Goal: Task Accomplishment & Management: Manage account settings

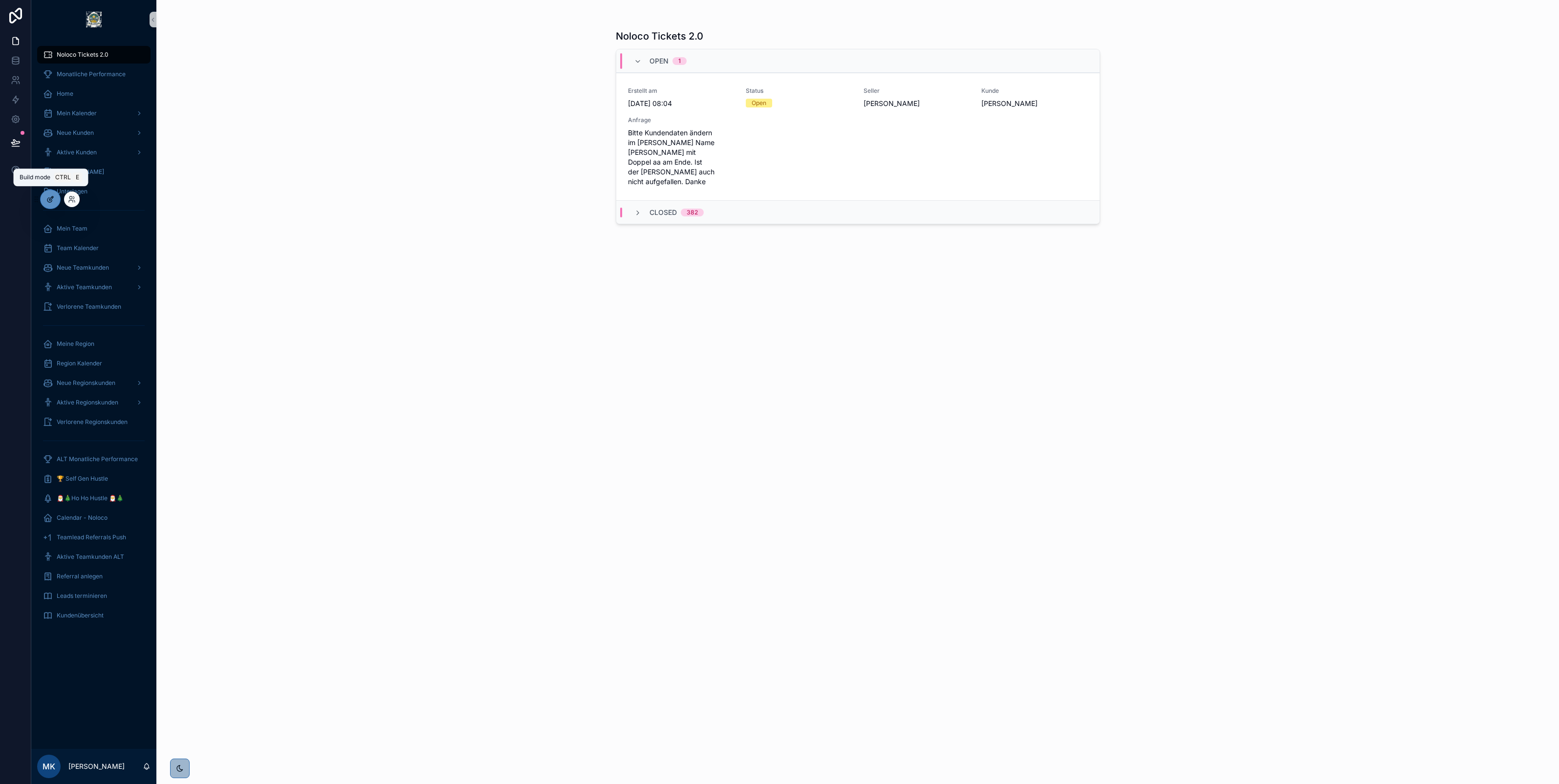
click at [52, 201] on icon at bounding box center [50, 199] width 7 height 7
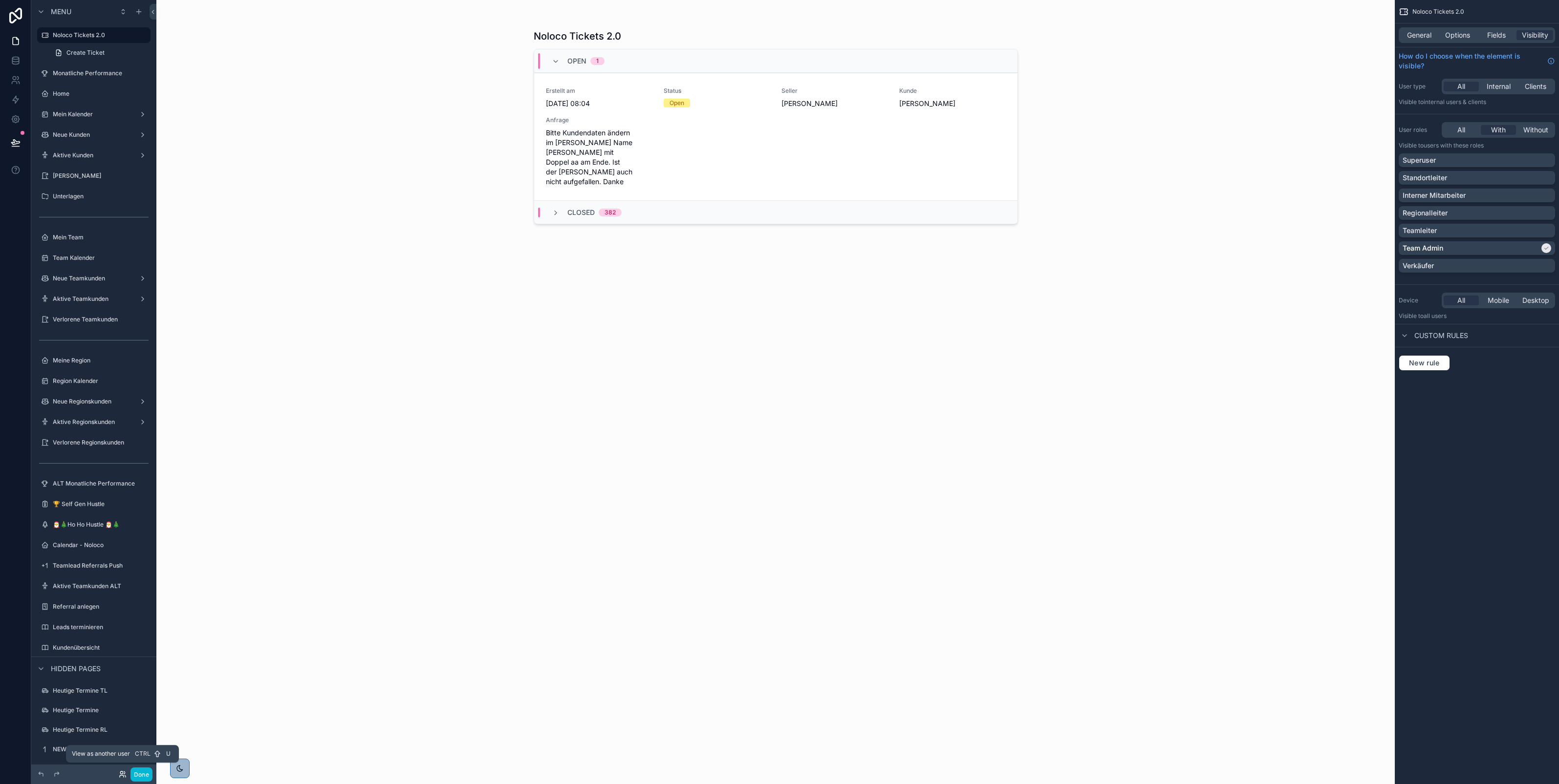
click at [123, 777] on icon at bounding box center [122, 775] width 7 height 7
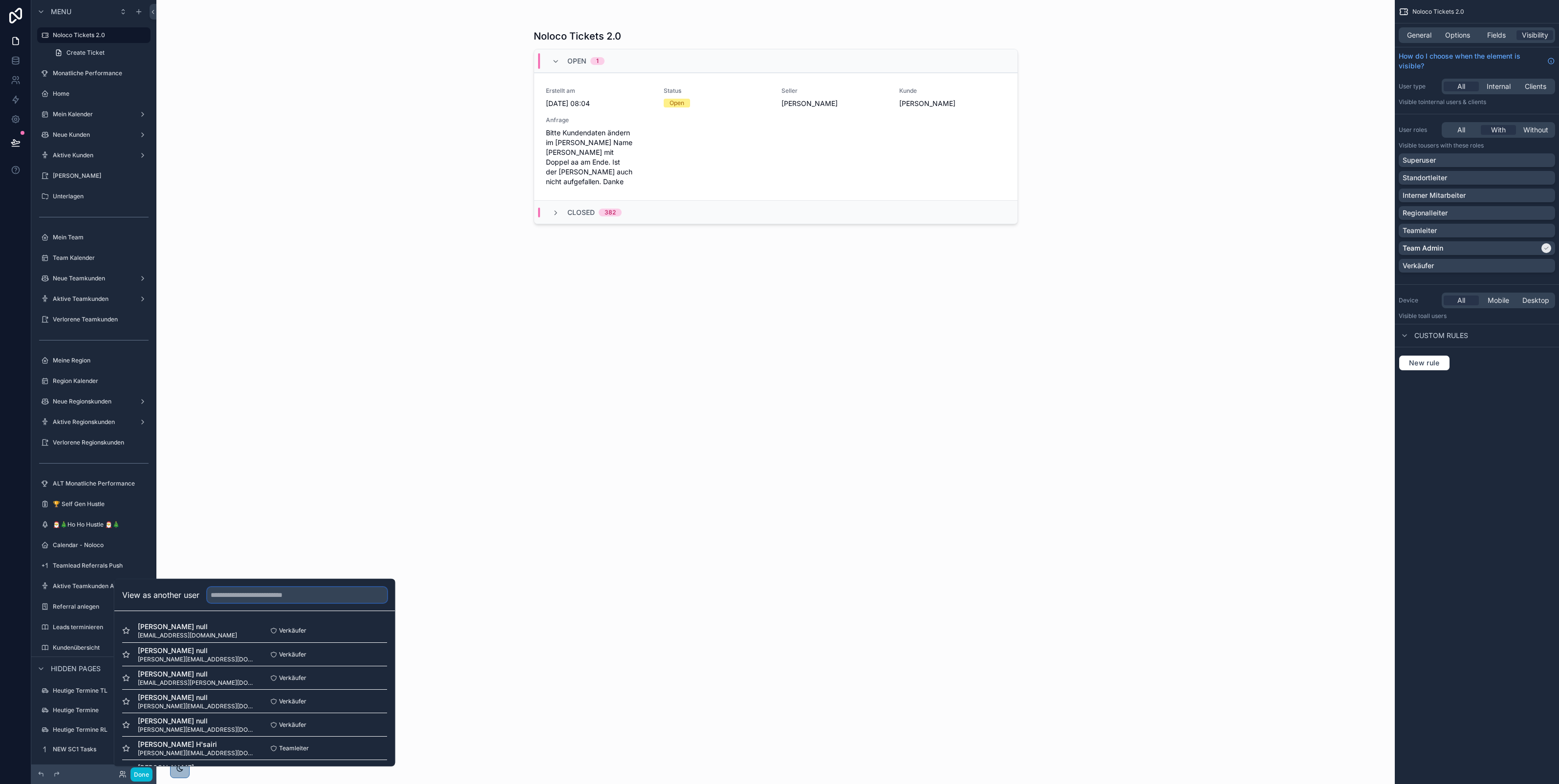
click at [232, 592] on input "text" at bounding box center [297, 595] width 179 height 16
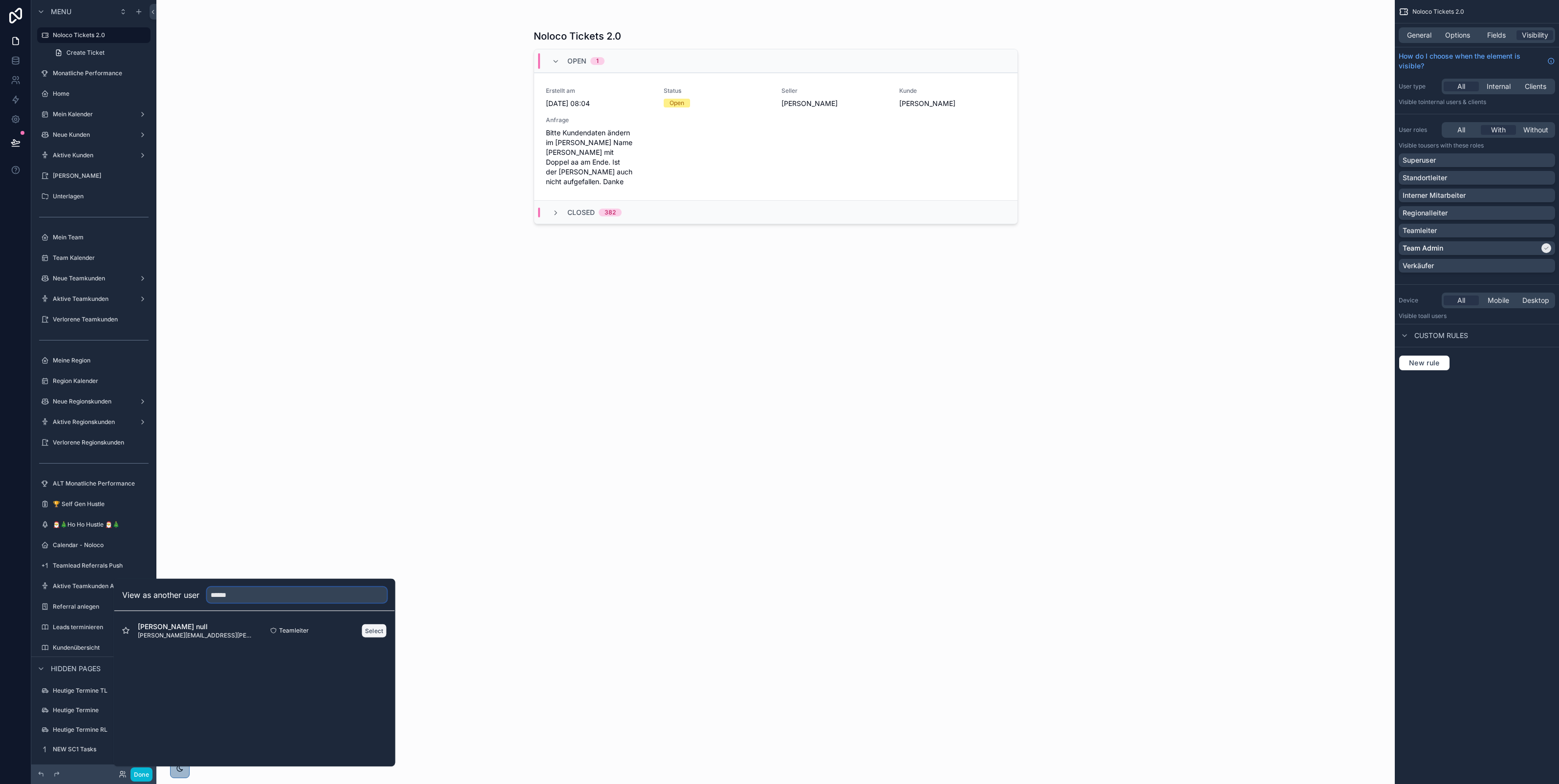
type input "******"
click at [374, 631] on button "Select" at bounding box center [374, 630] width 25 height 14
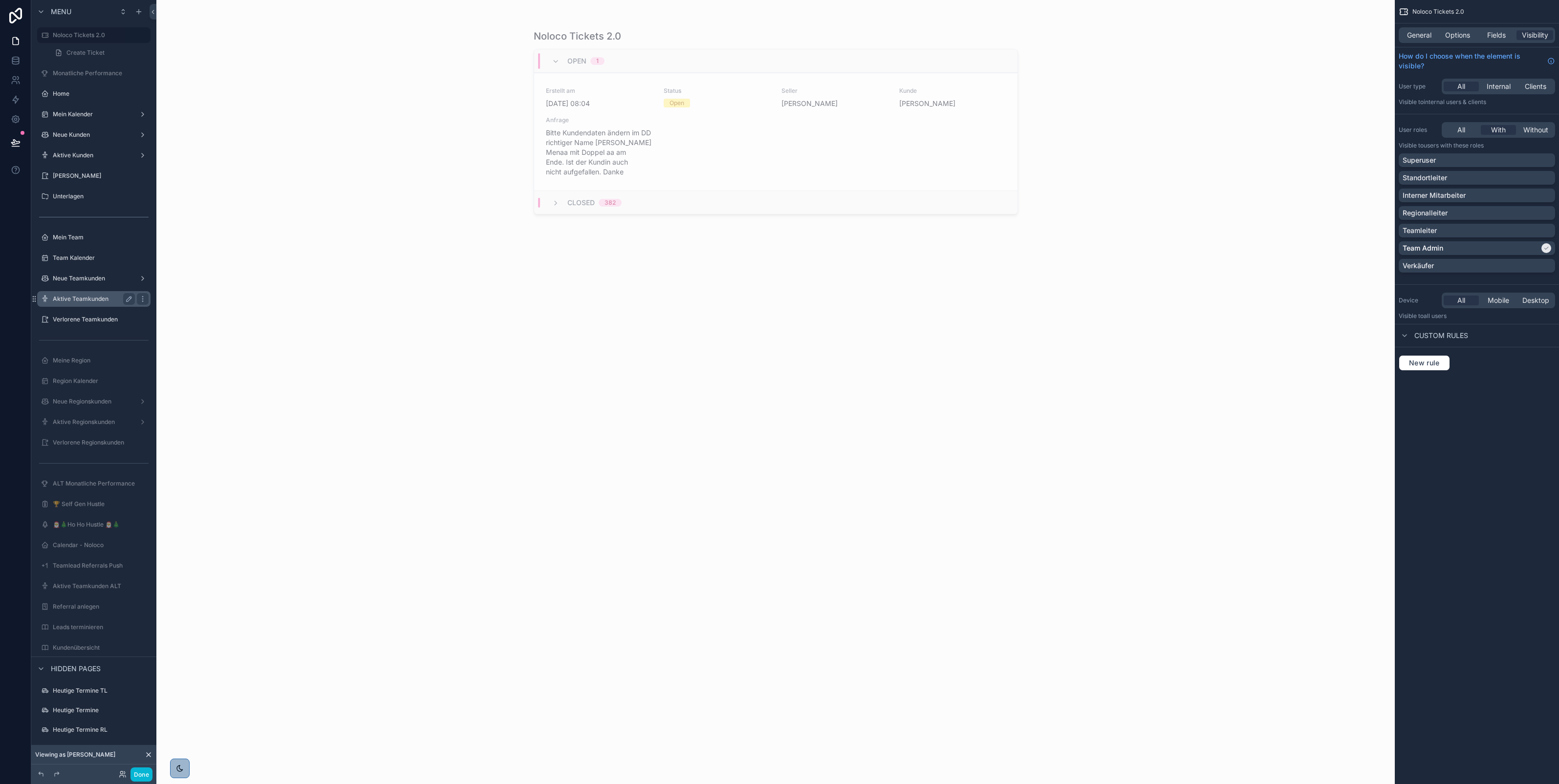
click at [107, 296] on label "Aktive Teamkunden" at bounding box center [92, 299] width 79 height 7
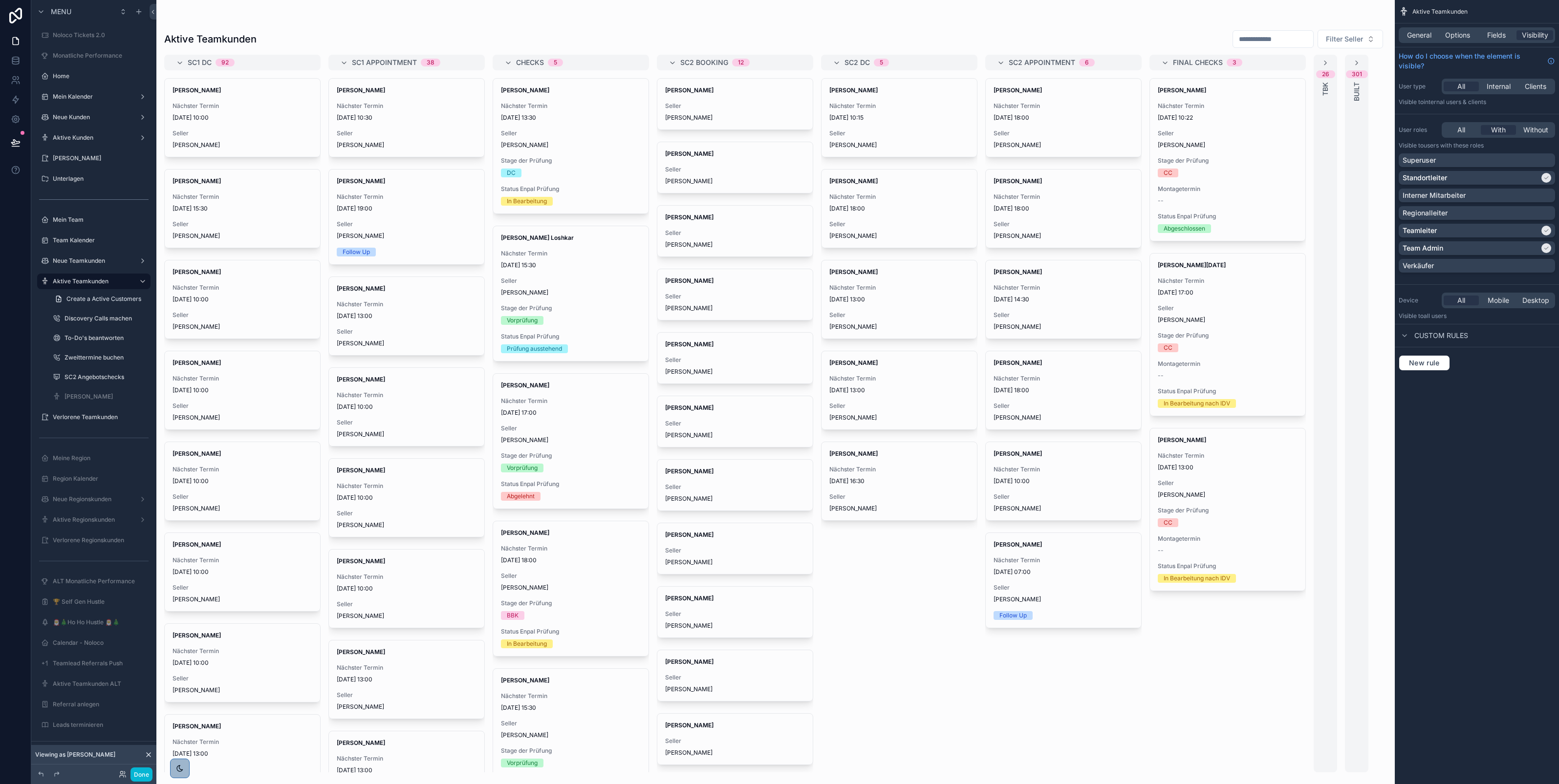
click at [538, 680] on div "scrollable content" at bounding box center [775, 392] width 1238 height 784
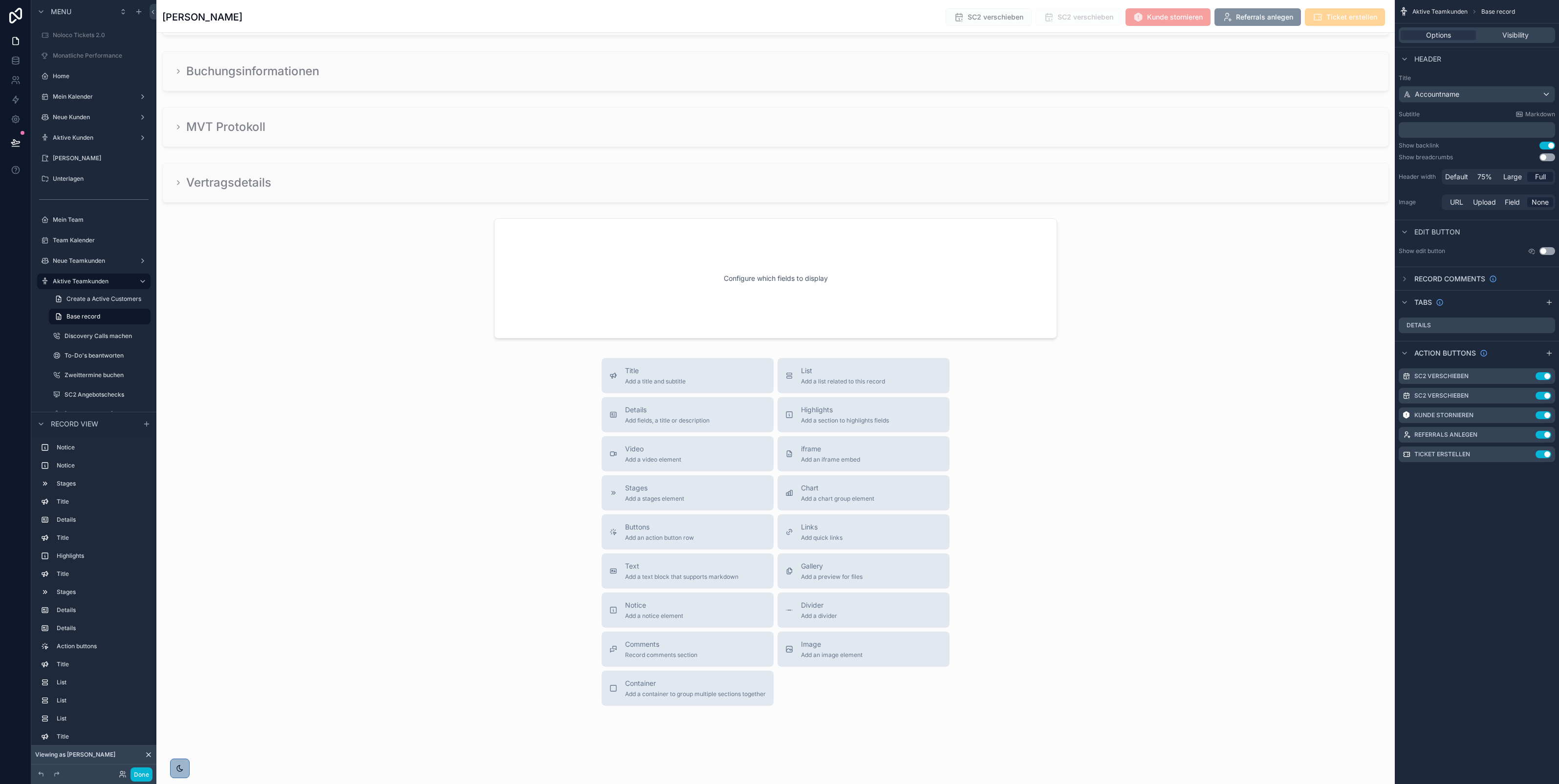
scroll to position [3471, 0]
click at [713, 416] on div "Details Add fields, a title or description" at bounding box center [687, 415] width 156 height 20
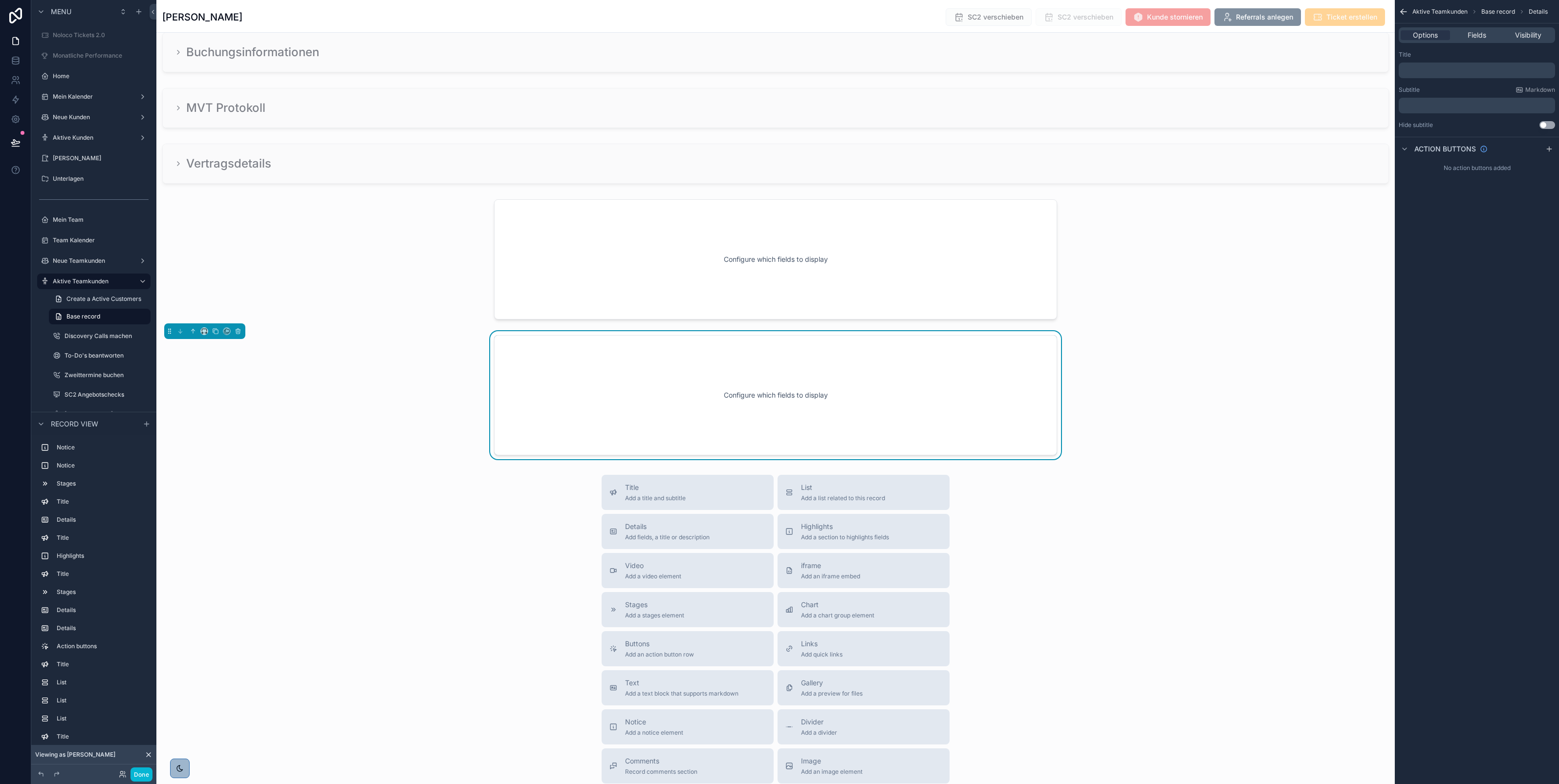
scroll to position [3494, 0]
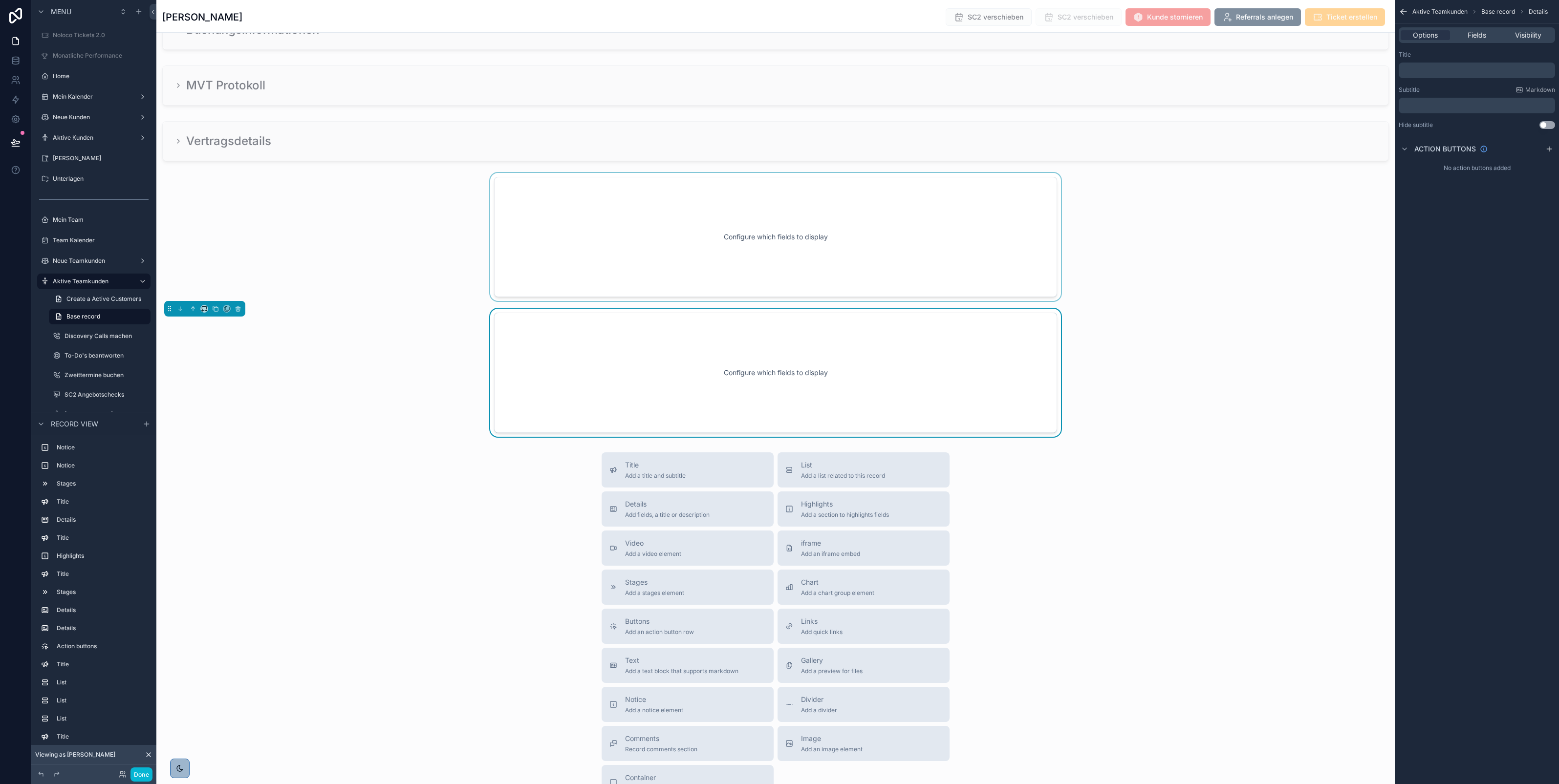
click at [502, 226] on div "scrollable content" at bounding box center [775, 236] width 1238 height 128
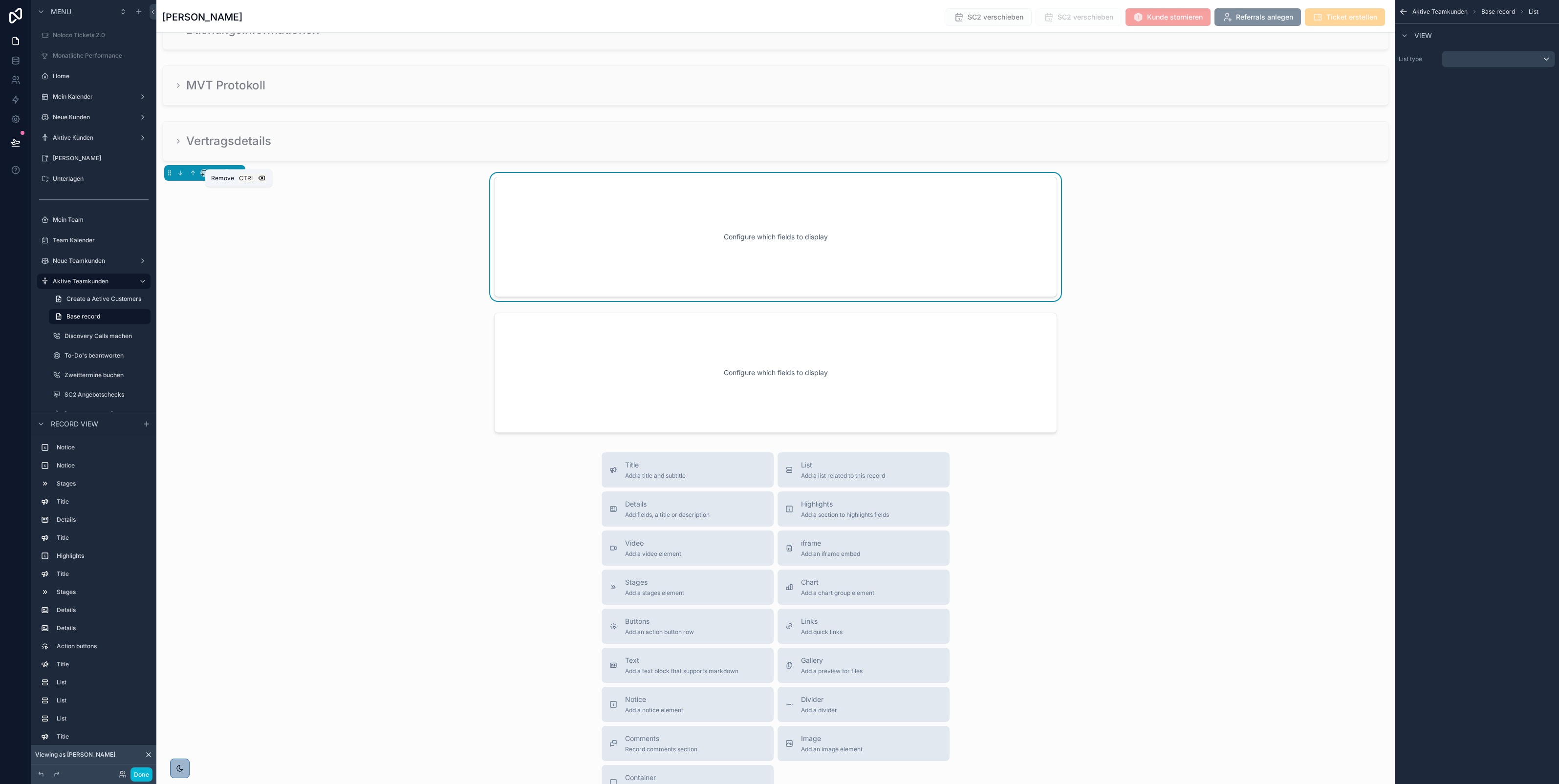
click at [238, 177] on icon "scrollable content" at bounding box center [237, 172] width 7 height 7
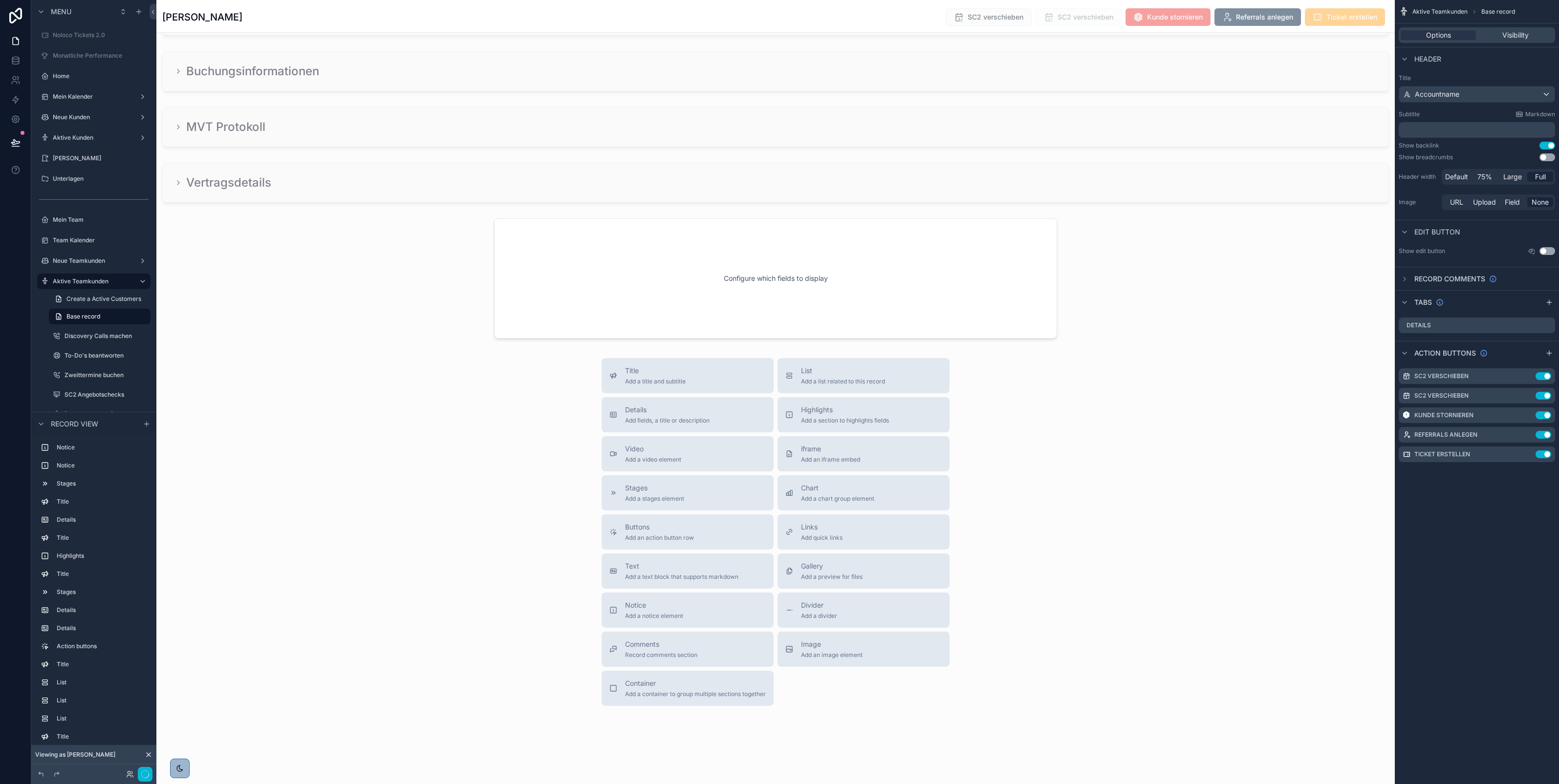
scroll to position [3471, 0]
click at [514, 256] on div "scrollable content" at bounding box center [775, 278] width 1238 height 128
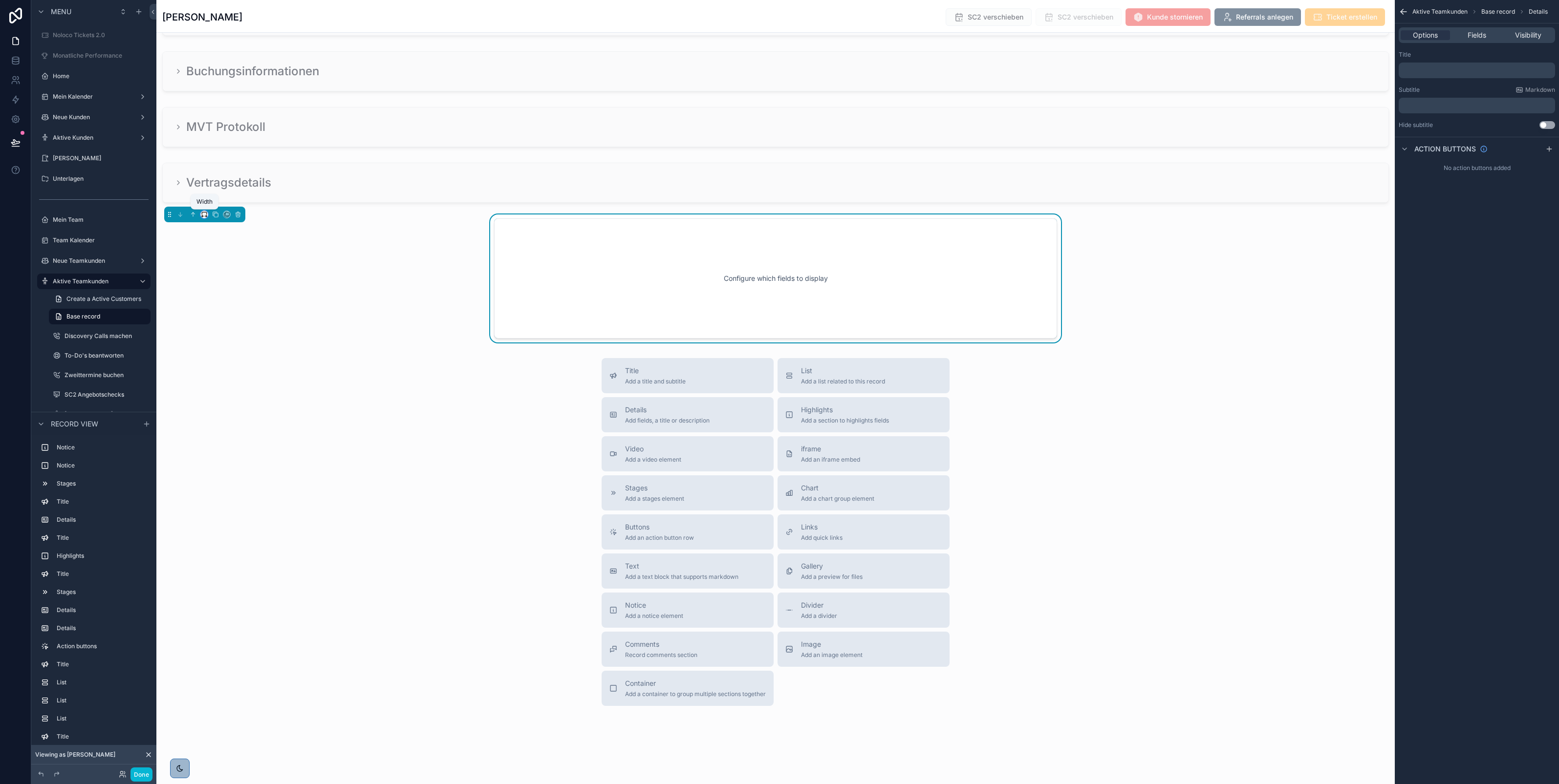
click at [205, 214] on icon "scrollable content" at bounding box center [204, 214] width 7 height 7
click at [235, 340] on span "Full width" at bounding box center [223, 344] width 30 height 12
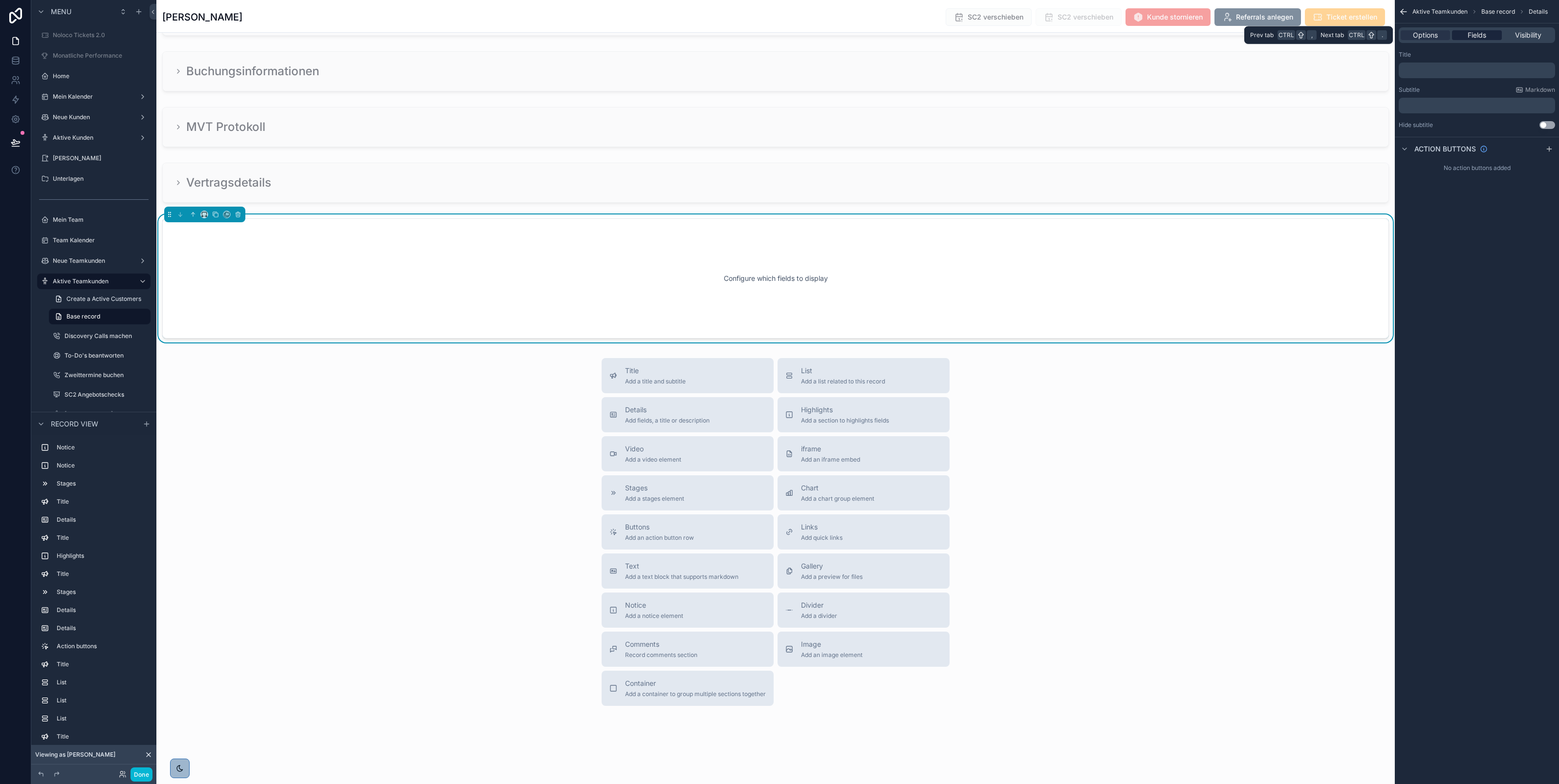
click at [1480, 35] on span "Fields" at bounding box center [1478, 35] width 19 height 9
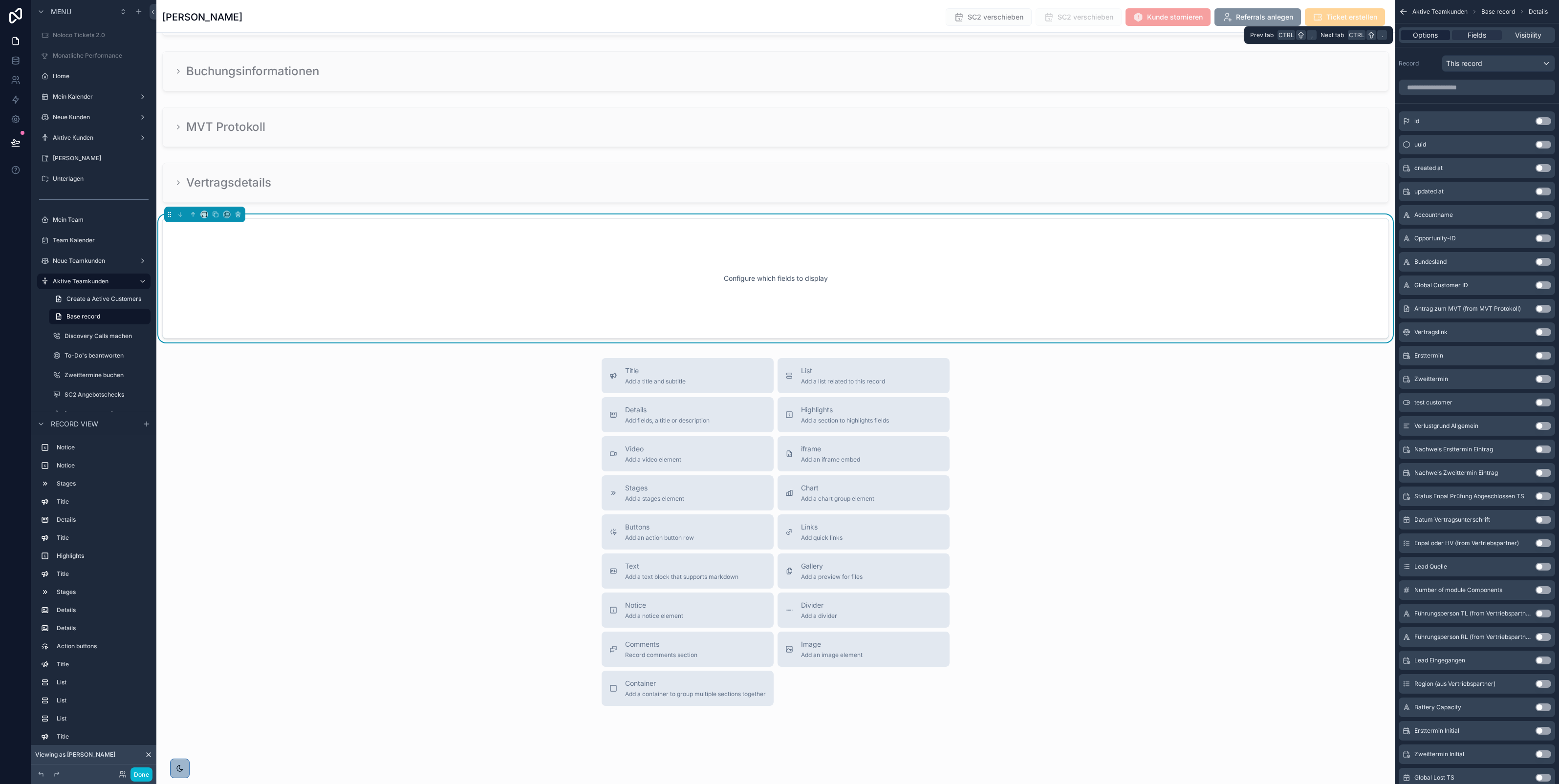
click at [1441, 35] on div "Options" at bounding box center [1425, 35] width 50 height 9
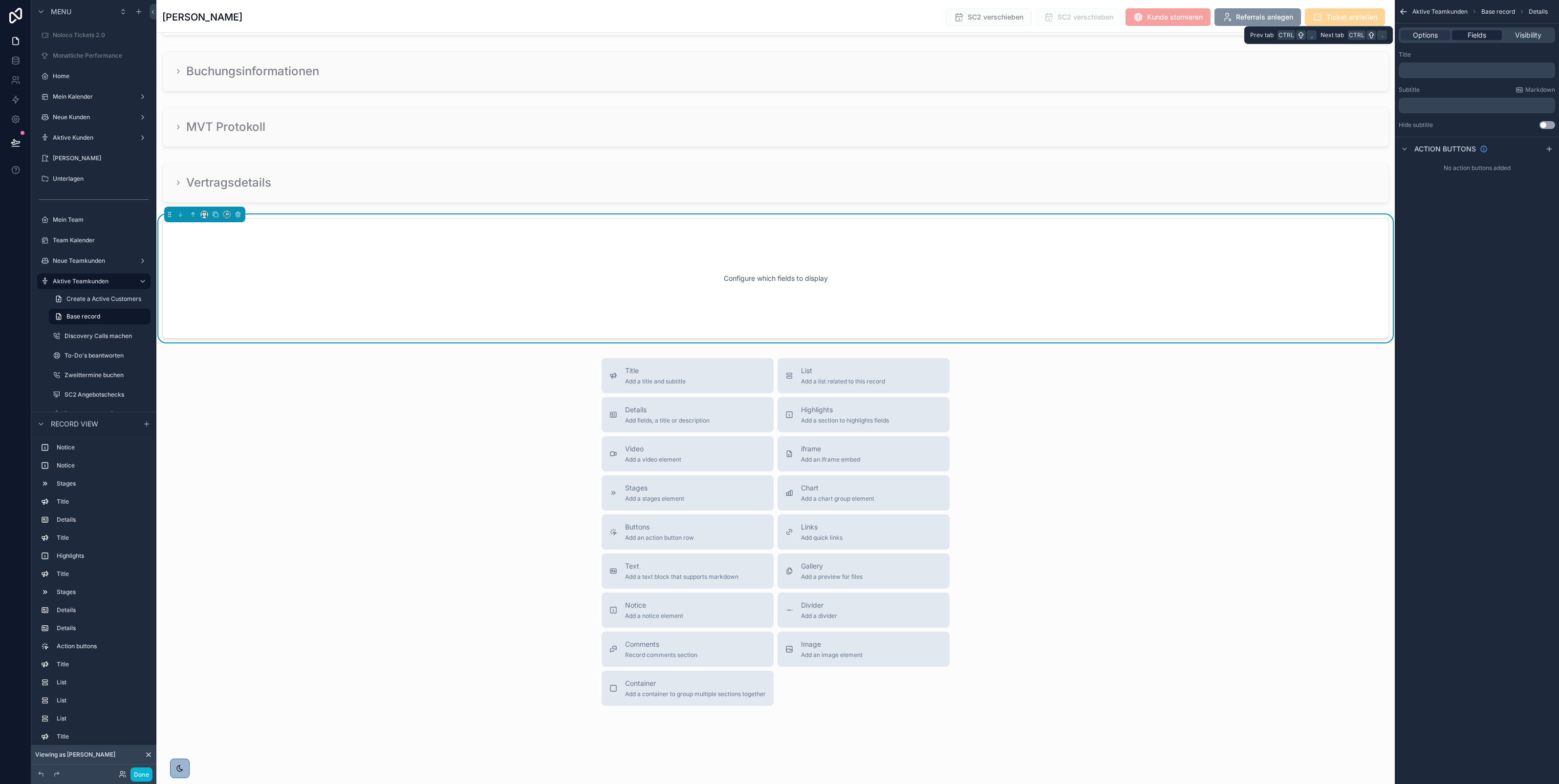
click at [1480, 36] on span "Fields" at bounding box center [1478, 35] width 19 height 9
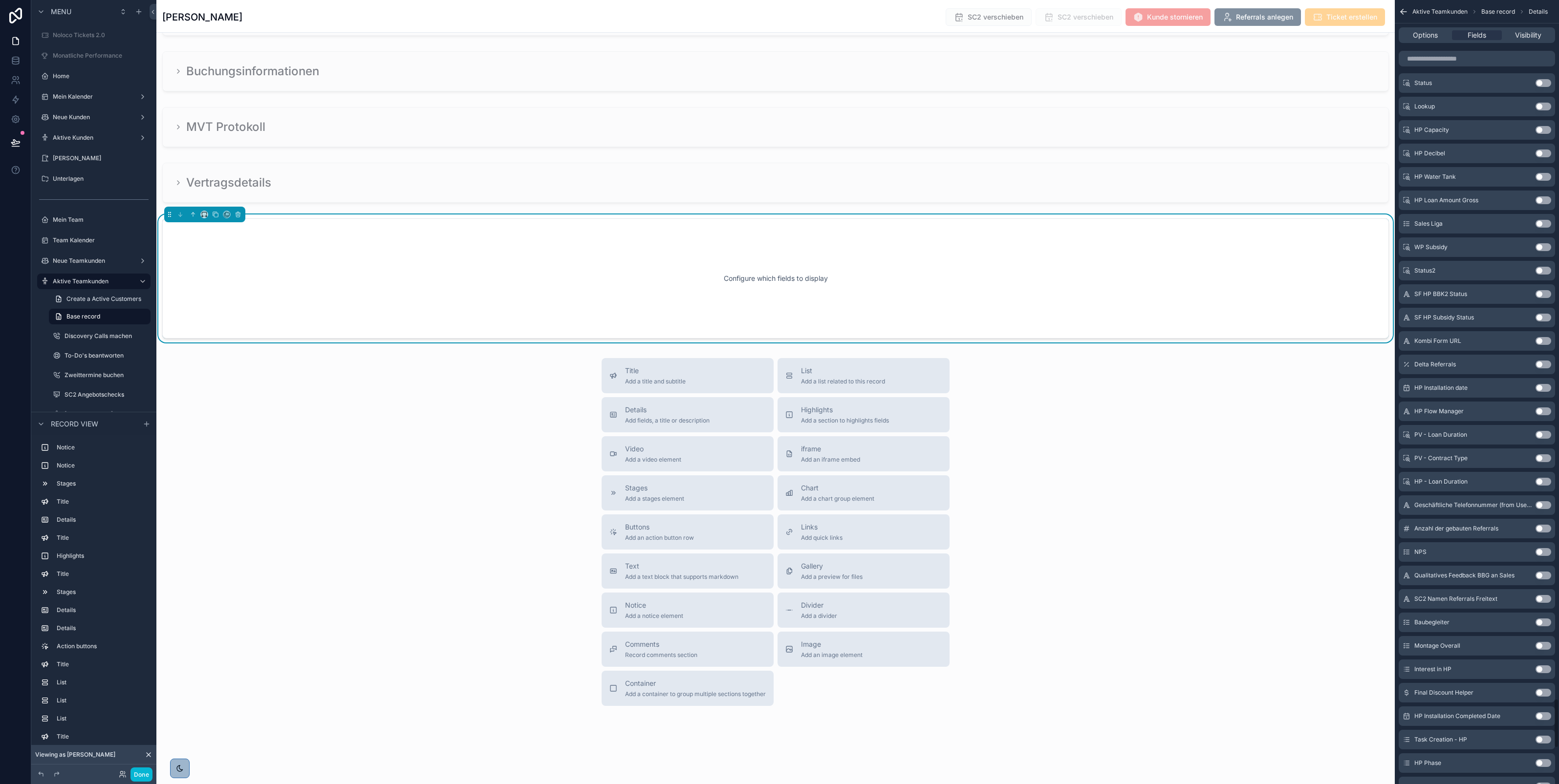
scroll to position [11040, 0]
click at [1540, 665] on button "Use setting" at bounding box center [1543, 669] width 16 height 7
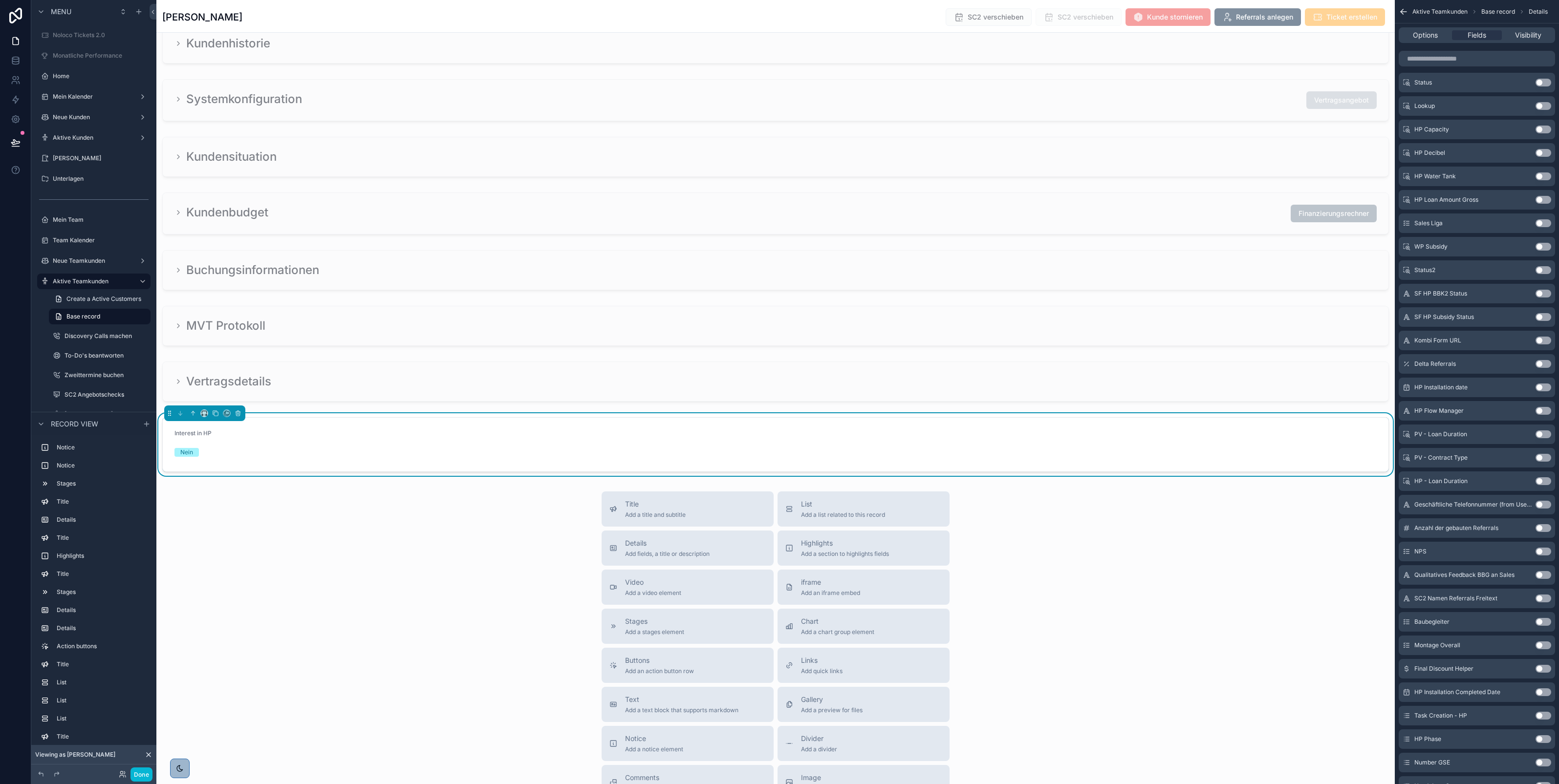
scroll to position [3405, 0]
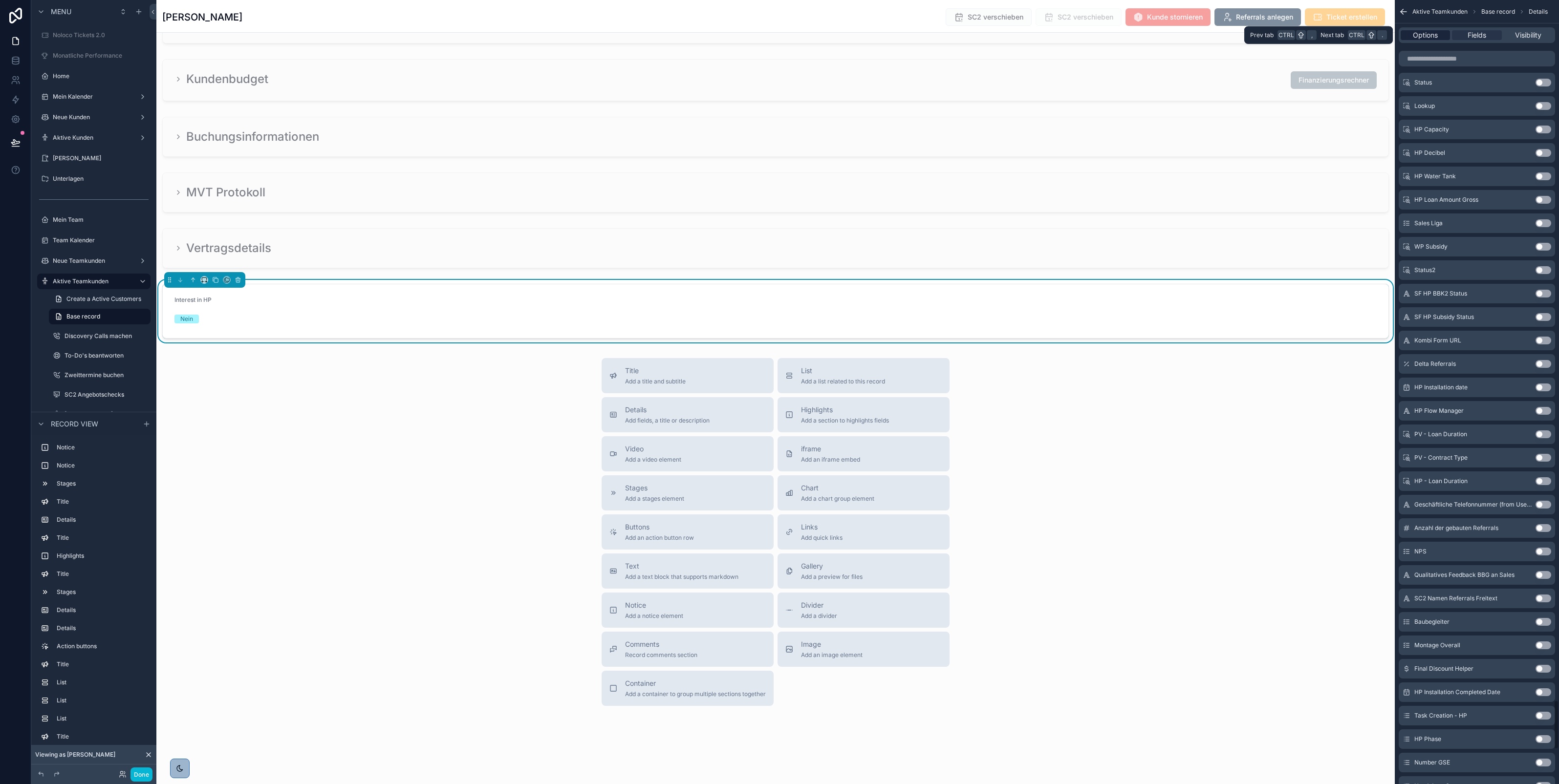
click at [1429, 38] on span "Options" at bounding box center [1425, 35] width 25 height 9
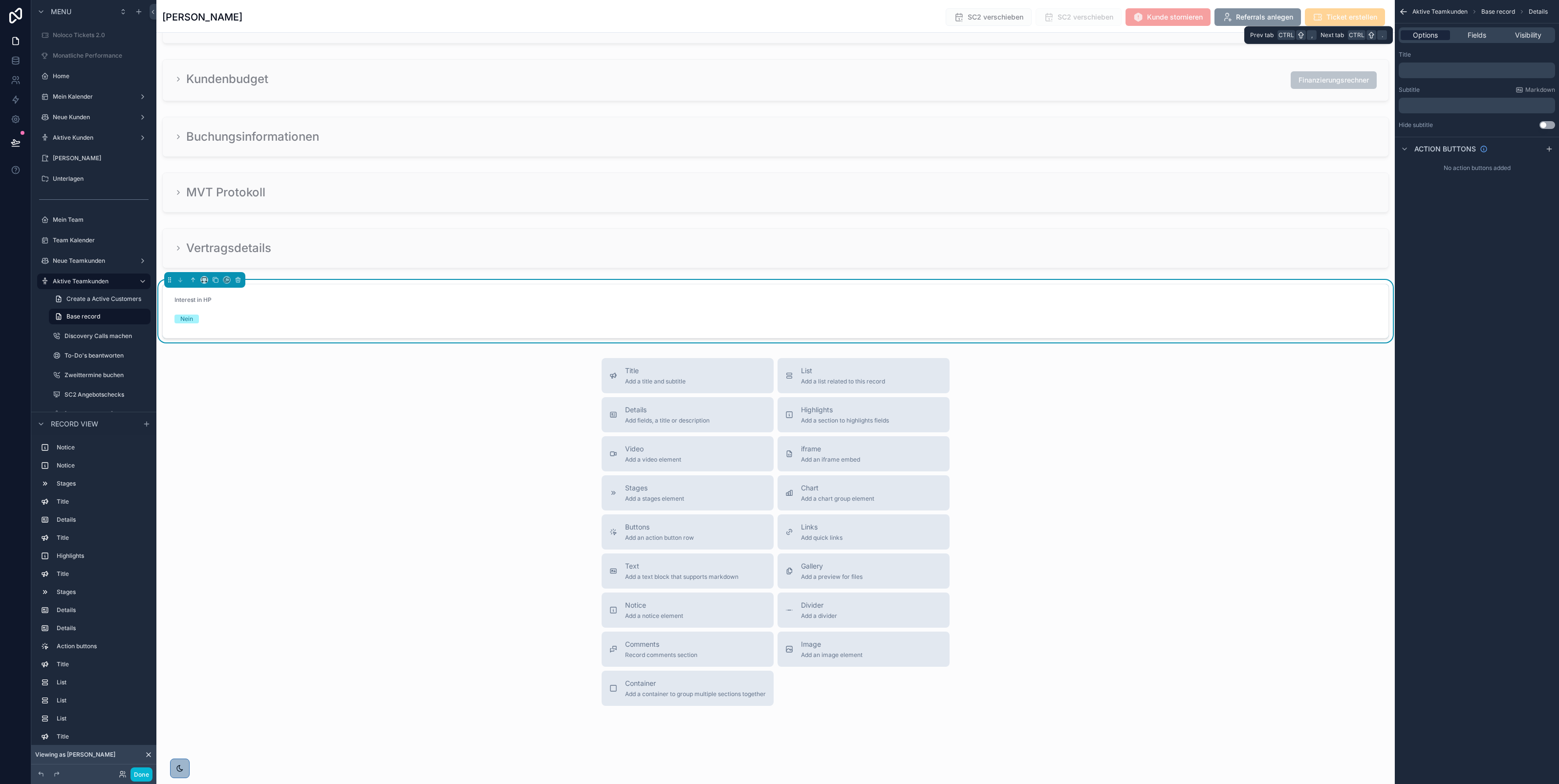
scroll to position [0, 0]
click at [1540, 150] on div "Action buttons" at bounding box center [1478, 148] width 164 height 23
click at [1481, 69] on p "﻿" at bounding box center [1478, 70] width 150 height 7
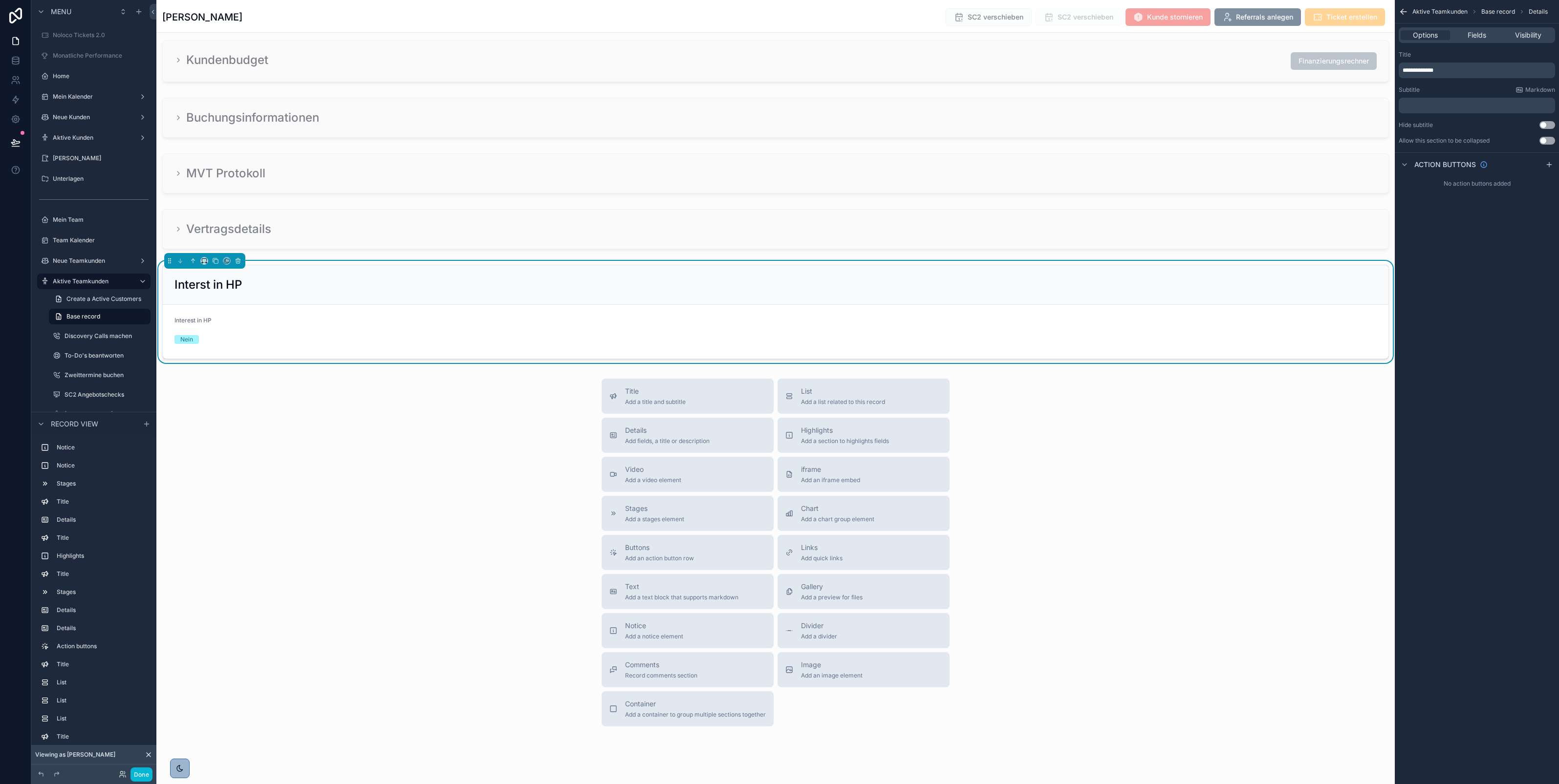
click at [1475, 52] on div "Title" at bounding box center [1477, 54] width 156 height 7
click at [1472, 36] on span "Fields" at bounding box center [1478, 35] width 19 height 9
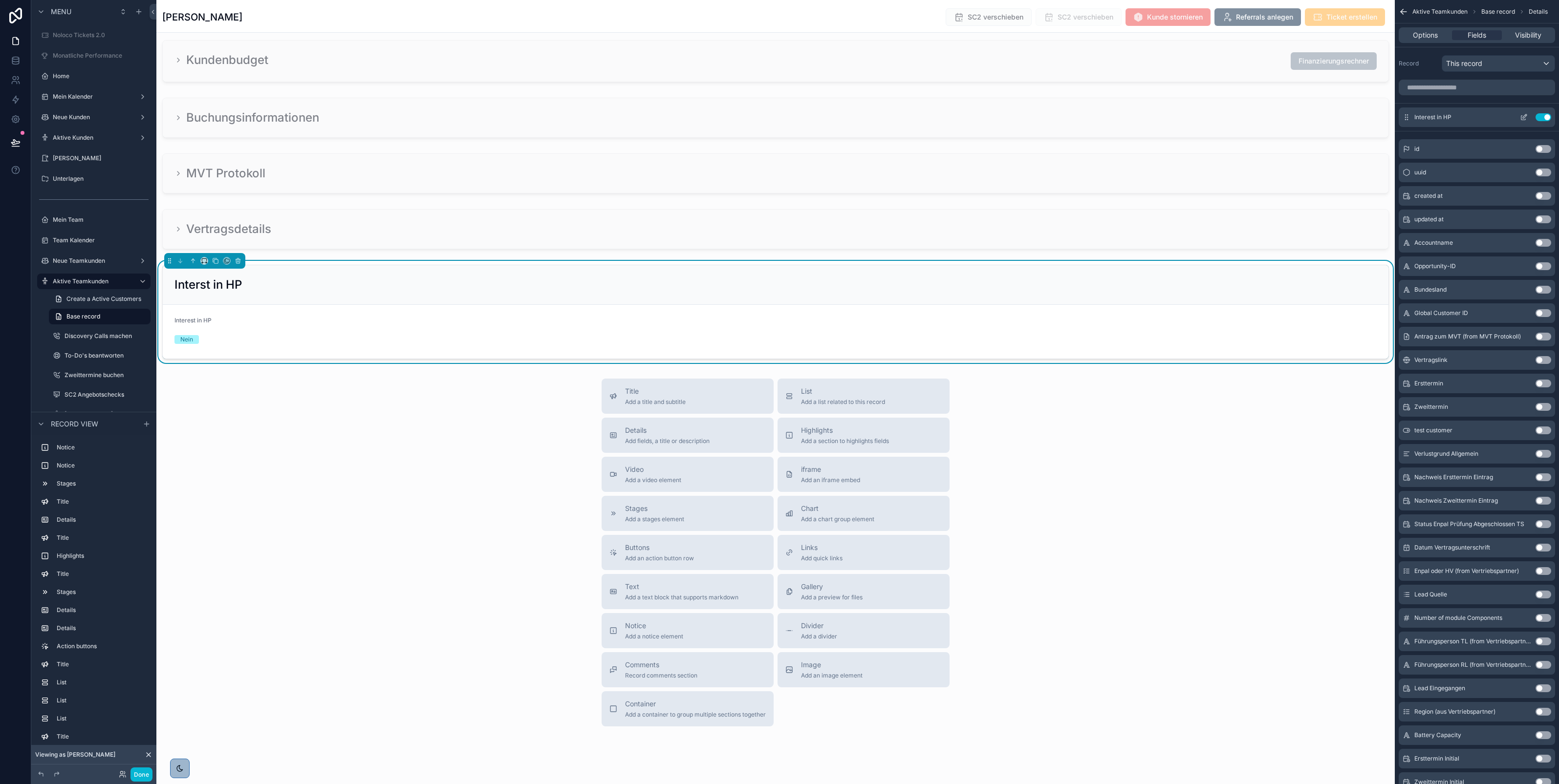
click at [1528, 118] on button "scrollable content" at bounding box center [1523, 117] width 16 height 7
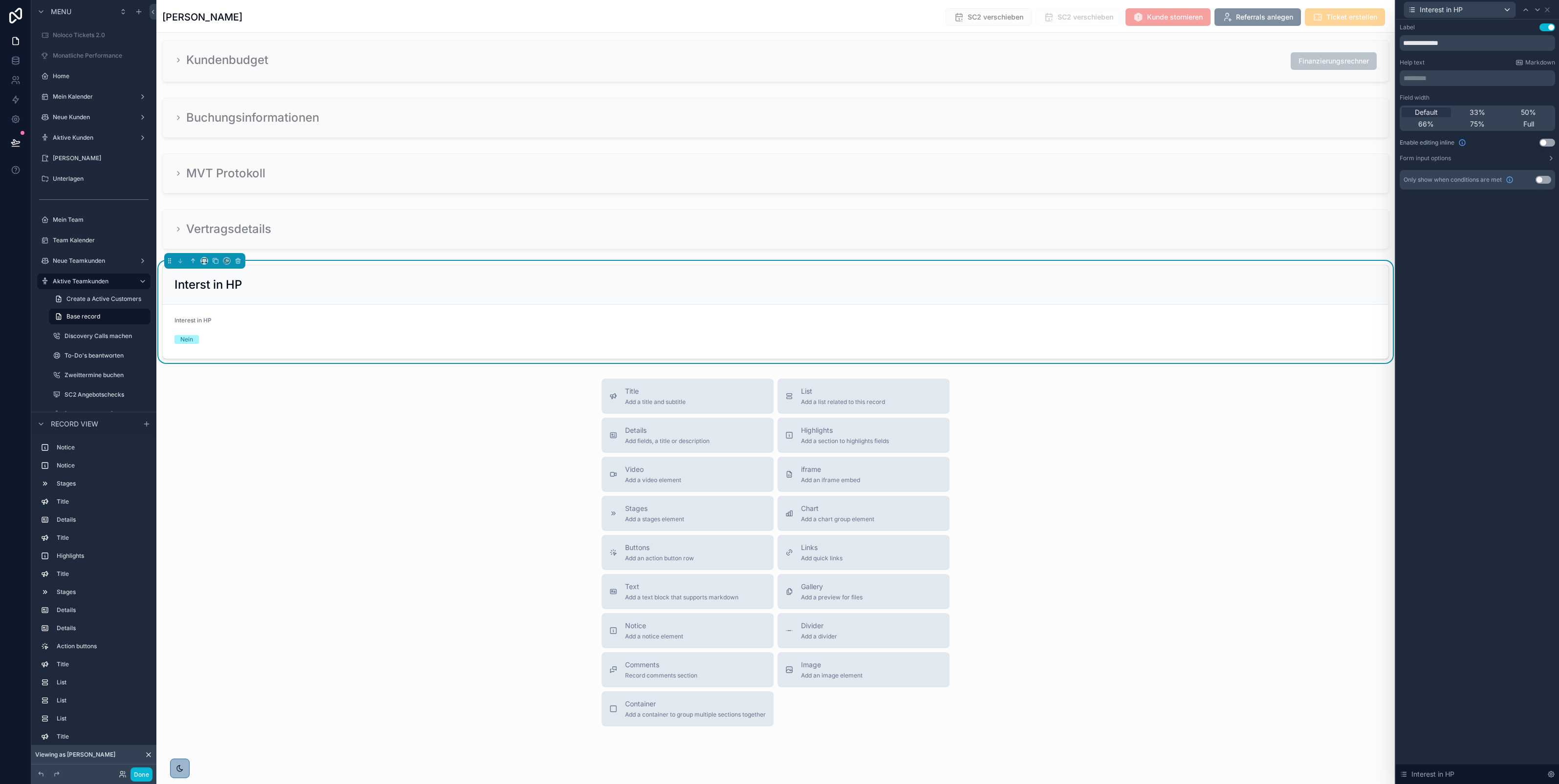
click at [1548, 142] on button "Use setting" at bounding box center [1548, 143] width 16 height 7
click at [1522, 159] on button "Form input options" at bounding box center [1478, 158] width 155 height 7
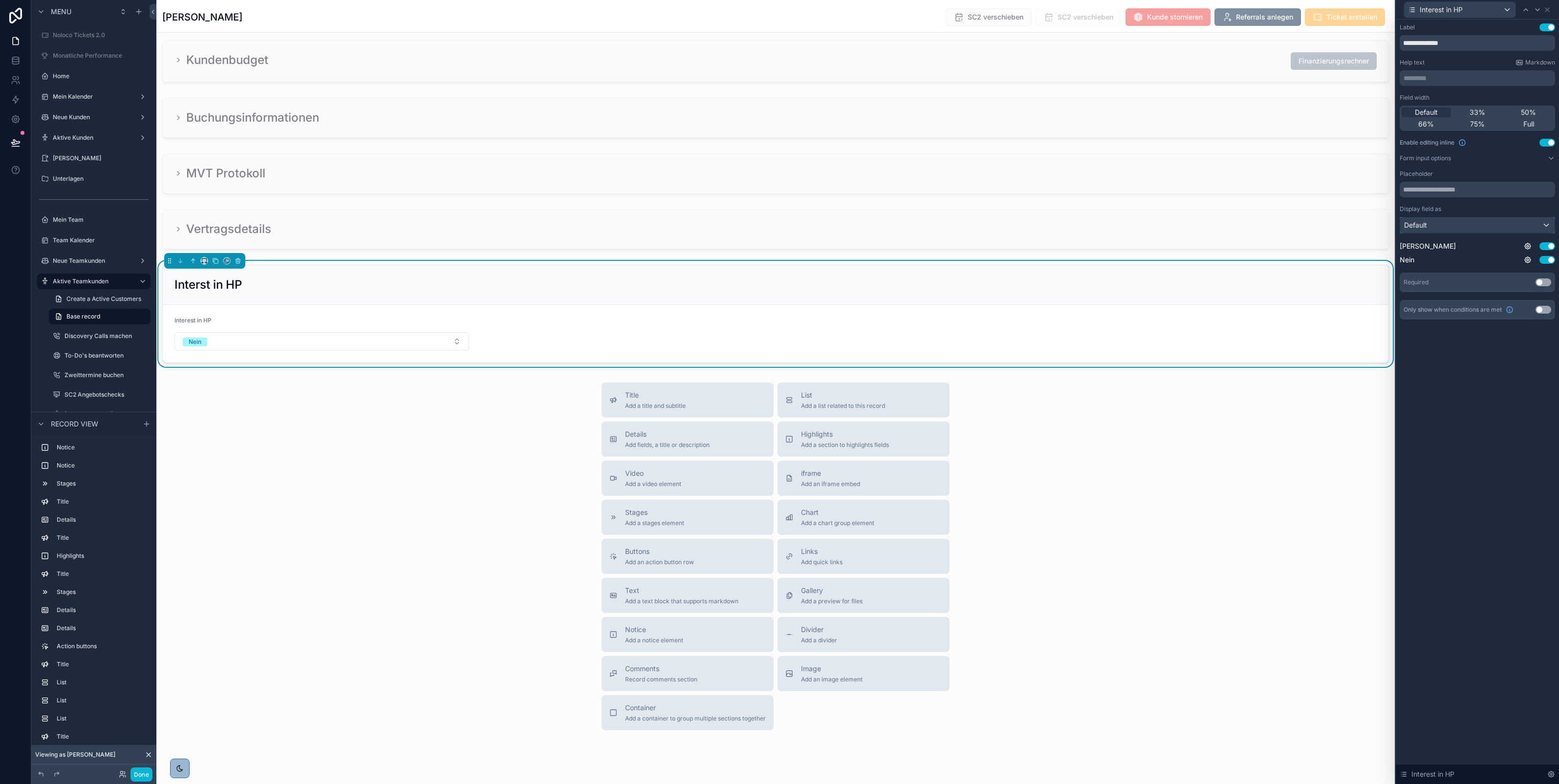
click at [1514, 224] on div "Default" at bounding box center [1477, 225] width 154 height 16
click at [1463, 298] on div "Radio buttons" at bounding box center [1489, 296] width 162 height 12
click at [1552, 8] on div "Interest in HP" at bounding box center [1478, 9] width 155 height 19
click at [1550, 11] on icon at bounding box center [1548, 9] width 4 height 4
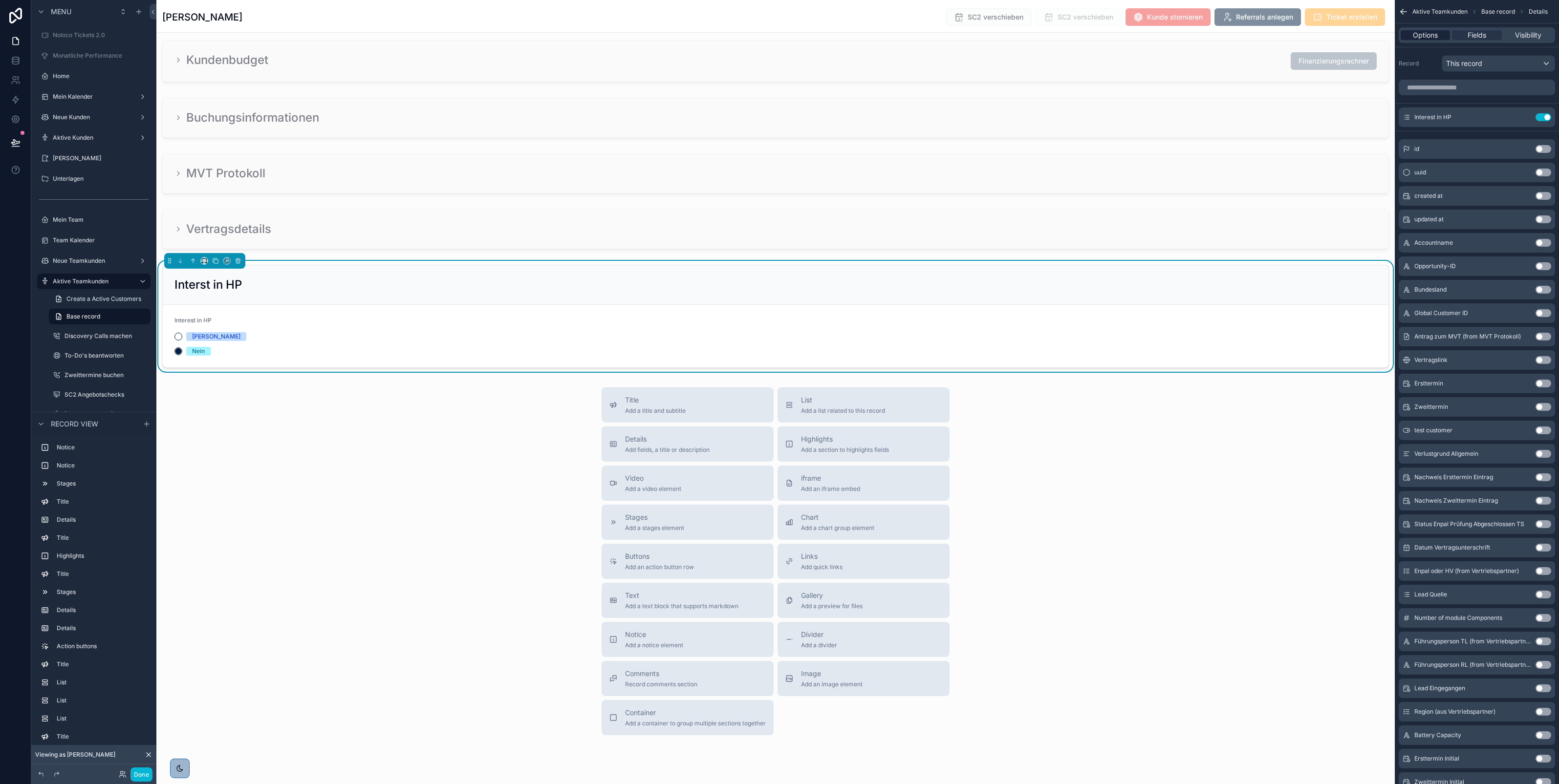
click at [1427, 34] on span "Options" at bounding box center [1425, 35] width 25 height 9
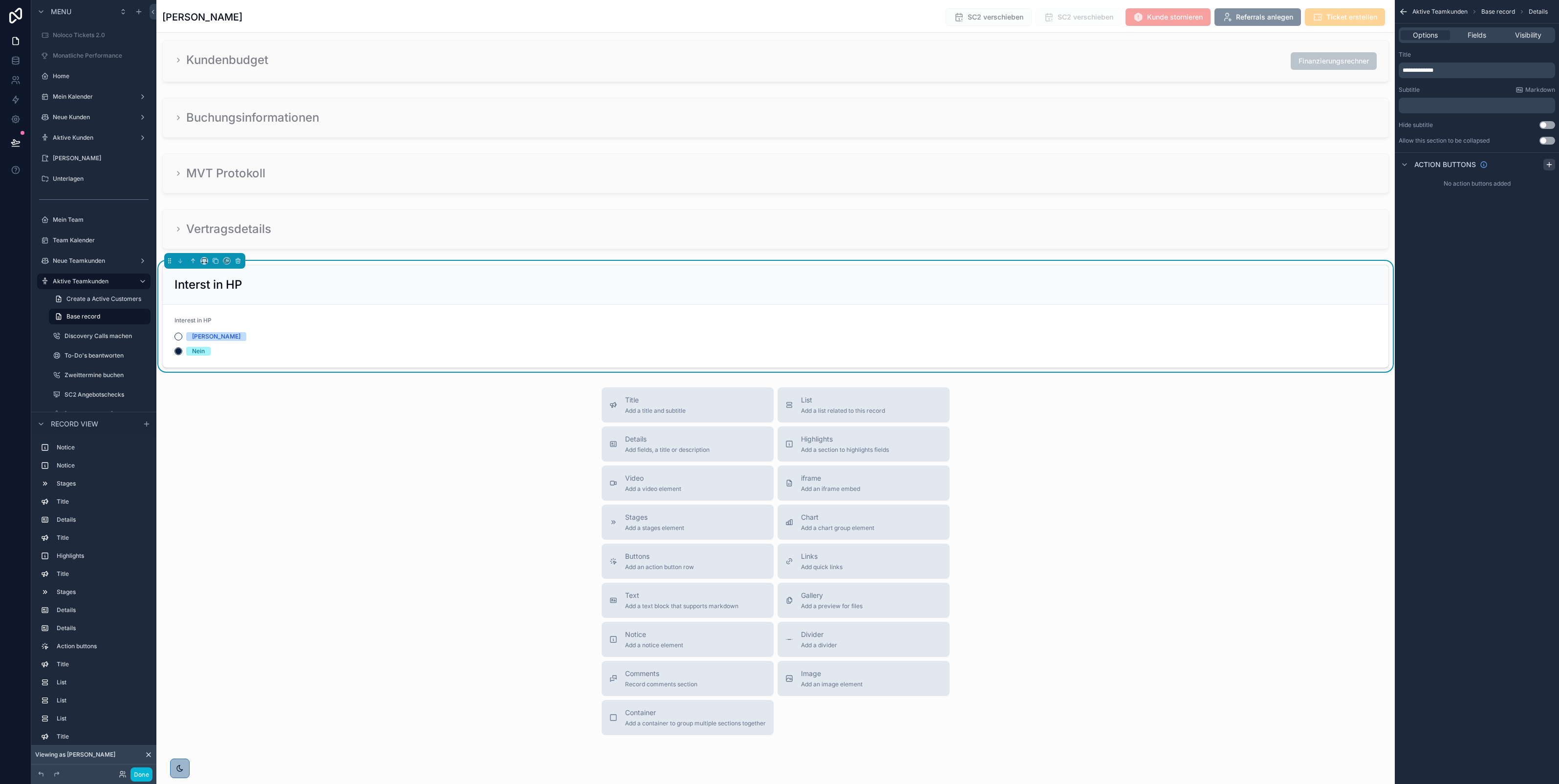
click at [1547, 164] on icon "scrollable content" at bounding box center [1549, 164] width 5 height 0
drag, startPoint x: 1445, startPoint y: 67, endPoint x: 1394, endPoint y: 71, distance: 51.2
click at [1394, 71] on div "Noloco Tickets 2.0 Monatliche Performance Home Mein Kalender Neue Kunden Aktive…" at bounding box center [857, 392] width 1403 height 784
click at [1435, 105] on p "﻿" at bounding box center [1478, 106] width 150 height 7
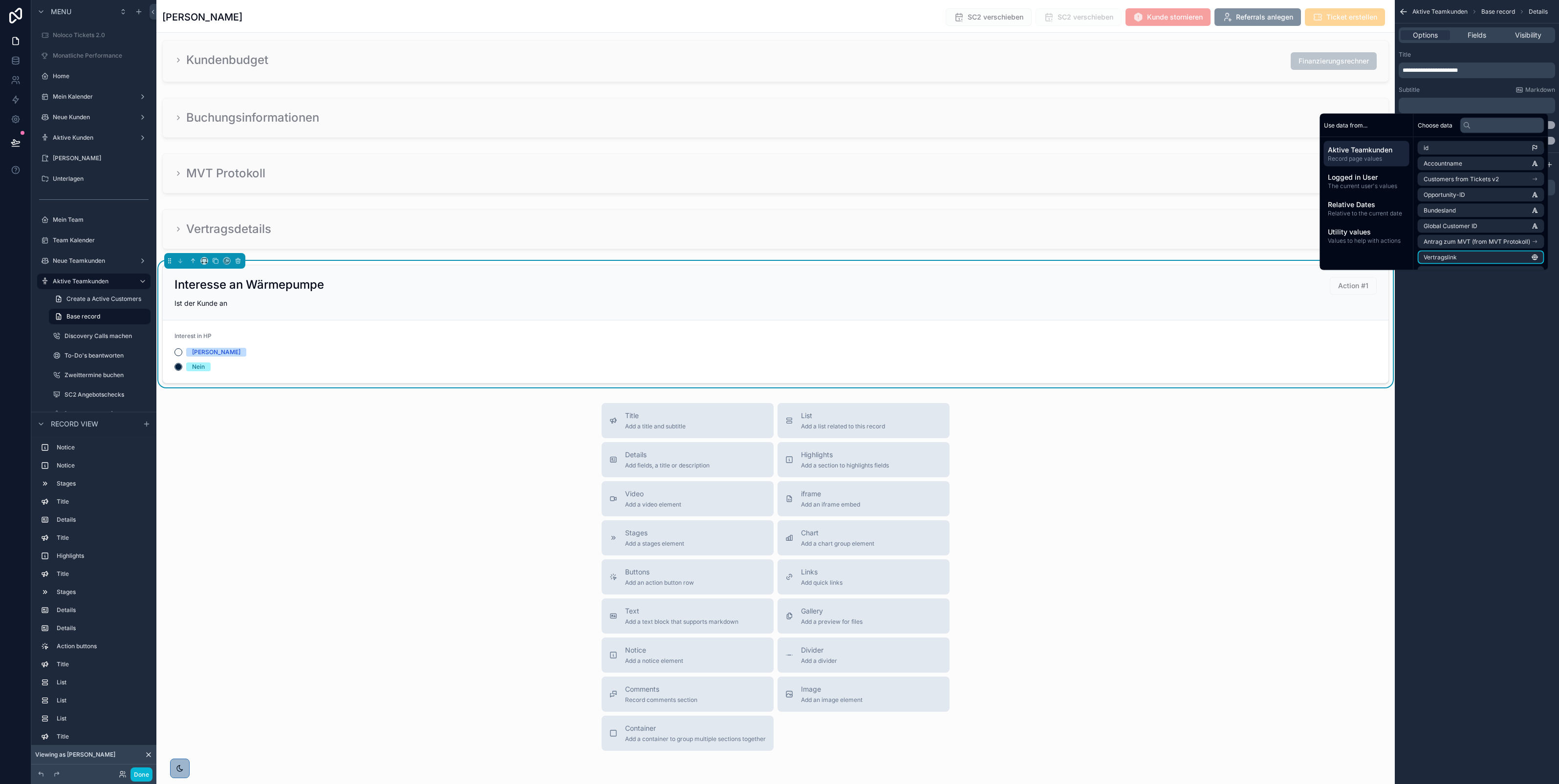
click at [1504, 284] on div "**********" at bounding box center [1478, 392] width 164 height 784
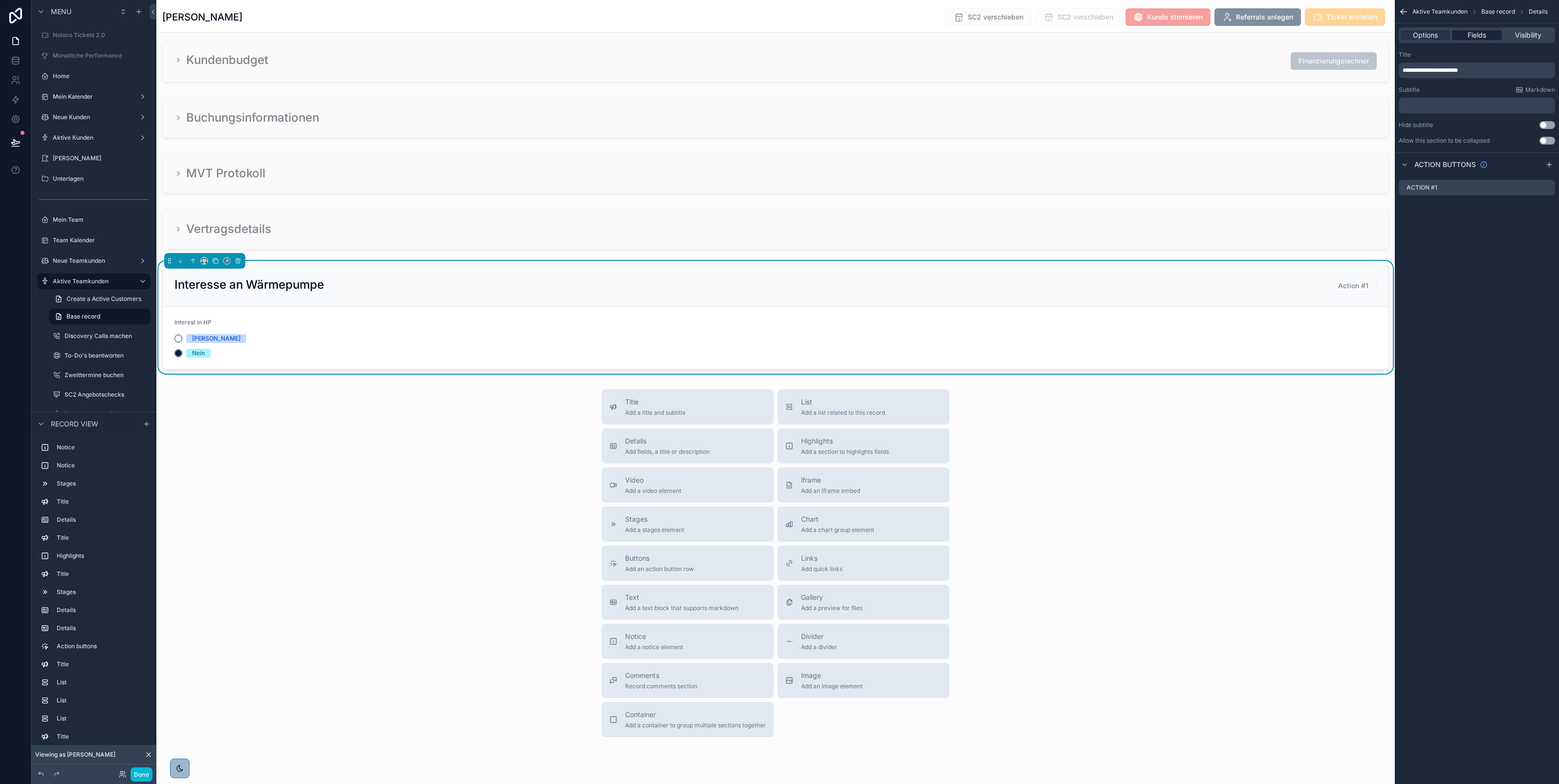
click at [1478, 36] on span "Fields" at bounding box center [1478, 35] width 19 height 9
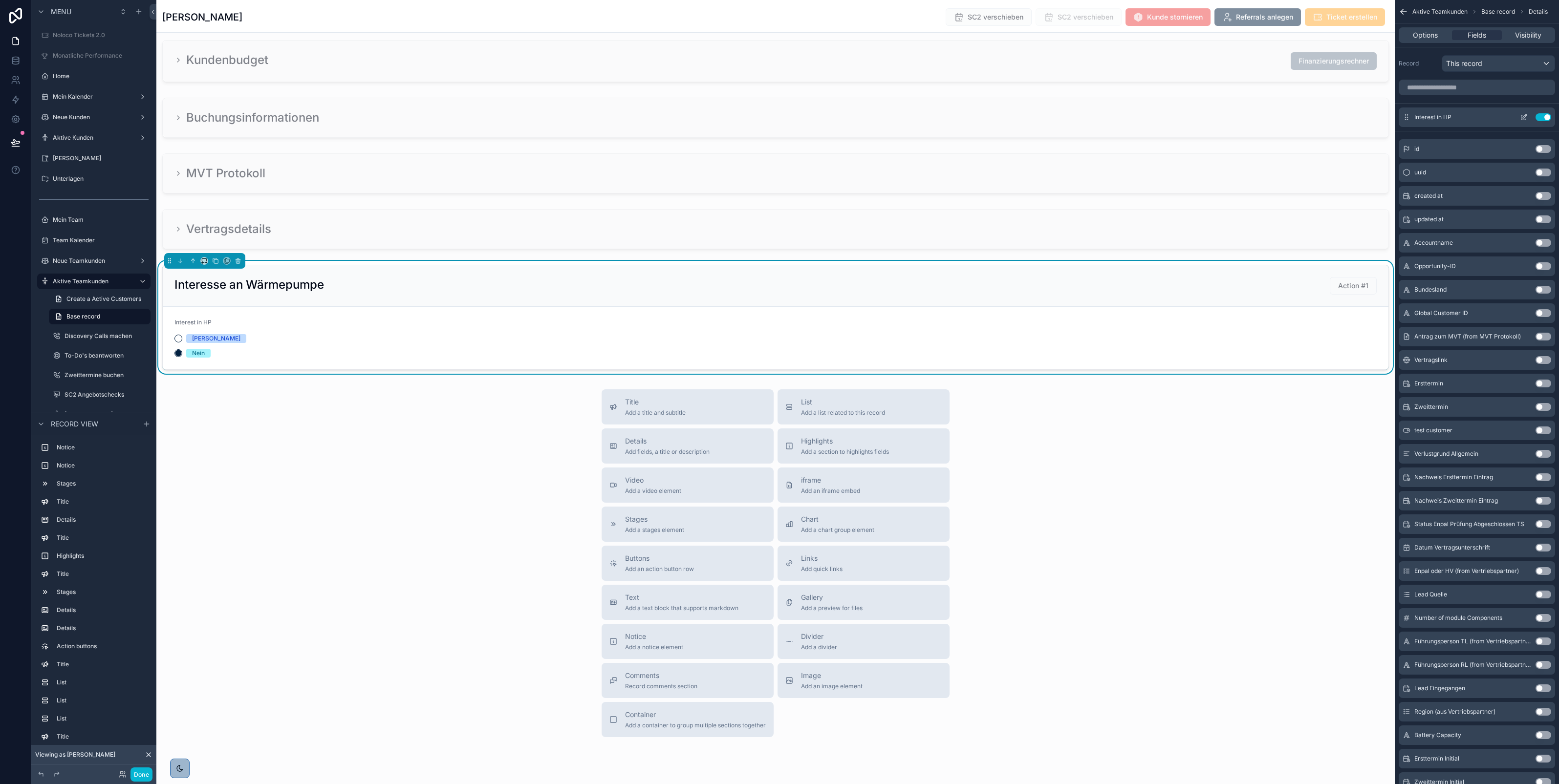
click at [1524, 113] on icon "scrollable content" at bounding box center [1524, 117] width 7 height 7
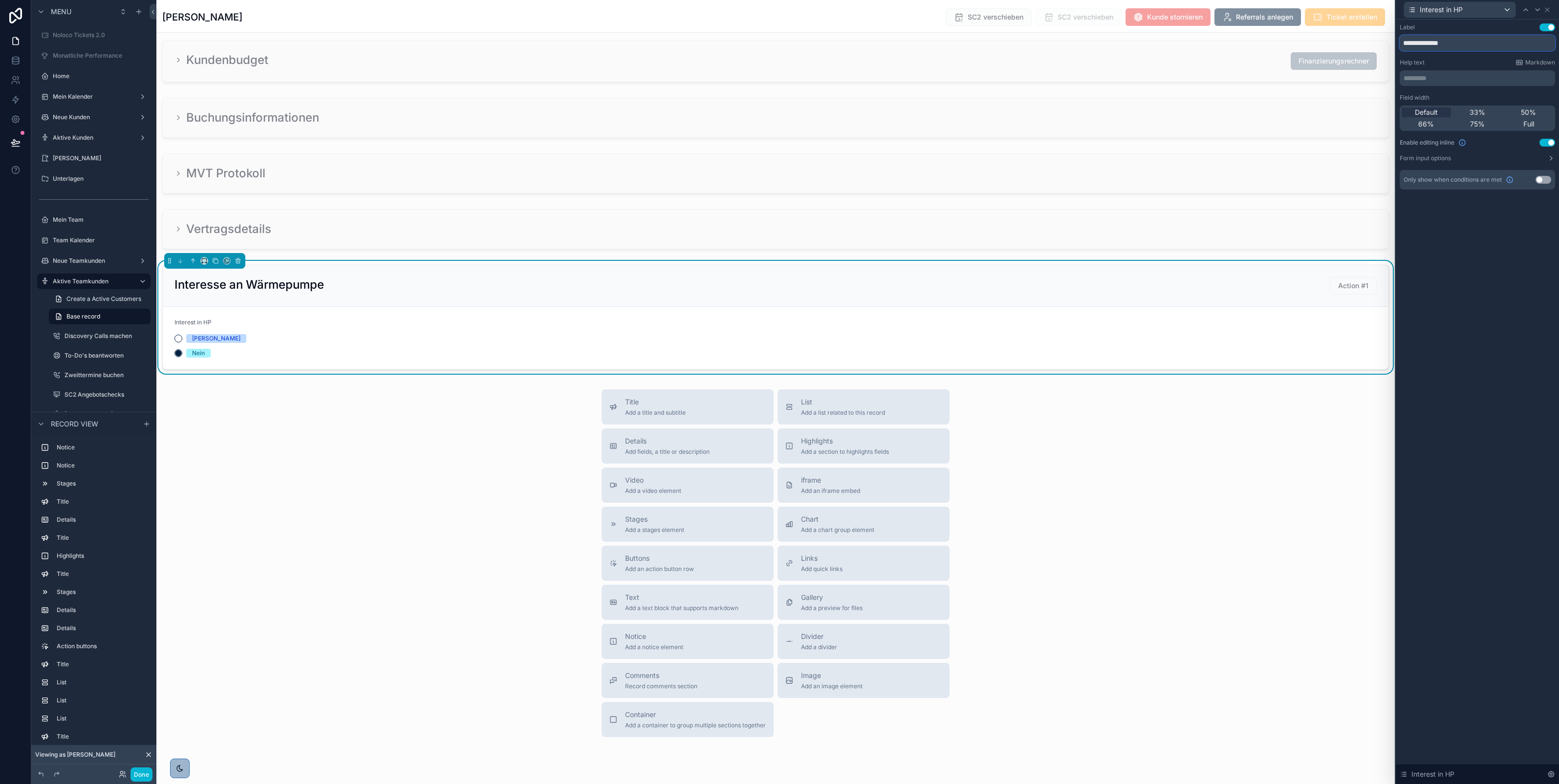
drag, startPoint x: 1465, startPoint y: 44, endPoint x: 1392, endPoint y: 47, distance: 73.1
click at [1392, 47] on div "**********" at bounding box center [780, 392] width 1559 height 784
paste input "**********"
type input "**********"
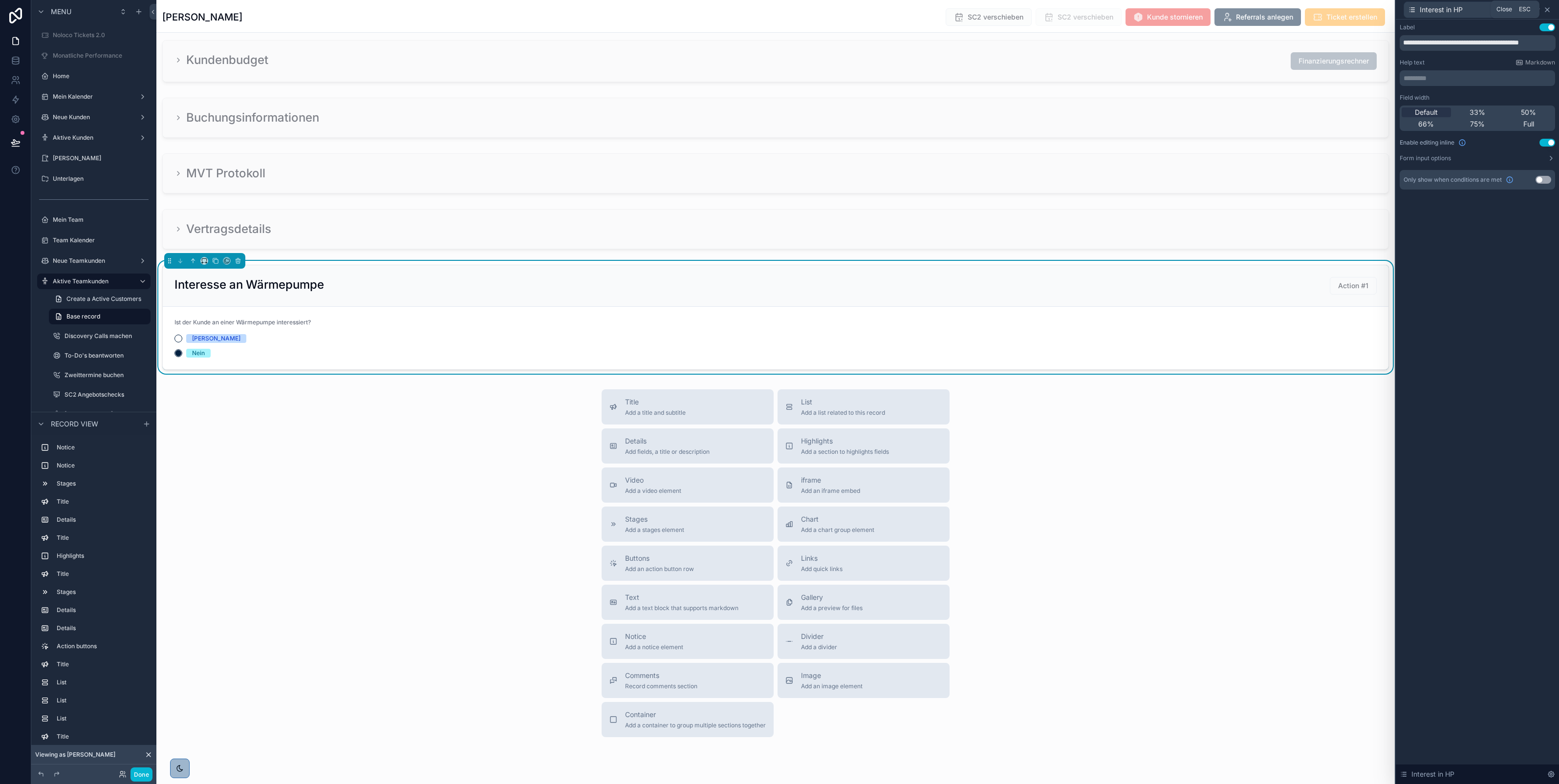
scroll to position [0, 0]
click at [1546, 10] on icon at bounding box center [1548, 9] width 7 height 7
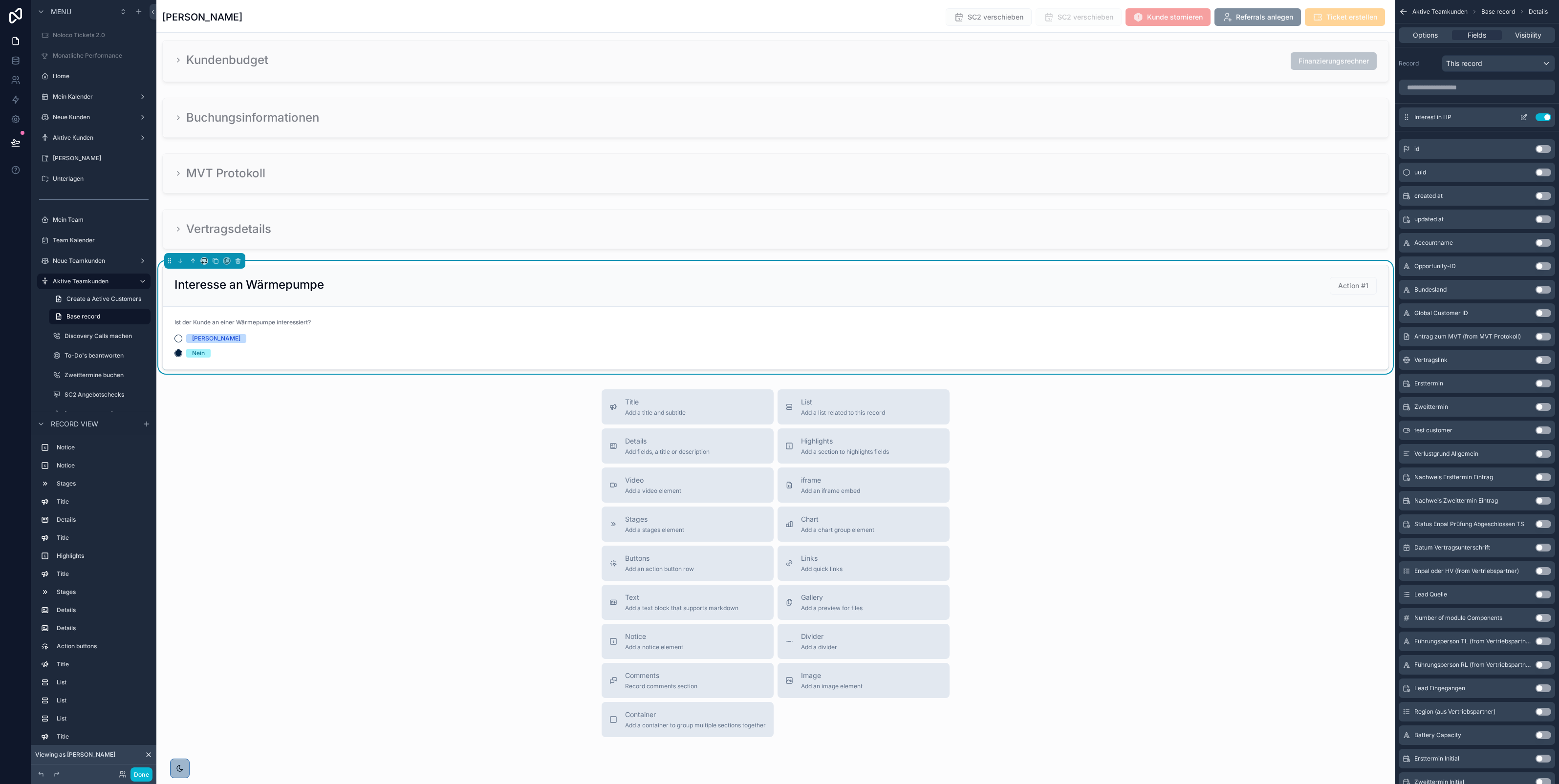
click at [1524, 113] on icon "scrollable content" at bounding box center [1524, 117] width 7 height 7
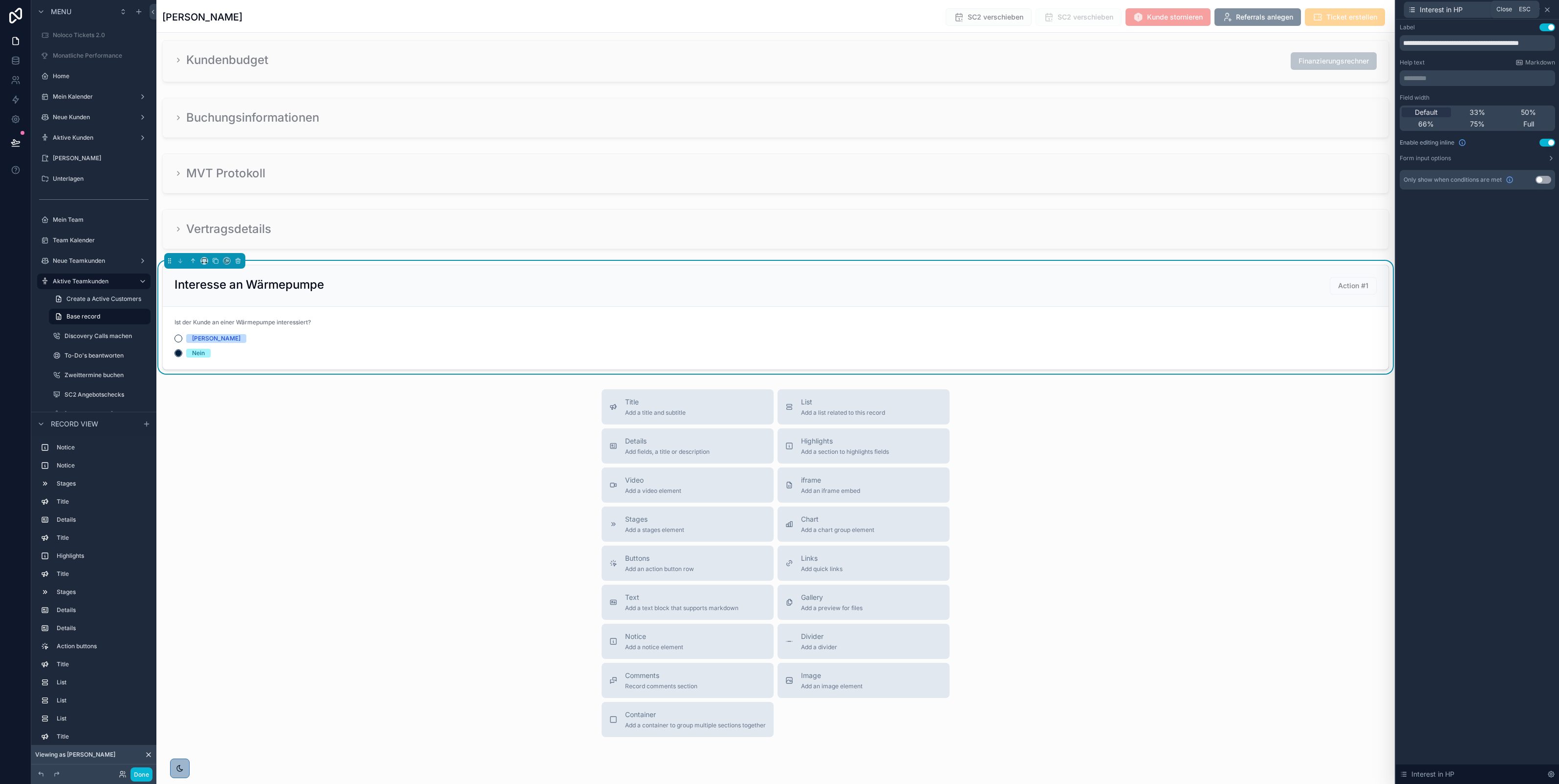
click at [1549, 8] on icon at bounding box center [1548, 9] width 7 height 7
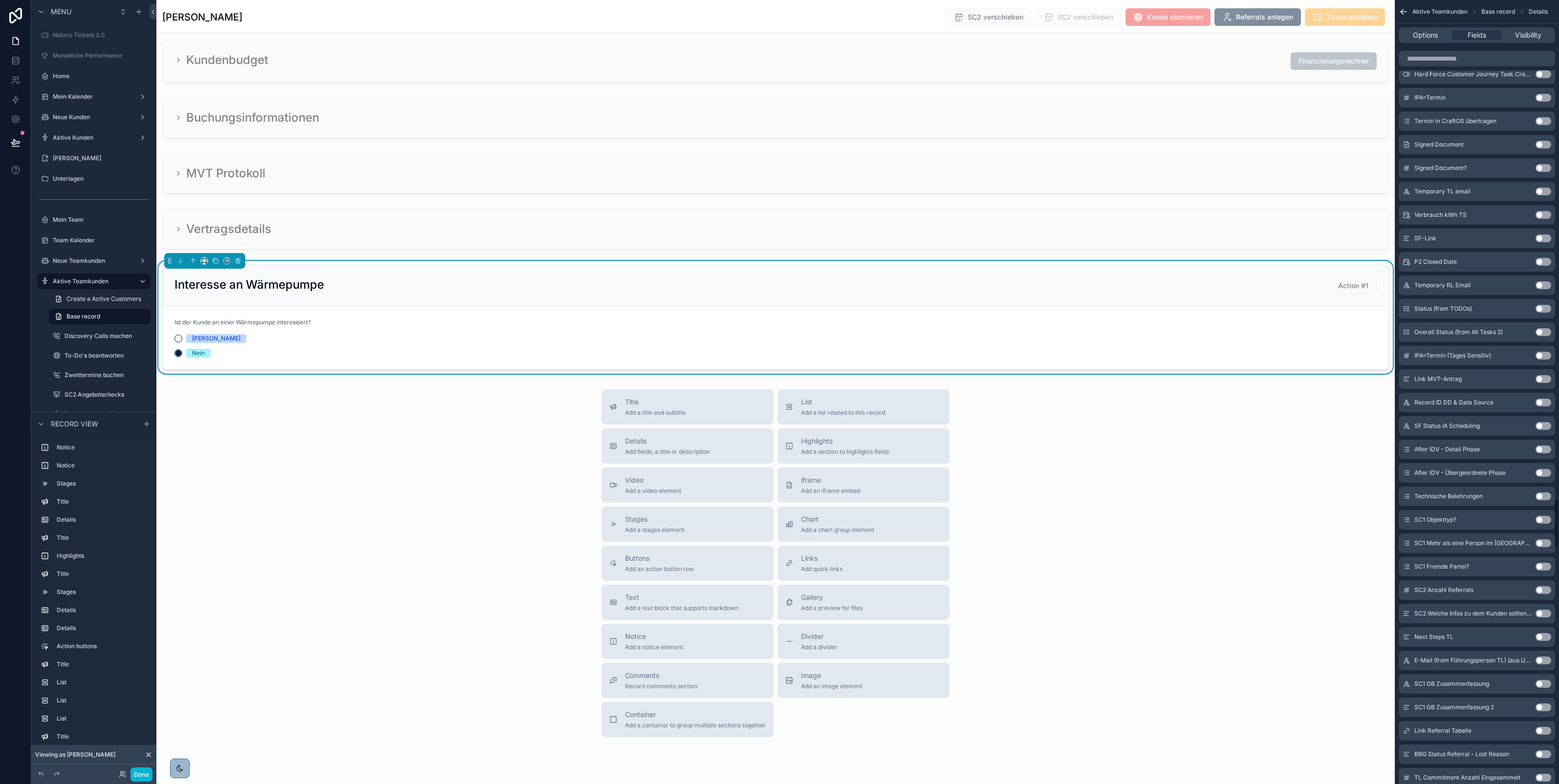
scroll to position [7890, 0]
click at [1437, 35] on span "Options" at bounding box center [1425, 35] width 25 height 9
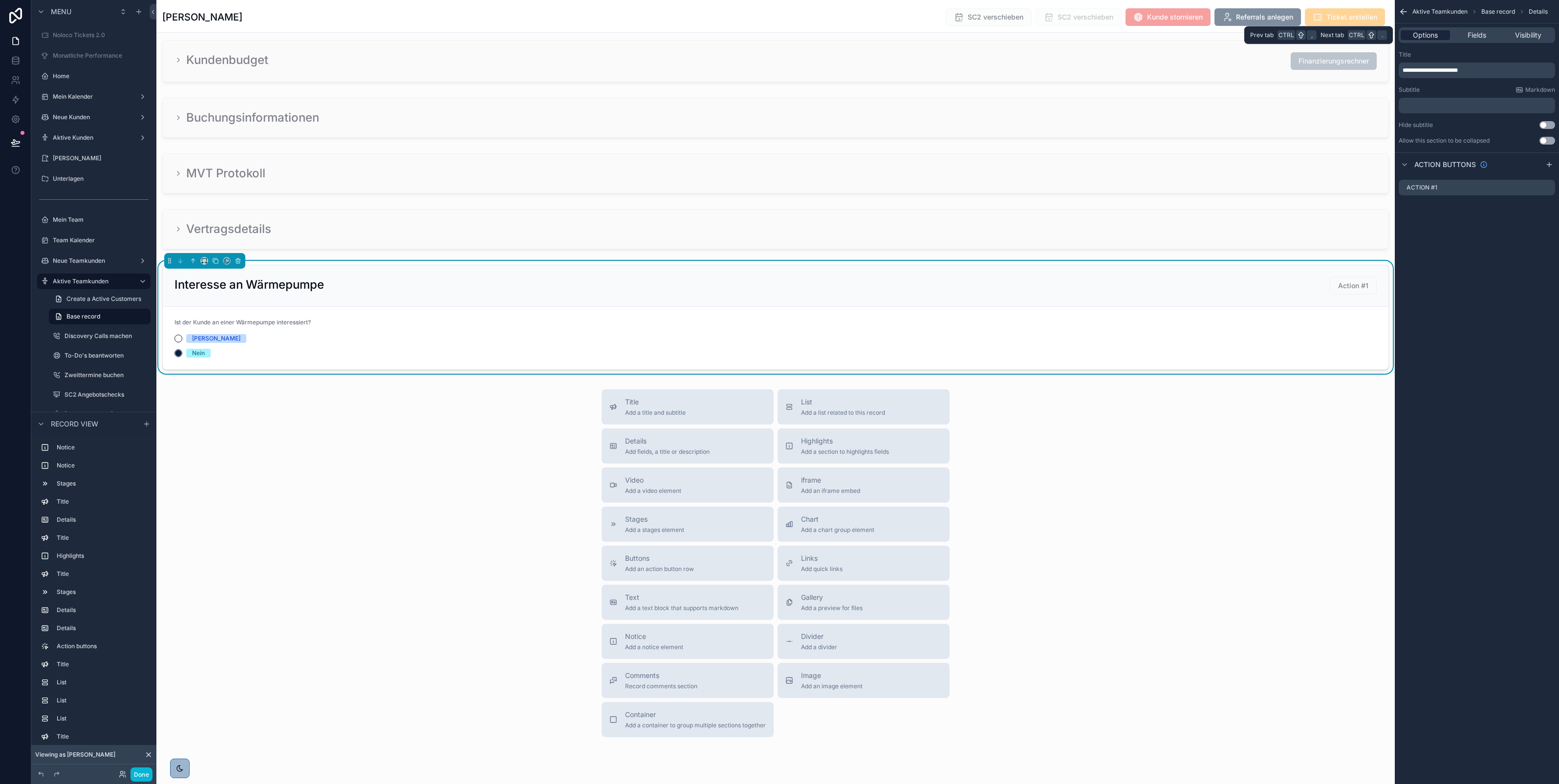
scroll to position [0, 0]
click at [1548, 186] on icon "scrollable content" at bounding box center [1549, 187] width 4 height 4
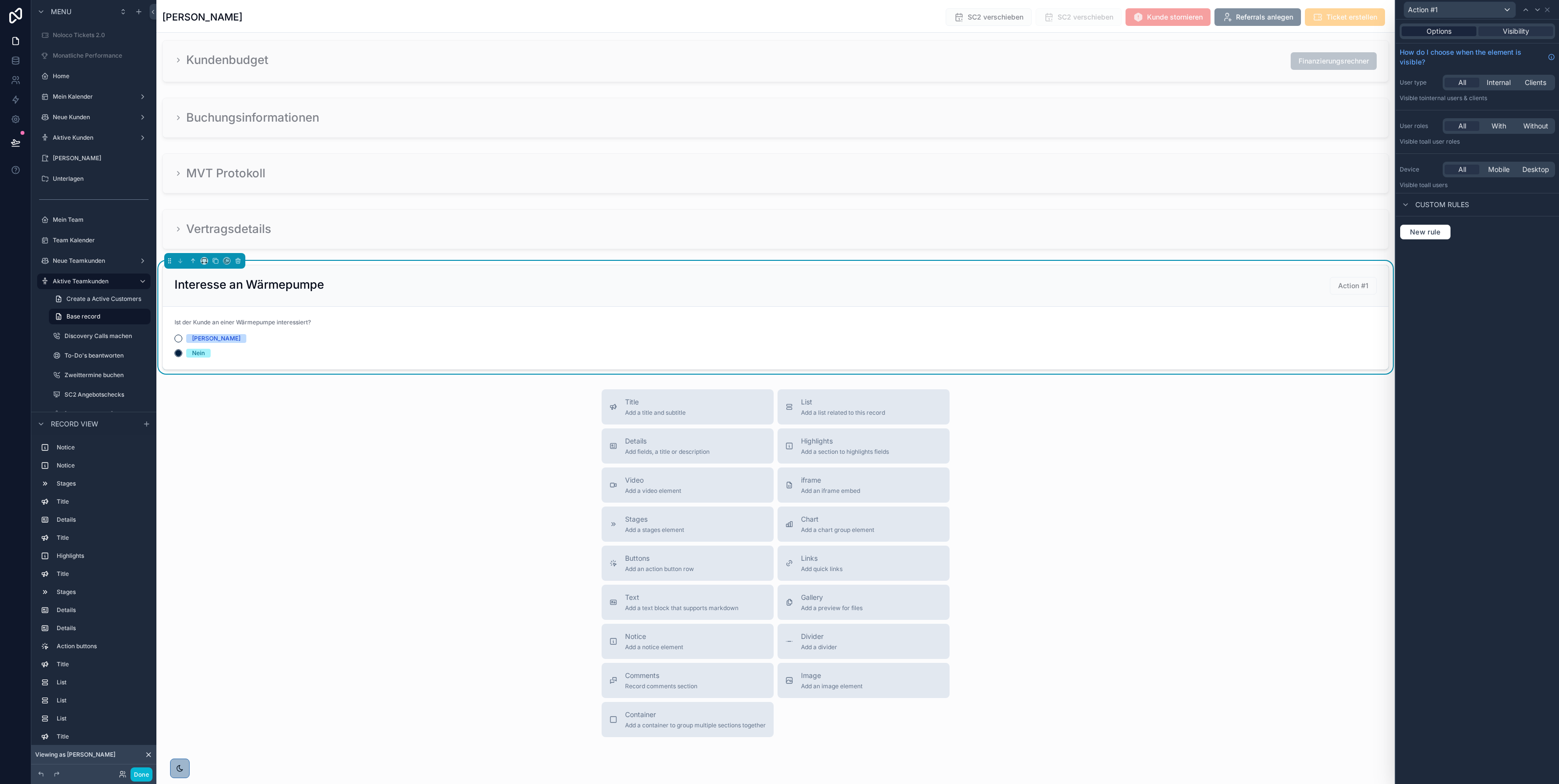
click at [1435, 33] on span "Options" at bounding box center [1439, 31] width 25 height 9
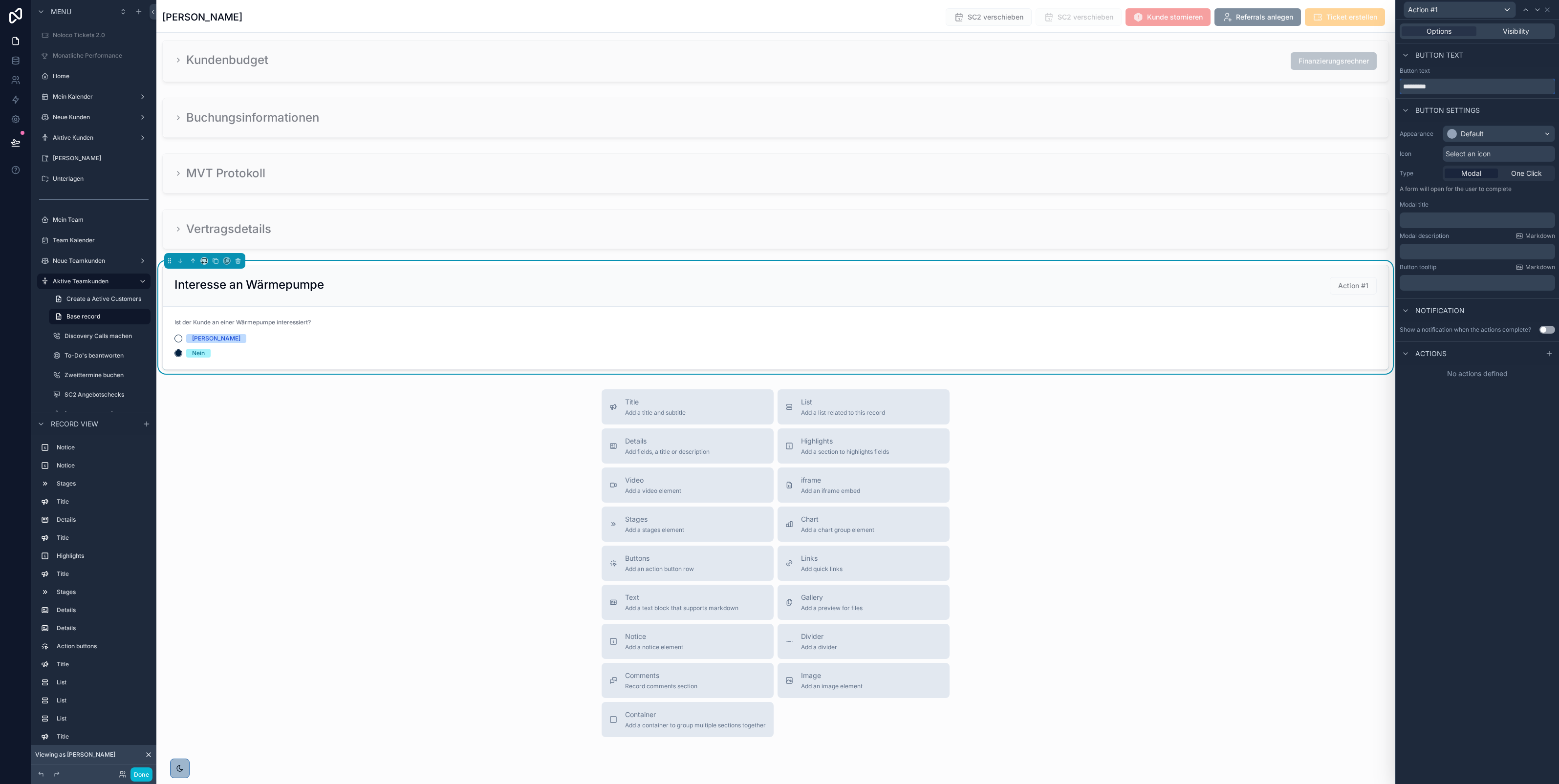
drag, startPoint x: 1440, startPoint y: 90, endPoint x: 1404, endPoint y: 87, distance: 36.1
click at [1404, 87] on input "*********" at bounding box center [1478, 86] width 155 height 16
paste input "**********"
type input "**********"
click at [1472, 132] on div "Default" at bounding box center [1472, 134] width 23 height 9
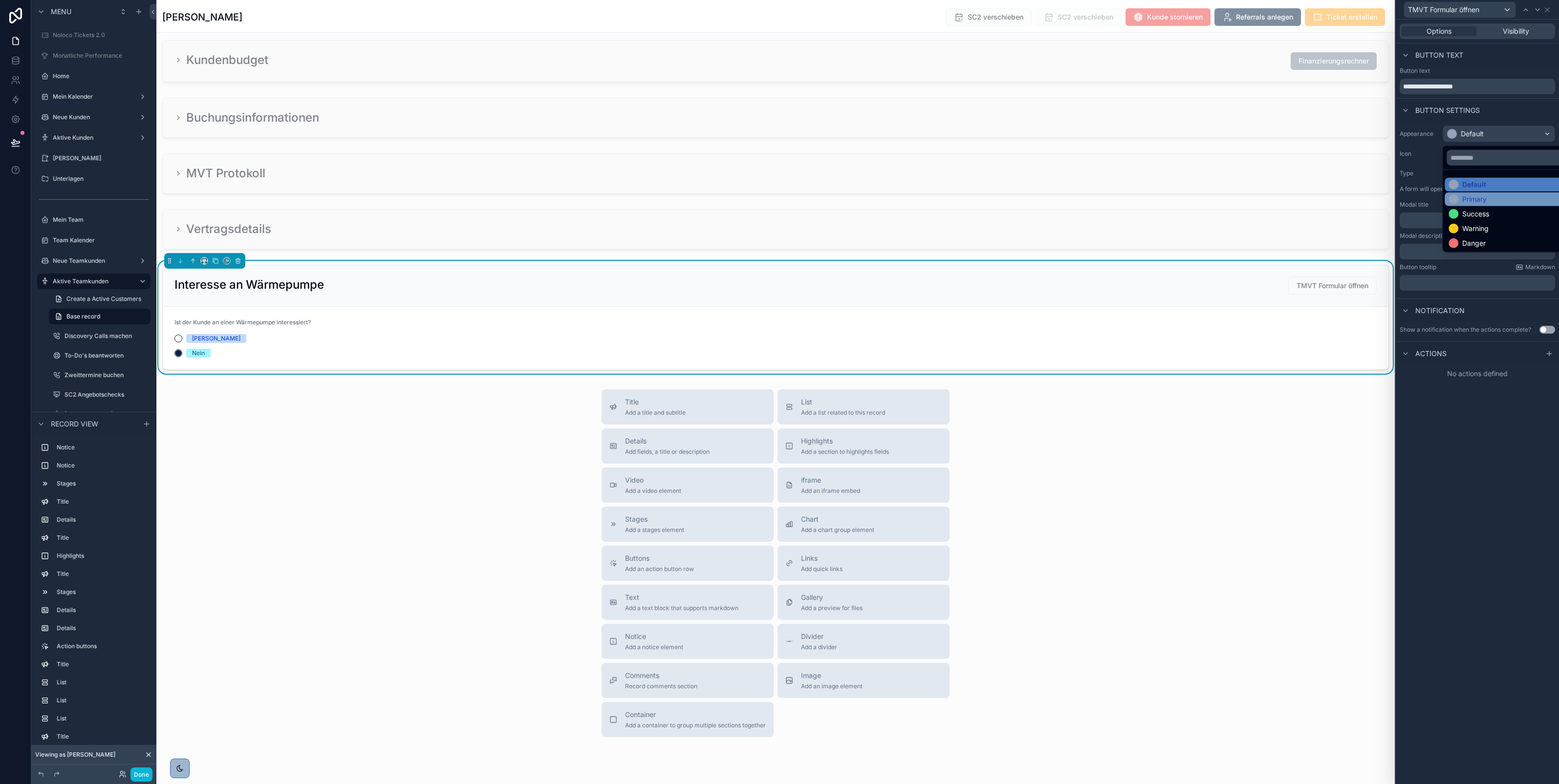
click at [1477, 194] on div "Primary" at bounding box center [1475, 199] width 24 height 9
click at [1522, 175] on span "One Click" at bounding box center [1526, 173] width 31 height 9
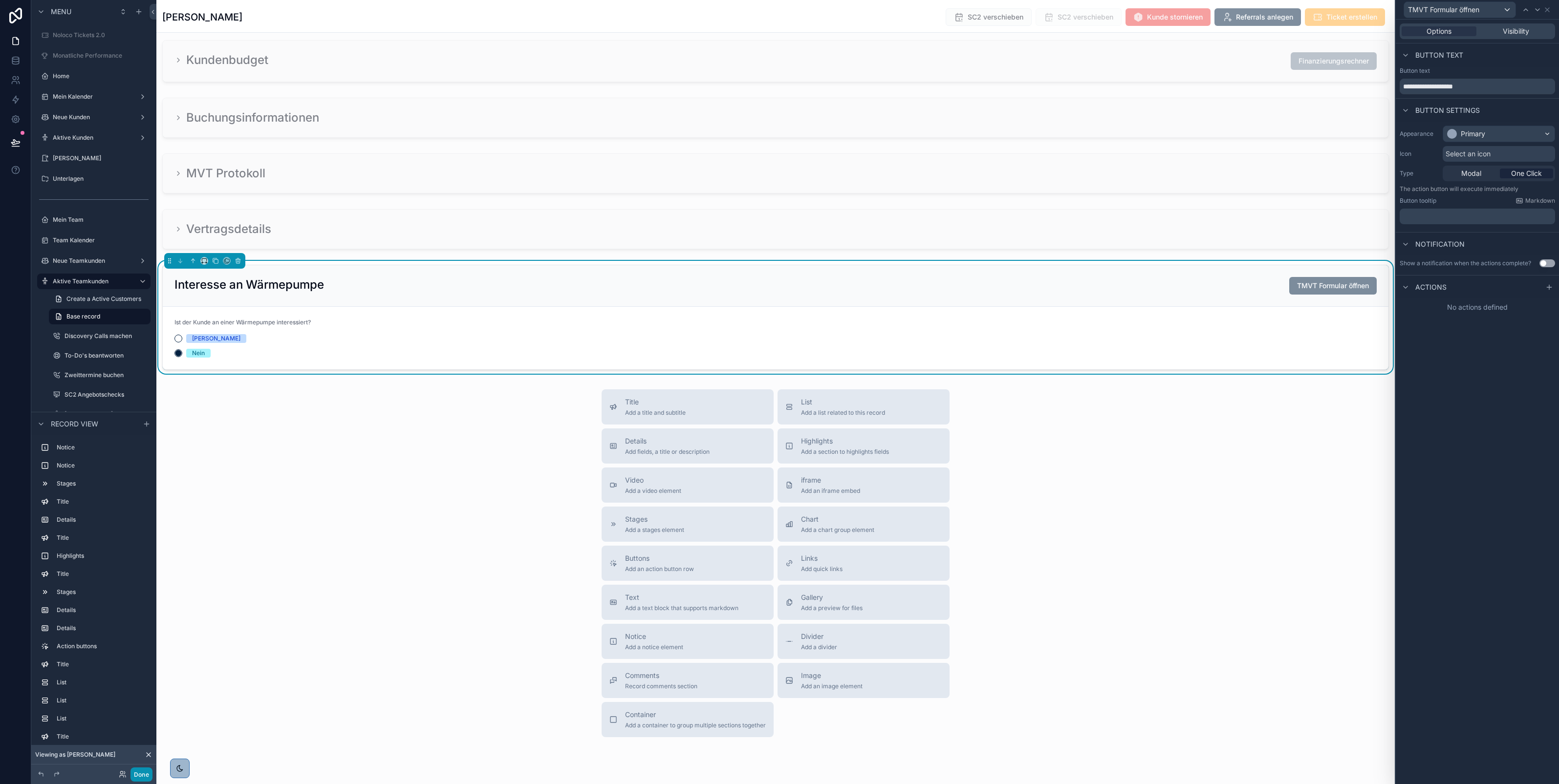
click at [135, 772] on button "Done" at bounding box center [142, 775] width 22 height 14
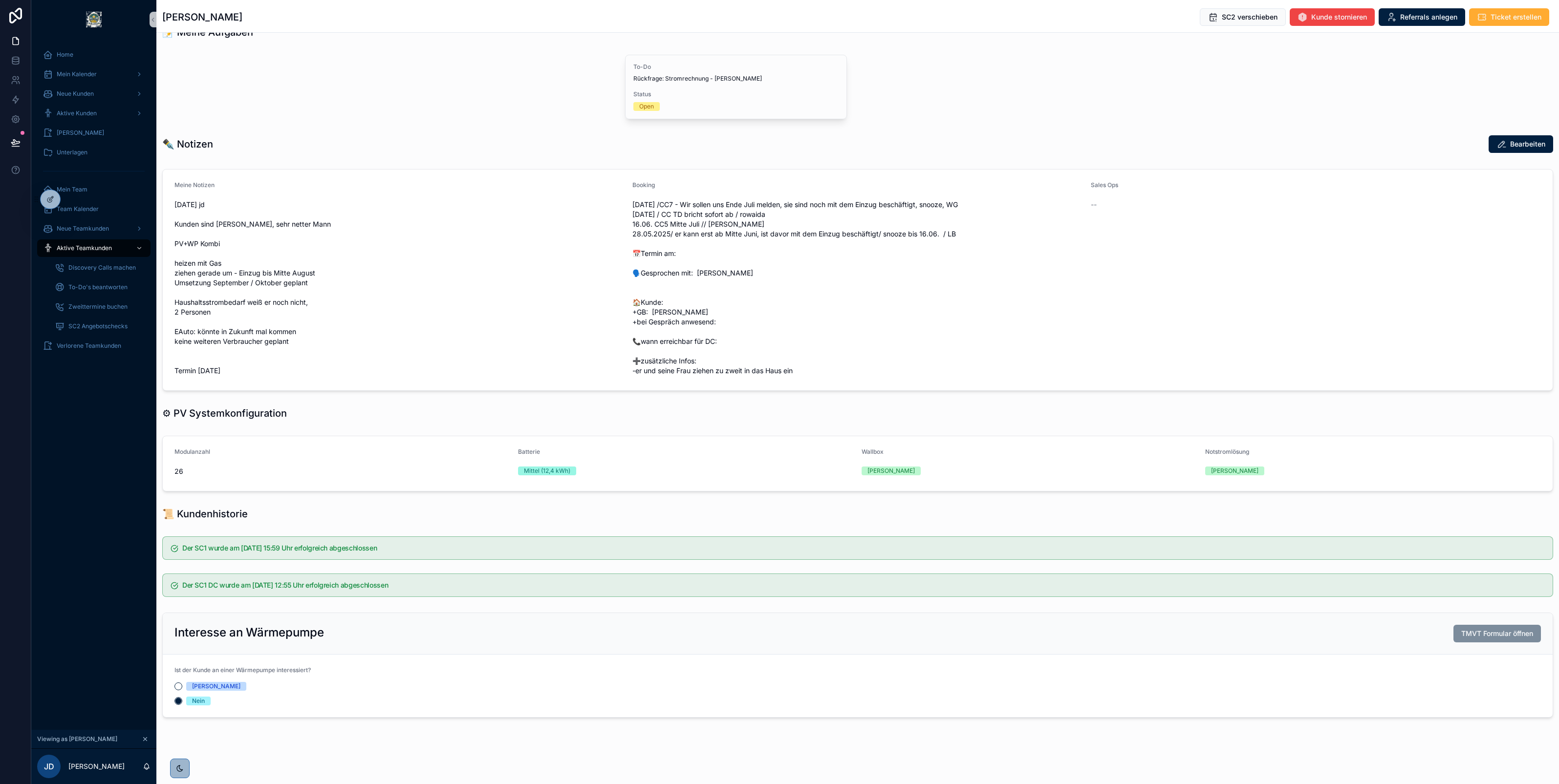
scroll to position [366, 0]
click at [50, 201] on icon at bounding box center [50, 199] width 7 height 7
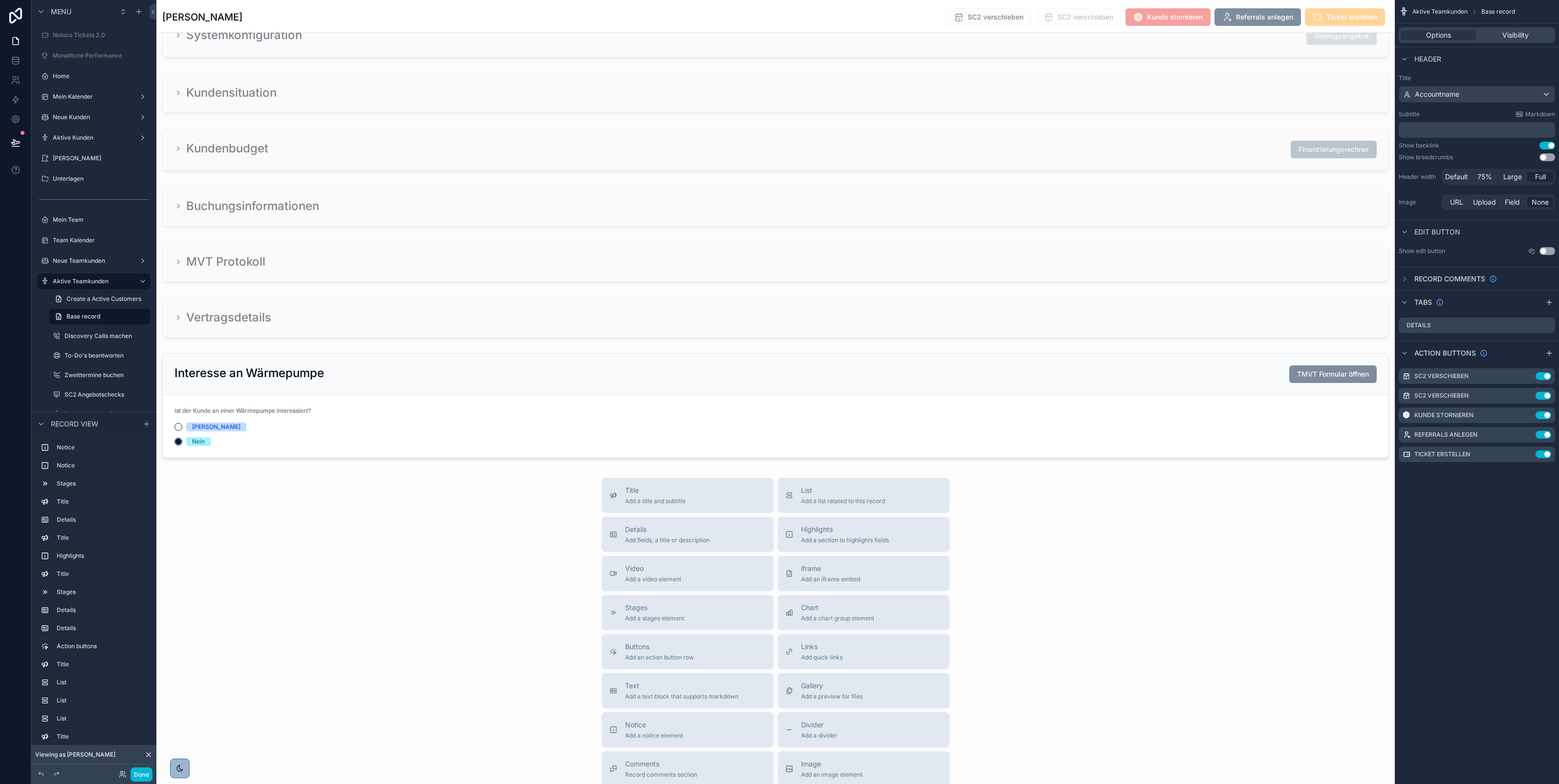
scroll to position [3366, 0]
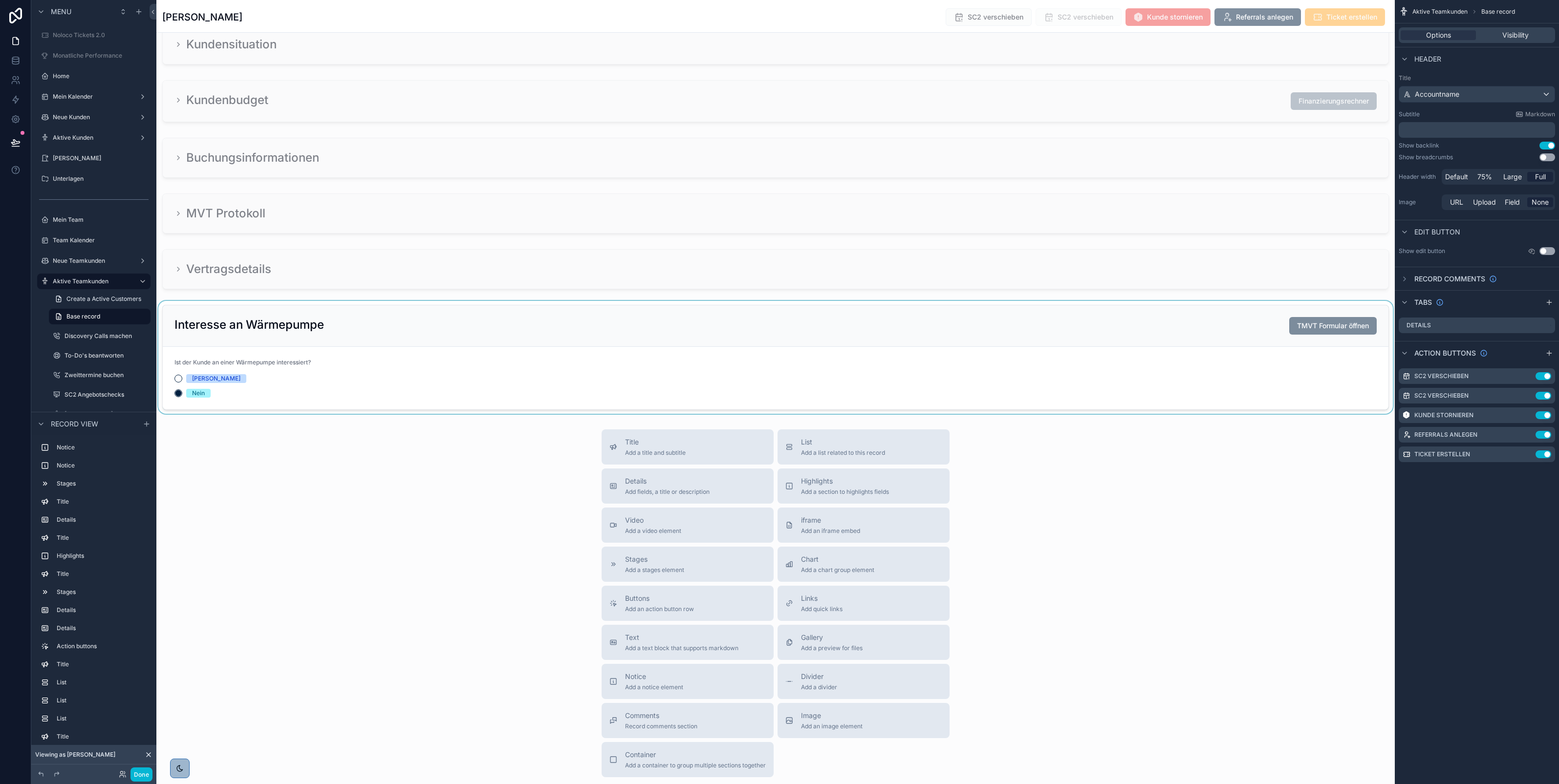
click at [313, 392] on div "scrollable content" at bounding box center [775, 357] width 1238 height 113
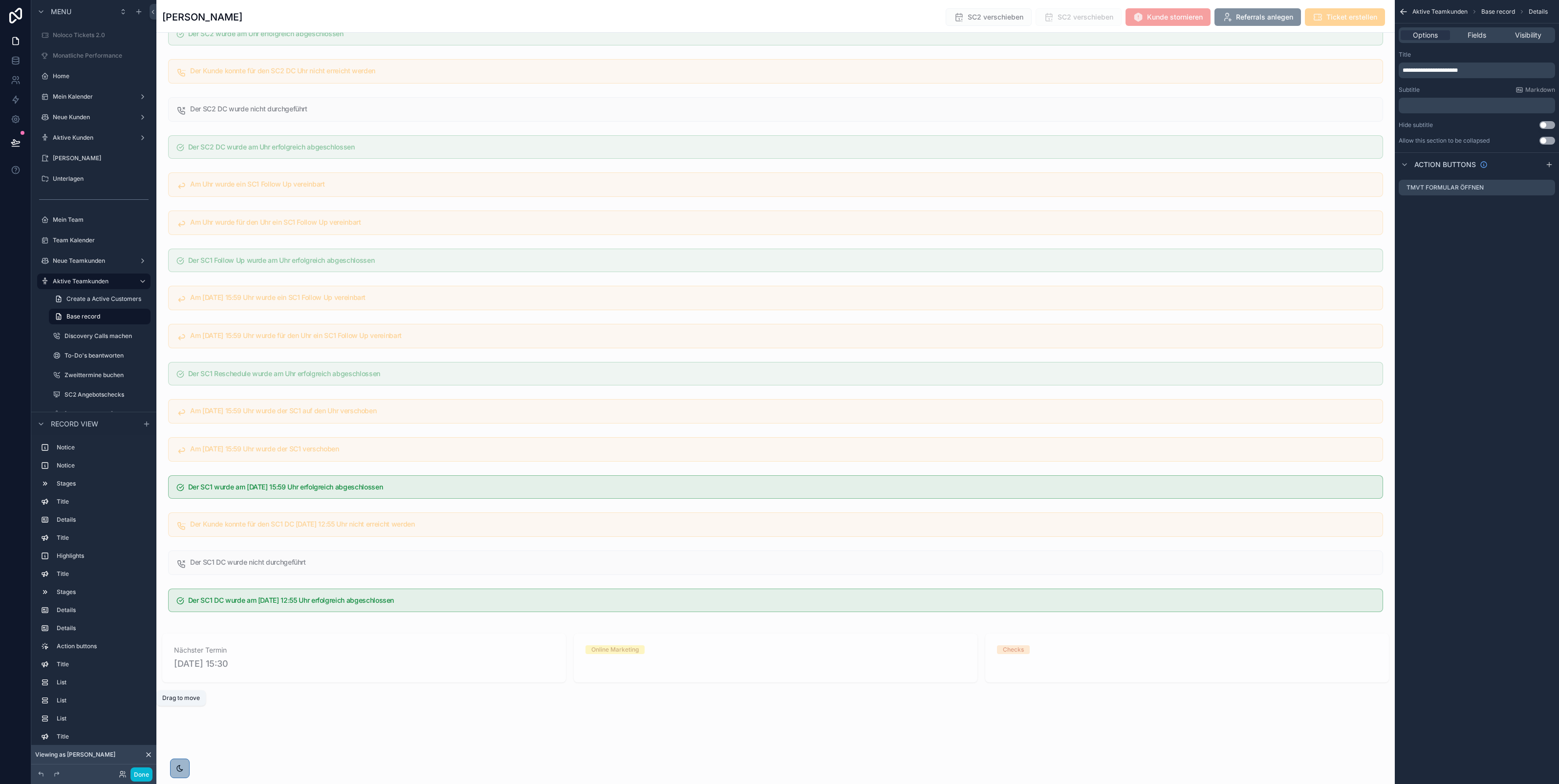
scroll to position [1556, 0]
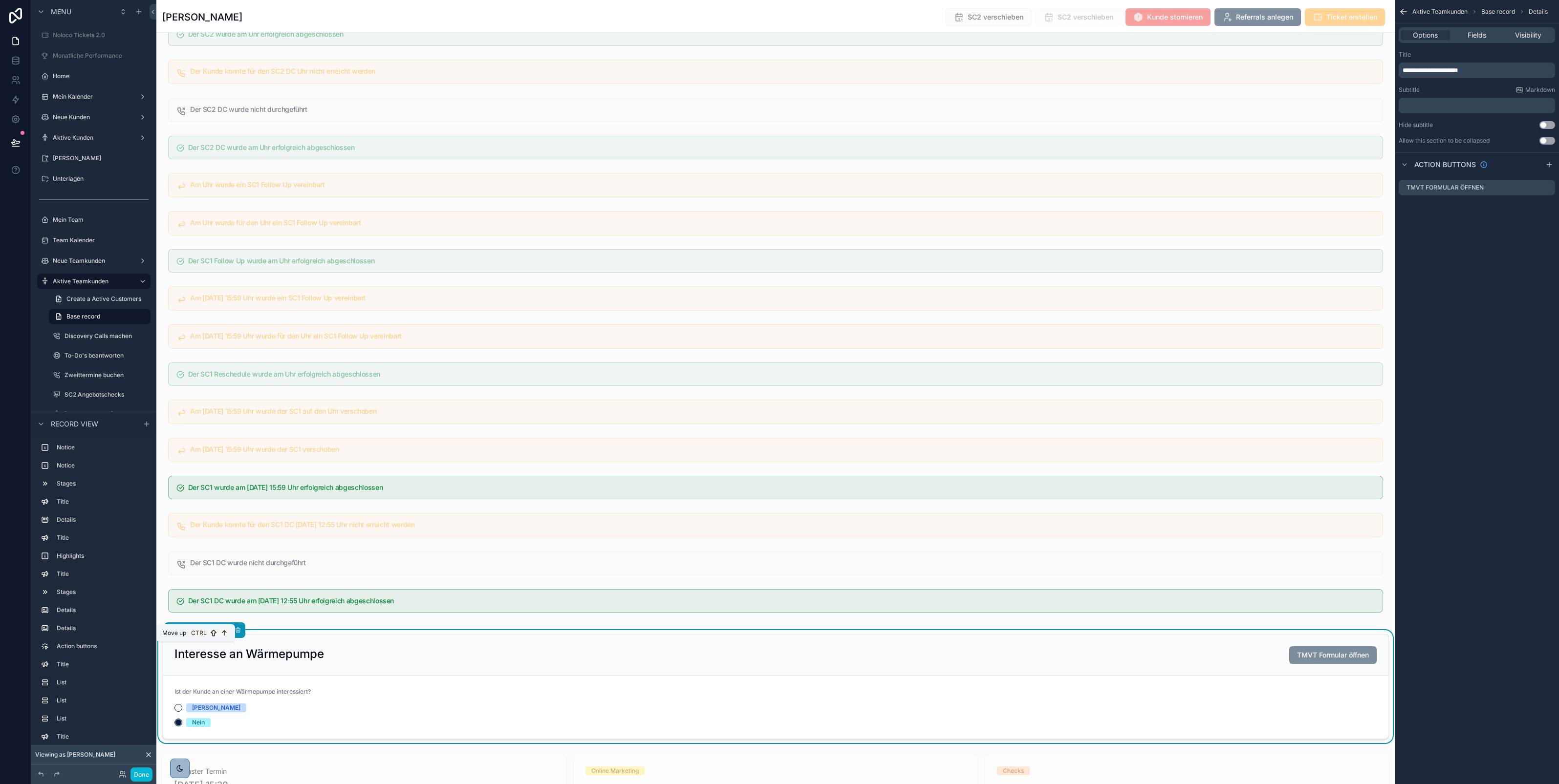
click at [190, 634] on icon "scrollable content" at bounding box center [193, 630] width 7 height 7
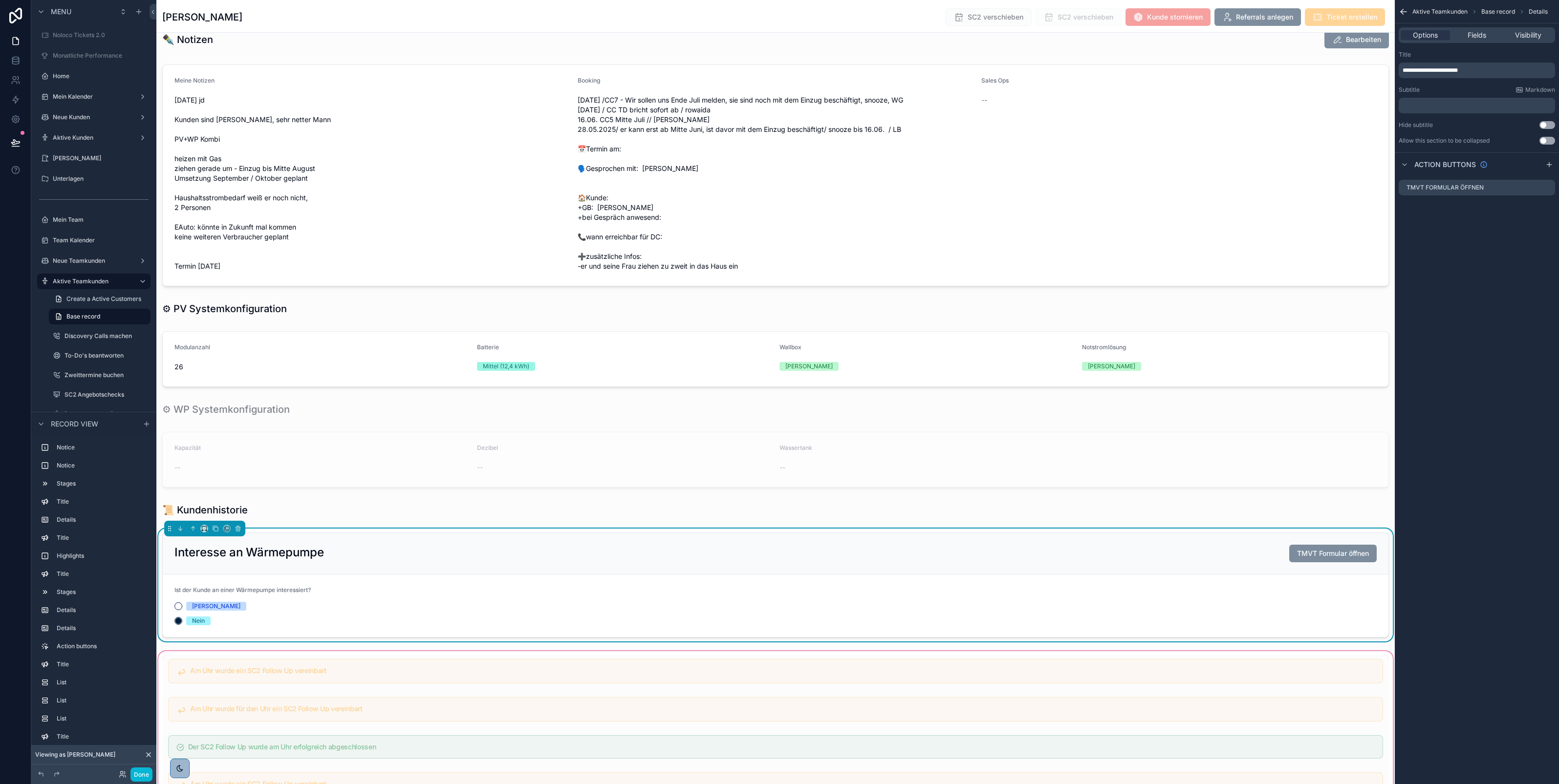
scroll to position [735, 0]
click at [193, 534] on icon "scrollable content" at bounding box center [193, 529] width 7 height 7
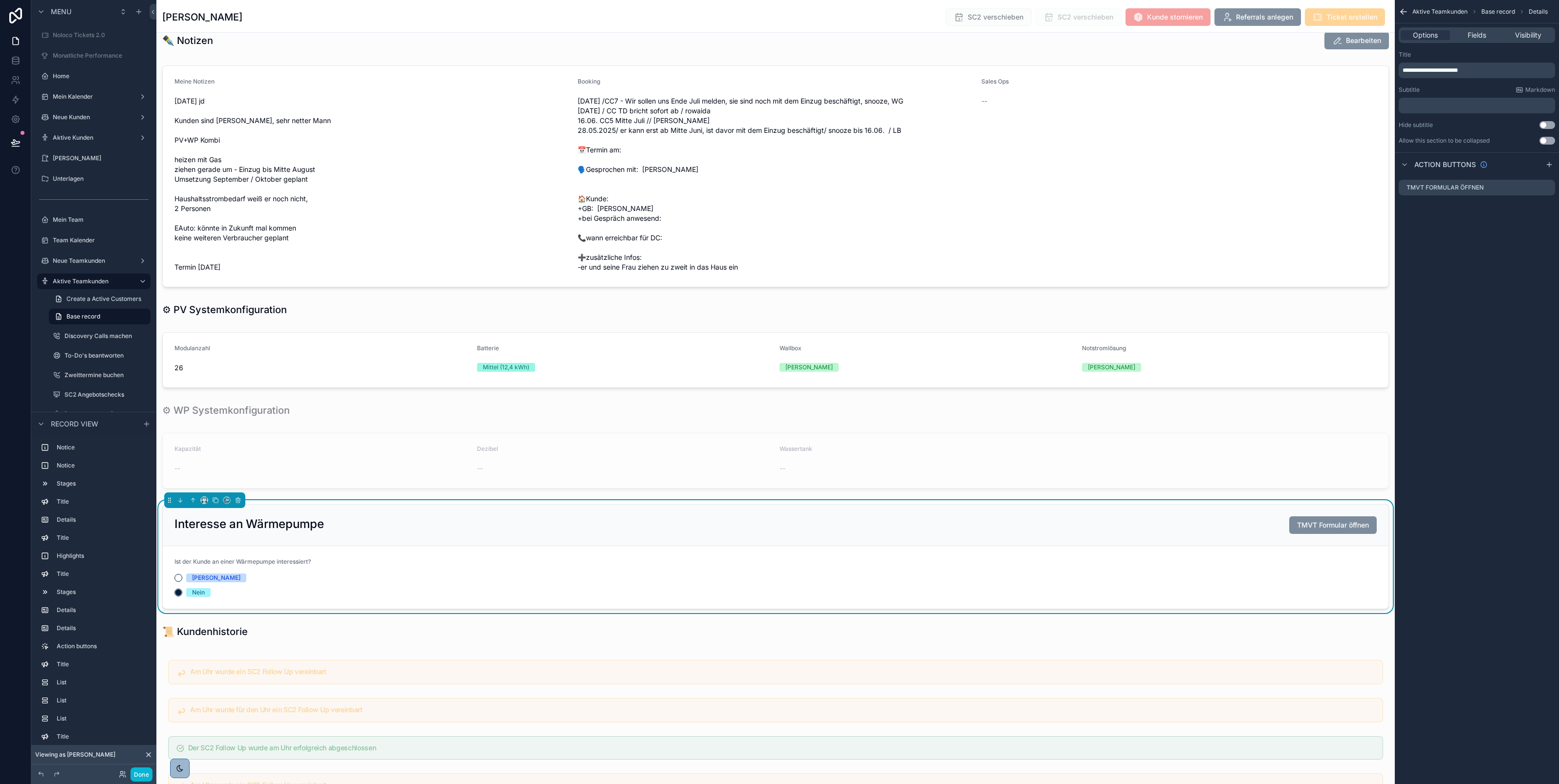
click at [536, 532] on div "Interesse an Wärmepumpe TMVT Formular öffnen" at bounding box center [776, 525] width 1203 height 18
click at [1290, 529] on span "TMVT Formular öffnen" at bounding box center [1334, 525] width 88 height 8
click at [1546, 187] on icon "scrollable content" at bounding box center [1548, 188] width 7 height 7
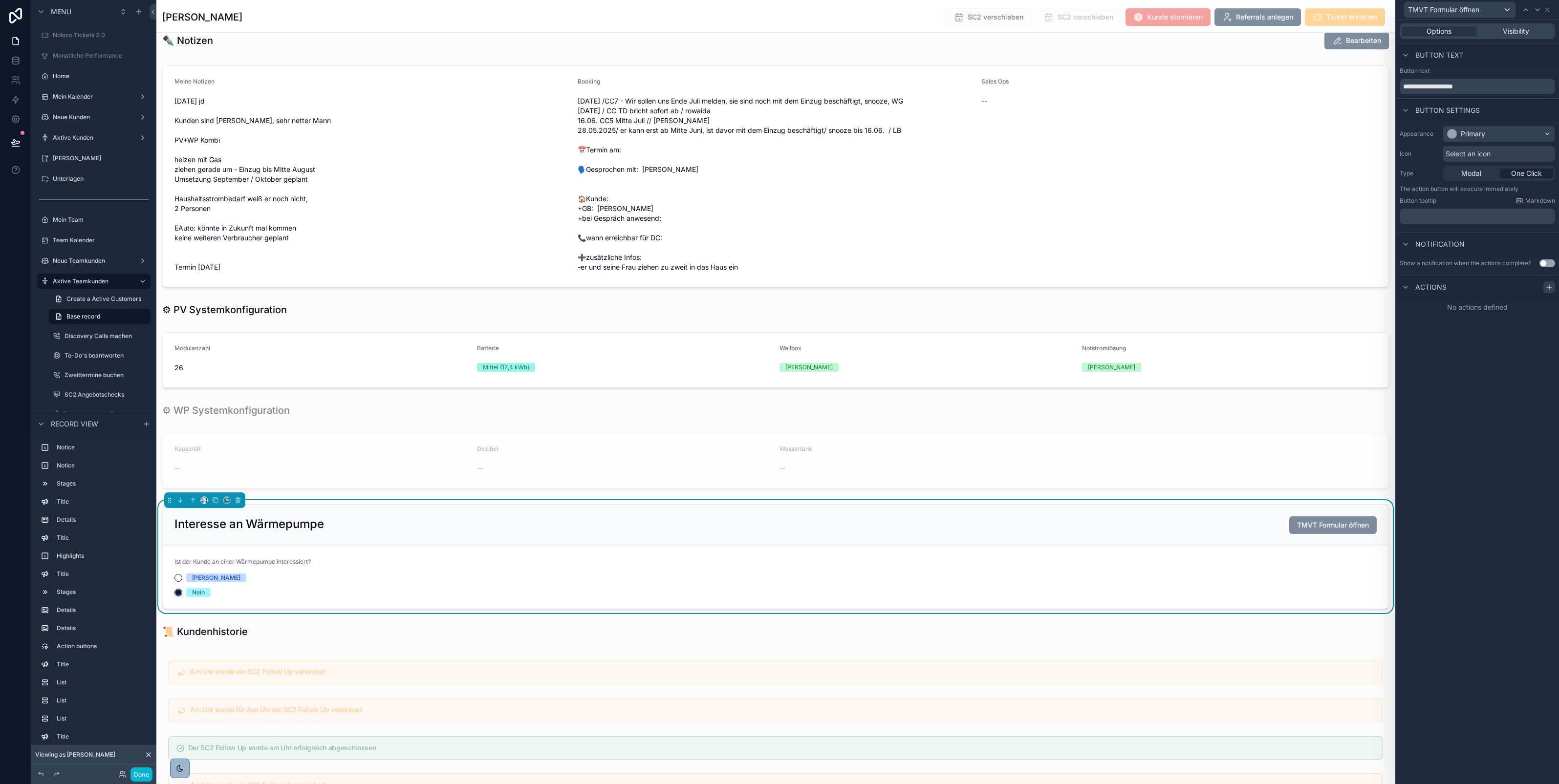
click at [1548, 288] on icon at bounding box center [1549, 288] width 5 height 0
click at [1480, 331] on div "Select a type" at bounding box center [1478, 326] width 147 height 16
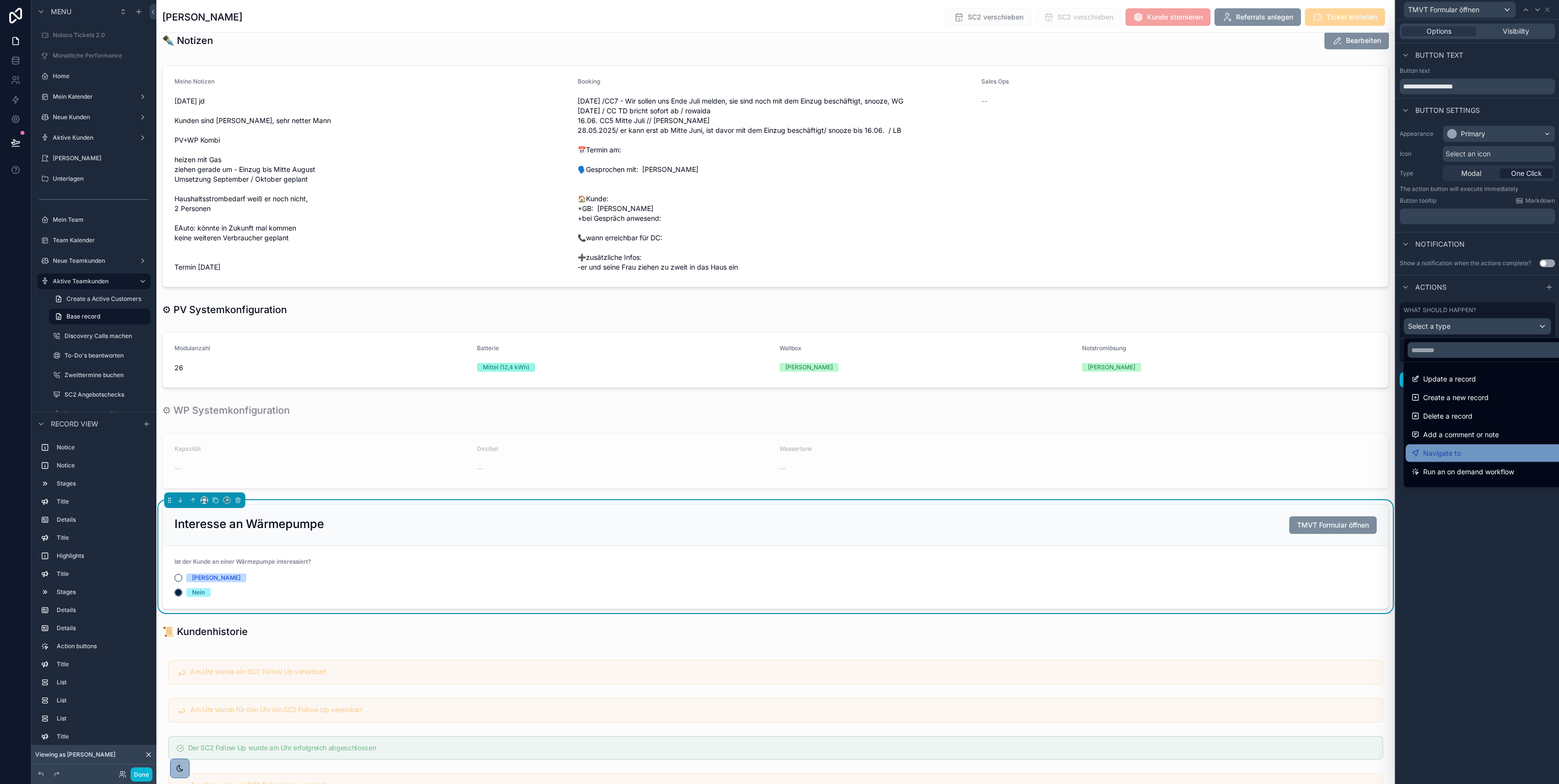
click at [1464, 449] on div "Navigate to" at bounding box center [1488, 453] width 153 height 12
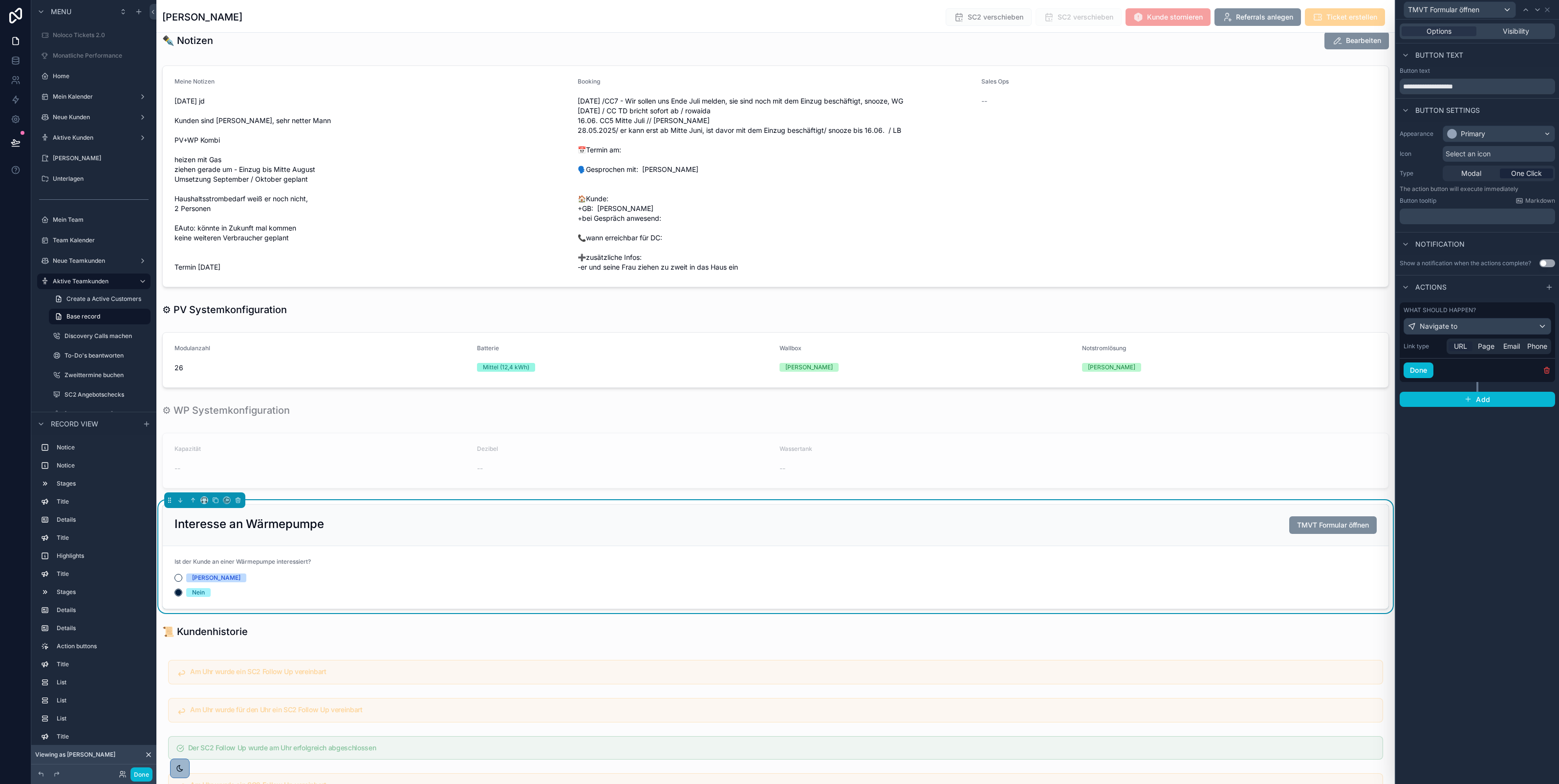
click at [1454, 349] on span "URL" at bounding box center [1461, 347] width 13 height 9
click at [1461, 345] on span "URL" at bounding box center [1461, 347] width 13 height 9
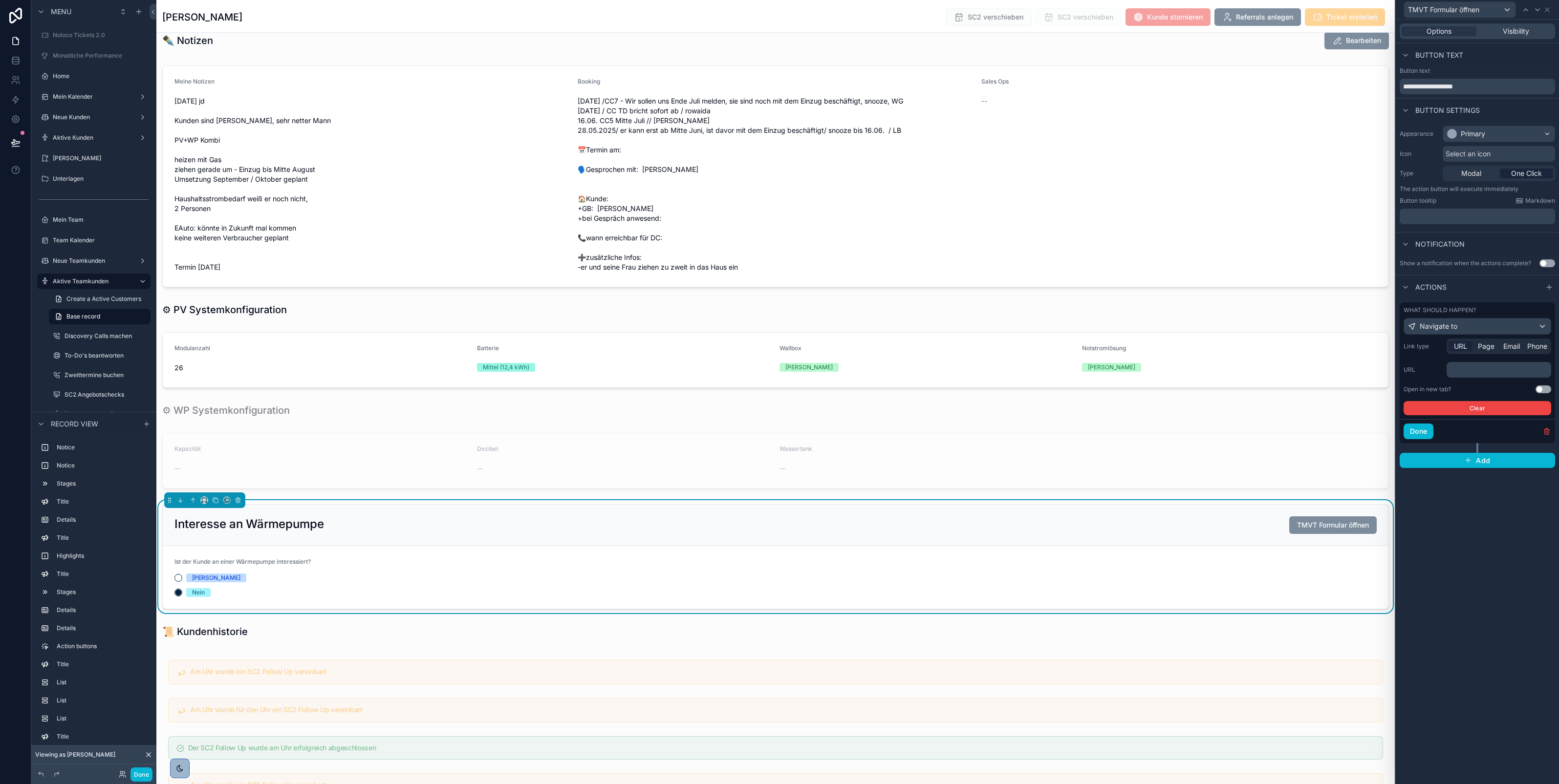
click at [1462, 368] on p "﻿" at bounding box center [1500, 370] width 99 height 9
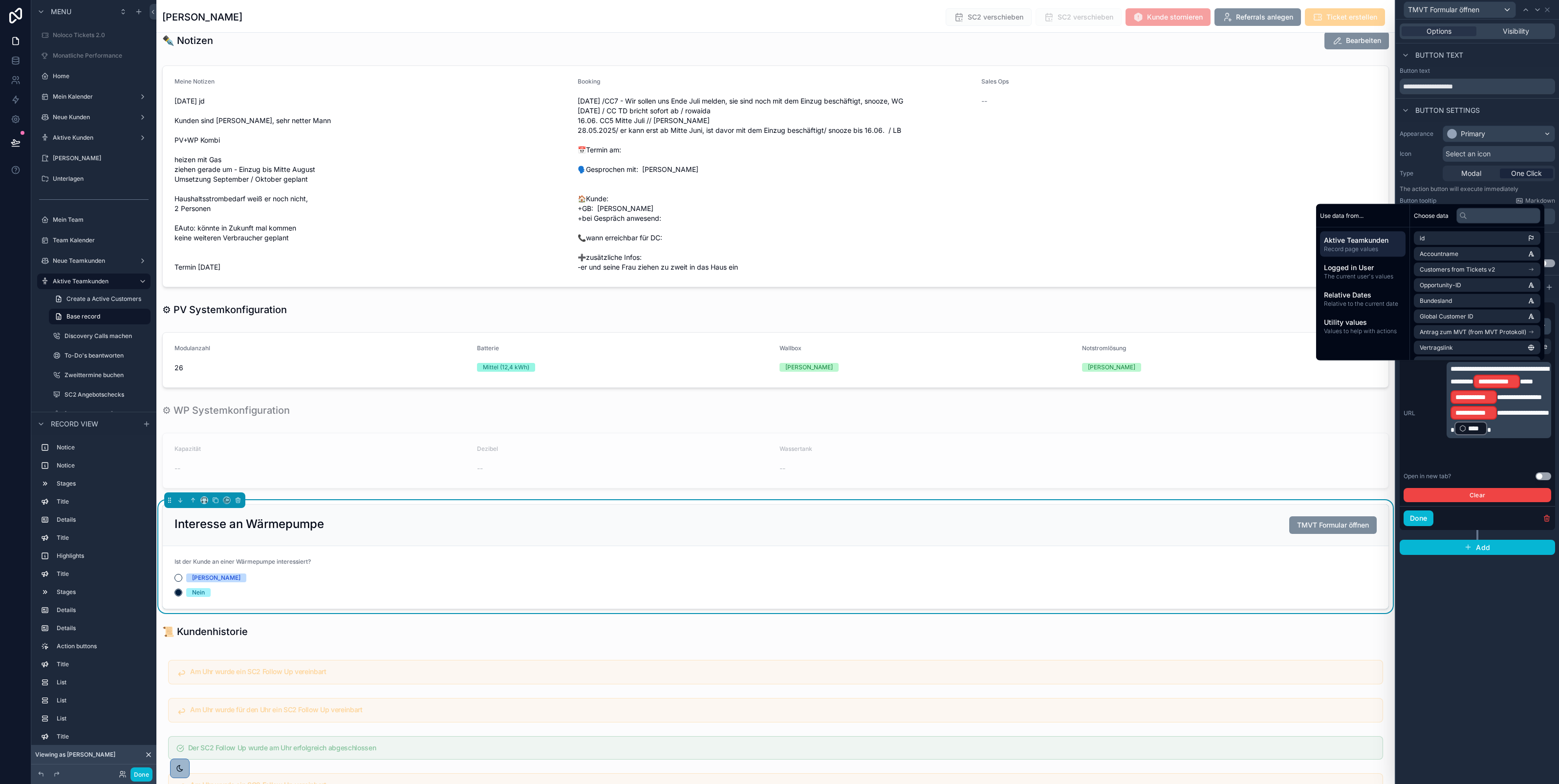
scroll to position [0, 0]
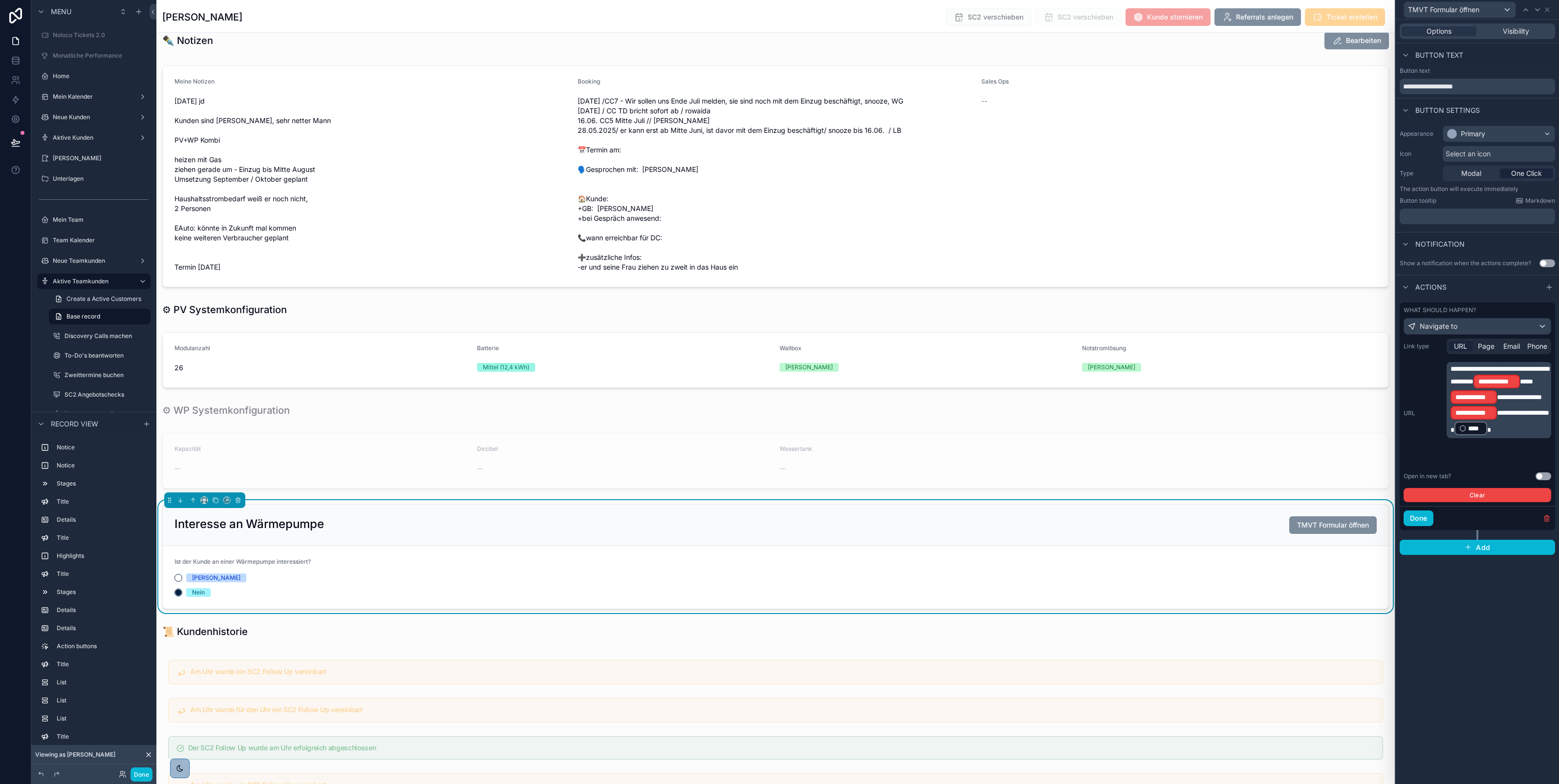
click at [1514, 411] on p "**********" at bounding box center [1500, 400] width 99 height 72
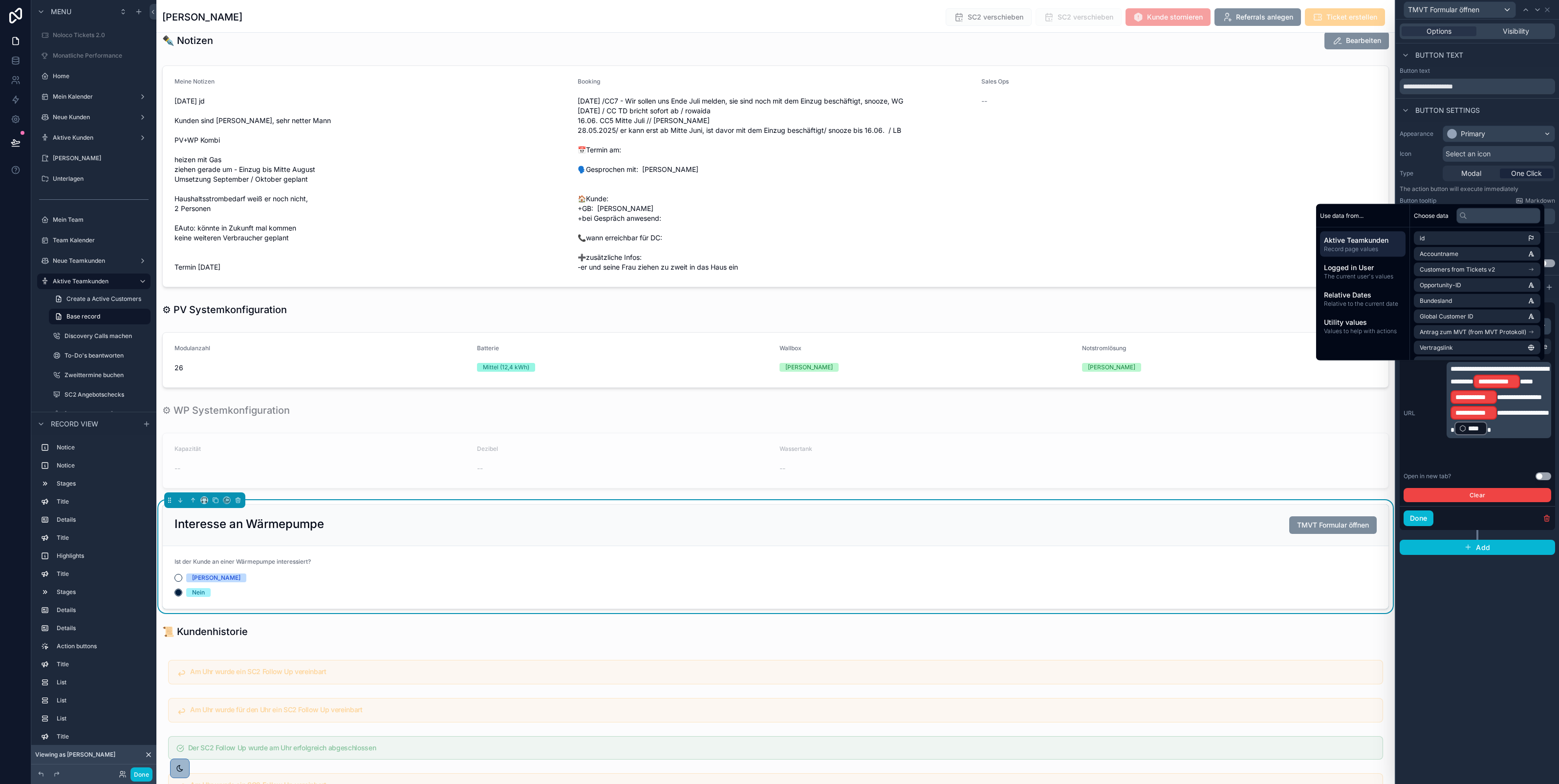
click at [1521, 385] on span "*****" at bounding box center [1527, 381] width 13 height 7
click at [1511, 378] on span "**********" at bounding box center [1499, 375] width 98 height 20
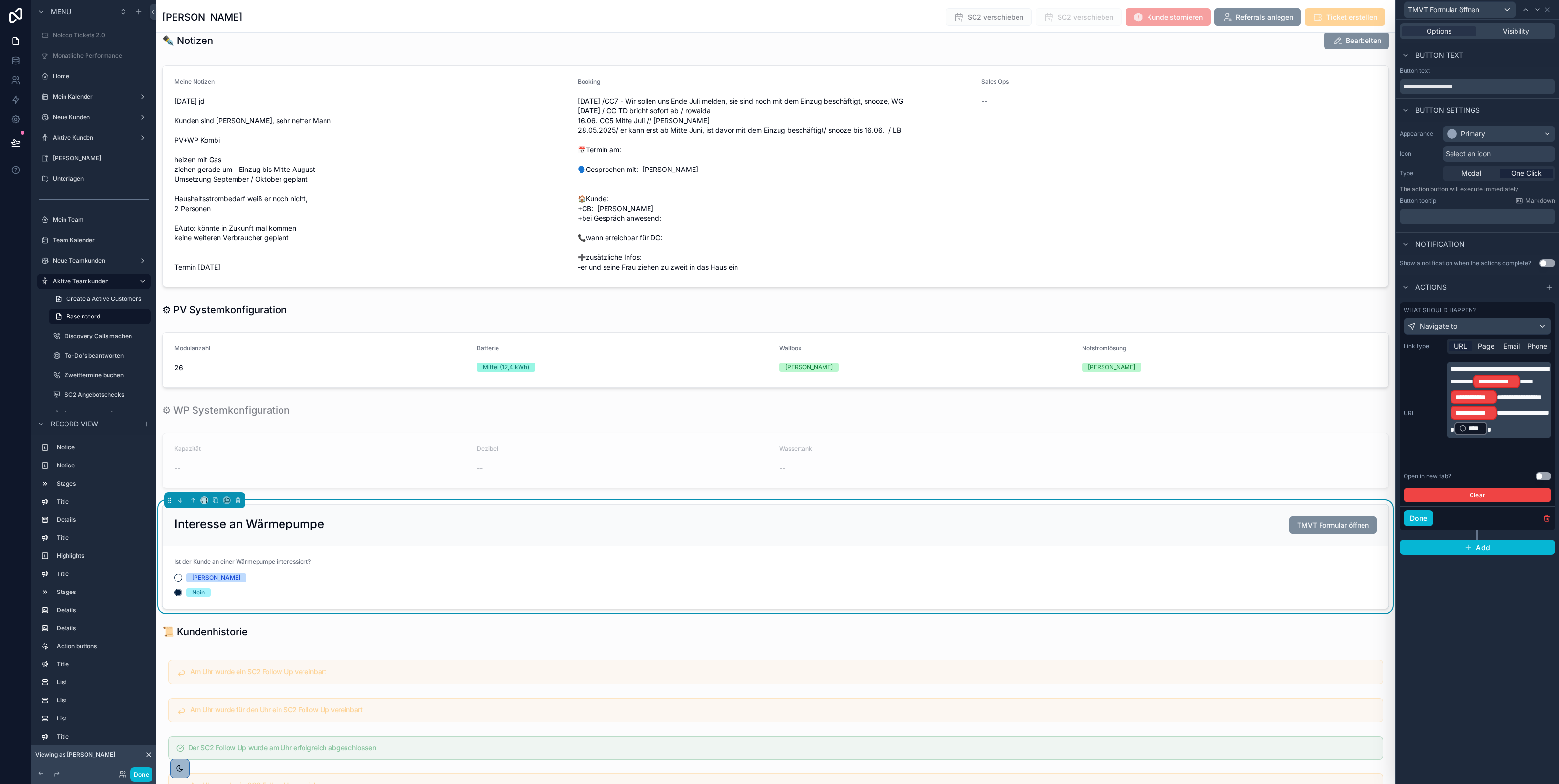
click at [1512, 384] on p "**********" at bounding box center [1500, 400] width 99 height 72
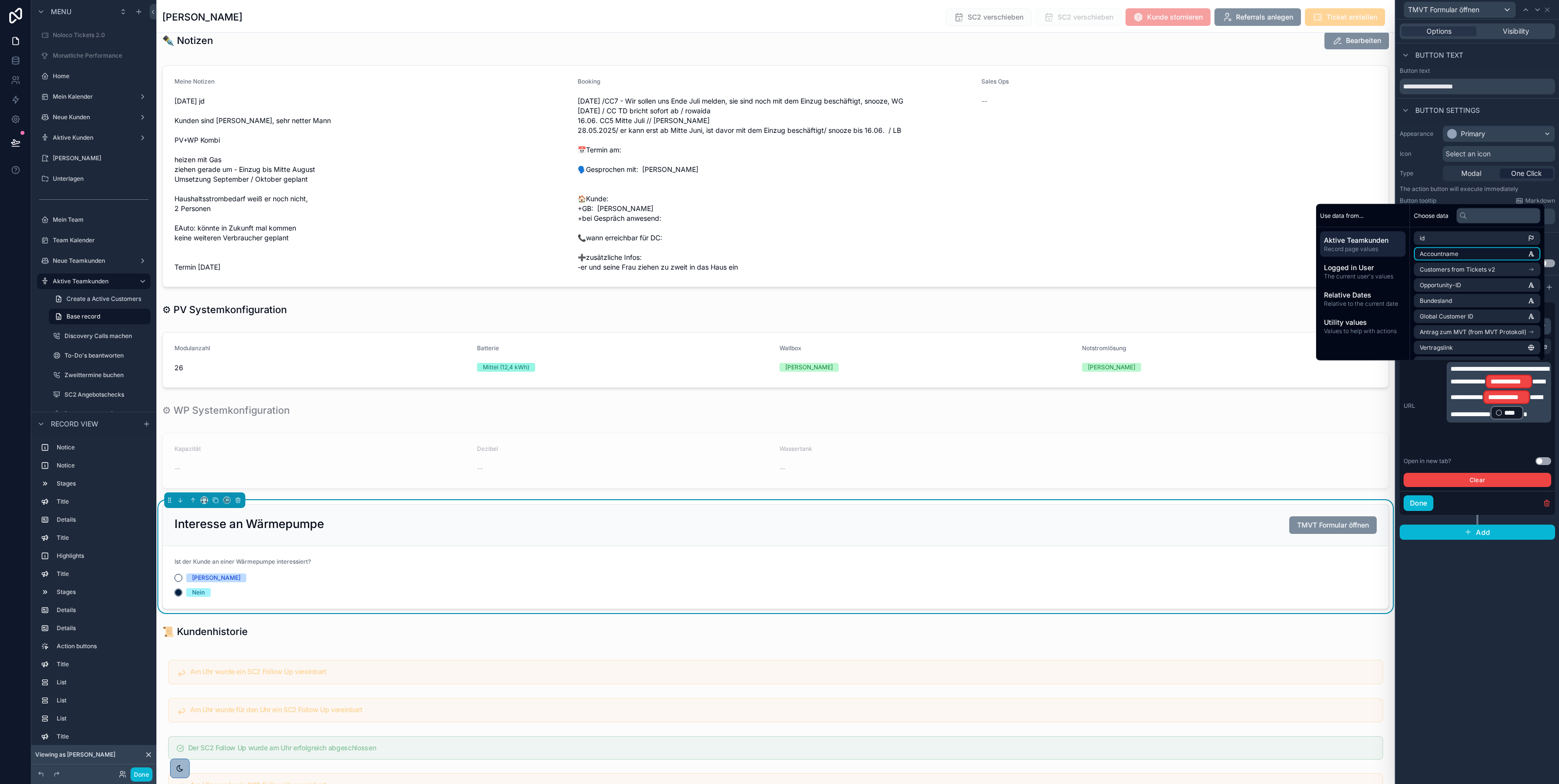
click at [1440, 250] on span "Accountname" at bounding box center [1438, 254] width 38 height 7
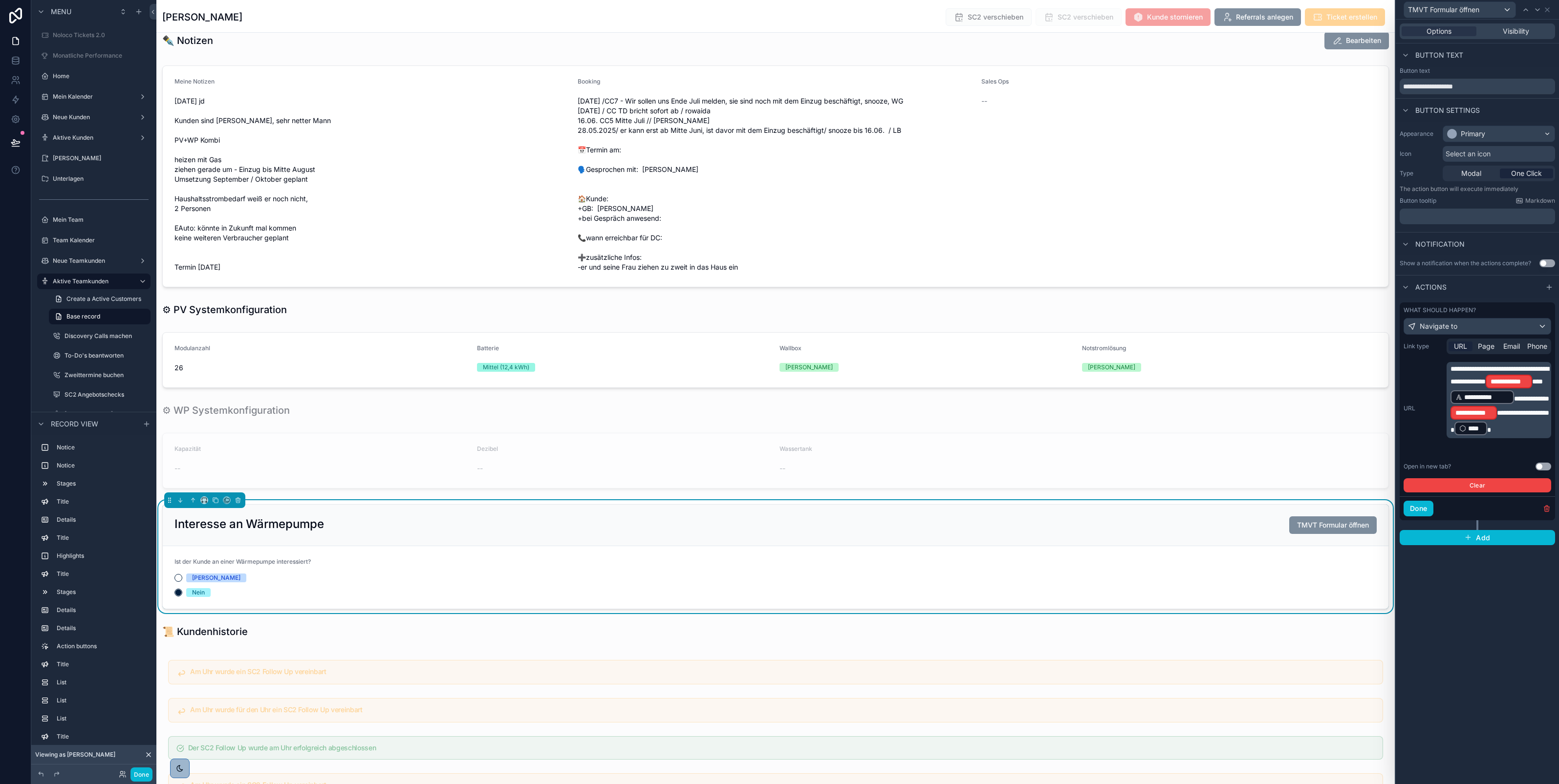
drag, startPoint x: 1486, startPoint y: 405, endPoint x: 1517, endPoint y: 378, distance: 41.1
click at [1517, 378] on p "**********" at bounding box center [1500, 400] width 99 height 72
drag, startPoint x: 1499, startPoint y: 404, endPoint x: 1520, endPoint y: 378, distance: 33.4
click at [1520, 378] on p "**********" at bounding box center [1500, 400] width 99 height 72
click at [1520, 378] on span "**********" at bounding box center [1499, 375] width 98 height 20
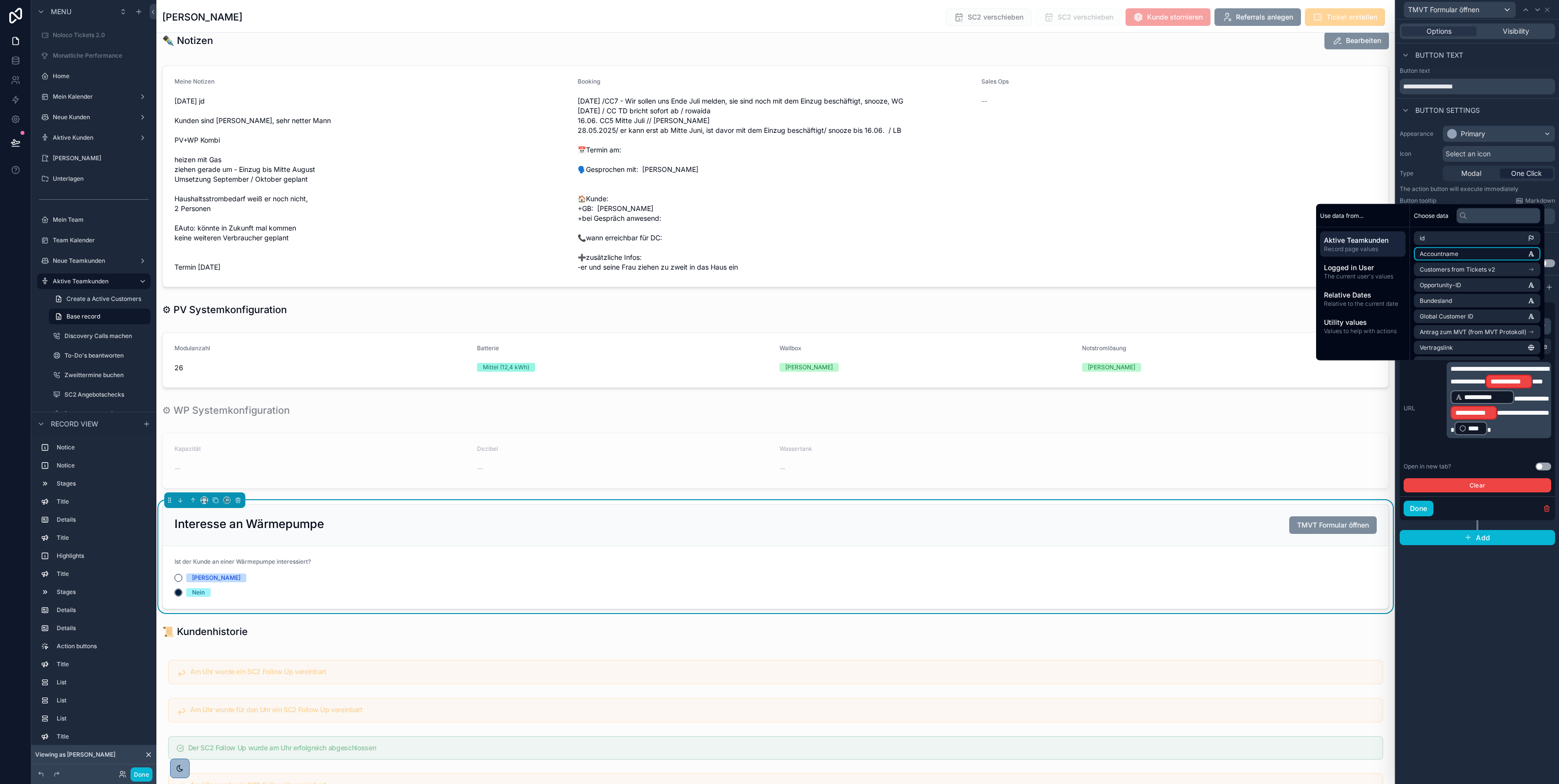
click at [1450, 254] on span "Accountname" at bounding box center [1438, 254] width 38 height 7
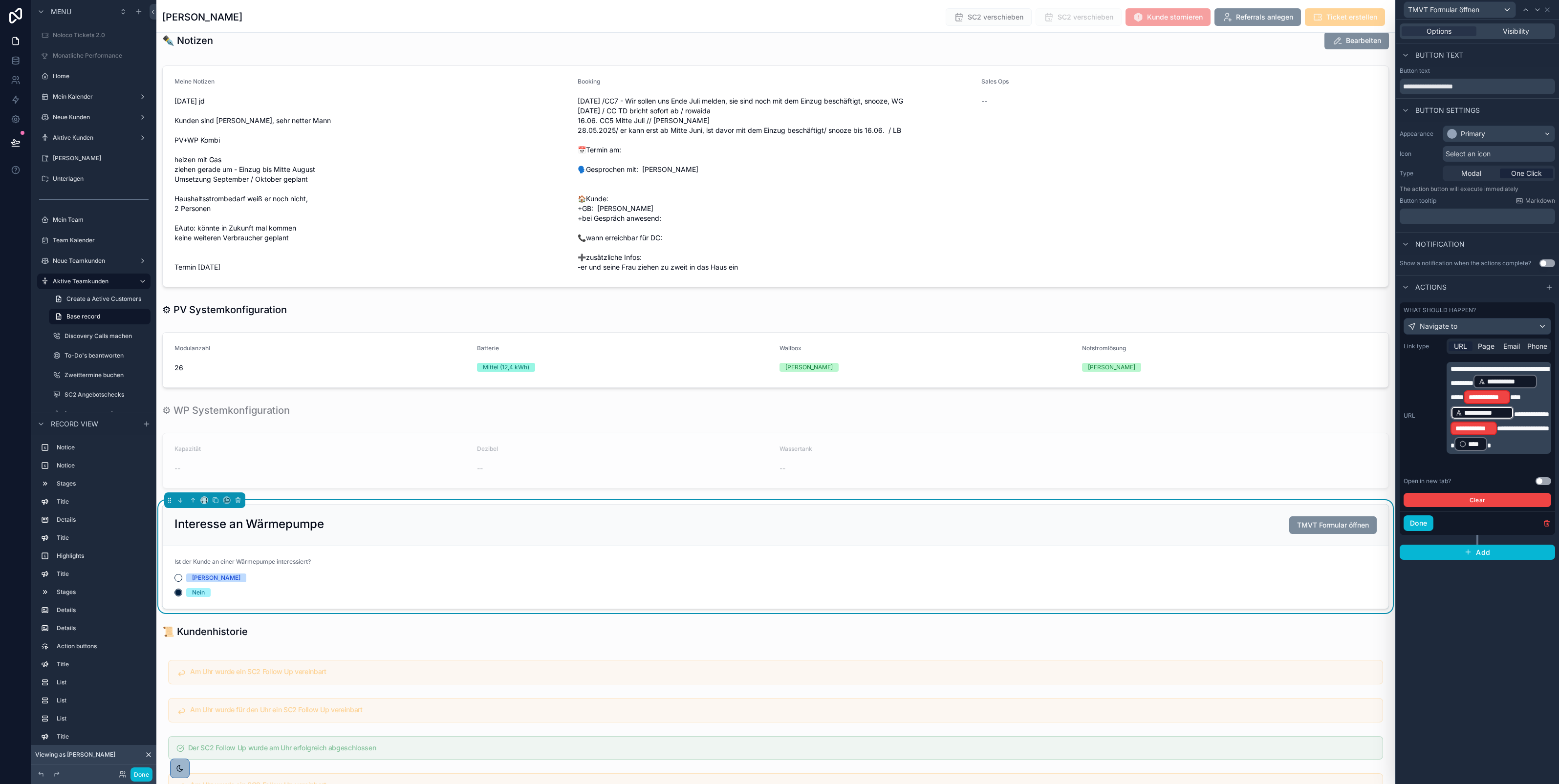
click at [1520, 415] on p "**********" at bounding box center [1500, 408] width 99 height 88
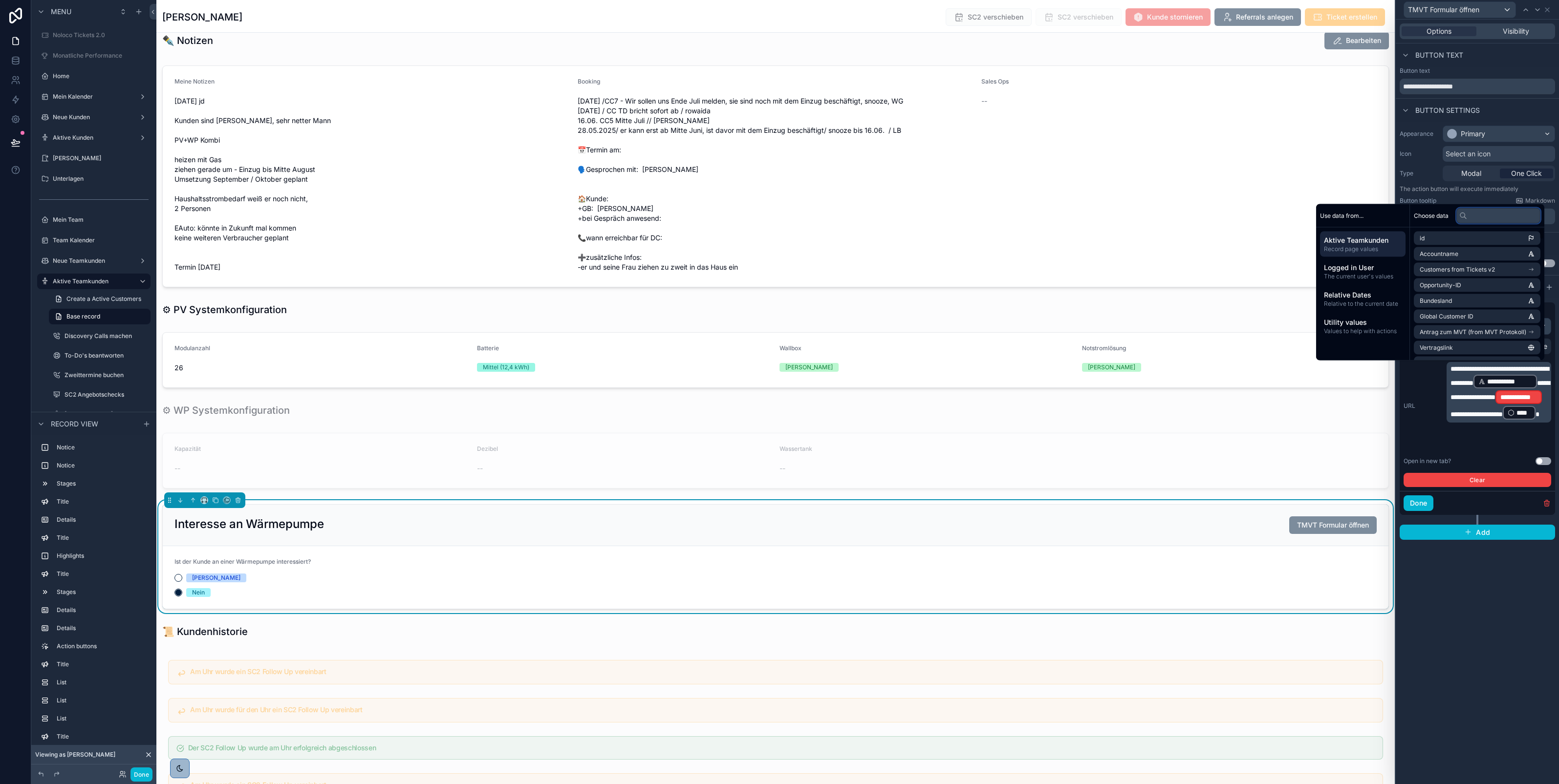
click at [1472, 221] on input "text" at bounding box center [1499, 215] width 84 height 16
type input "***"
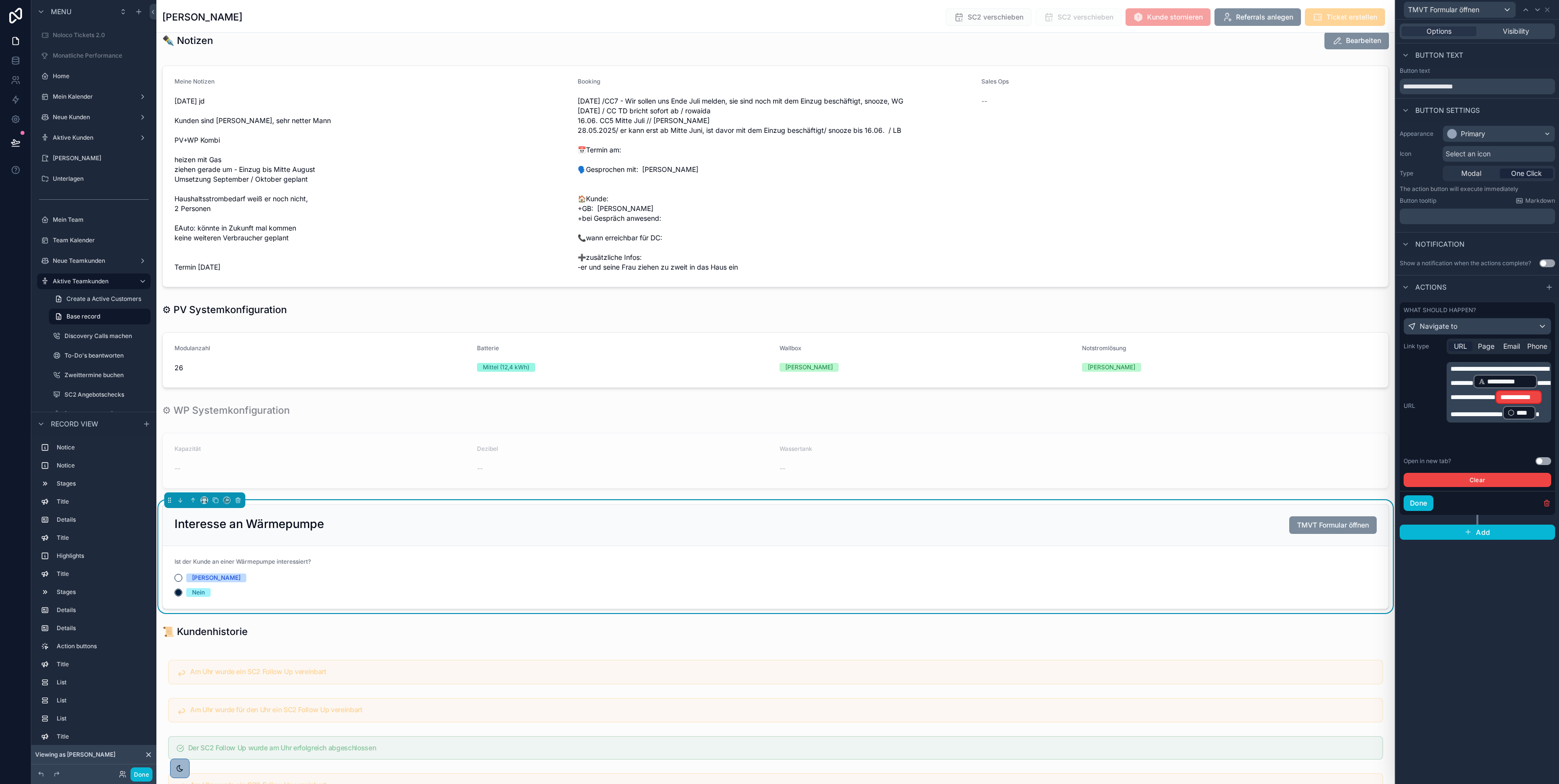
click at [1469, 401] on span "**********" at bounding box center [1500, 390] width 99 height 21
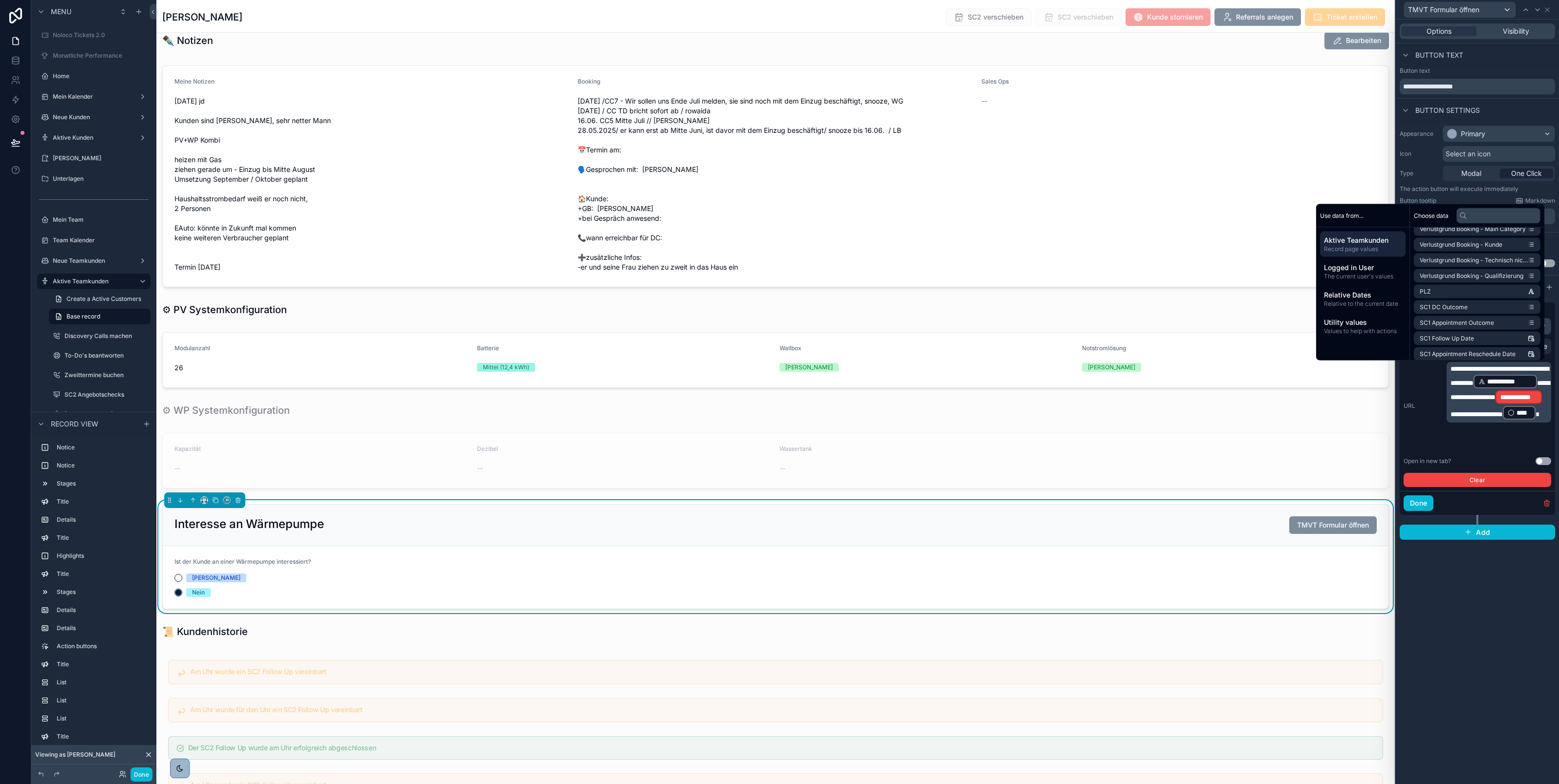
scroll to position [542, 0]
click at [1477, 287] on li "PLZ" at bounding box center [1477, 291] width 126 height 14
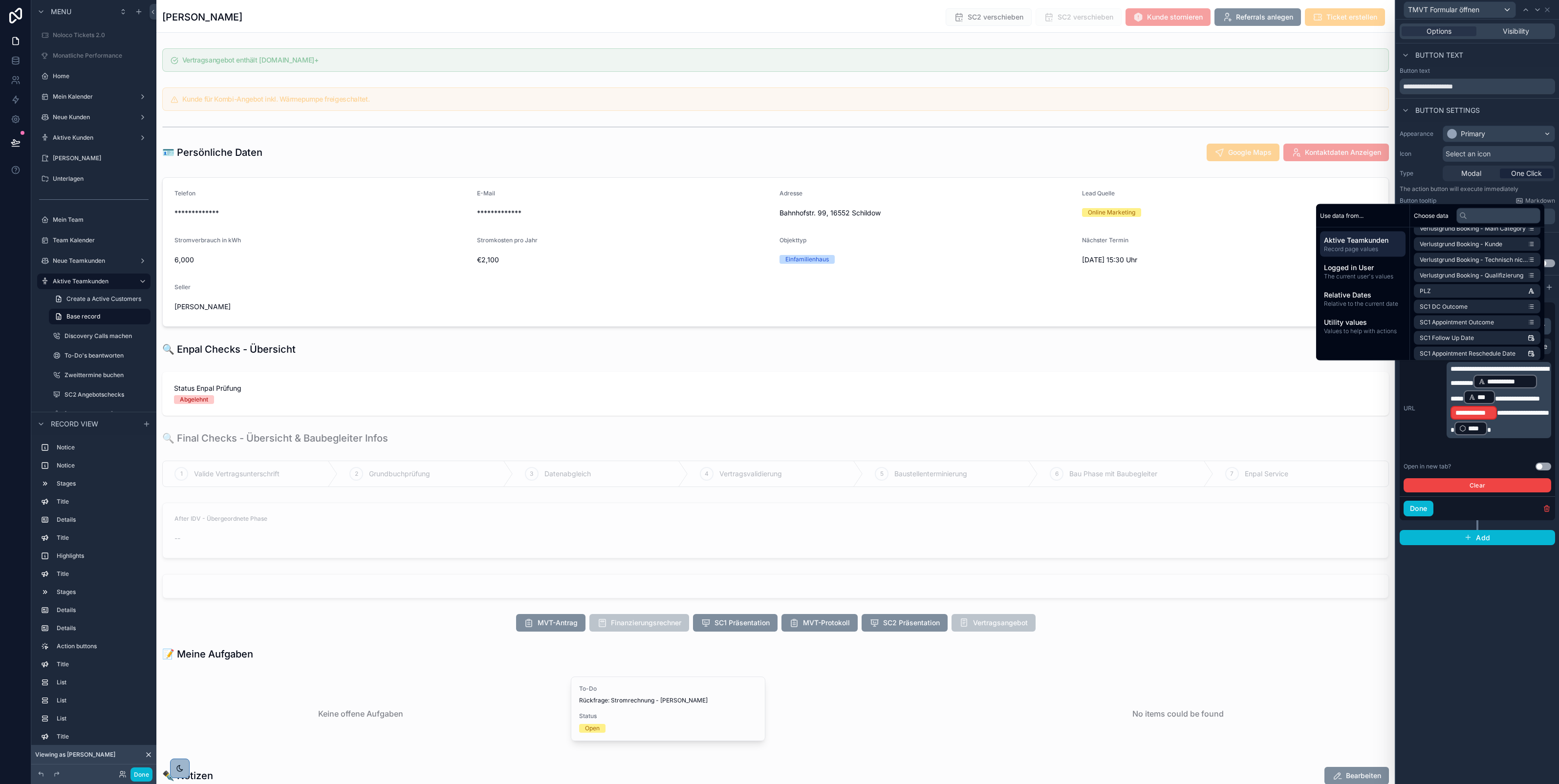
scroll to position [566, 0]
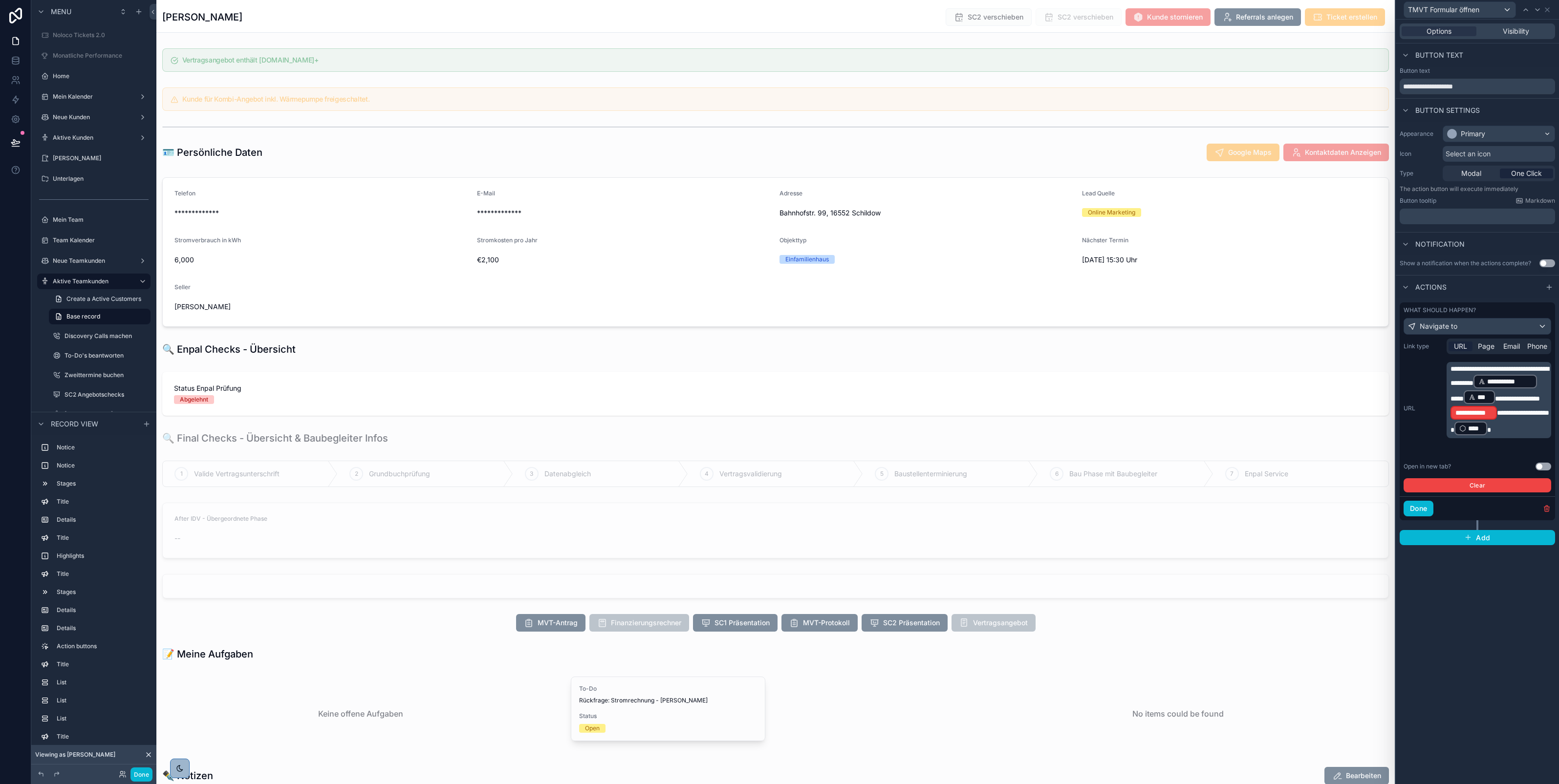
click at [1520, 421] on p "**********" at bounding box center [1500, 400] width 99 height 72
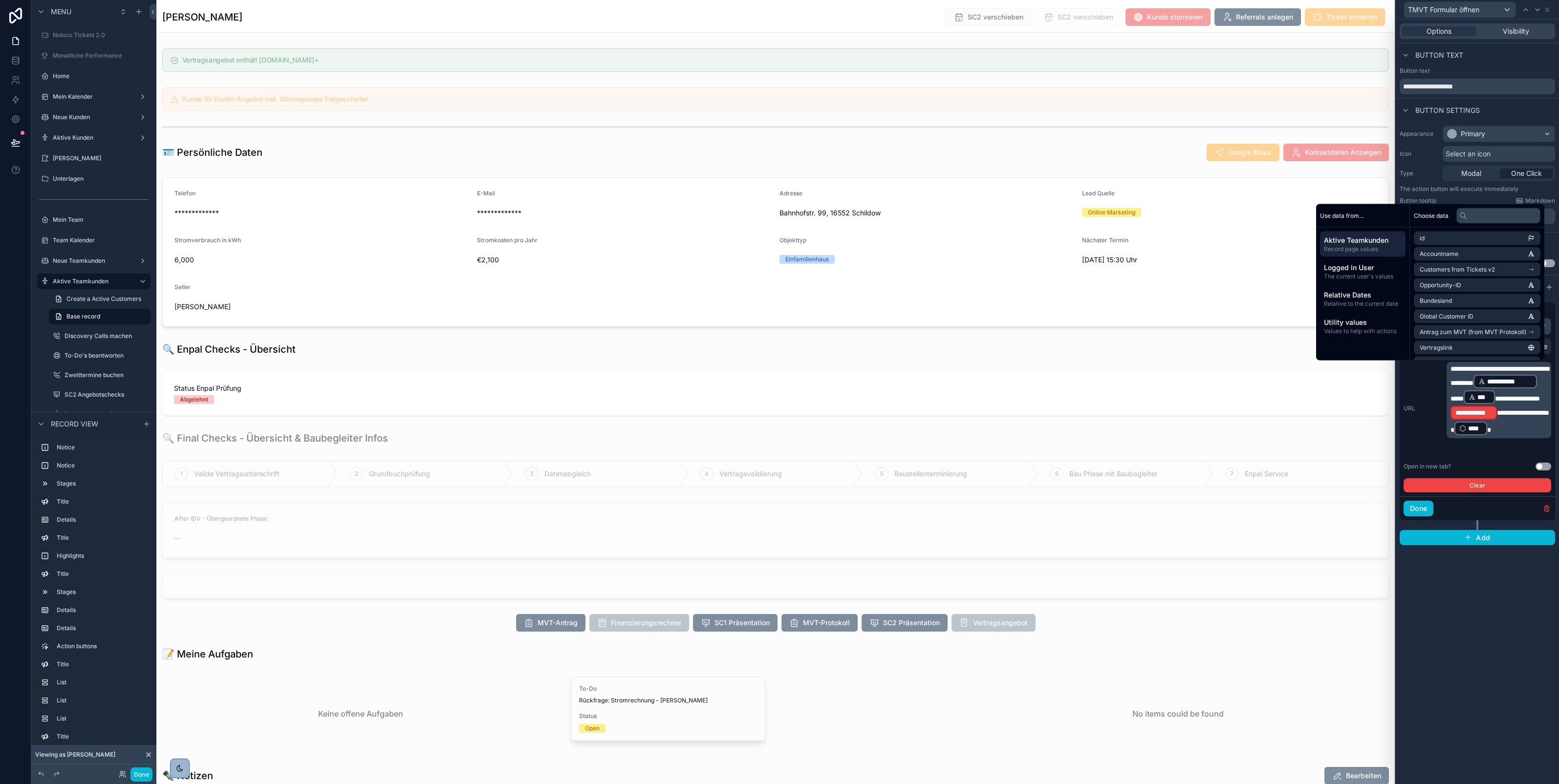
click at [1450, 435] on div "**********" at bounding box center [1499, 401] width 105 height 77
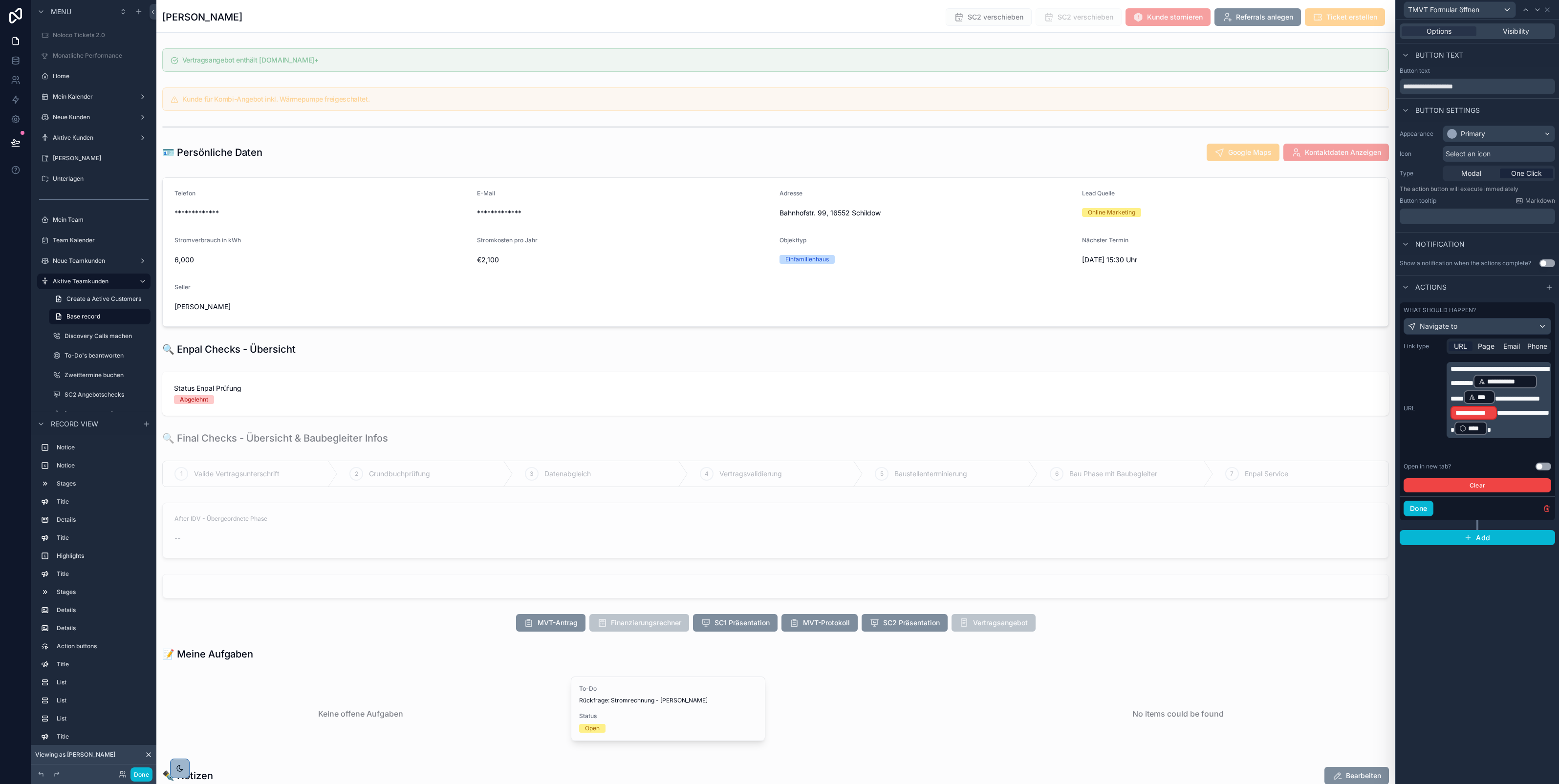
click at [1452, 434] on span "**********" at bounding box center [1500, 421] width 99 height 24
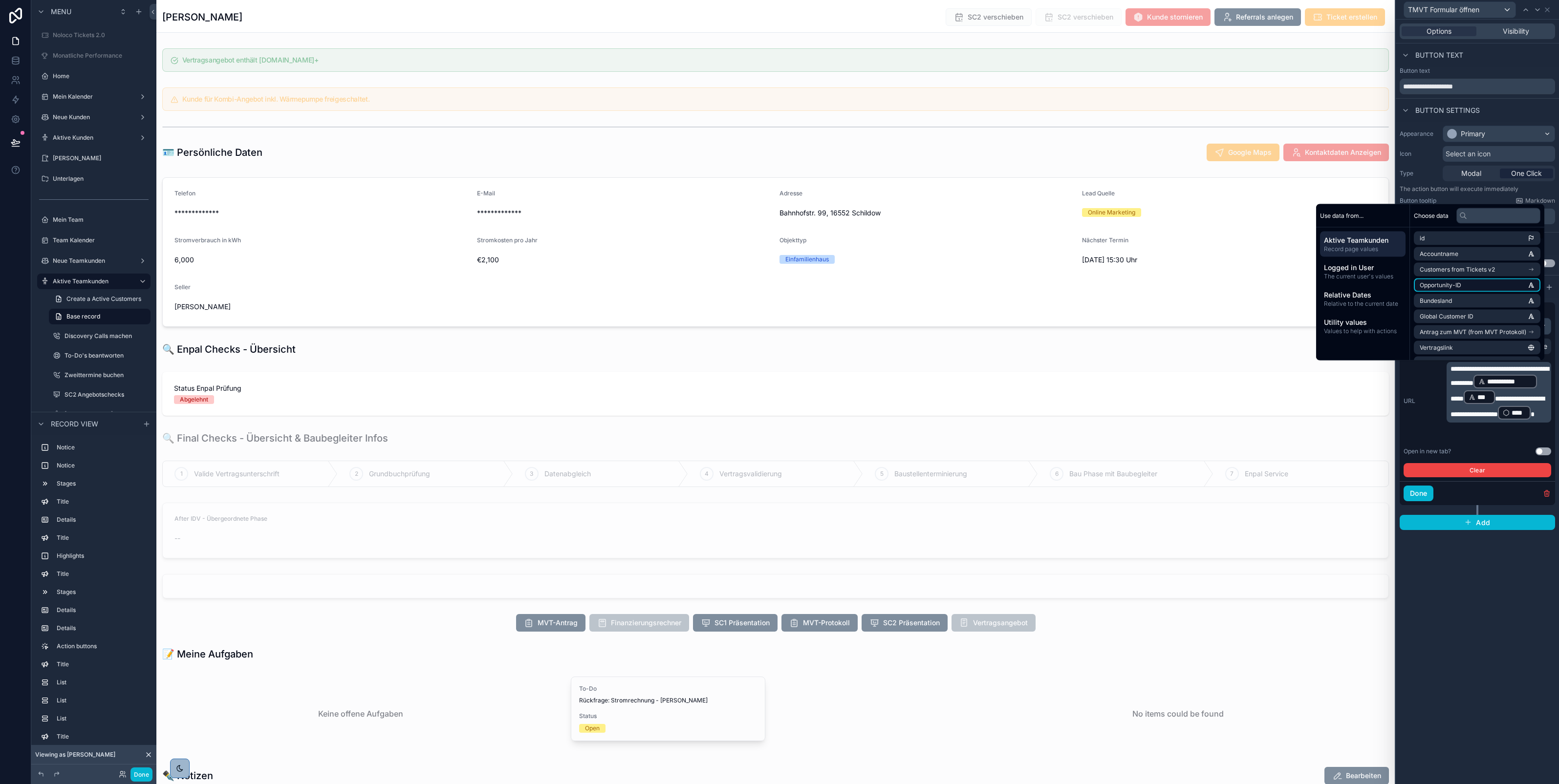
scroll to position [4, 0]
click at [1457, 279] on li "Opportunity-ID" at bounding box center [1477, 281] width 126 height 14
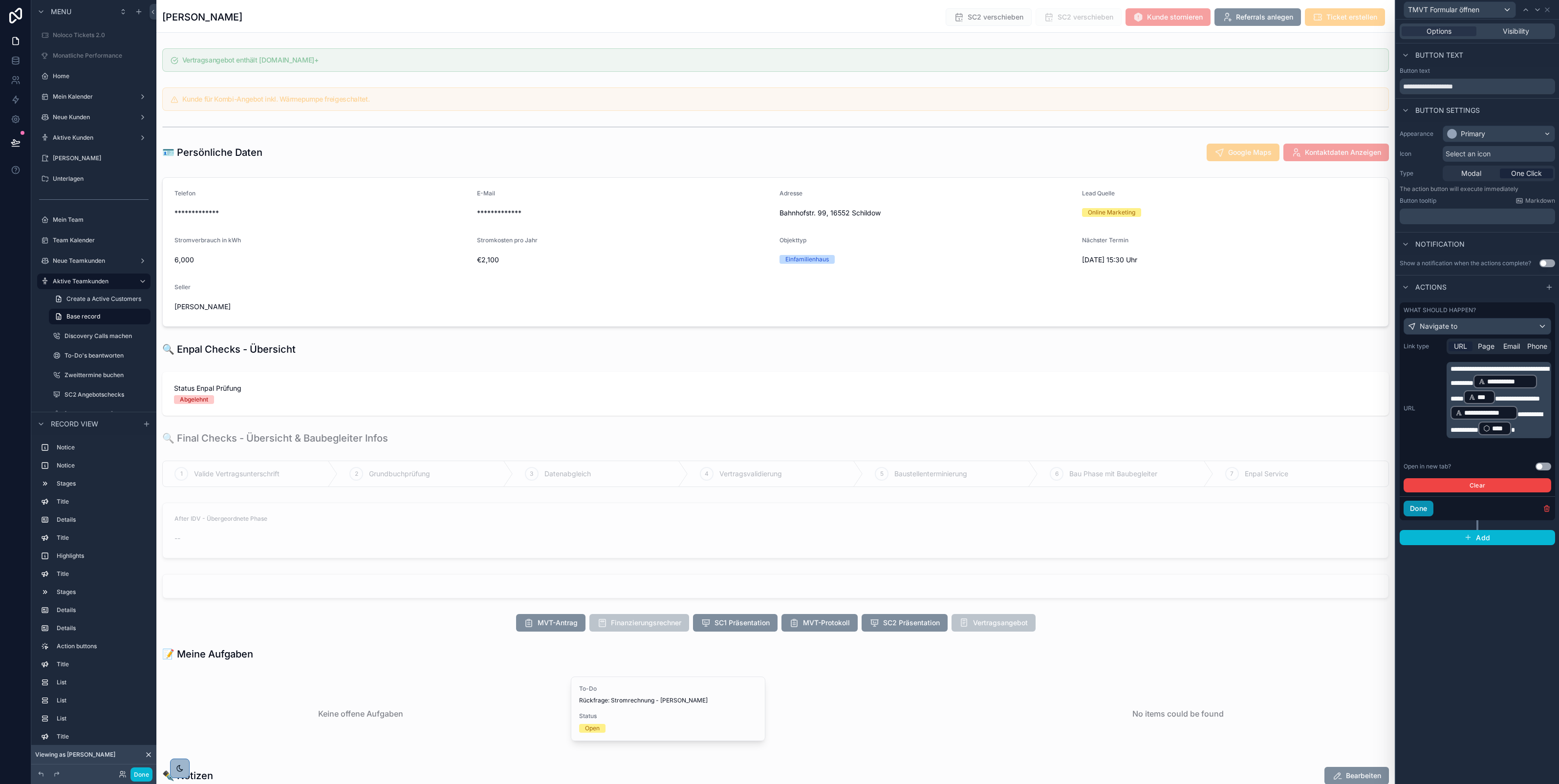
click at [1416, 510] on button "Done" at bounding box center [1419, 508] width 30 height 16
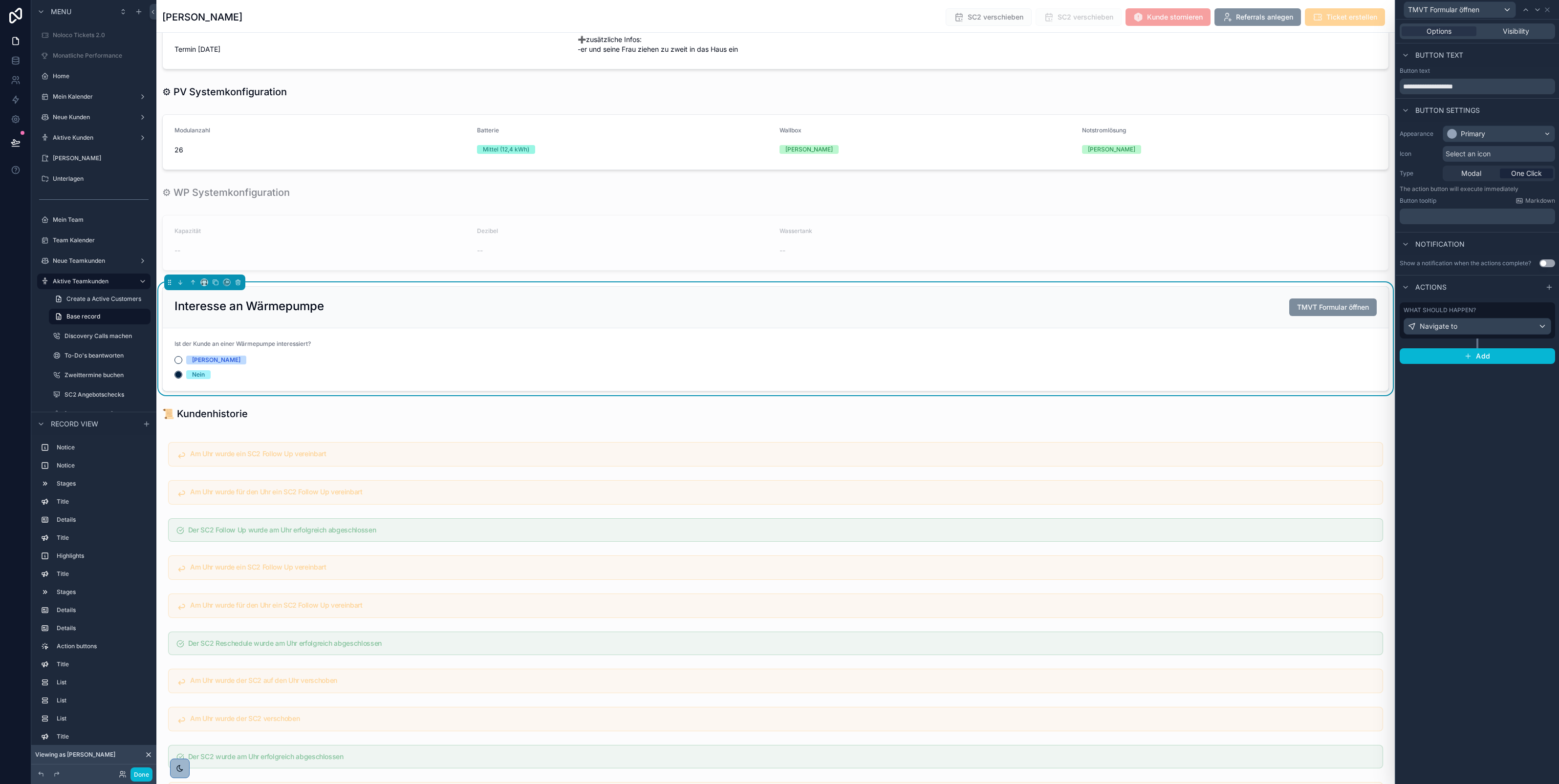
scroll to position [957, 0]
click at [1546, 11] on icon at bounding box center [1548, 9] width 4 height 4
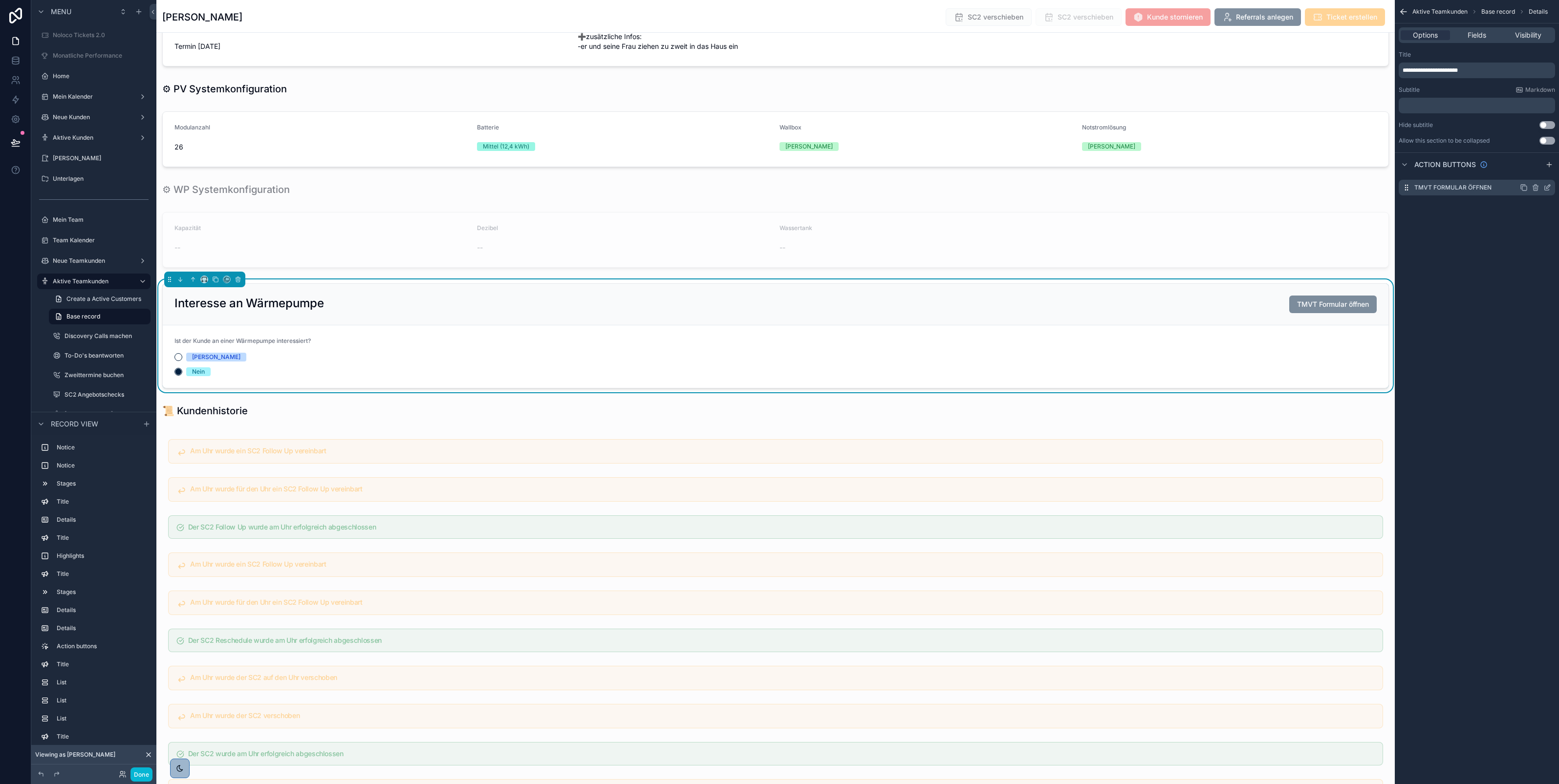
click at [1523, 187] on icon "scrollable content" at bounding box center [1524, 188] width 7 height 7
click at [1544, 206] on icon "scrollable content" at bounding box center [1548, 207] width 7 height 7
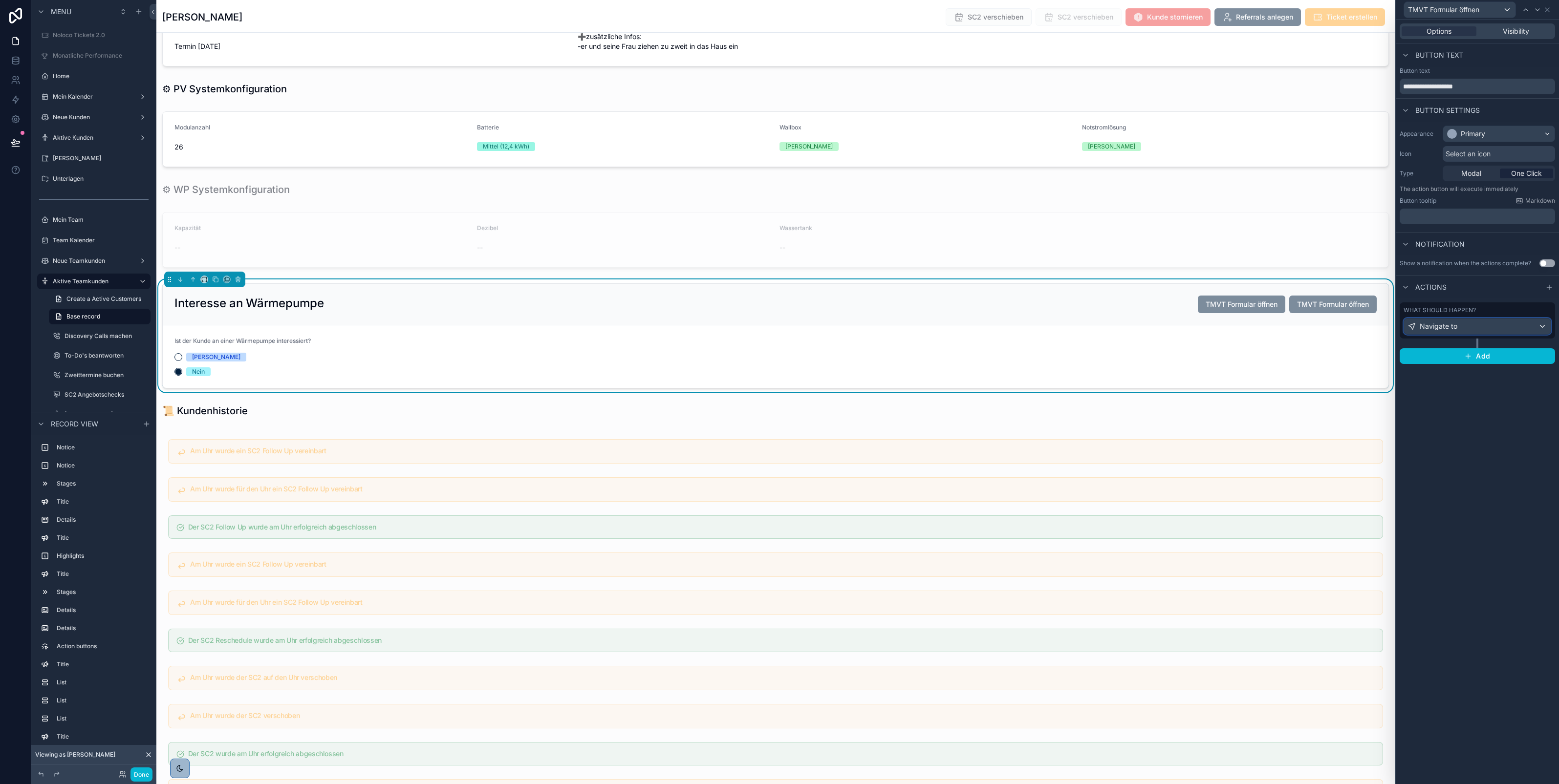
click at [1487, 331] on div "Navigate to" at bounding box center [1478, 326] width 147 height 16
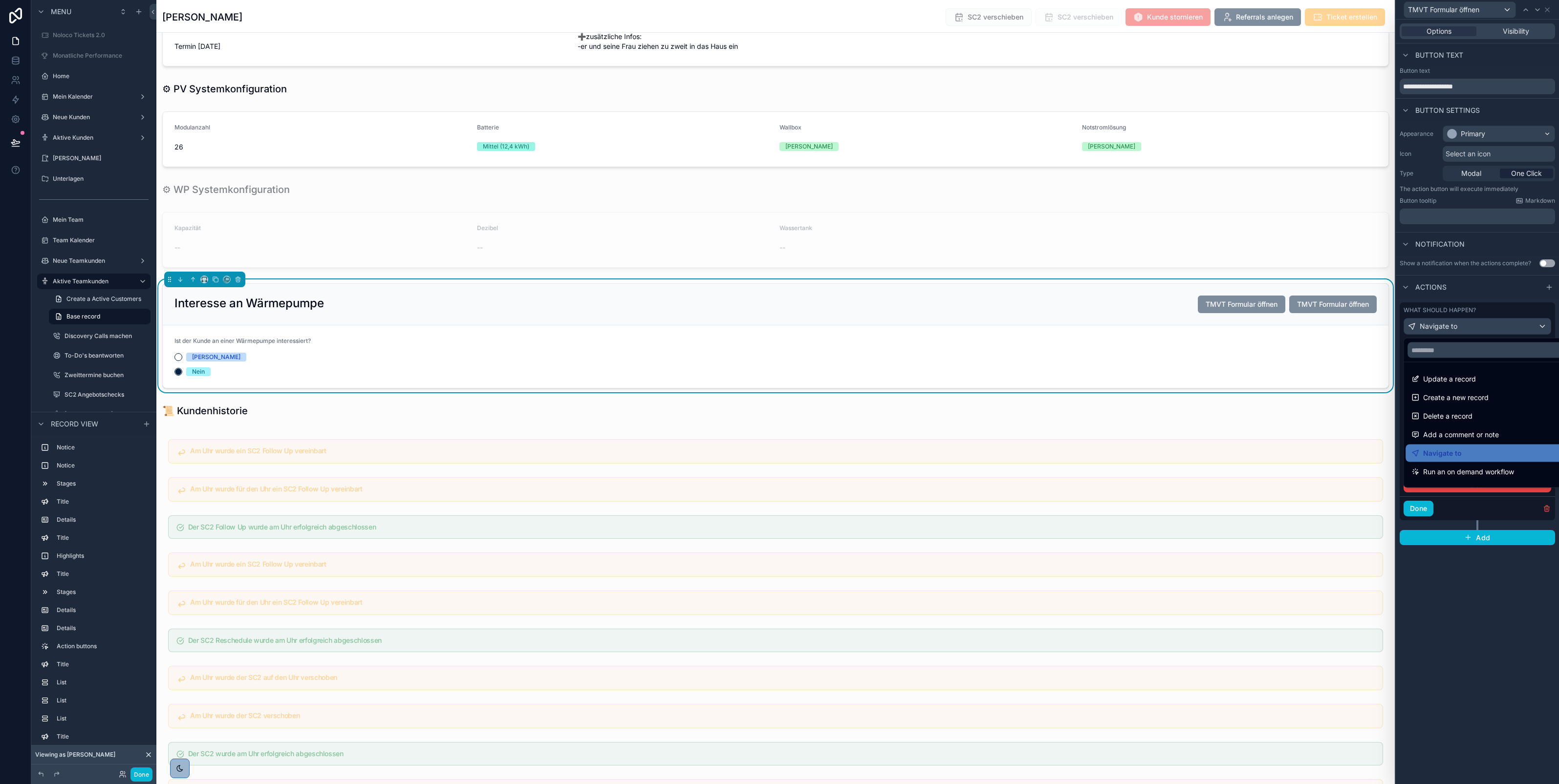
click at [1450, 585] on div at bounding box center [1478, 392] width 164 height 784
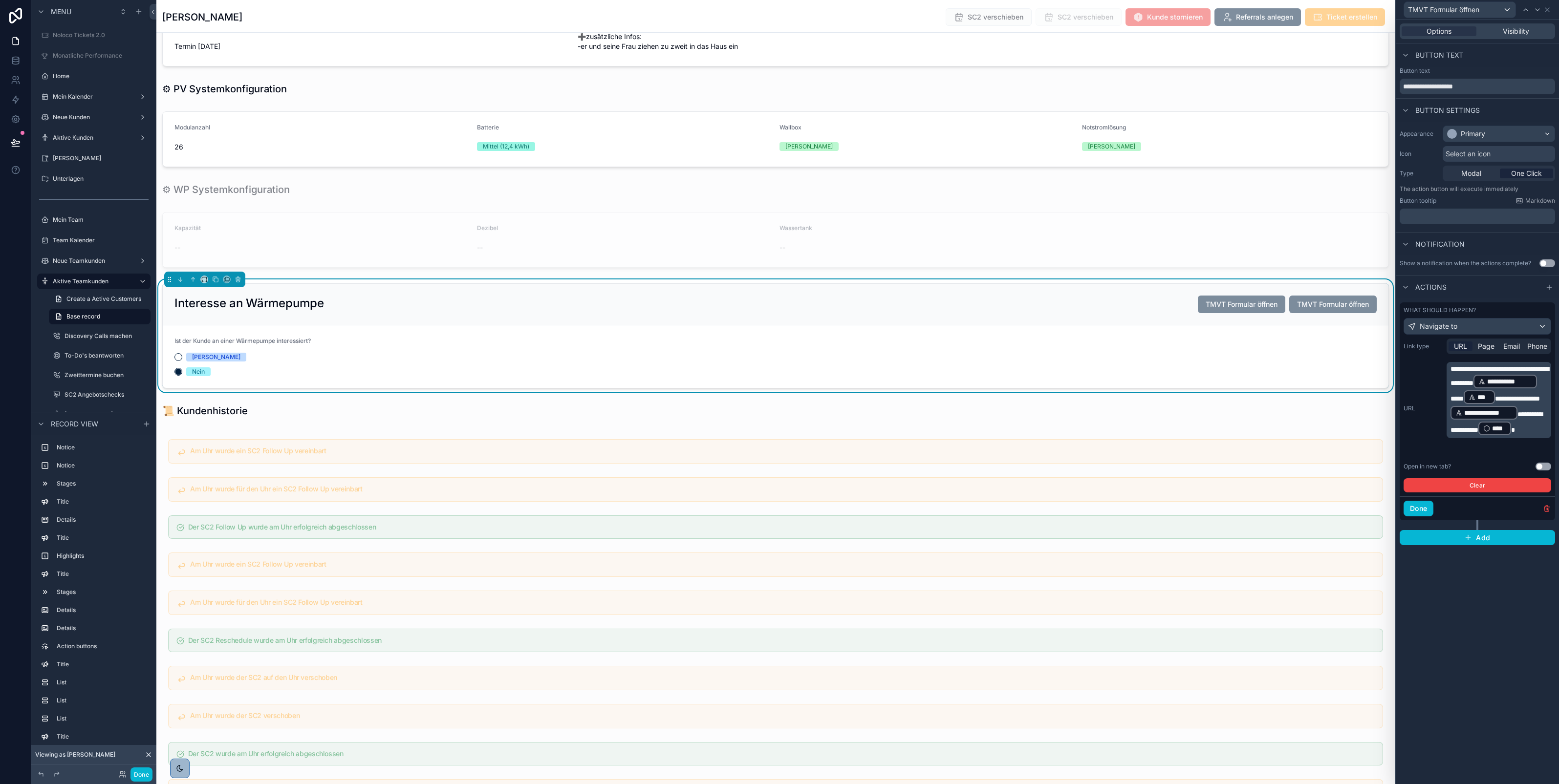
click at [1462, 379] on span "**********" at bounding box center [1499, 376] width 98 height 21
click at [1468, 588] on div "**********" at bounding box center [1478, 402] width 164 height 765
click at [1509, 31] on span "Visibility" at bounding box center [1516, 31] width 26 height 9
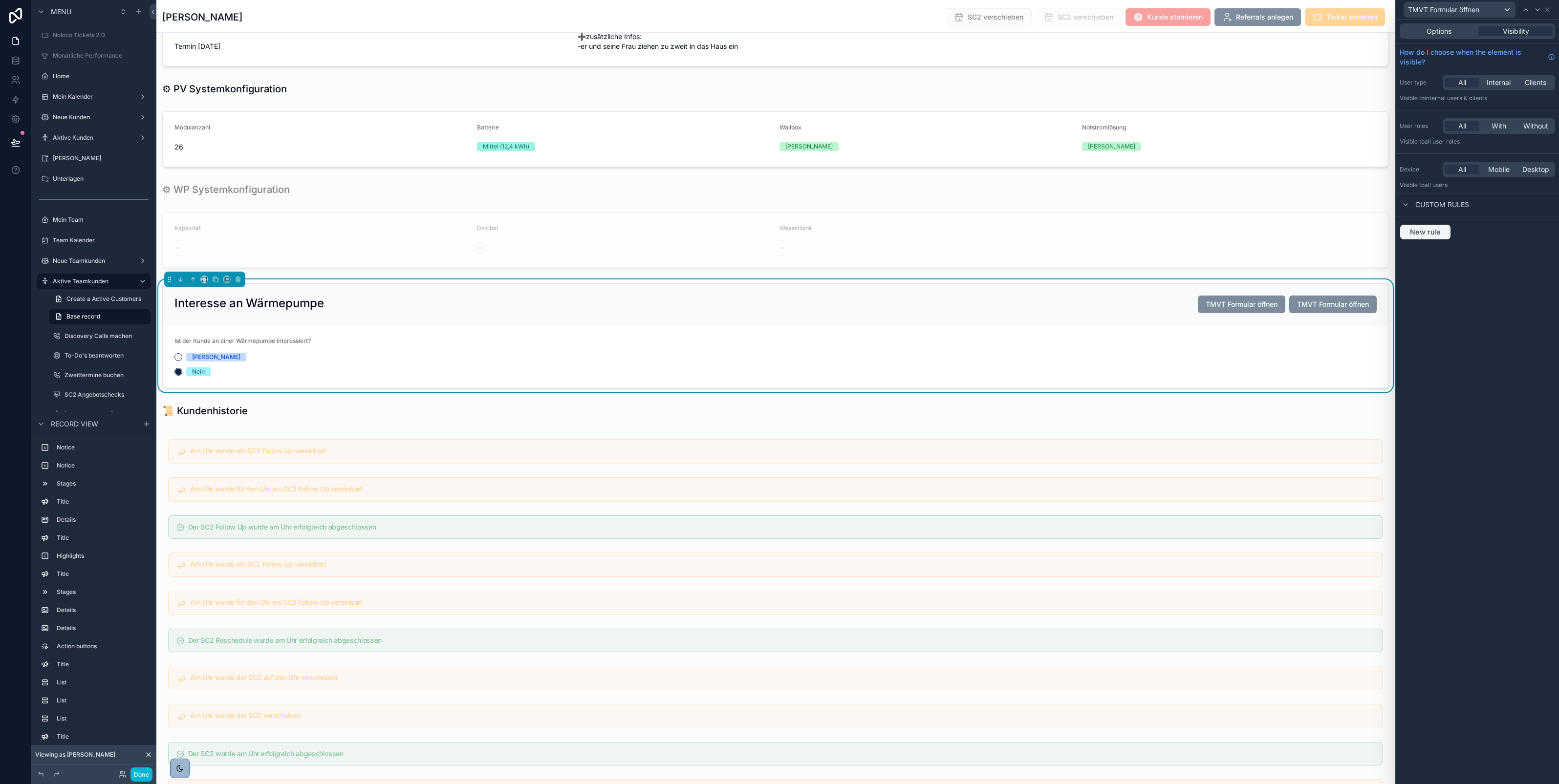
click at [1415, 230] on span "New rule" at bounding box center [1425, 232] width 38 height 8
click at [1462, 247] on div "**********" at bounding box center [1477, 240] width 137 height 16
click at [1445, 269] on input "text" at bounding box center [1477, 265] width 129 height 16
click at [1447, 291] on span "Aktive Teamkunden" at bounding box center [1448, 294] width 64 height 12
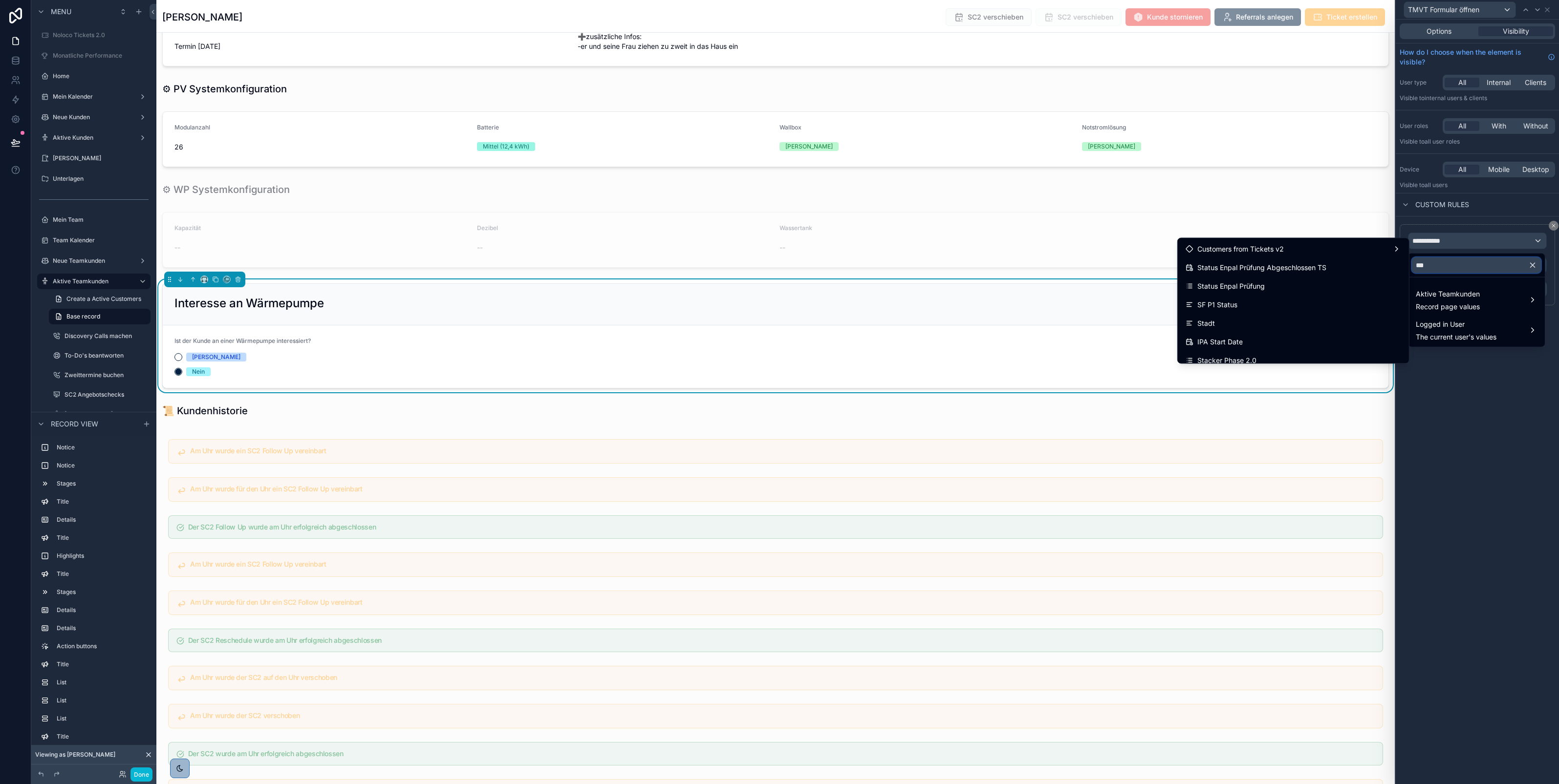
click at [1439, 267] on input "***" at bounding box center [1477, 265] width 129 height 16
type input "******"
click at [1367, 268] on div "Stacker Phase 2.0" at bounding box center [1294, 267] width 216 height 12
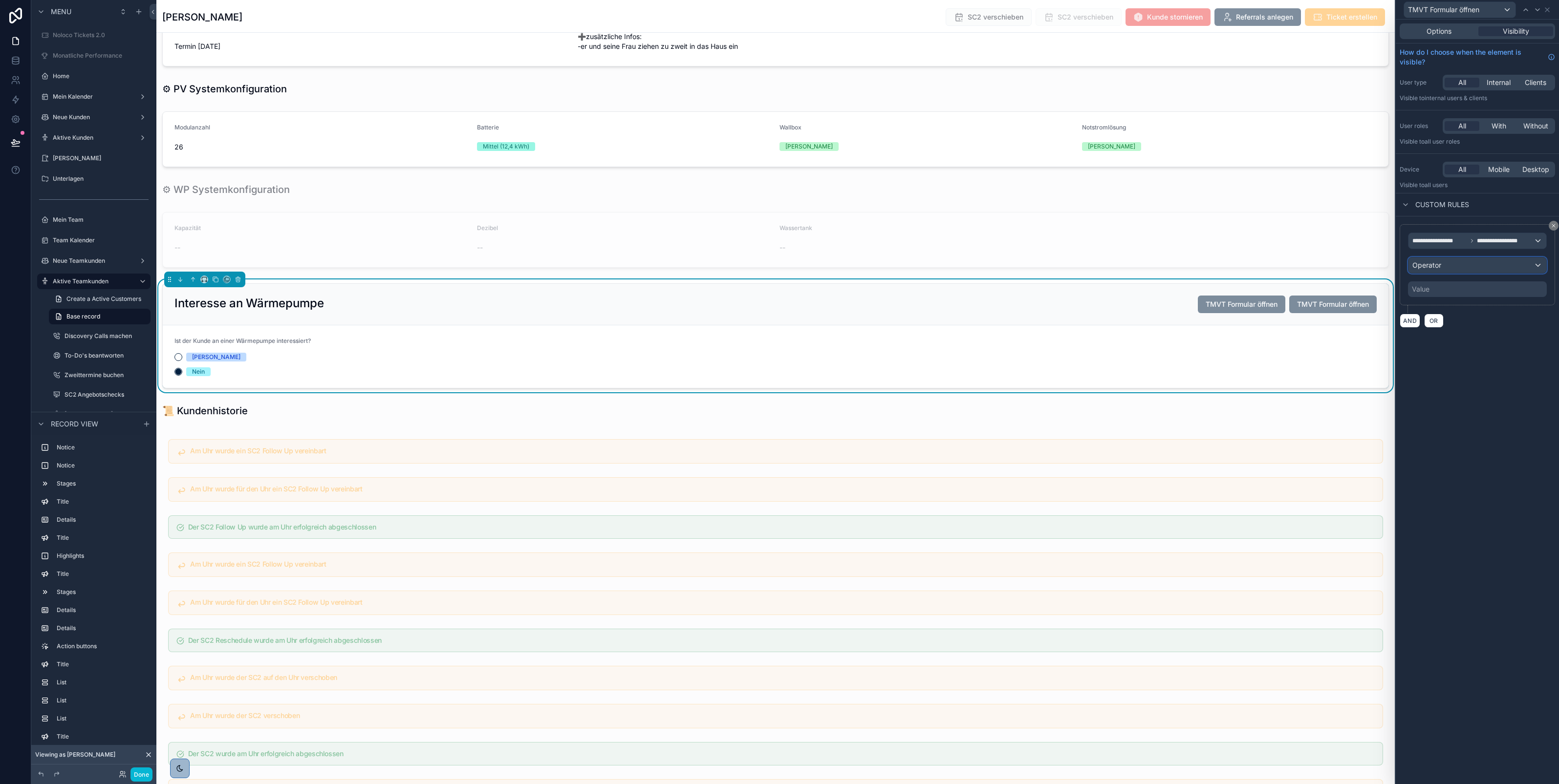
click at [1446, 269] on div "Operator" at bounding box center [1477, 265] width 137 height 16
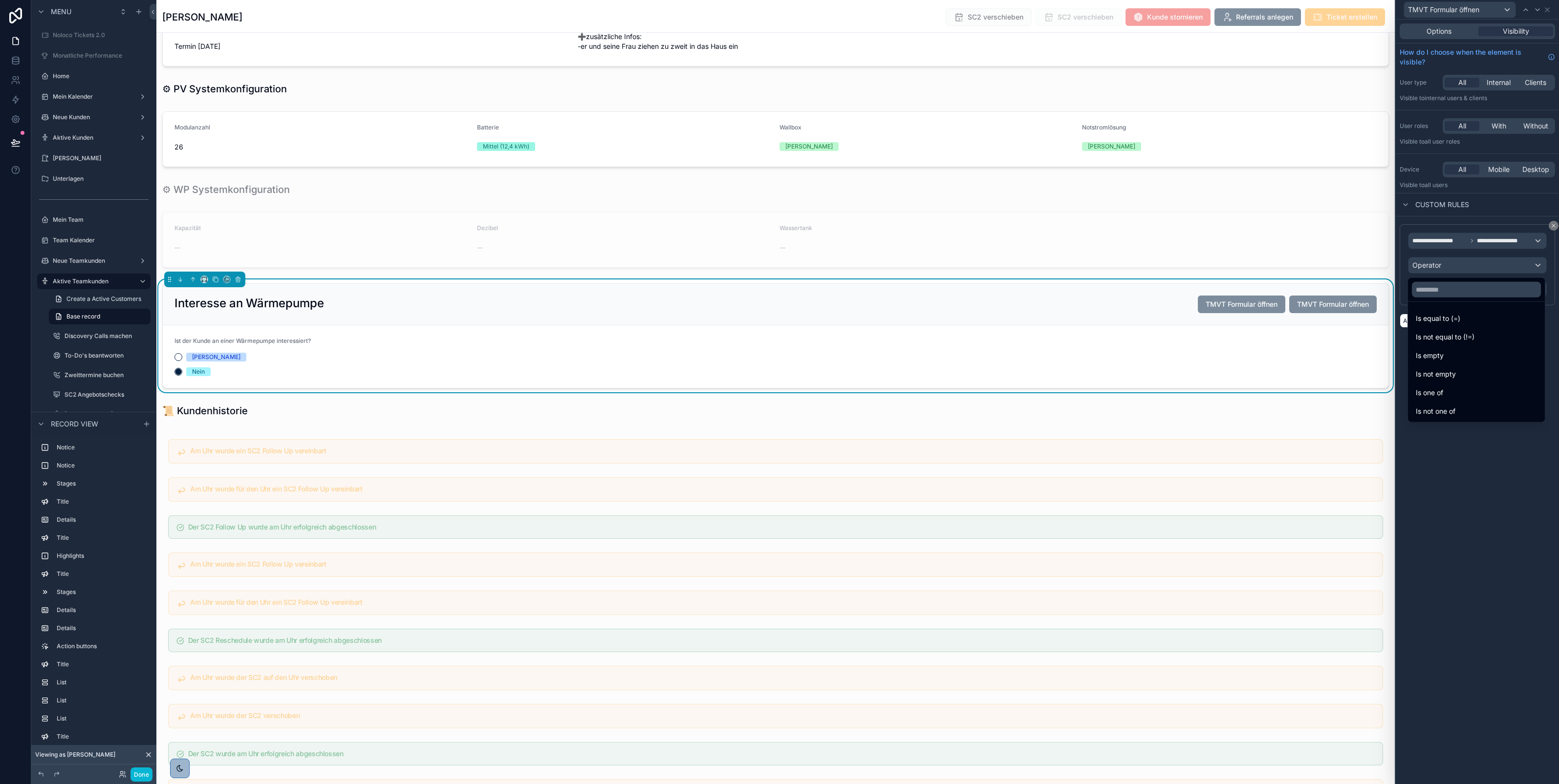
click at [1552, 228] on div at bounding box center [1478, 392] width 164 height 784
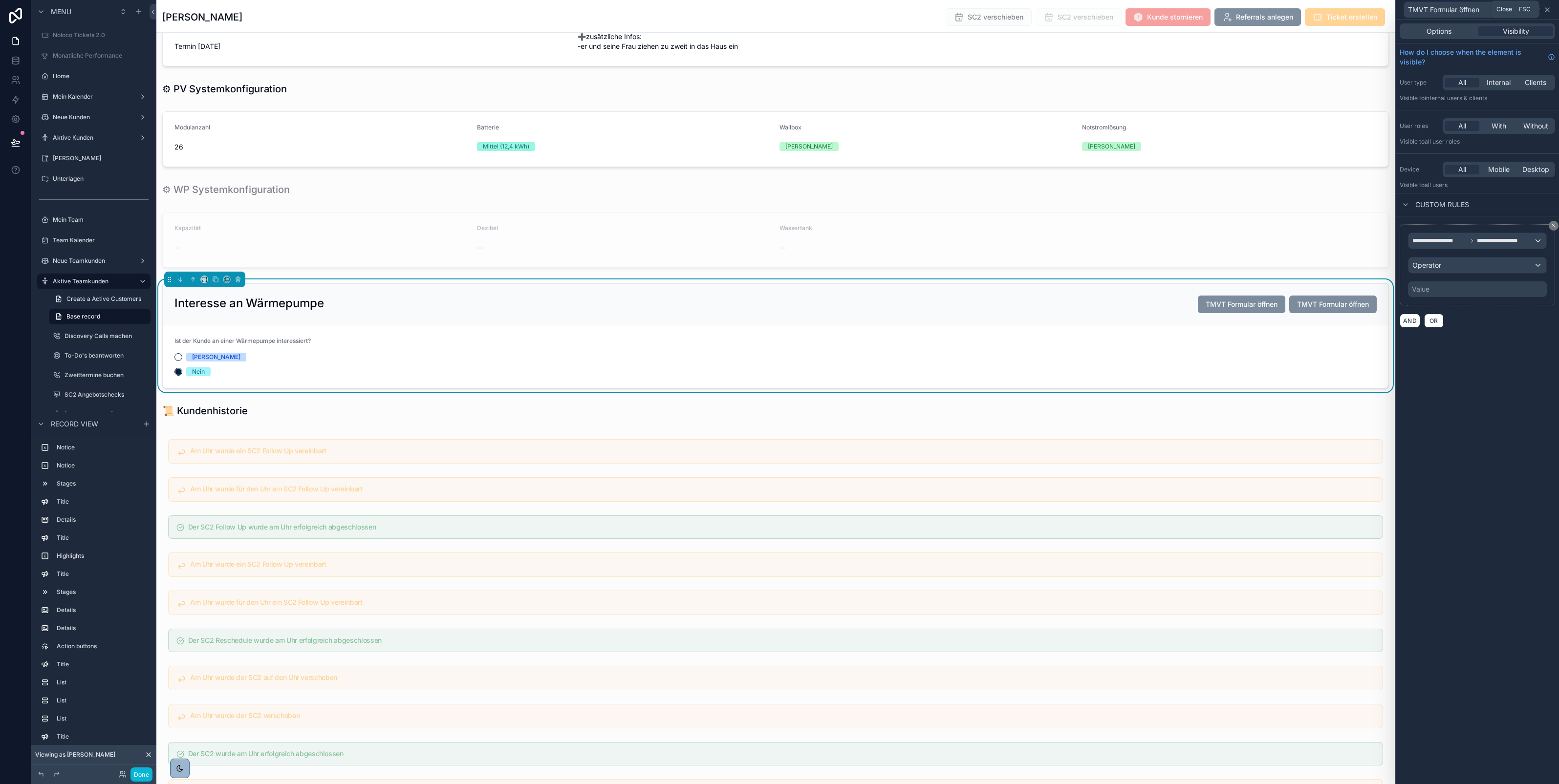
click at [1550, 11] on icon at bounding box center [1548, 9] width 4 height 4
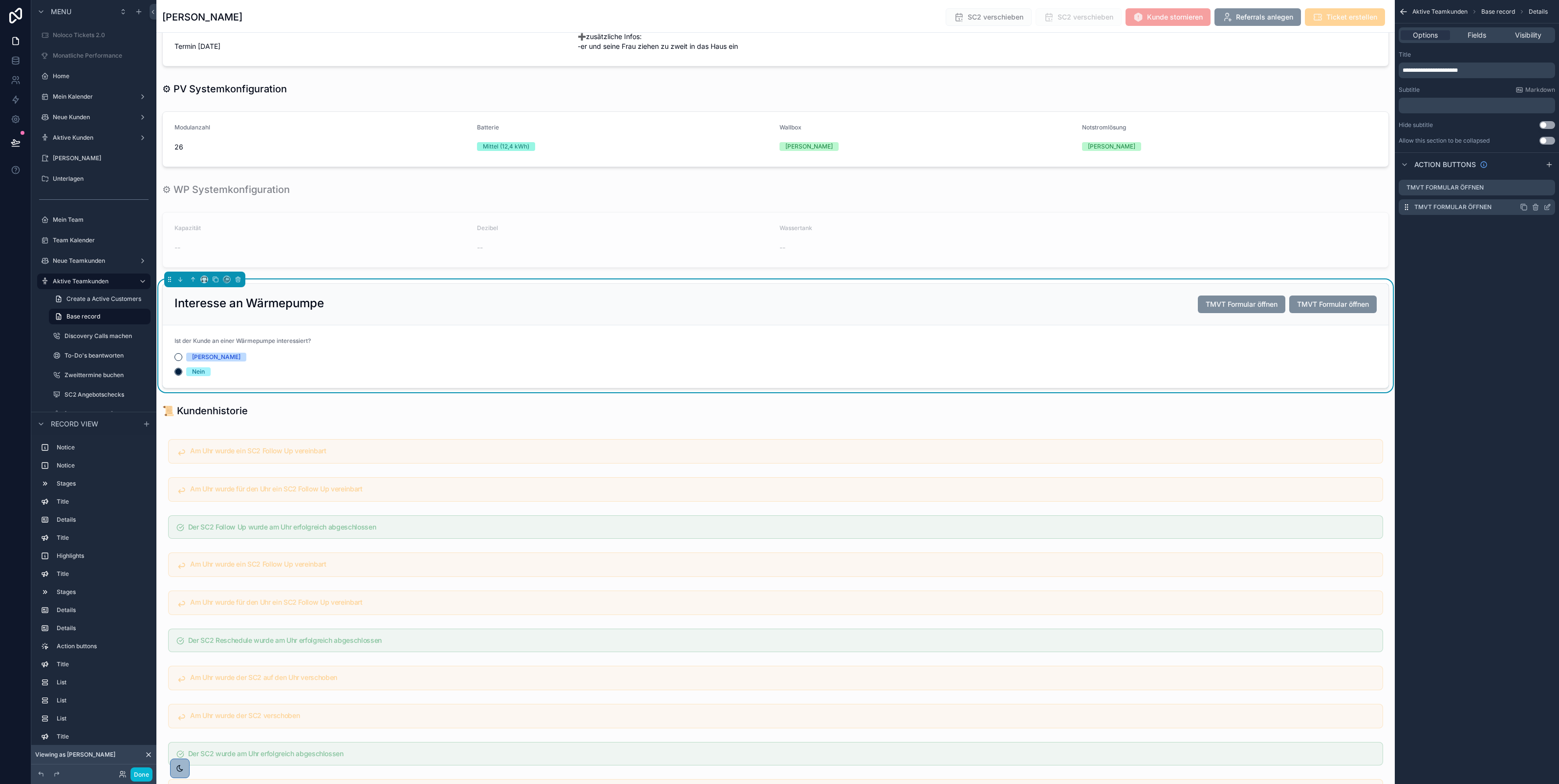
click at [1546, 206] on icon "scrollable content" at bounding box center [1548, 207] width 7 height 7
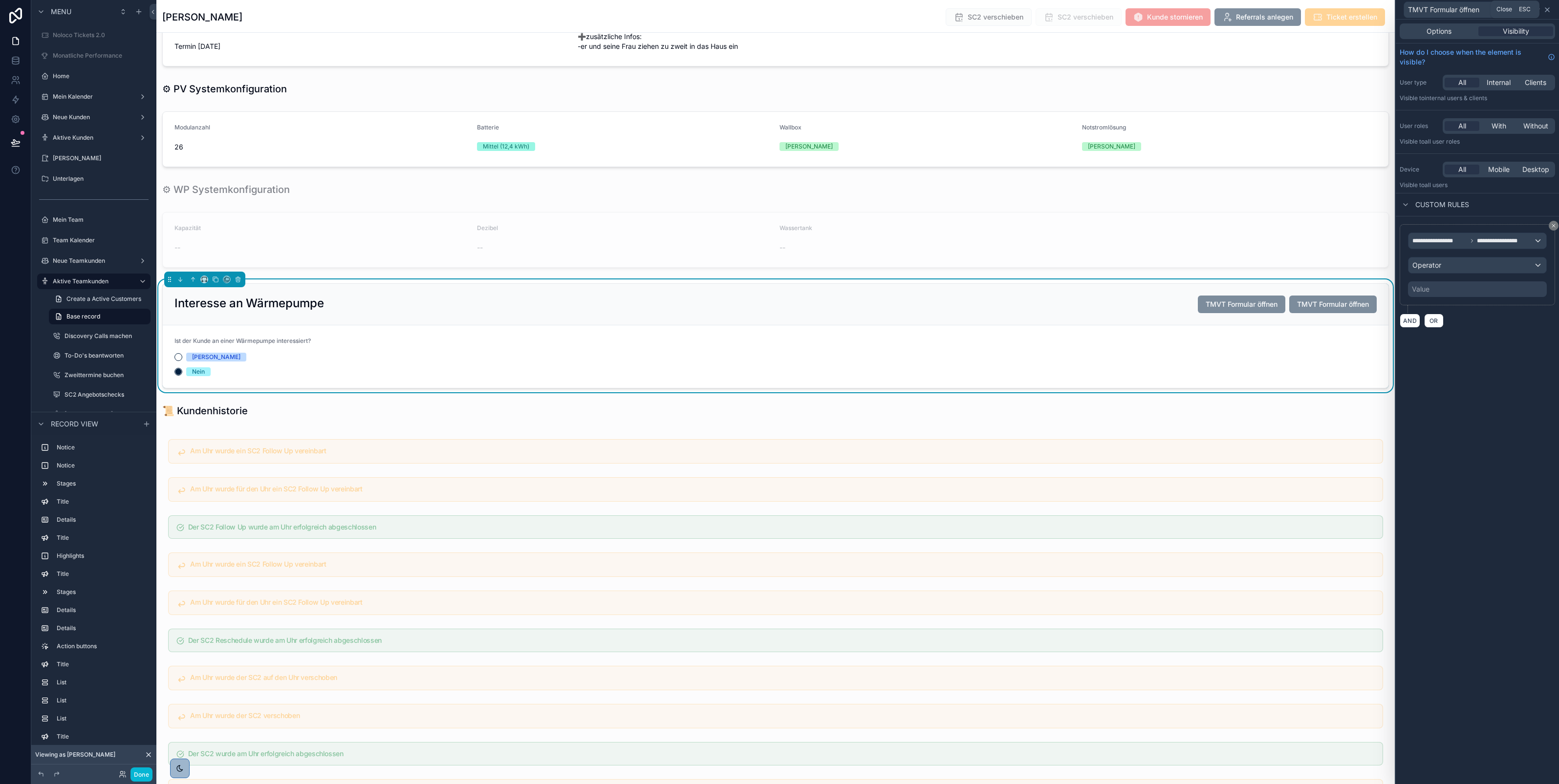
click at [1550, 11] on icon at bounding box center [1548, 9] width 7 height 7
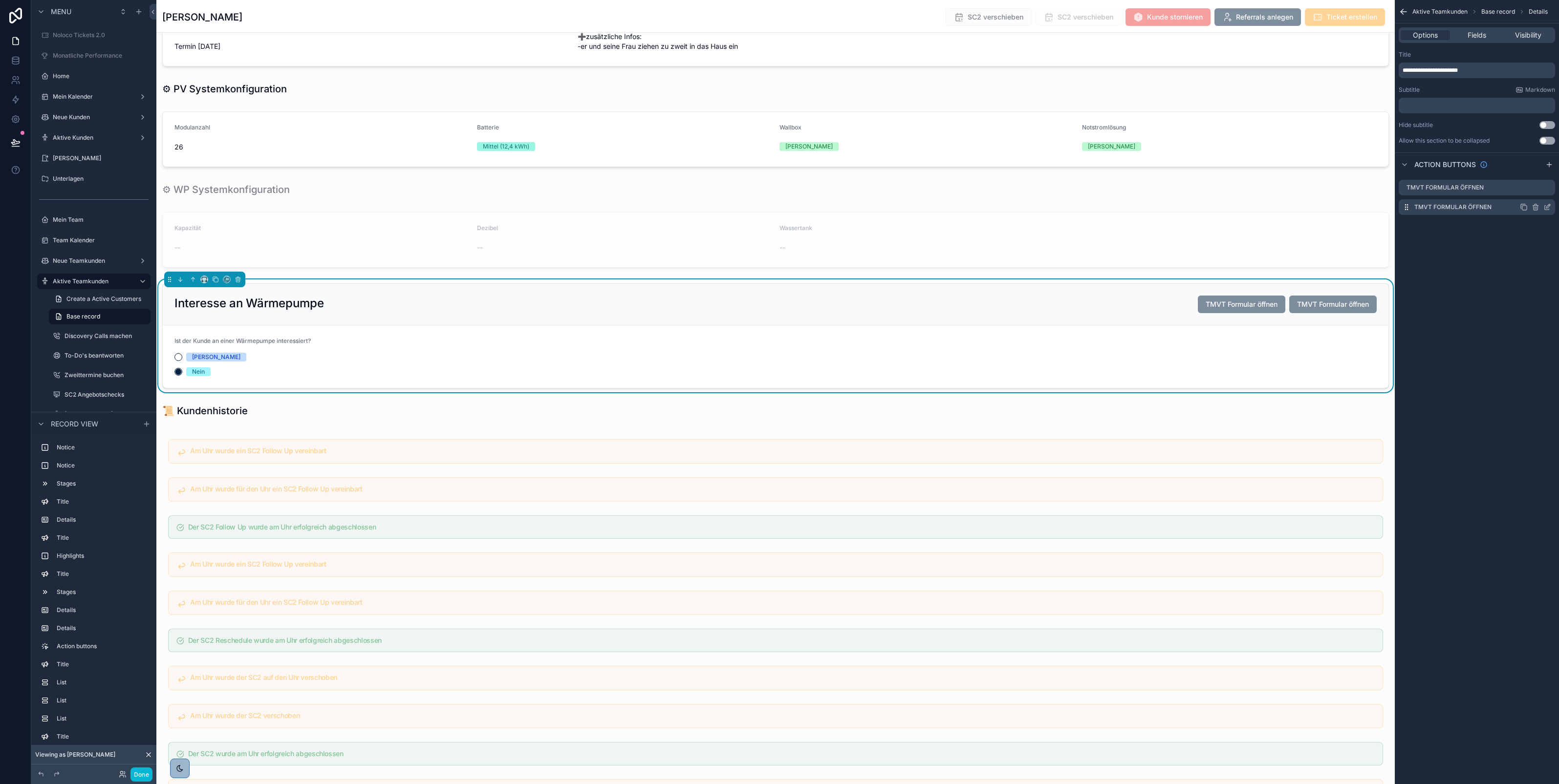
click at [1538, 208] on icon "scrollable content" at bounding box center [1536, 207] width 5 height 5
click at [1531, 193] on icon at bounding box center [1531, 192] width 0 height 2
click at [1545, 189] on icon "scrollable content" at bounding box center [1548, 188] width 7 height 7
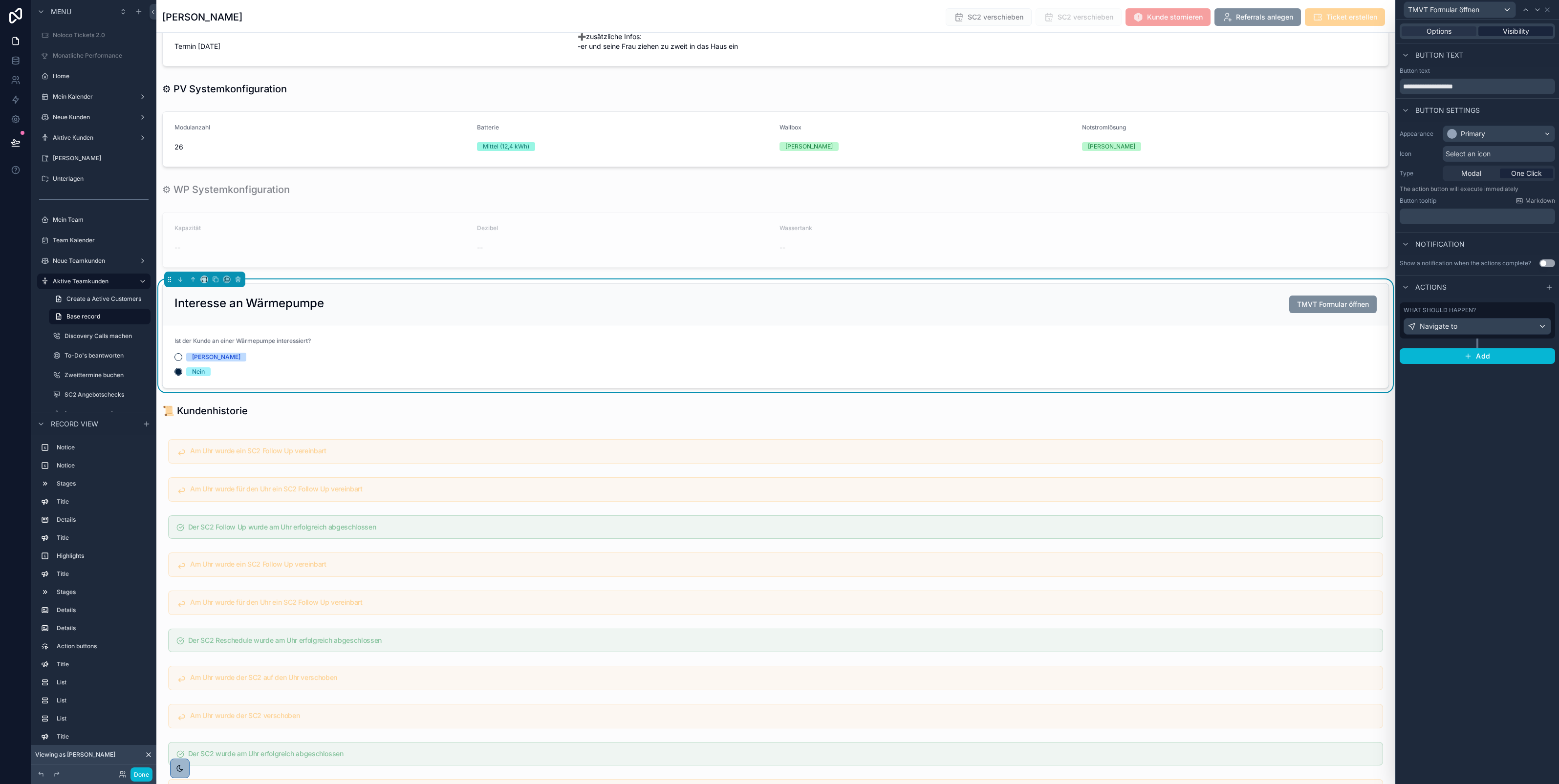
click at [1499, 30] on div "Visibility" at bounding box center [1516, 31] width 75 height 9
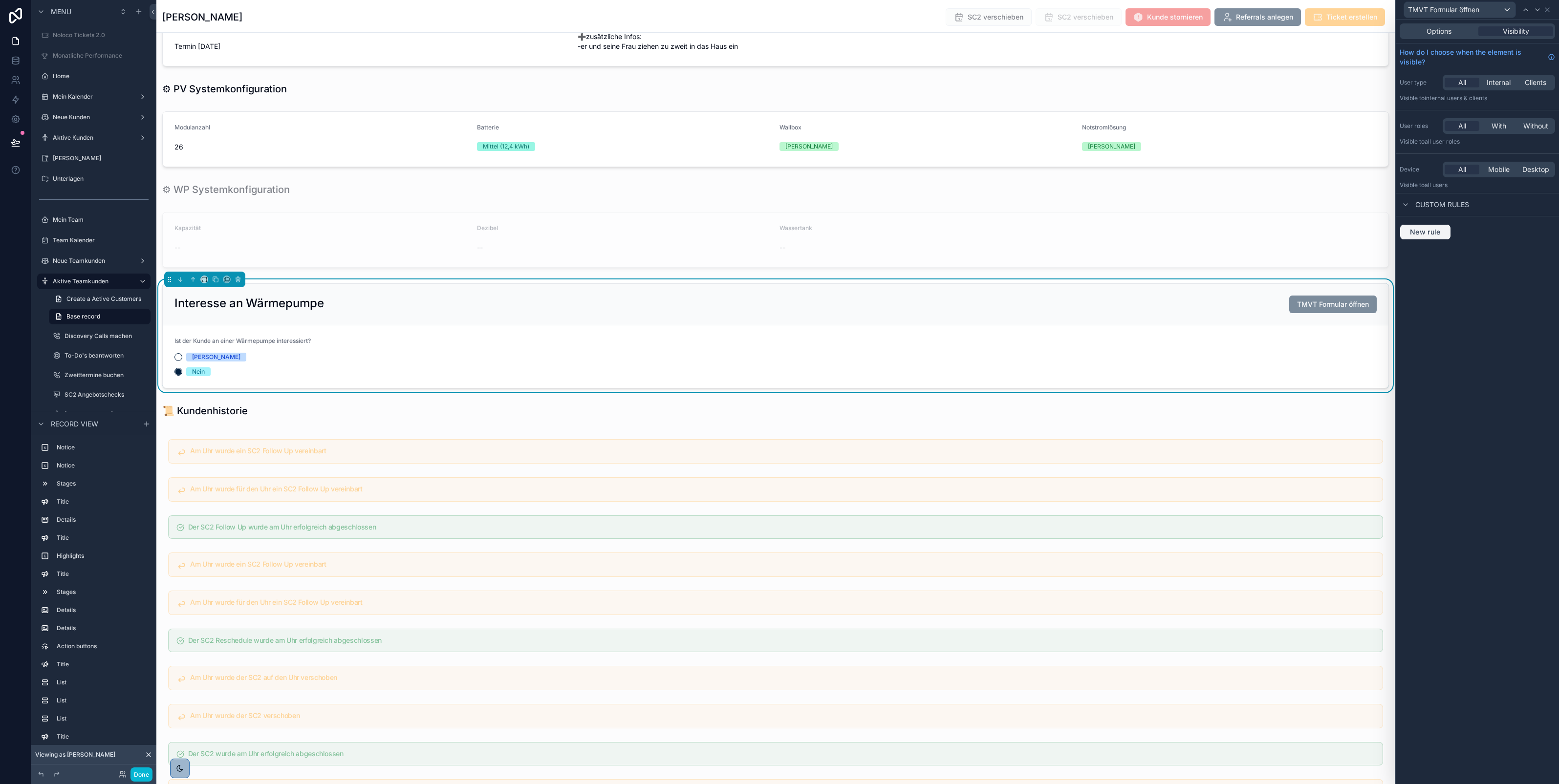
click at [1425, 232] on span "New rule" at bounding box center [1425, 232] width 38 height 8
click at [1450, 237] on div "**********" at bounding box center [1477, 240] width 137 height 16
click at [1428, 269] on input "text" at bounding box center [1477, 265] width 129 height 16
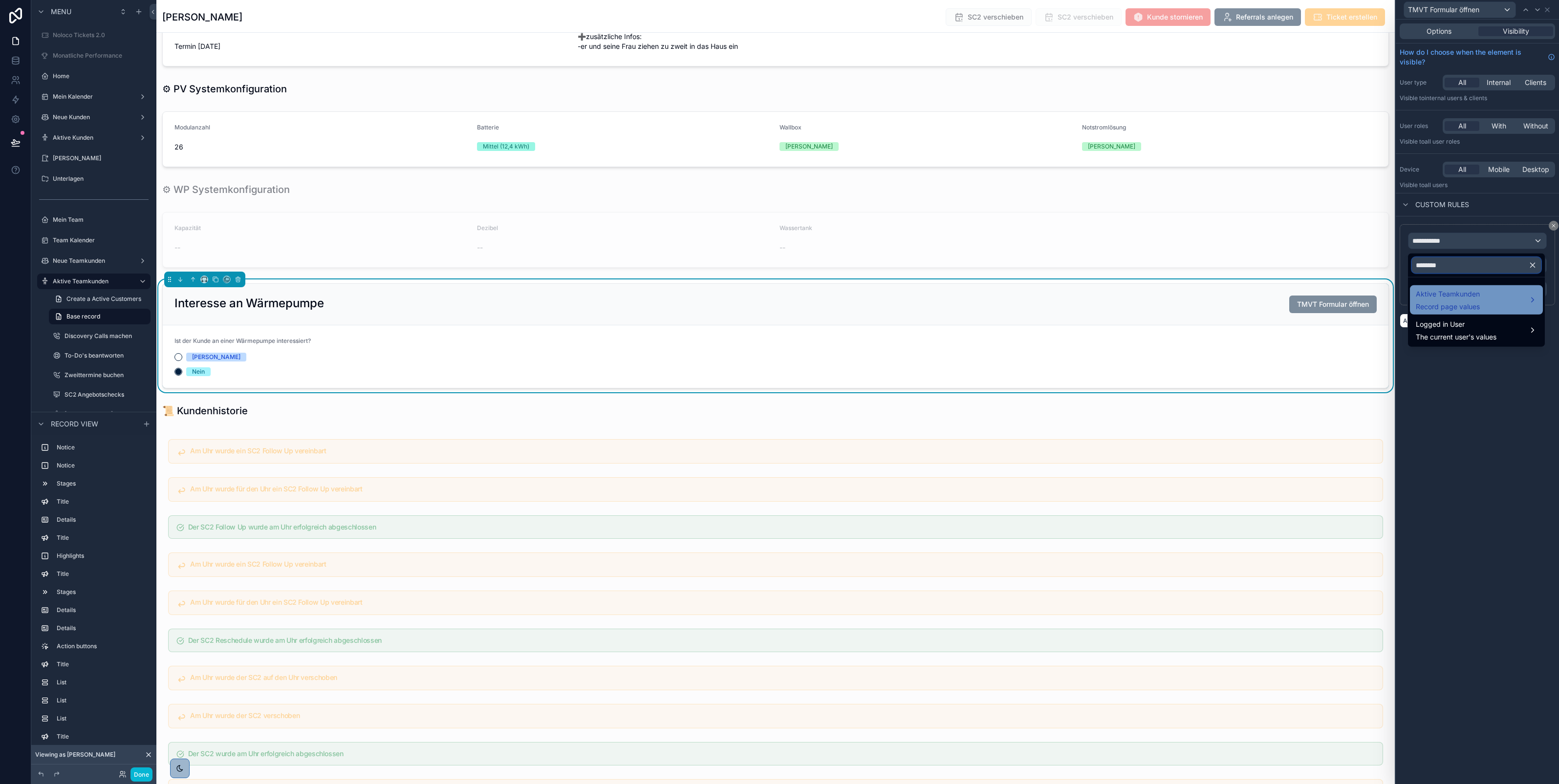
type input "********"
click at [1443, 285] on div "Aktive Teamkunden Record page values" at bounding box center [1477, 299] width 133 height 29
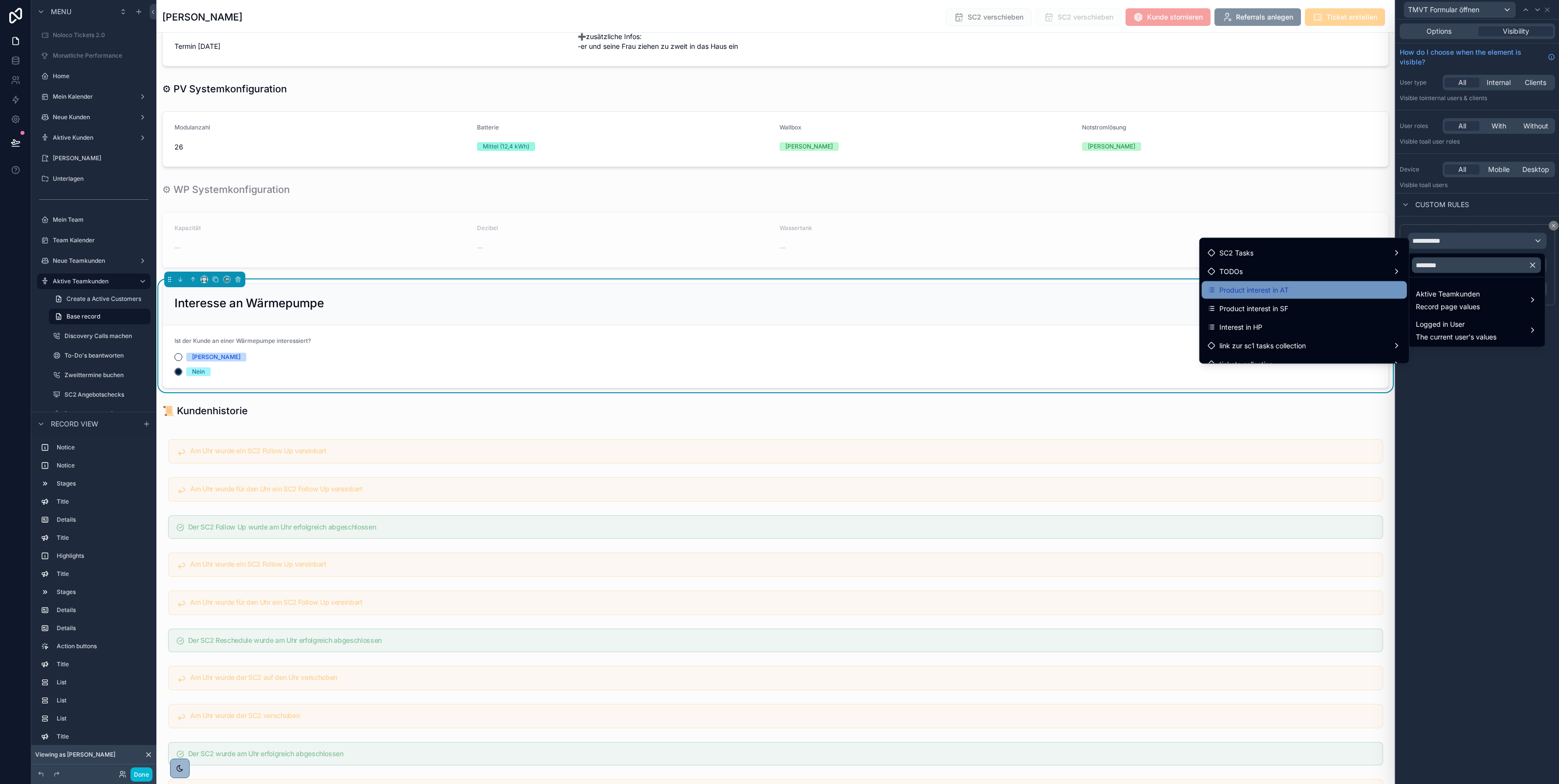
scroll to position [16, 0]
click at [1308, 325] on div "Interest in HP" at bounding box center [1304, 326] width 193 height 12
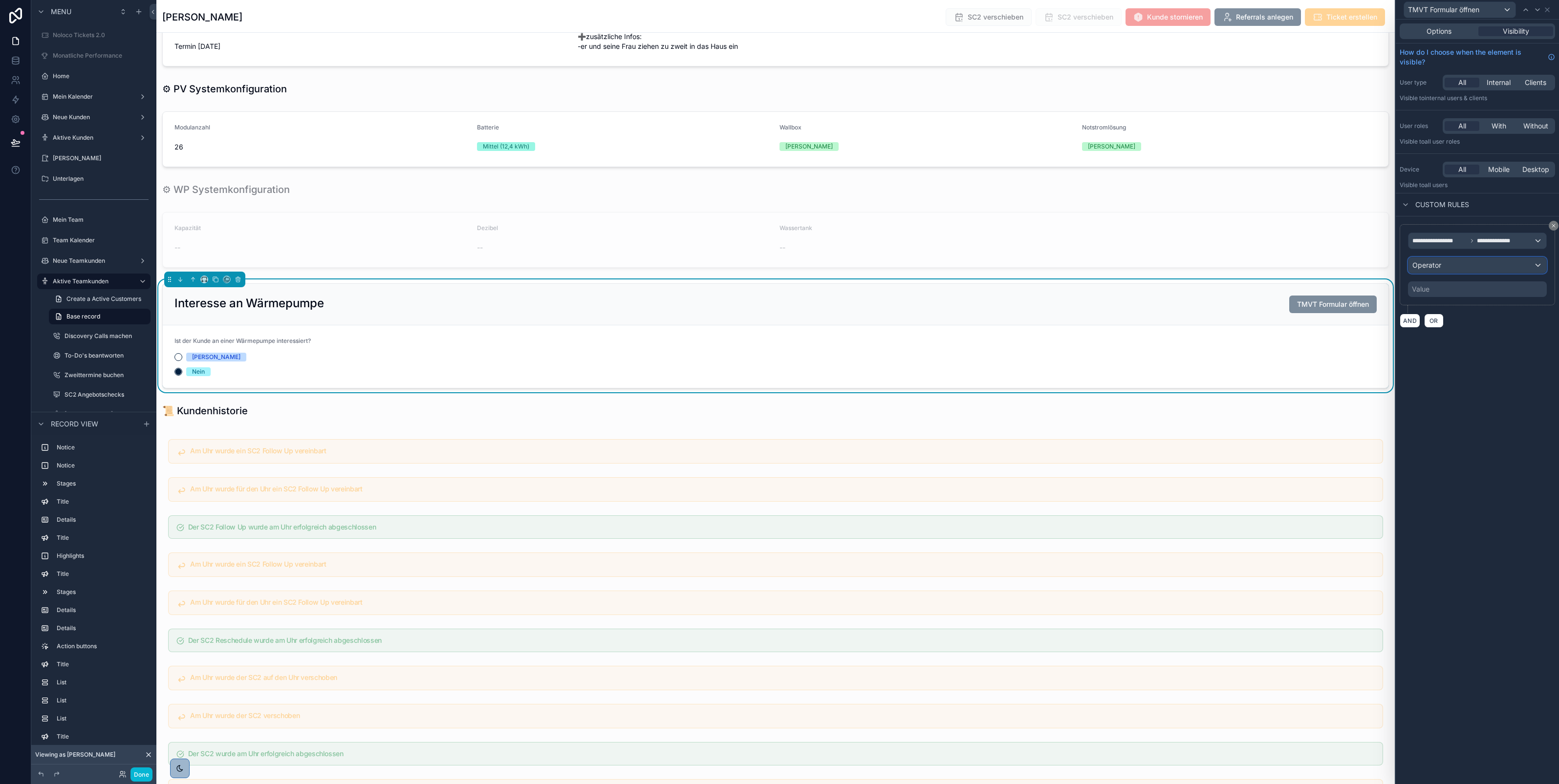
click at [1463, 270] on div "Operator" at bounding box center [1477, 265] width 137 height 16
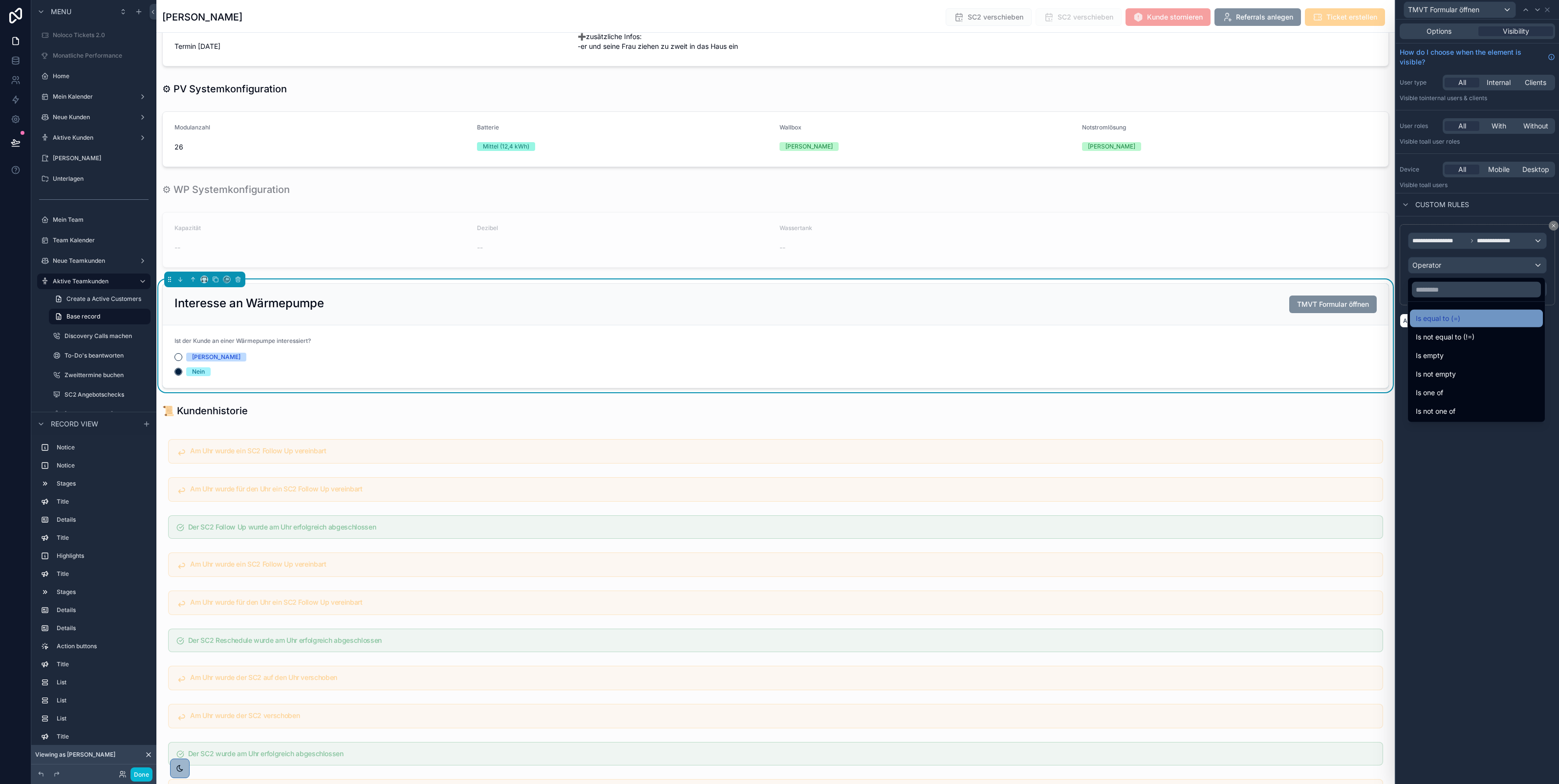
click at [1436, 321] on span "Is equal to (=)" at bounding box center [1438, 319] width 45 height 12
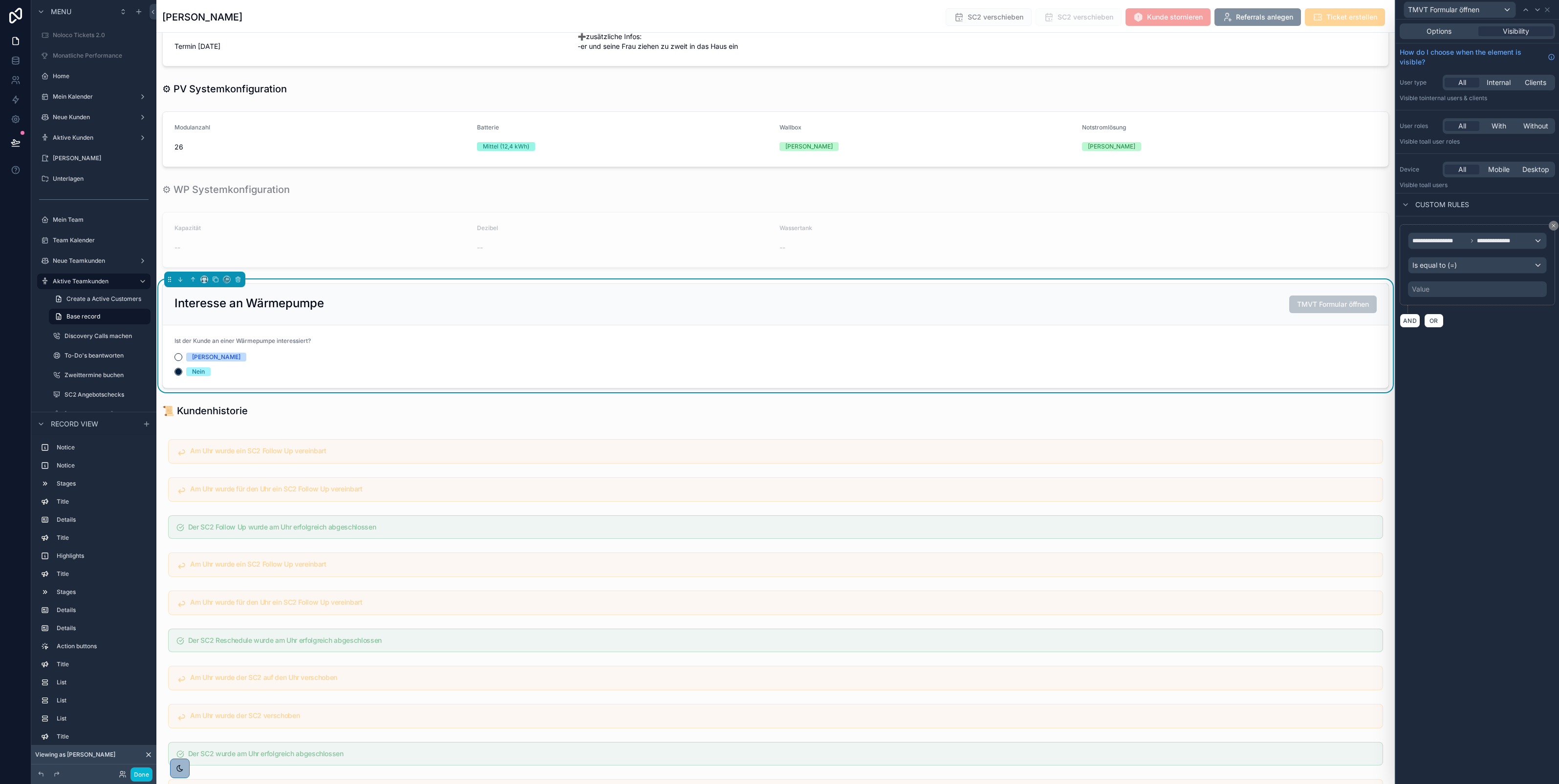
click at [1447, 296] on div "Value" at bounding box center [1478, 289] width 139 height 16
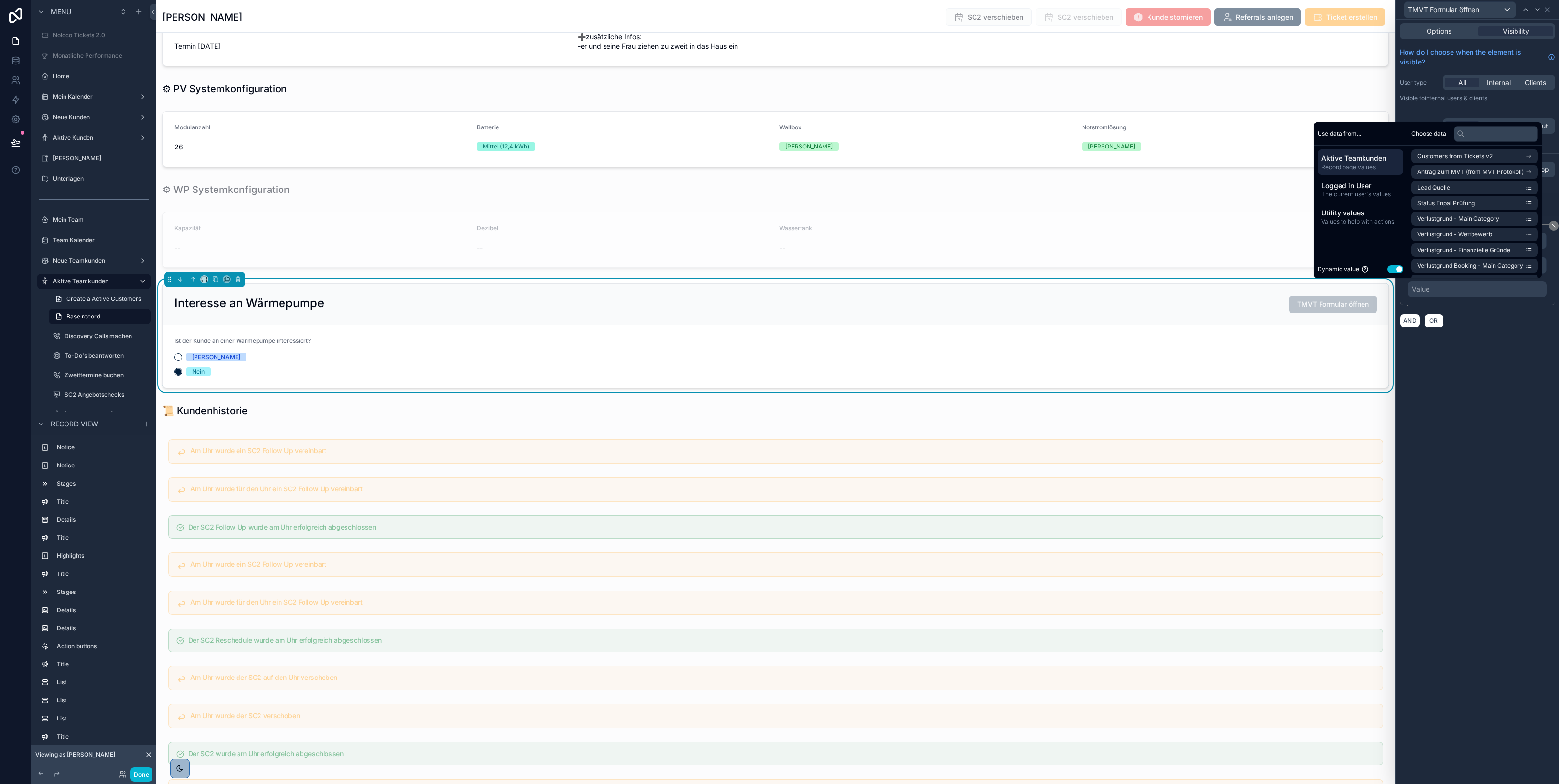
click at [1388, 270] on button "Use setting" at bounding box center [1395, 269] width 16 height 7
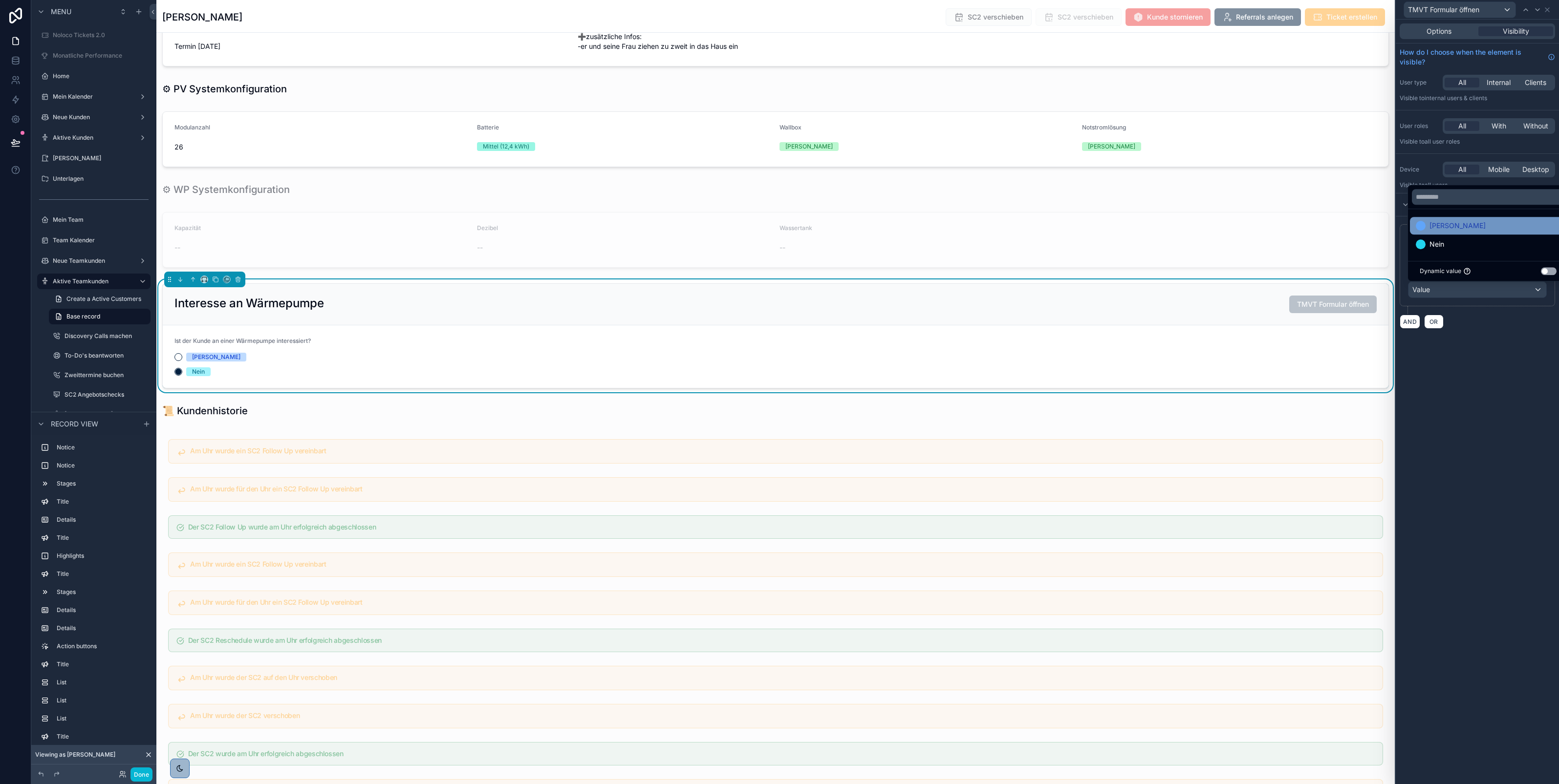
click at [1443, 228] on div "[PERSON_NAME]" at bounding box center [1488, 225] width 145 height 12
click at [1485, 383] on div "**********" at bounding box center [1478, 402] width 164 height 765
click at [1211, 313] on div "Interesse an Wärmepumpe TMVT Formular öffnen" at bounding box center [776, 304] width 1203 height 18
click at [1448, 338] on div "**********" at bounding box center [1478, 402] width 164 height 765
click at [1287, 349] on form "Ist der Kunde an einer Wärmepumpe interessiert? Ja Nein" at bounding box center [776, 356] width 1226 height 63
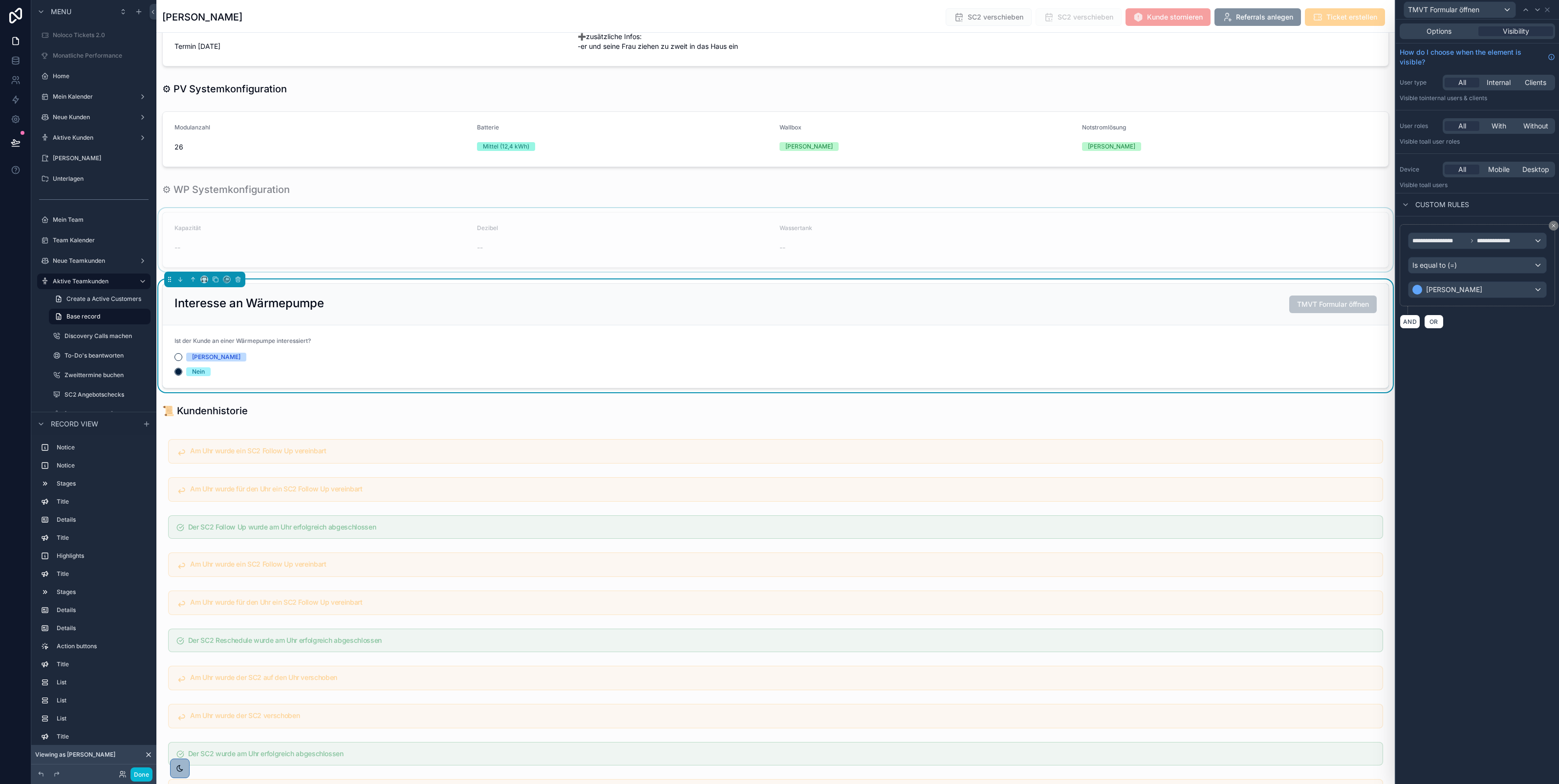
click at [1237, 264] on div "scrollable content" at bounding box center [775, 240] width 1238 height 64
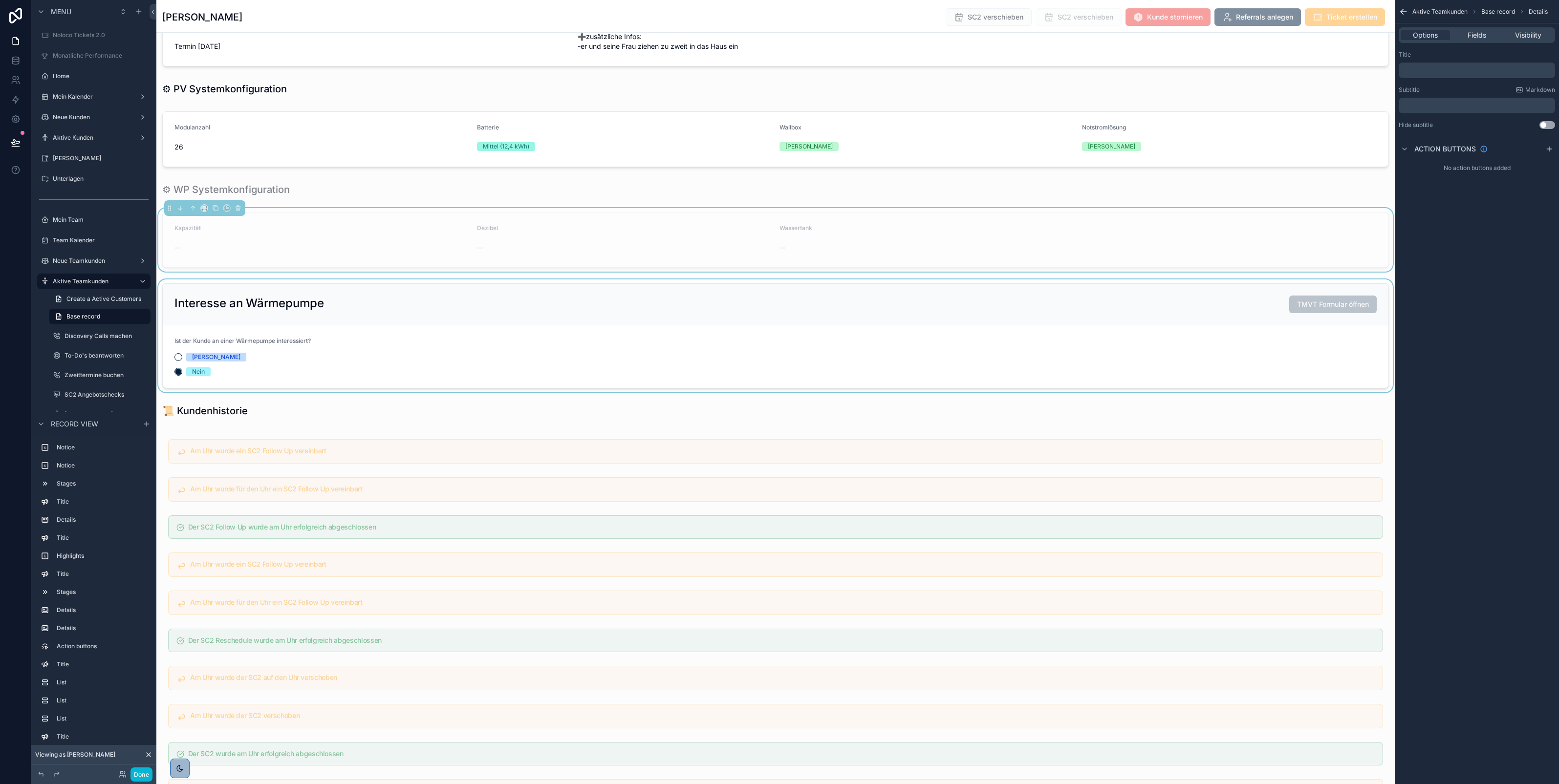
click at [1237, 331] on div "scrollable content" at bounding box center [775, 335] width 1238 height 113
click at [1524, 33] on span "Visibility" at bounding box center [1528, 35] width 26 height 9
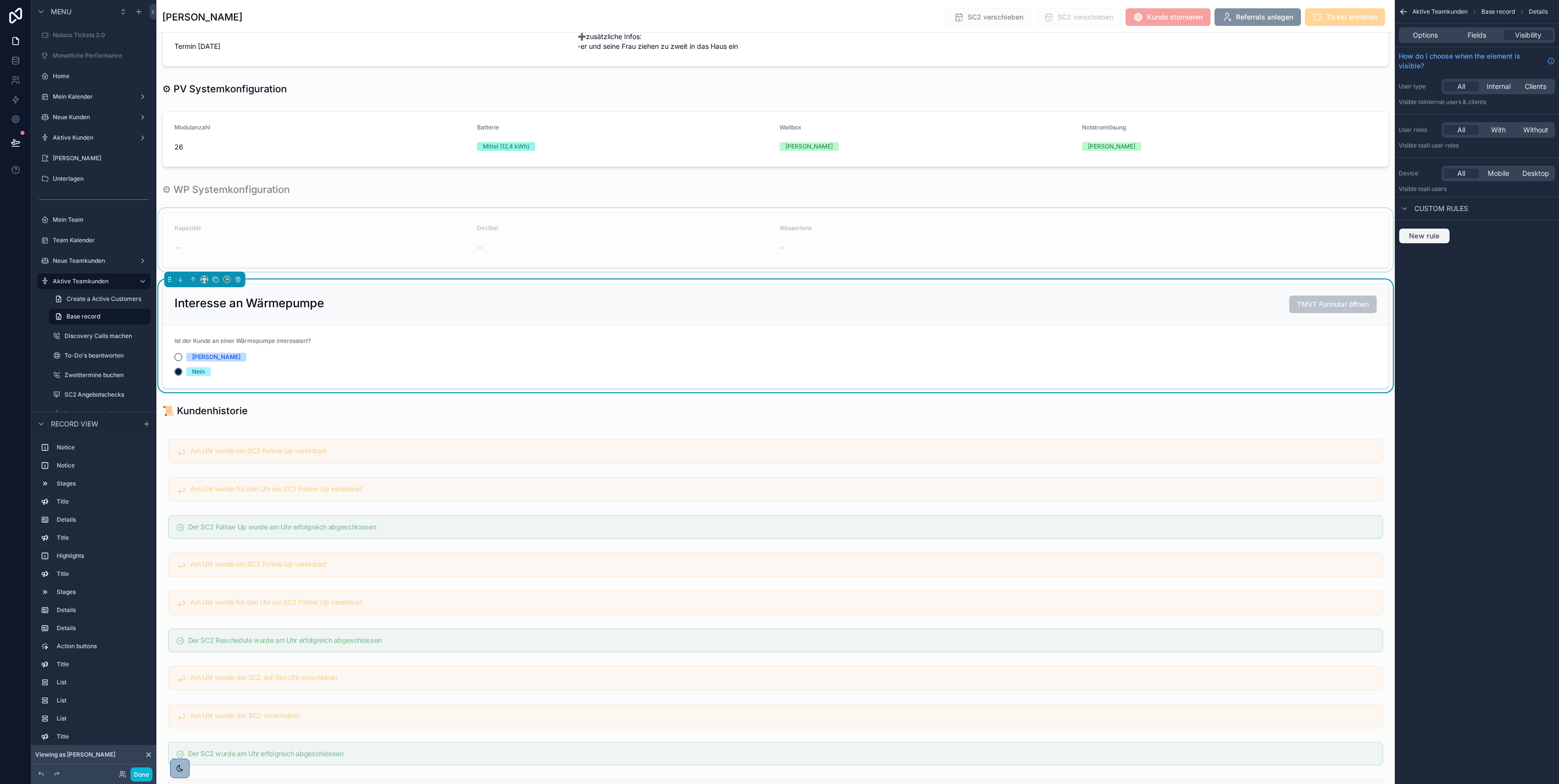
click at [1418, 240] on button "New rule" at bounding box center [1424, 235] width 51 height 16
click at [1437, 247] on span "**********" at bounding box center [1429, 245] width 36 height 9
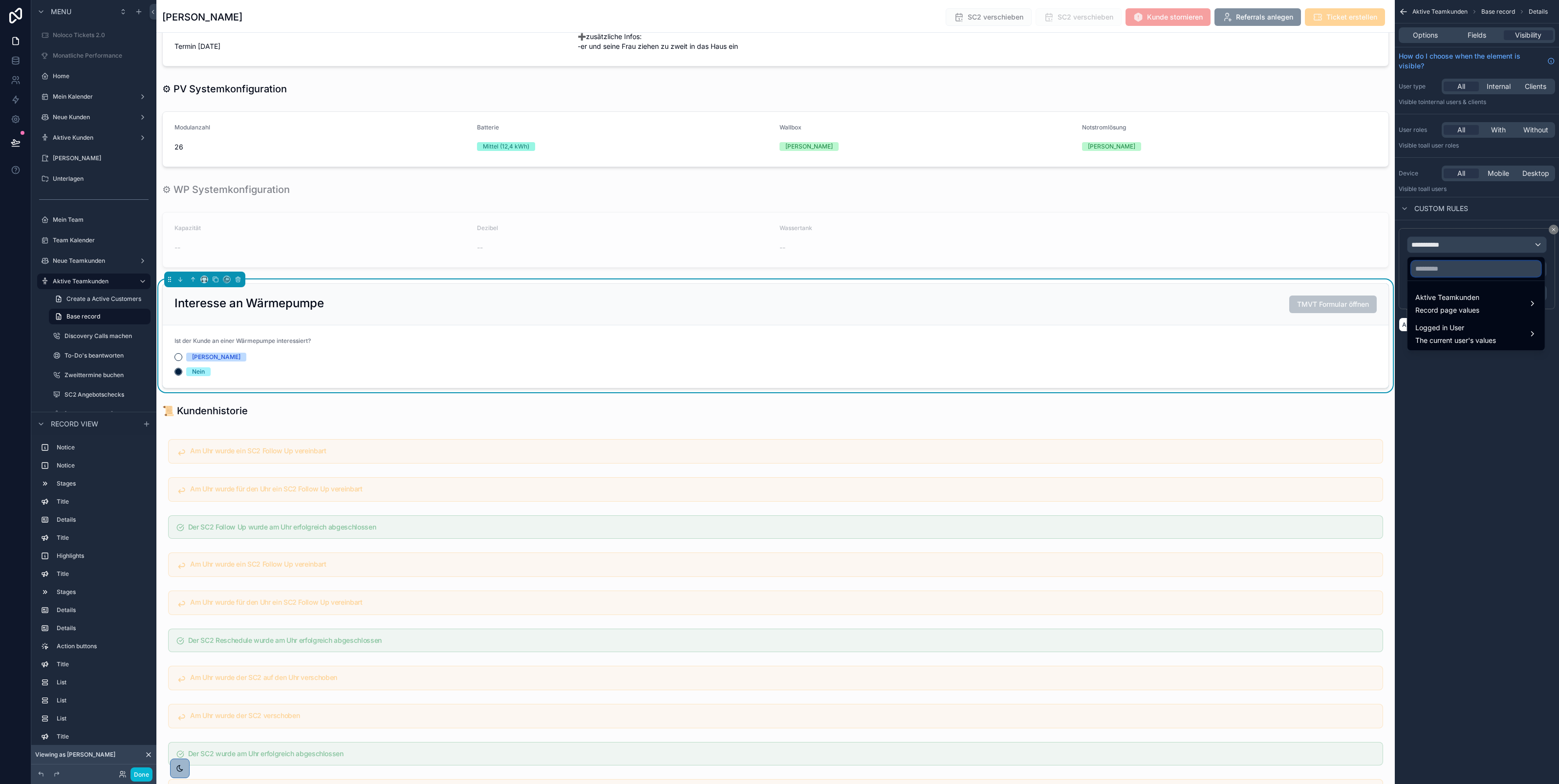
click at [1421, 268] on input "text" at bounding box center [1476, 268] width 130 height 16
type input "*"
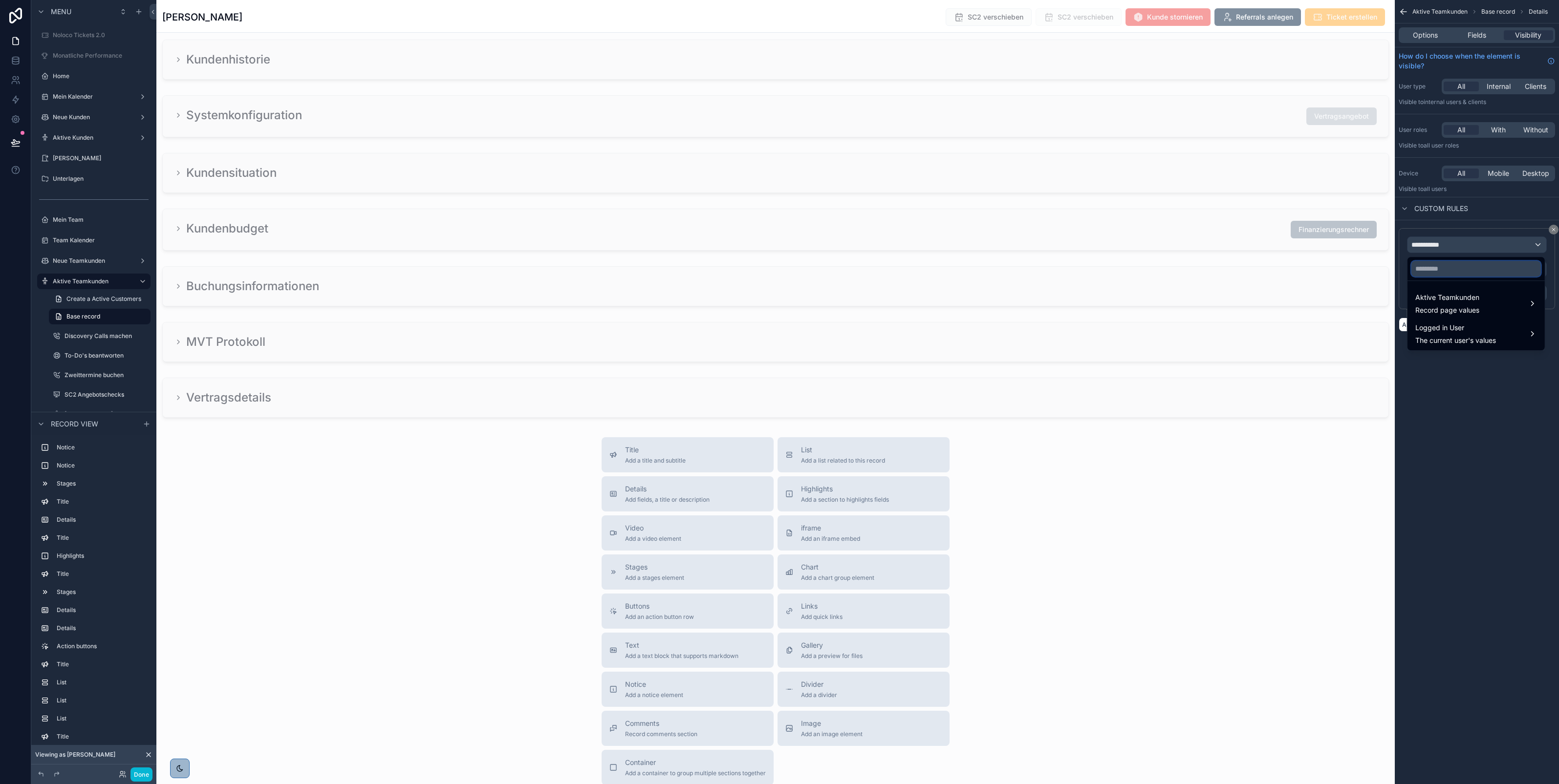
scroll to position [3457, 0]
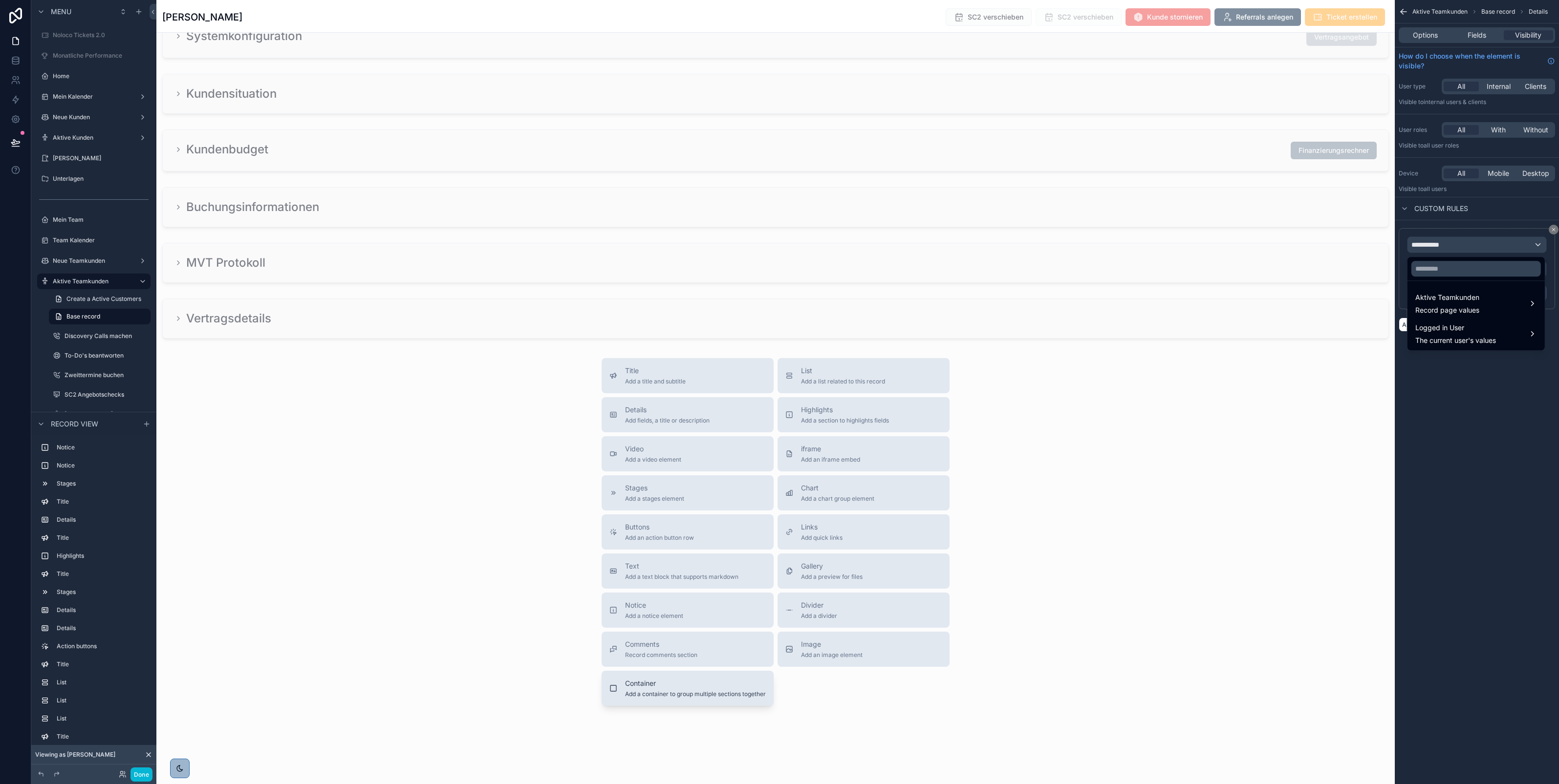
click at [672, 687] on span "Container" at bounding box center [695, 683] width 141 height 9
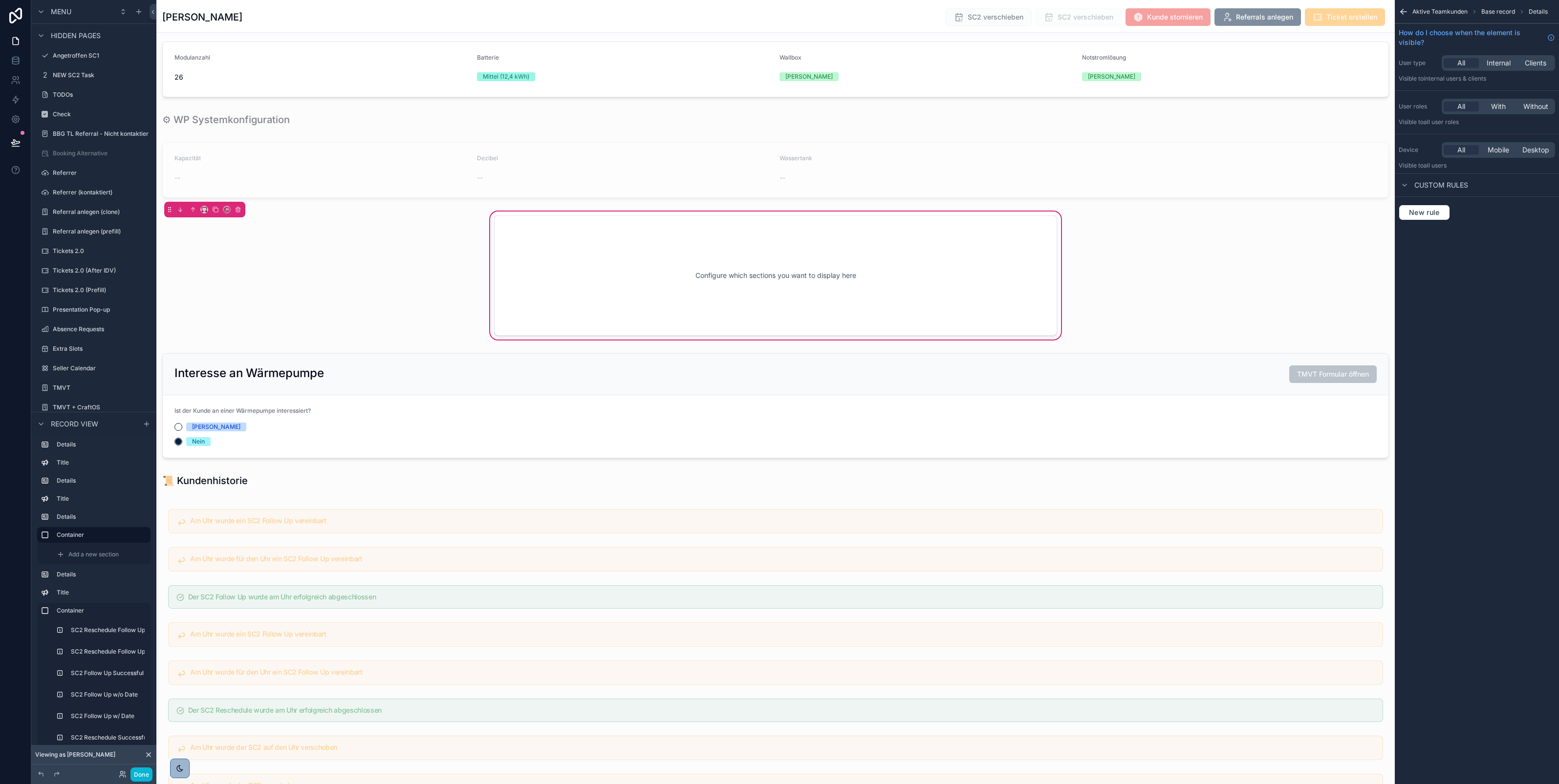
scroll to position [1021, 0]
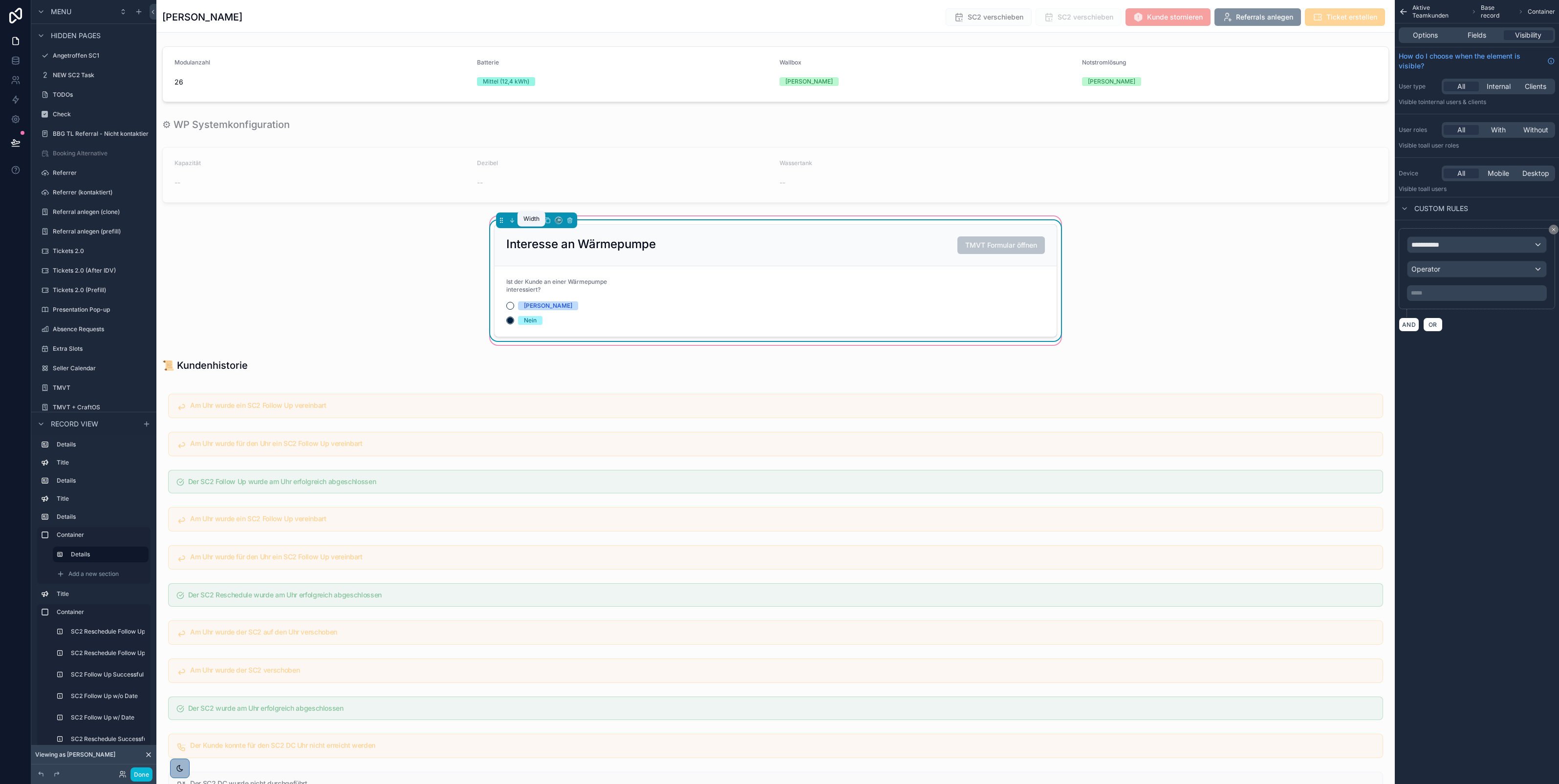
click at [533, 224] on icon "scrollable content" at bounding box center [536, 220] width 7 height 7
click at [660, 262] on div "scrollable content" at bounding box center [780, 392] width 1559 height 784
click at [661, 250] on div "Interesse an Wärmepumpe TMVT Formular öffnen" at bounding box center [776, 245] width 538 height 18
click at [533, 224] on icon "scrollable content" at bounding box center [536, 220] width 7 height 7
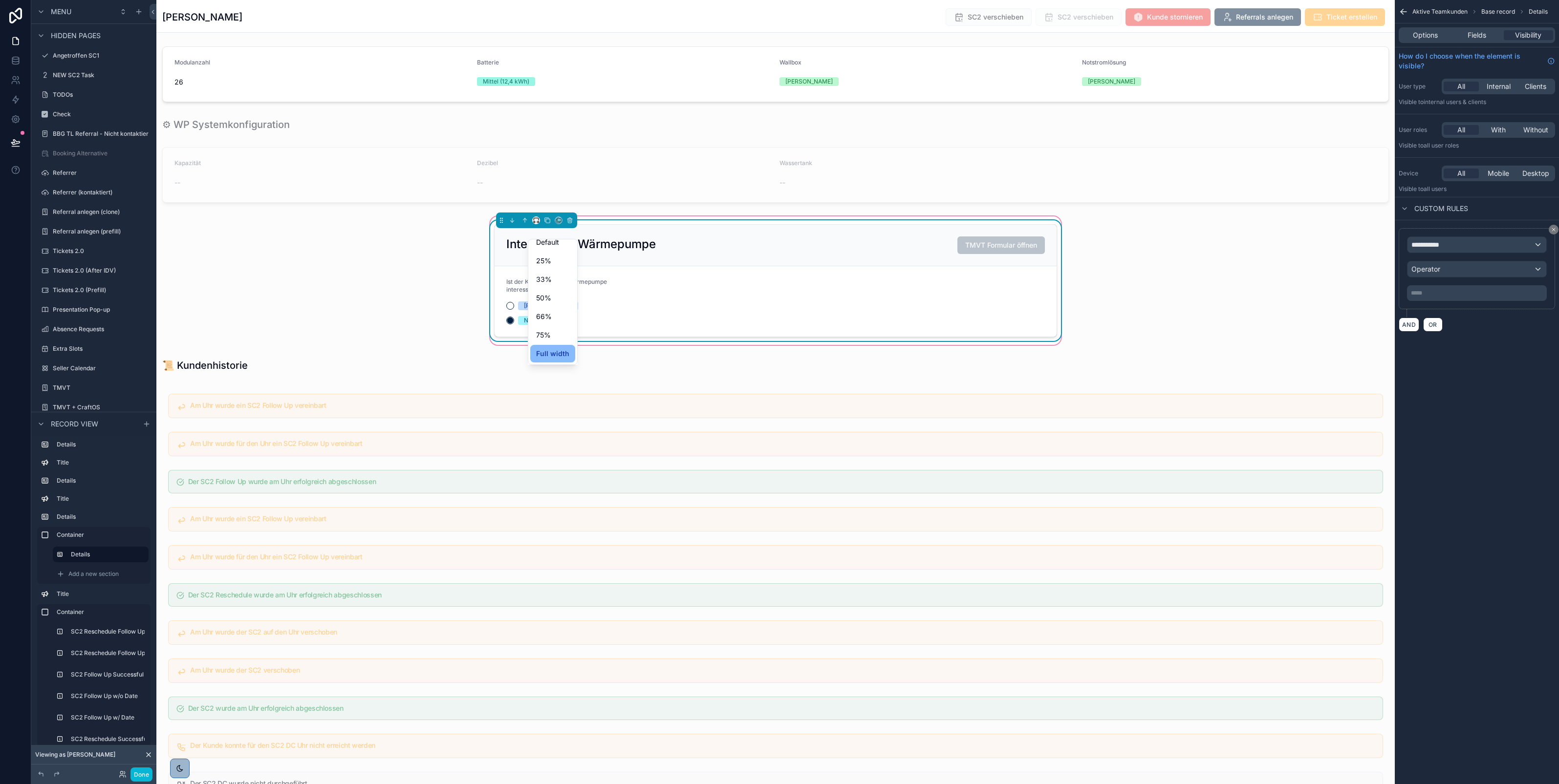
click at [494, 299] on div "scrollable content" at bounding box center [780, 392] width 1559 height 784
click at [533, 224] on icon "scrollable content" at bounding box center [536, 220] width 7 height 7
click at [72, 536] on div "scrollable content" at bounding box center [780, 392] width 1559 height 784
click at [65, 534] on label "Container" at bounding box center [100, 535] width 86 height 7
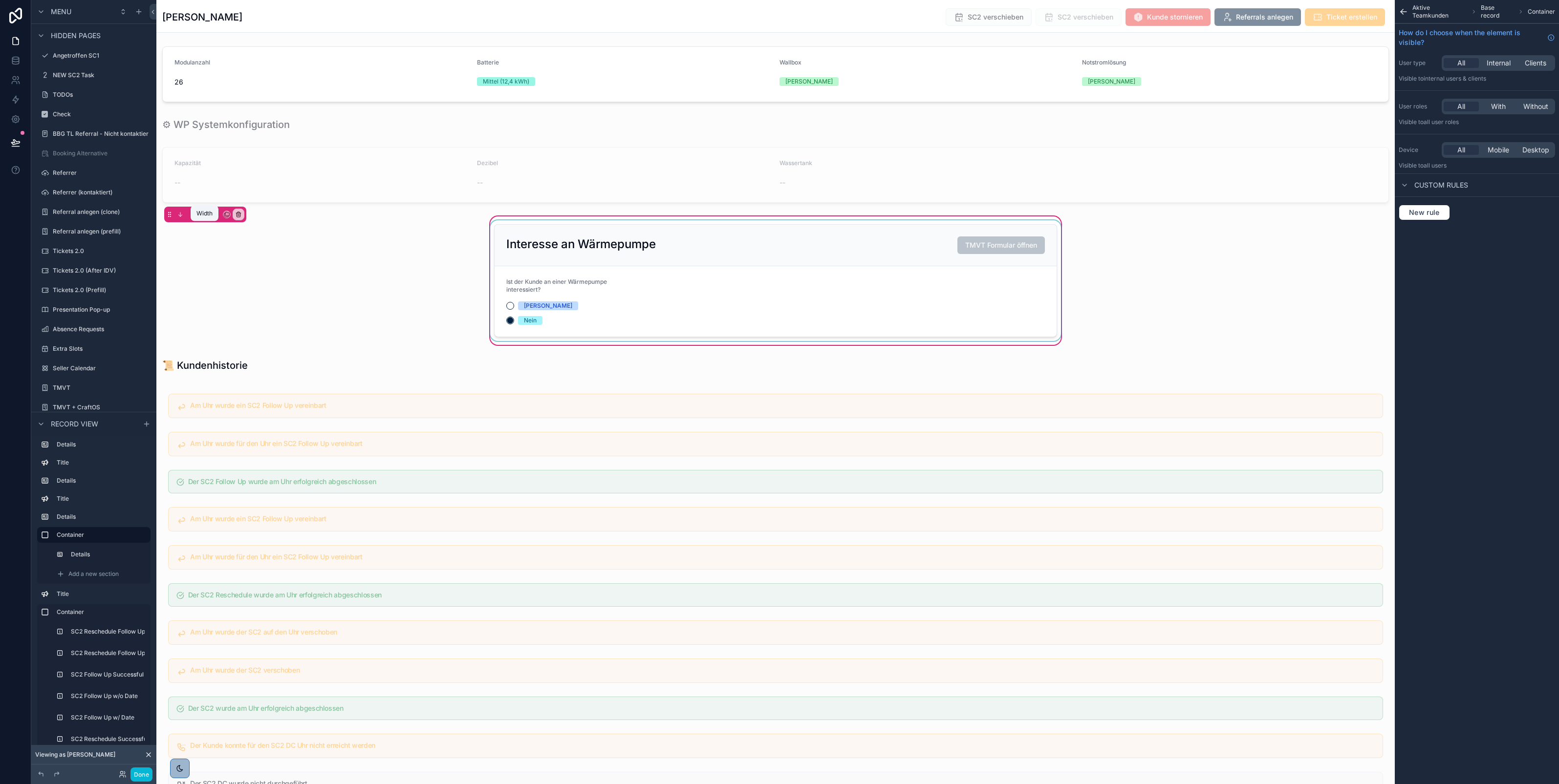
click at [204, 218] on icon "scrollable content" at bounding box center [204, 214] width 7 height 7
click at [231, 351] on span "Full width" at bounding box center [223, 356] width 30 height 12
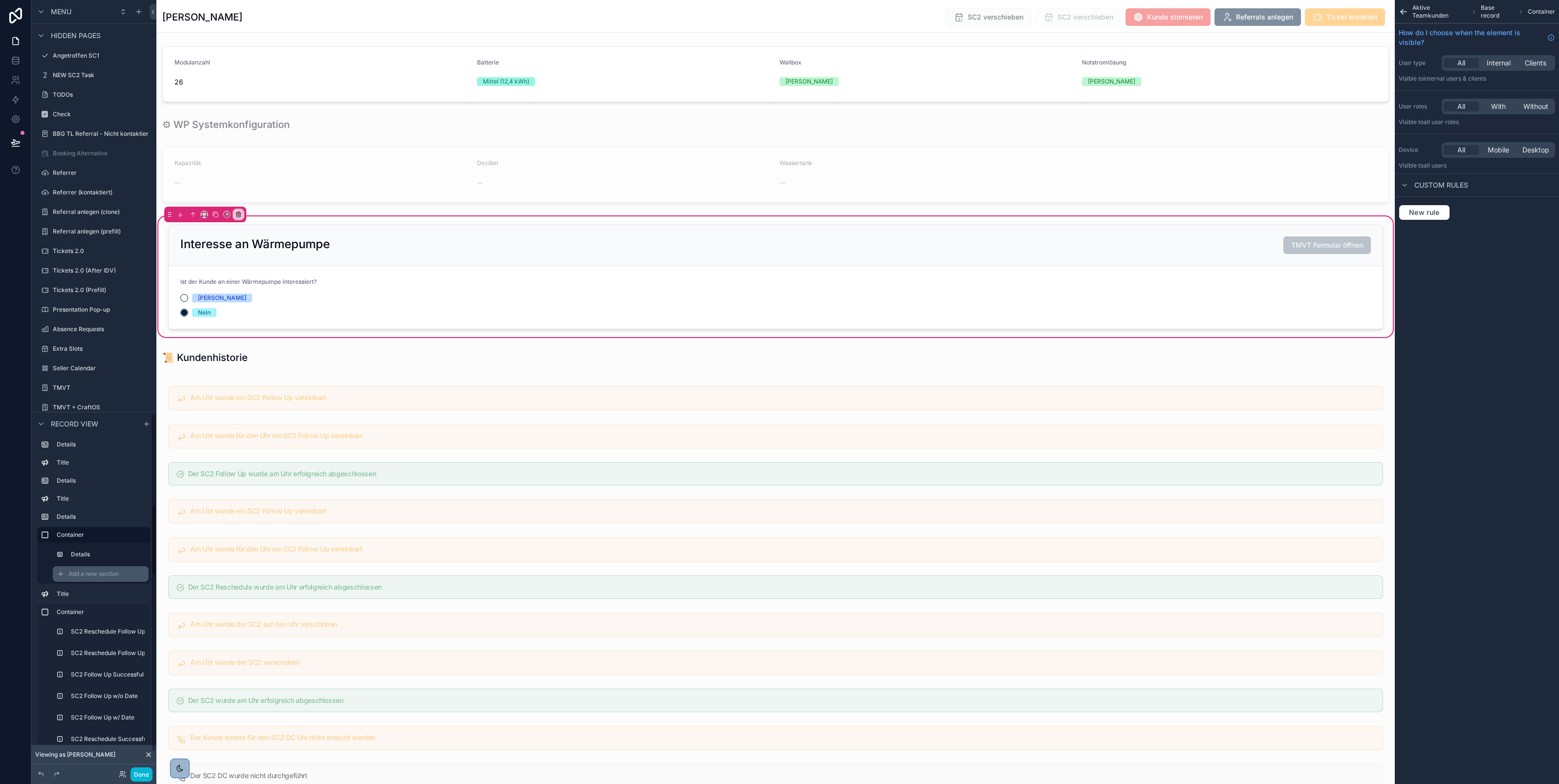
click at [82, 571] on span "Add a new section" at bounding box center [93, 574] width 50 height 7
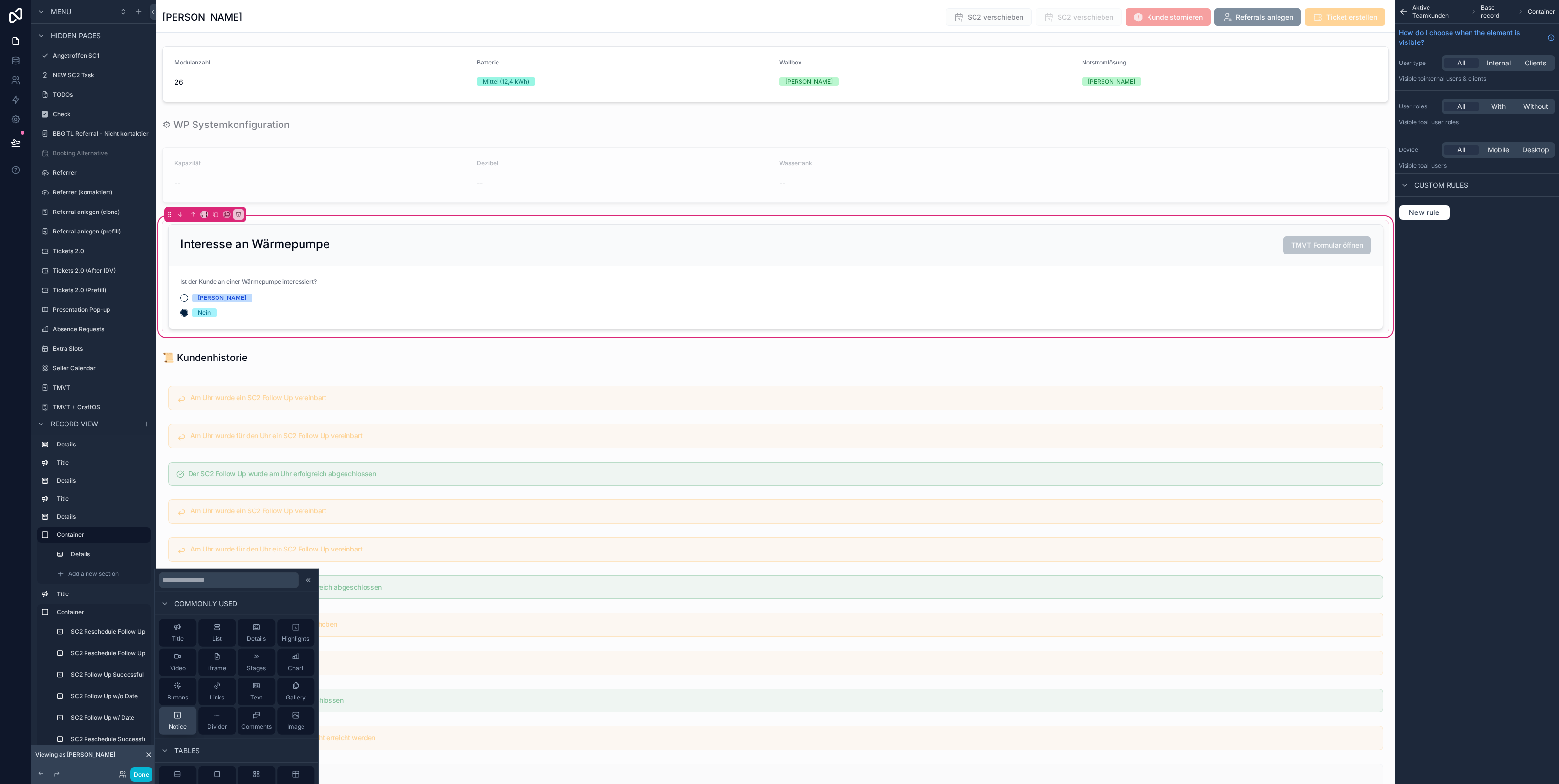
click at [179, 719] on icon at bounding box center [178, 716] width 7 height 7
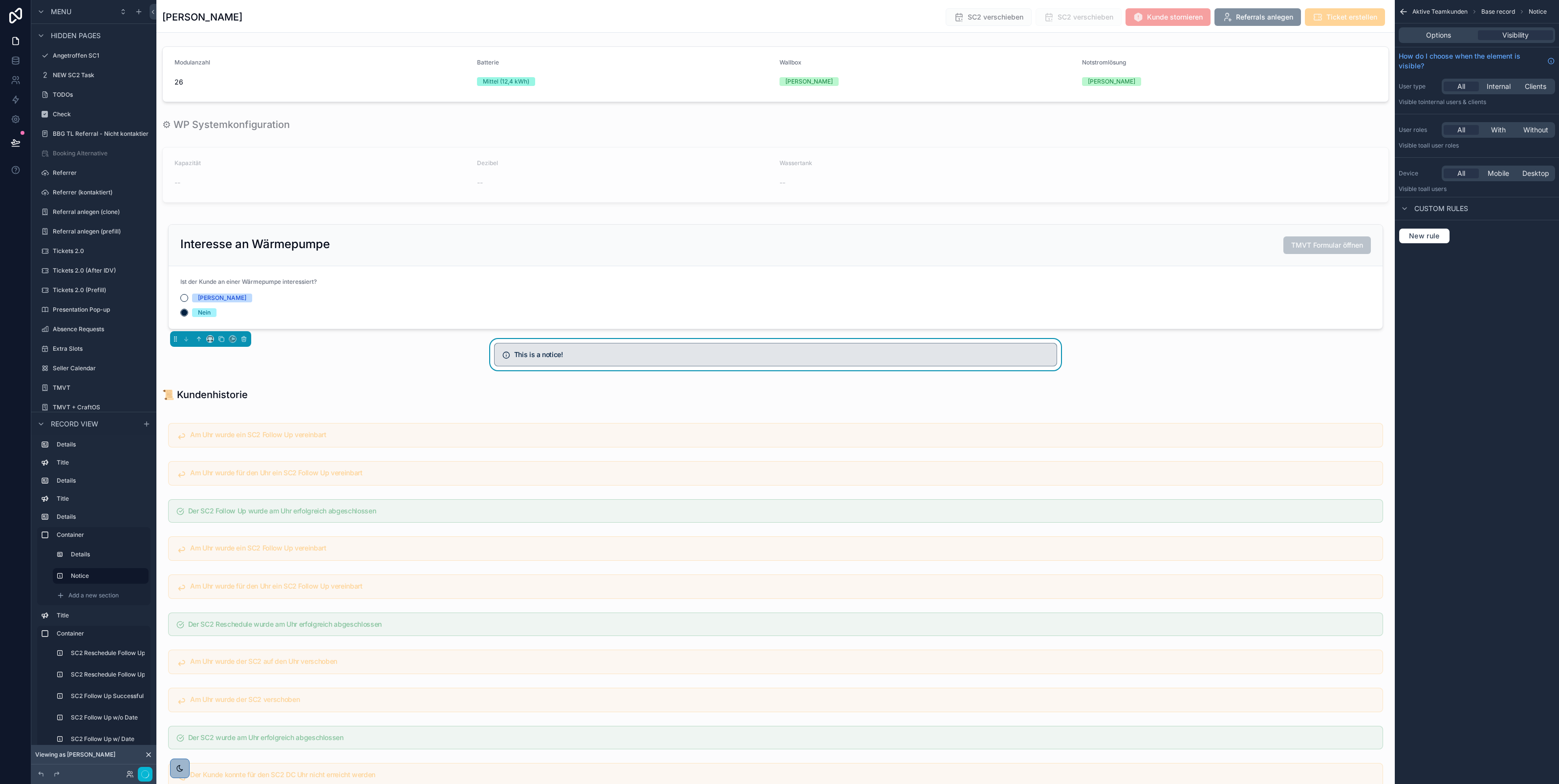
scroll to position [996, 0]
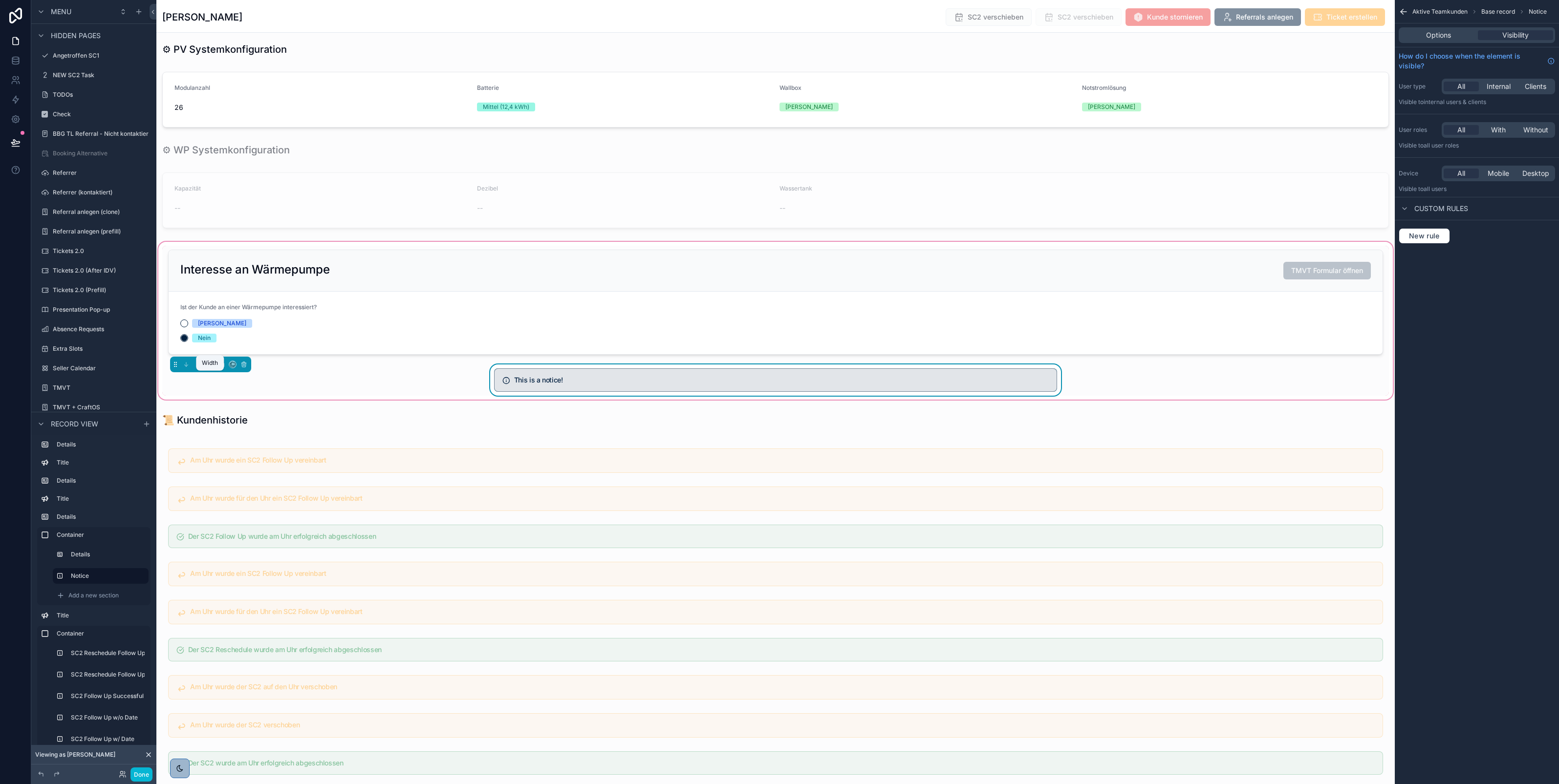
click at [210, 368] on icon "scrollable content" at bounding box center [209, 364] width 7 height 7
click at [233, 504] on span "Full width" at bounding box center [229, 506] width 30 height 12
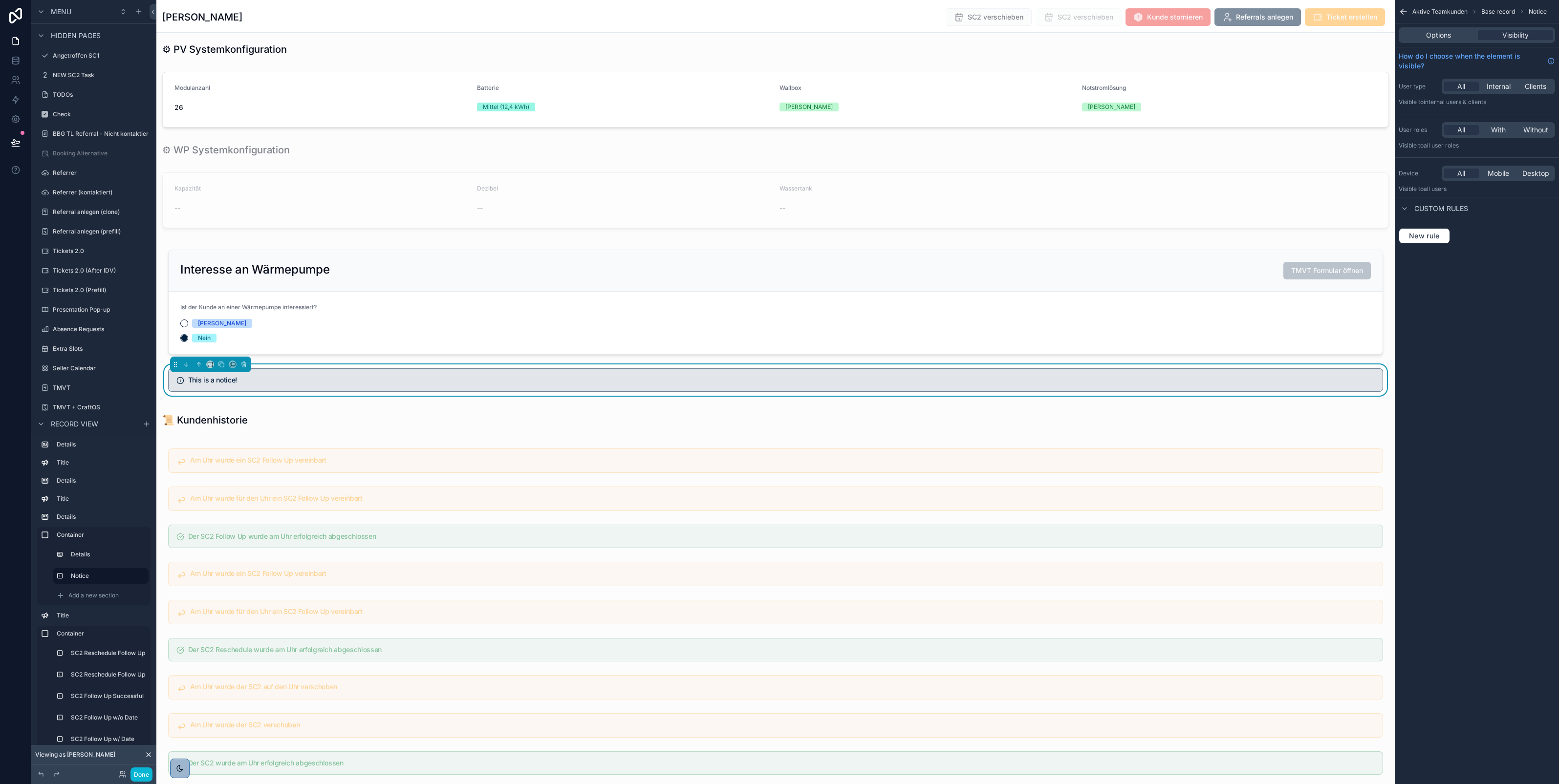
click at [305, 257] on div "Interesse an Wärmepumpe TMVT Formular öffnen Ist der Kunde an einer Wärmepumpe …" at bounding box center [775, 321] width 1238 height 162
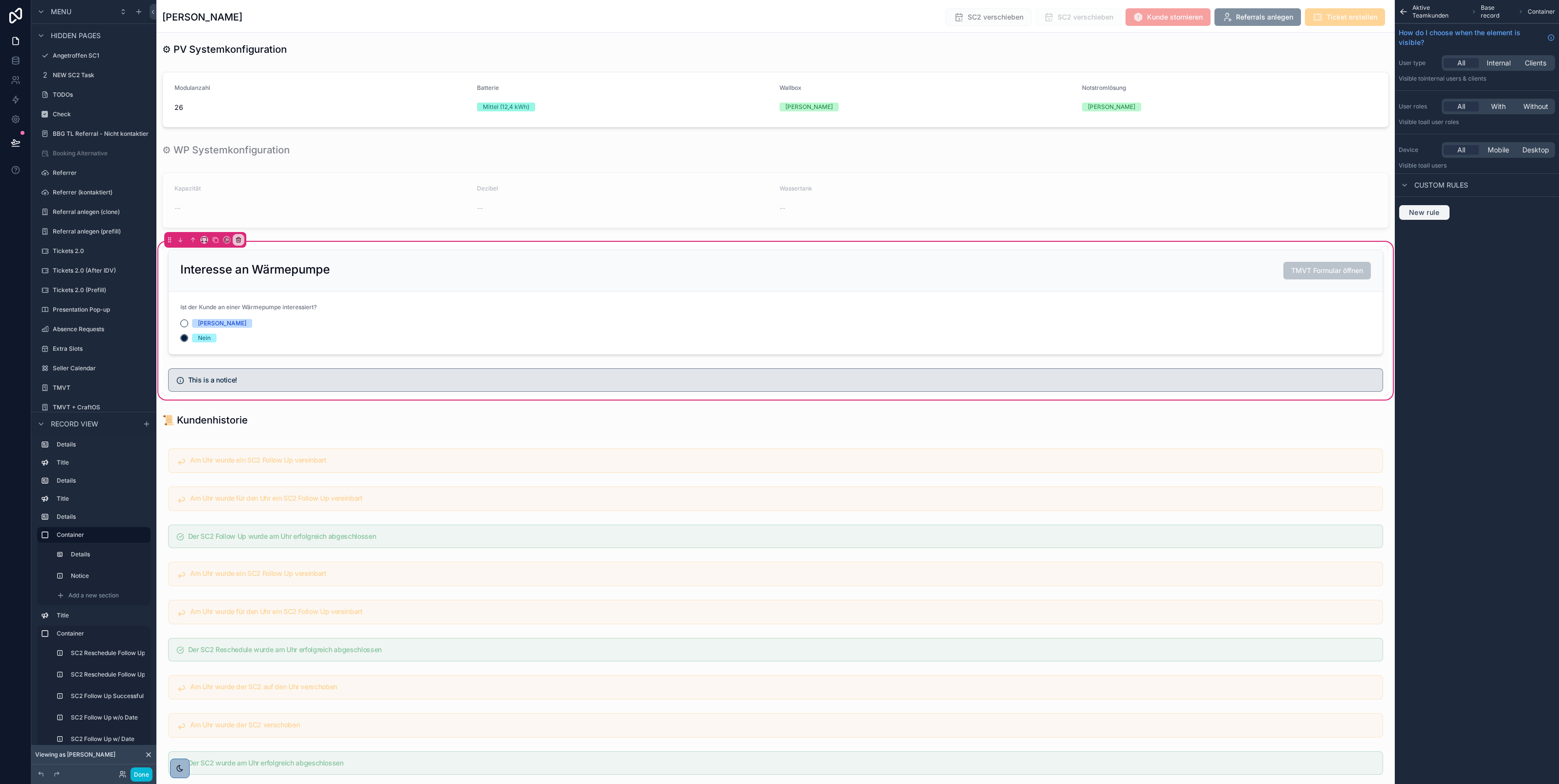
click at [1420, 207] on button "New rule" at bounding box center [1424, 212] width 51 height 16
click at [1433, 224] on span "**********" at bounding box center [1429, 221] width 36 height 9
click at [1426, 254] on div at bounding box center [1476, 246] width 137 height 23
click at [1428, 289] on span "Record page values" at bounding box center [1448, 287] width 64 height 9
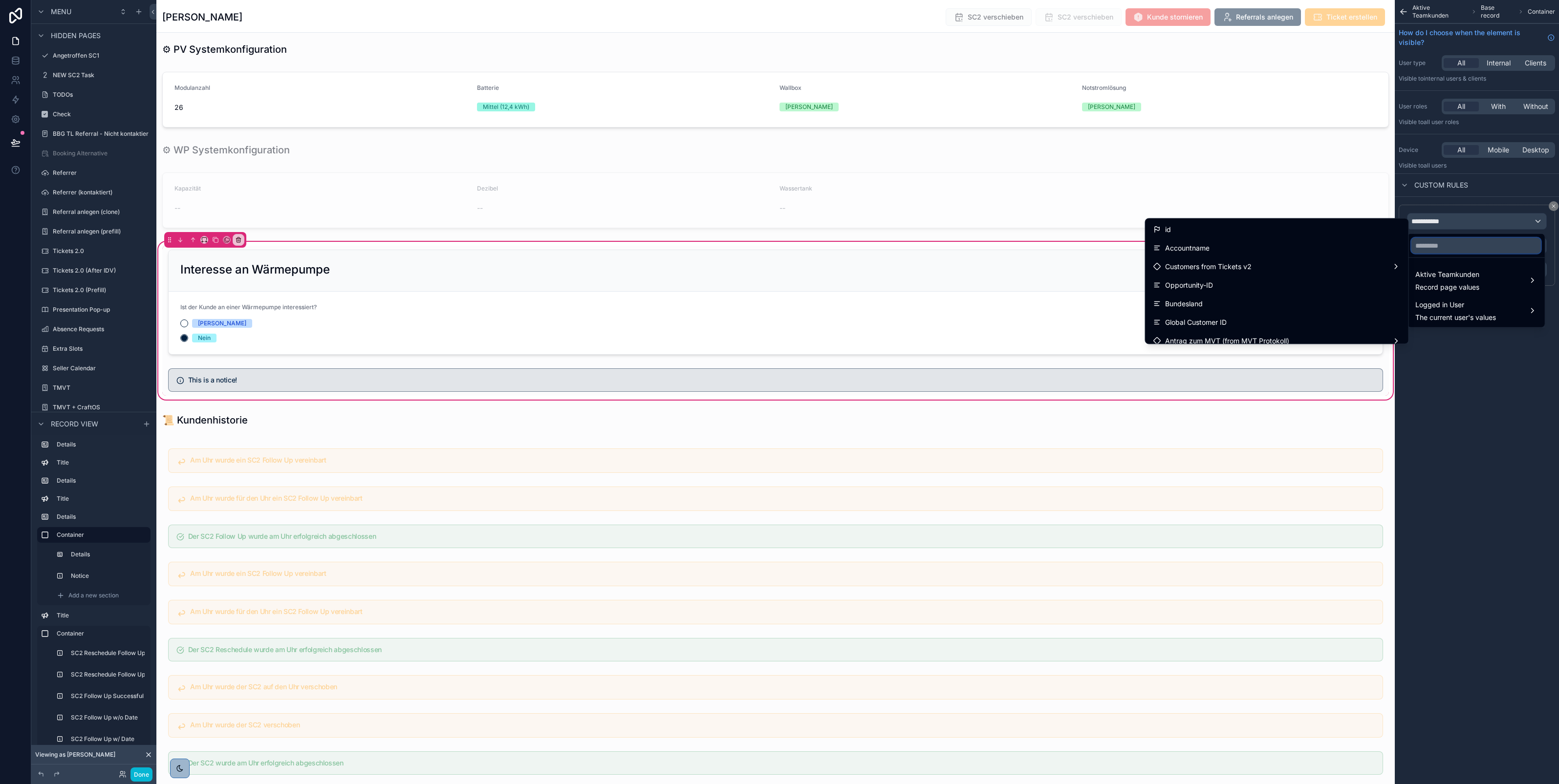
click at [1429, 249] on input "text" at bounding box center [1476, 246] width 130 height 16
type input "*"
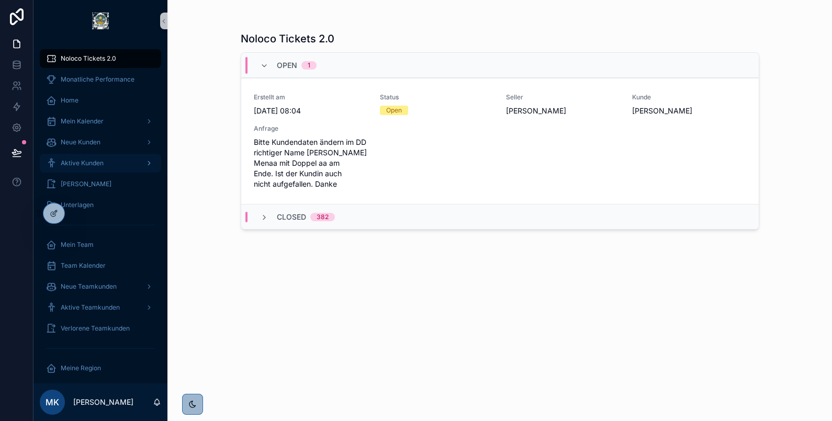
click at [96, 161] on span "Aktive Kunden" at bounding box center [82, 163] width 43 height 8
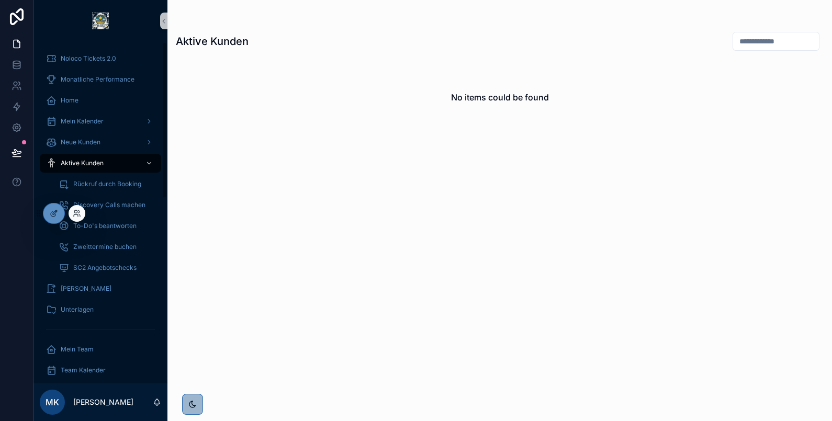
click at [84, 211] on div at bounding box center [77, 213] width 17 height 17
click at [77, 213] on icon at bounding box center [77, 213] width 8 height 8
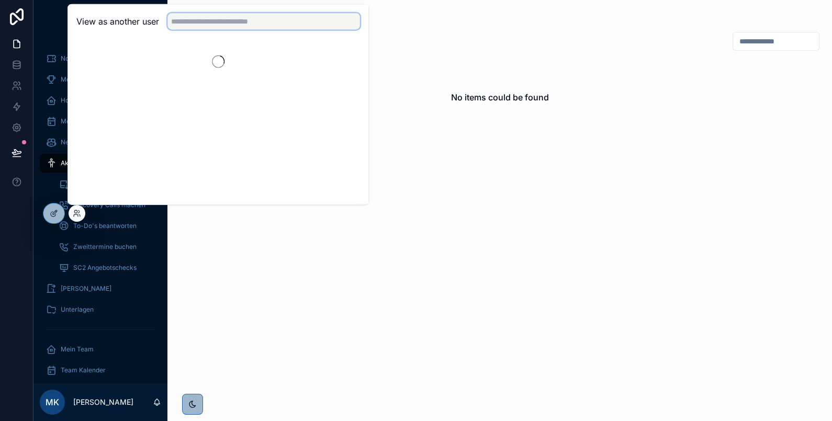
click at [223, 13] on input "text" at bounding box center [263, 21] width 192 height 17
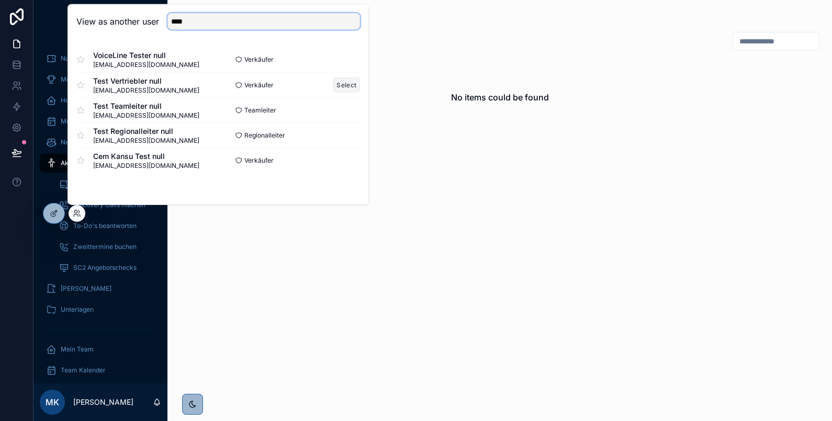
type input "****"
click at [342, 82] on button "Select" at bounding box center [346, 84] width 27 height 15
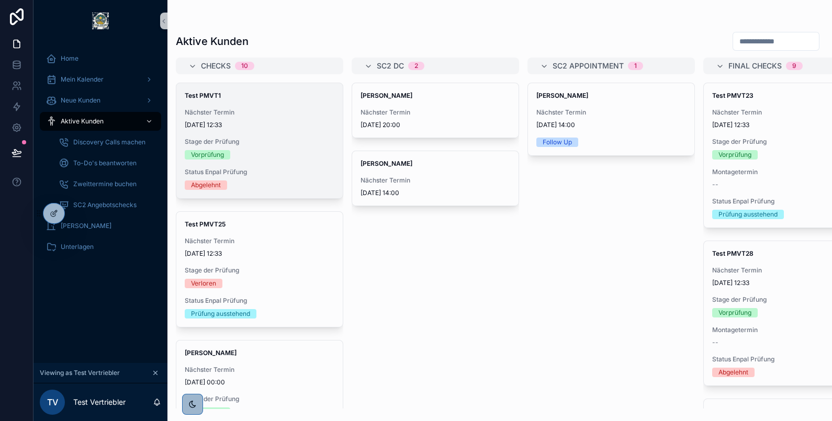
click at [254, 129] on div "Test PMVT1 Nächster Termin [DATE] 12:33 Stage der Prüfung Vorprüfung Status Enp…" at bounding box center [259, 140] width 166 height 115
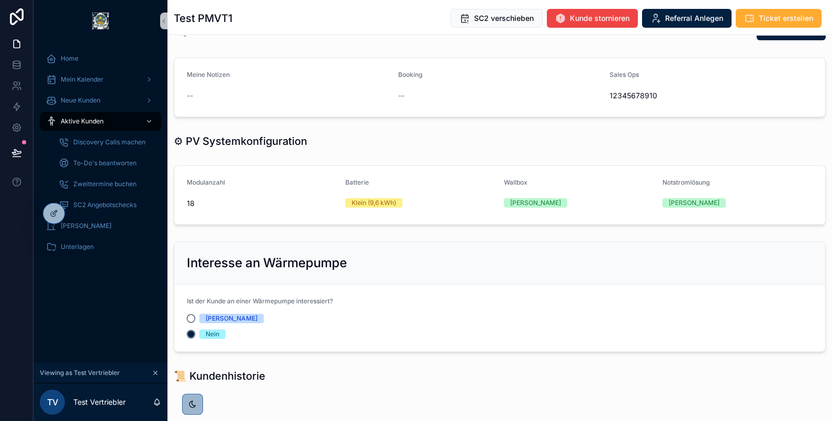
scroll to position [649, 0]
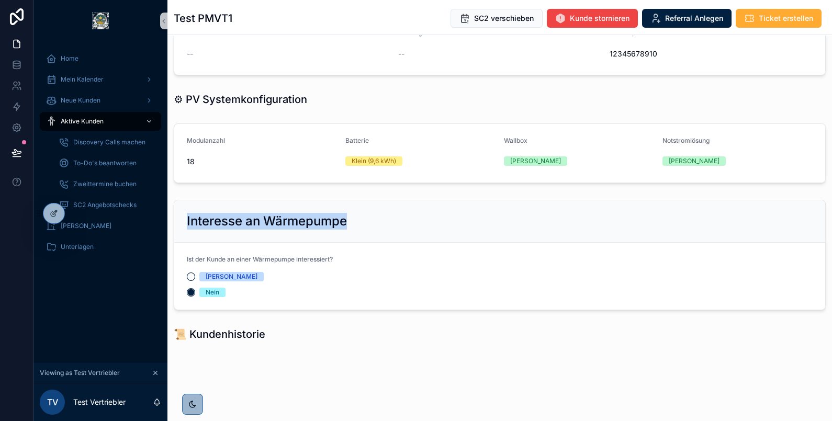
drag, startPoint x: 354, startPoint y: 225, endPoint x: 170, endPoint y: 235, distance: 183.8
click at [170, 235] on div "Interesse an Wärmepumpe Ist der Kunde an einer Wärmepumpe interessiert? Ja Nein" at bounding box center [499, 255] width 664 height 119
copy h2 "Interesse an Wärmepumpe"
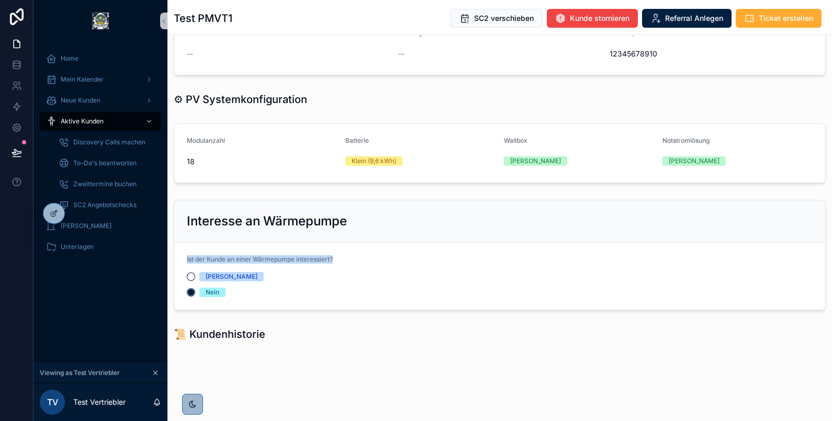
drag, startPoint x: 343, startPoint y: 262, endPoint x: 173, endPoint y: 255, distance: 170.6
click at [173, 255] on div "Interesse an Wärmepumpe Ist der Kunde an einer Wärmepumpe interessiert? Ja Nein" at bounding box center [499, 255] width 664 height 119
copy span "Ist der Kunde an einer Wärmepumpe interessiert?"
click at [50, 213] on icon at bounding box center [54, 213] width 8 height 8
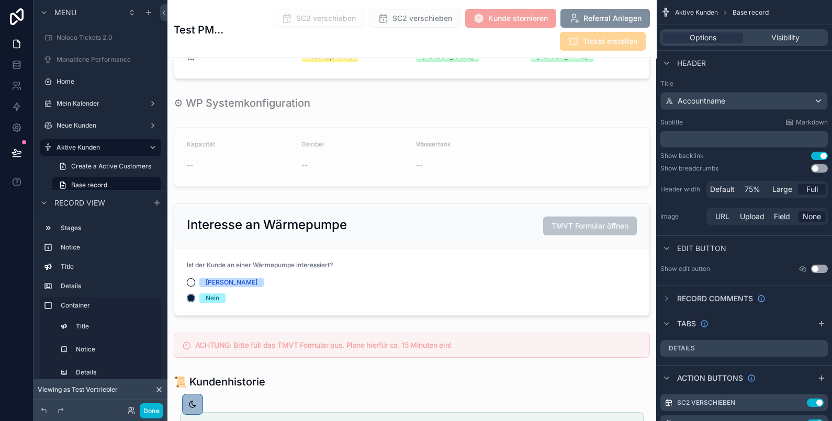
scroll to position [2151, 0]
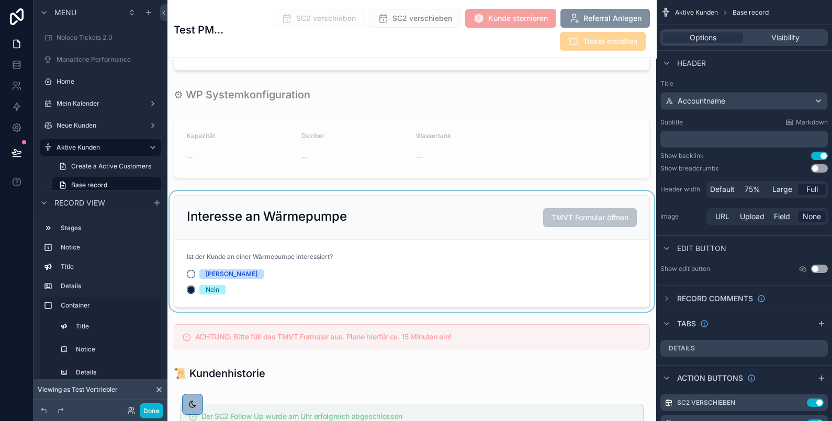
click at [413, 256] on div "scrollable content" at bounding box center [411, 251] width 488 height 121
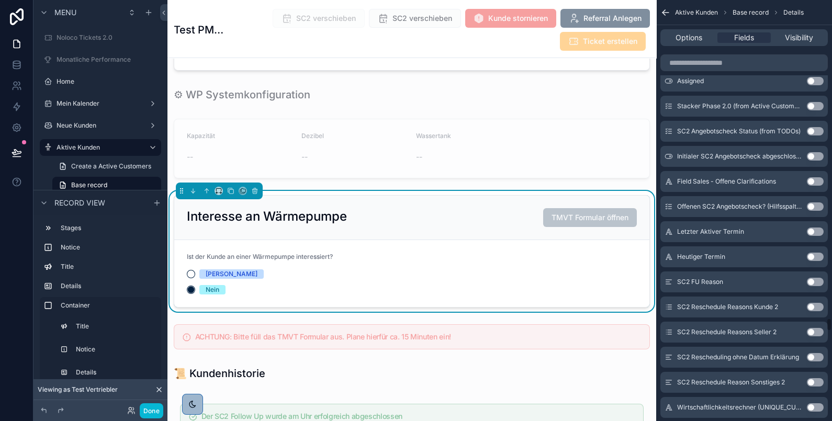
scroll to position [10021, 0]
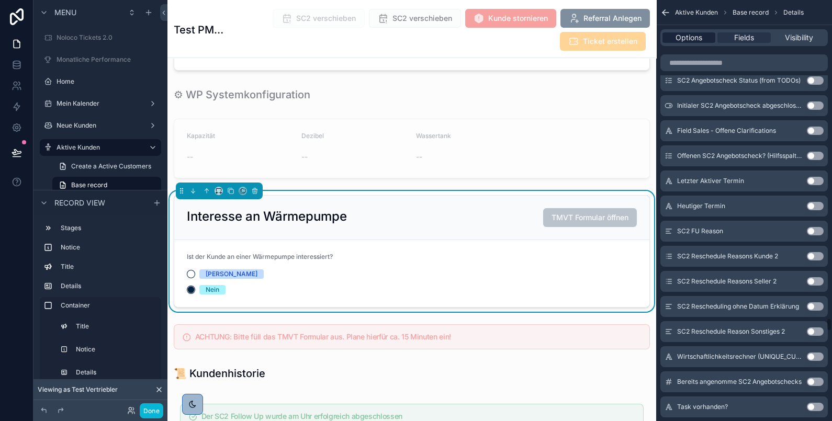
click at [683, 32] on span "Options" at bounding box center [688, 37] width 27 height 10
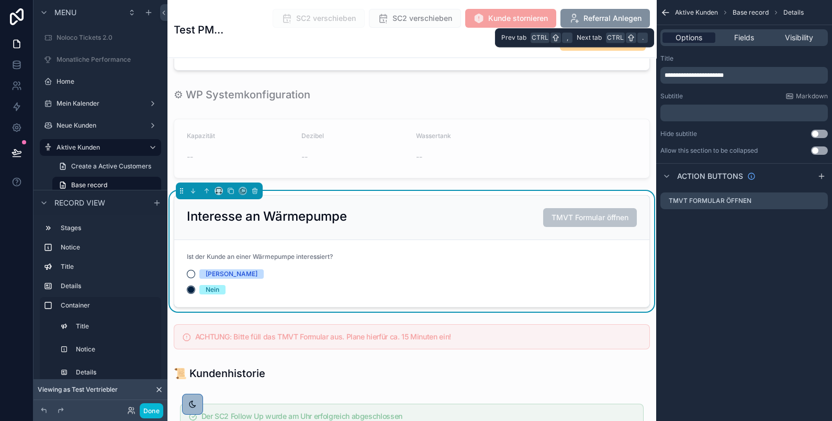
scroll to position [0, 0]
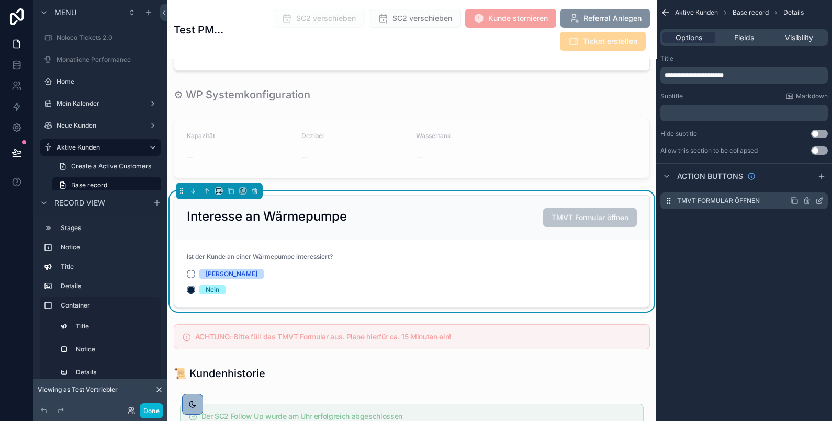
click at [822, 199] on icon "scrollable content" at bounding box center [819, 201] width 8 height 8
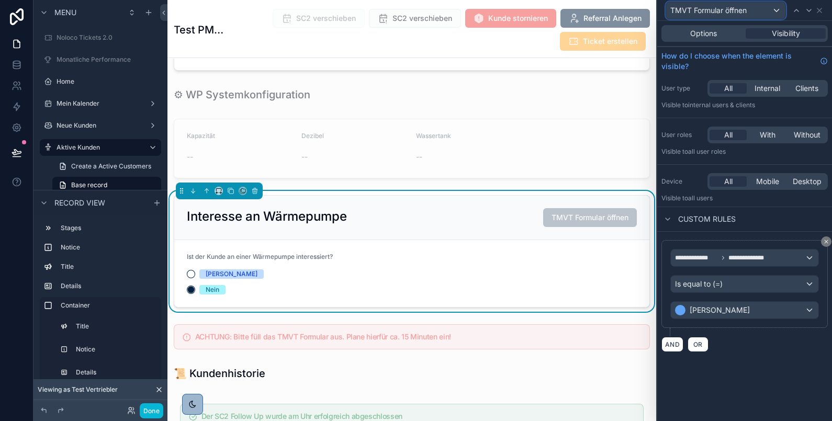
click at [755, 8] on div "TMVT Formular öffnen" at bounding box center [725, 10] width 119 height 17
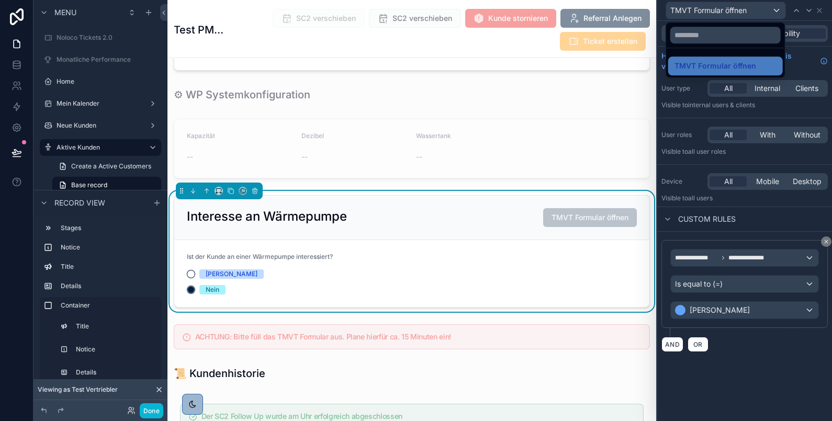
click at [751, 223] on div at bounding box center [744, 210] width 175 height 421
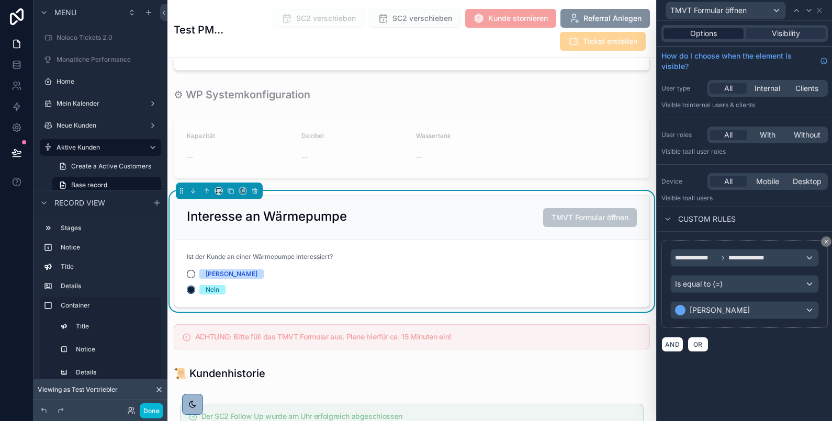
click at [713, 31] on span "Options" at bounding box center [703, 33] width 27 height 10
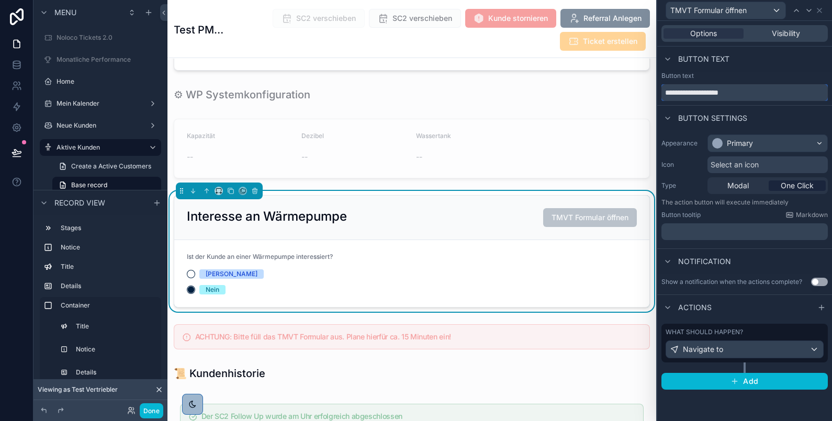
drag, startPoint x: 755, startPoint y: 97, endPoint x: 661, endPoint y: 100, distance: 93.7
click at [661, 100] on div "**********" at bounding box center [744, 92] width 166 height 17
click at [146, 412] on button "Done" at bounding box center [152, 410] width 24 height 15
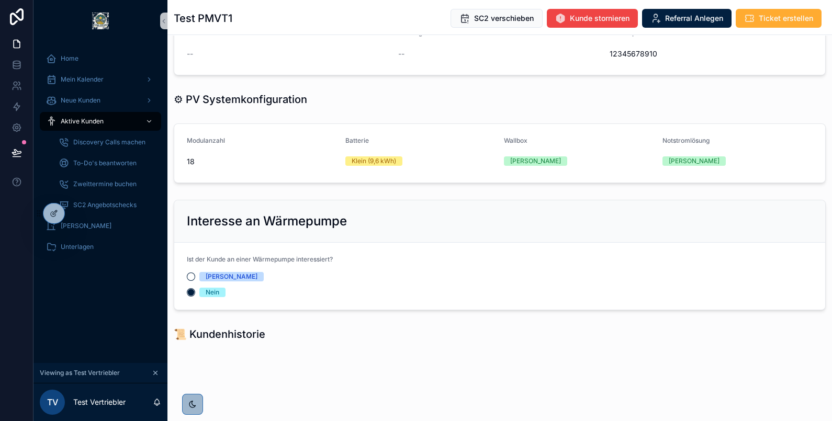
scroll to position [649, 0]
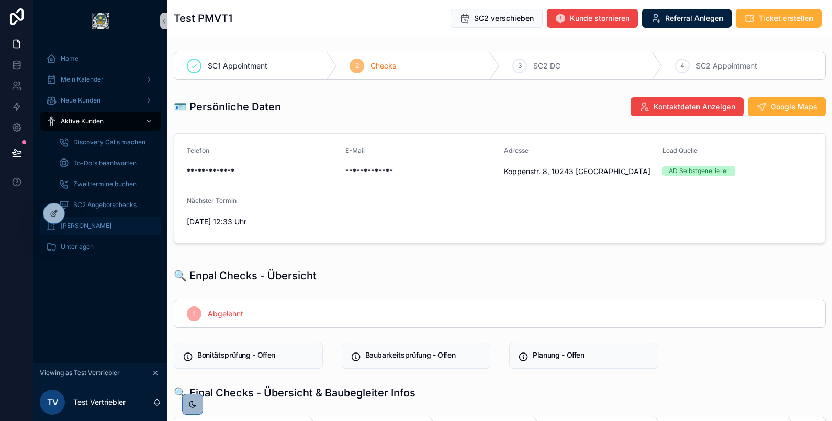
scroll to position [649, 0]
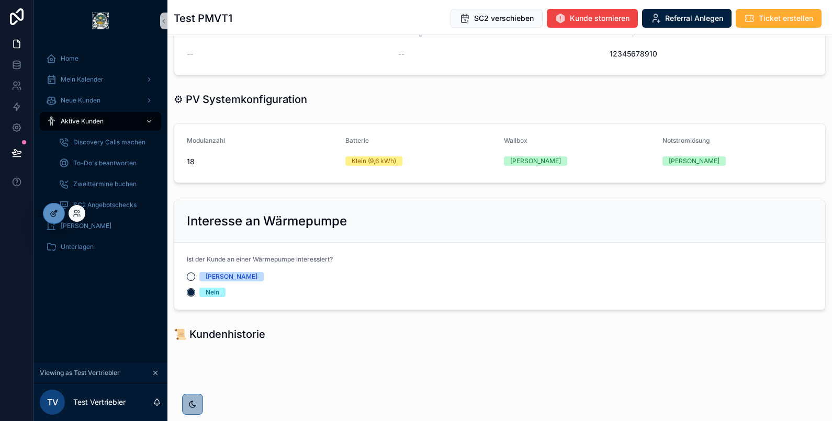
click at [55, 212] on icon at bounding box center [54, 213] width 8 height 8
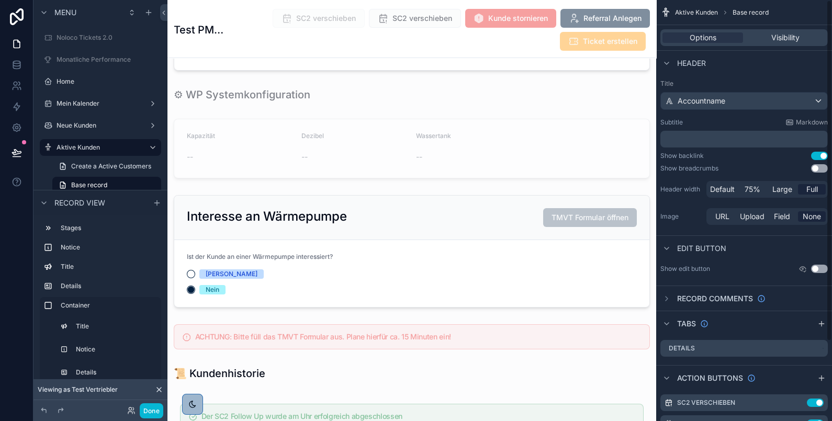
scroll to position [98, 0]
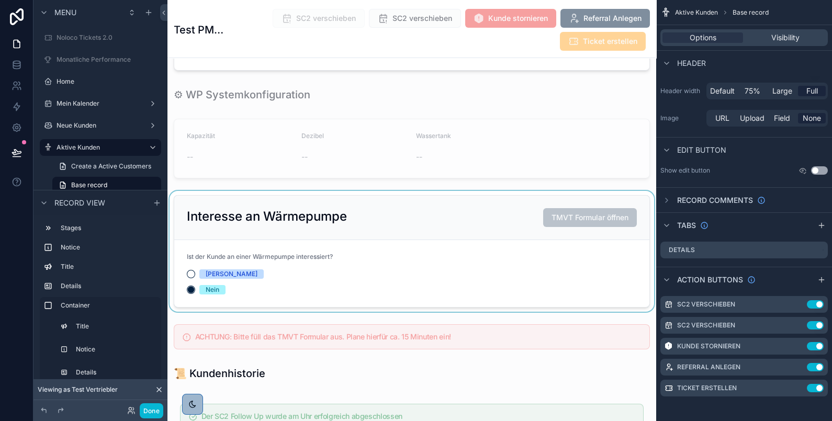
click at [420, 246] on div "scrollable content" at bounding box center [411, 251] width 488 height 121
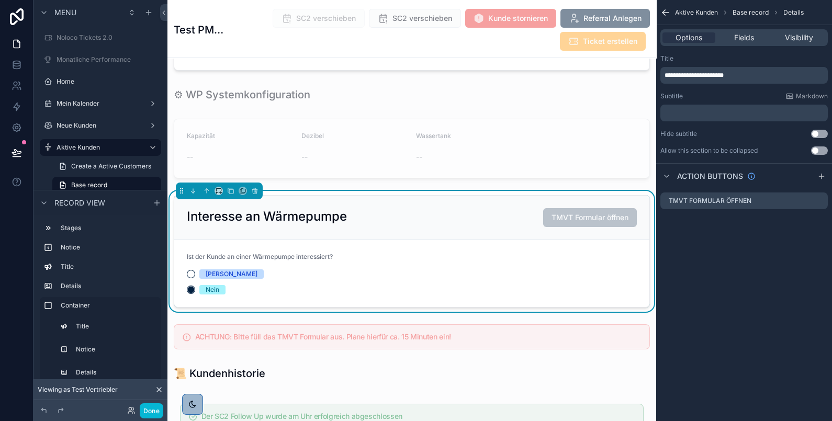
scroll to position [0, 0]
click at [818, 200] on icon "scrollable content" at bounding box center [819, 201] width 8 height 8
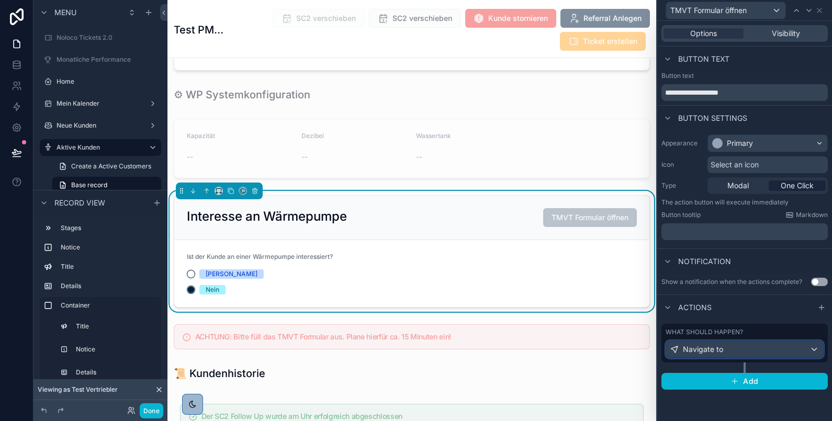
click at [771, 349] on div "Navigate to" at bounding box center [744, 349] width 157 height 17
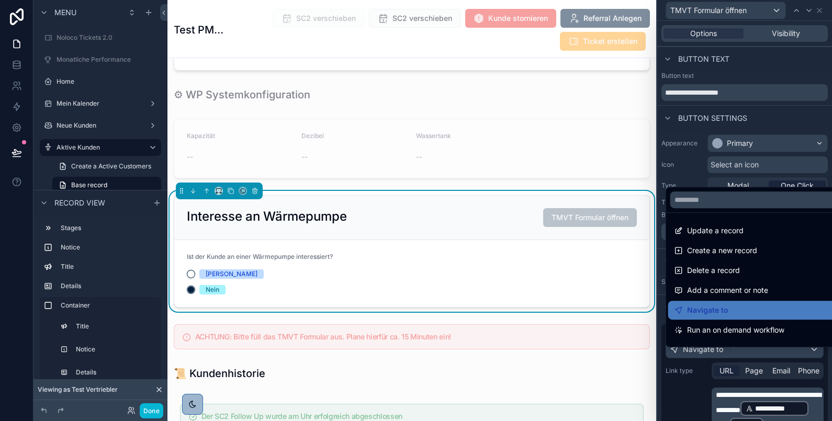
click at [740, 405] on div at bounding box center [744, 210] width 175 height 421
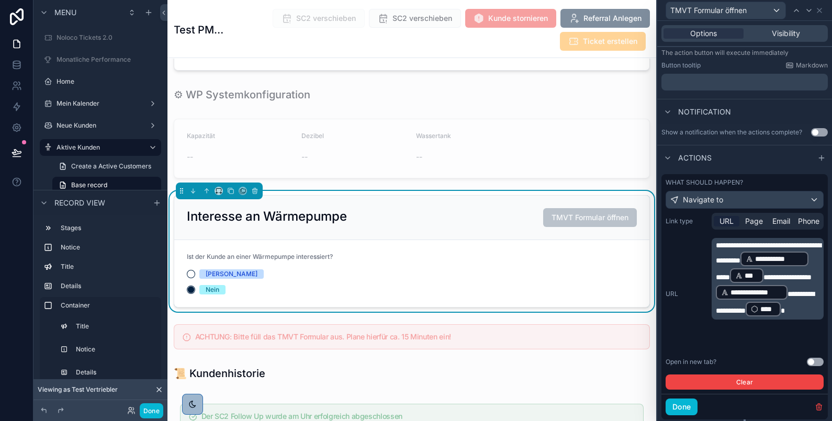
scroll to position [150, 0]
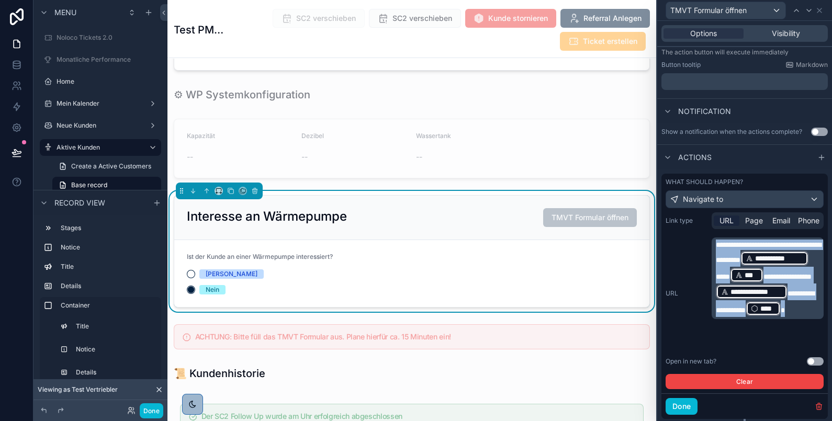
drag, startPoint x: 768, startPoint y: 340, endPoint x: 705, endPoint y: 252, distance: 108.7
click at [705, 252] on div "**********" at bounding box center [744, 292] width 158 height 111
copy p "**********"
click at [149, 402] on div "Done" at bounding box center [100, 410] width 134 height 21
click at [147, 408] on button "Done" at bounding box center [152, 410] width 24 height 15
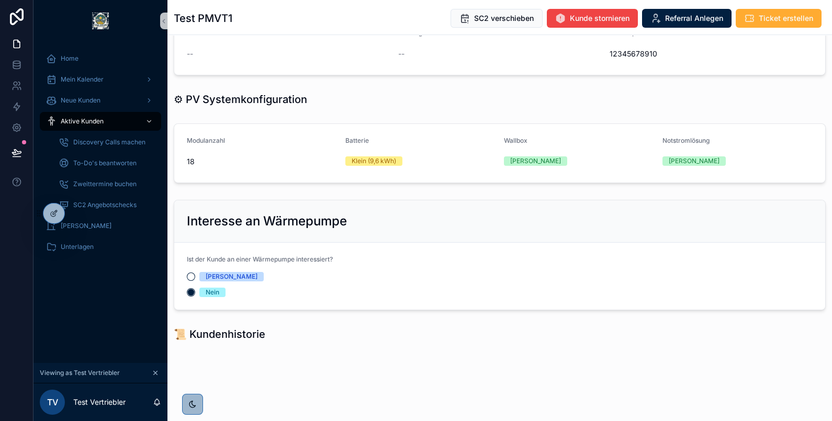
scroll to position [649, 0]
click at [191, 276] on button "[PERSON_NAME]" at bounding box center [191, 276] width 8 height 8
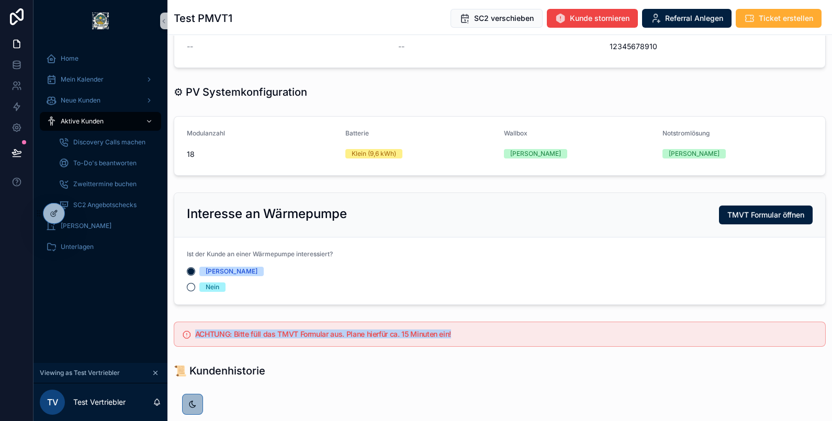
drag, startPoint x: 474, startPoint y: 343, endPoint x: 190, endPoint y: 342, distance: 284.0
click at [190, 342] on div "ACHTUNG: Bitte füll das TMVT Formular aus. Plane hierfür ca. 15 Minuten ein!" at bounding box center [500, 334] width 652 height 25
copy h5 "ACHTUNG: Bitte füll das TMVT Formular aus. Plane hierfür ca. 15 Minuten ein!"
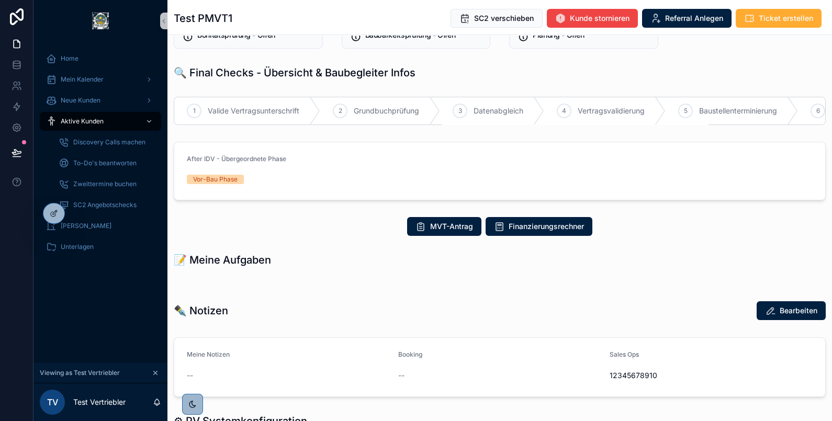
scroll to position [316, 0]
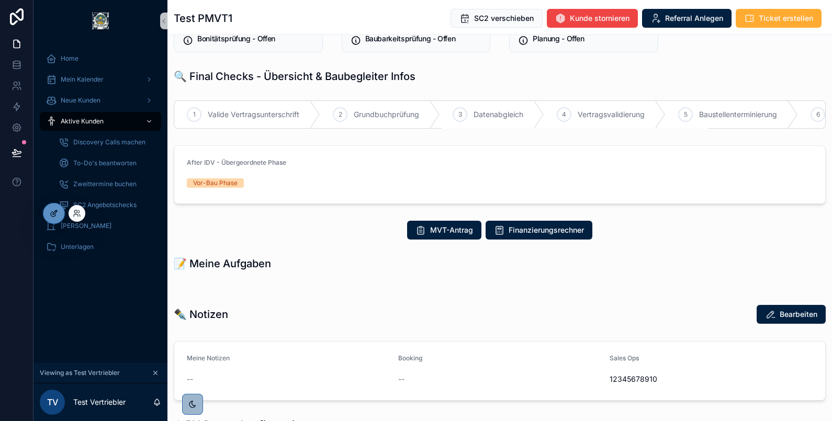
click at [54, 213] on icon at bounding box center [54, 213] width 8 height 8
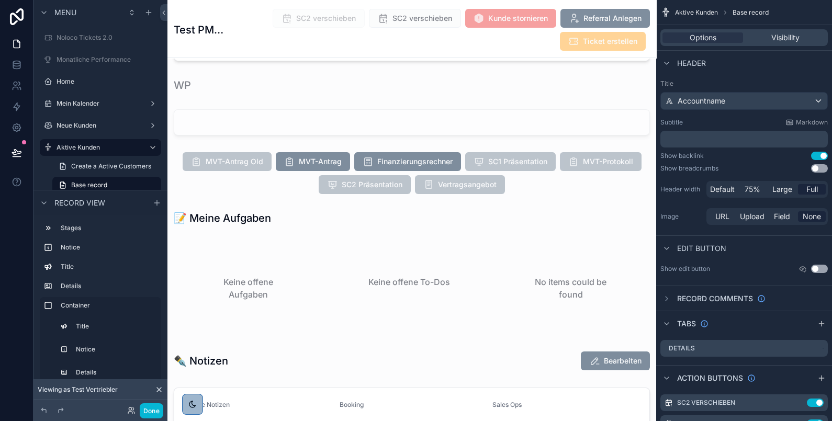
scroll to position [1456, 0]
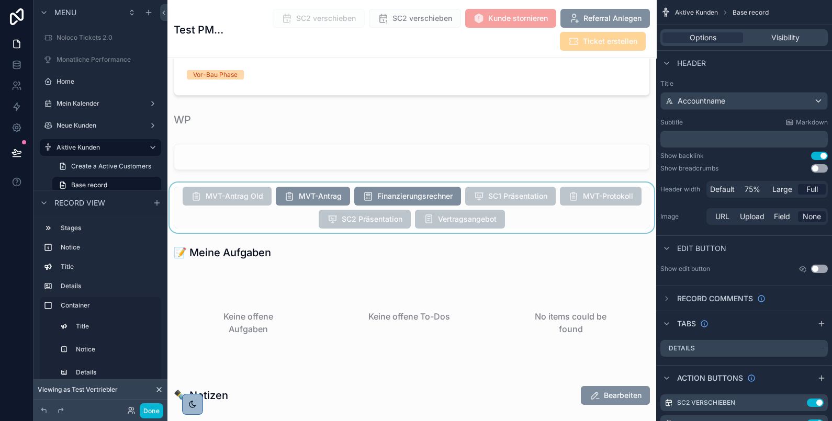
click at [316, 185] on div "scrollable content" at bounding box center [411, 208] width 488 height 50
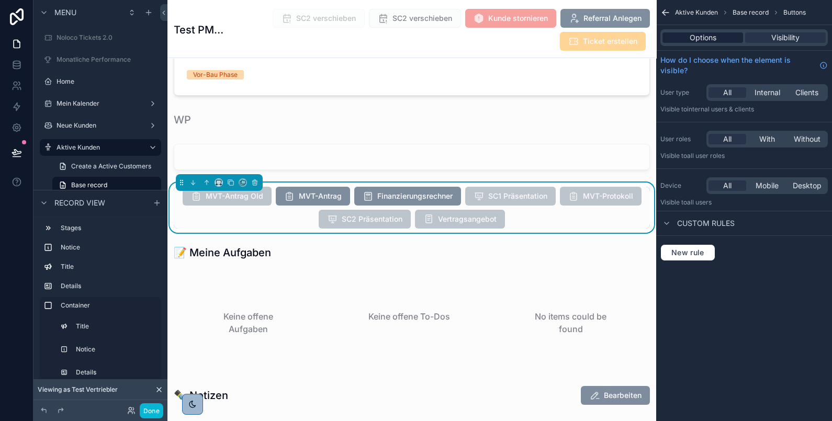
click at [708, 39] on span "Options" at bounding box center [702, 37] width 27 height 10
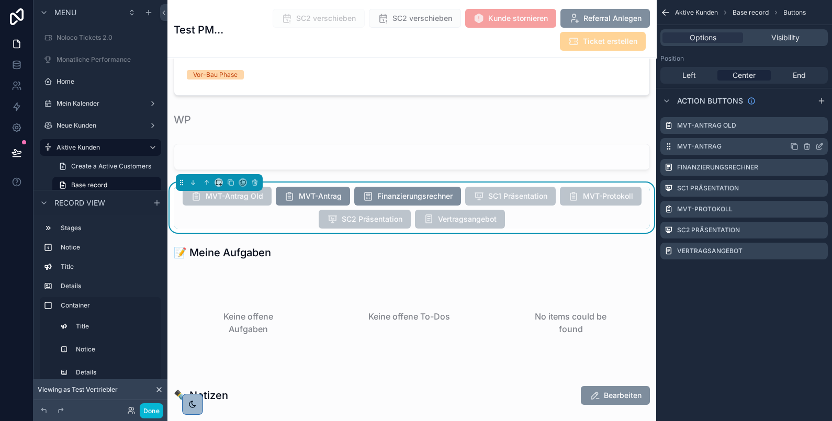
click at [819, 145] on icon "scrollable content" at bounding box center [820, 145] width 4 height 4
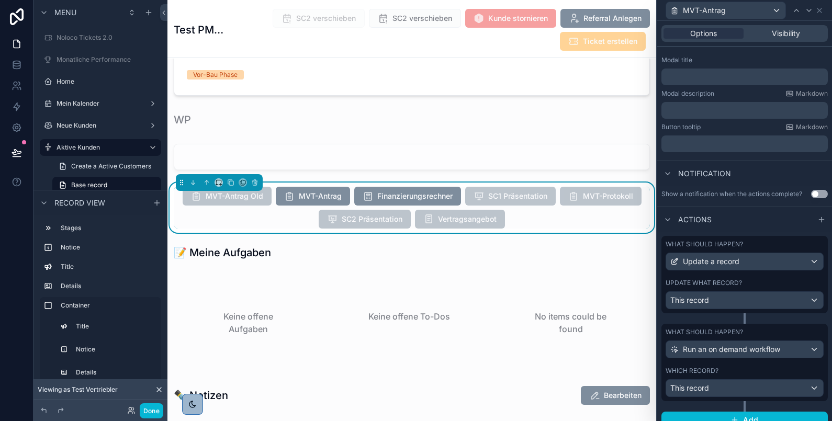
scroll to position [177, 0]
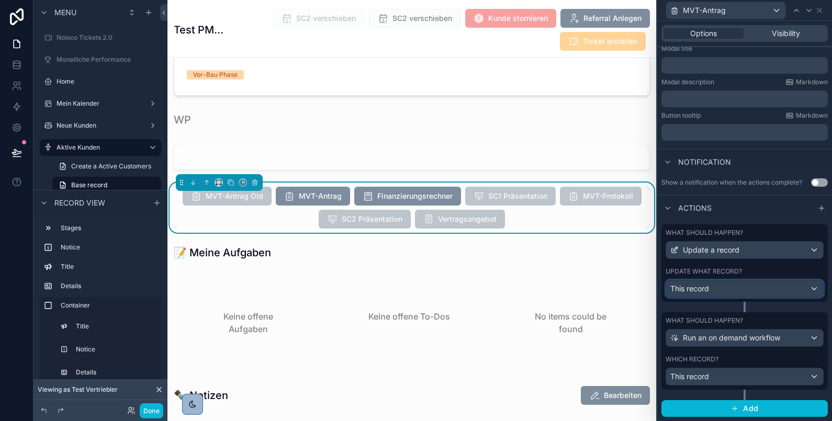
click at [730, 286] on div "This record" at bounding box center [744, 288] width 157 height 17
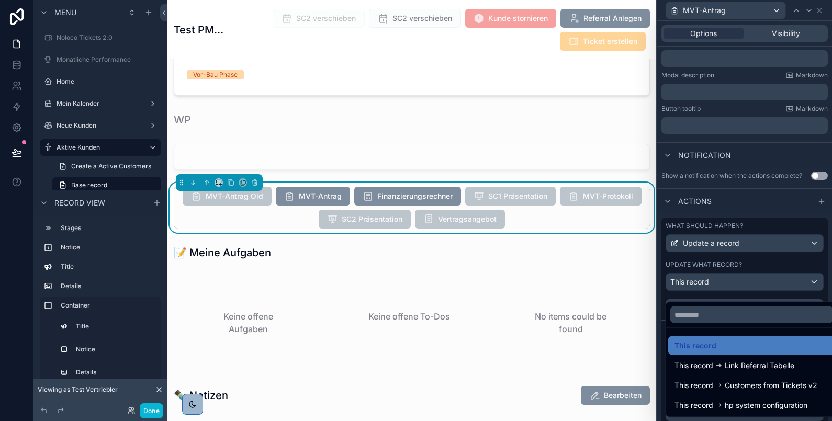
click at [730, 272] on div at bounding box center [744, 210] width 175 height 421
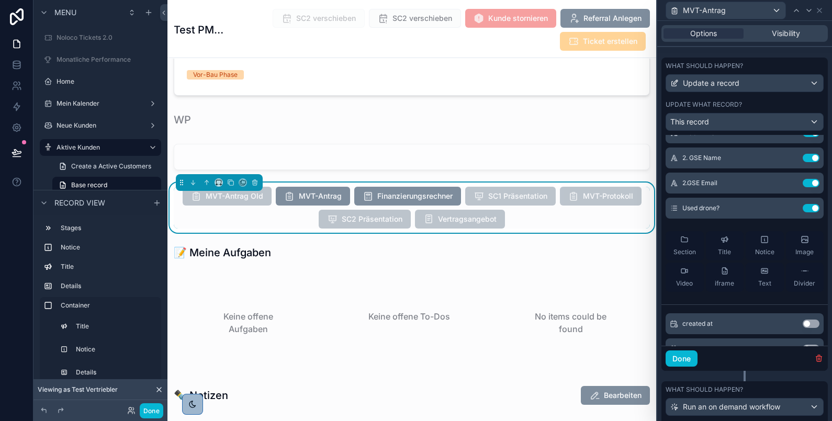
scroll to position [413, 0]
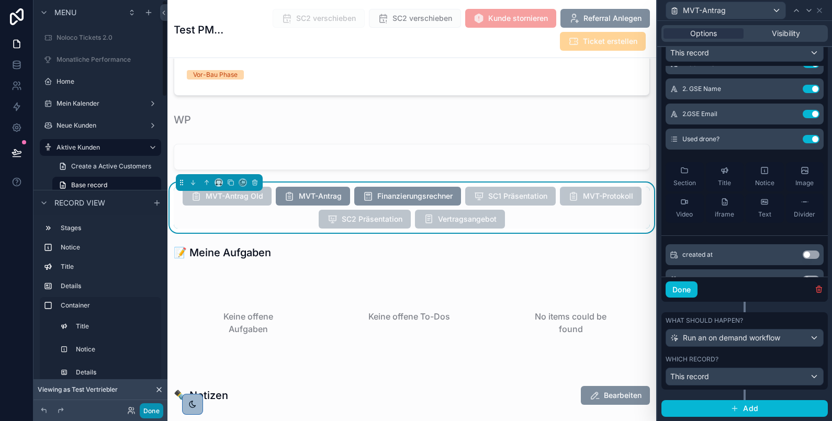
drag, startPoint x: 144, startPoint y: 409, endPoint x: 133, endPoint y: 367, distance: 43.1
click at [144, 409] on button "Done" at bounding box center [152, 410] width 24 height 15
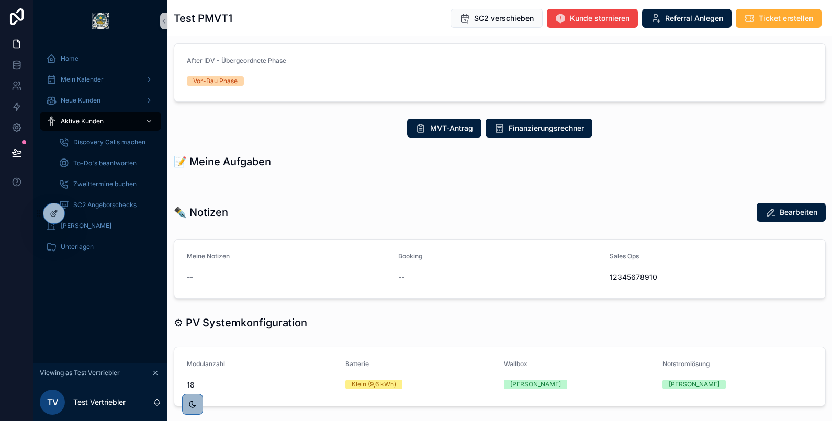
scroll to position [337, 0]
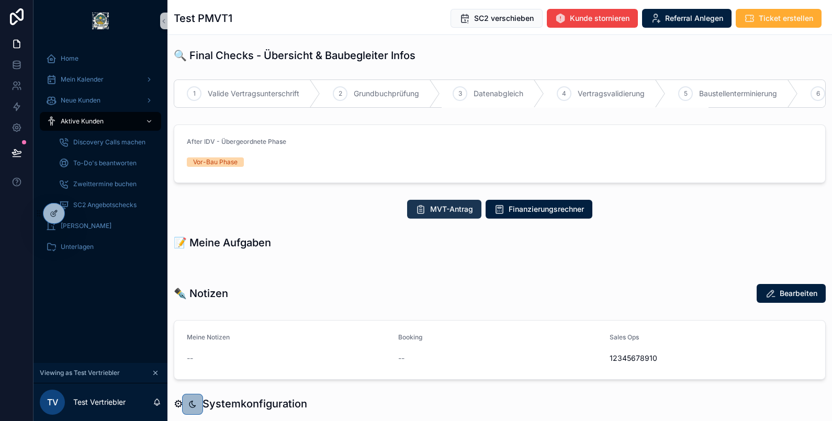
click at [430, 214] on span "MVT-Antrag" at bounding box center [451, 209] width 43 height 10
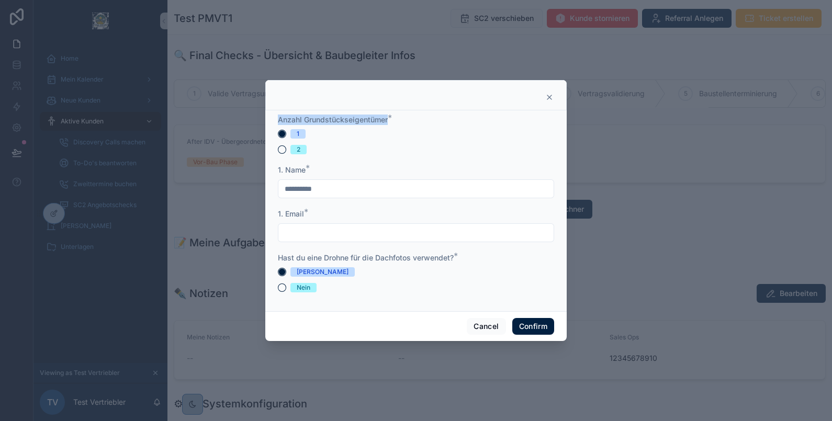
drag, startPoint x: 393, startPoint y: 121, endPoint x: 260, endPoint y: 126, distance: 132.9
click at [260, 126] on div "**********" at bounding box center [416, 210] width 832 height 421
copy div "Anzahl Grundstückseigentümer"
drag, startPoint x: 467, startPoint y: 256, endPoint x: 278, endPoint y: 256, distance: 188.3
click at [278, 256] on div "Hast du eine Drohne für die Dachfotos verwendet? *" at bounding box center [416, 258] width 276 height 10
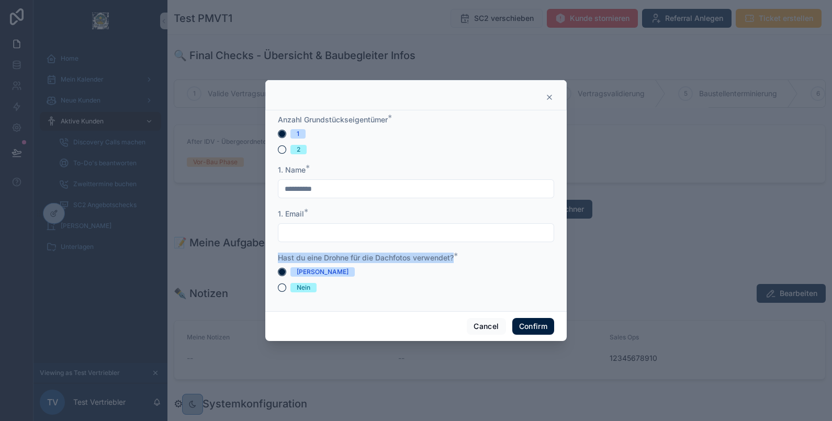
copy span "Hast du eine Drohne für die Dachfotos verwendet?"
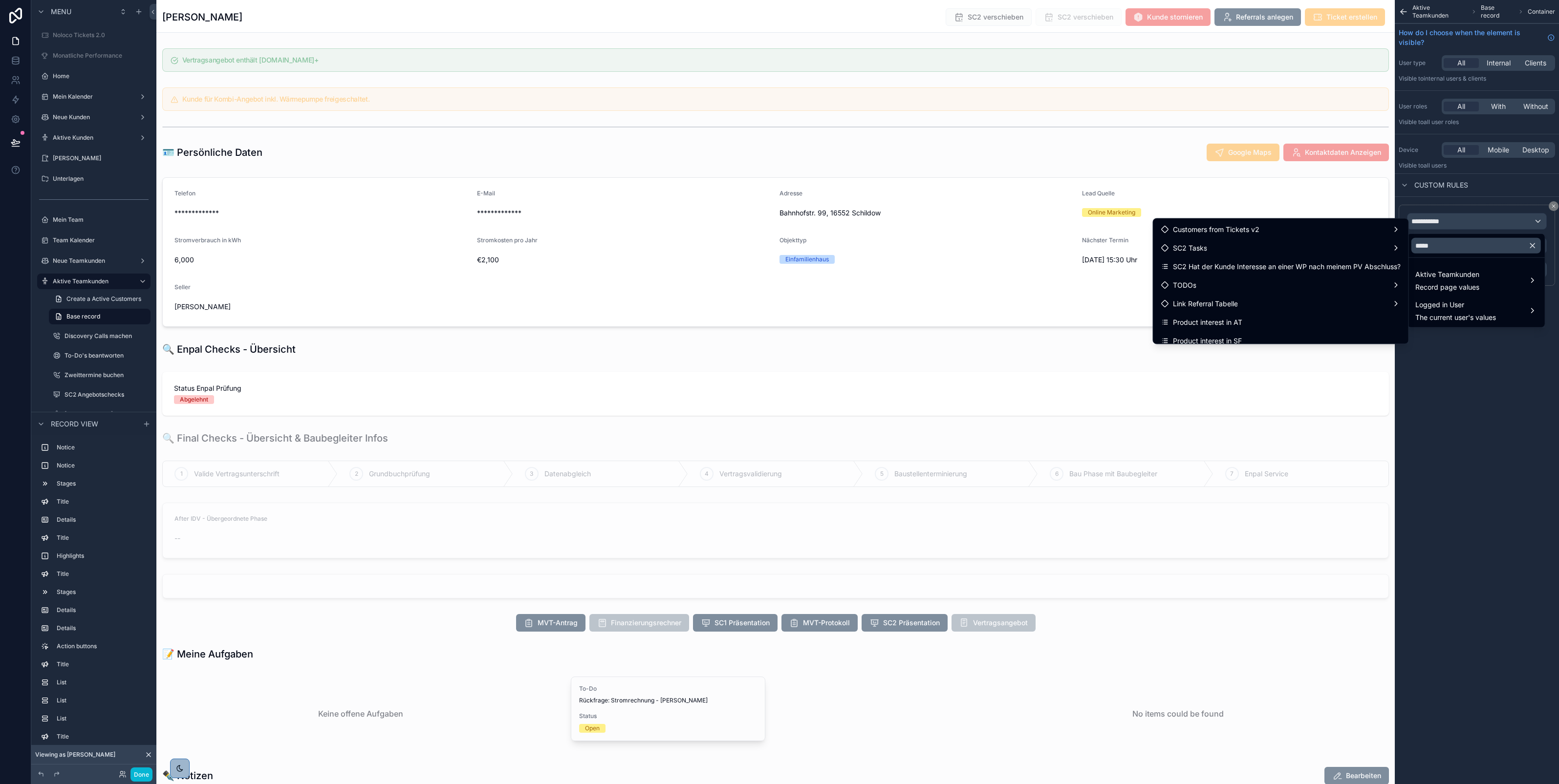
scroll to position [996, 0]
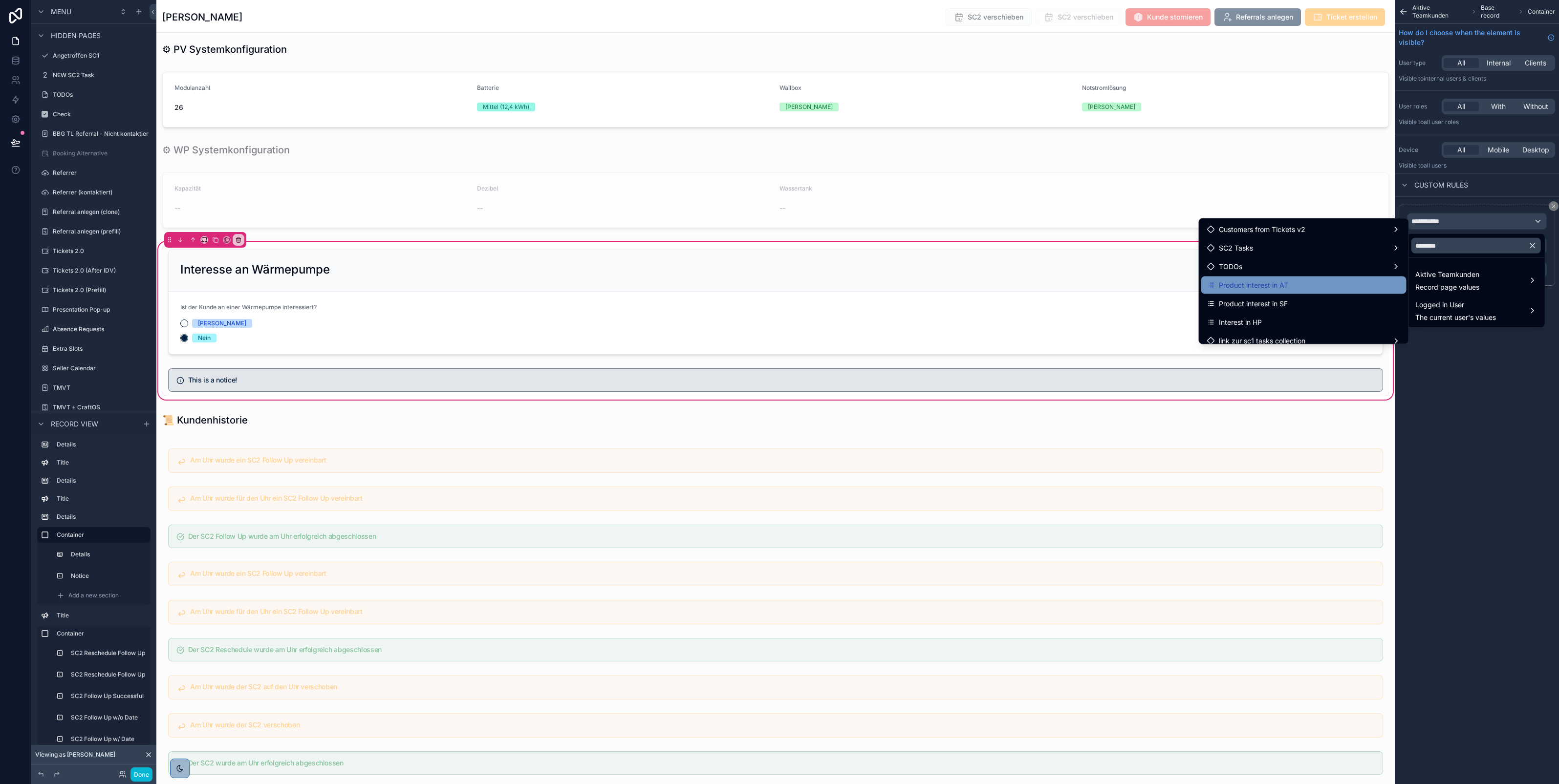
type input "********"
click at [1316, 289] on div "Product interest in AT" at bounding box center [1304, 285] width 193 height 12
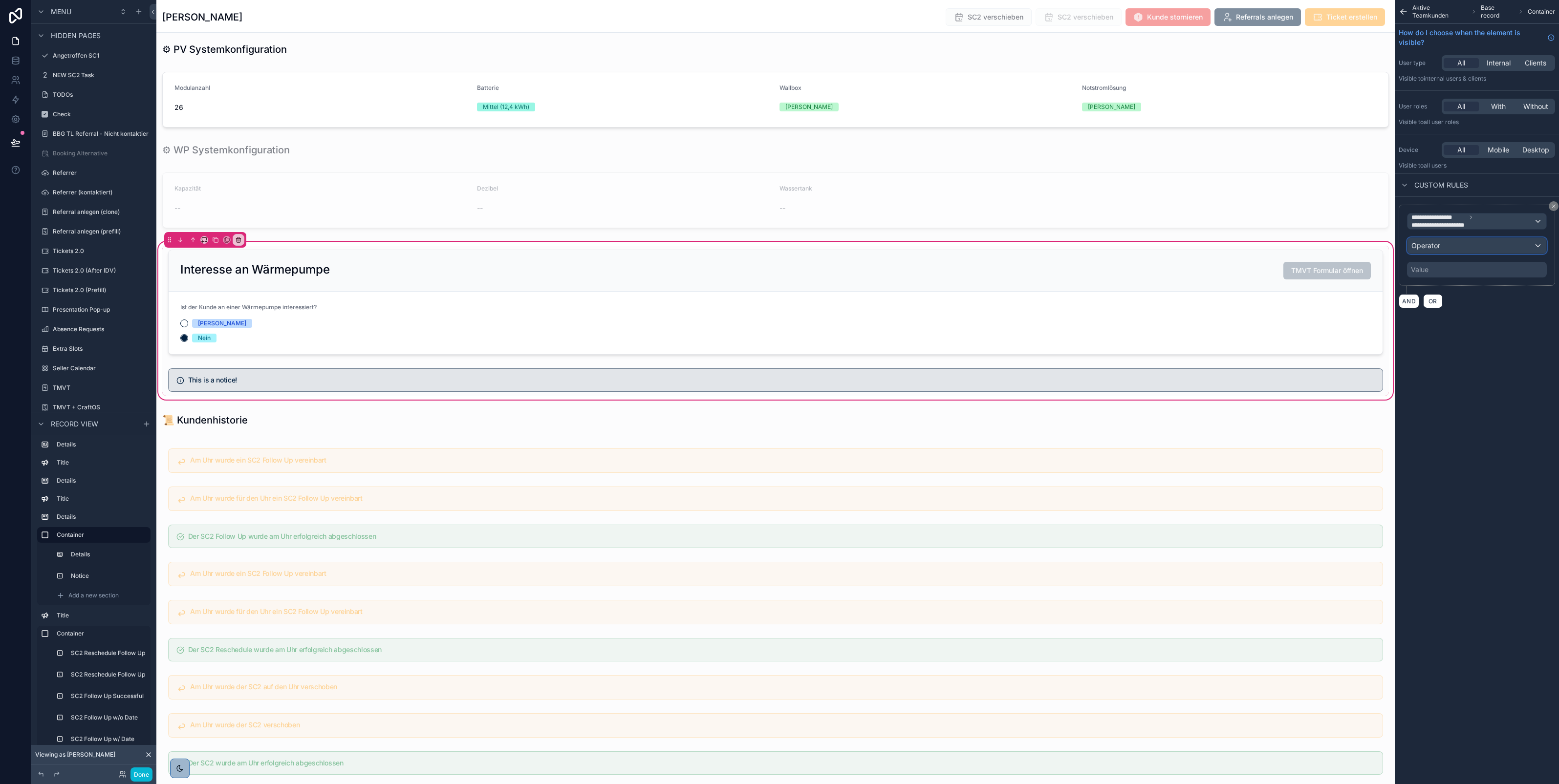
click at [1448, 249] on div "Operator" at bounding box center [1477, 246] width 139 height 16
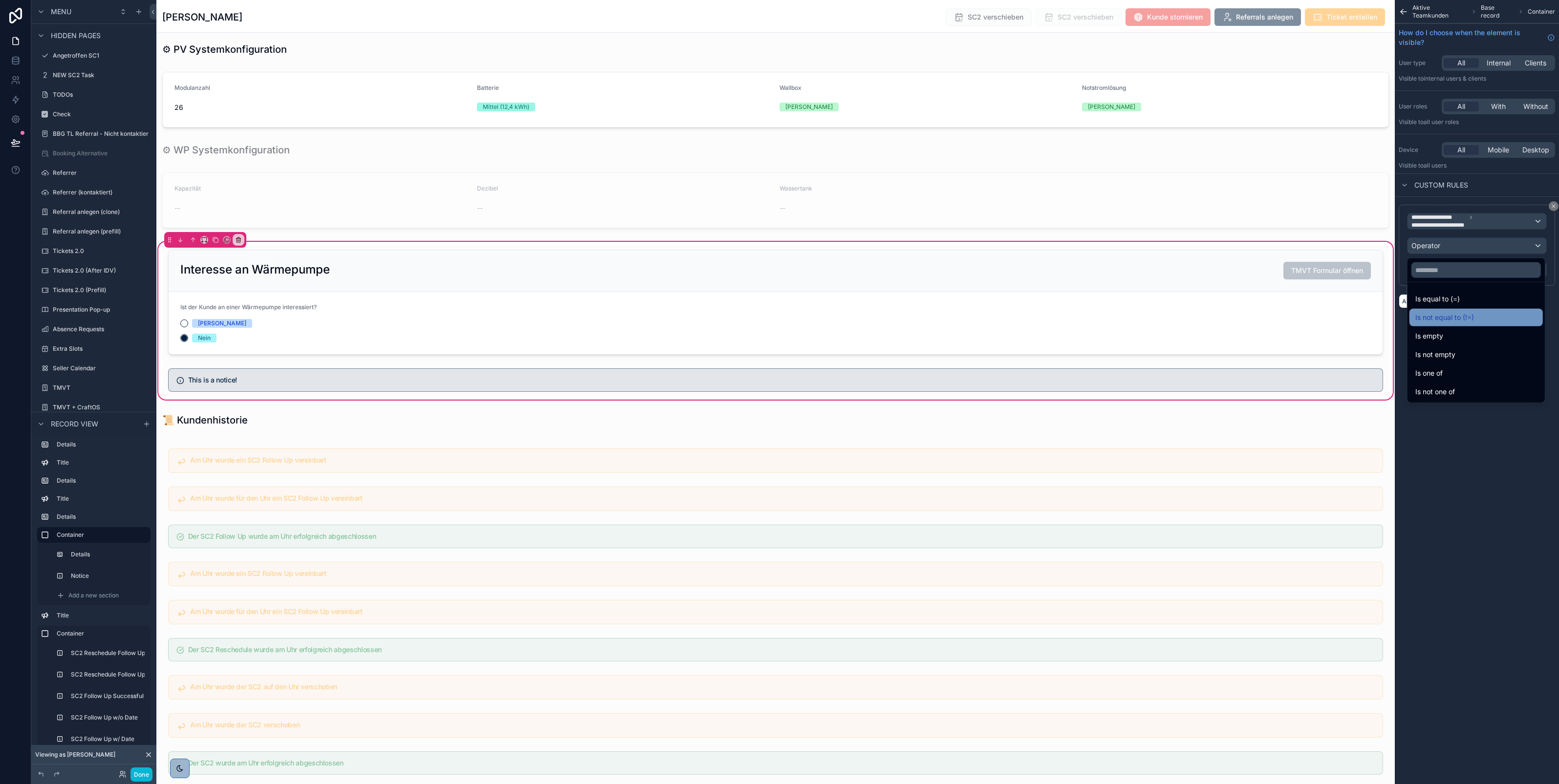
click at [1438, 312] on span "Is not equal to (!=)" at bounding box center [1445, 318] width 59 height 12
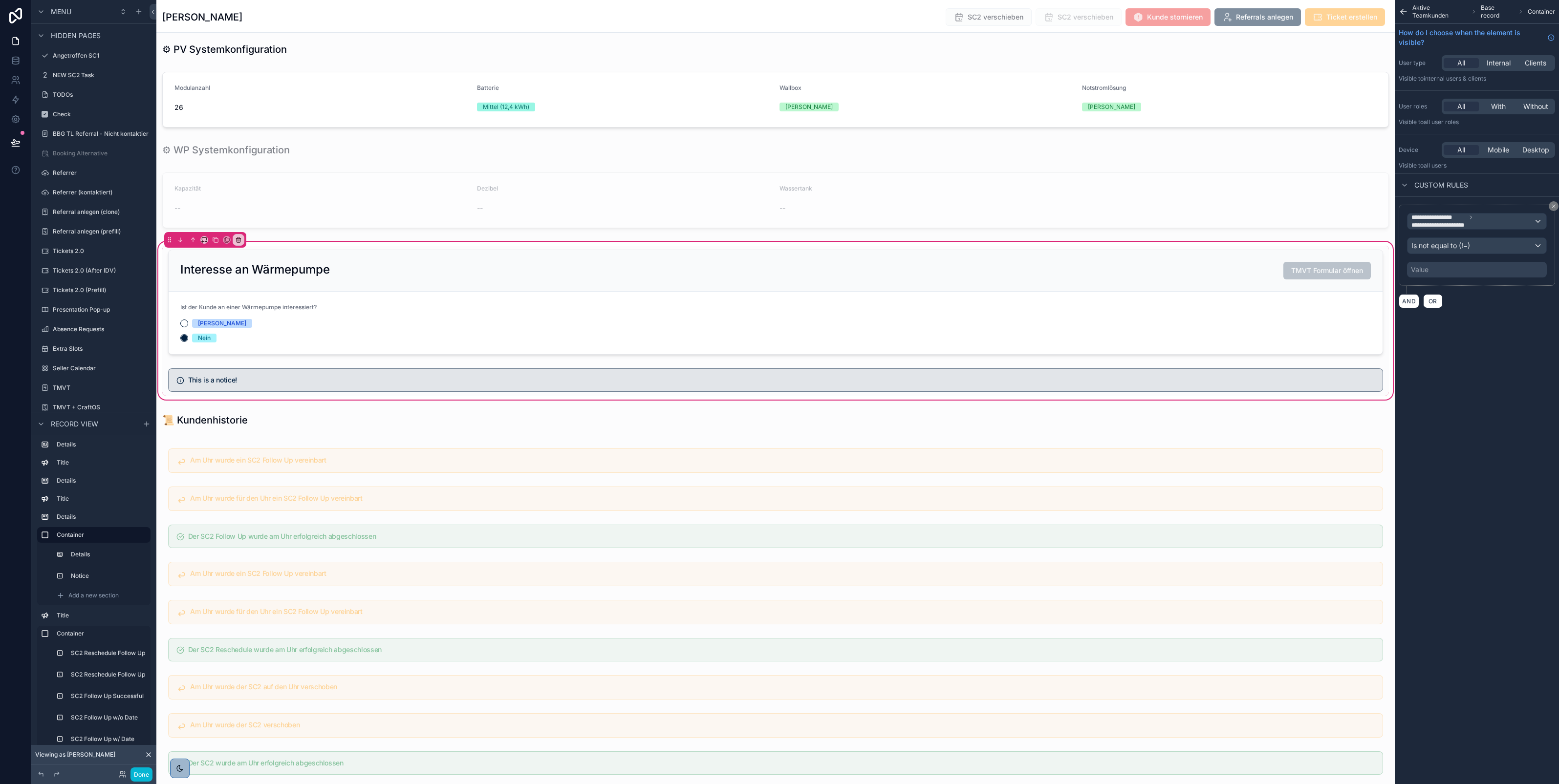
click at [1437, 271] on div "Value" at bounding box center [1478, 269] width 140 height 16
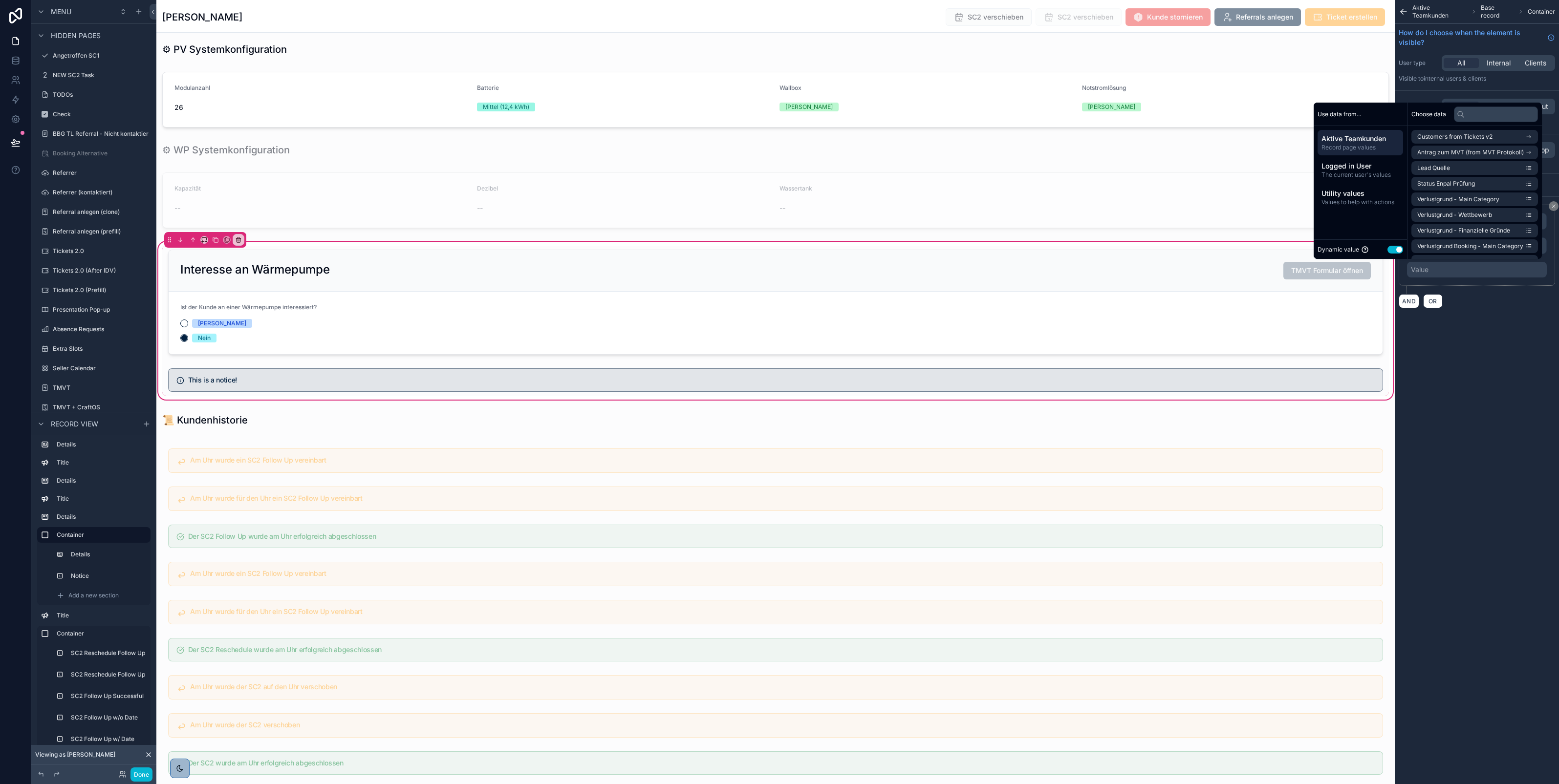
click at [1388, 250] on button "Use setting" at bounding box center [1395, 249] width 16 height 7
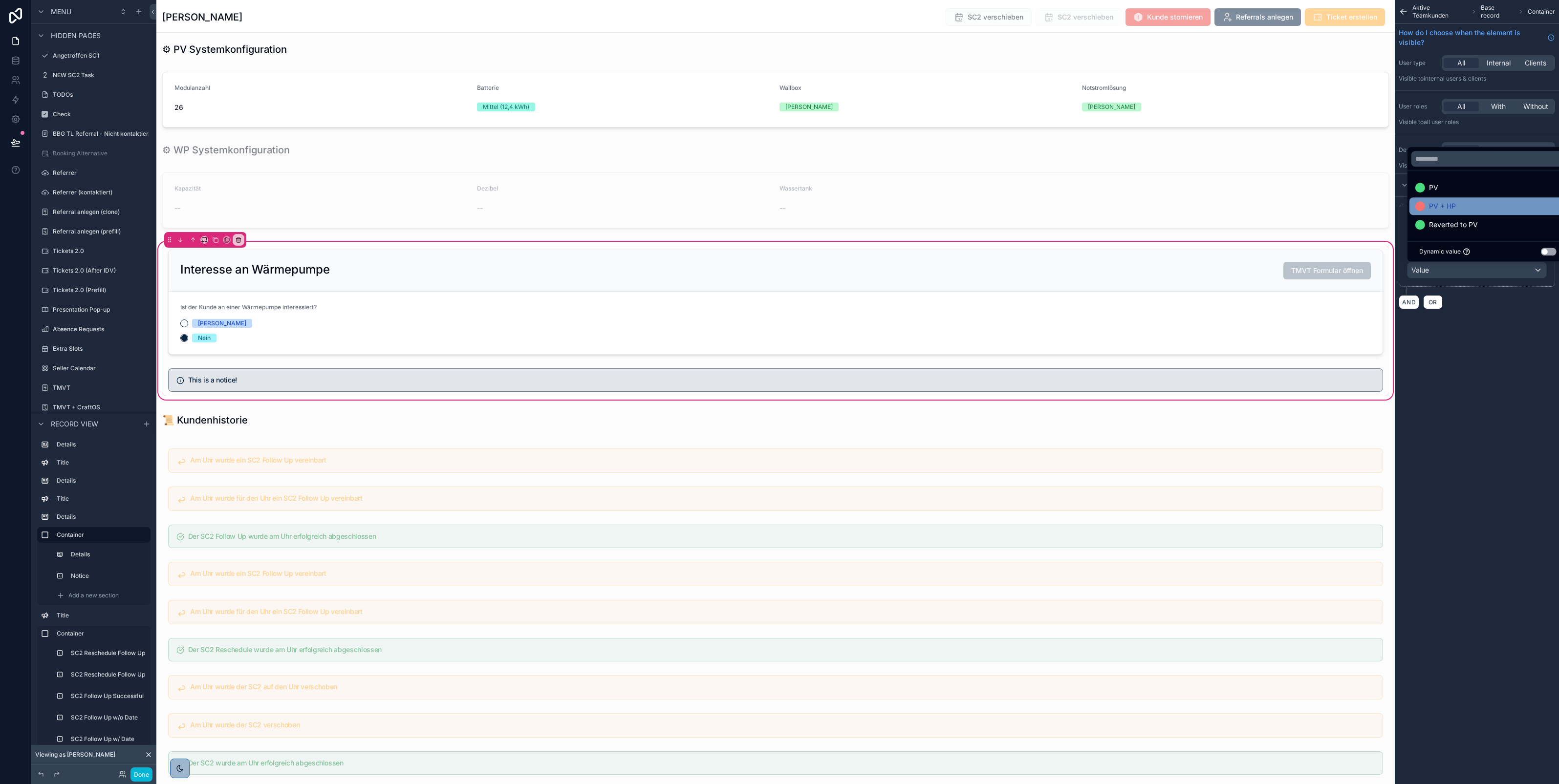
click at [1430, 204] on span "PV + HP" at bounding box center [1442, 206] width 27 height 12
click at [1413, 299] on button "AND" at bounding box center [1409, 302] width 21 height 14
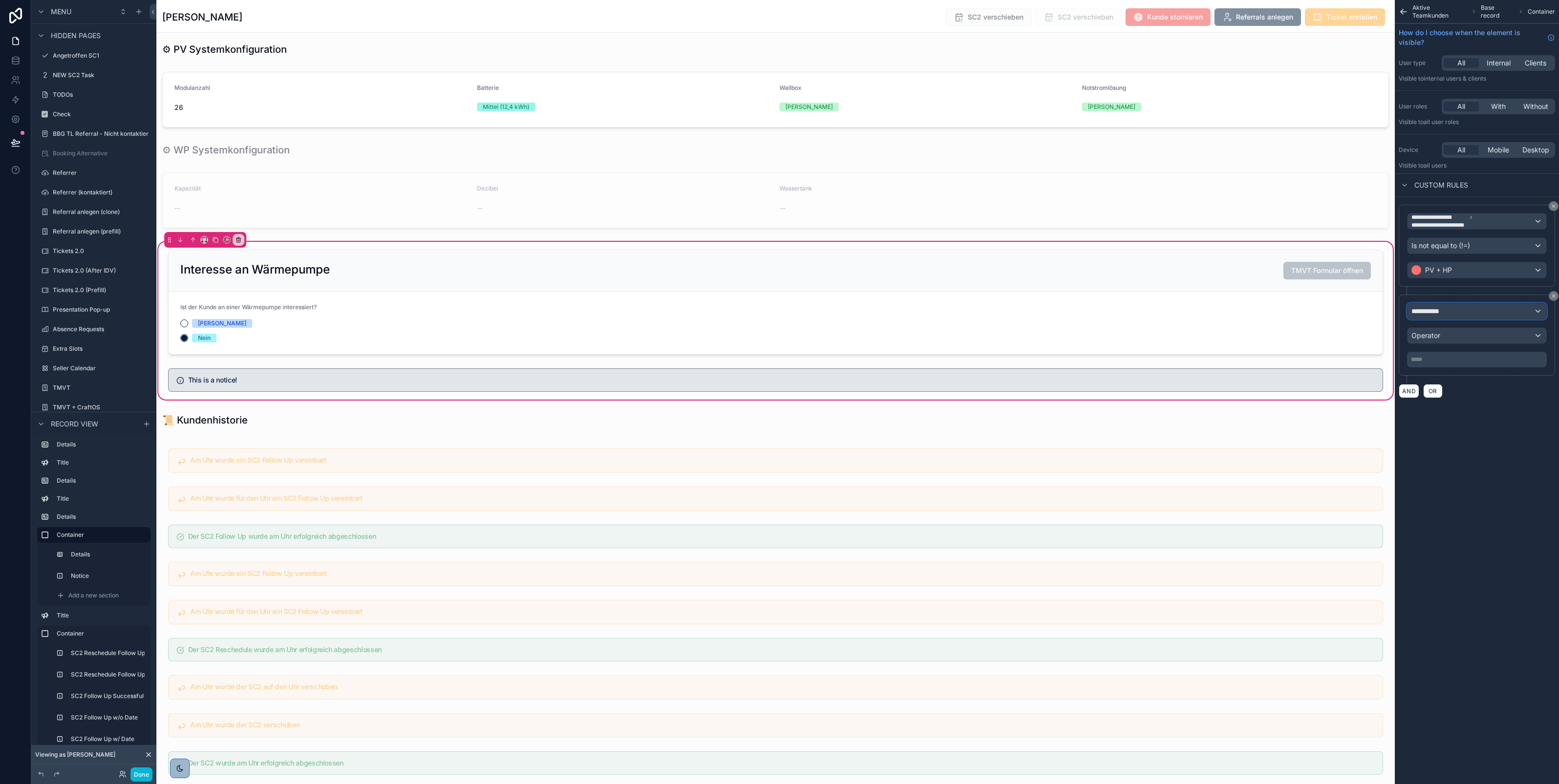
click at [1416, 316] on span "**********" at bounding box center [1429, 311] width 36 height 9
click at [1435, 370] on span "Aktive Teamkunden" at bounding box center [1448, 364] width 64 height 12
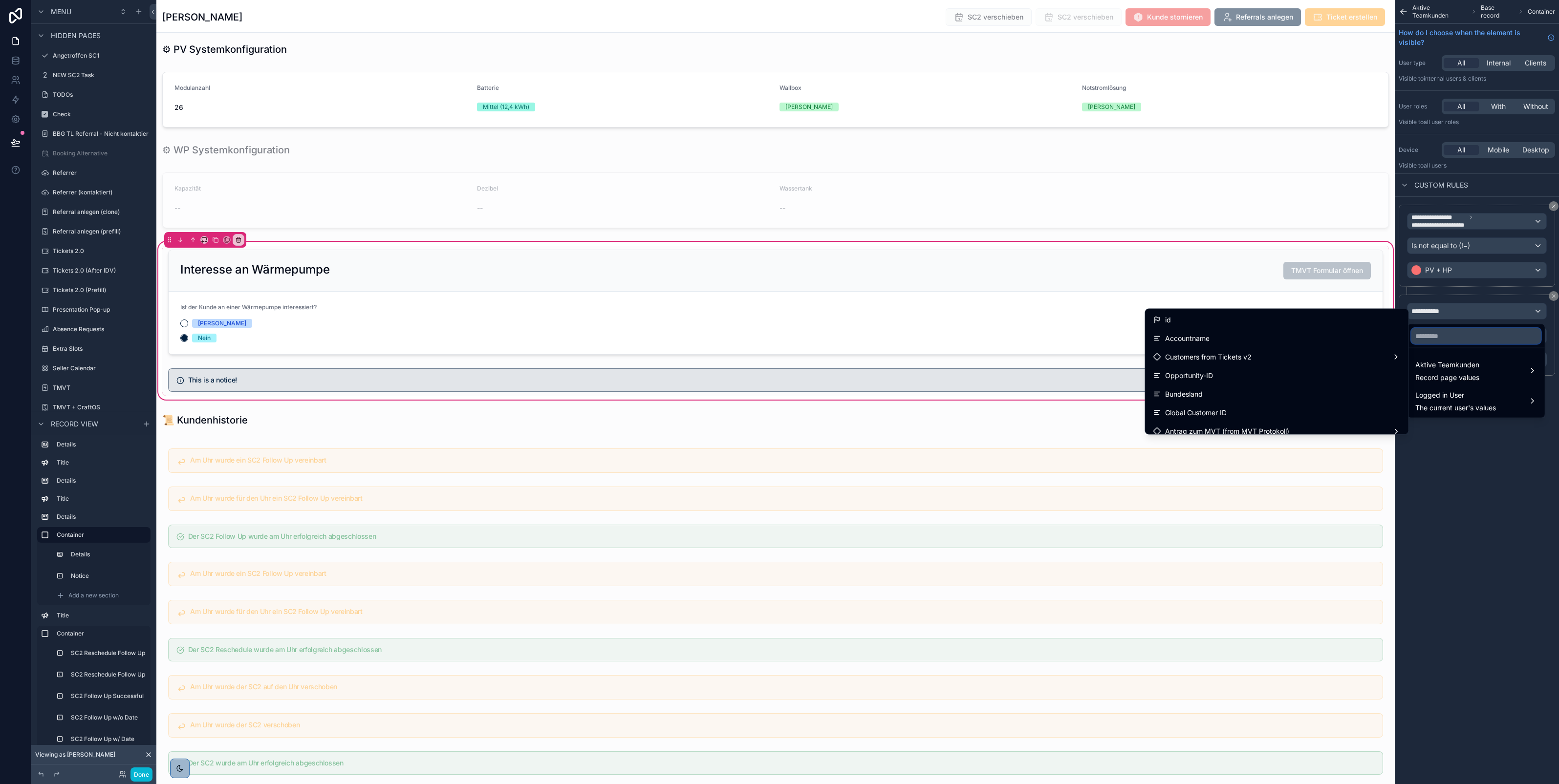
click at [1436, 338] on input "text" at bounding box center [1476, 335] width 130 height 16
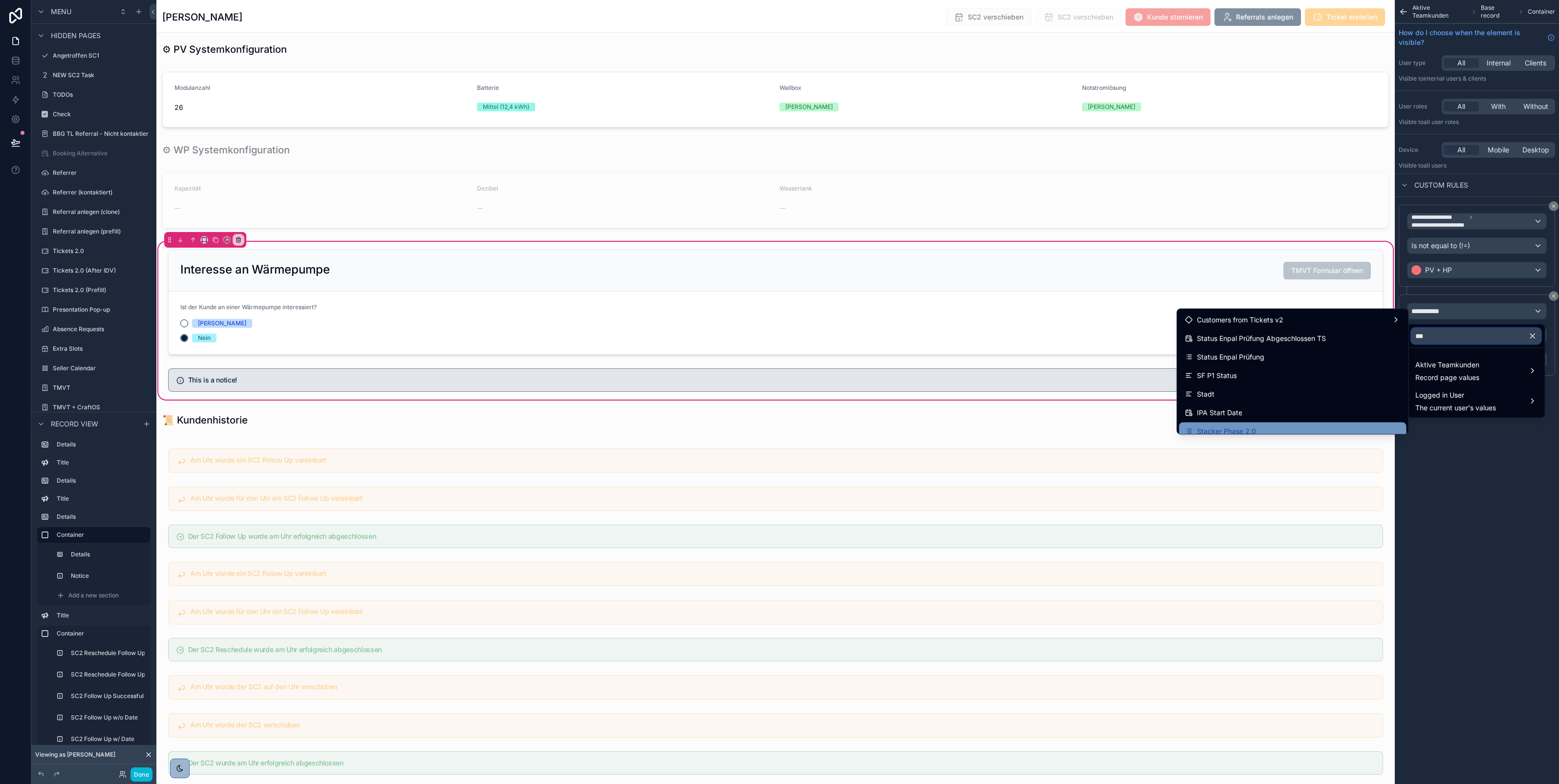
type input "***"
click at [1314, 426] on div "Stacker Phase 2.0" at bounding box center [1293, 432] width 216 height 12
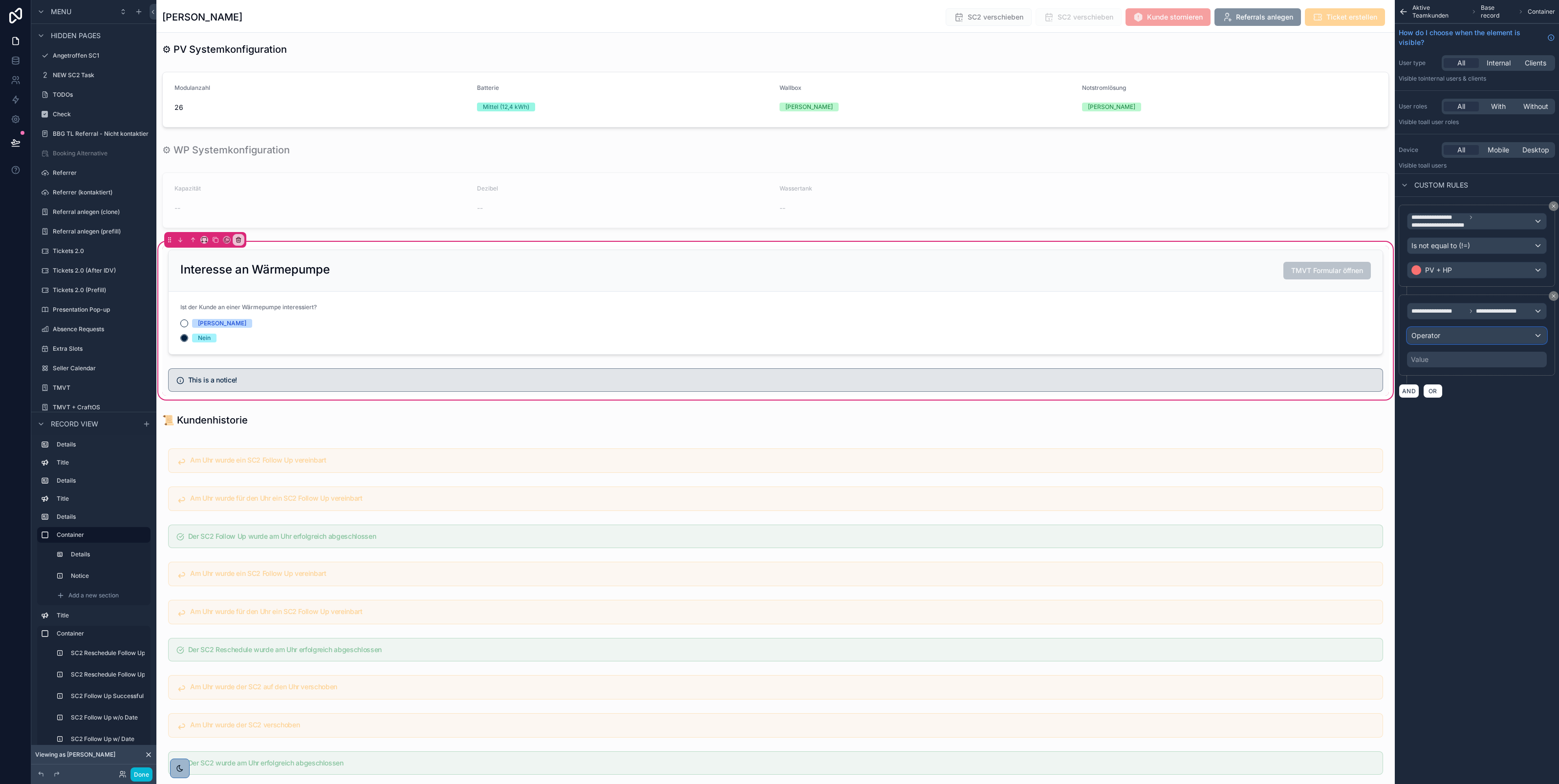
click at [1467, 341] on div "Operator" at bounding box center [1477, 335] width 139 height 16
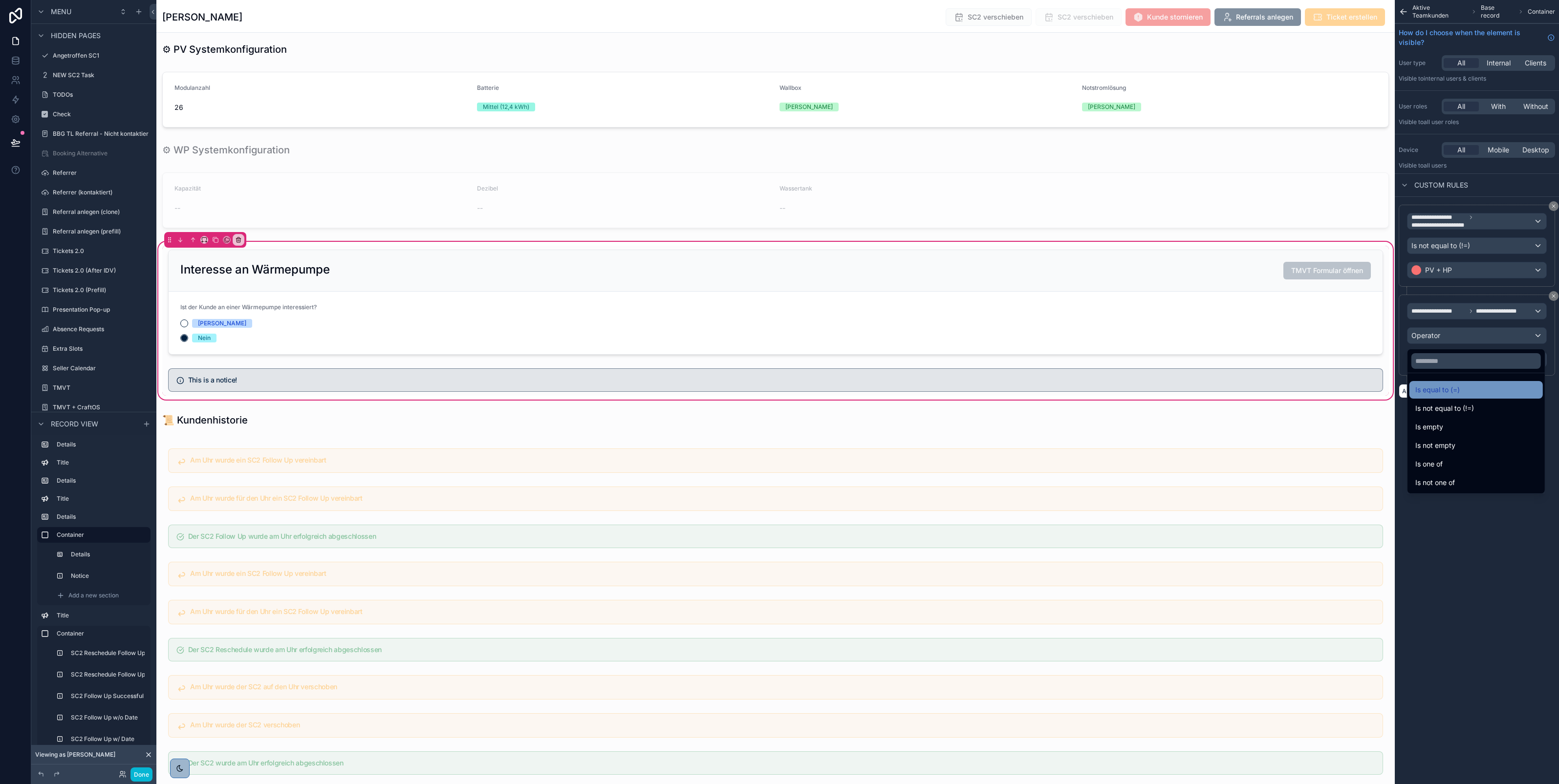
click at [1445, 389] on span "Is equal to (=)" at bounding box center [1438, 390] width 45 height 12
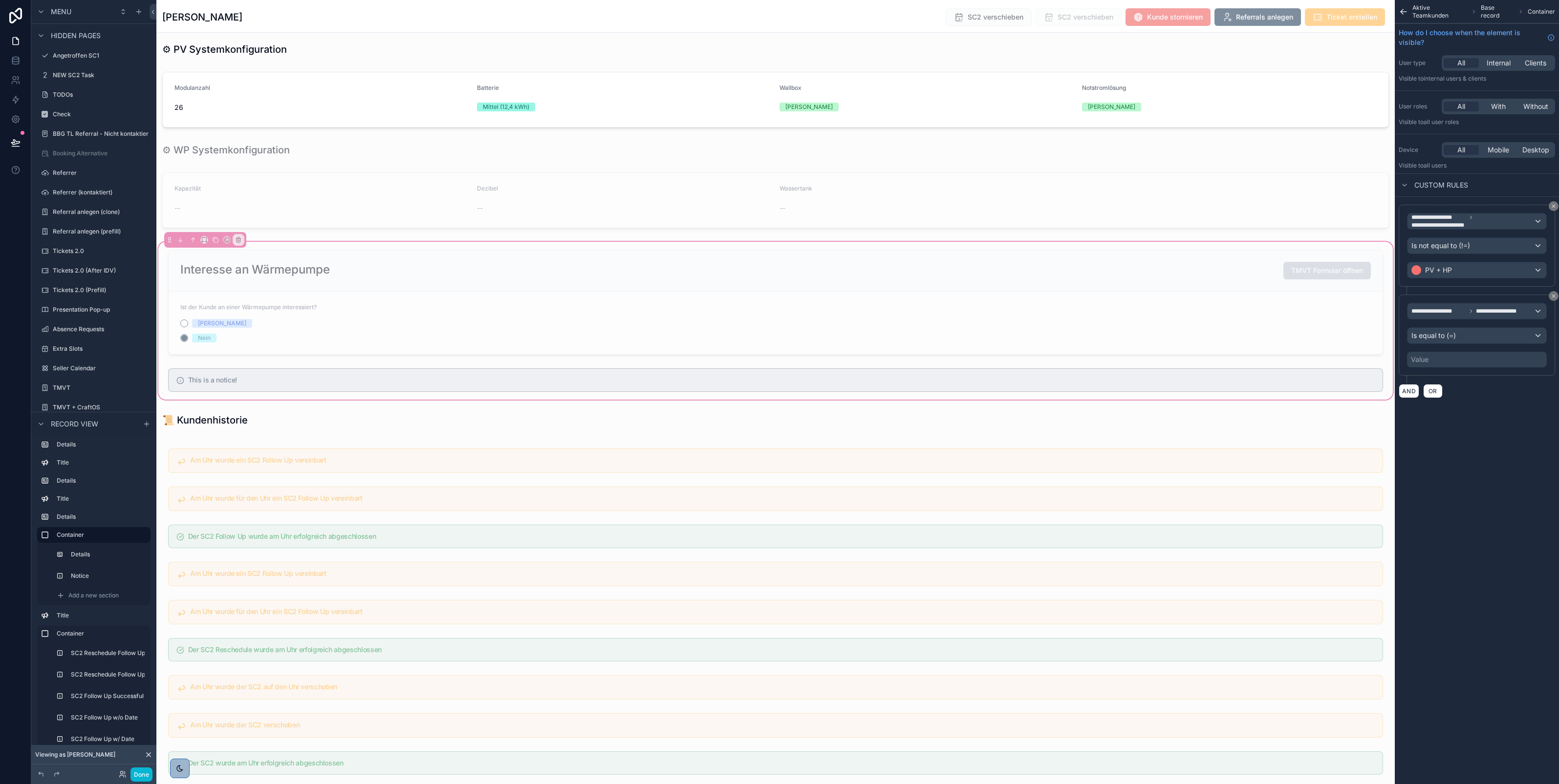
click at [1452, 358] on div "Value" at bounding box center [1478, 360] width 140 height 16
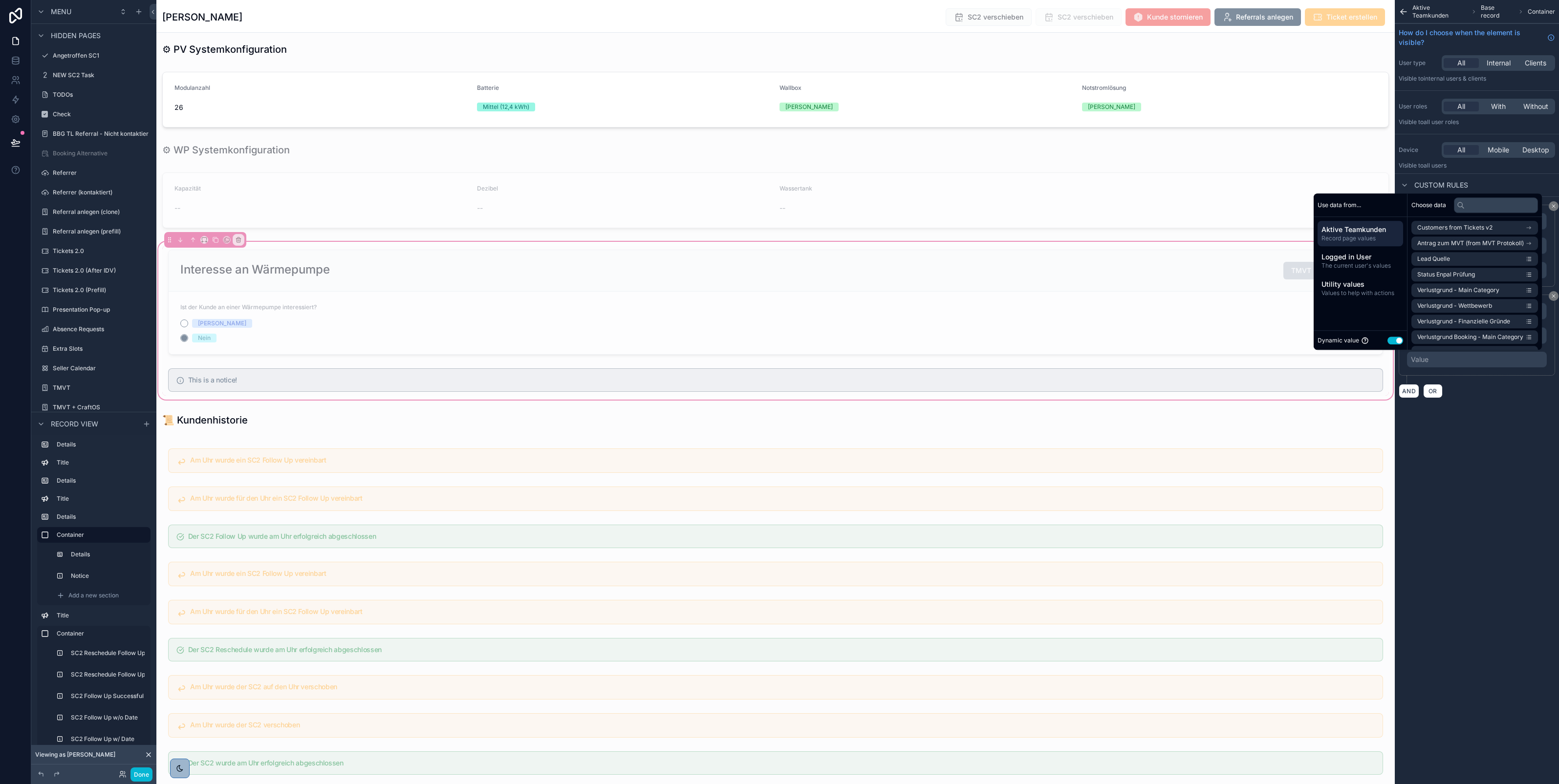
click at [1393, 341] on button "Use setting" at bounding box center [1395, 340] width 16 height 7
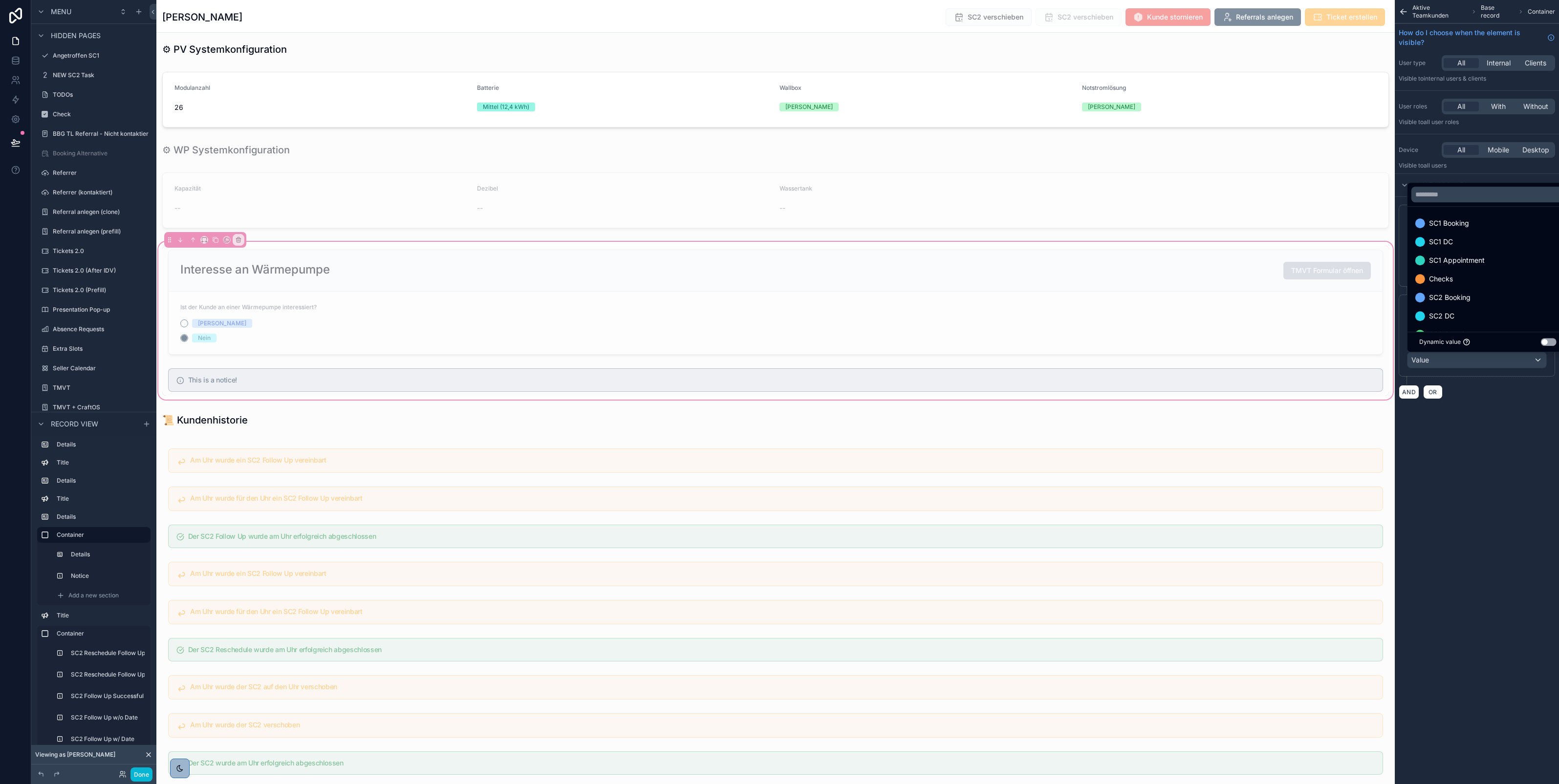
click at [1478, 404] on div "scrollable content" at bounding box center [780, 392] width 1559 height 784
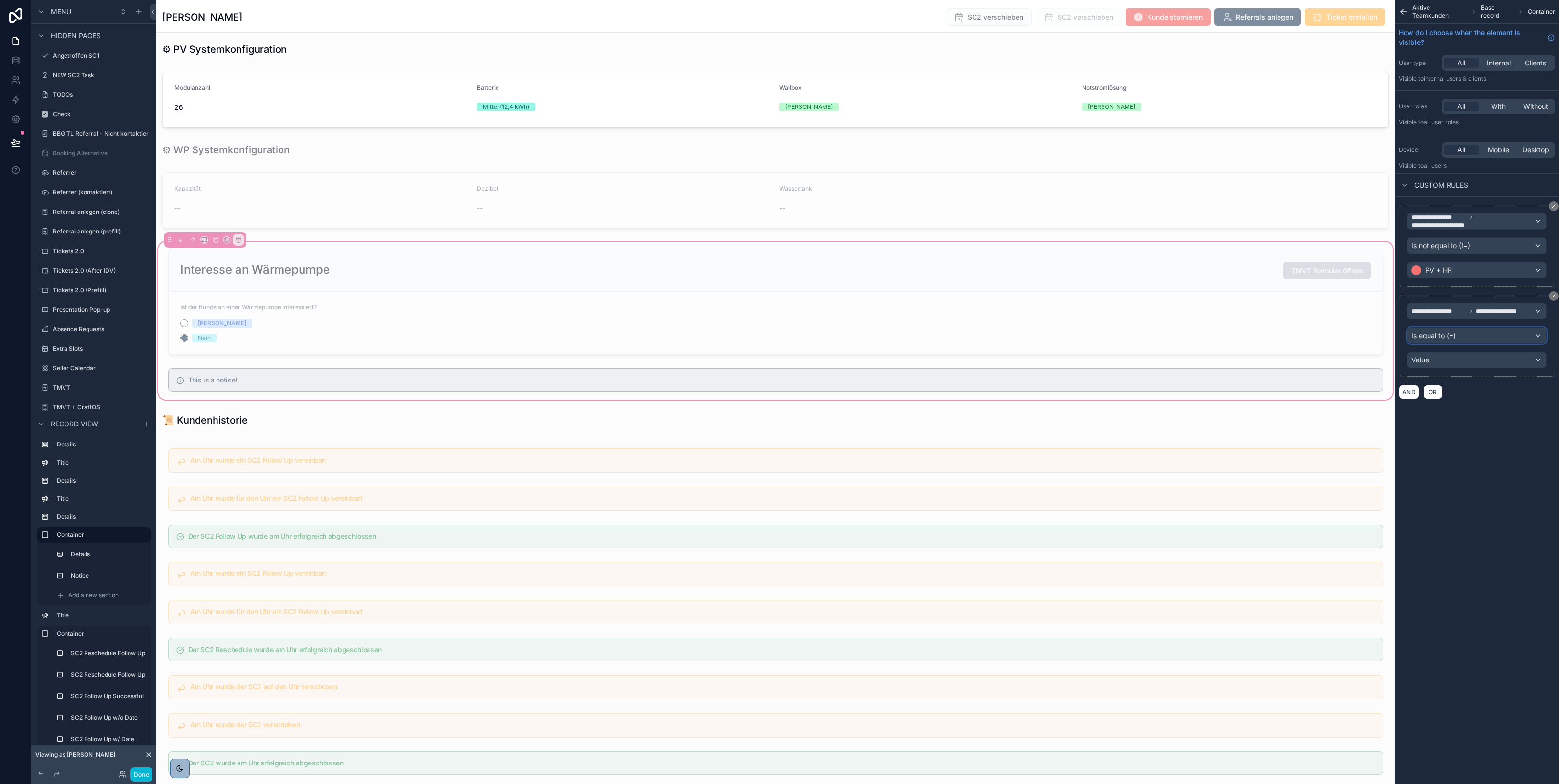
click at [1477, 334] on div "Is equal to (=)" at bounding box center [1477, 335] width 139 height 16
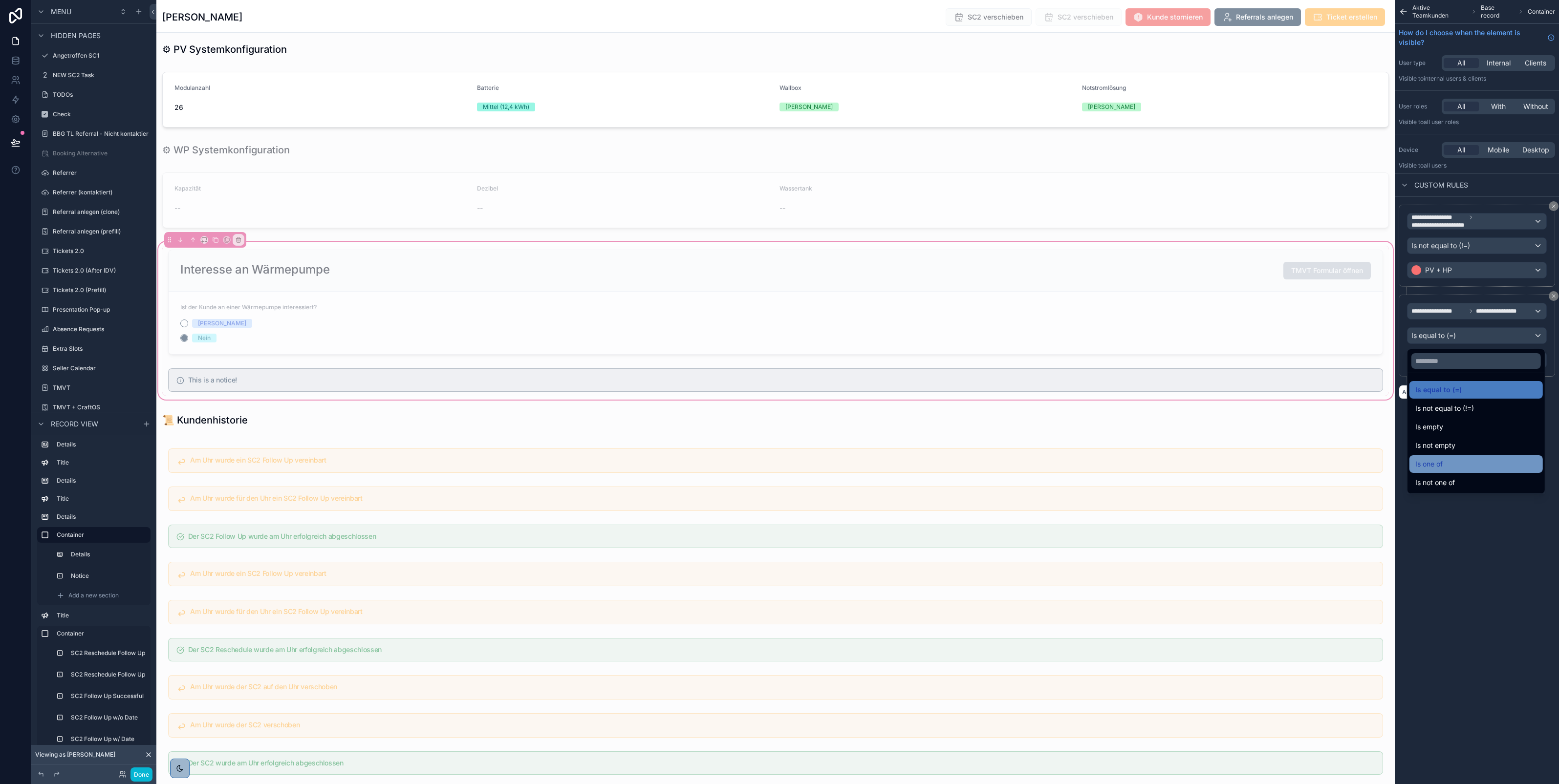
click at [1451, 463] on div "Is one of" at bounding box center [1477, 464] width 122 height 12
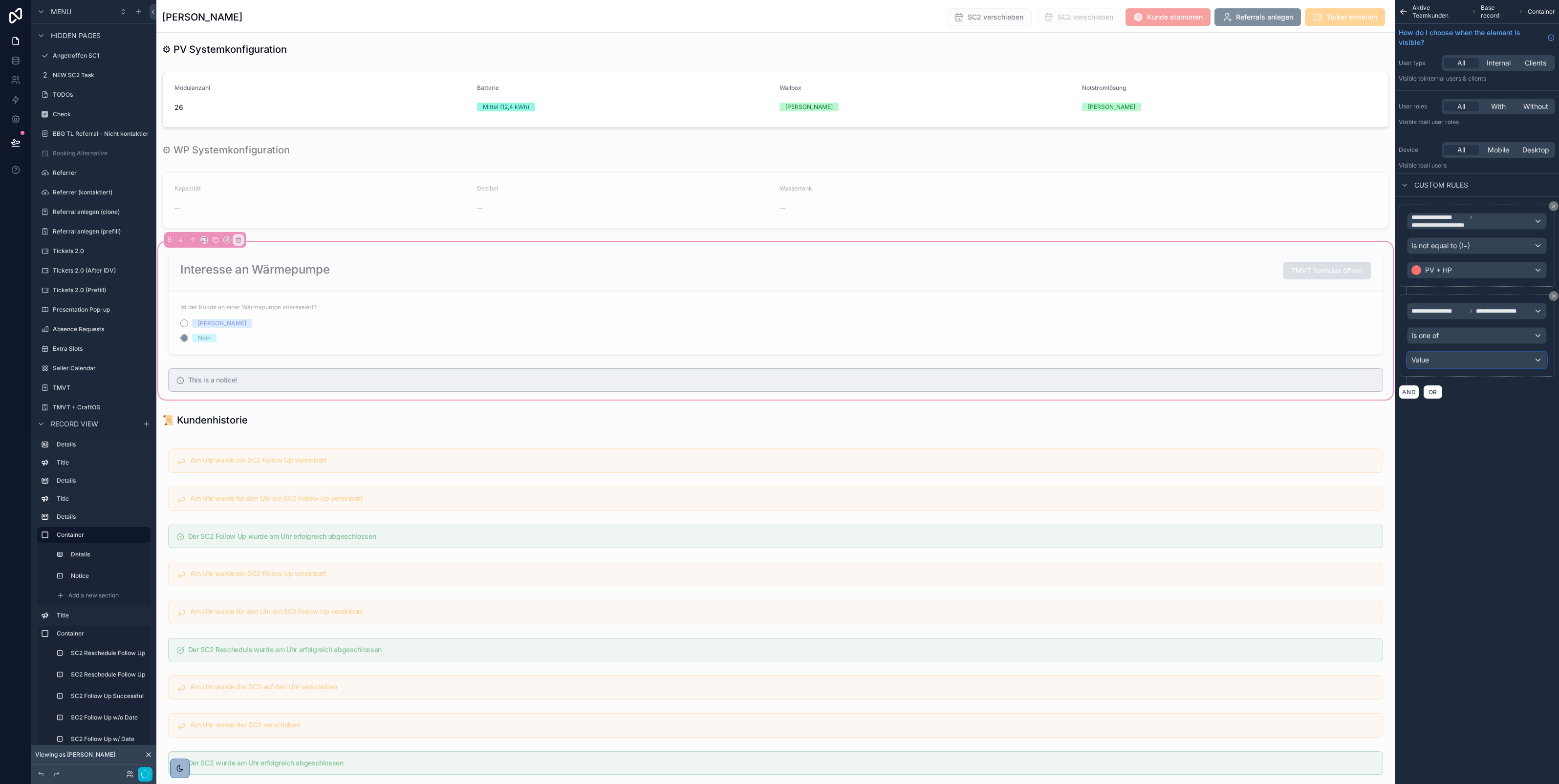
click at [1446, 364] on div "Value" at bounding box center [1477, 360] width 139 height 16
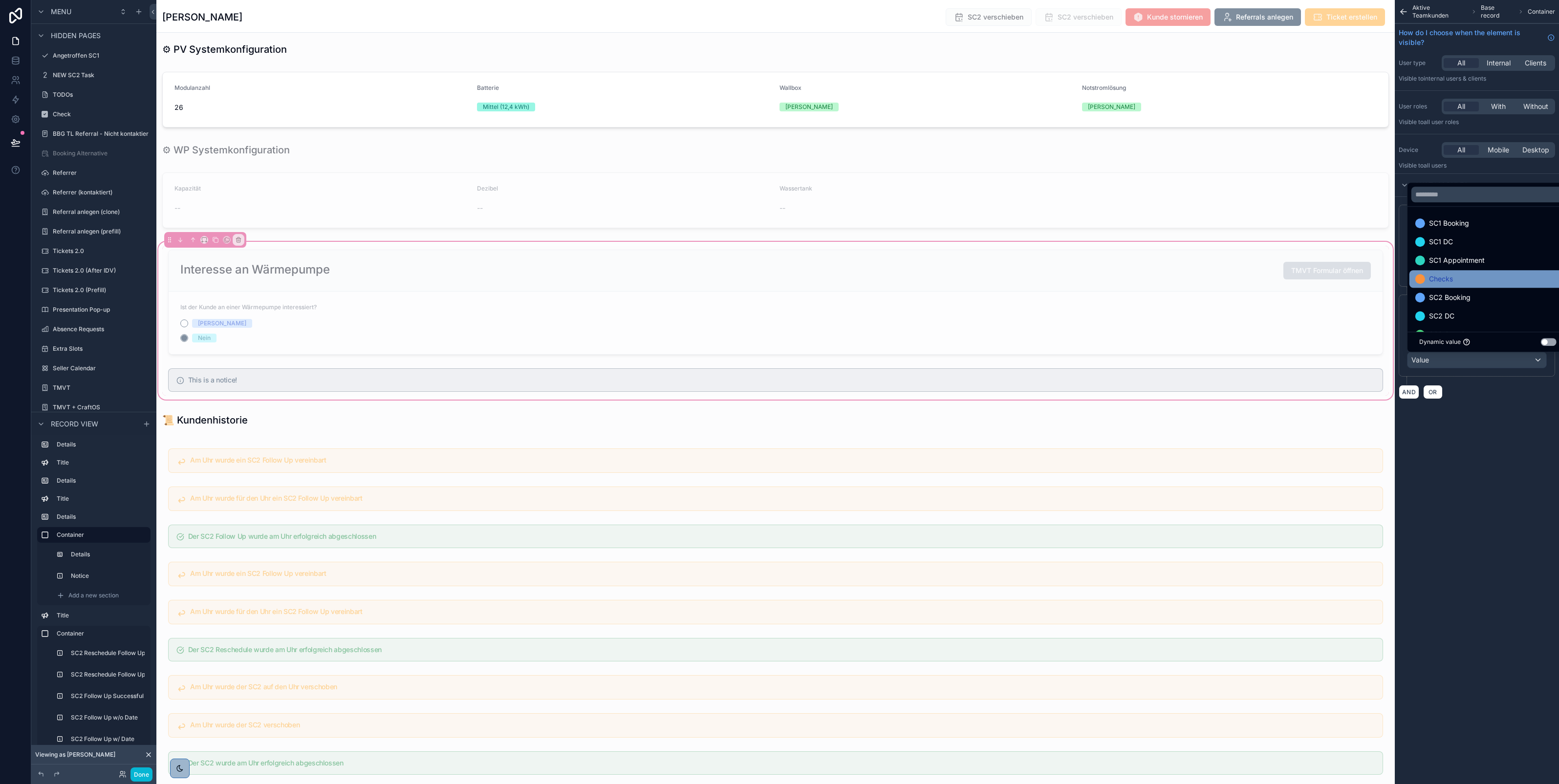
click at [1465, 275] on div "Checks" at bounding box center [1488, 278] width 145 height 12
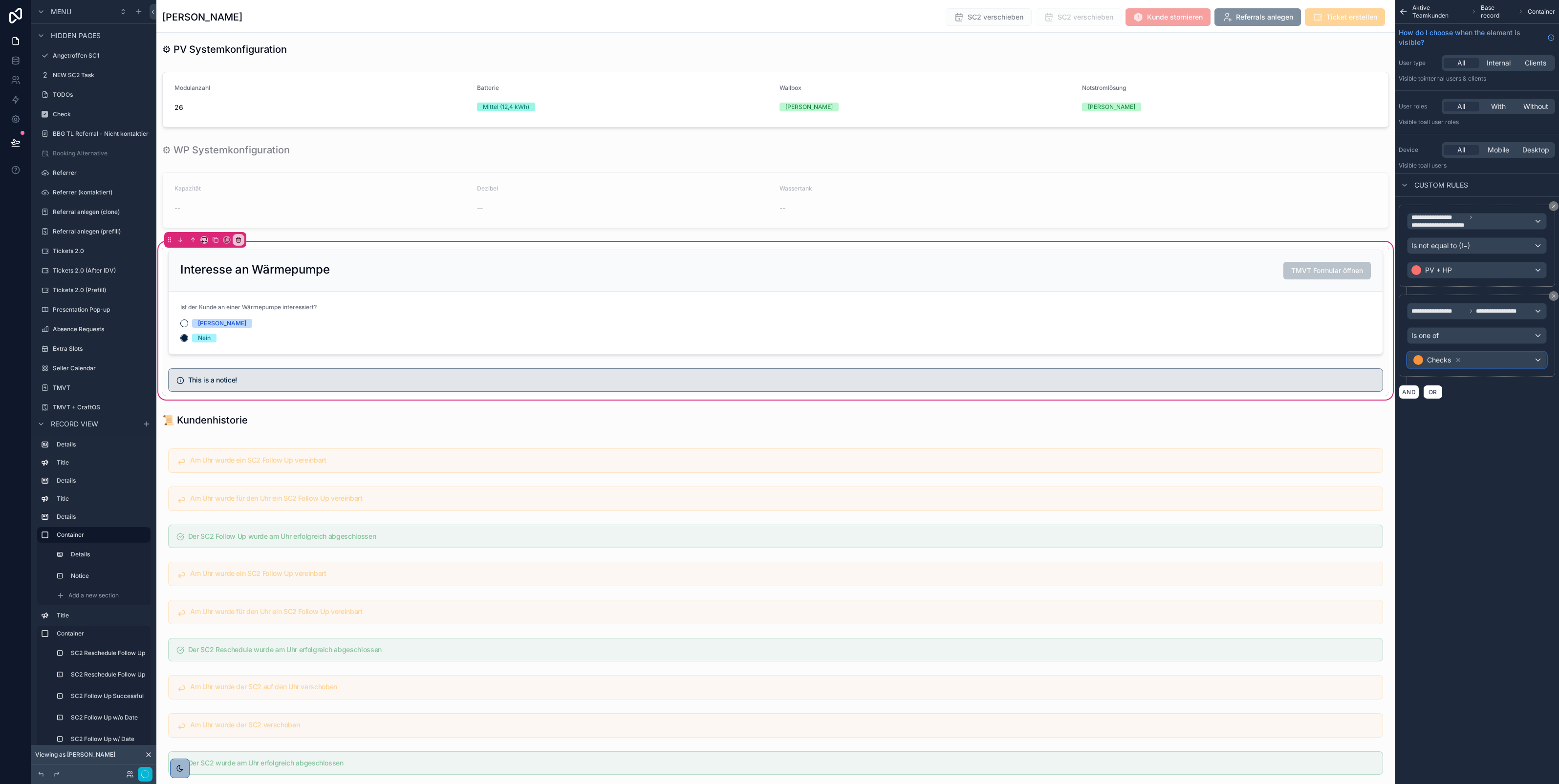
click at [1494, 360] on div "Checks" at bounding box center [1477, 360] width 139 height 16
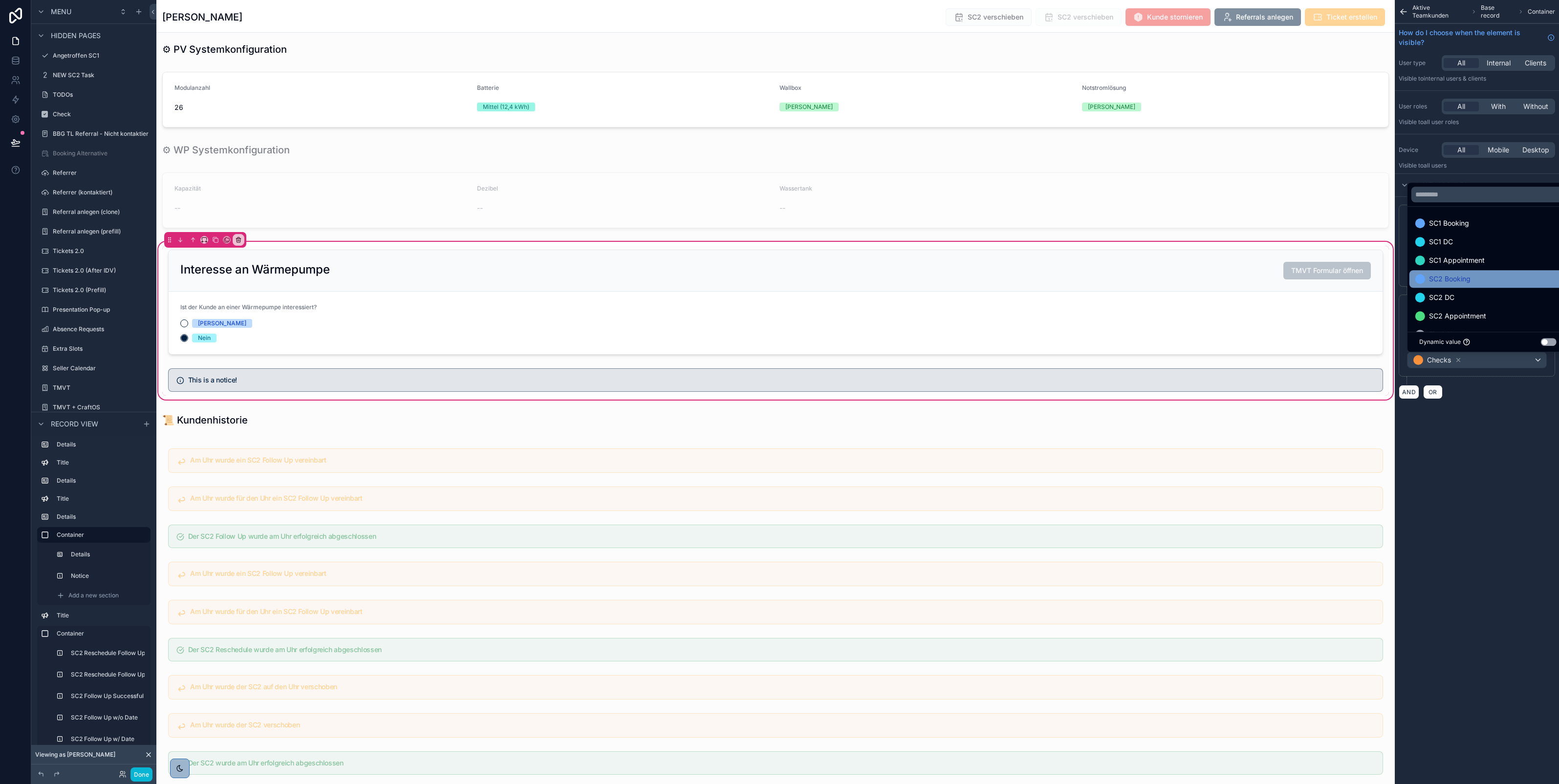
click at [1474, 275] on div "SC2 Booking" at bounding box center [1488, 278] width 145 height 12
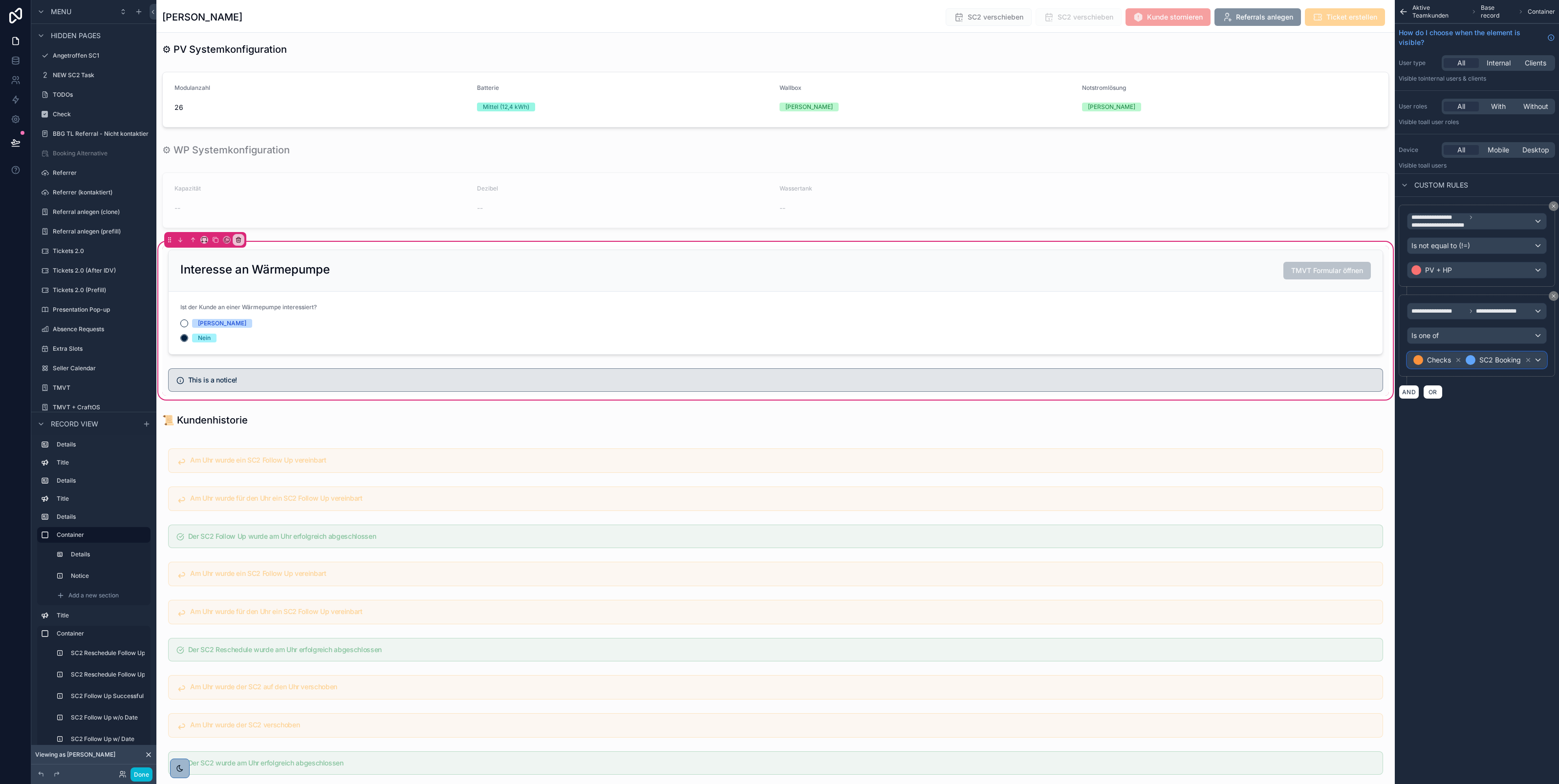
click at [1530, 367] on span "Checks SC2 Booking" at bounding box center [1472, 360] width 122 height 14
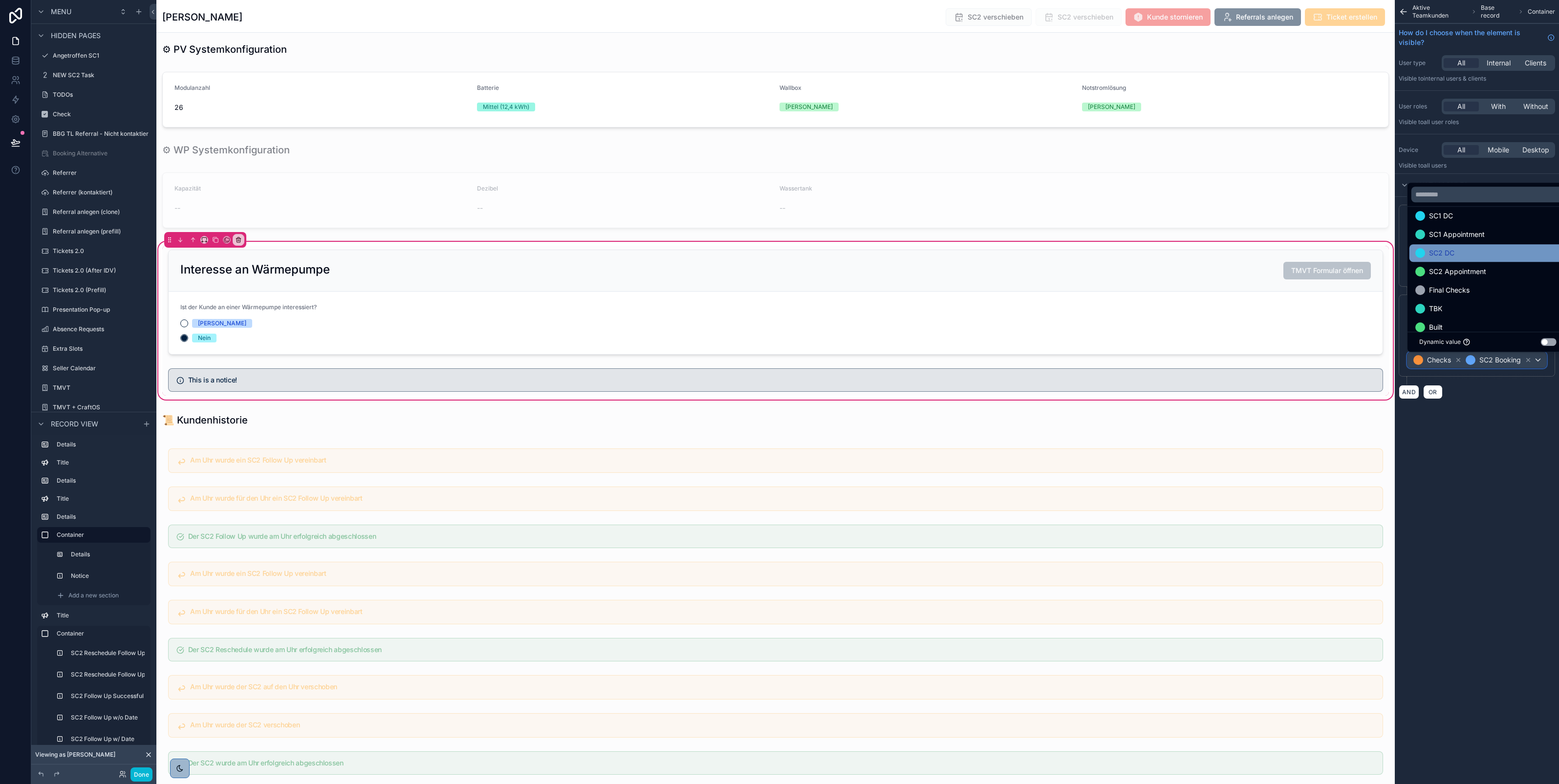
scroll to position [27, 0]
click at [1480, 253] on div "SC2 DC" at bounding box center [1488, 251] width 145 height 12
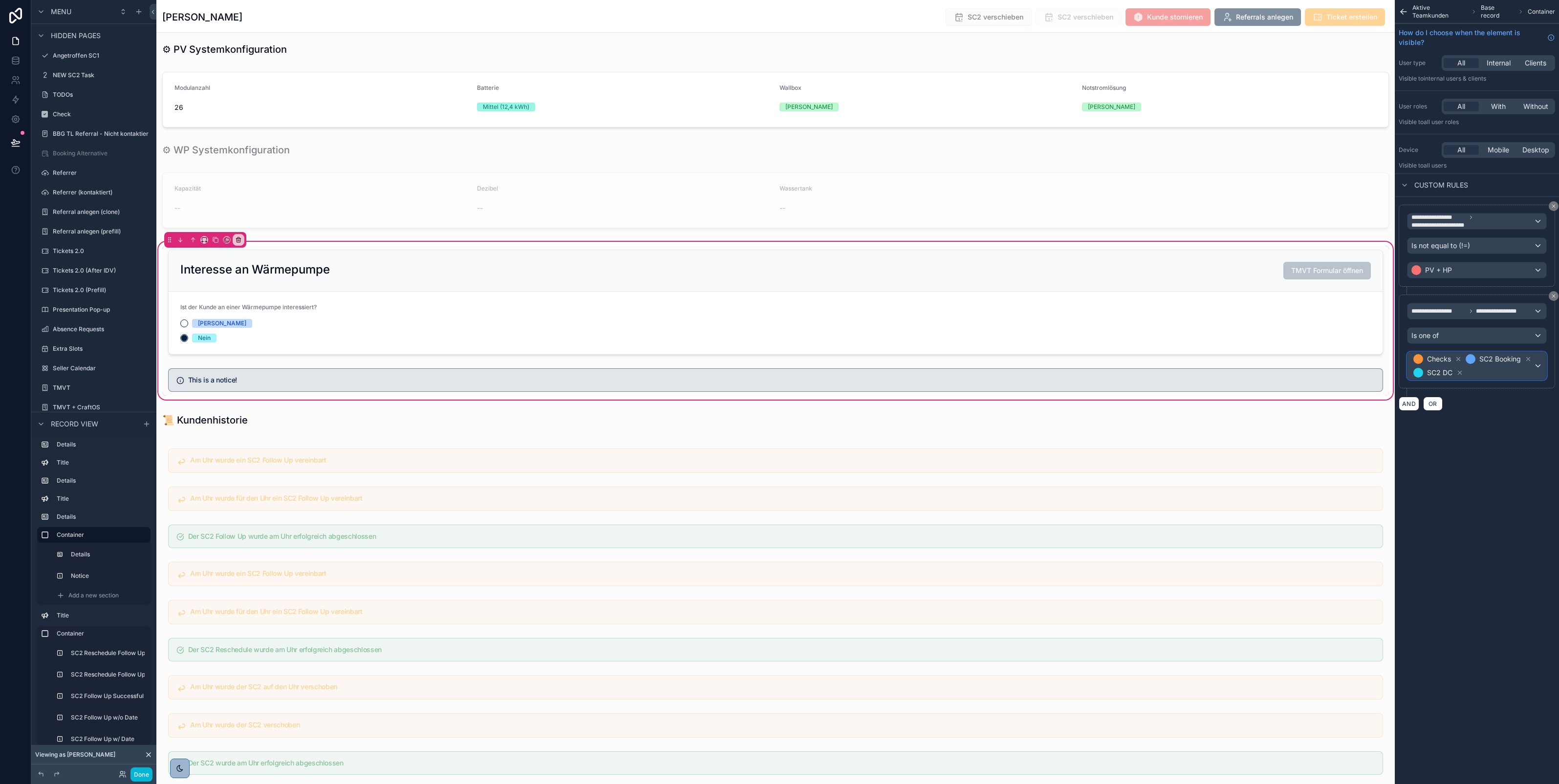
click at [1534, 375] on div "Checks SC2 Booking SC2 DC" at bounding box center [1477, 365] width 139 height 27
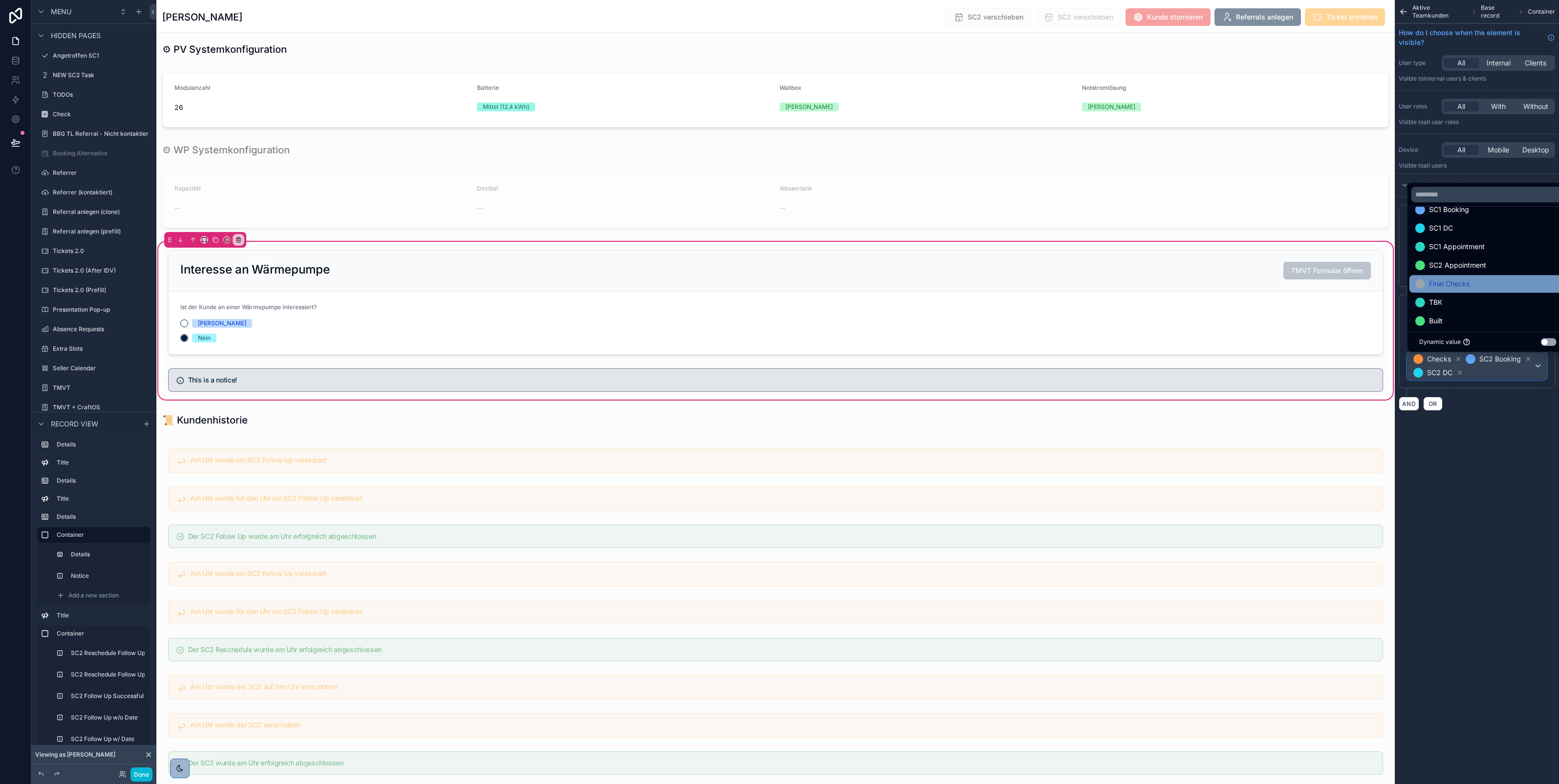
scroll to position [15, 0]
click at [1480, 266] on span "SC2 Appointment" at bounding box center [1457, 264] width 57 height 12
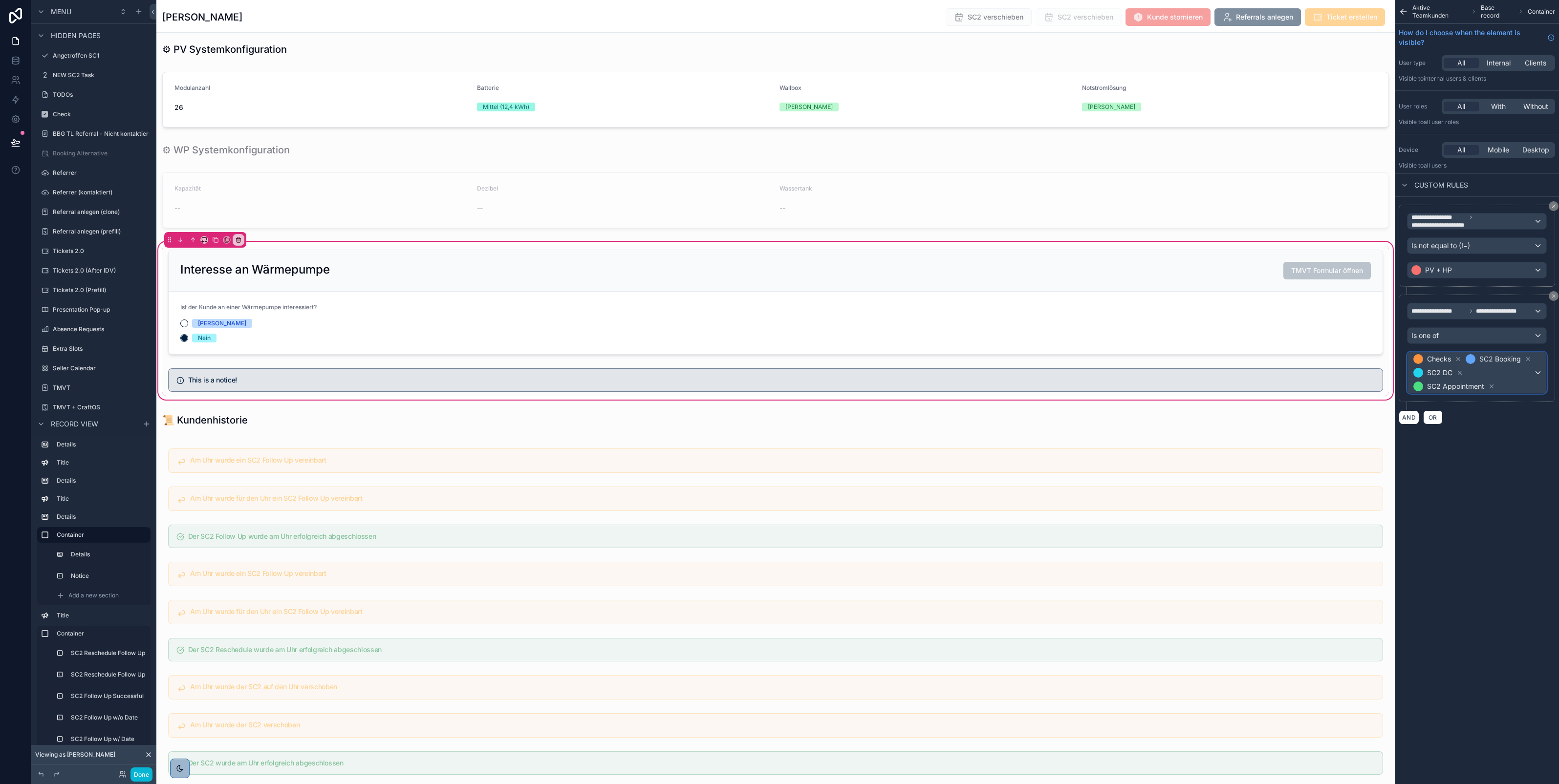
click at [1518, 393] on span "Checks SC2 Booking SC2 DC SC2 Appointment" at bounding box center [1472, 373] width 122 height 41
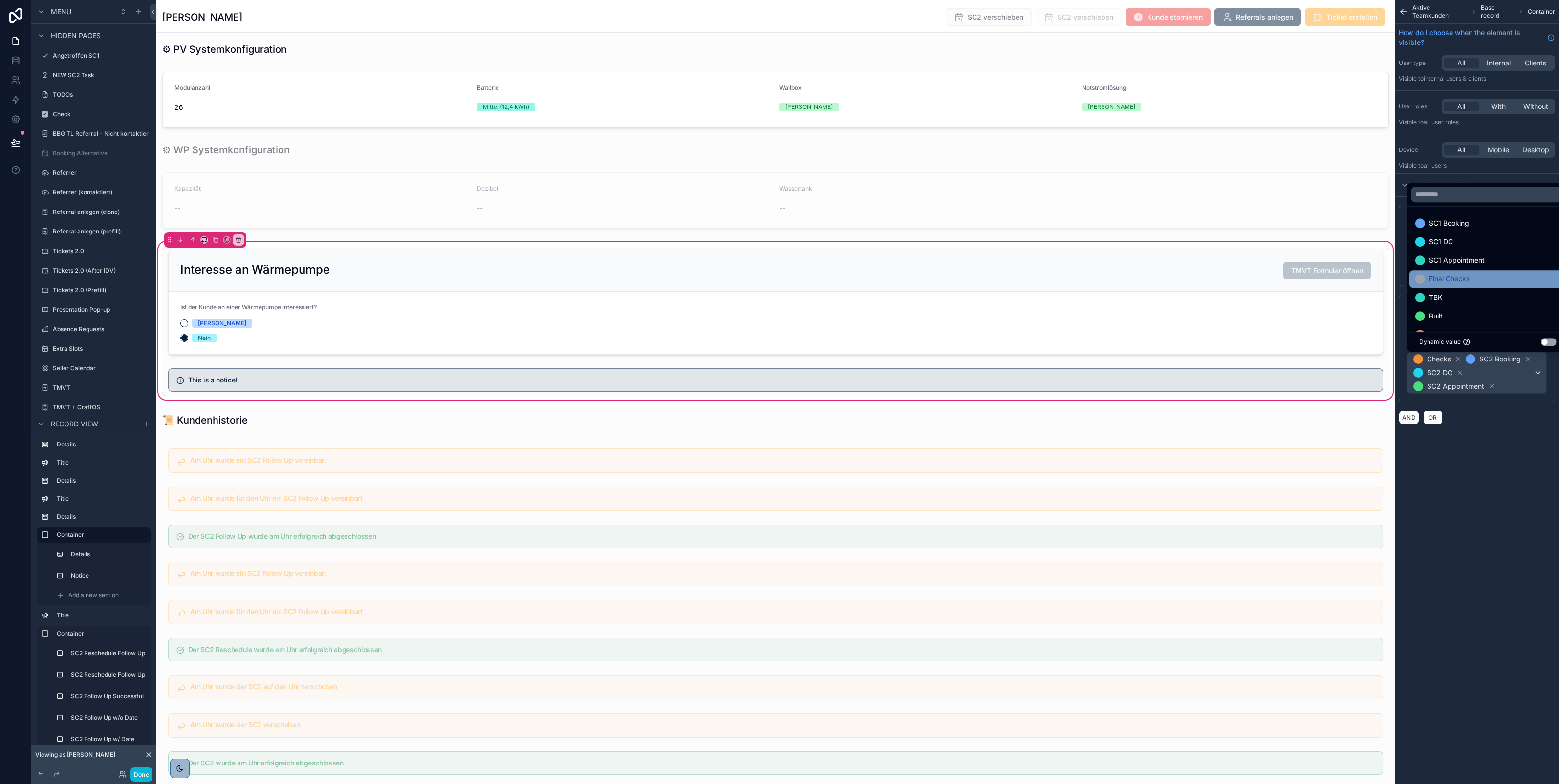
click at [1482, 278] on div "Final Checks" at bounding box center [1488, 278] width 145 height 12
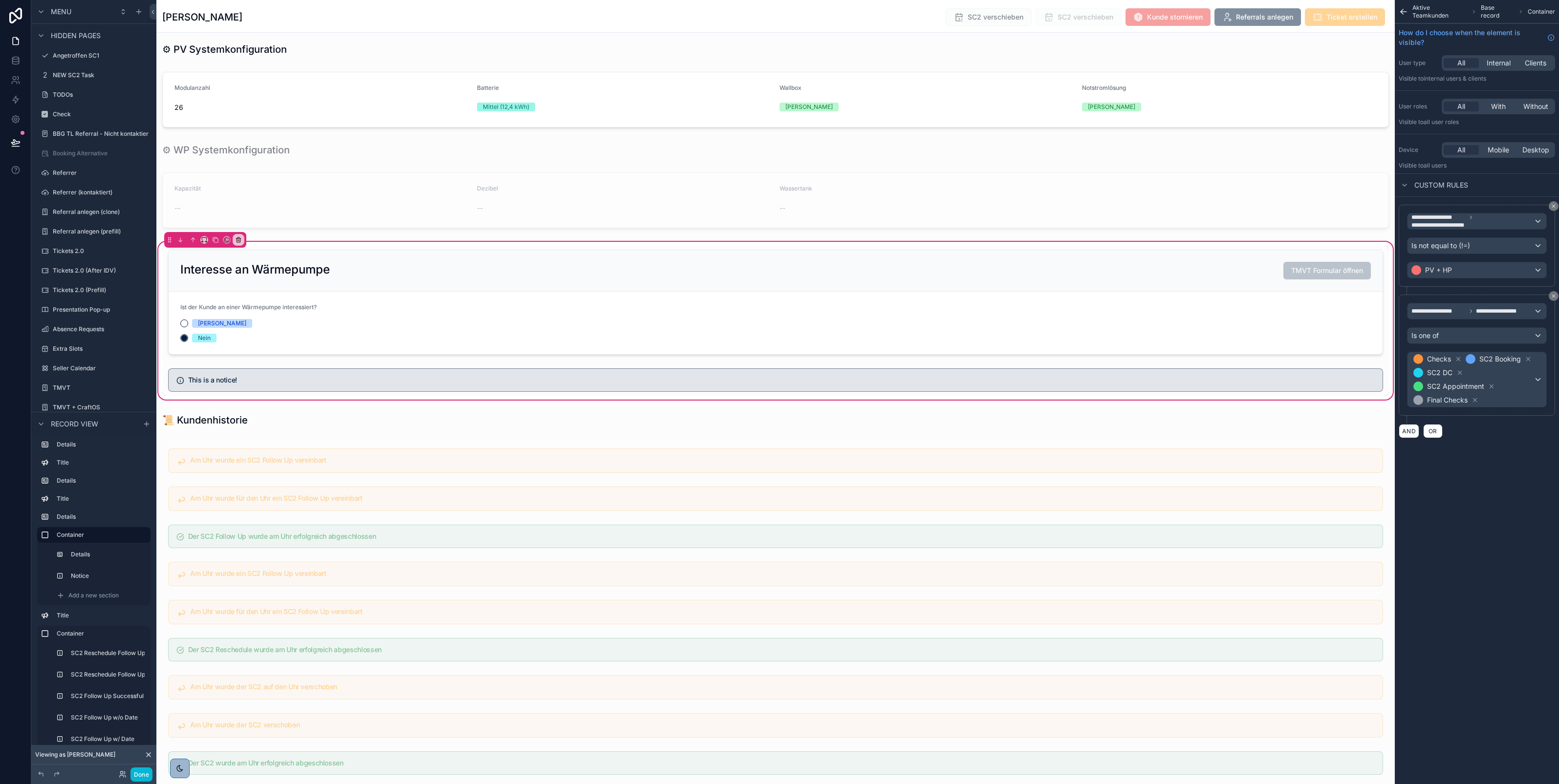
click at [1501, 494] on div "**********" at bounding box center [1478, 392] width 164 height 784
click at [1038, 392] on div "scrollable content" at bounding box center [776, 379] width 1227 height 31
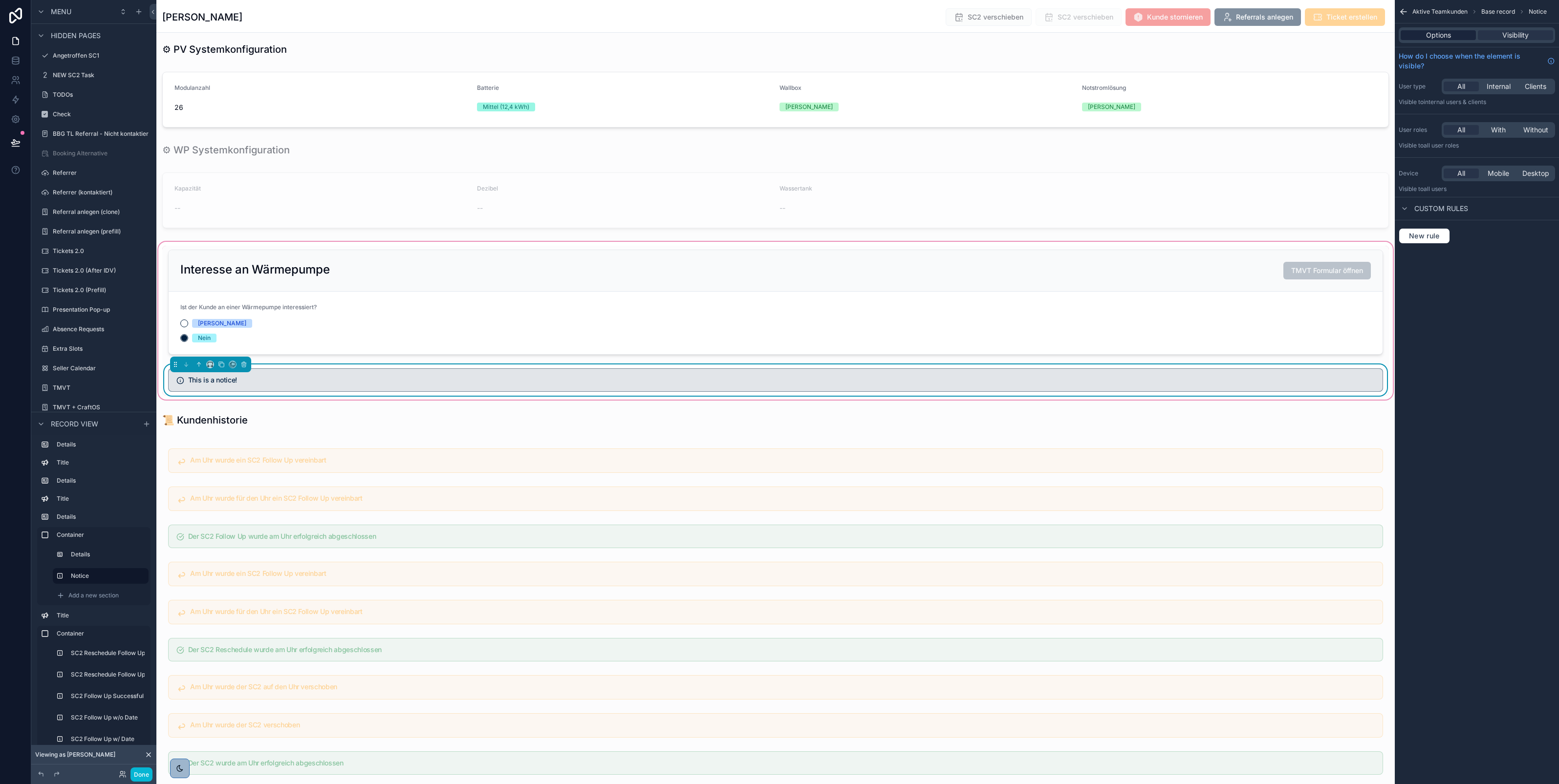
click at [1436, 30] on span "Options" at bounding box center [1438, 35] width 25 height 9
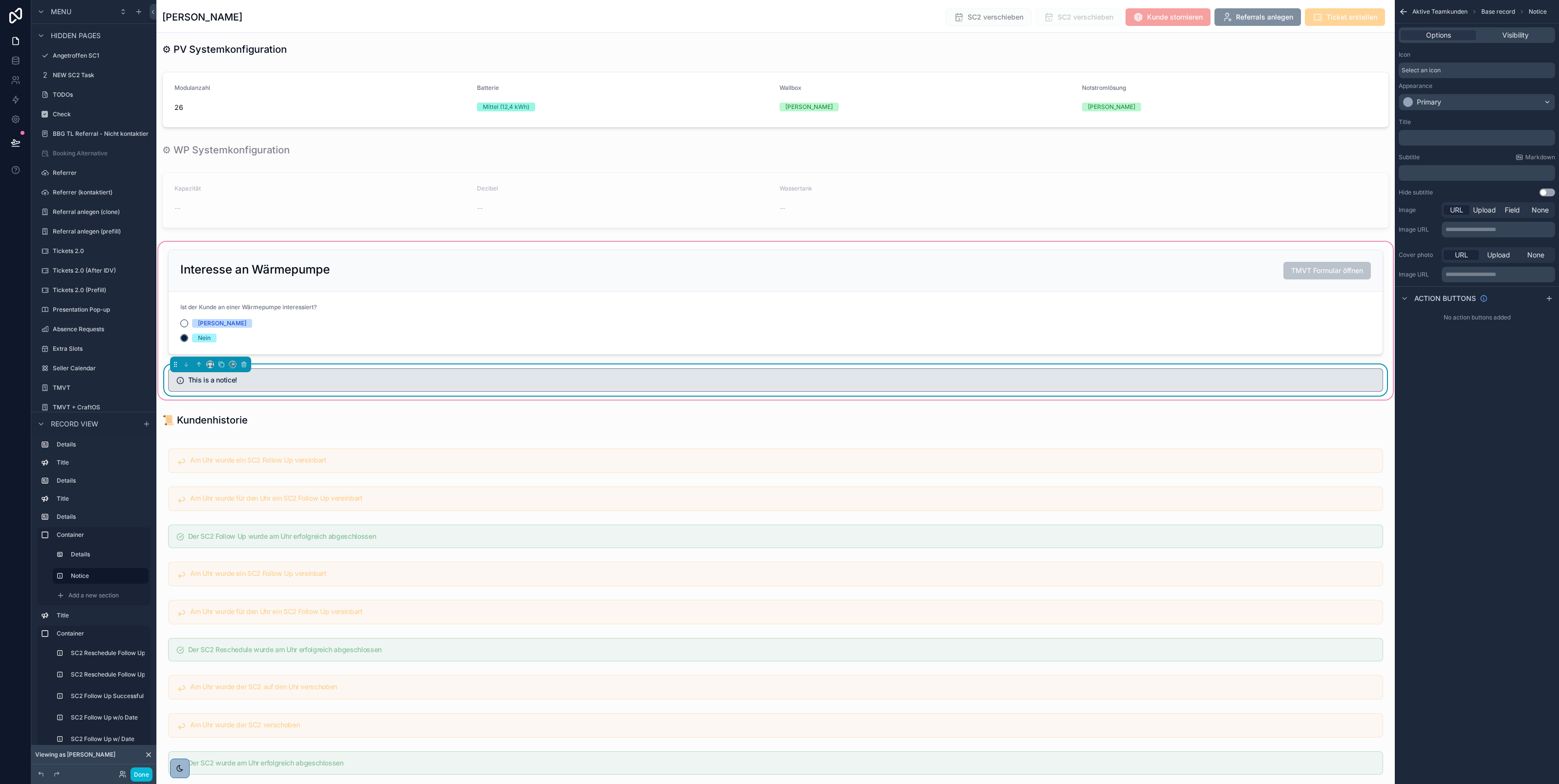
click at [1453, 64] on div "Select an icon" at bounding box center [1477, 70] width 156 height 16
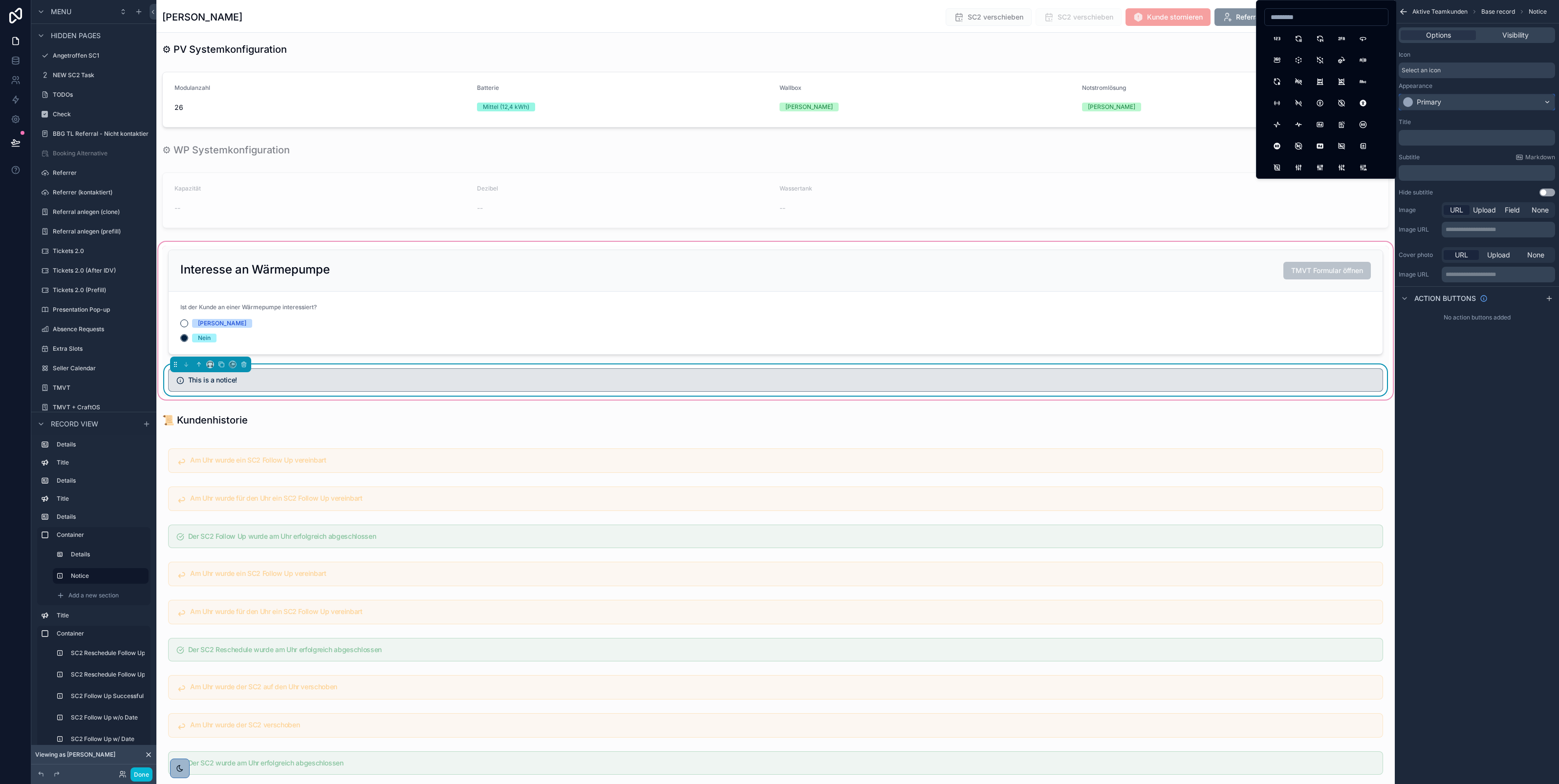
click at [1439, 101] on div "Primary" at bounding box center [1429, 102] width 24 height 9
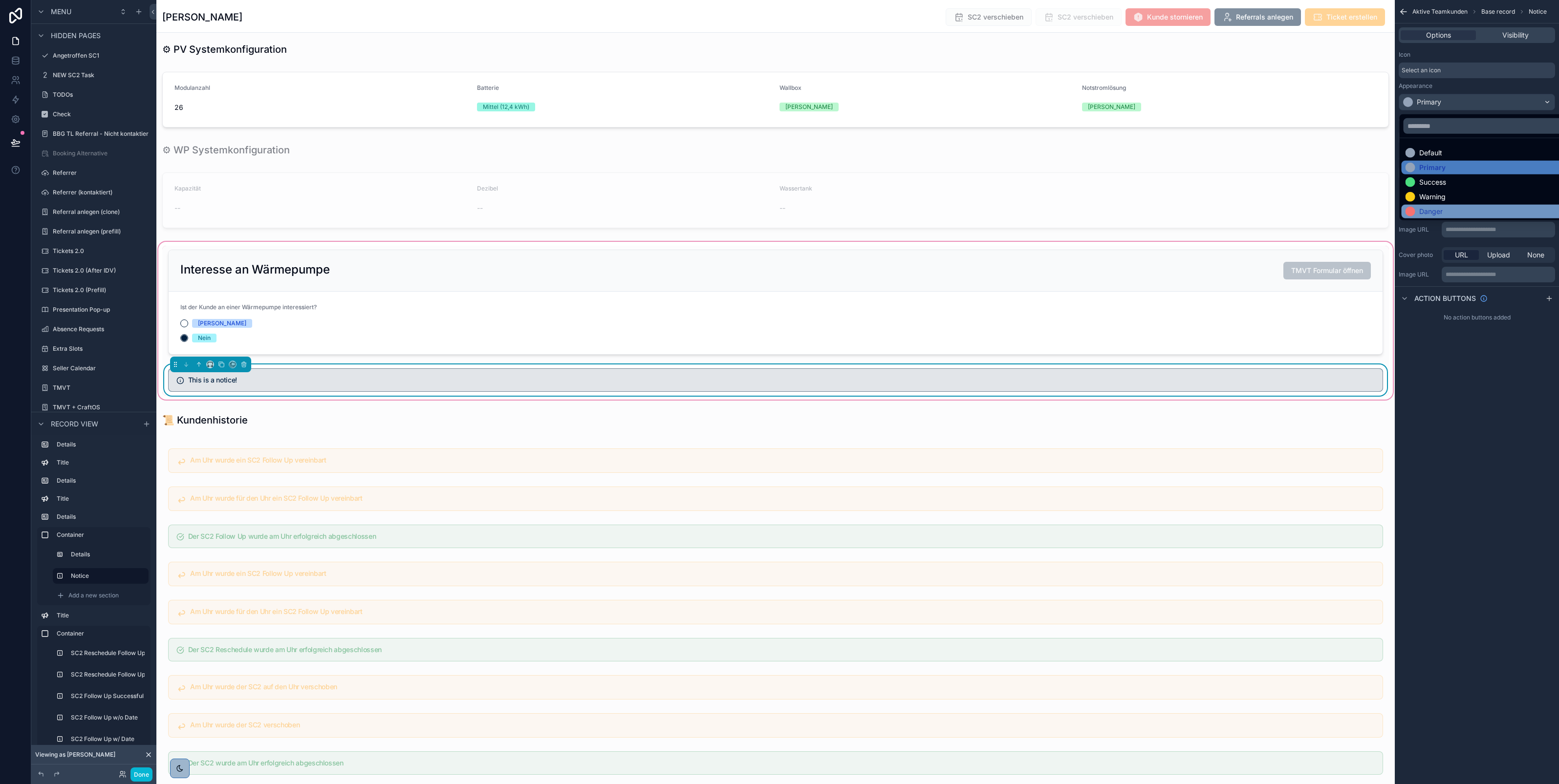
click at [1421, 210] on div "Danger" at bounding box center [1431, 211] width 23 height 9
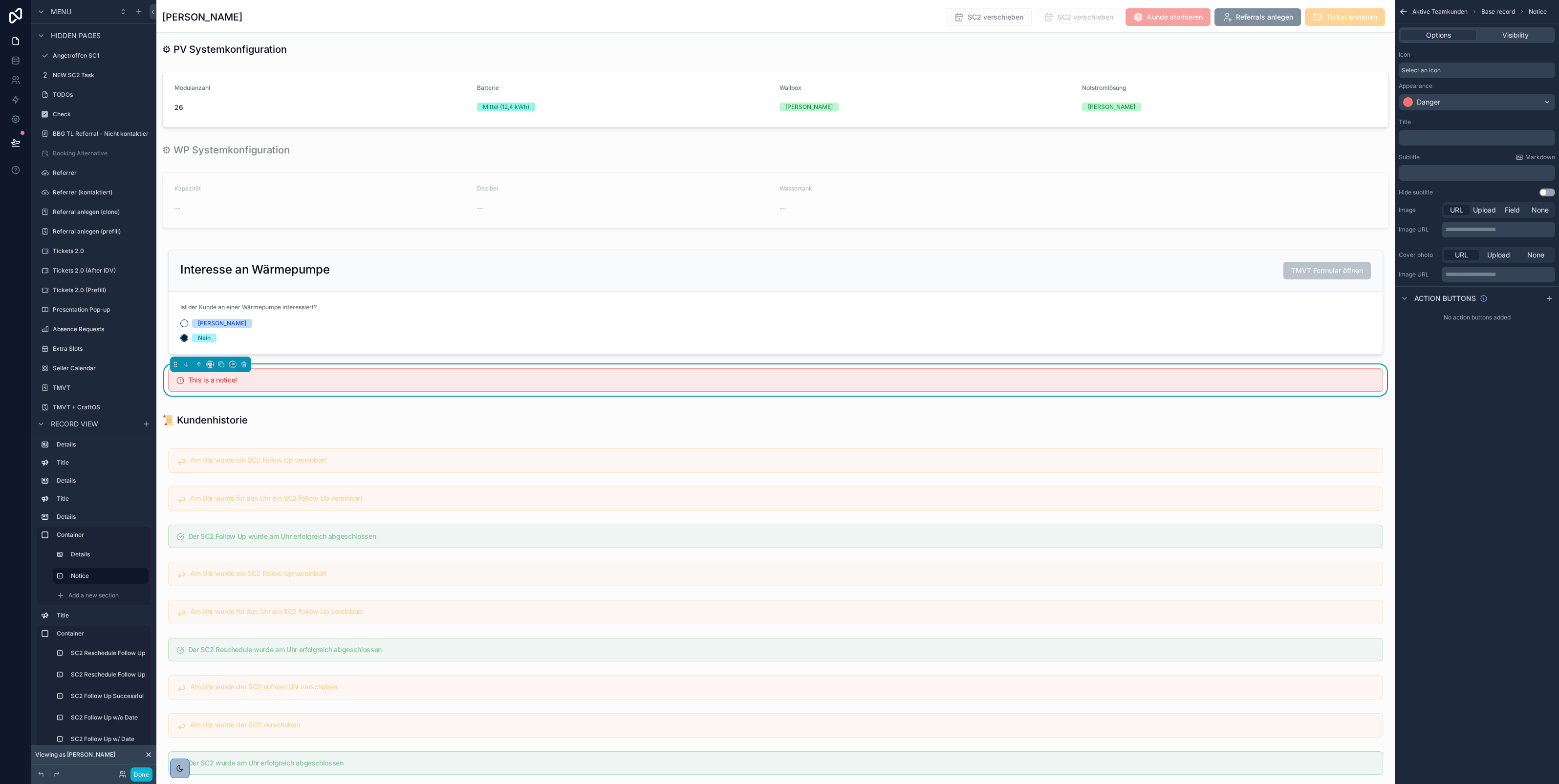
click at [1438, 139] on p "﻿" at bounding box center [1478, 137] width 150 height 7
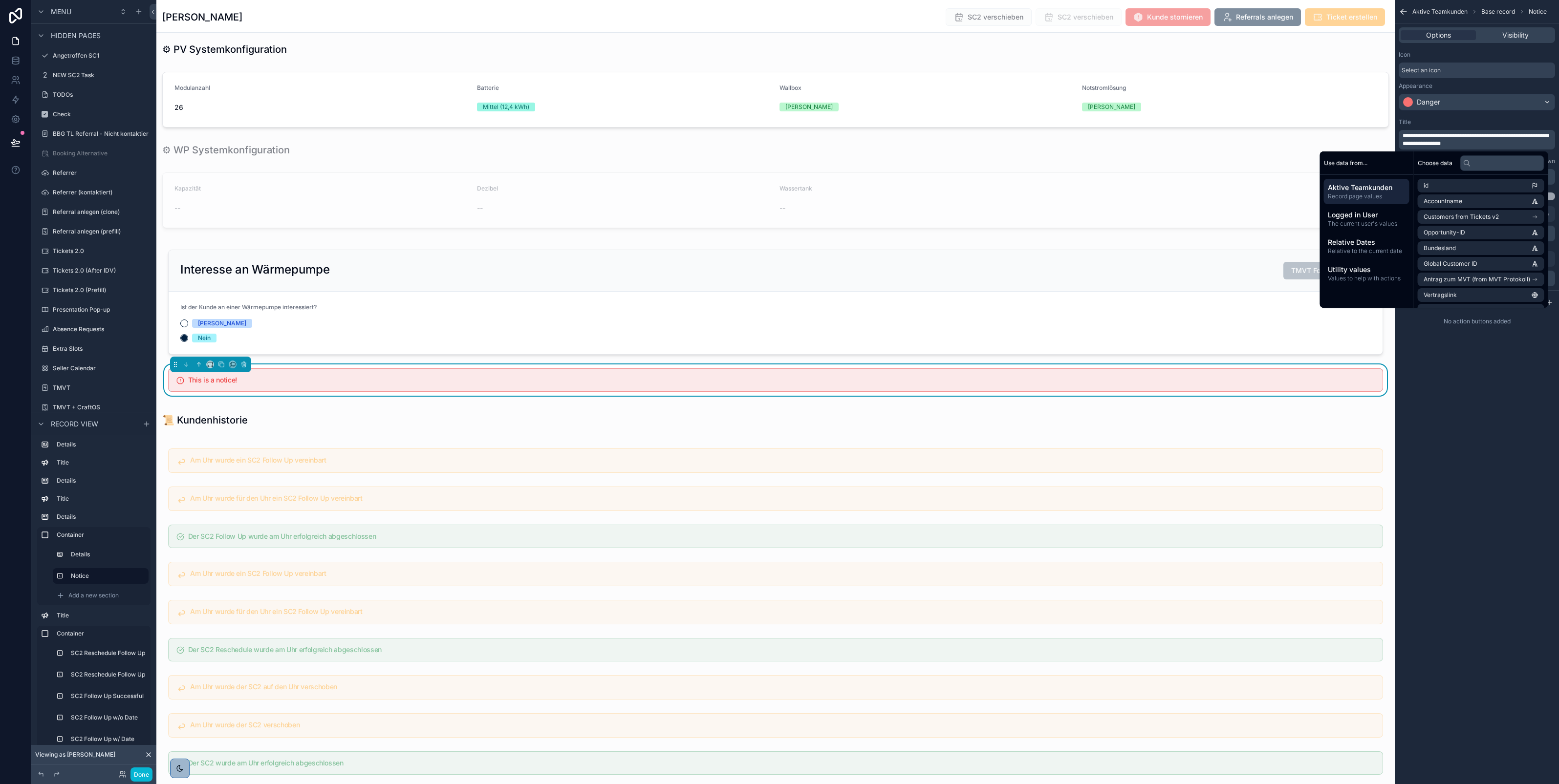
scroll to position [0, 0]
click at [1496, 429] on div "**********" at bounding box center [1478, 392] width 164 height 784
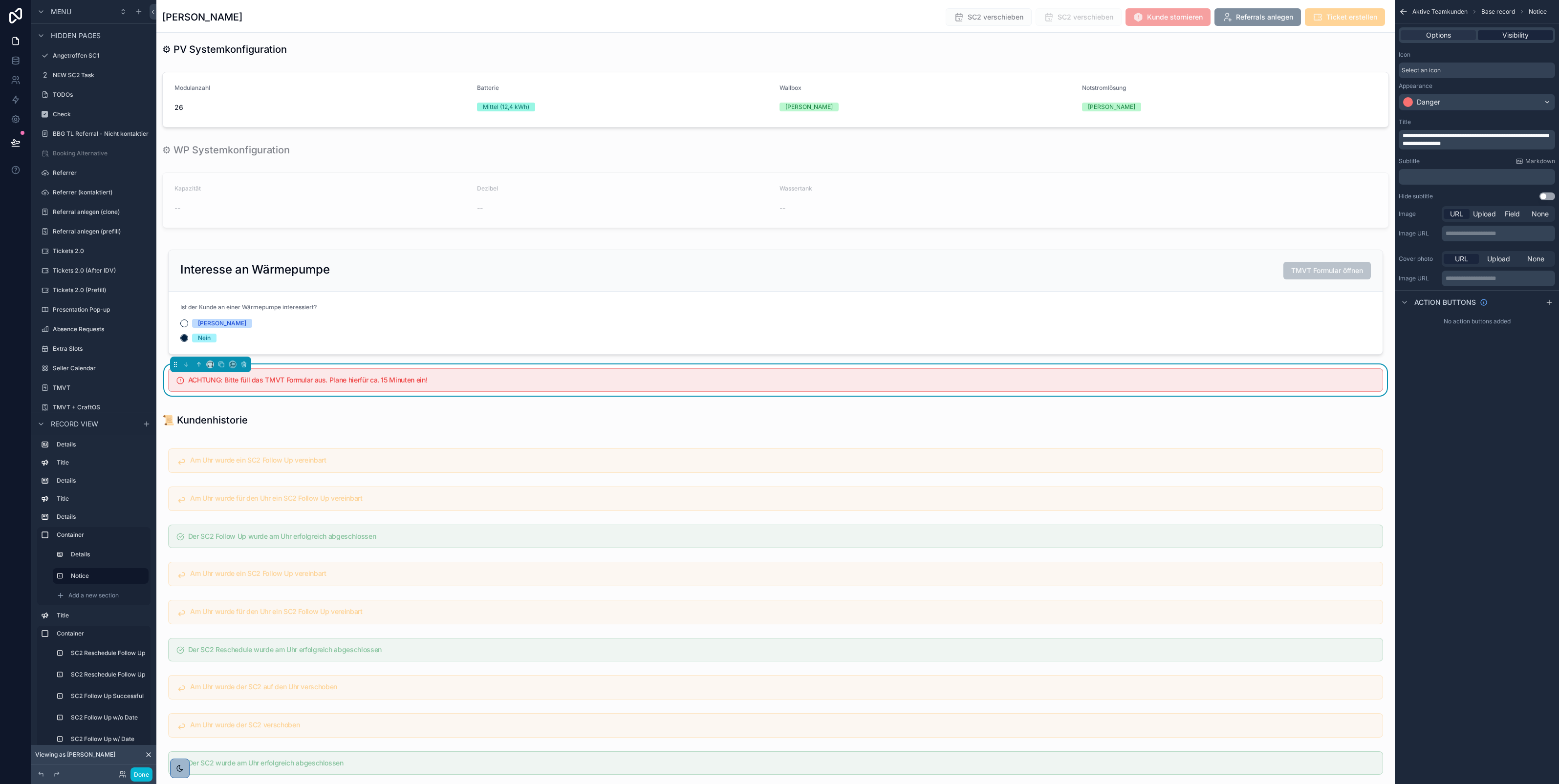
click at [1509, 35] on span "Visibility" at bounding box center [1516, 35] width 26 height 9
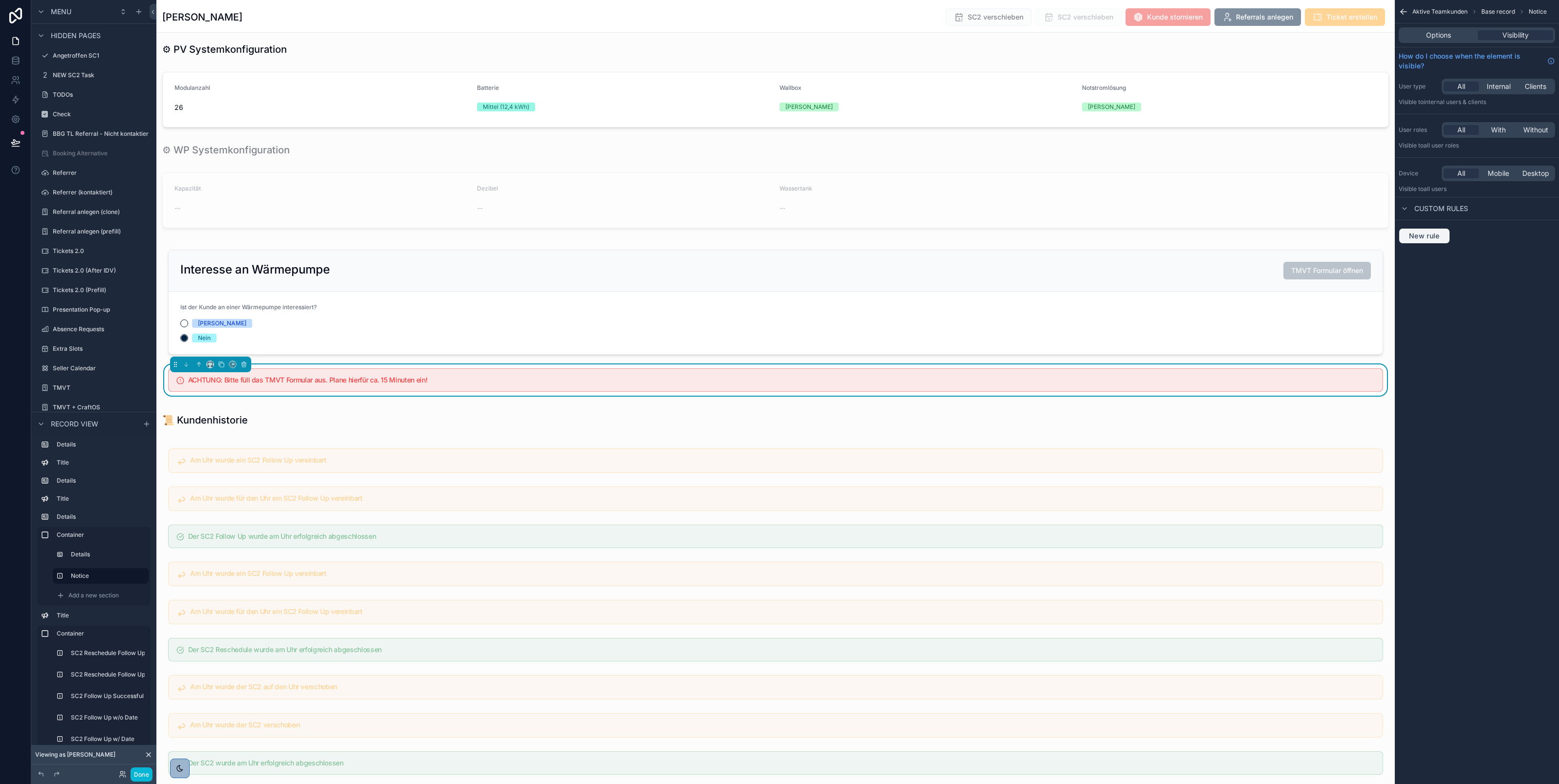
click at [1415, 233] on span "New rule" at bounding box center [1424, 235] width 38 height 8
click at [1437, 250] on div "**********" at bounding box center [1477, 245] width 139 height 16
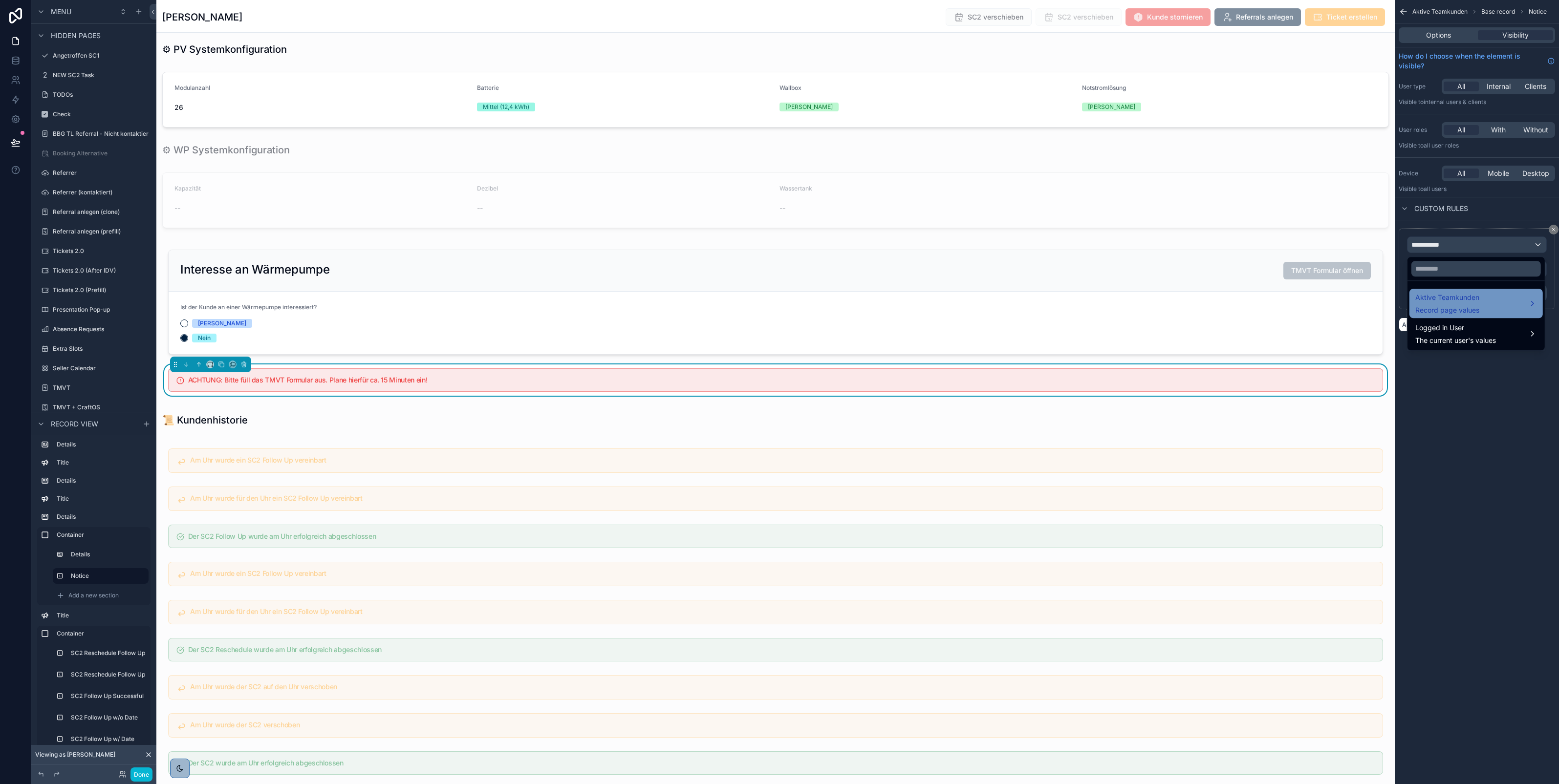
click at [1433, 290] on div "Aktive Teamkunden Record page values" at bounding box center [1476, 303] width 134 height 29
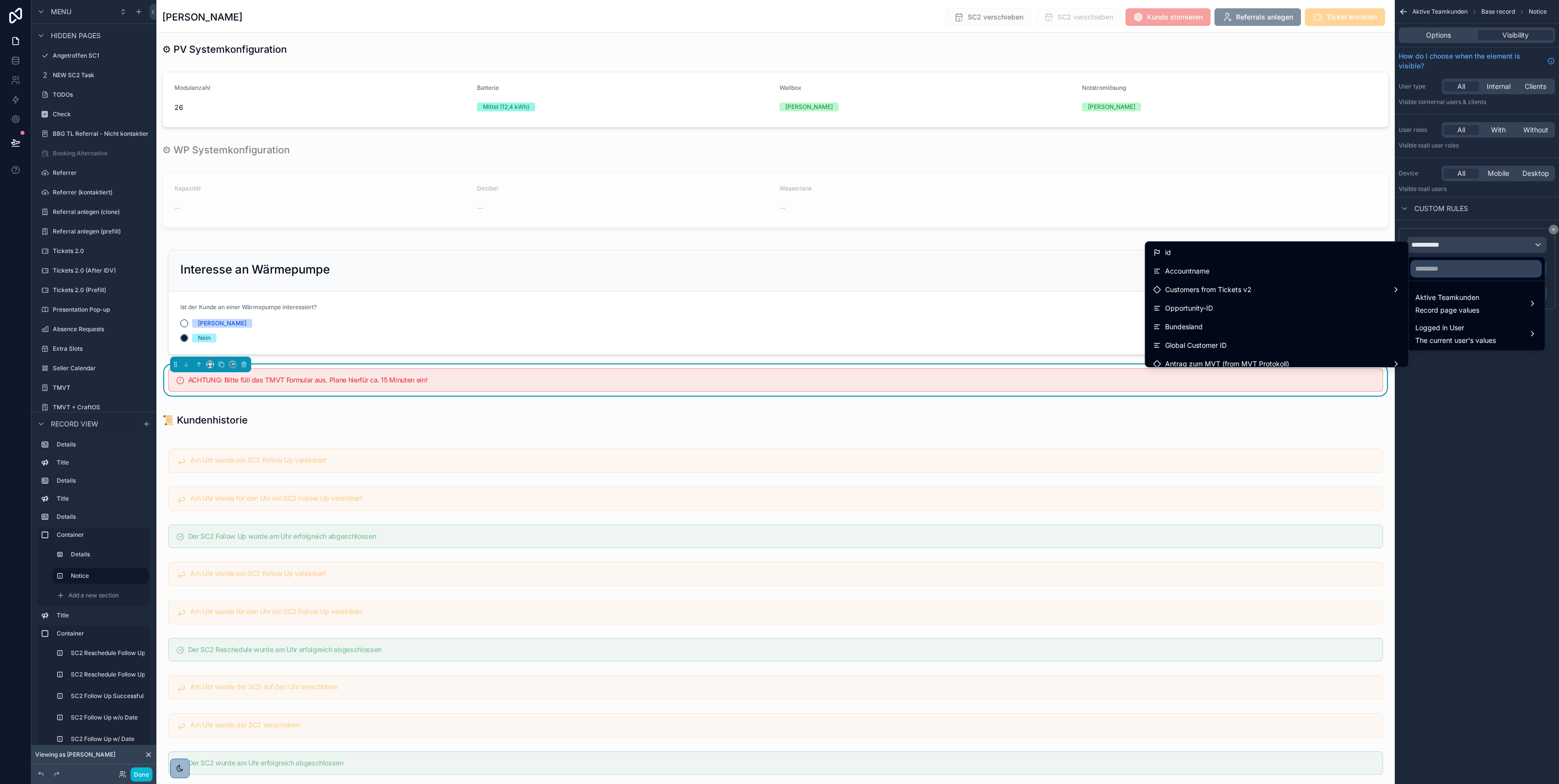
click at [1436, 269] on input "text" at bounding box center [1476, 268] width 130 height 16
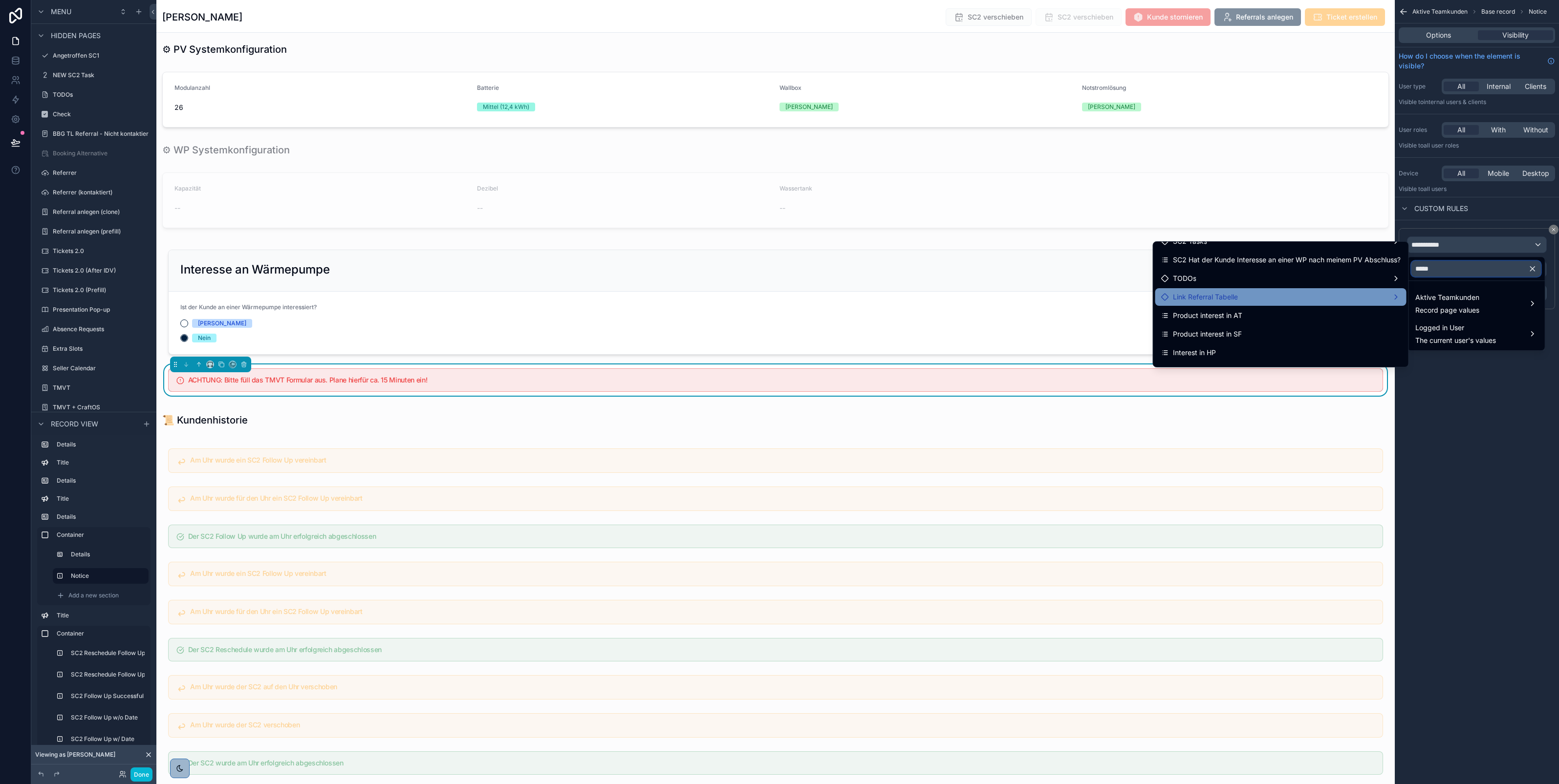
scroll to position [44, 0]
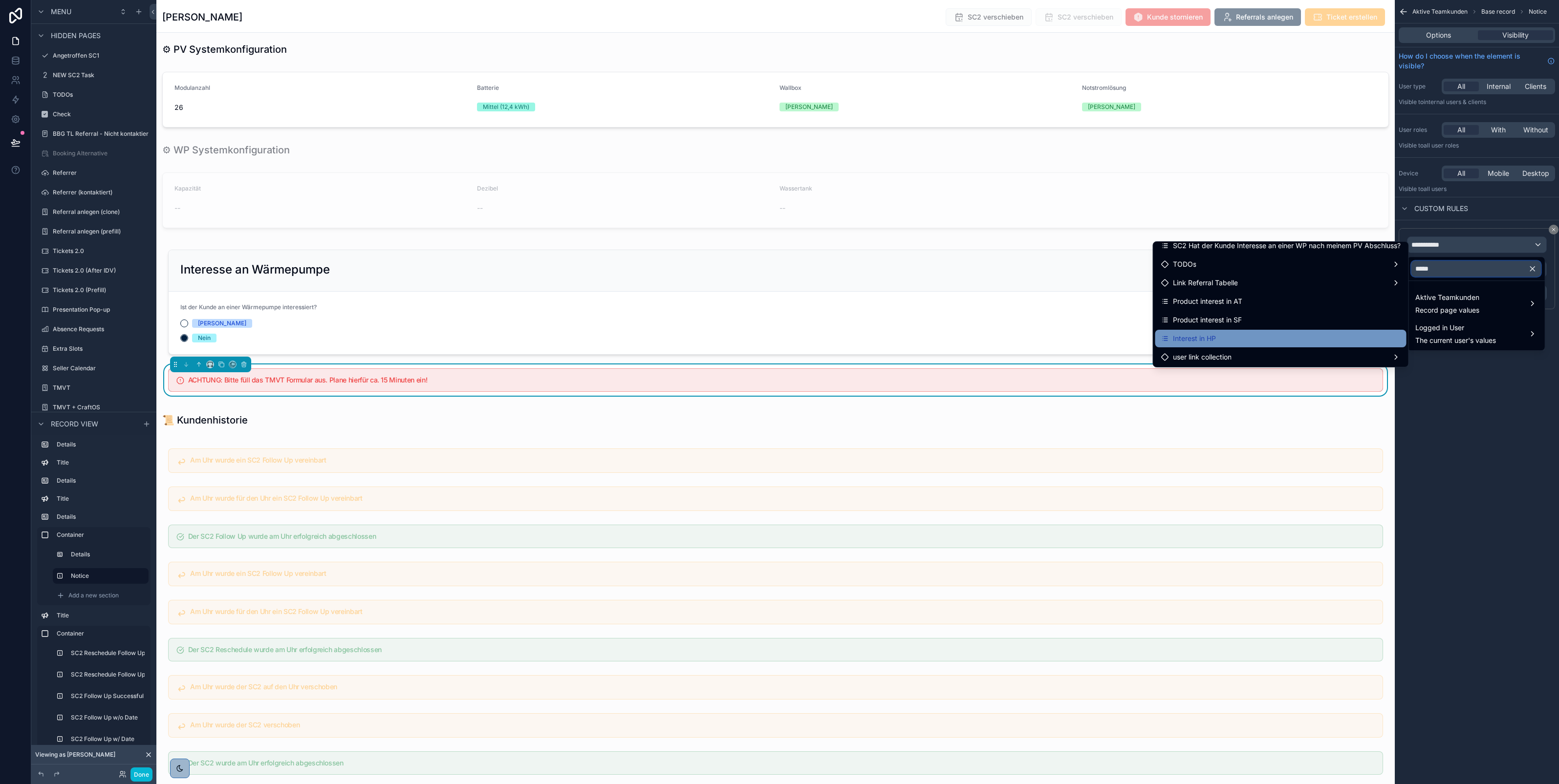
type input "*****"
click at [1284, 334] on div "Interest in HP" at bounding box center [1281, 338] width 239 height 12
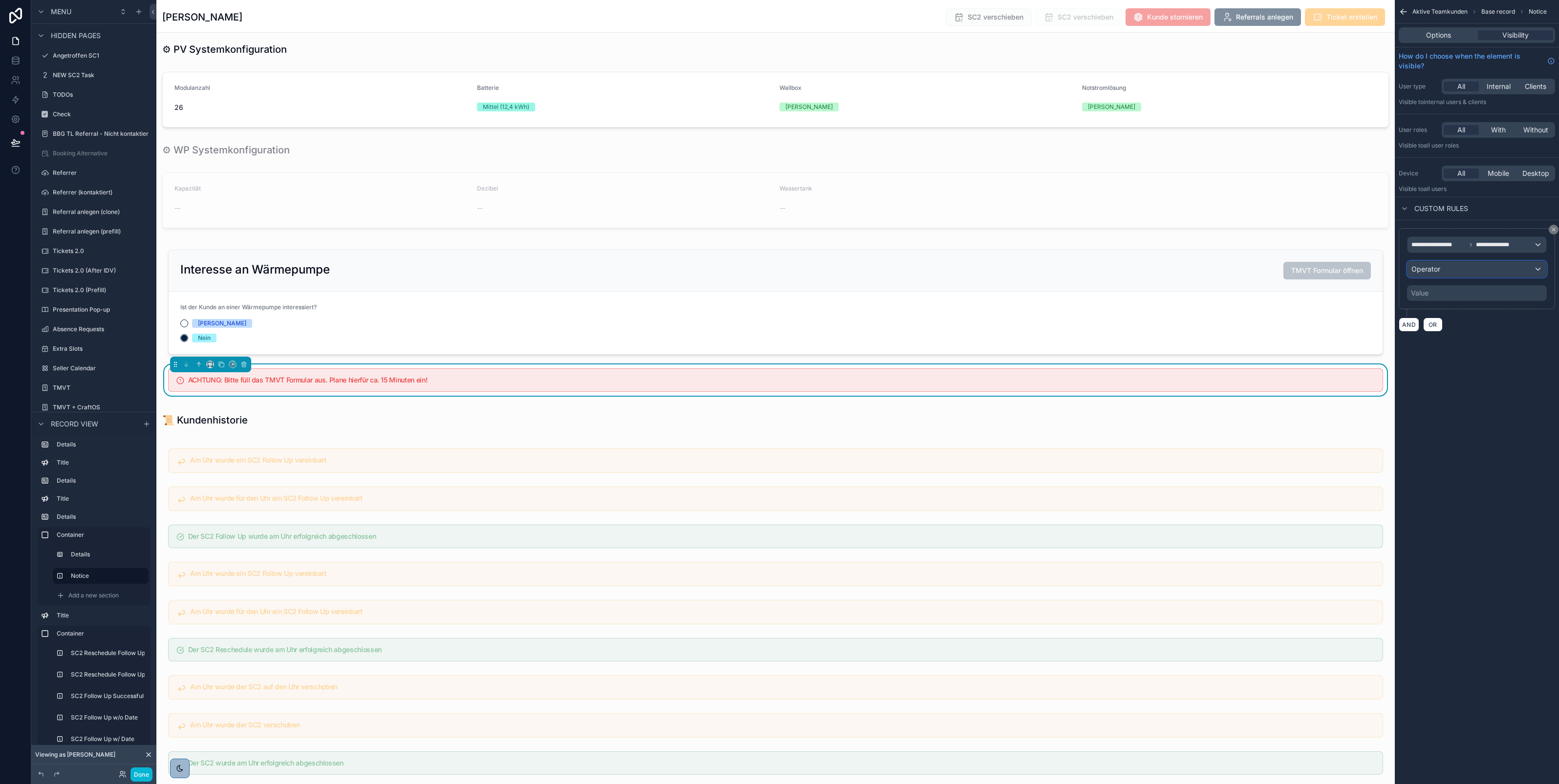
click at [1472, 275] on div "Operator" at bounding box center [1477, 269] width 139 height 16
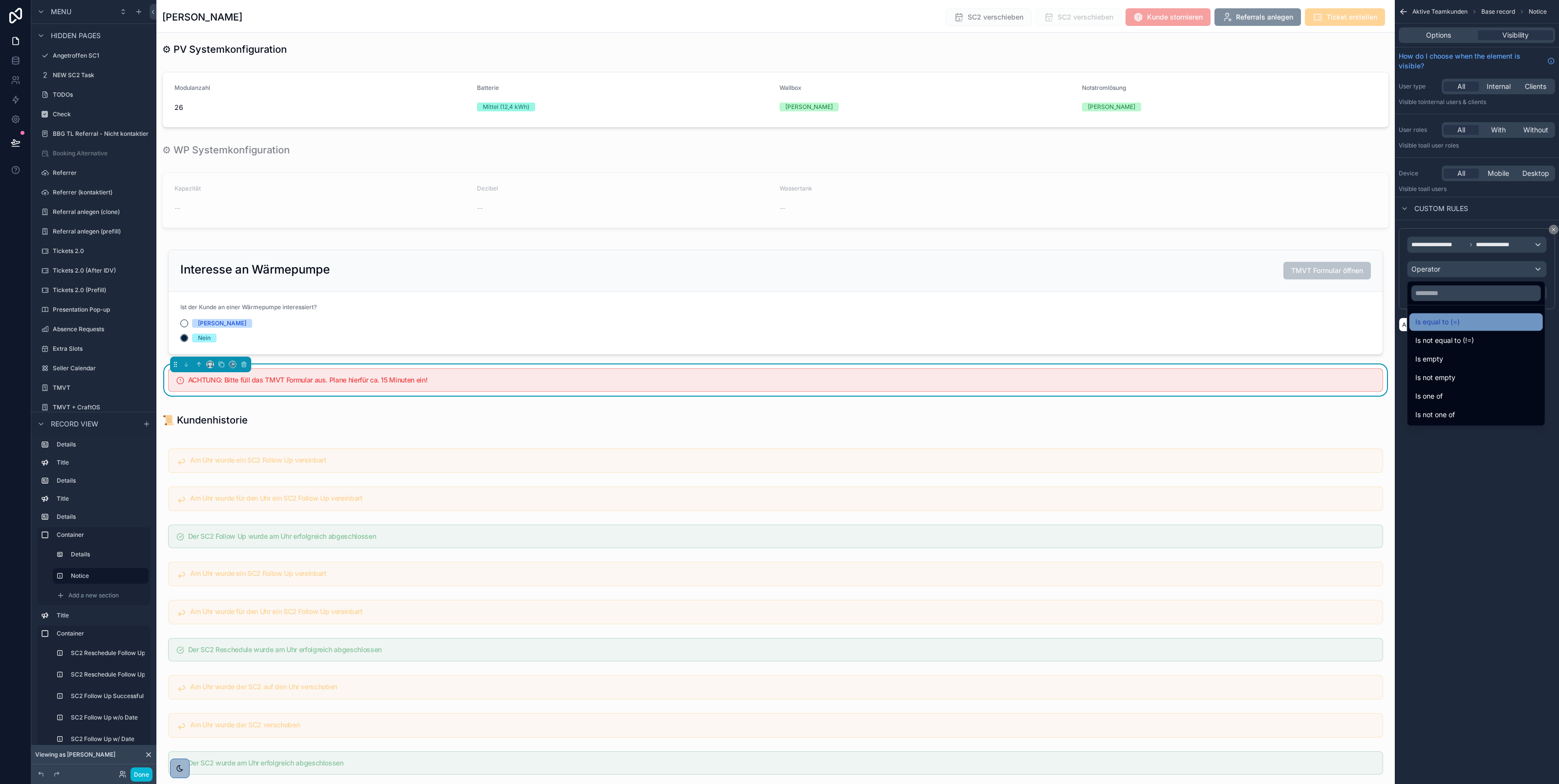
click at [1453, 321] on span "Is equal to (=)" at bounding box center [1438, 321] width 45 height 12
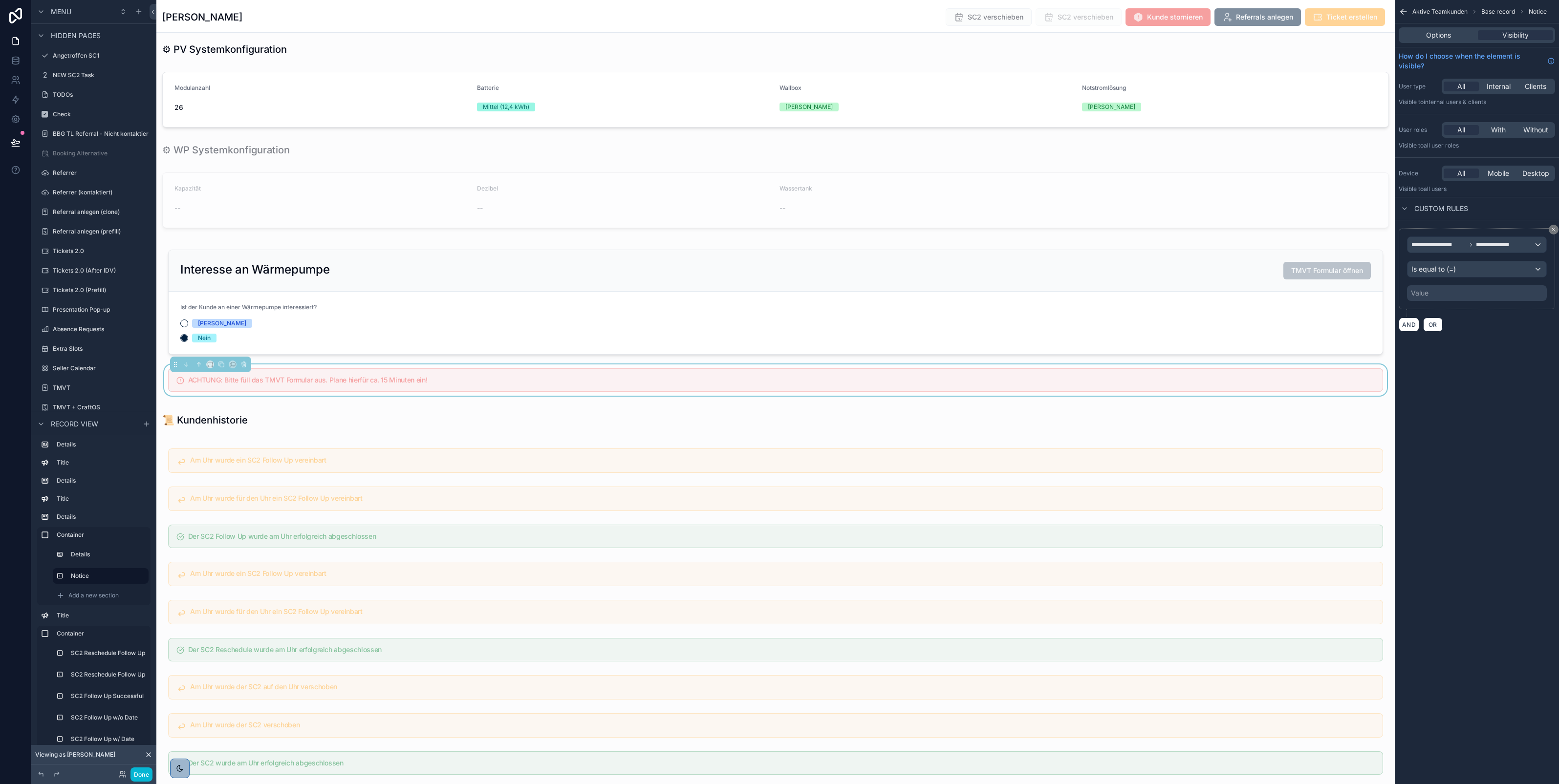
click at [1452, 296] on div "Value" at bounding box center [1478, 292] width 140 height 16
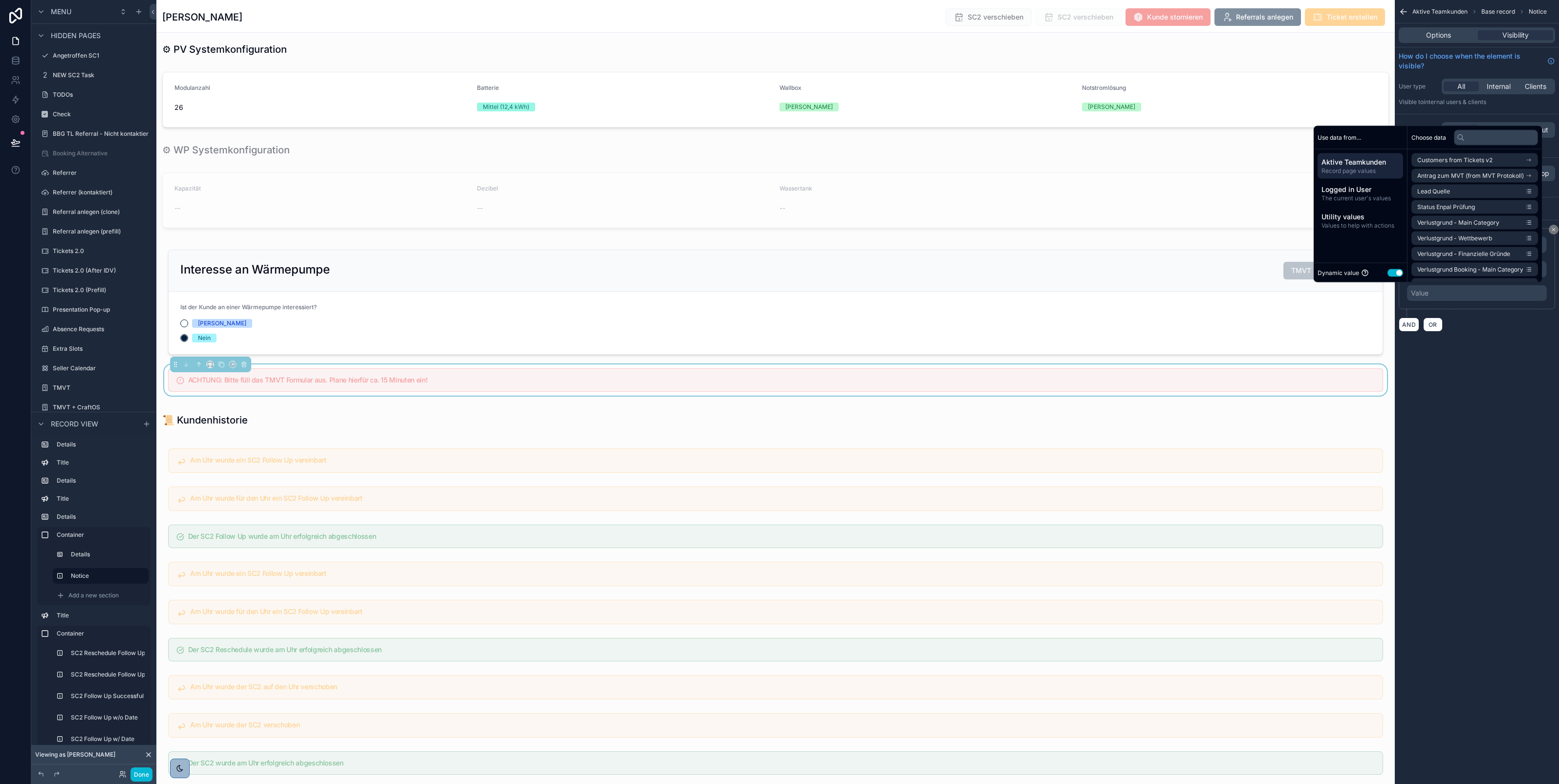
click at [1392, 272] on button "Use setting" at bounding box center [1395, 273] width 16 height 7
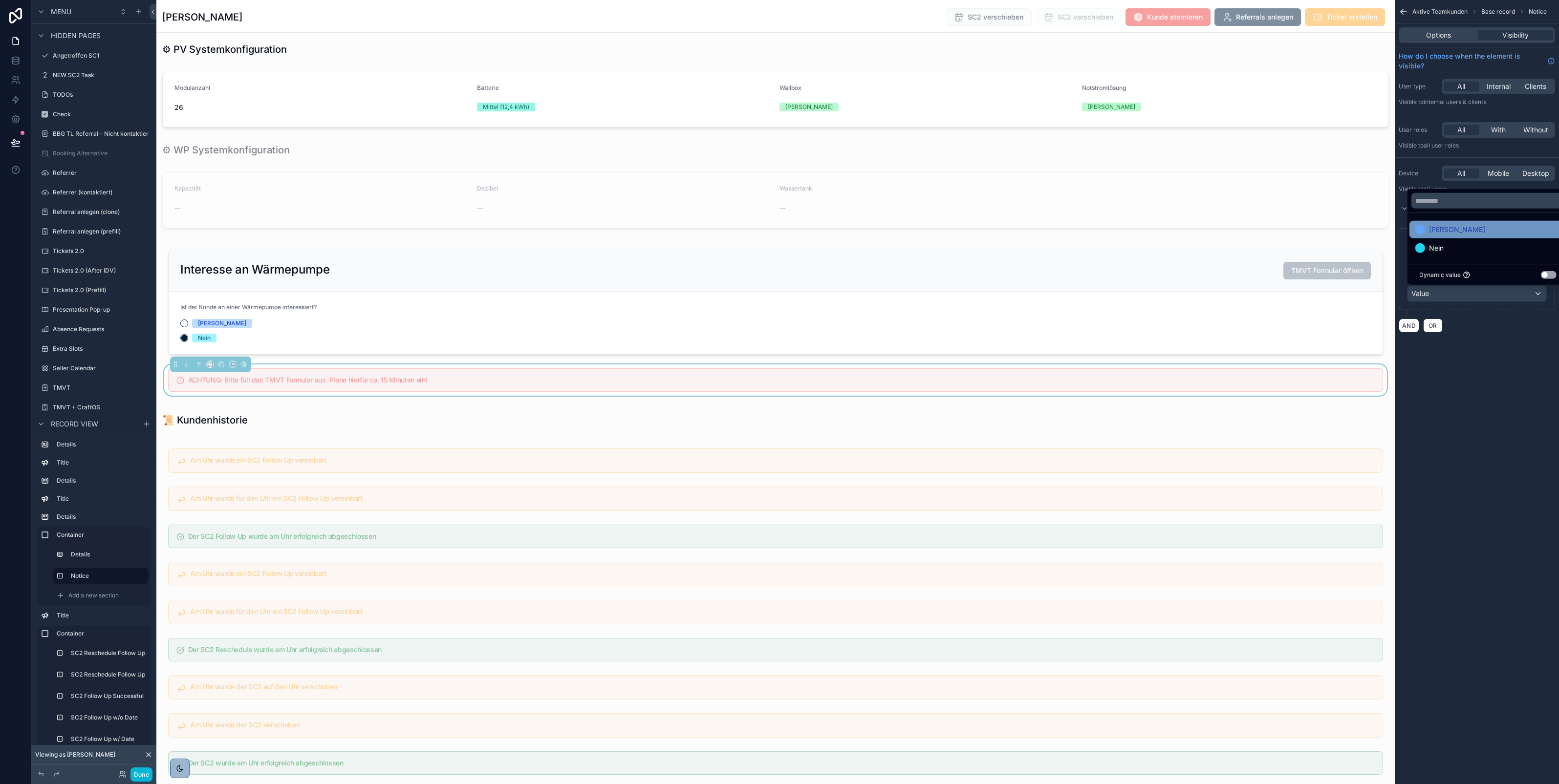
click at [1443, 234] on div "[PERSON_NAME]" at bounding box center [1488, 230] width 145 height 12
click at [1497, 376] on div "**********" at bounding box center [1478, 392] width 164 height 784
click at [142, 770] on button "Done" at bounding box center [142, 775] width 22 height 14
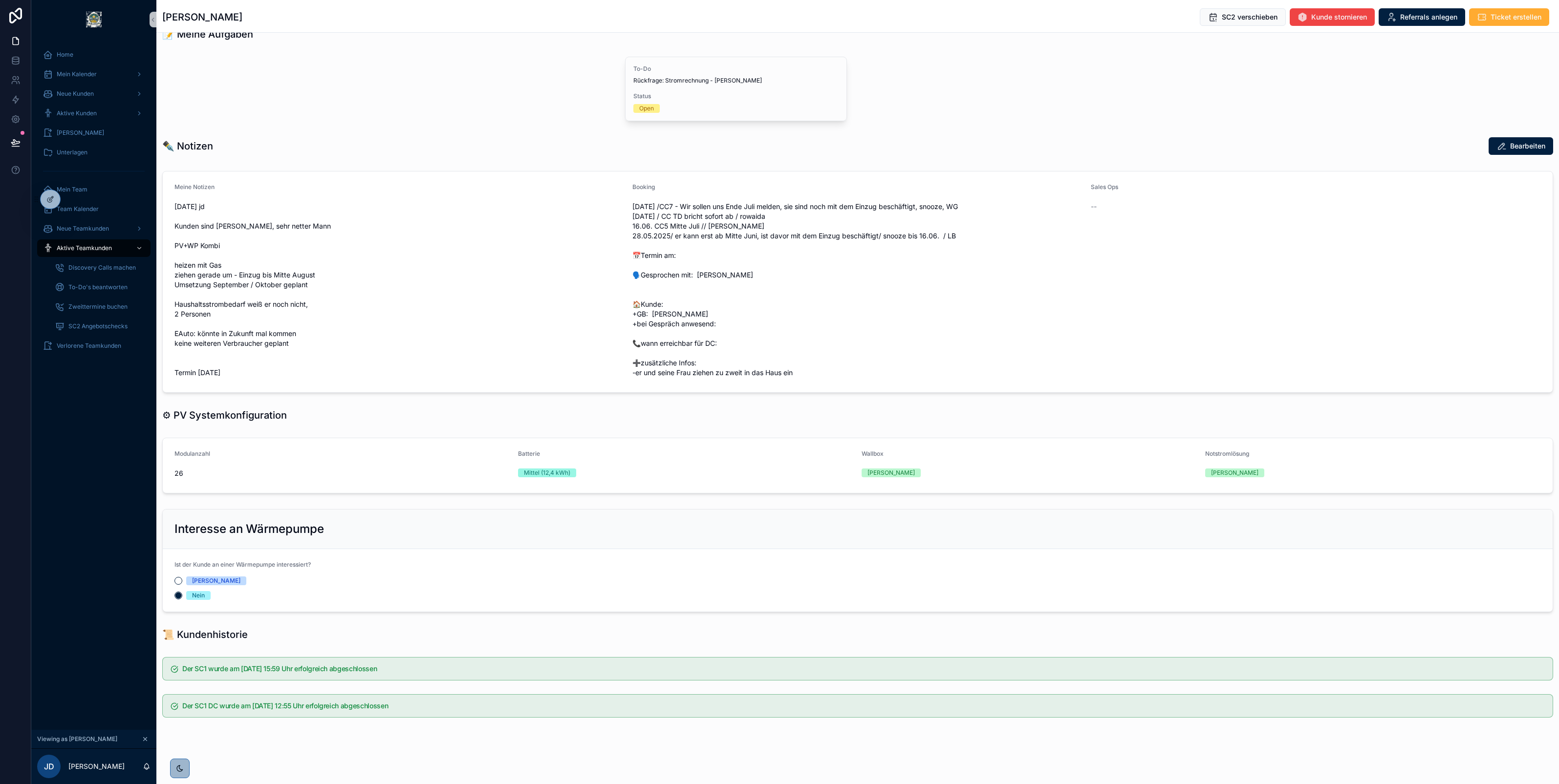
scroll to position [370, 0]
click at [179, 579] on button "[PERSON_NAME]" at bounding box center [179, 581] width 7 height 7
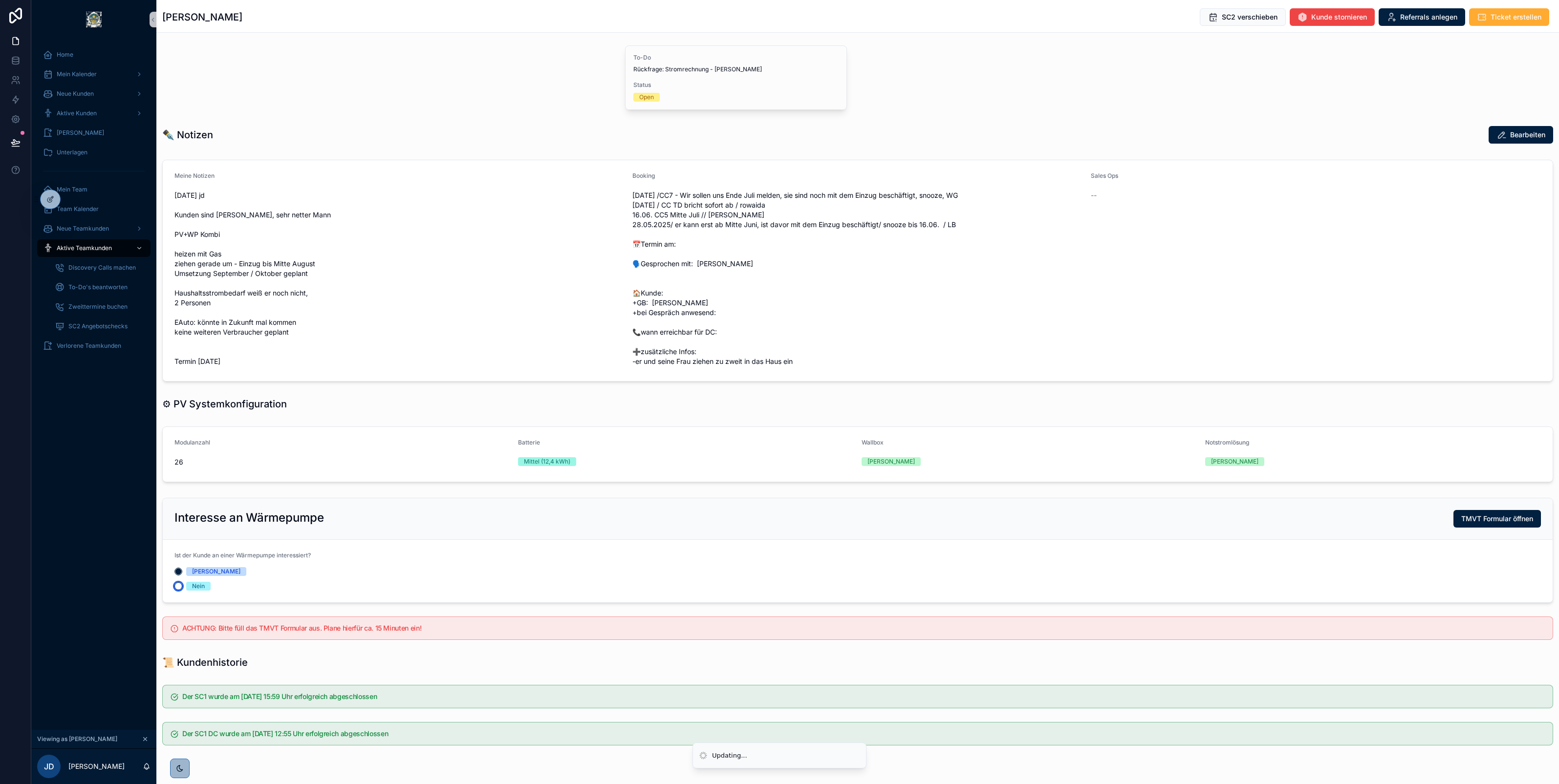
click at [181, 591] on button "Nein" at bounding box center [179, 586] width 7 height 7
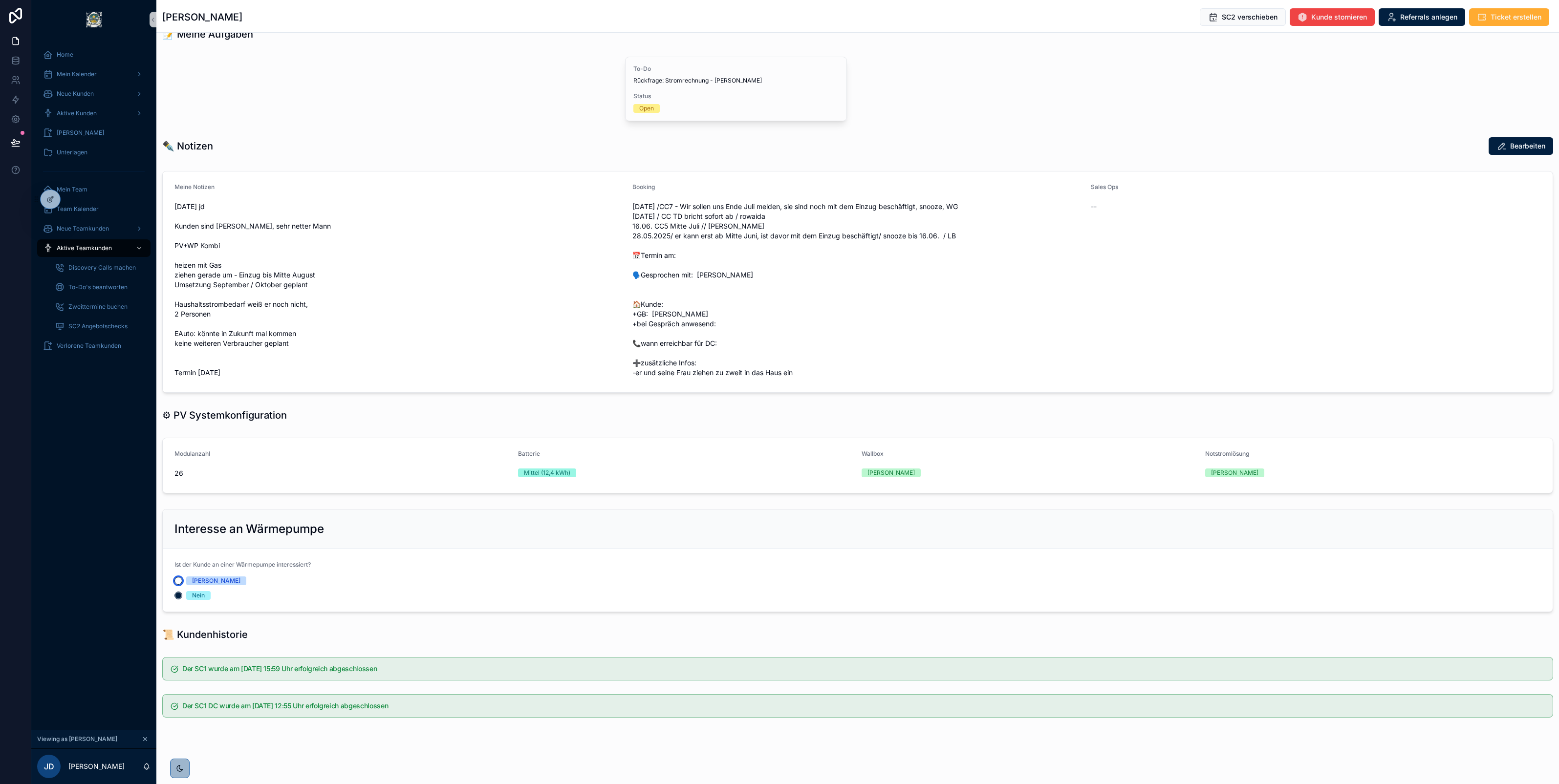
click at [177, 579] on button "[PERSON_NAME]" at bounding box center [179, 581] width 7 height 7
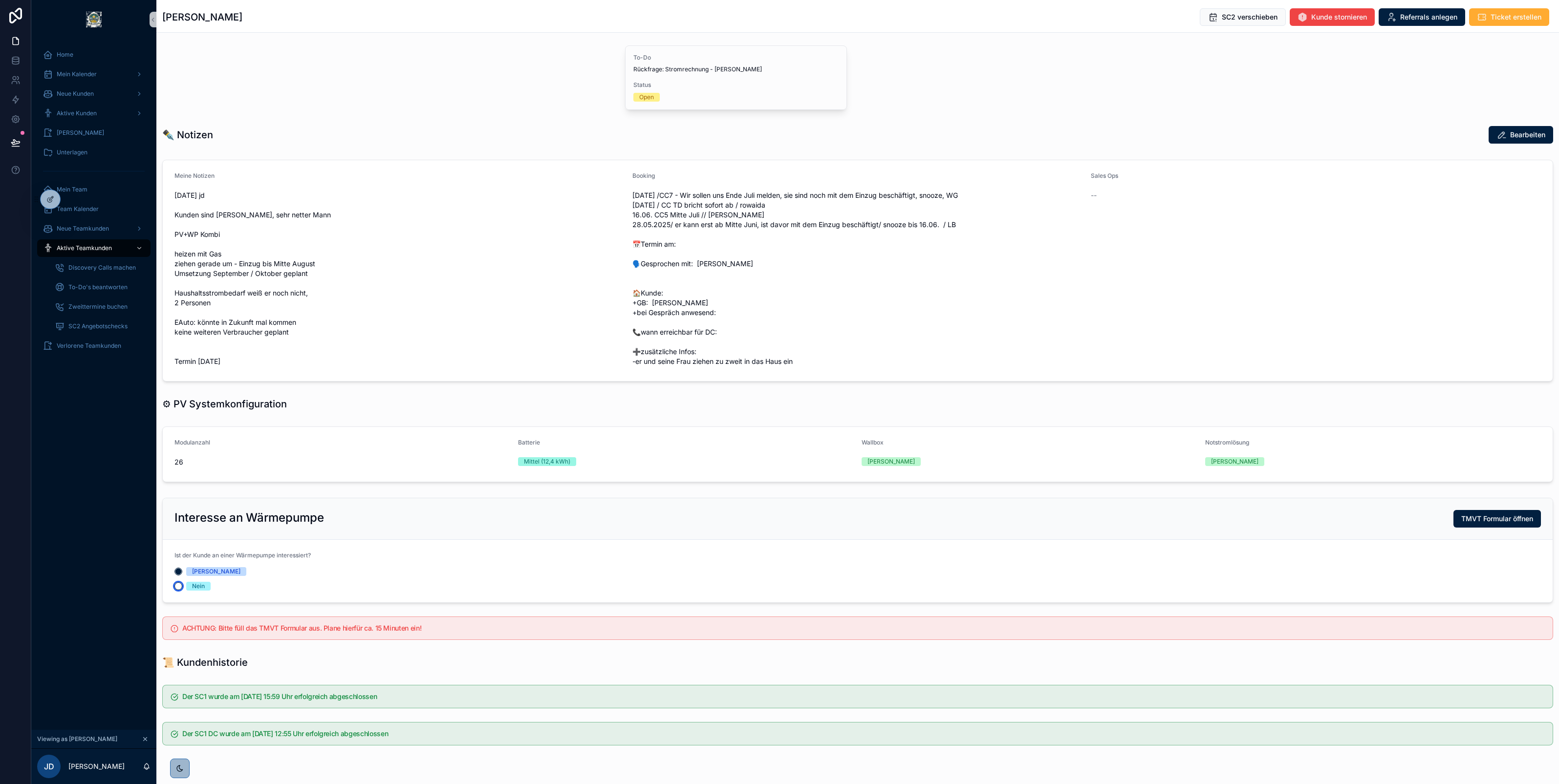
click at [177, 591] on button "Nein" at bounding box center [179, 586] width 7 height 7
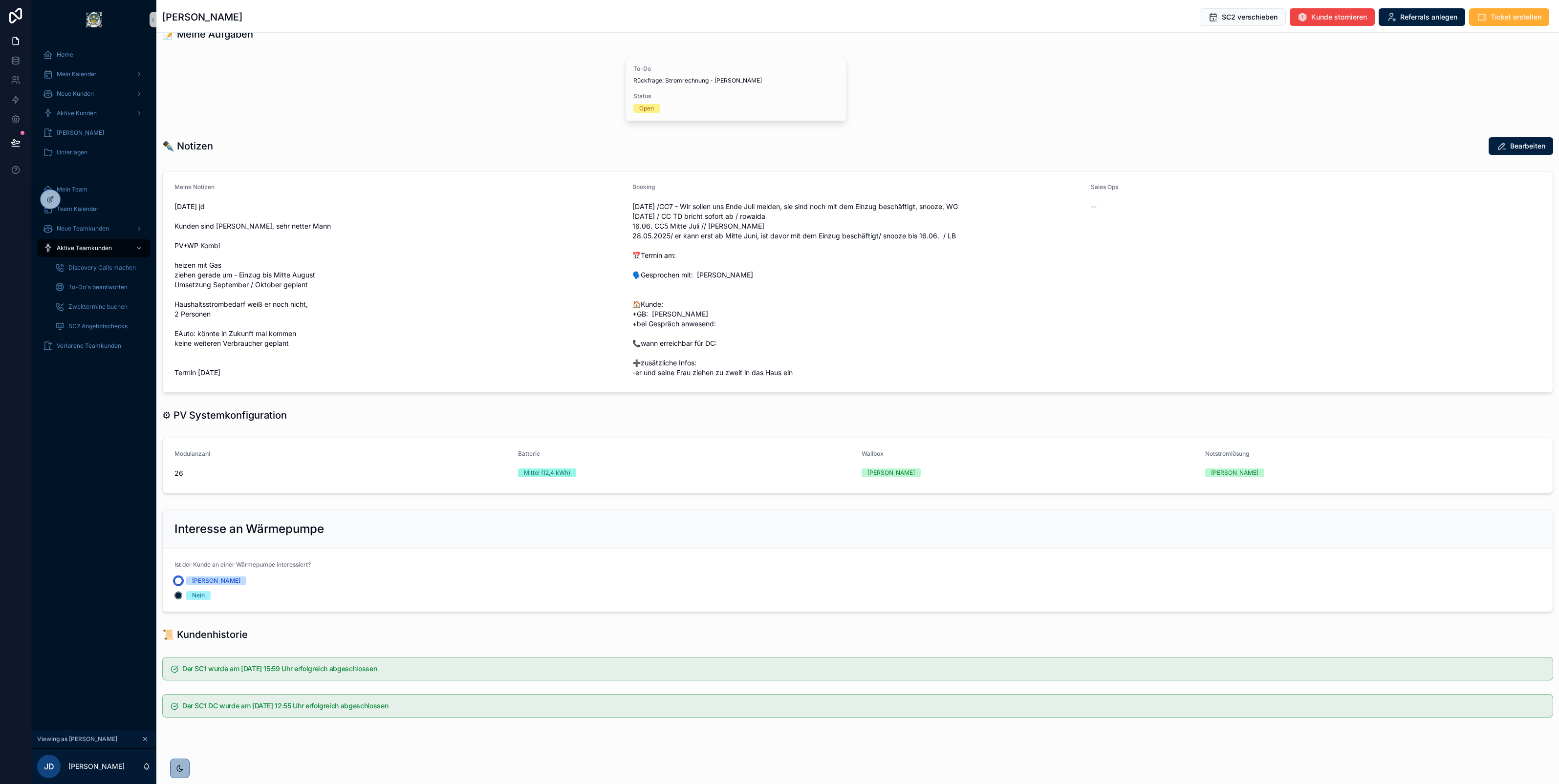
click at [178, 580] on button "[PERSON_NAME]" at bounding box center [179, 581] width 7 height 7
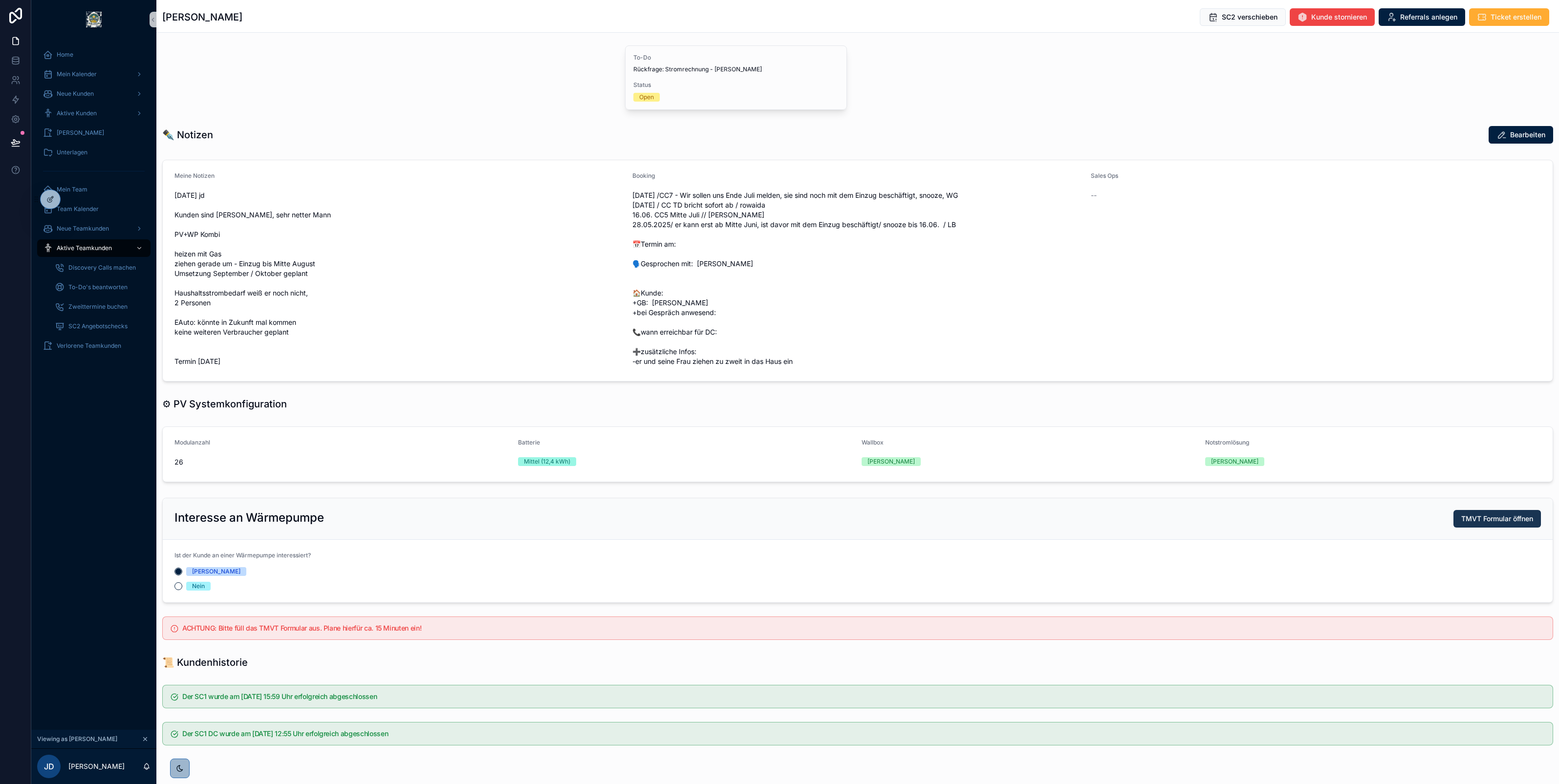
click at [1470, 524] on span "TMVT Formular öffnen" at bounding box center [1497, 519] width 72 height 9
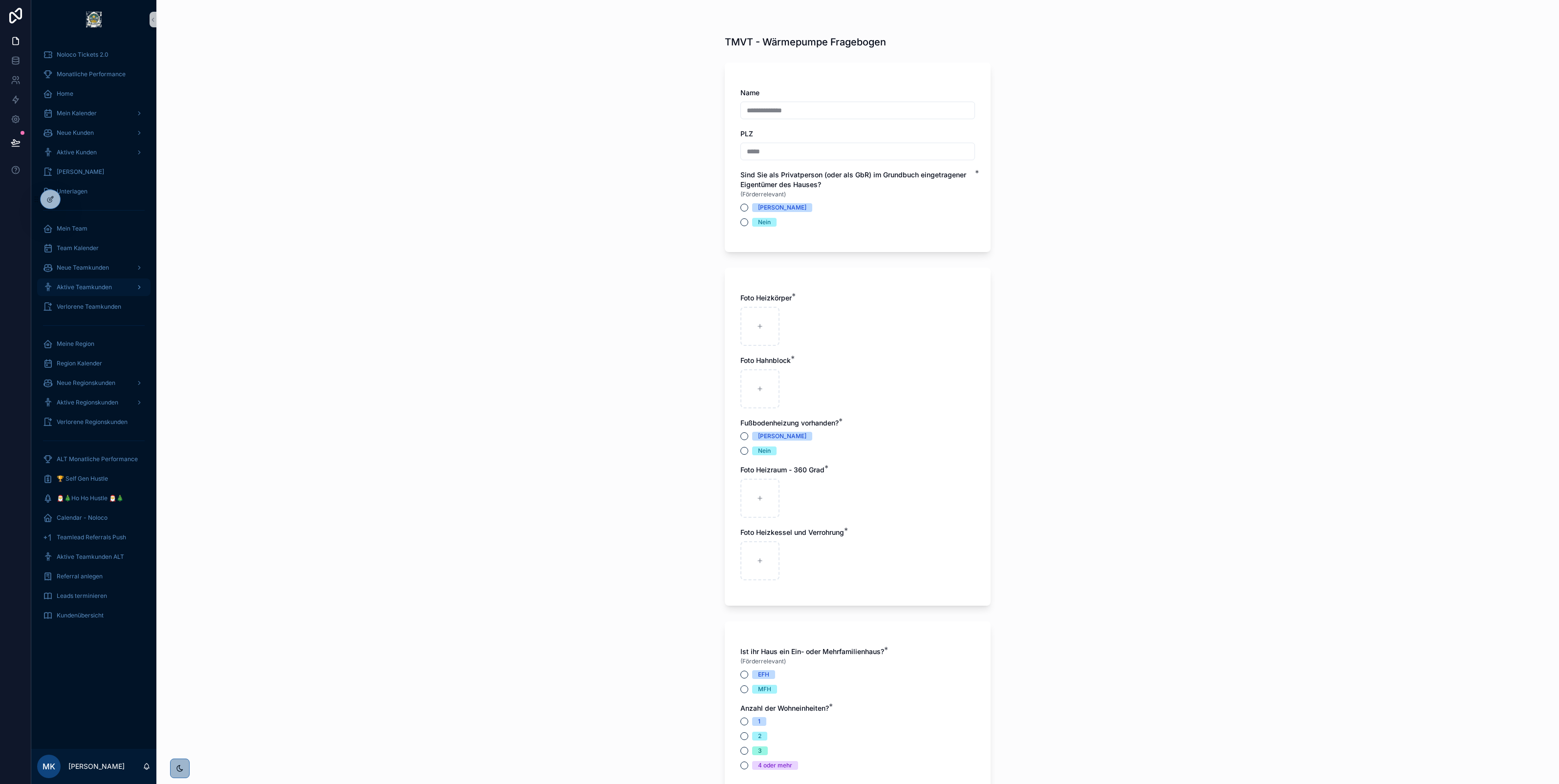
click at [92, 286] on span "Aktive Teamkunden" at bounding box center [84, 287] width 55 height 7
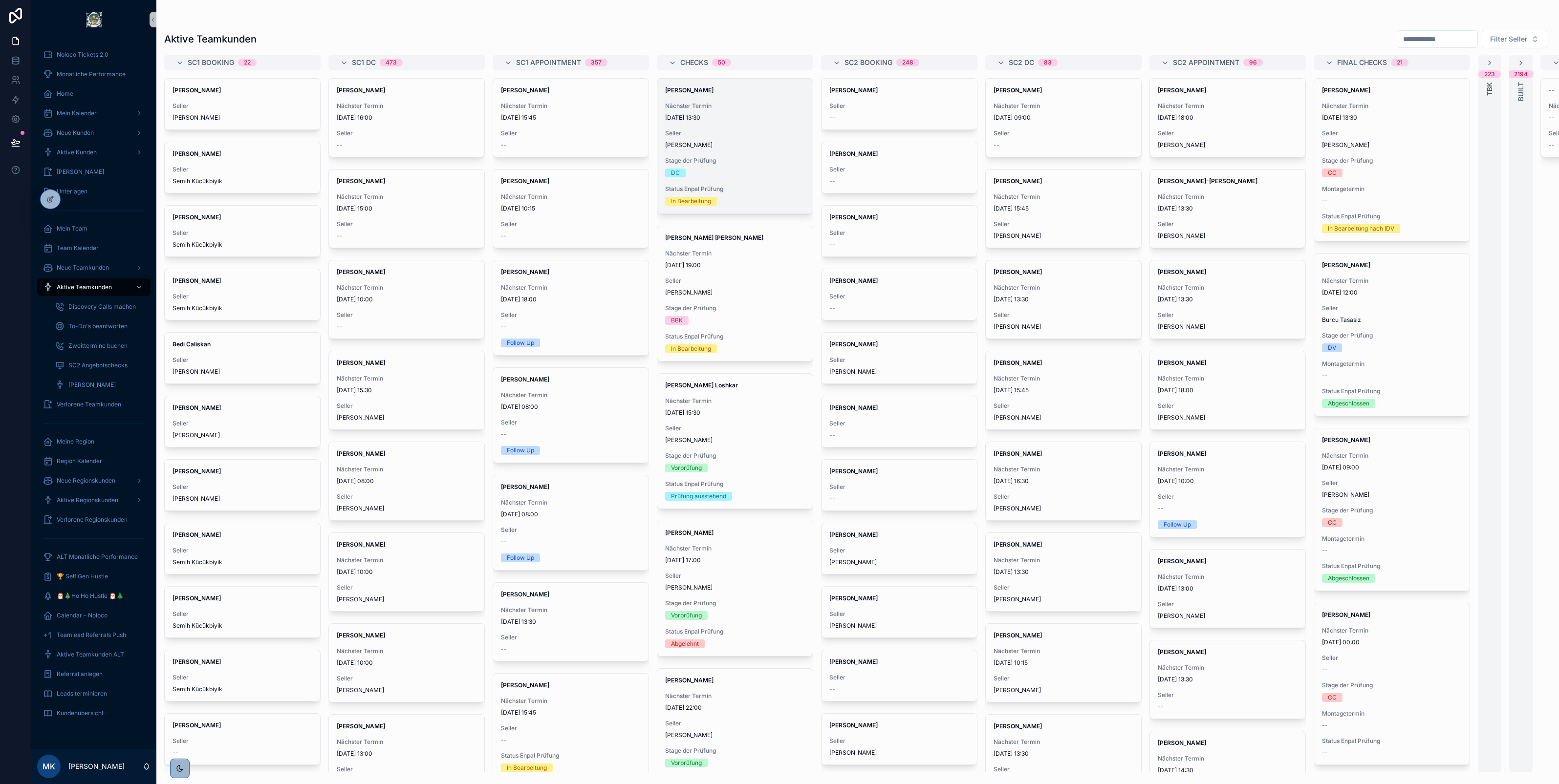
click at [739, 135] on span "Seller" at bounding box center [736, 134] width 140 height 7
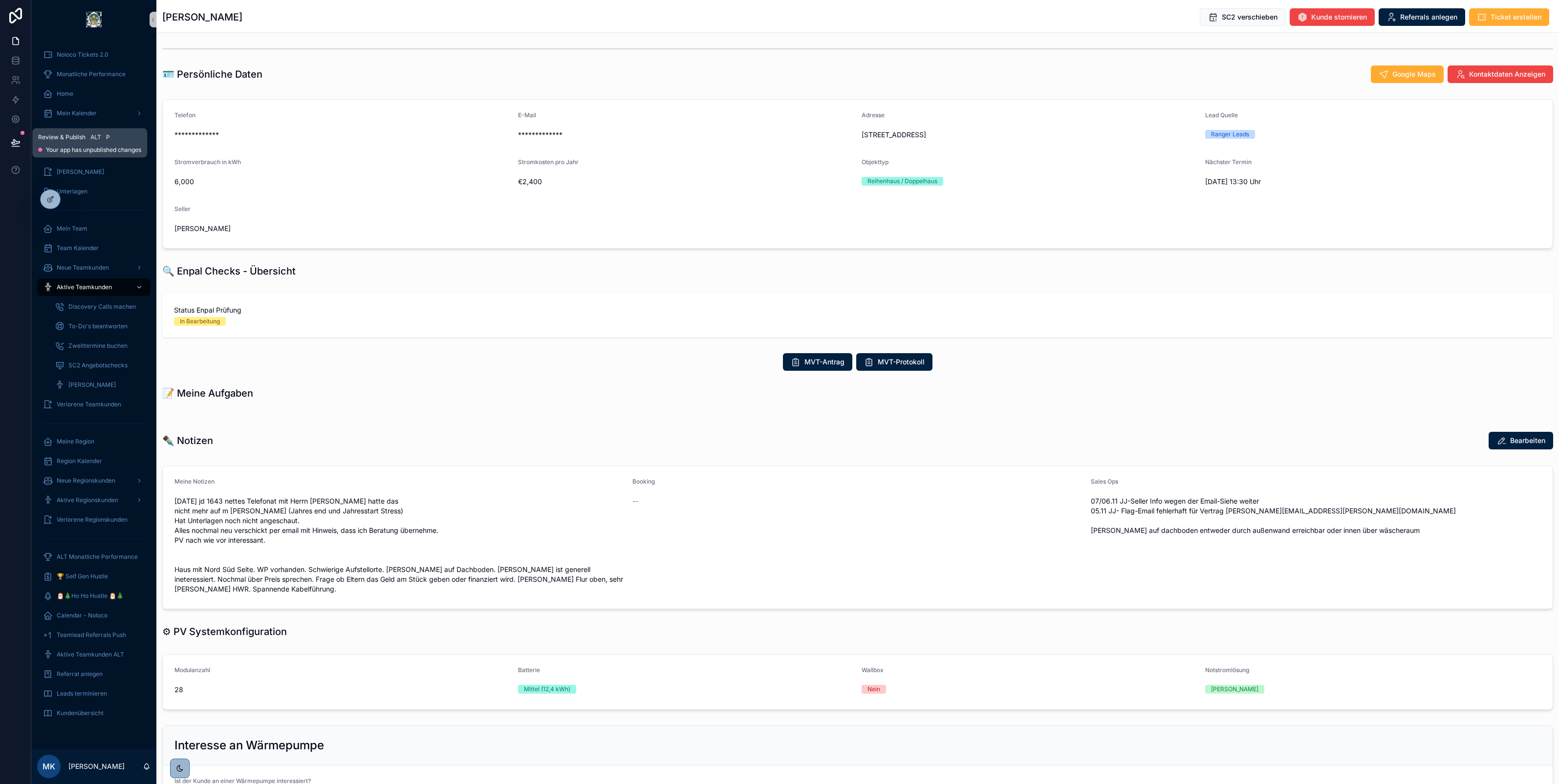
click at [19, 143] on icon at bounding box center [15, 142] width 8 height 5
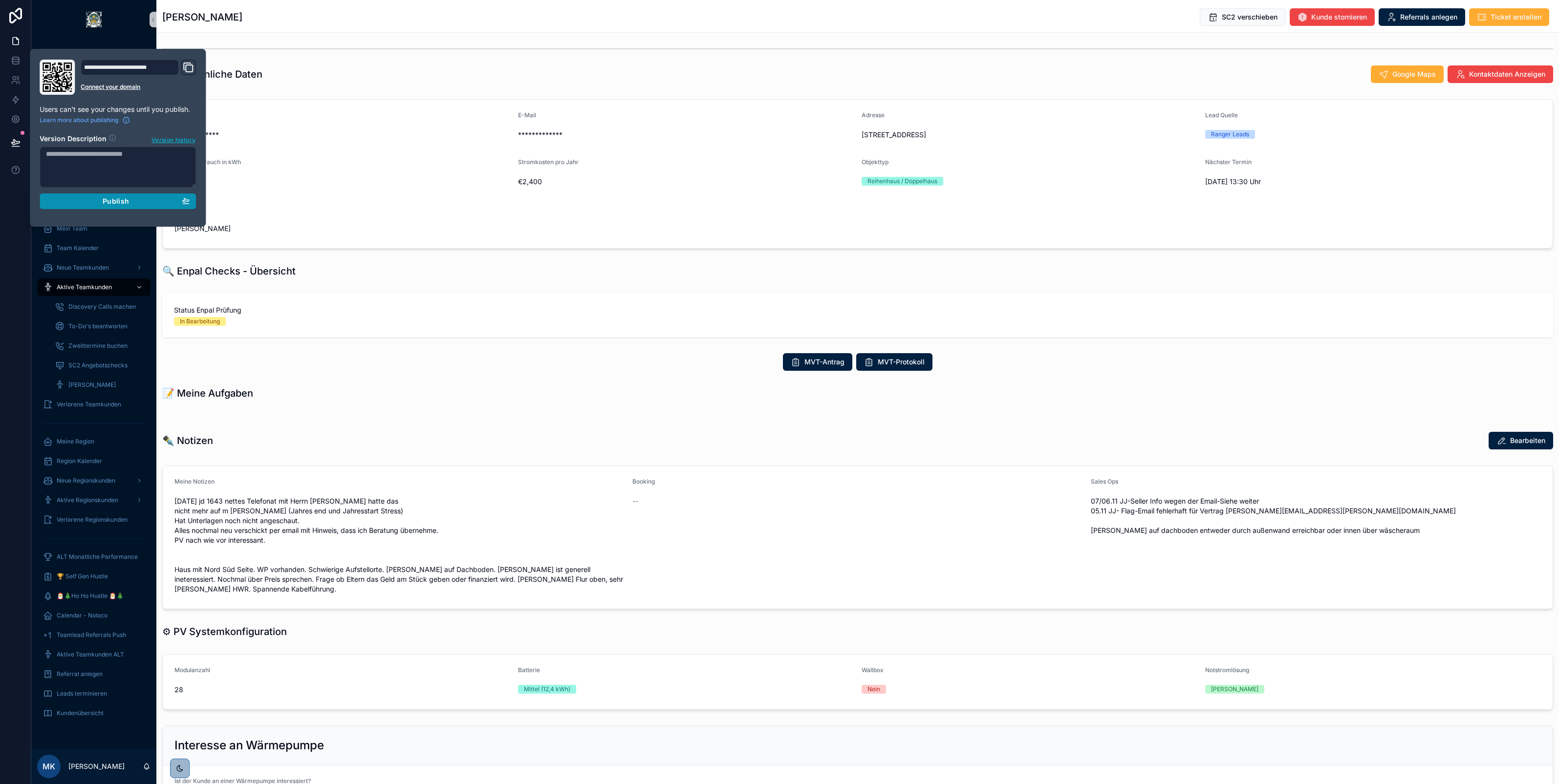
click at [79, 206] on div "Publish" at bounding box center [118, 201] width 144 height 8
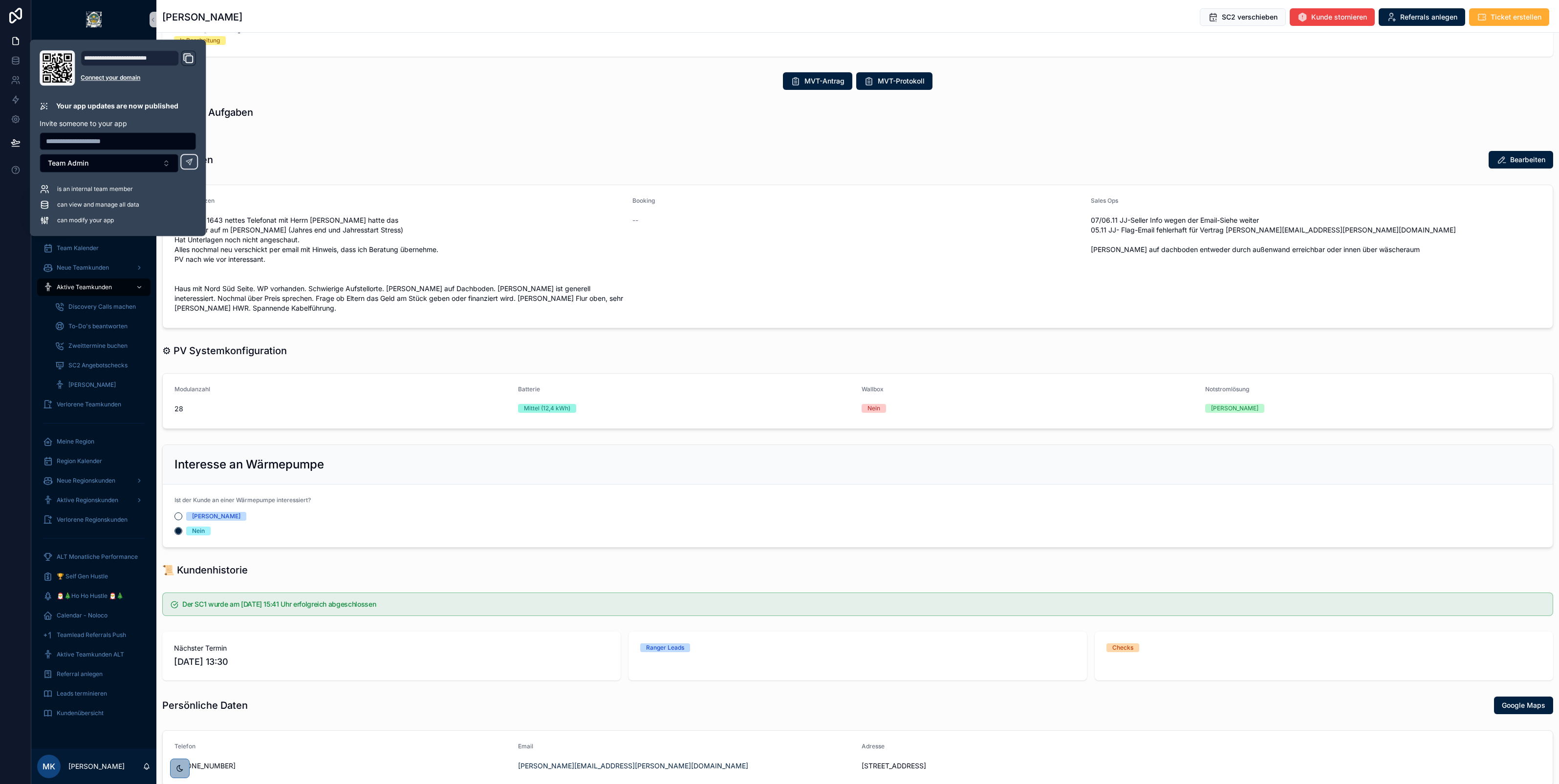
scroll to position [281, 0]
click at [365, 169] on div "✒️ Notizen Bearbeiten" at bounding box center [857, 159] width 1403 height 26
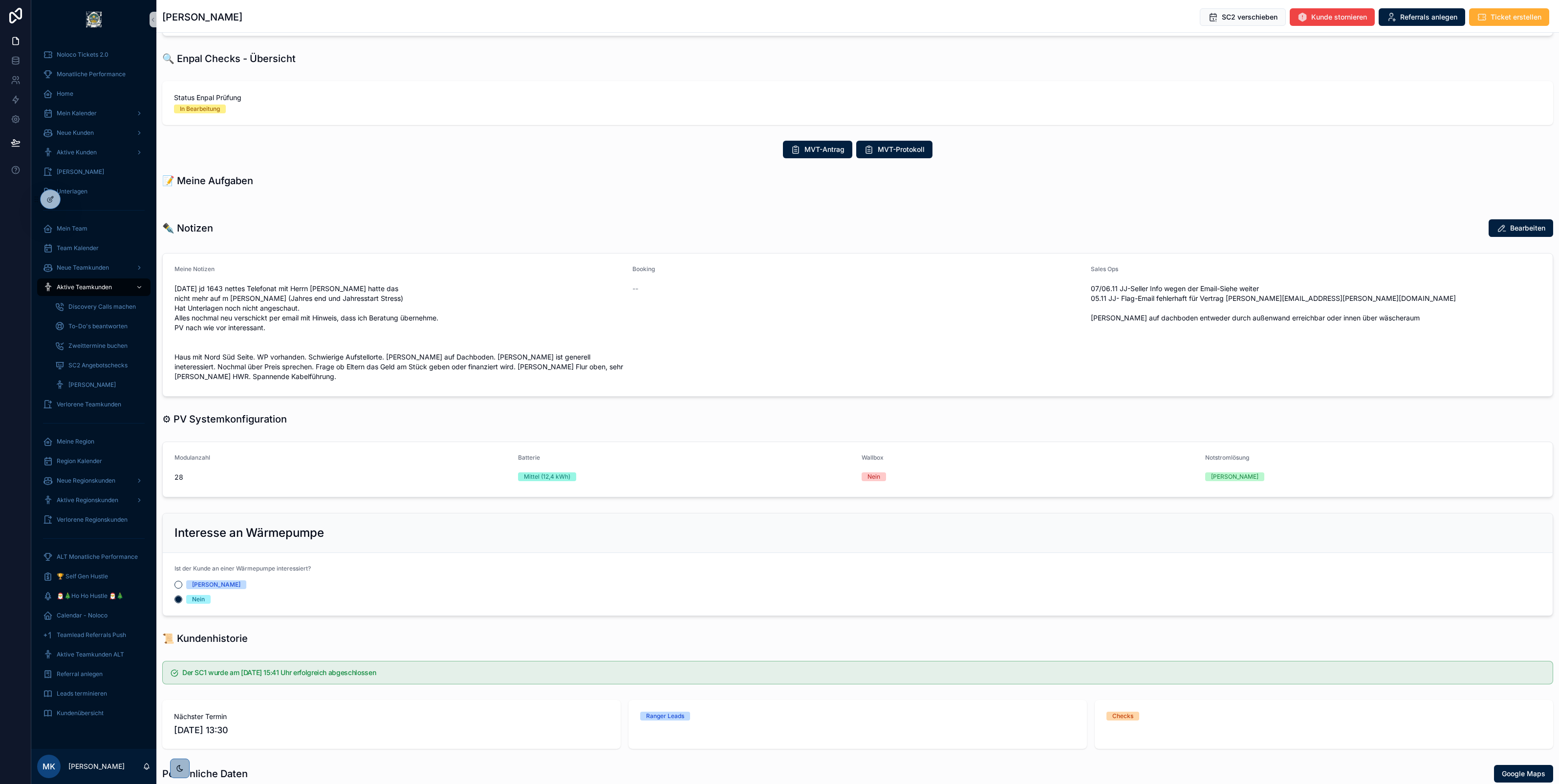
scroll to position [211, 0]
click at [808, 152] on span "MVT-Antrag" at bounding box center [824, 150] width 40 height 9
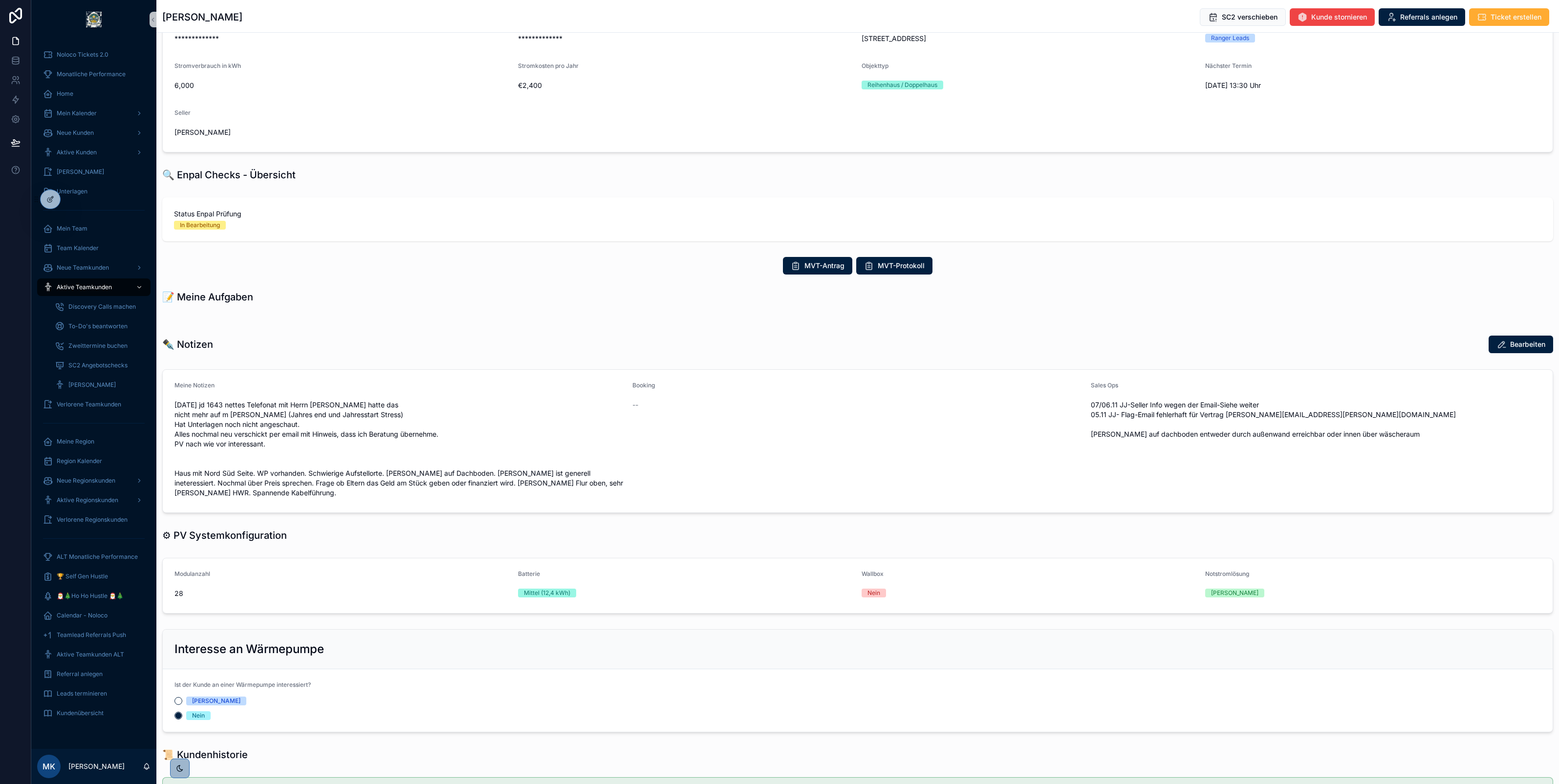
scroll to position [96, 0]
click at [78, 155] on span "Aktive Kunden" at bounding box center [77, 152] width 40 height 7
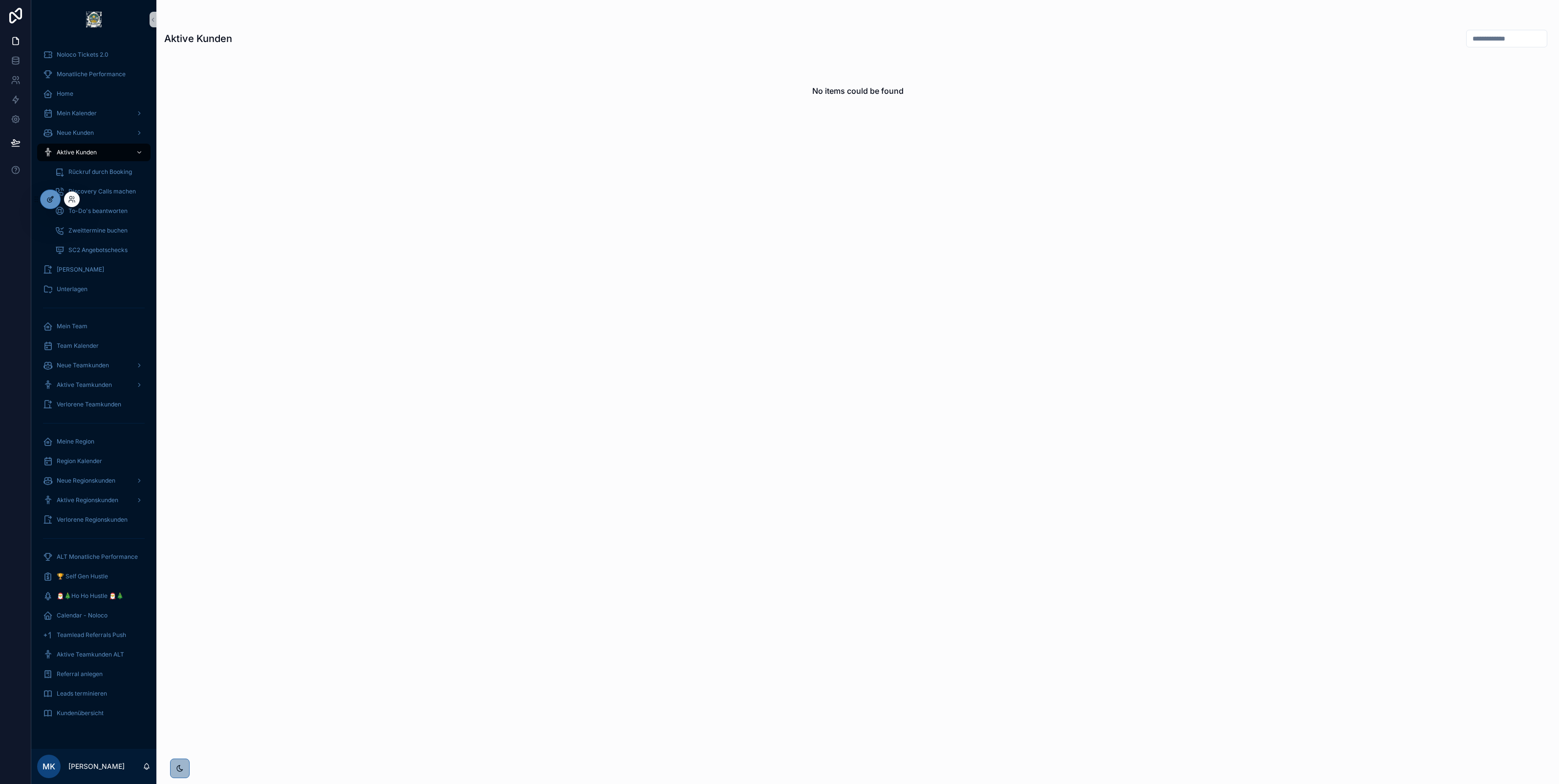
click at [51, 199] on icon at bounding box center [51, 198] width 4 height 4
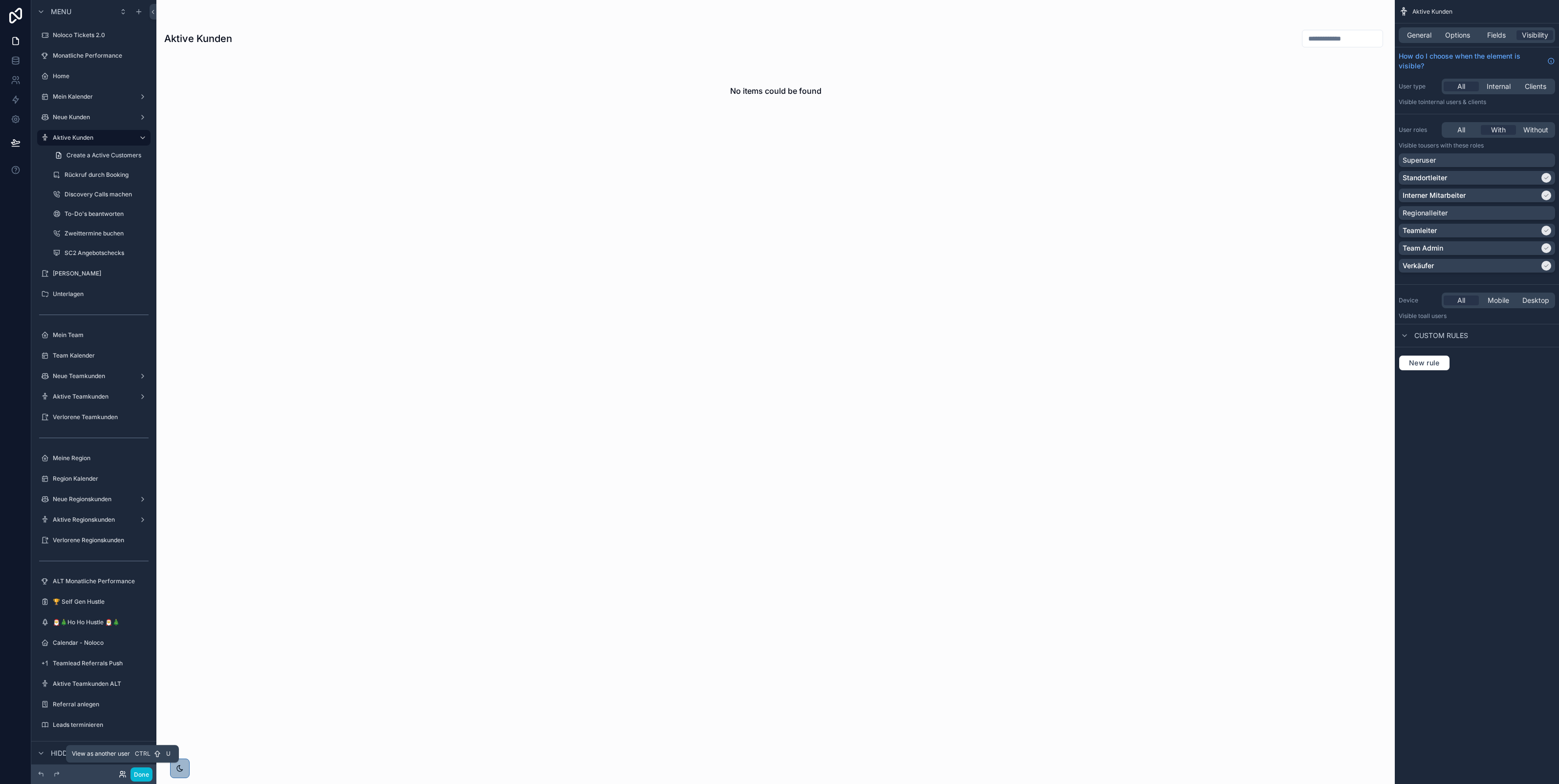
click at [123, 772] on icon at bounding box center [123, 773] width 1 height 3
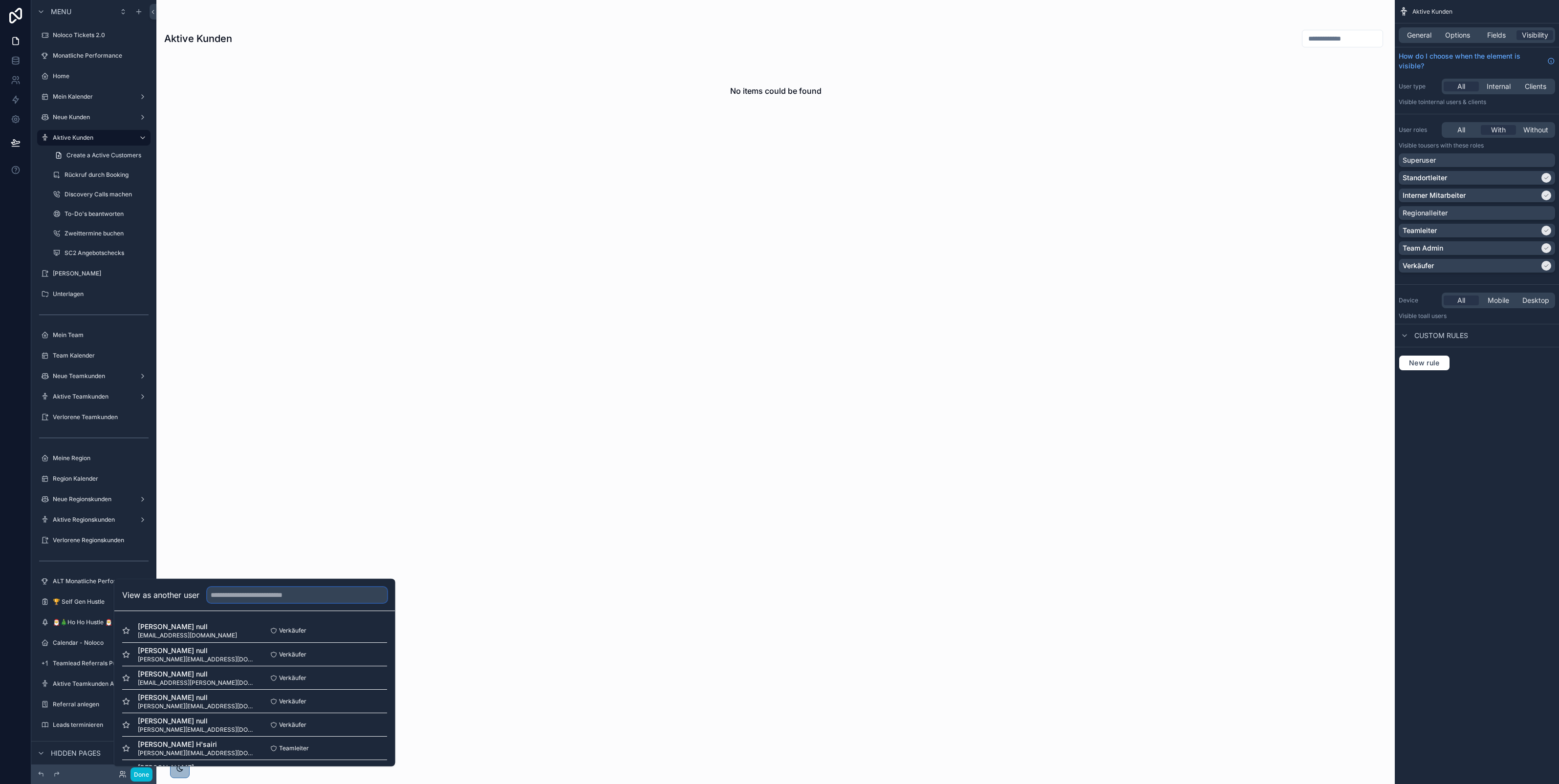
click at [222, 594] on input "text" at bounding box center [297, 595] width 179 height 16
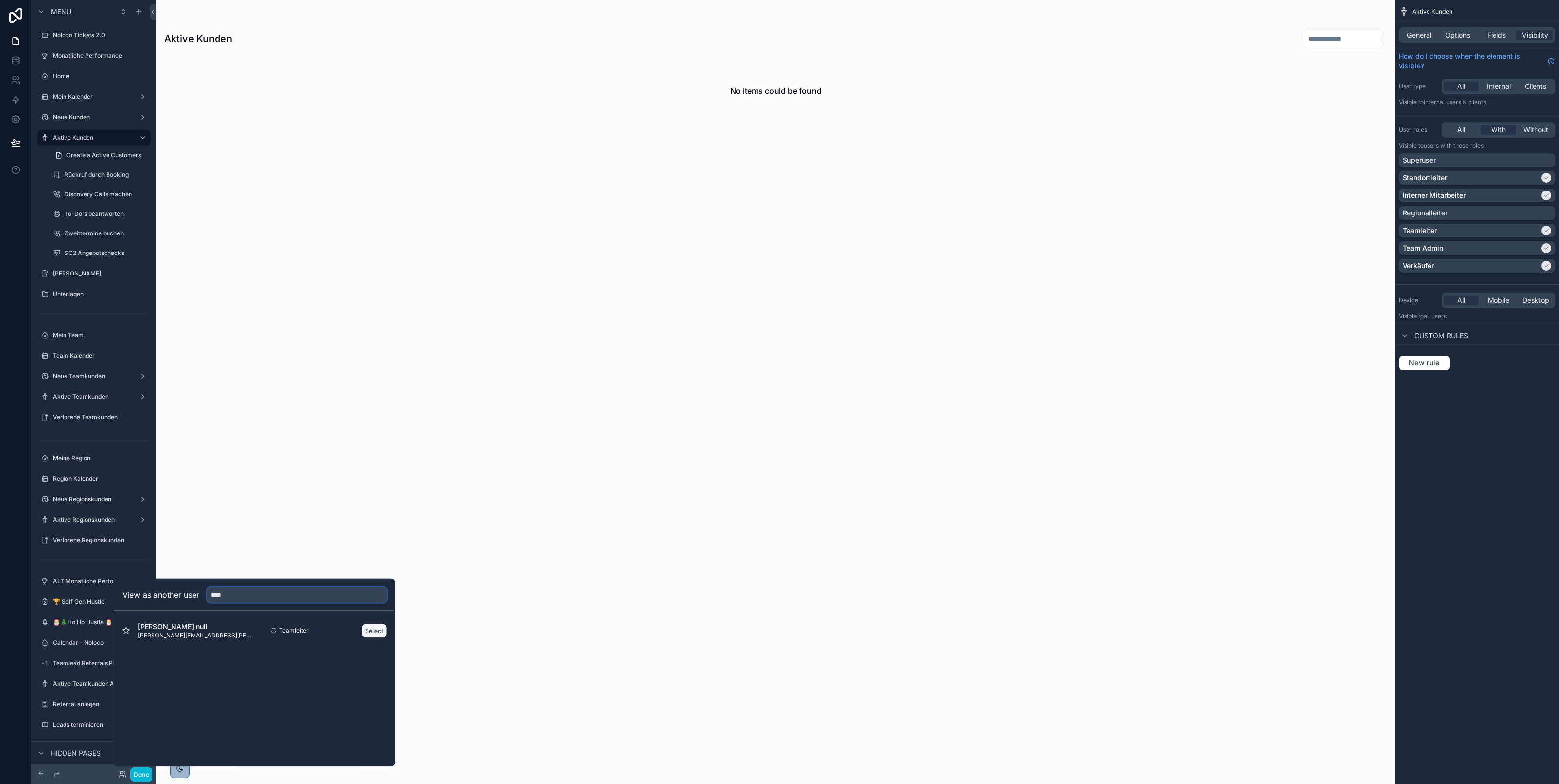
type input "****"
click at [369, 632] on button "Select" at bounding box center [374, 630] width 25 height 14
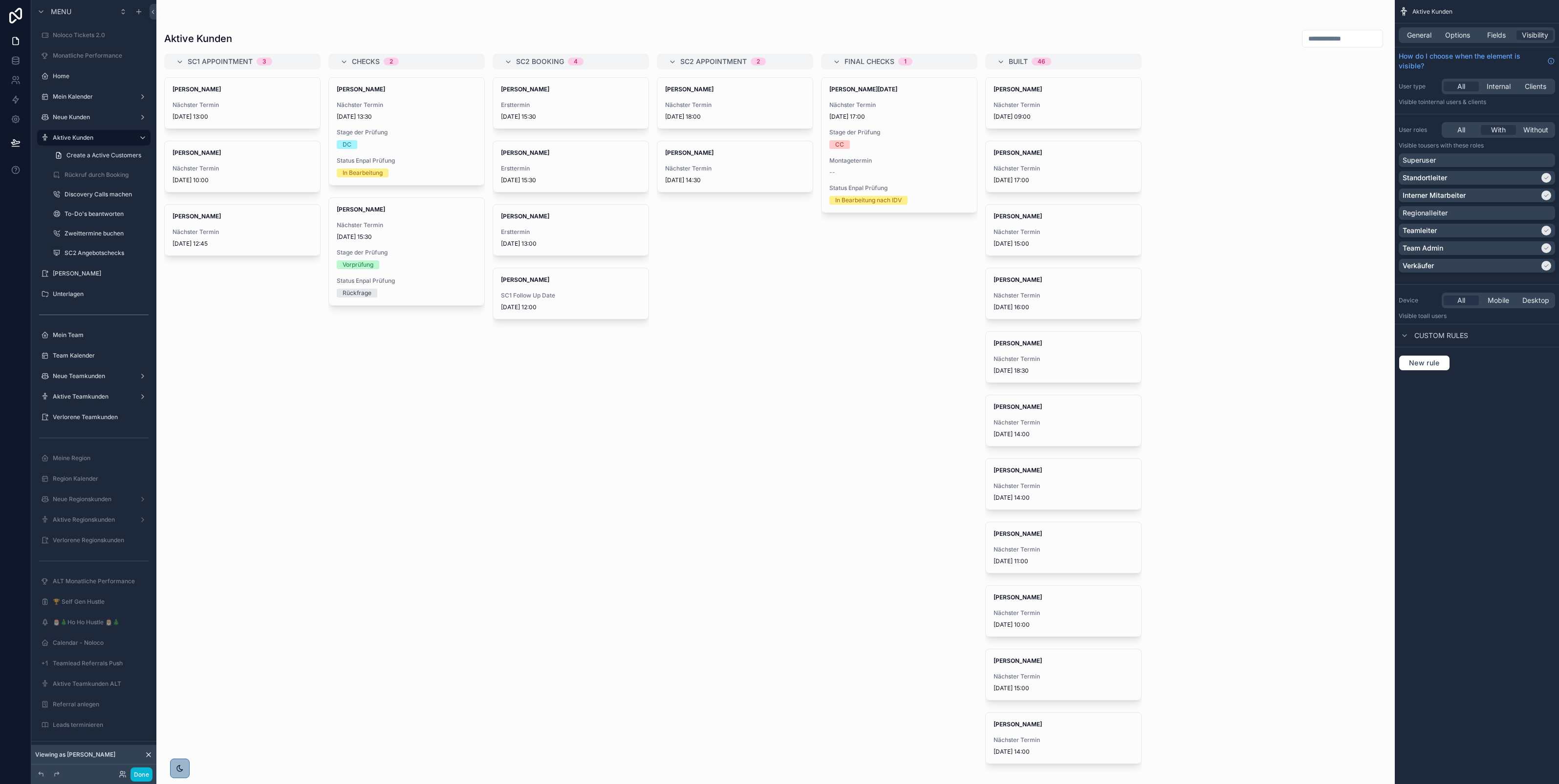
click at [553, 107] on div "scrollable content" at bounding box center [775, 392] width 1238 height 784
click at [553, 107] on span "Ersttermin" at bounding box center [571, 105] width 140 height 7
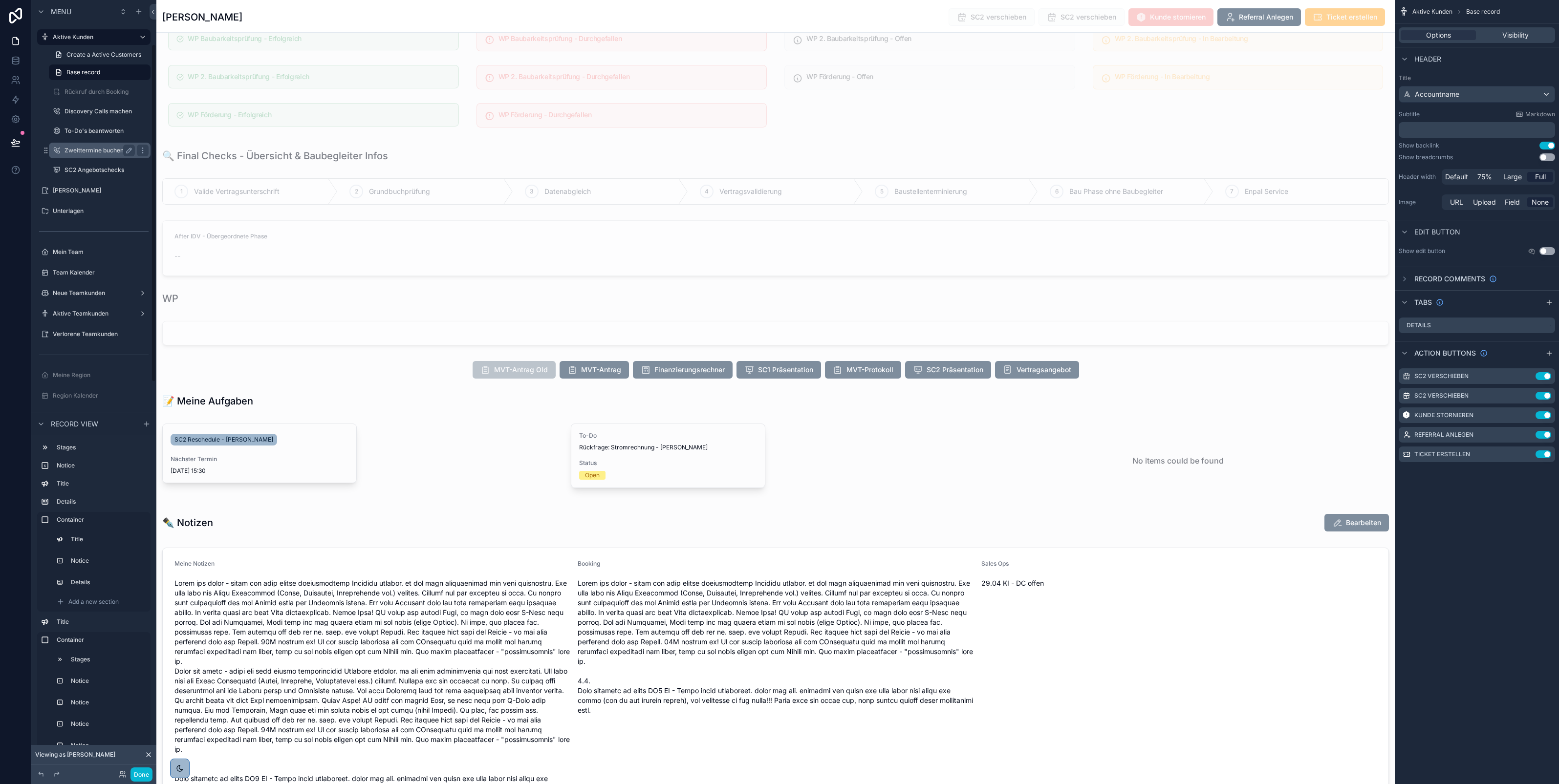
scroll to position [103, 0]
click at [86, 304] on div "Aktive Teamkunden" at bounding box center [93, 311] width 109 height 16
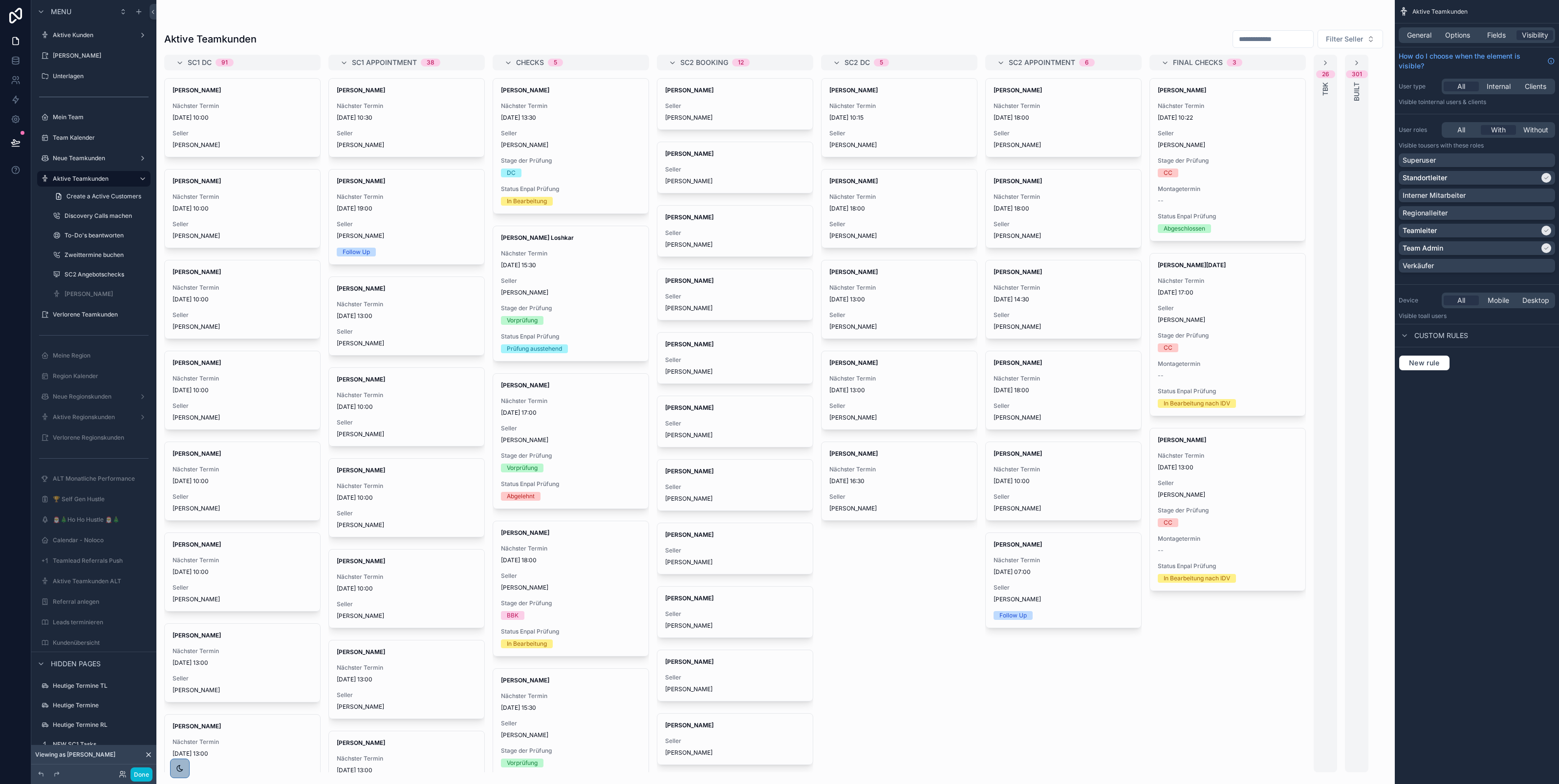
click at [534, 177] on div "scrollable content" at bounding box center [775, 392] width 1238 height 784
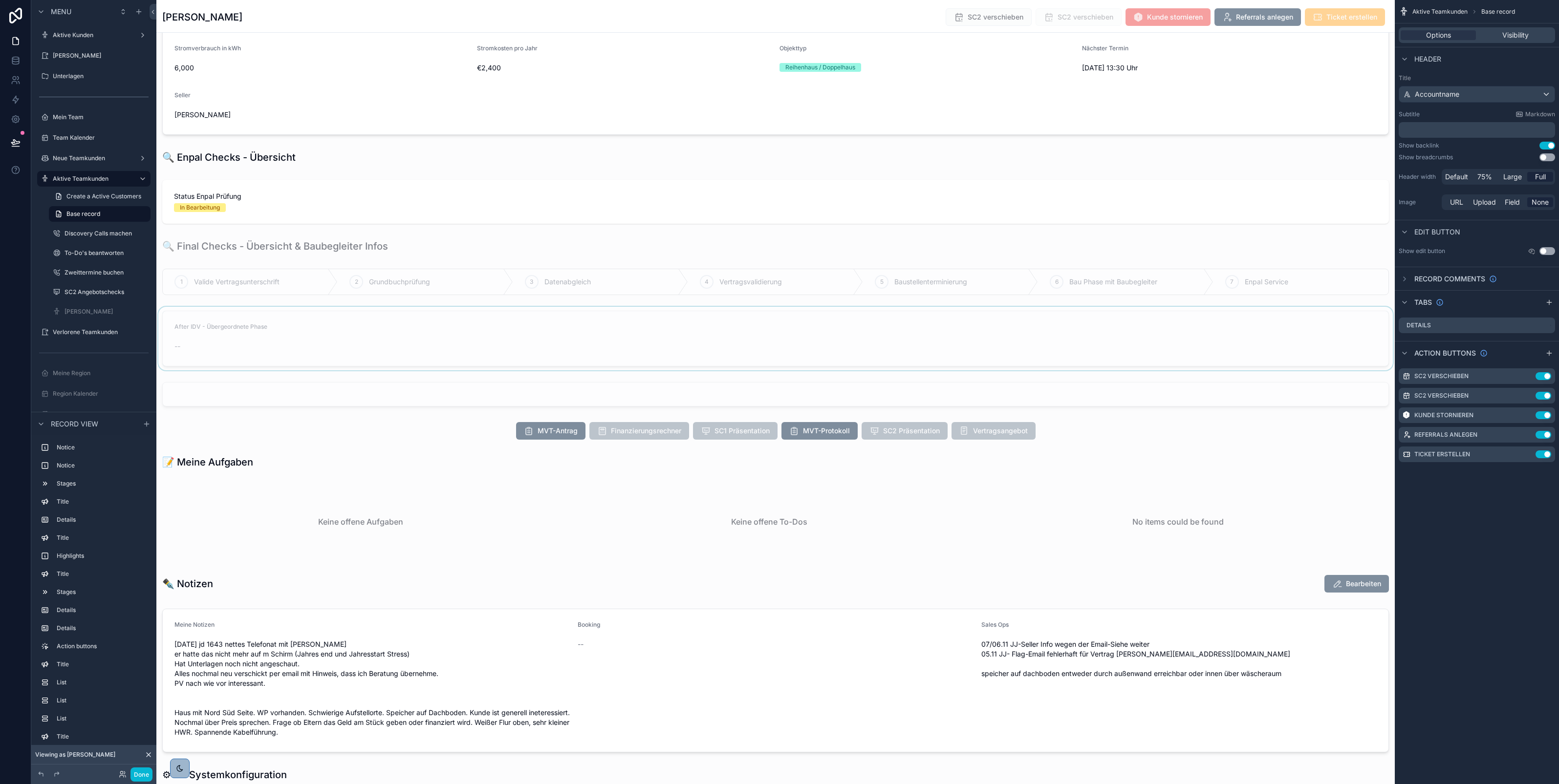
scroll to position [193, 0]
click at [528, 426] on div "scrollable content" at bounding box center [775, 430] width 1238 height 25
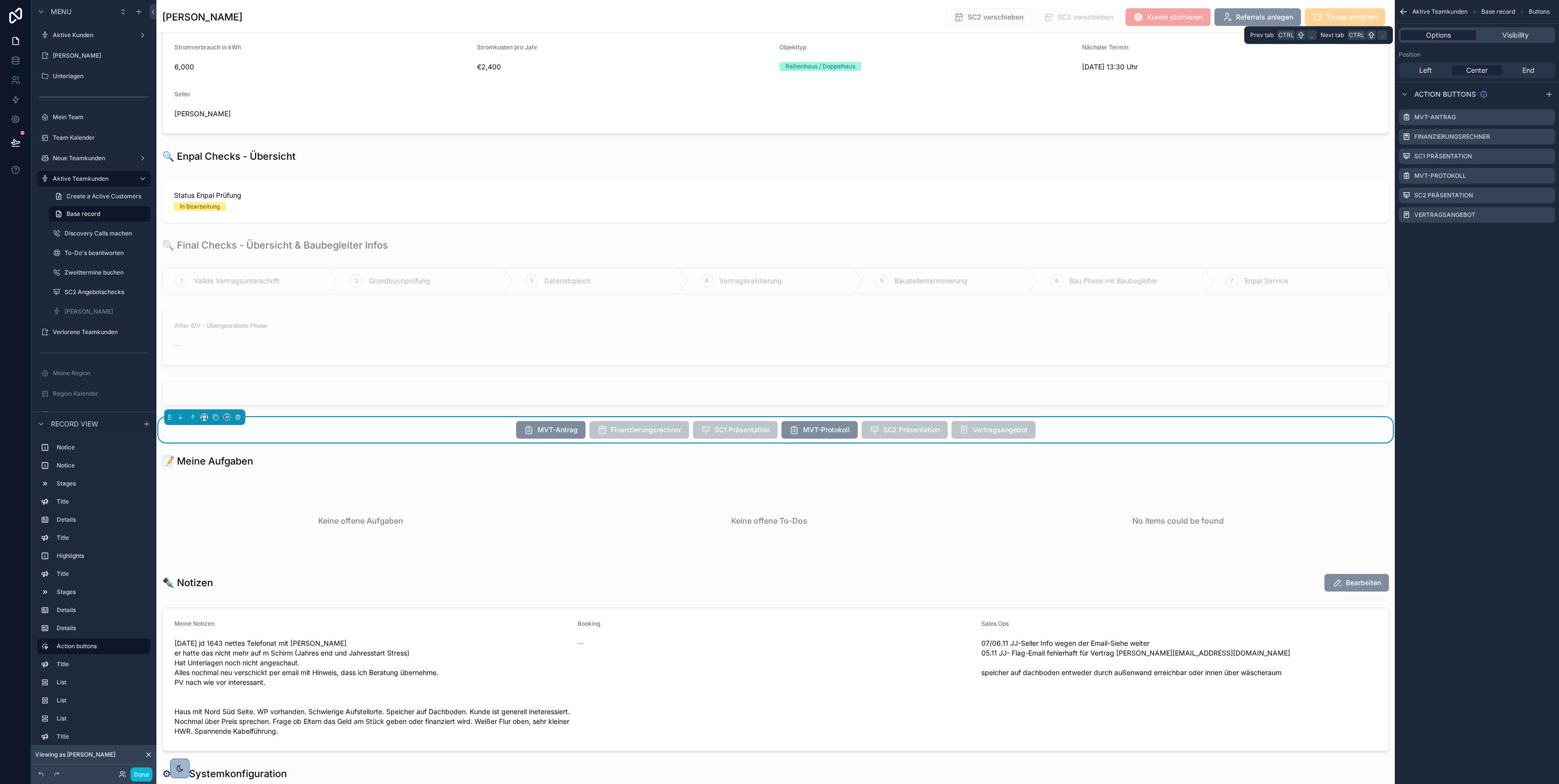
click at [1451, 35] on div "Options" at bounding box center [1438, 35] width 76 height 9
click at [1489, 119] on div "MVT-Antrag" at bounding box center [1477, 117] width 156 height 16
click at [1547, 118] on icon "scrollable content" at bounding box center [1549, 116] width 4 height 4
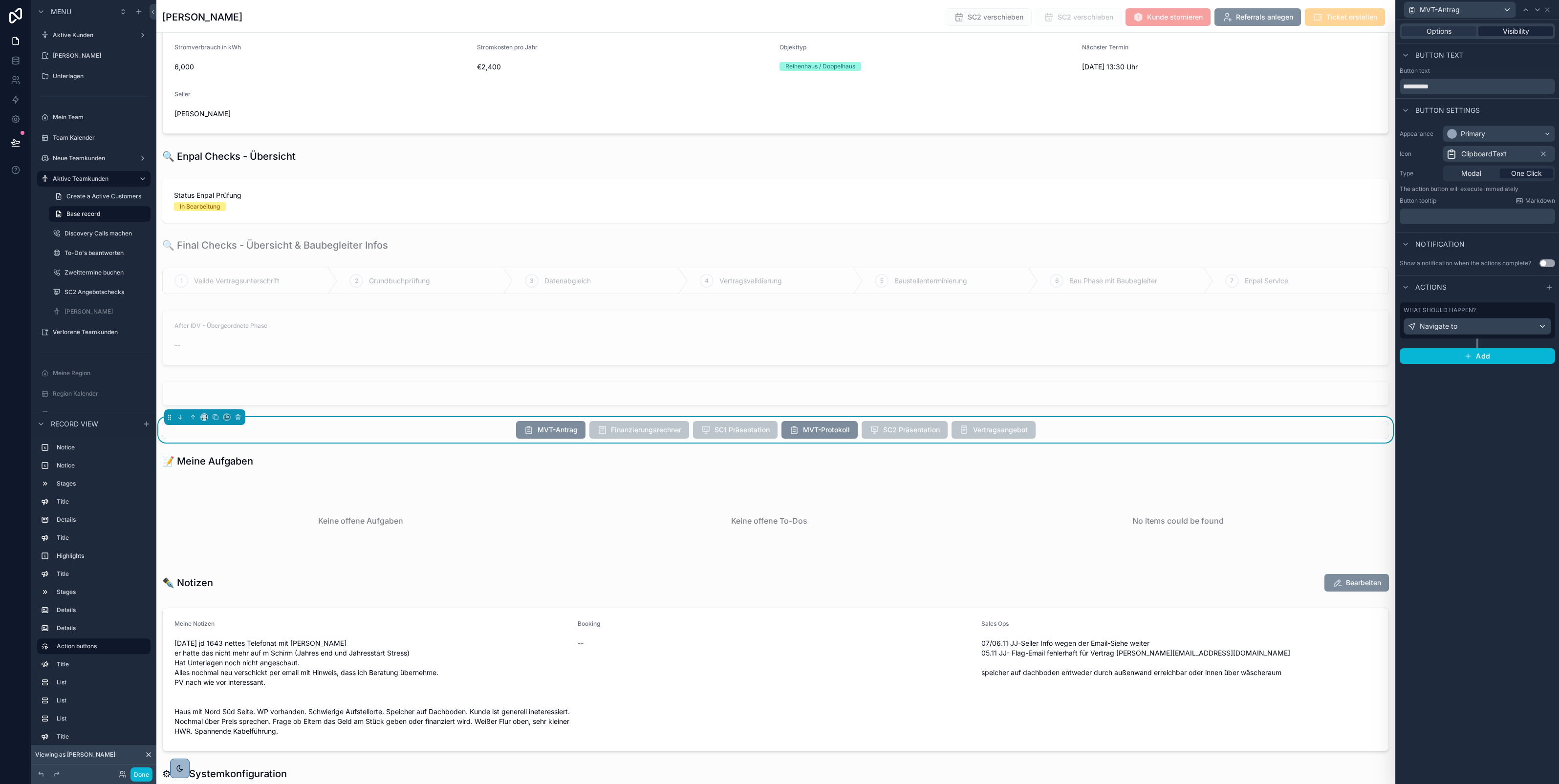
click at [1525, 27] on span "Visibility" at bounding box center [1516, 31] width 26 height 9
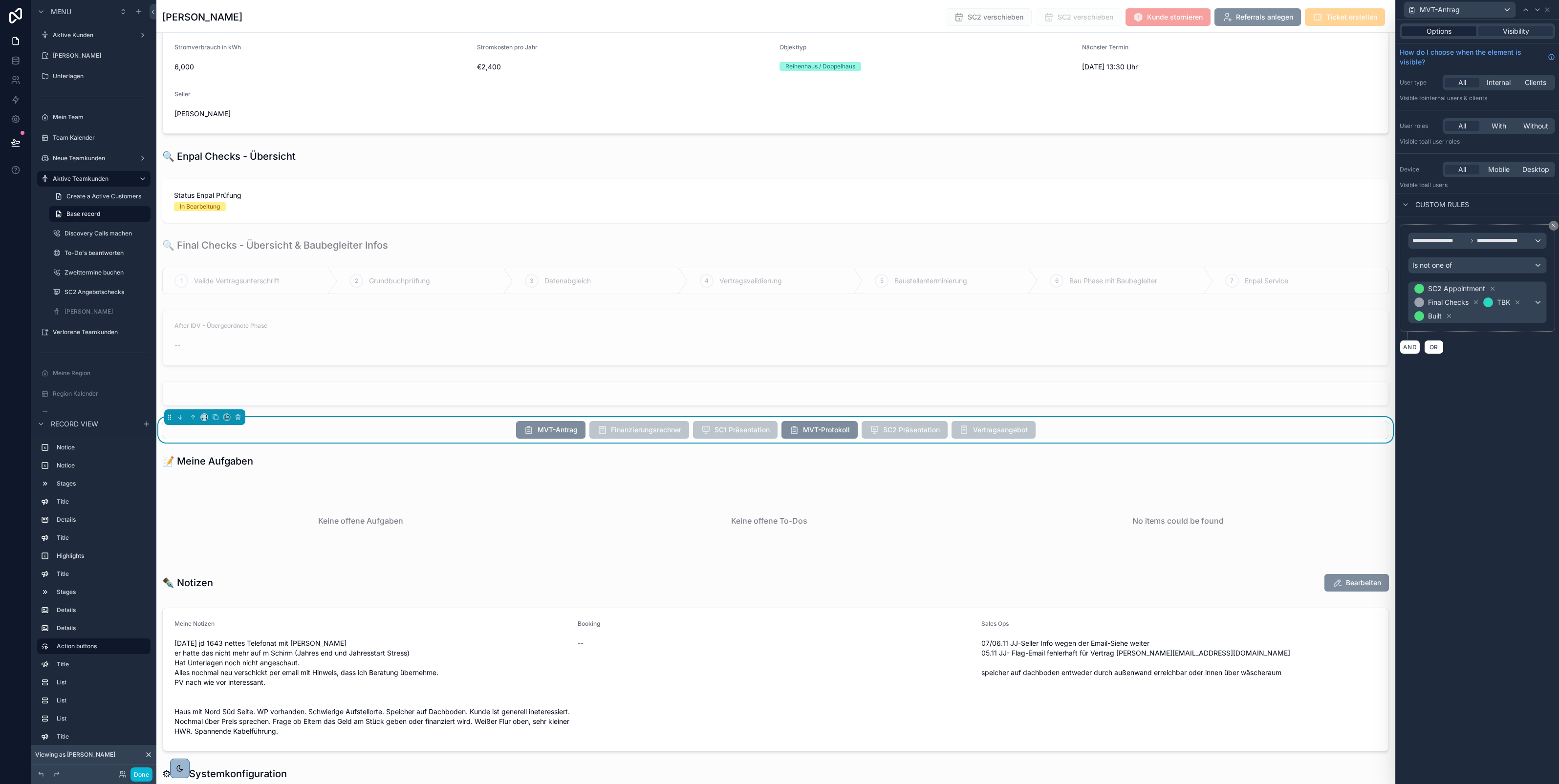
click at [1428, 35] on span "Options" at bounding box center [1439, 31] width 25 height 9
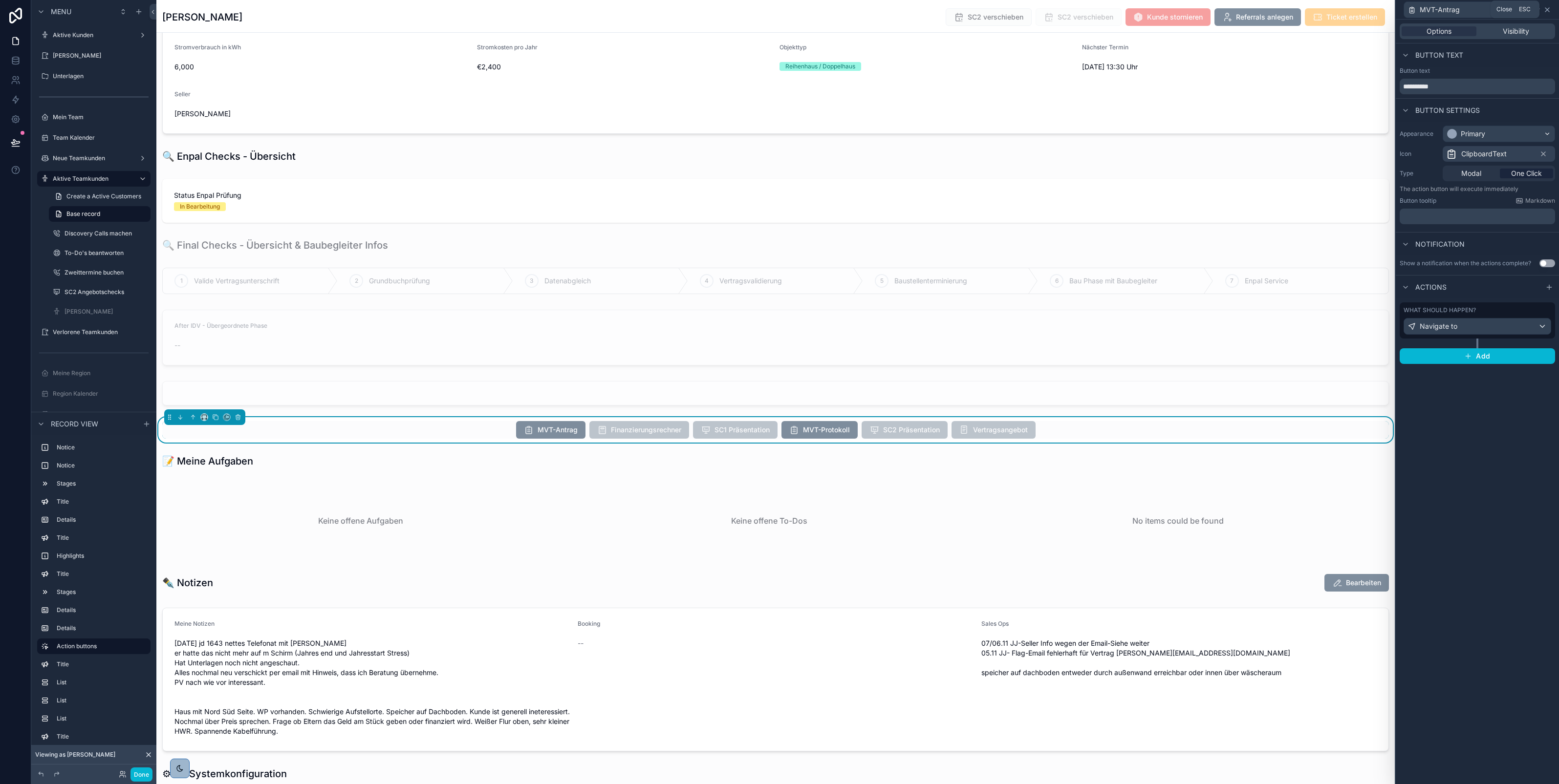
click at [1548, 11] on icon at bounding box center [1548, 9] width 7 height 7
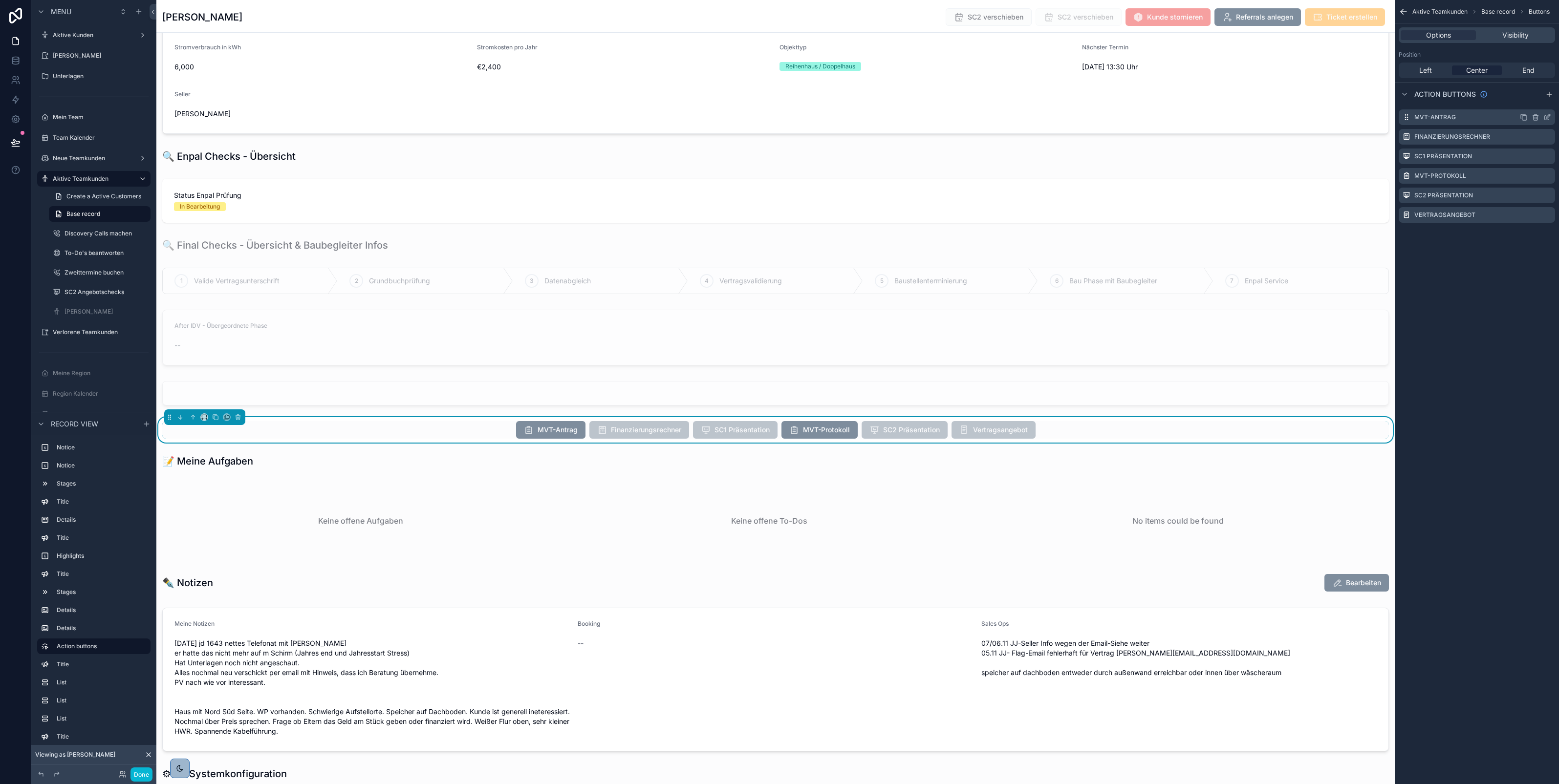
click at [1550, 115] on icon "scrollable content" at bounding box center [1549, 115] width 1 height 1
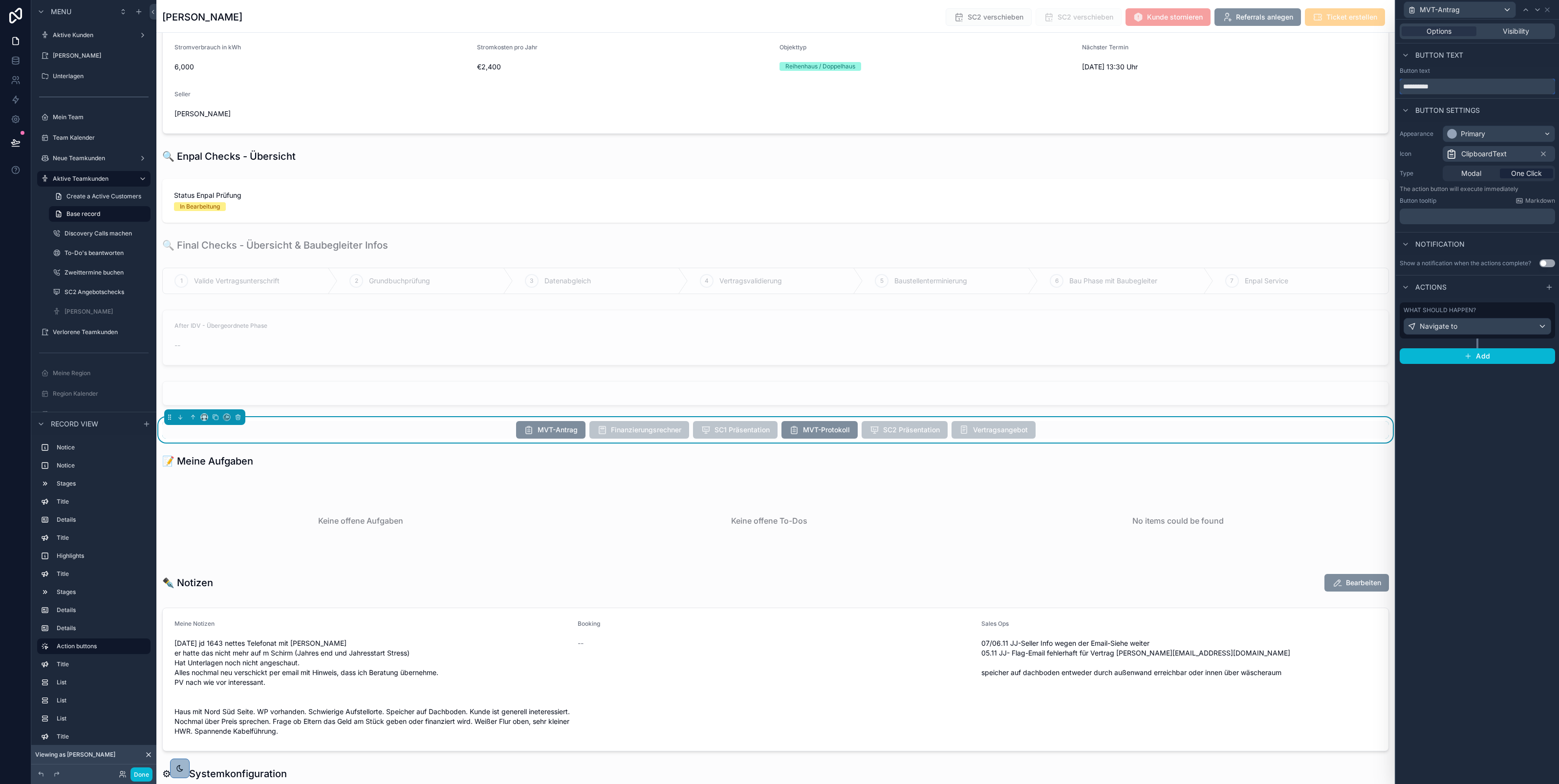
click at [1463, 91] on input "**********" at bounding box center [1478, 86] width 155 height 16
type input "**********"
click at [1546, 8] on icon at bounding box center [1548, 9] width 4 height 4
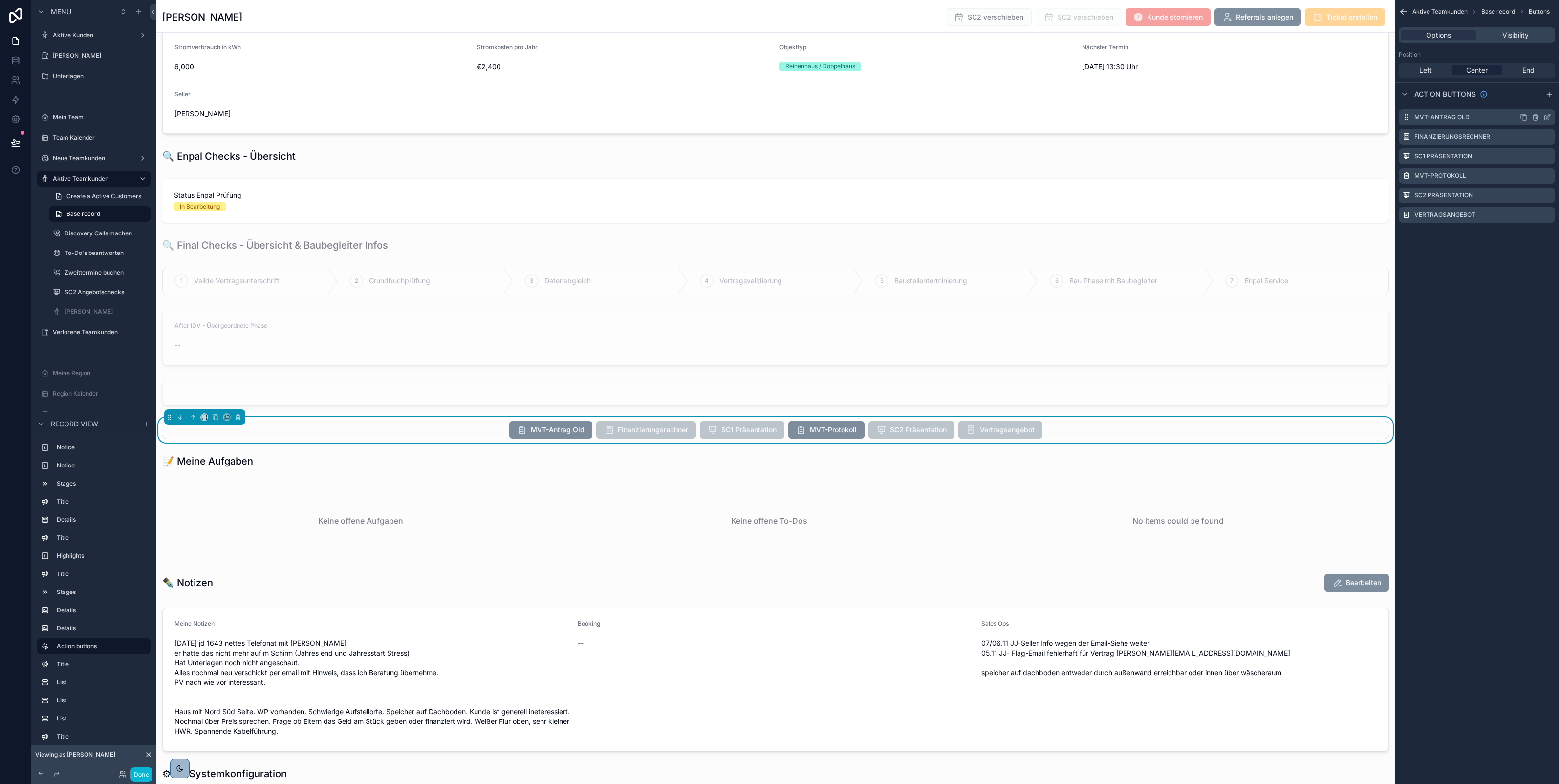
click at [1548, 118] on icon "scrollable content" at bounding box center [1549, 116] width 4 height 4
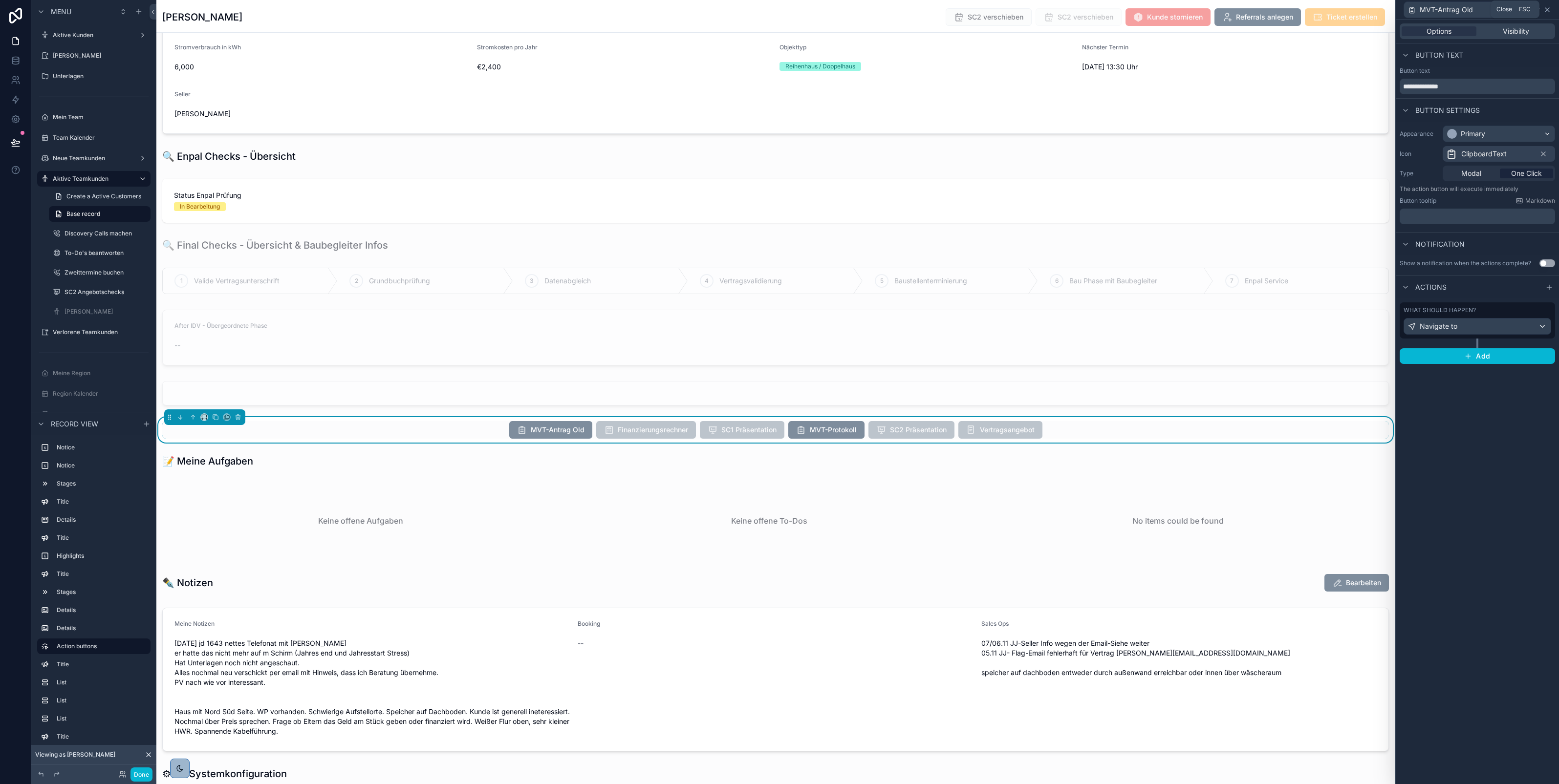
click at [1551, 10] on icon at bounding box center [1548, 9] width 7 height 7
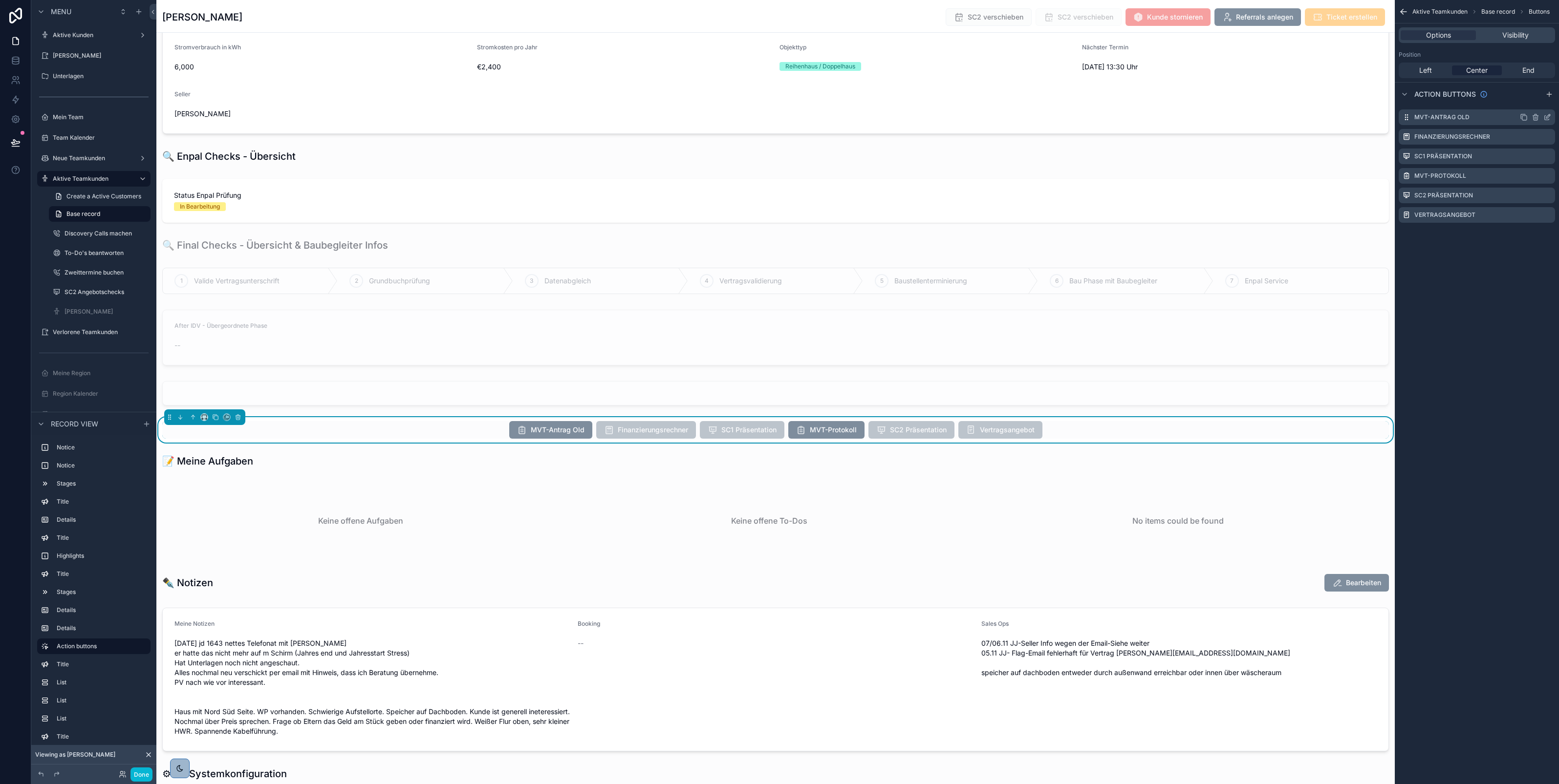
click at [1525, 116] on icon "scrollable content" at bounding box center [1524, 117] width 7 height 7
click at [1550, 232] on icon "scrollable content" at bounding box center [1548, 235] width 7 height 7
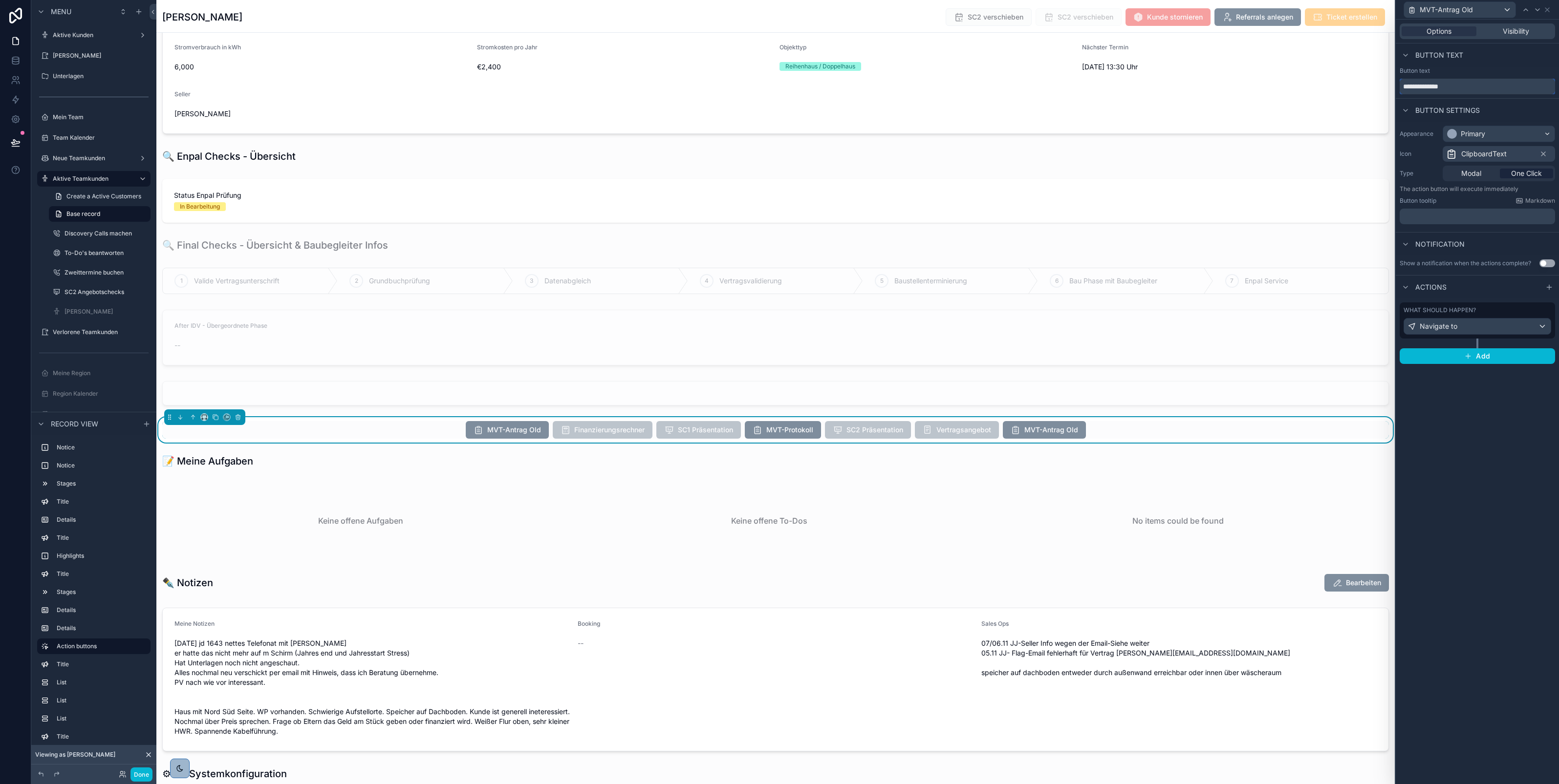
click at [1470, 88] on input "**********" at bounding box center [1478, 86] width 155 height 16
type input "**********"
click at [1470, 360] on icon "button" at bounding box center [1468, 356] width 7 height 7
click at [1488, 331] on div "Navigate to" at bounding box center [1478, 326] width 147 height 16
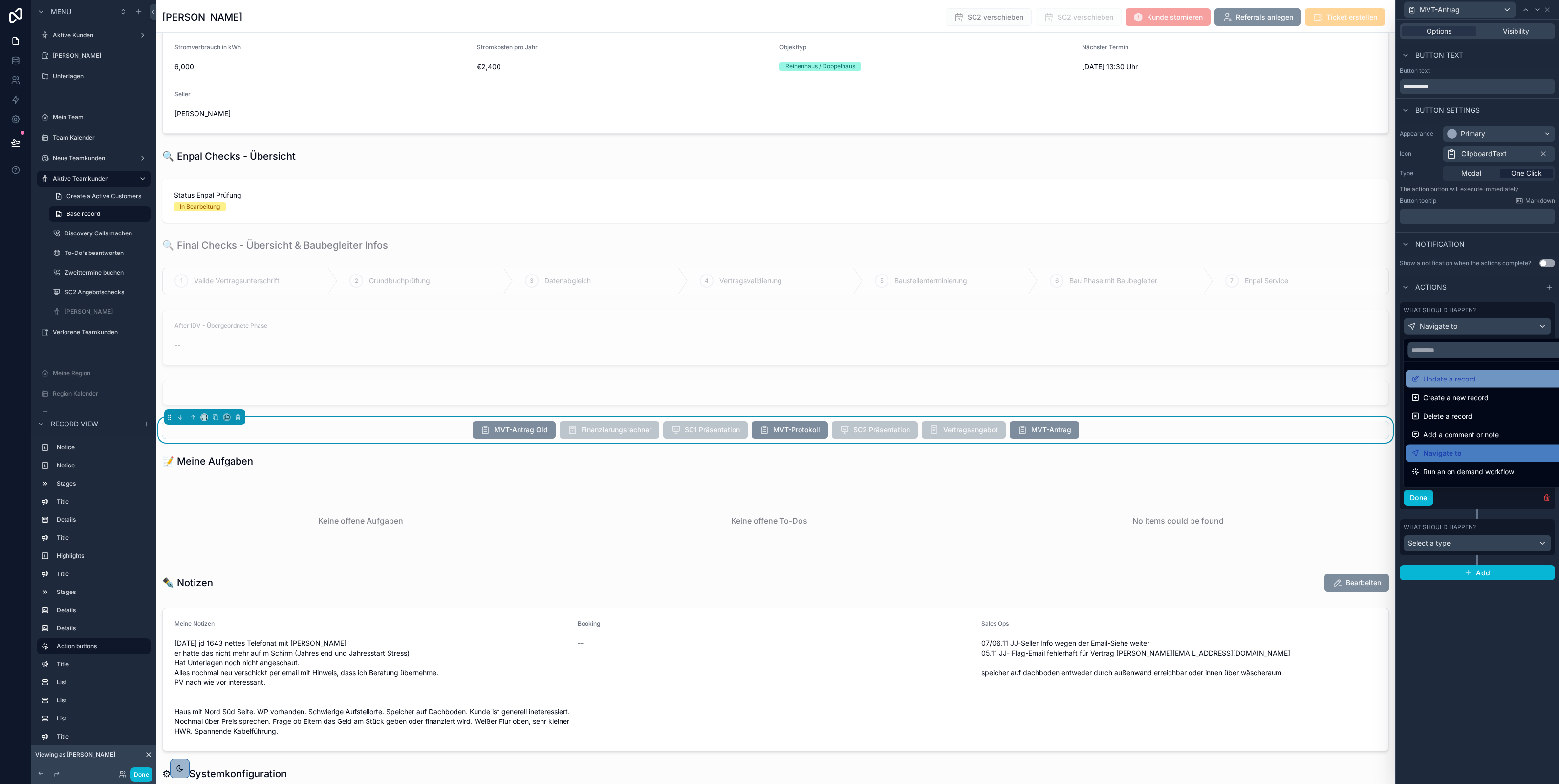
click at [1469, 378] on span "Update a record" at bounding box center [1450, 379] width 52 height 12
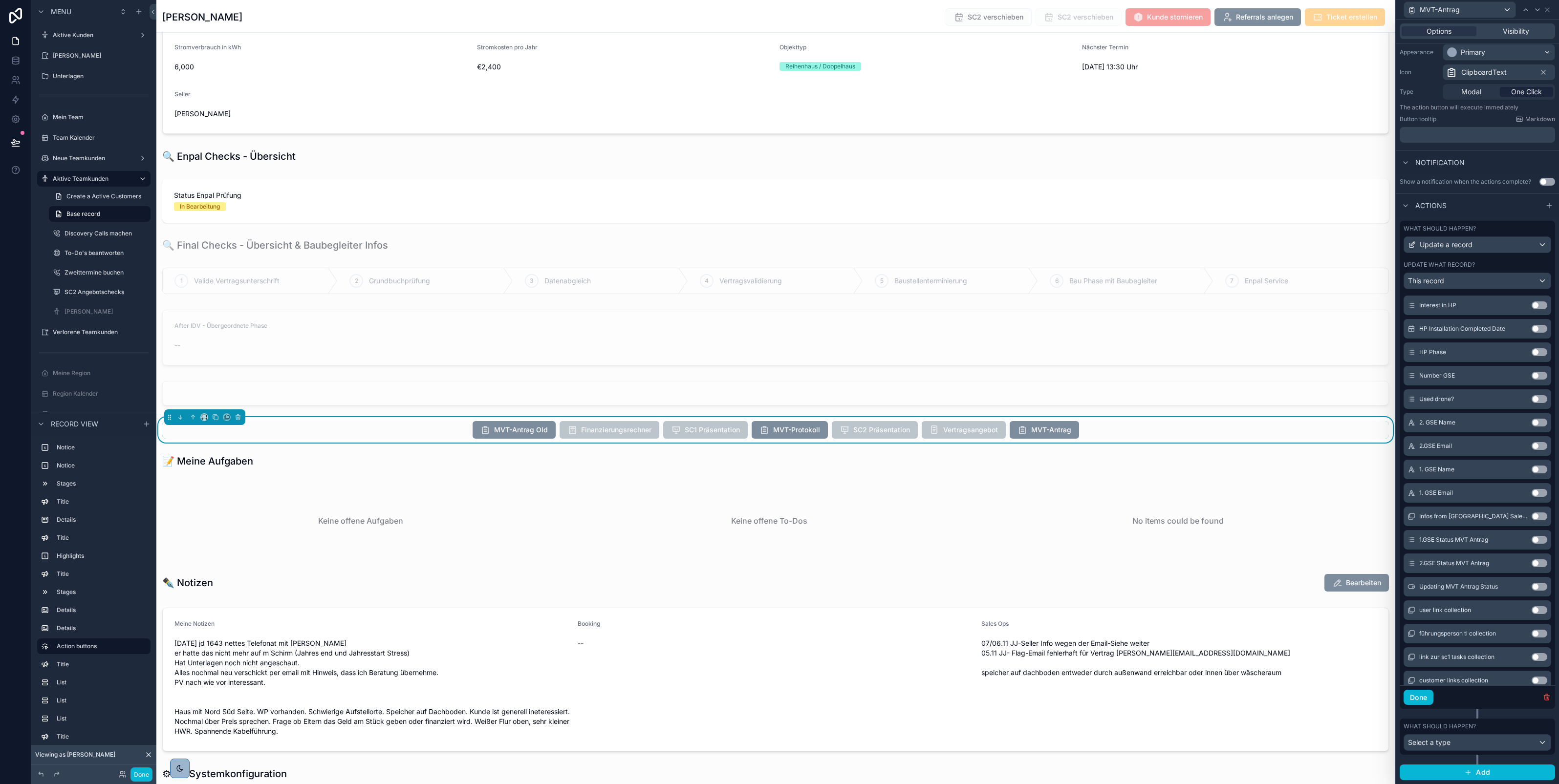
scroll to position [8637, 0]
click at [1532, 374] on button "Use setting" at bounding box center [1539, 378] width 16 height 7
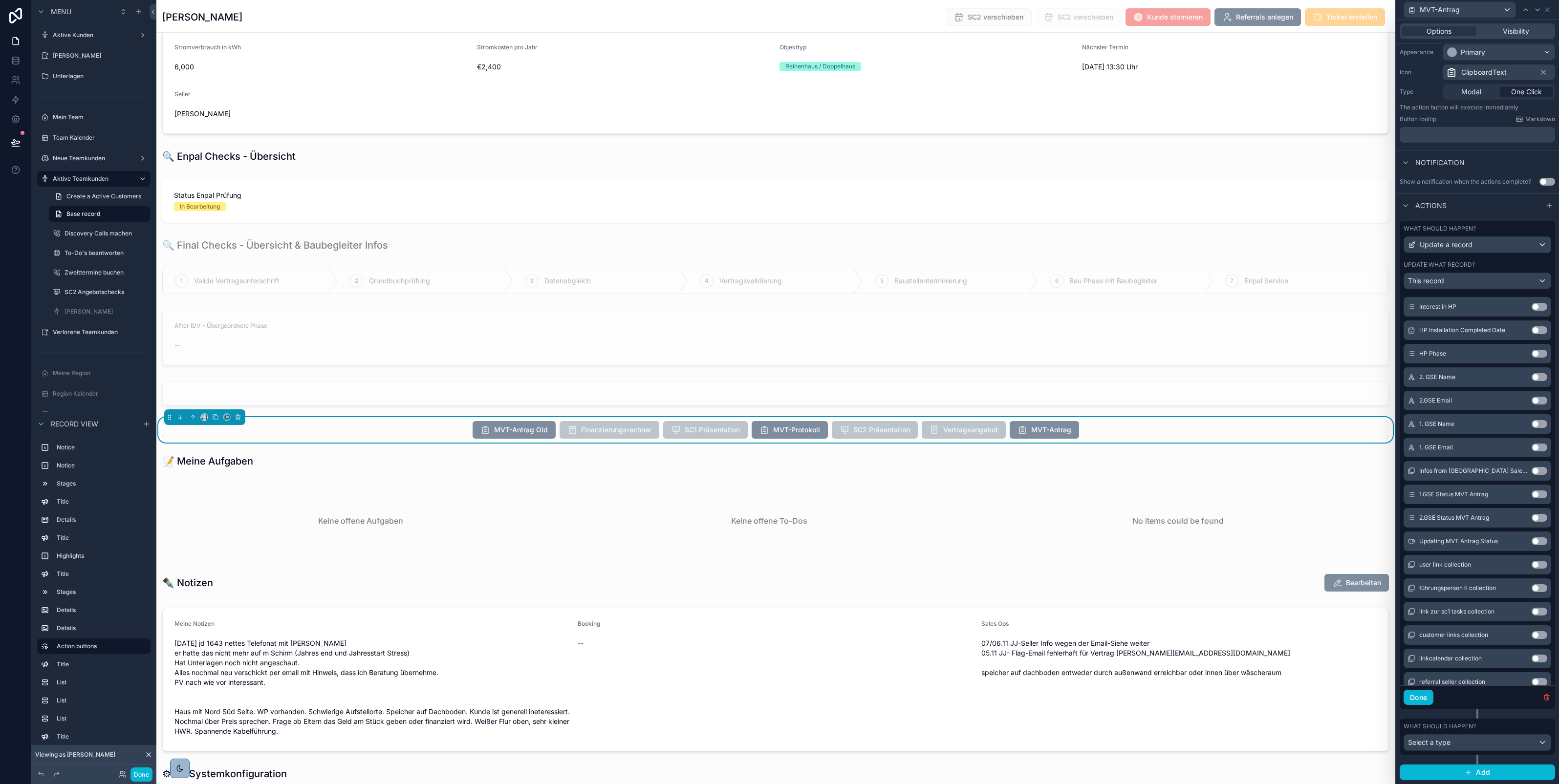
click at [1532, 421] on button "Use setting" at bounding box center [1539, 424] width 16 height 7
click at [1532, 374] on button "Use setting" at bounding box center [1539, 378] width 16 height 7
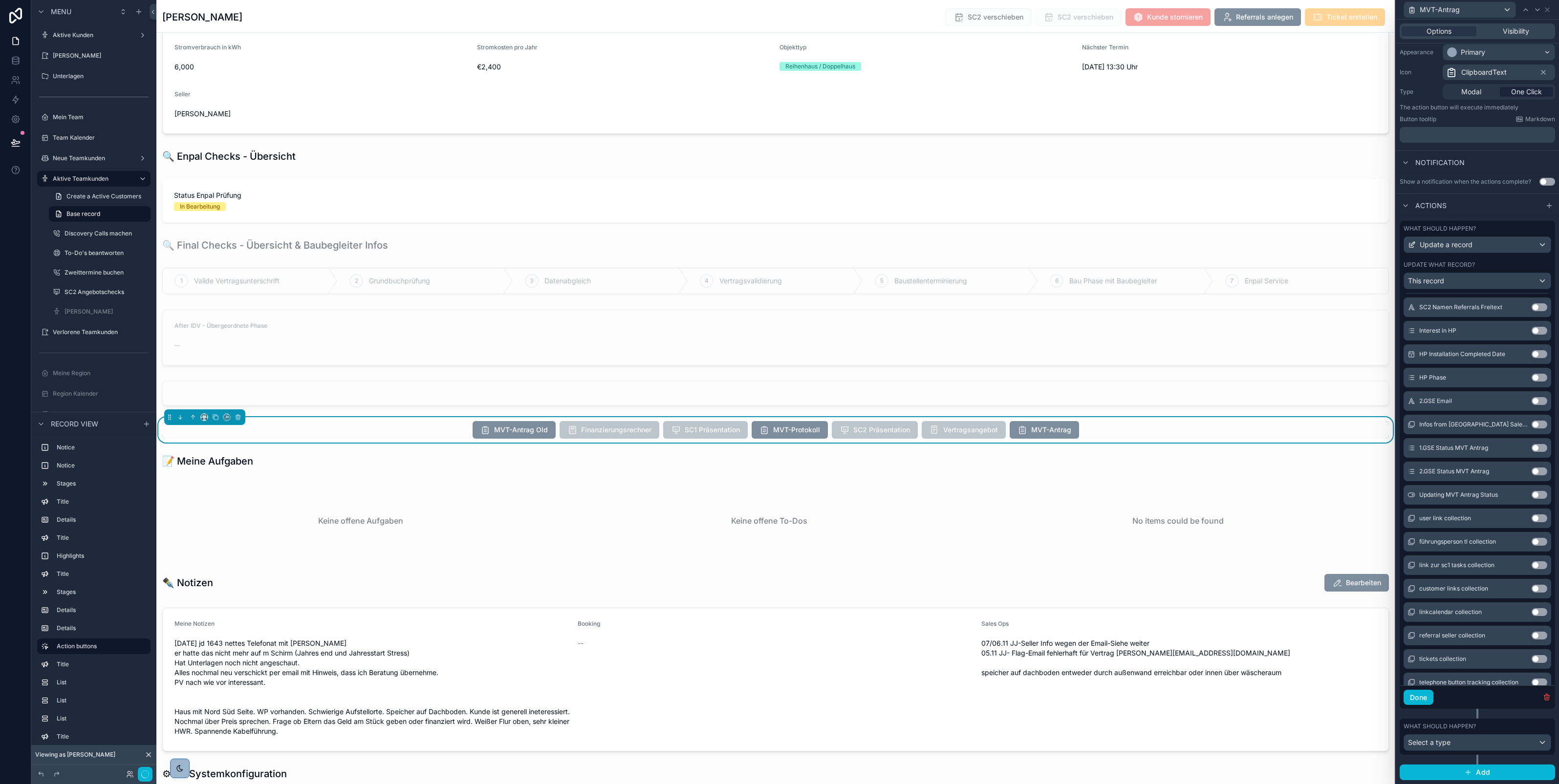
scroll to position [8759, 0]
click at [1532, 374] on button "Use setting" at bounding box center [1539, 378] width 16 height 7
click at [1422, 697] on button "Done" at bounding box center [1419, 698] width 30 height 16
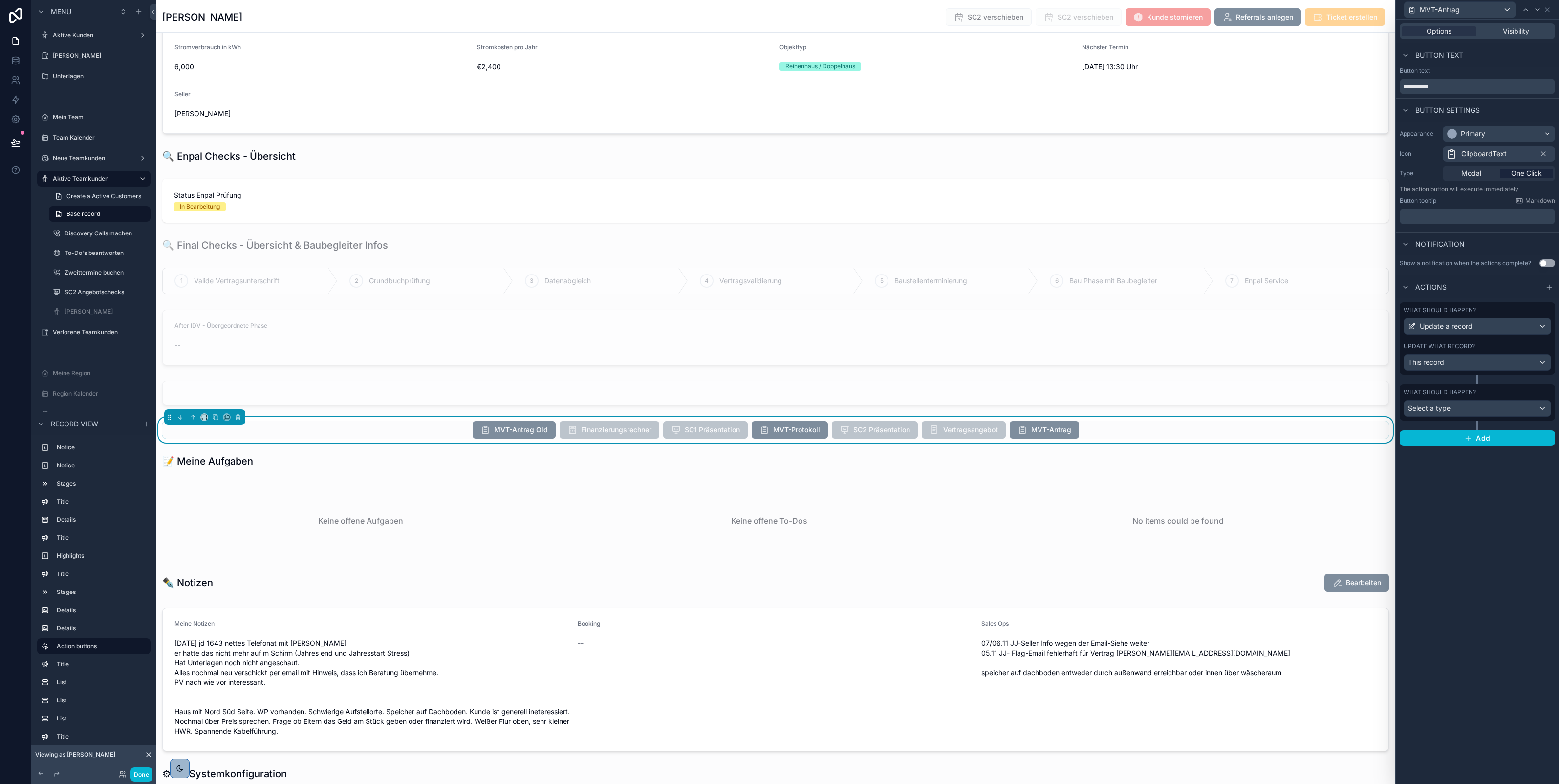
scroll to position [0, 0]
click at [1494, 409] on div "Select a type" at bounding box center [1478, 408] width 147 height 16
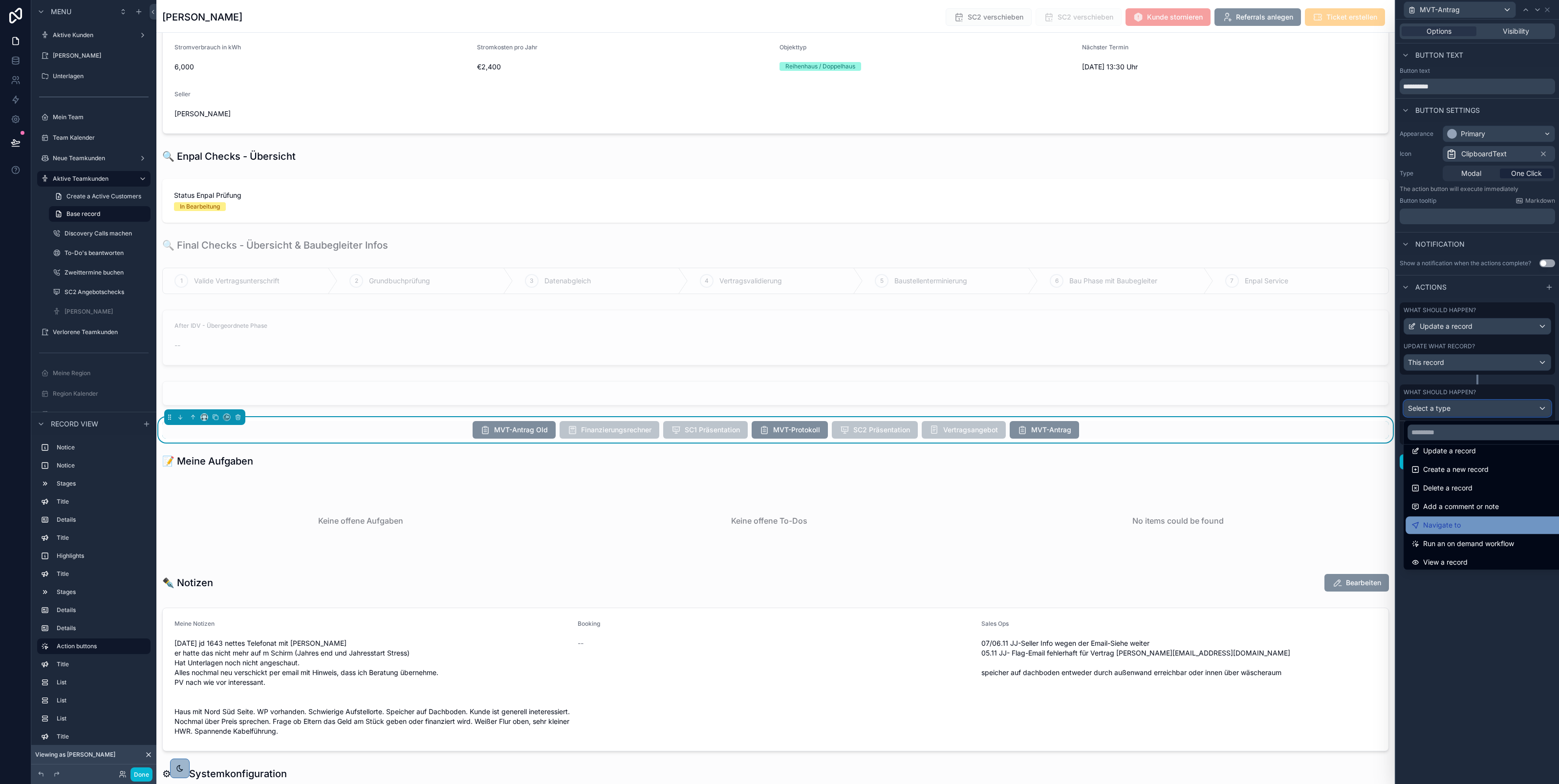
scroll to position [11, 0]
click at [1465, 543] on span "Run an on demand workflow" at bounding box center [1468, 543] width 91 height 12
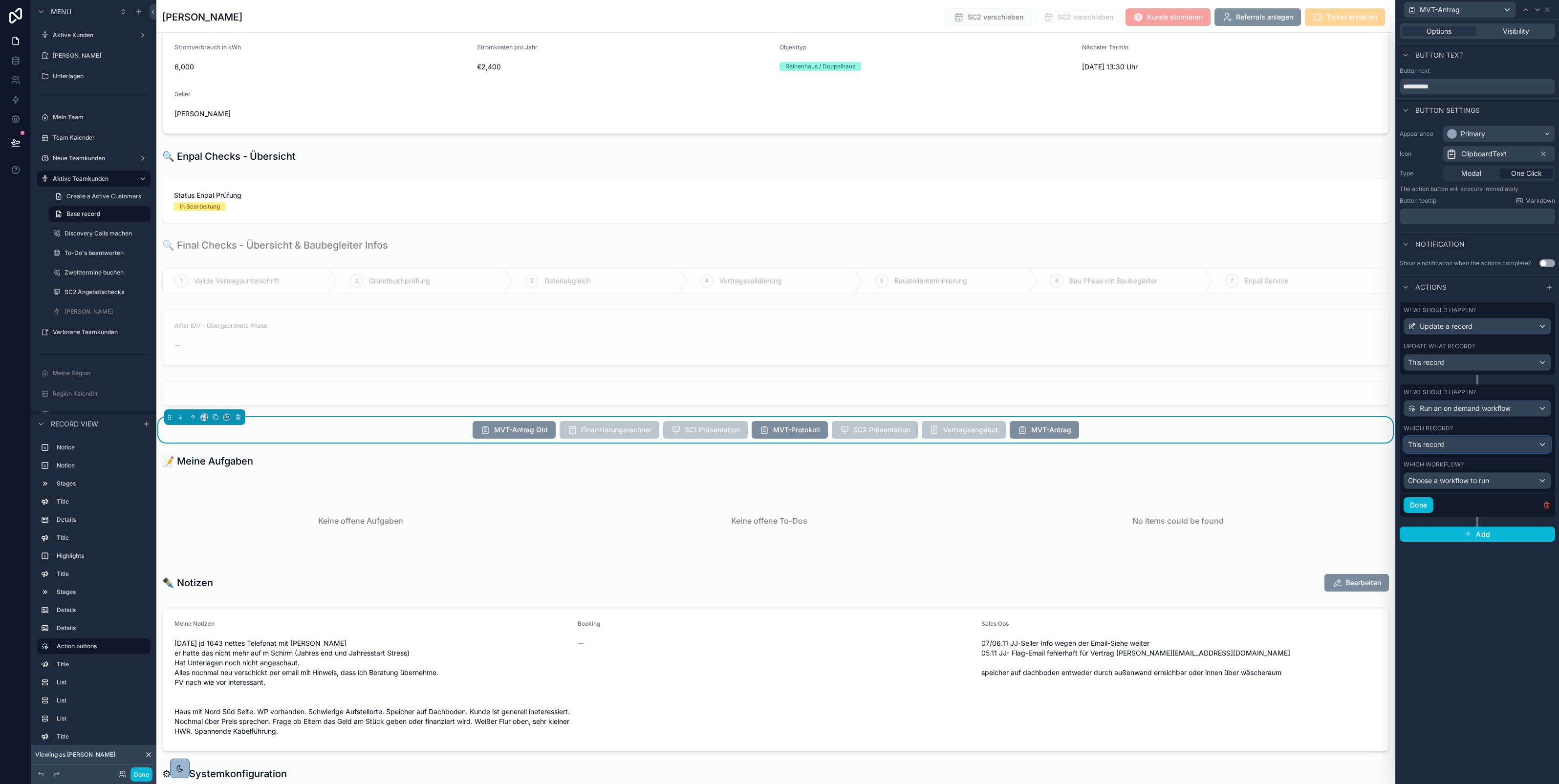
click at [1480, 449] on div "This record" at bounding box center [1478, 445] width 147 height 16
click at [1480, 500] on div "This record" at bounding box center [1488, 498] width 153 height 12
click at [1467, 484] on span "Choose a workflow to run" at bounding box center [1449, 480] width 81 height 8
click at [1451, 562] on div "Send MVT Antrag" at bounding box center [1488, 553] width 165 height 18
click at [1463, 359] on div "This record" at bounding box center [1478, 363] width 147 height 16
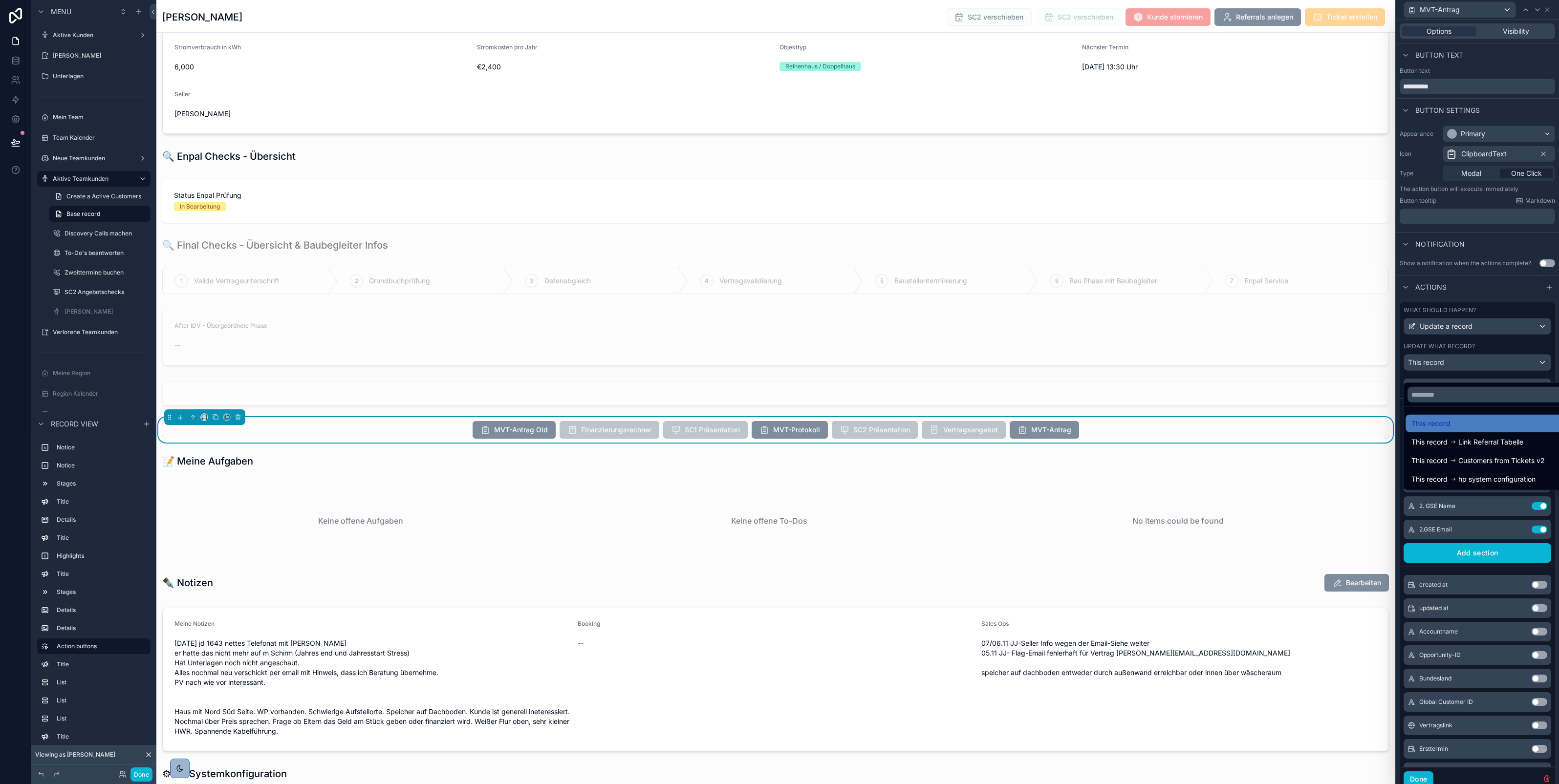
click at [1517, 294] on div at bounding box center [1478, 392] width 164 height 784
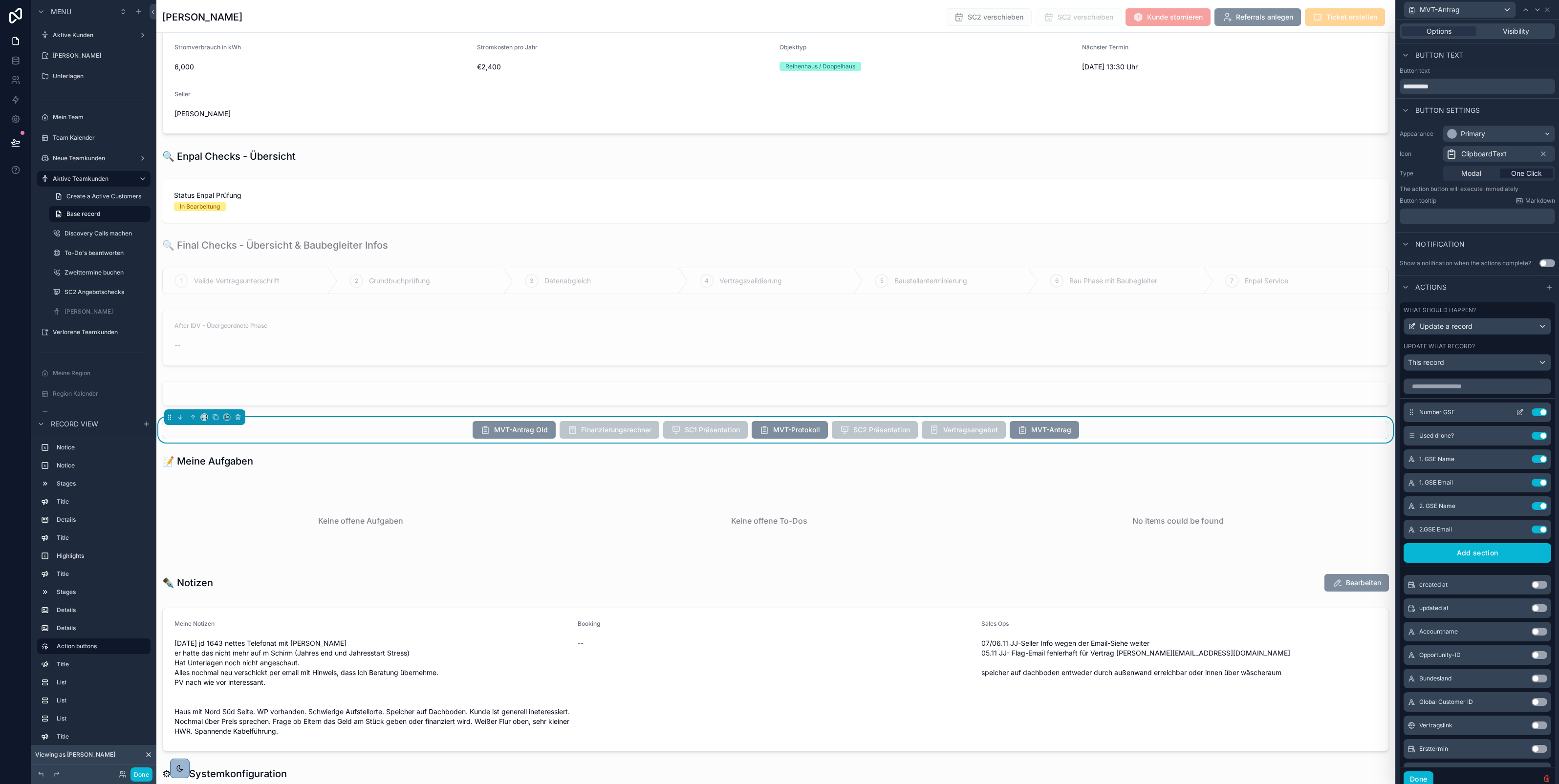
click at [1518, 416] on icon at bounding box center [1520, 413] width 5 height 5
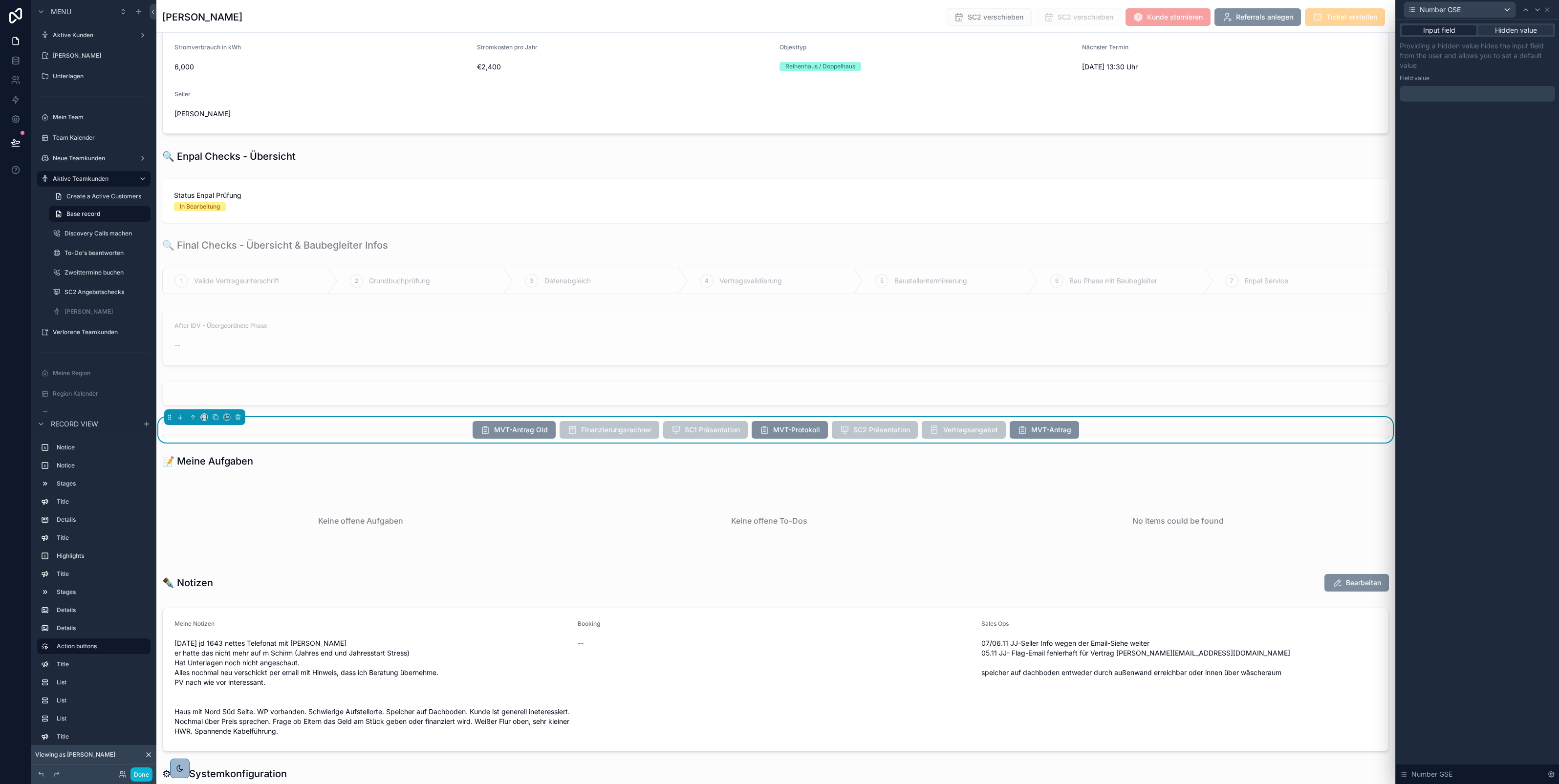
click at [1457, 33] on div "Input field" at bounding box center [1439, 30] width 75 height 9
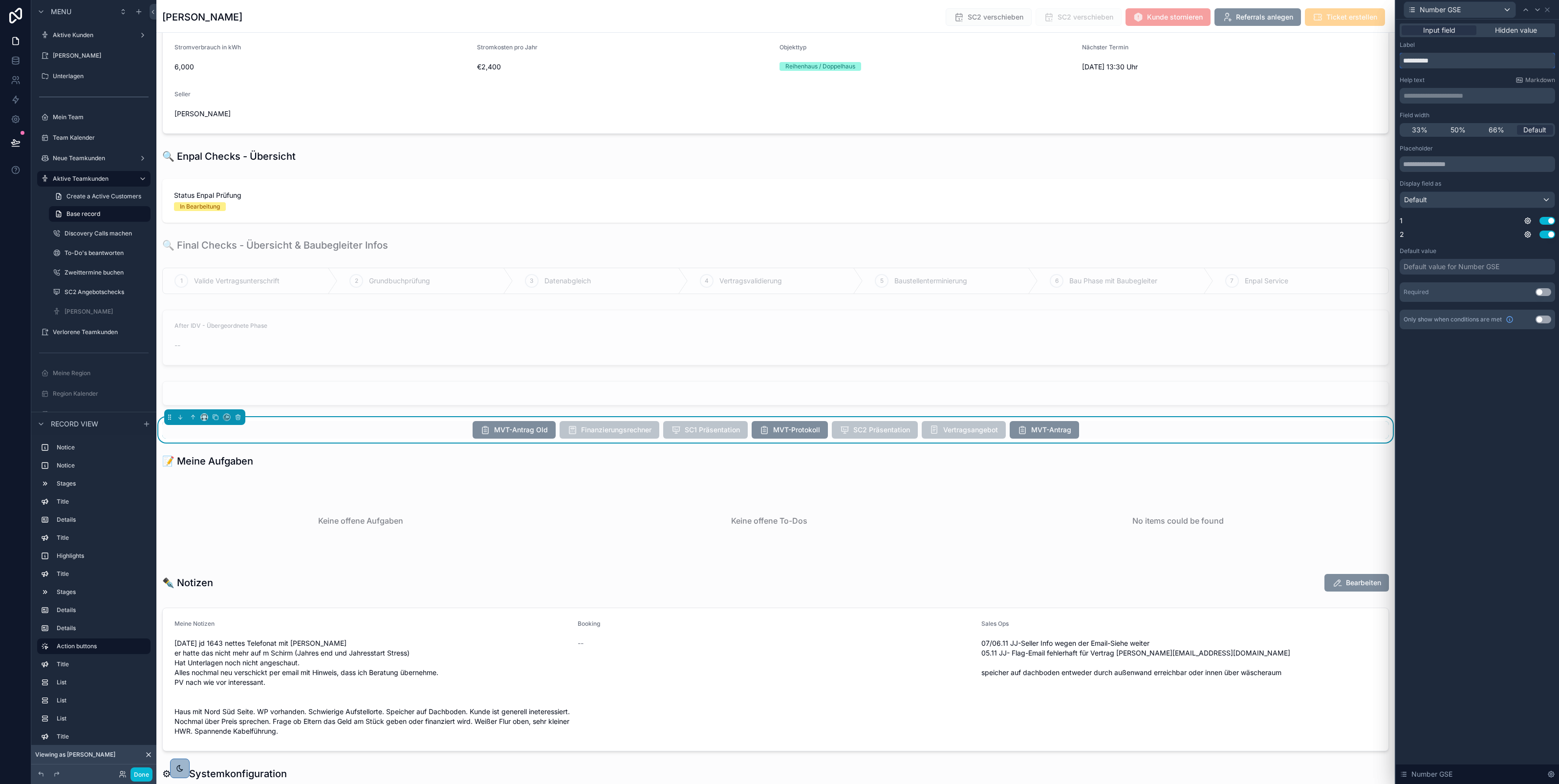
drag, startPoint x: 1452, startPoint y: 64, endPoint x: 1401, endPoint y: 64, distance: 51.0
click at [1401, 64] on input "**********" at bounding box center [1478, 60] width 155 height 16
paste input "**********"
type input "**********"
click at [1546, 292] on button "Use setting" at bounding box center [1543, 292] width 16 height 7
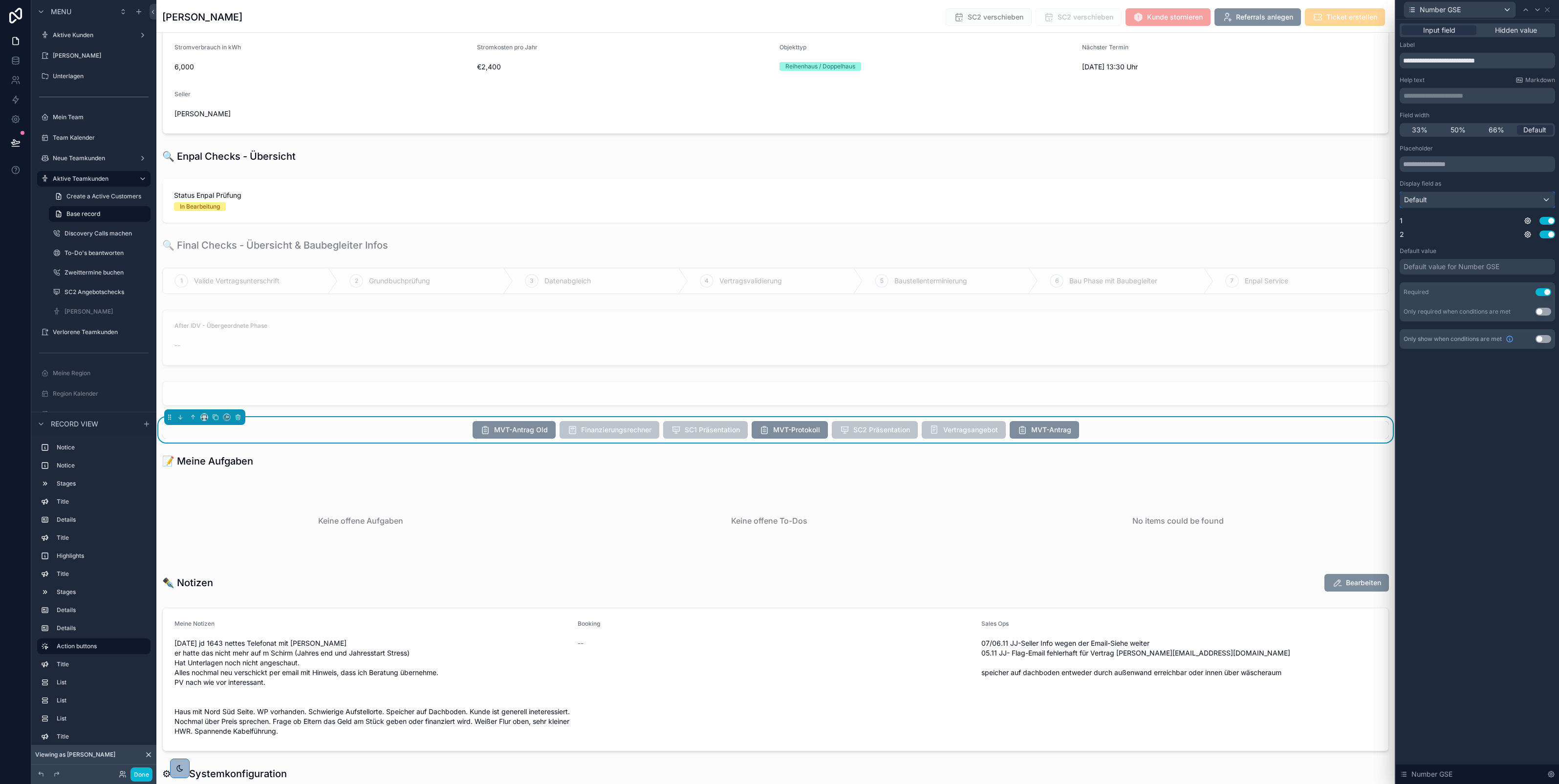
click at [1540, 204] on div "Default" at bounding box center [1477, 200] width 154 height 16
click at [1465, 273] on div "Radio buttons" at bounding box center [1489, 271] width 162 height 12
click at [1537, 12] on icon at bounding box center [1538, 9] width 7 height 7
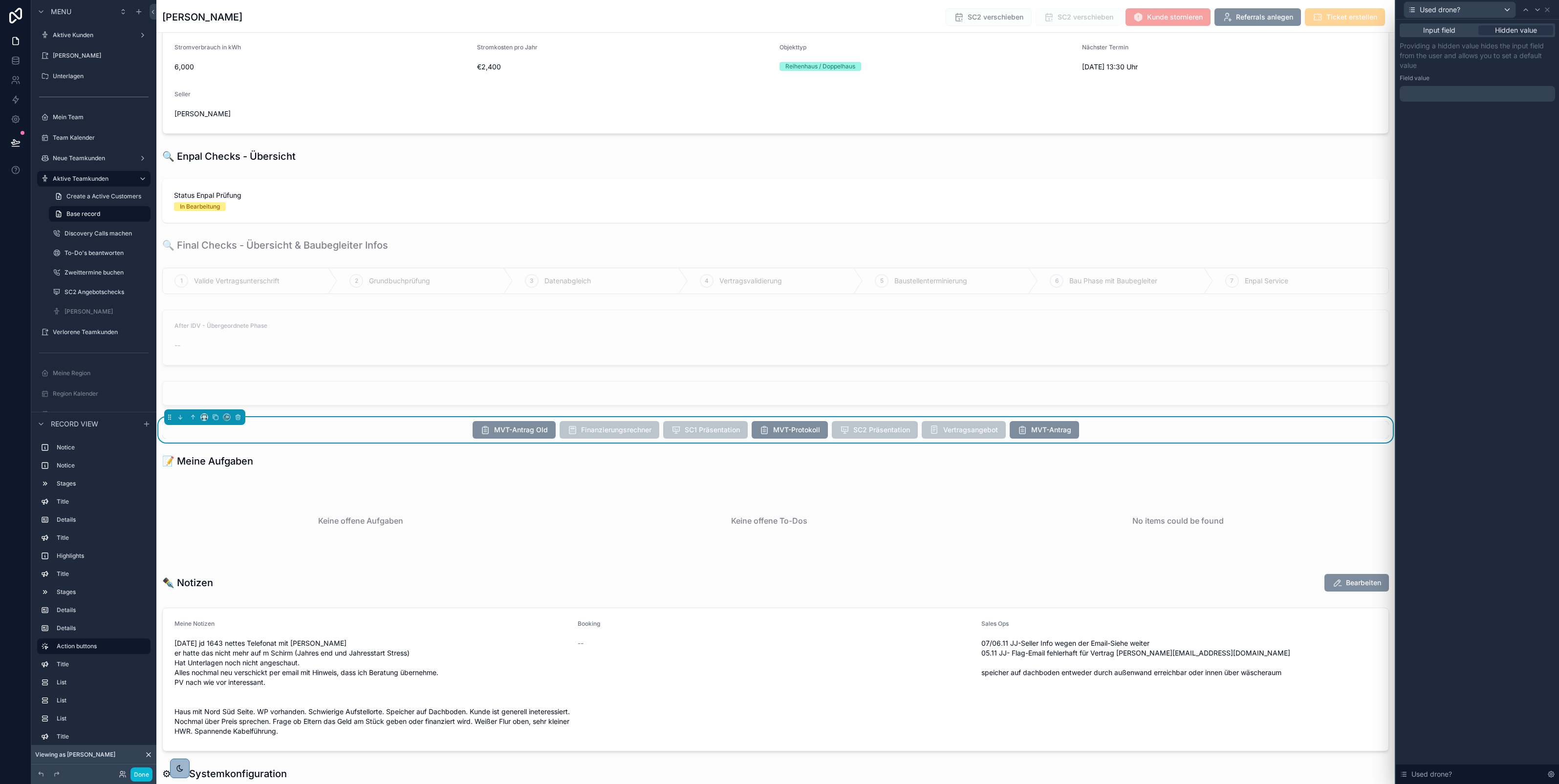
drag, startPoint x: 1424, startPoint y: 28, endPoint x: 1440, endPoint y: 74, distance: 48.7
click at [1424, 28] on span "Input field" at bounding box center [1439, 30] width 33 height 9
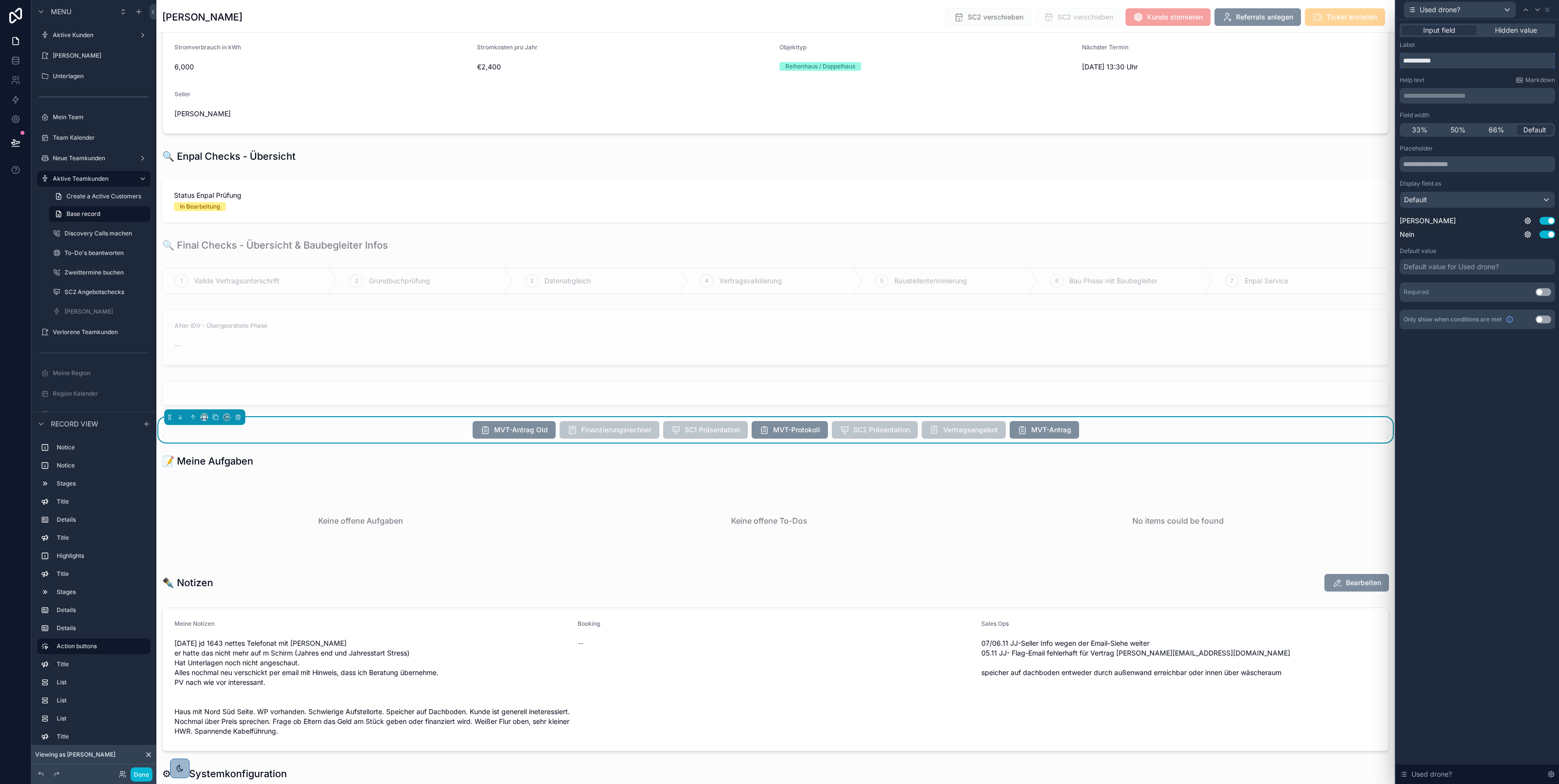
drag, startPoint x: 1455, startPoint y: 62, endPoint x: 1402, endPoint y: 64, distance: 53.0
click at [1402, 64] on input "**********" at bounding box center [1478, 60] width 155 height 16
paste input "**********"
type input "**********"
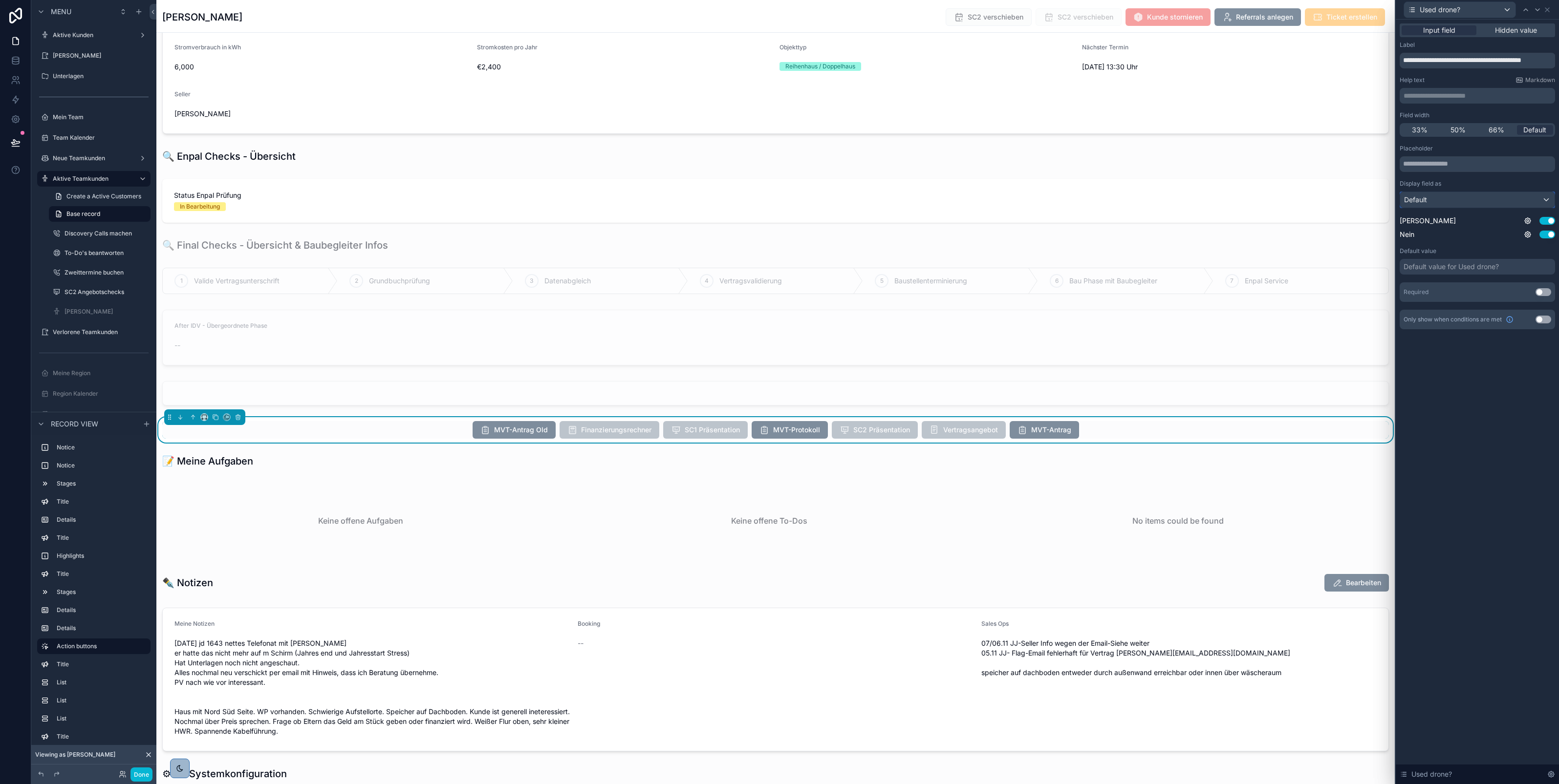
click at [1503, 207] on div "Default" at bounding box center [1477, 200] width 154 height 16
click at [1450, 266] on span "Radio buttons" at bounding box center [1431, 271] width 45 height 12
click at [1542, 292] on button "Use setting" at bounding box center [1543, 292] width 16 height 7
click at [1538, 10] on icon at bounding box center [1538, 9] width 4 height 2
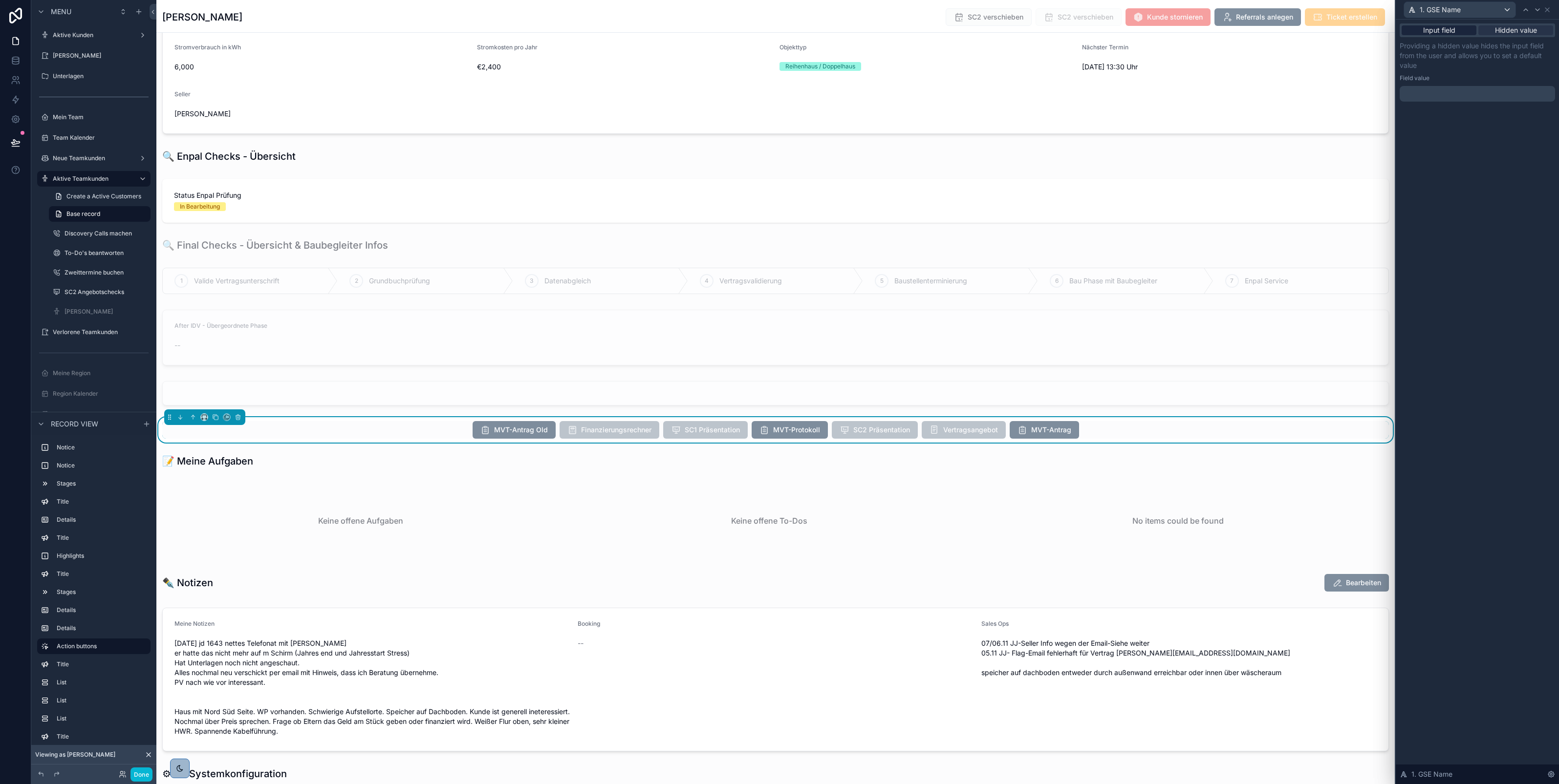
click at [1439, 26] on span "Input field" at bounding box center [1439, 30] width 33 height 9
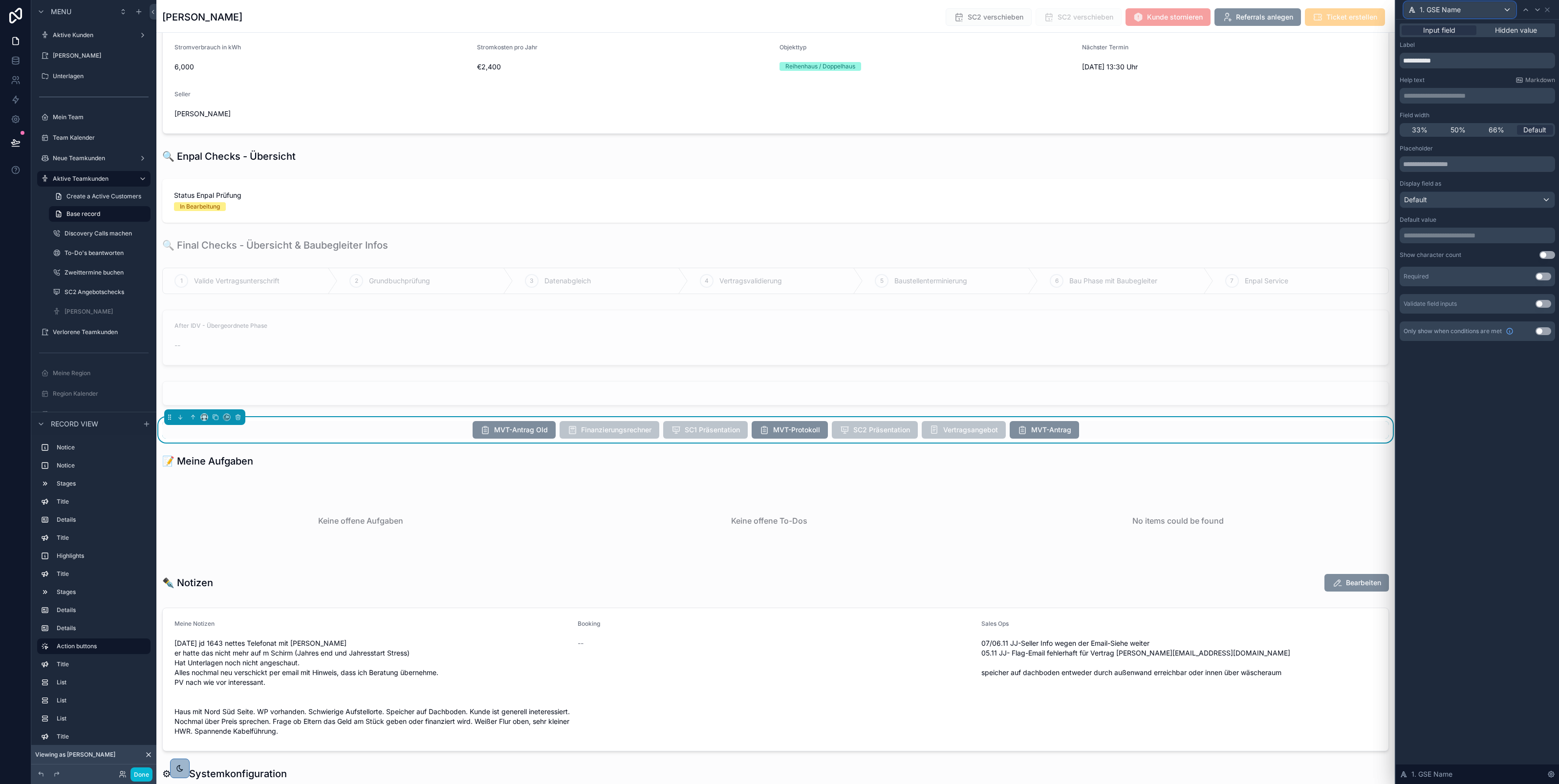
click at [1442, 6] on span "1. GSE Name" at bounding box center [1440, 9] width 41 height 9
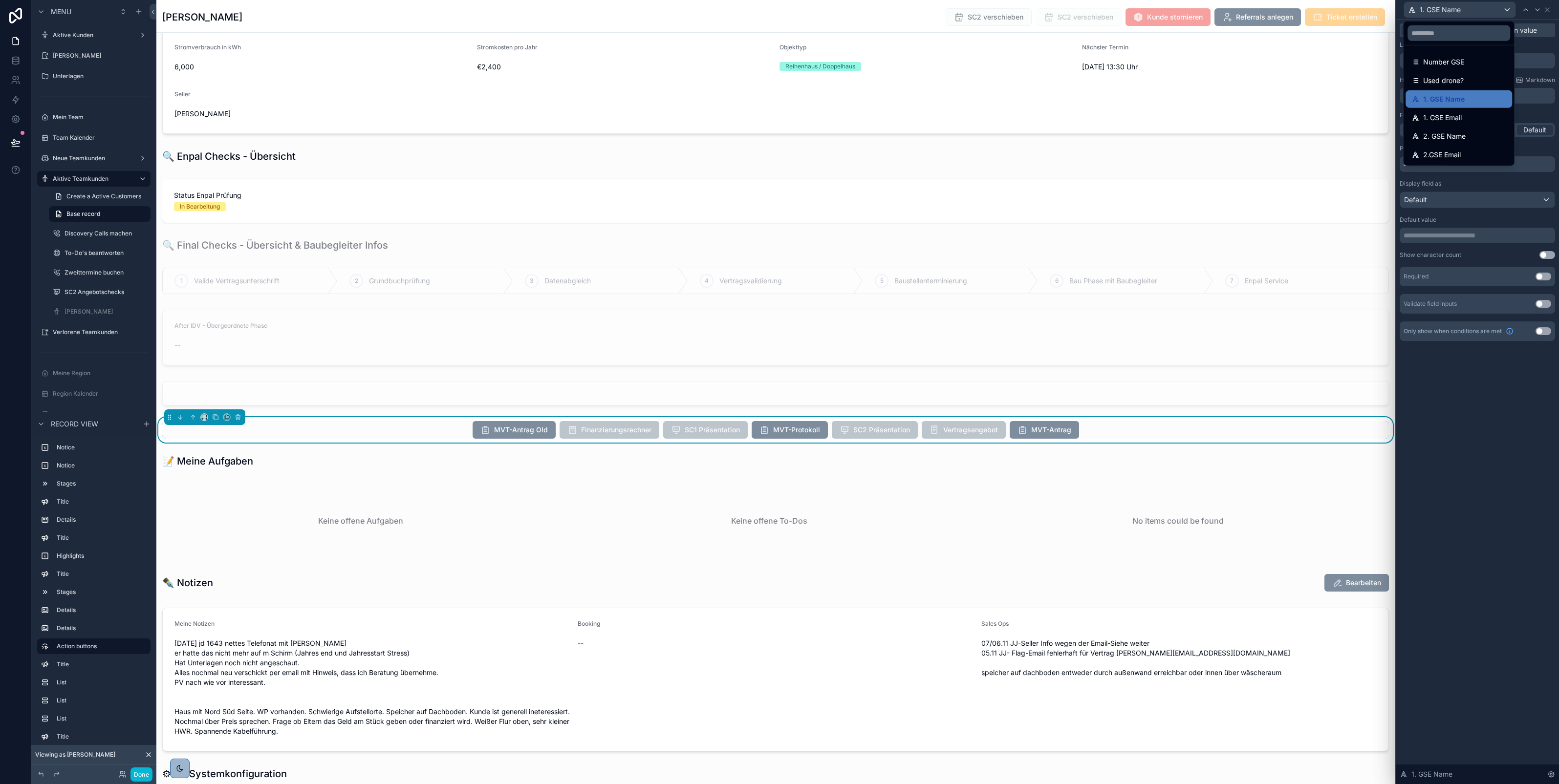
click at [1455, 9] on div at bounding box center [1478, 392] width 164 height 784
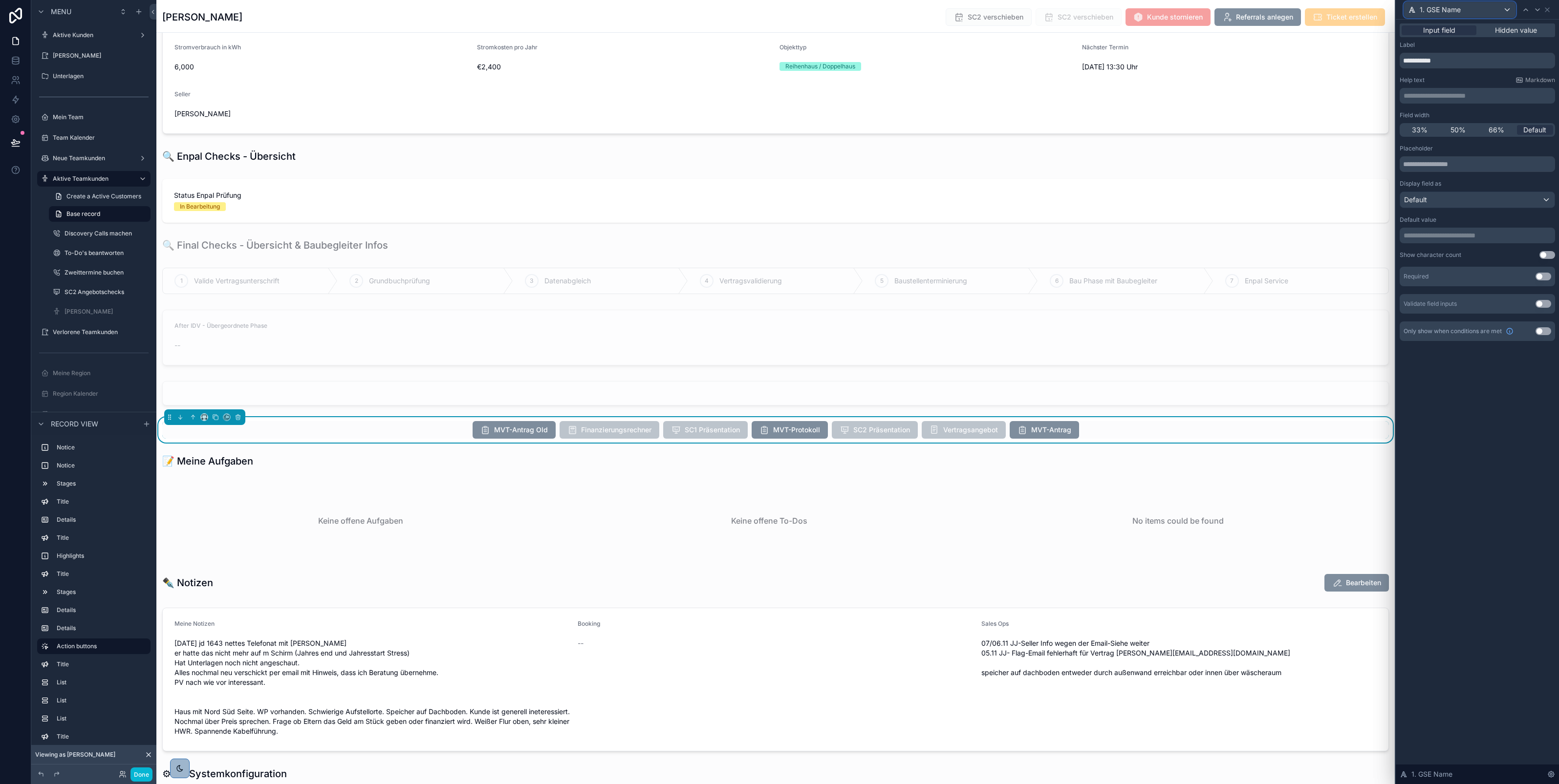
click at [1438, 8] on span "1. GSE Name" at bounding box center [1440, 9] width 41 height 9
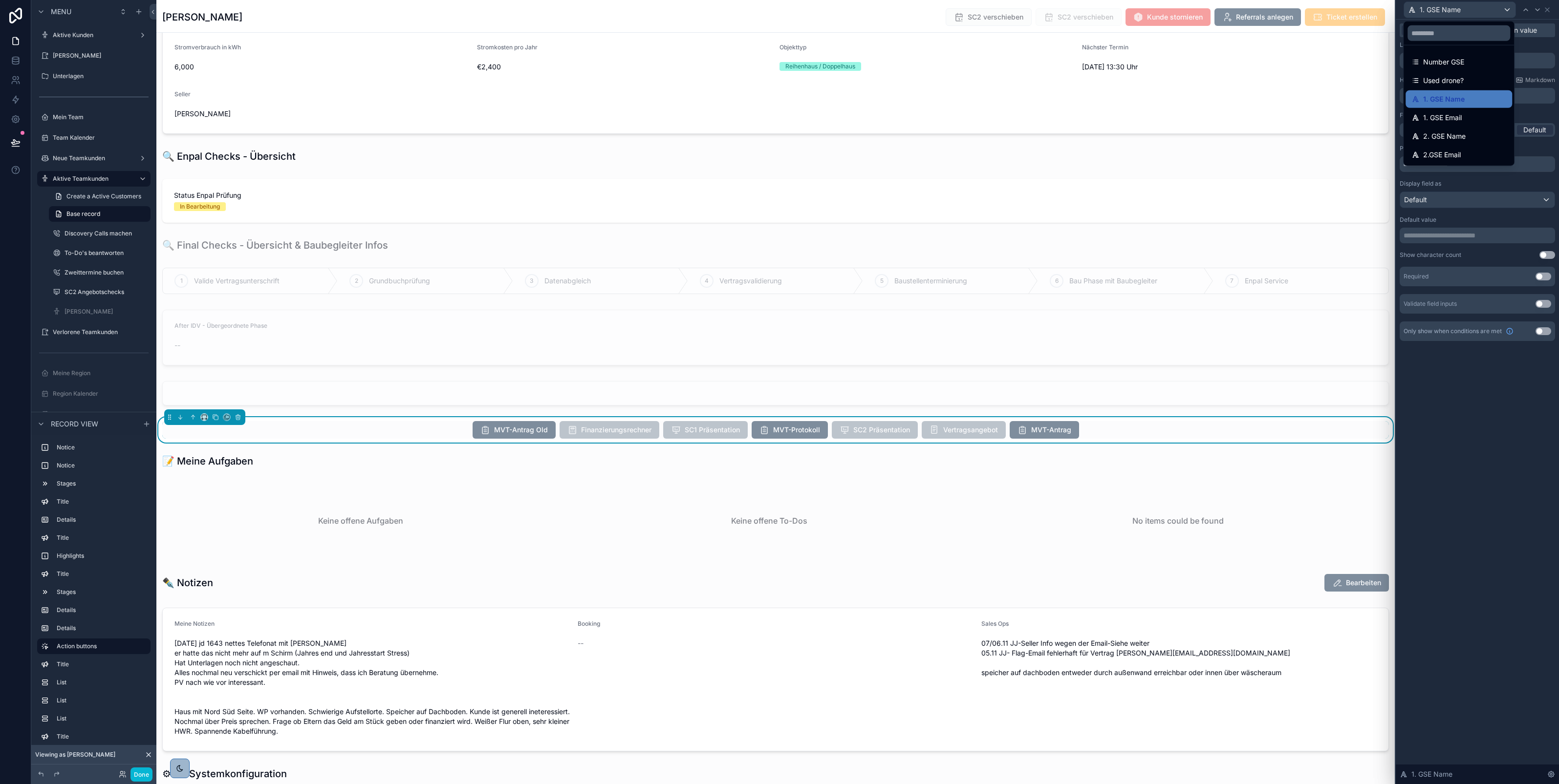
click at [1525, 45] on div at bounding box center [1478, 392] width 164 height 784
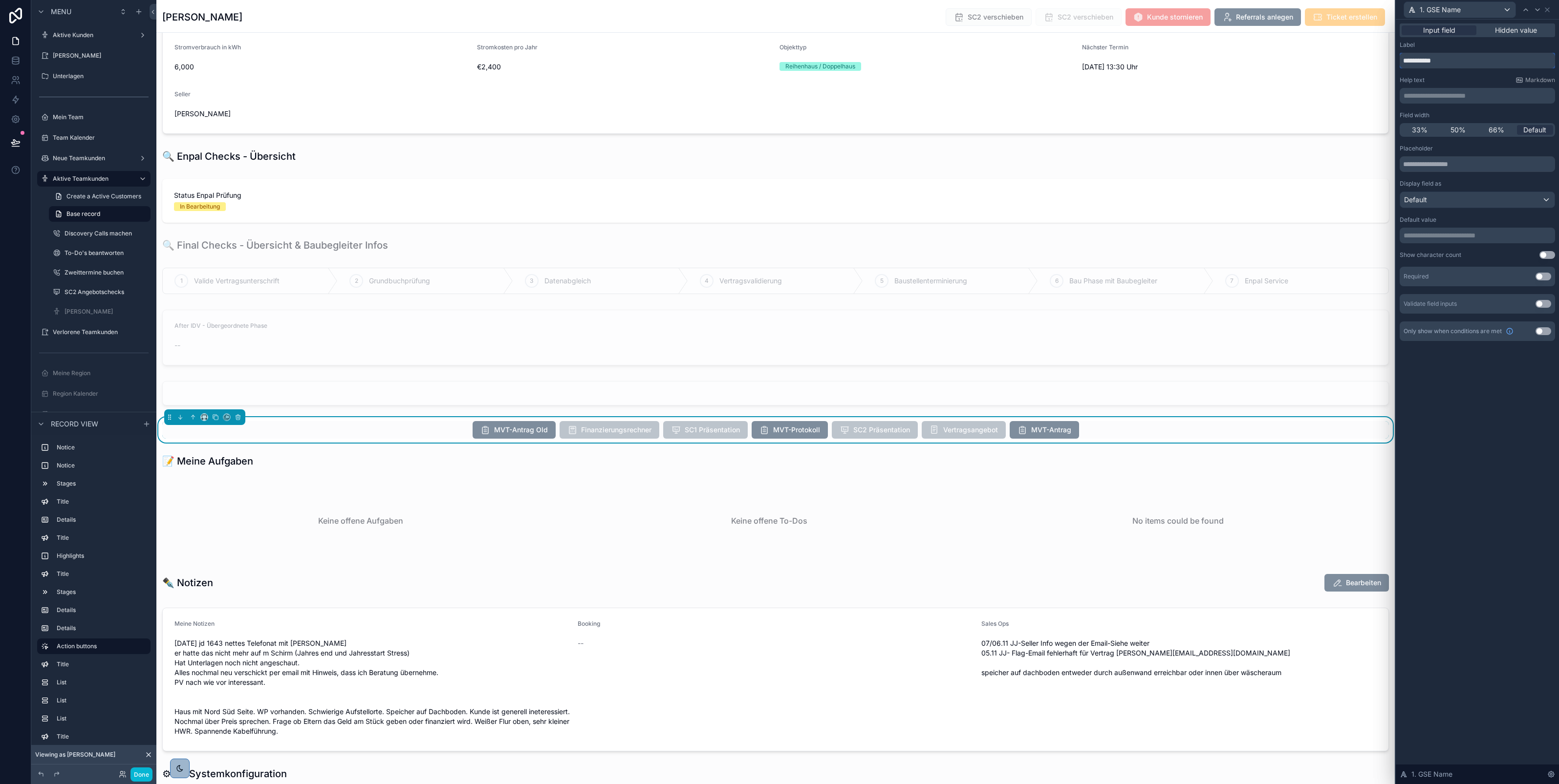
click at [1422, 62] on input "**********" at bounding box center [1478, 60] width 155 height 16
type input "*******"
click at [1437, 236] on p "**********" at bounding box center [1479, 235] width 150 height 9
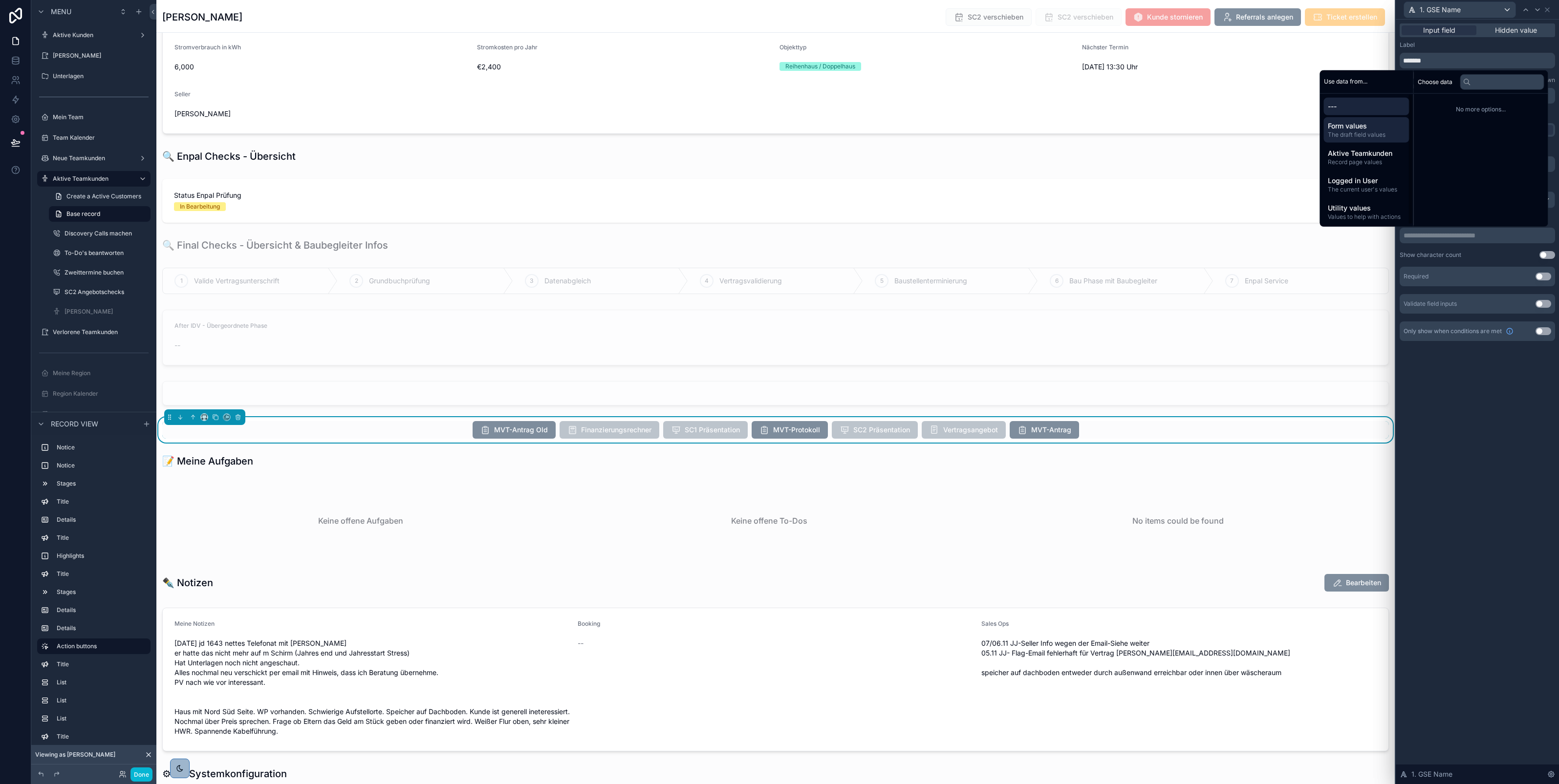
click at [1378, 129] on span "Form values" at bounding box center [1366, 125] width 78 height 9
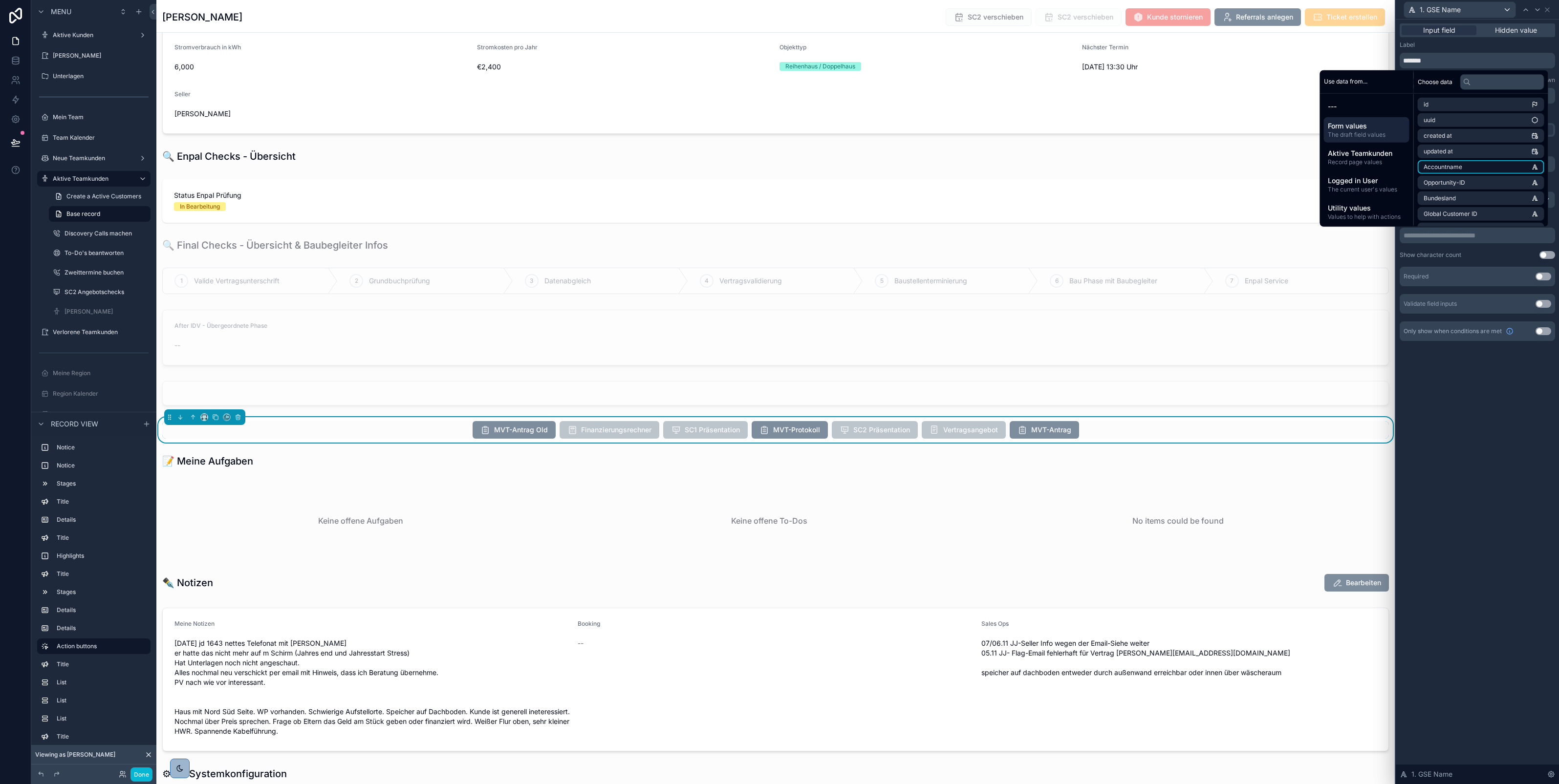
click at [1438, 167] on span "Accountname" at bounding box center [1443, 167] width 38 height 7
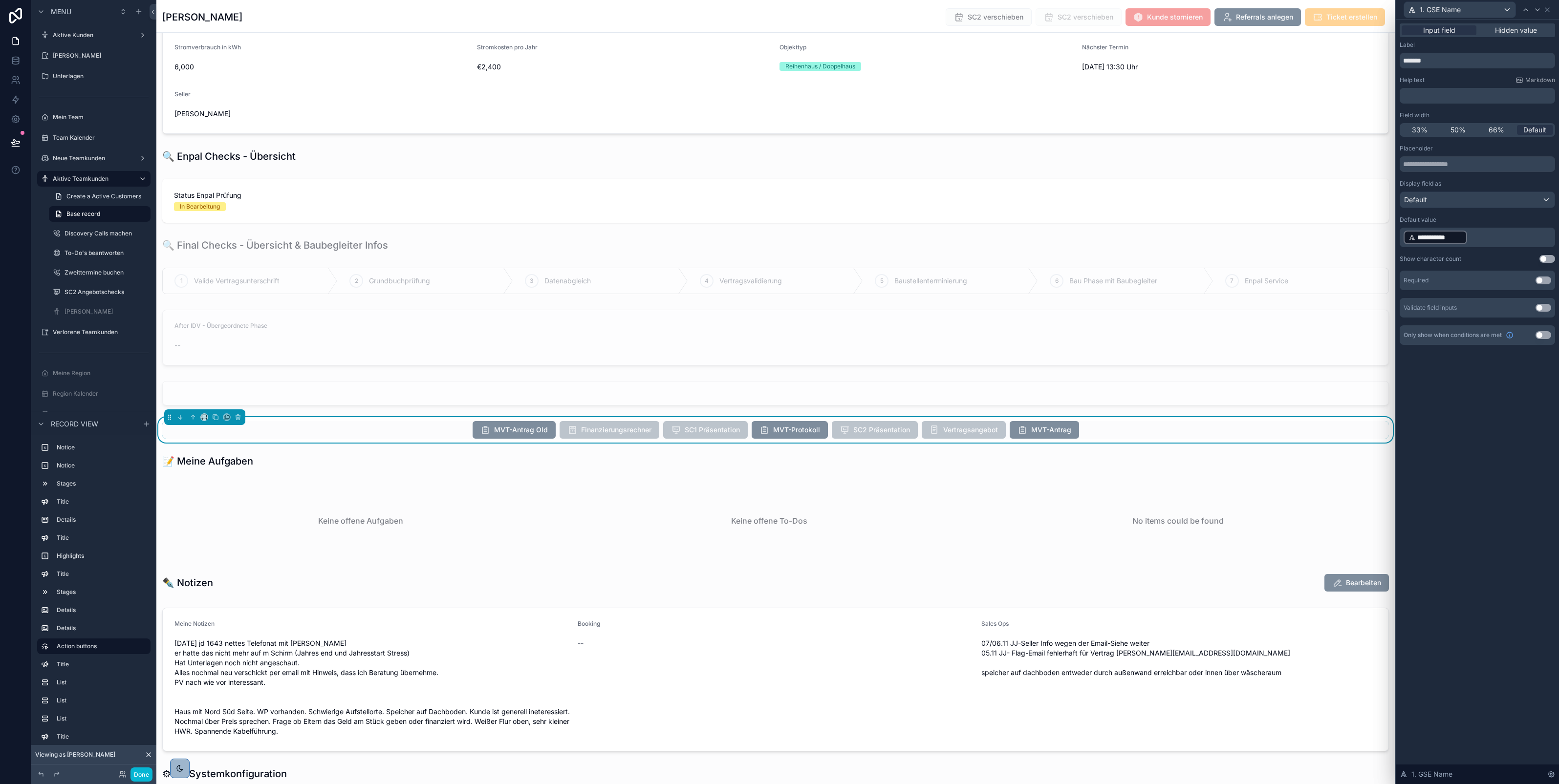
click at [1471, 421] on div "**********" at bounding box center [1478, 402] width 164 height 765
click at [1543, 278] on button "Use setting" at bounding box center [1543, 280] width 16 height 7
click at [1536, 8] on icon at bounding box center [1538, 9] width 4 height 2
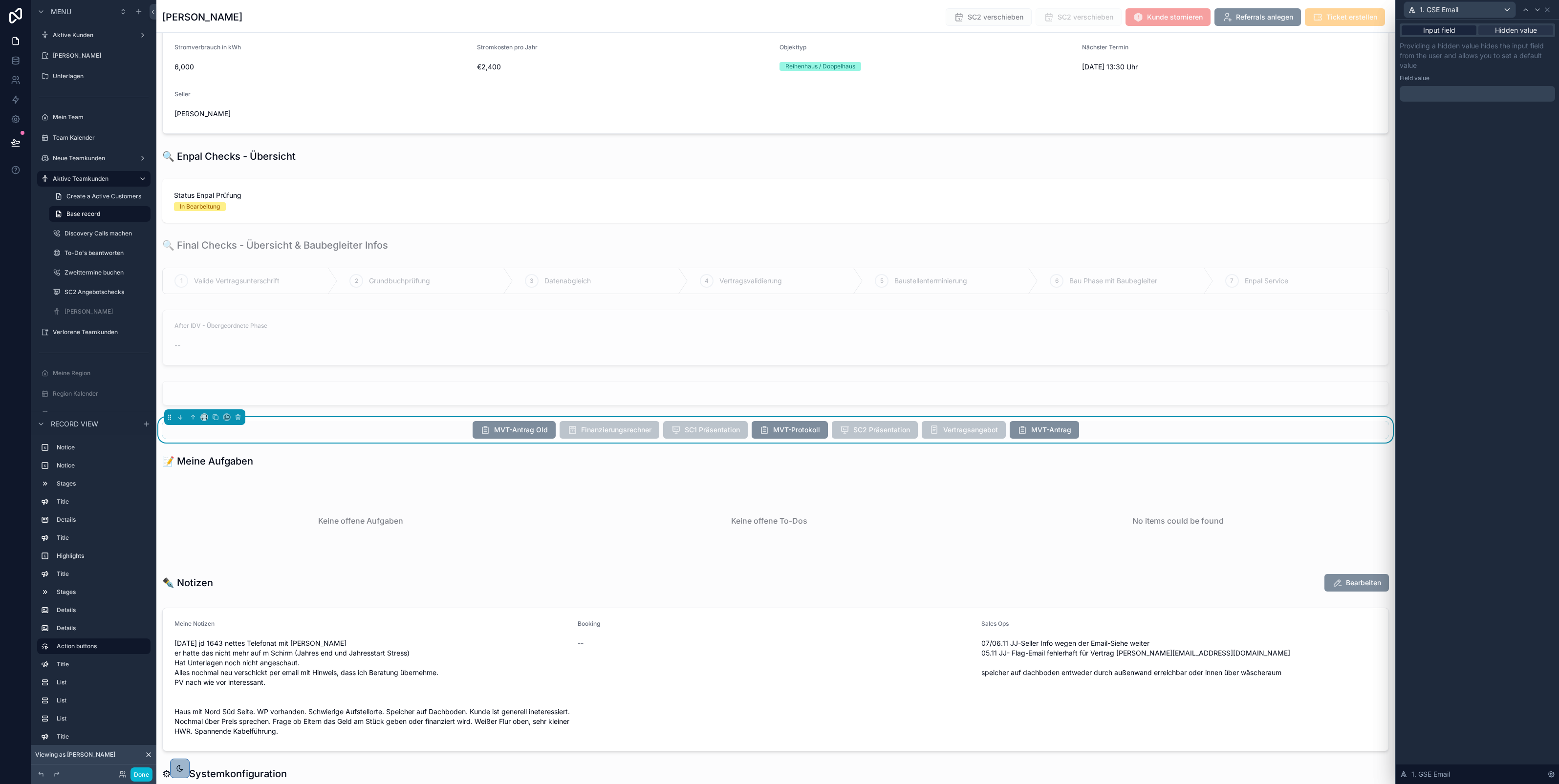
click at [1442, 32] on span "Input field" at bounding box center [1439, 30] width 33 height 9
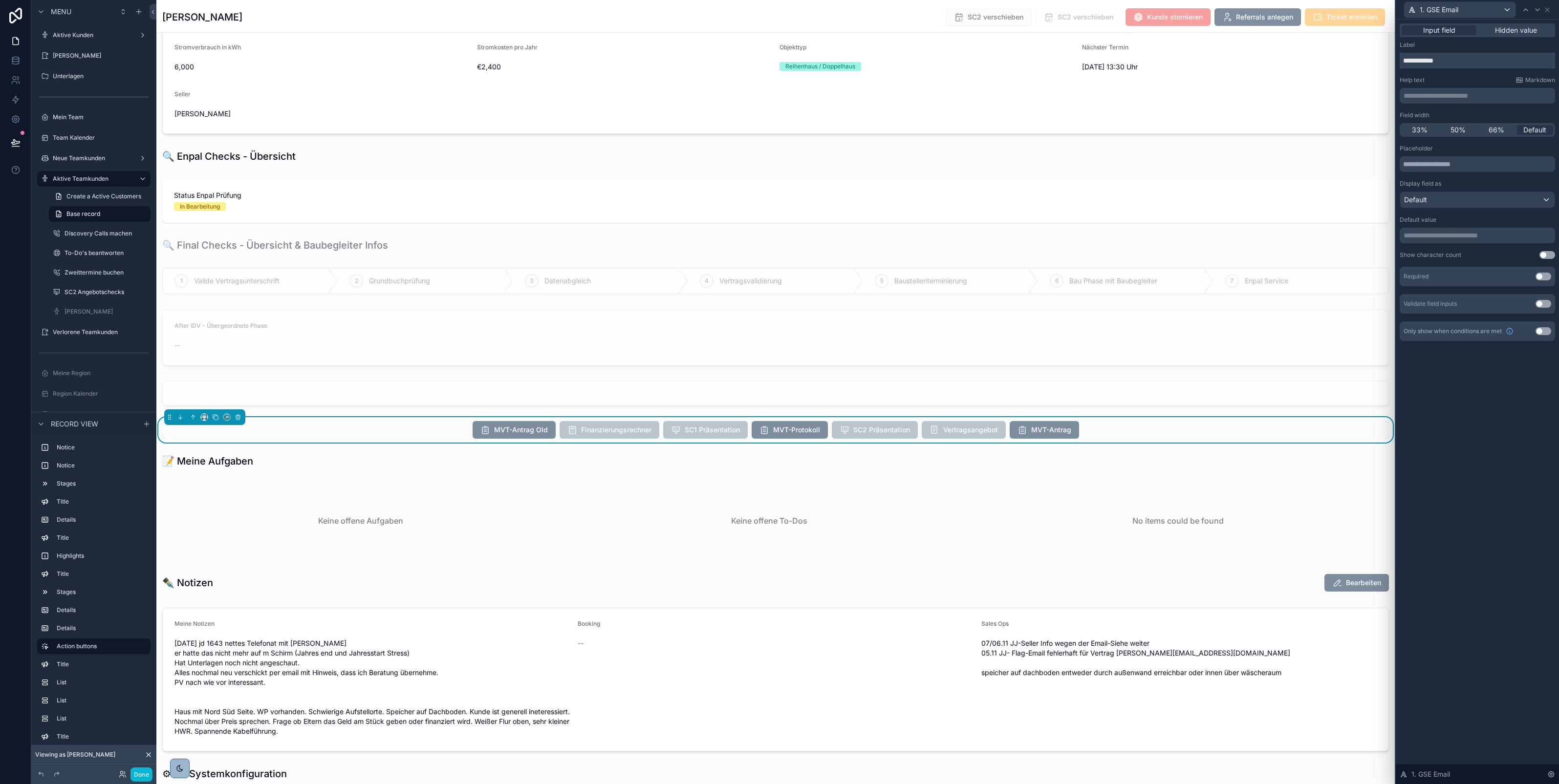
click at [1421, 60] on input "**********" at bounding box center [1478, 60] width 155 height 16
type input "********"
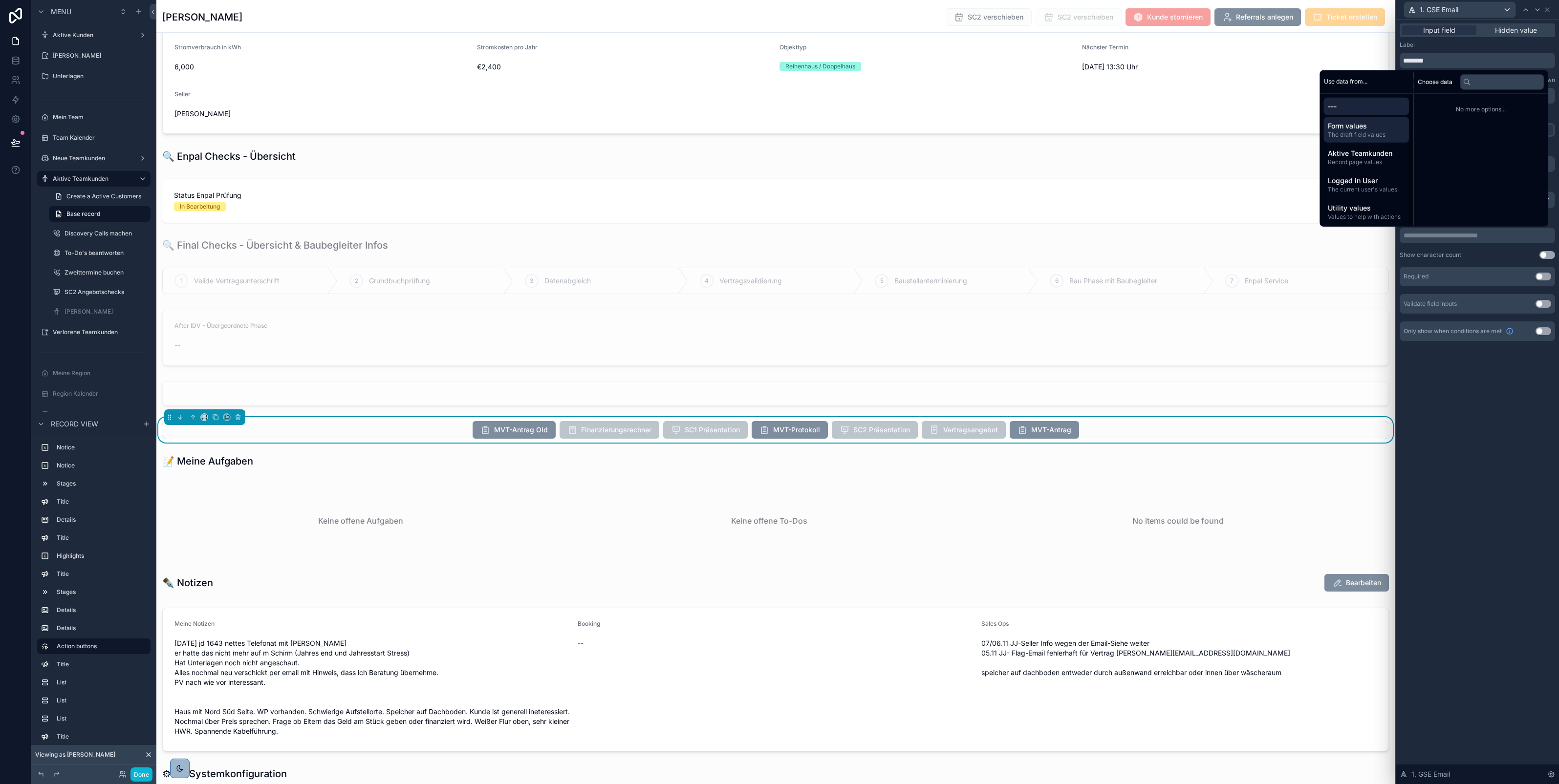
click at [1367, 128] on span "Form values" at bounding box center [1366, 125] width 78 height 9
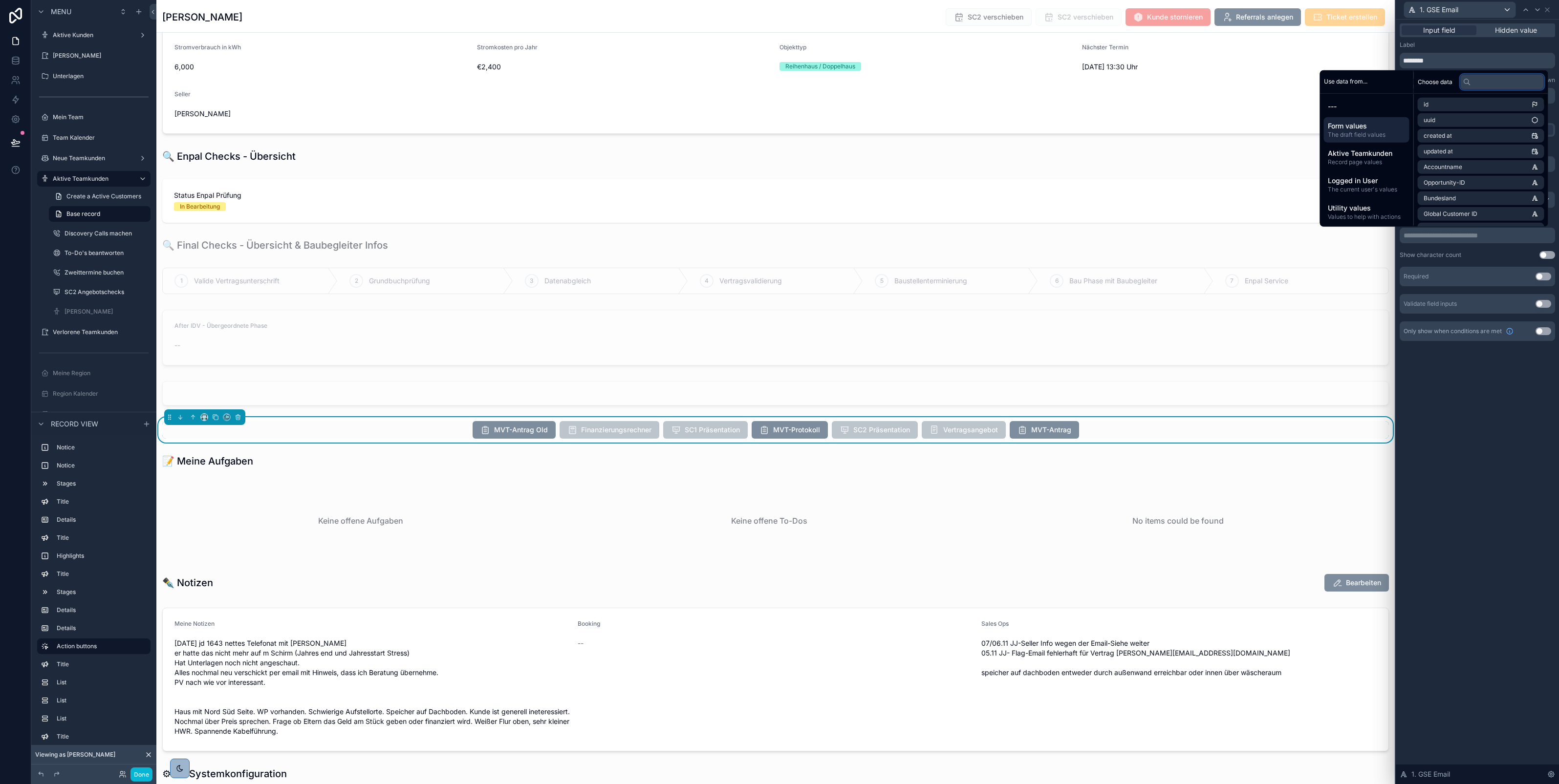
click at [1468, 82] on input "text" at bounding box center [1503, 81] width 84 height 16
type input "***"
click at [1365, 162] on span "Record page values" at bounding box center [1366, 162] width 78 height 7
click at [1487, 83] on input "text" at bounding box center [1503, 81] width 84 height 16
type input "***"
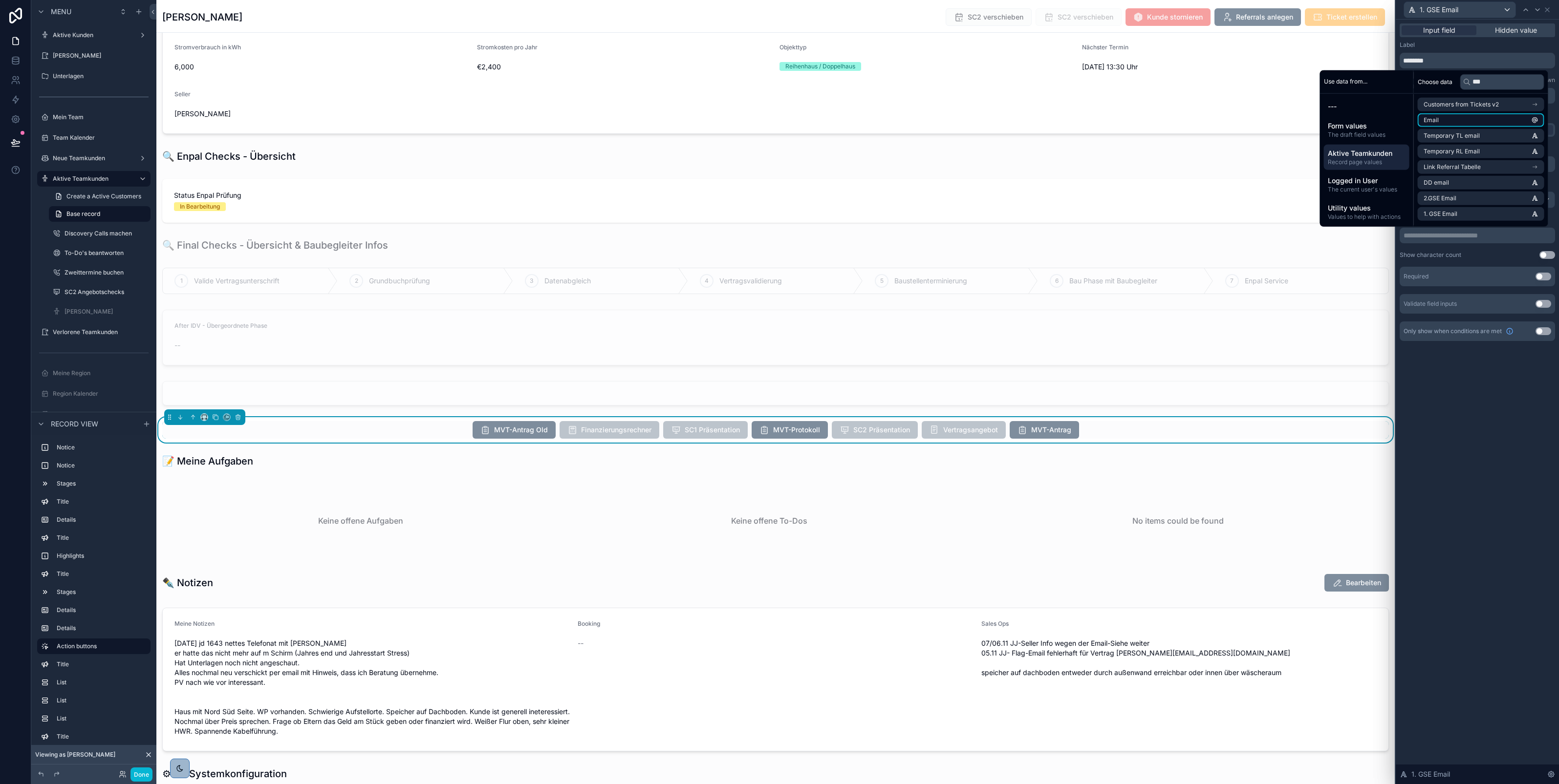
click at [1457, 119] on li "Email" at bounding box center [1480, 120] width 126 height 14
click at [1480, 364] on div "Input field Hidden value Label ******** Help text Markdown ﻿ Field width 33% 50…" at bounding box center [1478, 193] width 164 height 349
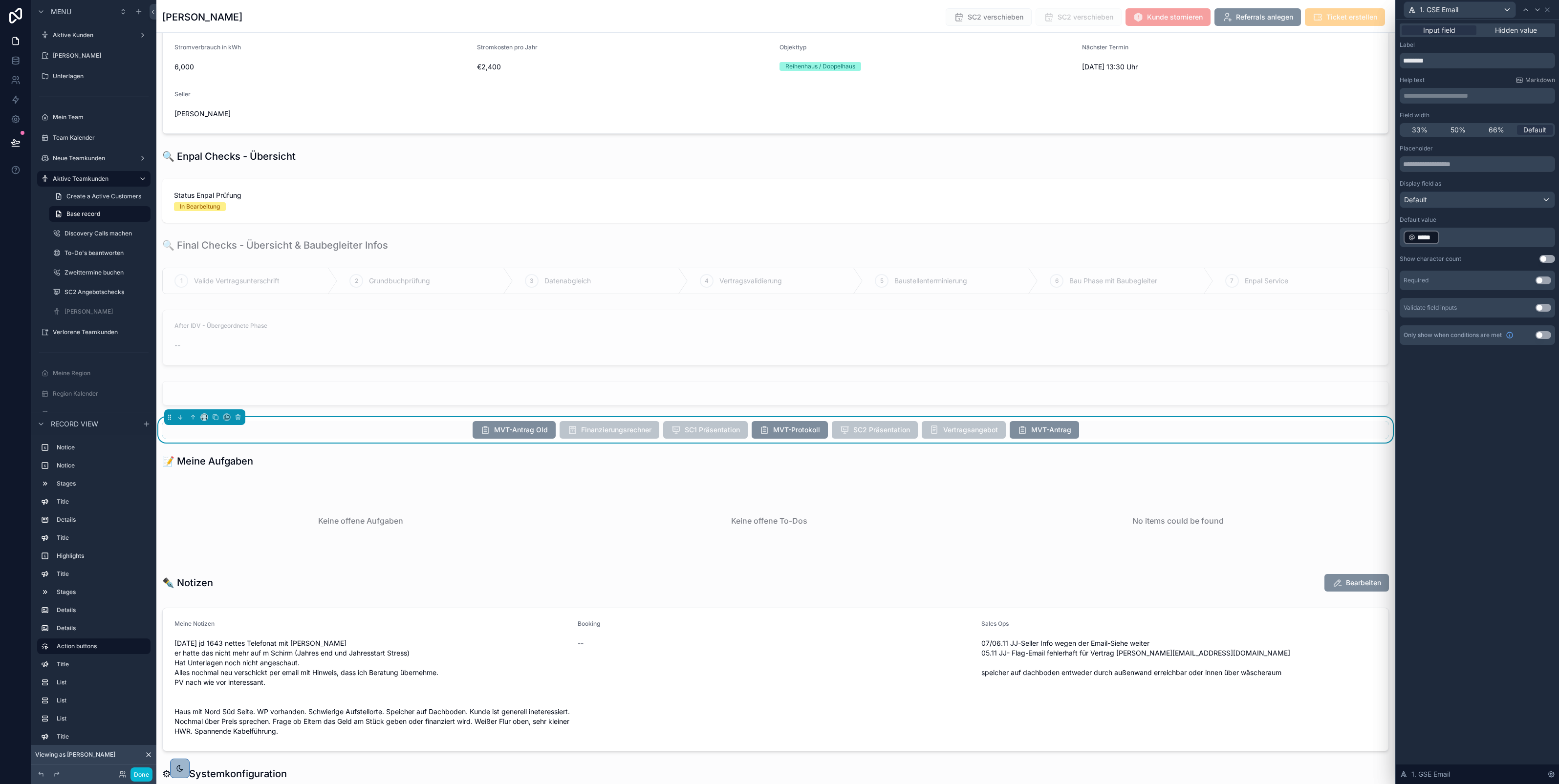
click at [1545, 281] on button "Use setting" at bounding box center [1543, 280] width 16 height 7
click at [1527, 10] on icon at bounding box center [1526, 9] width 7 height 7
click at [1474, 234] on p "**********" at bounding box center [1479, 237] width 150 height 16
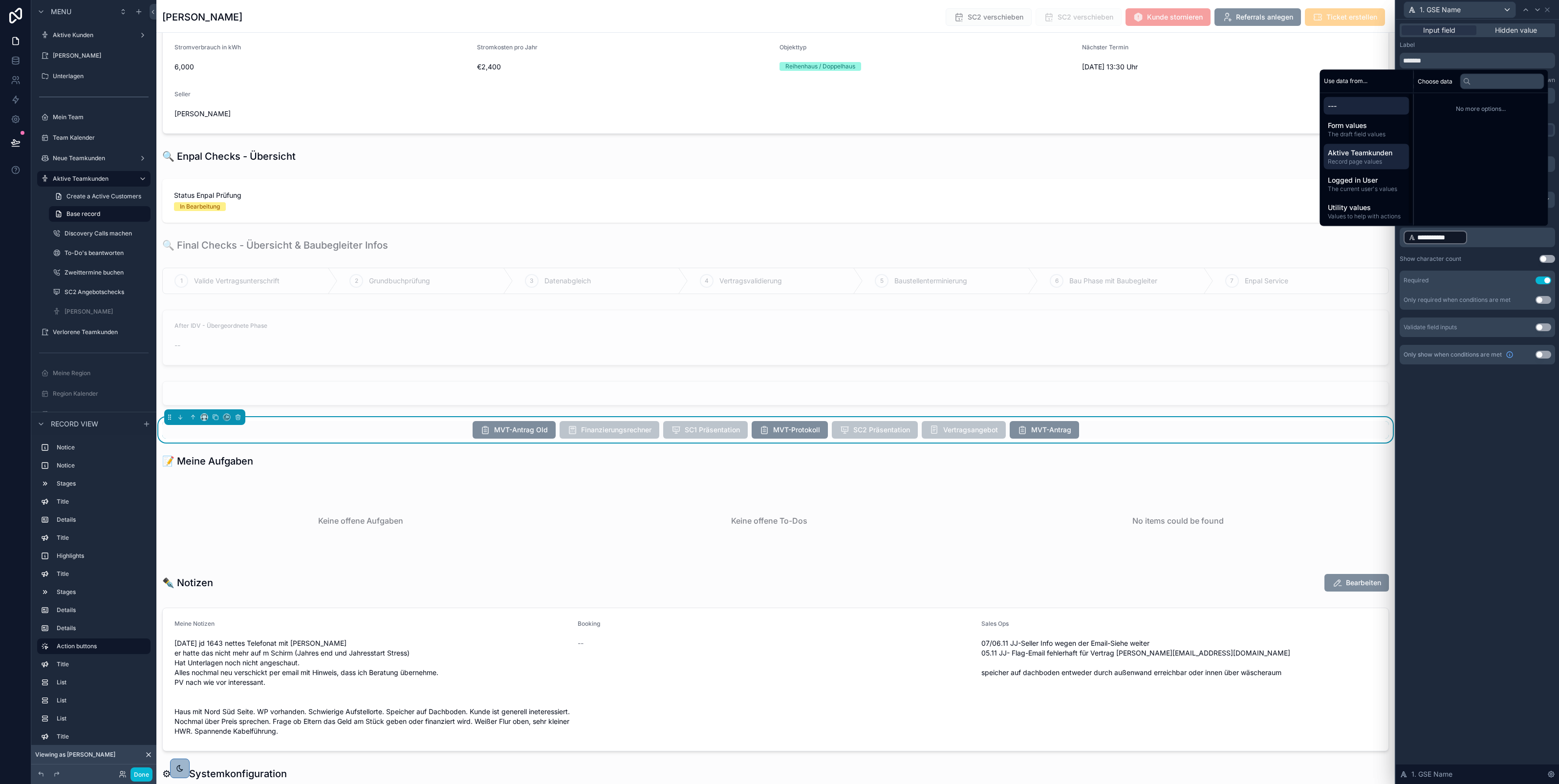
click at [1360, 160] on span "Record page values" at bounding box center [1366, 161] width 78 height 7
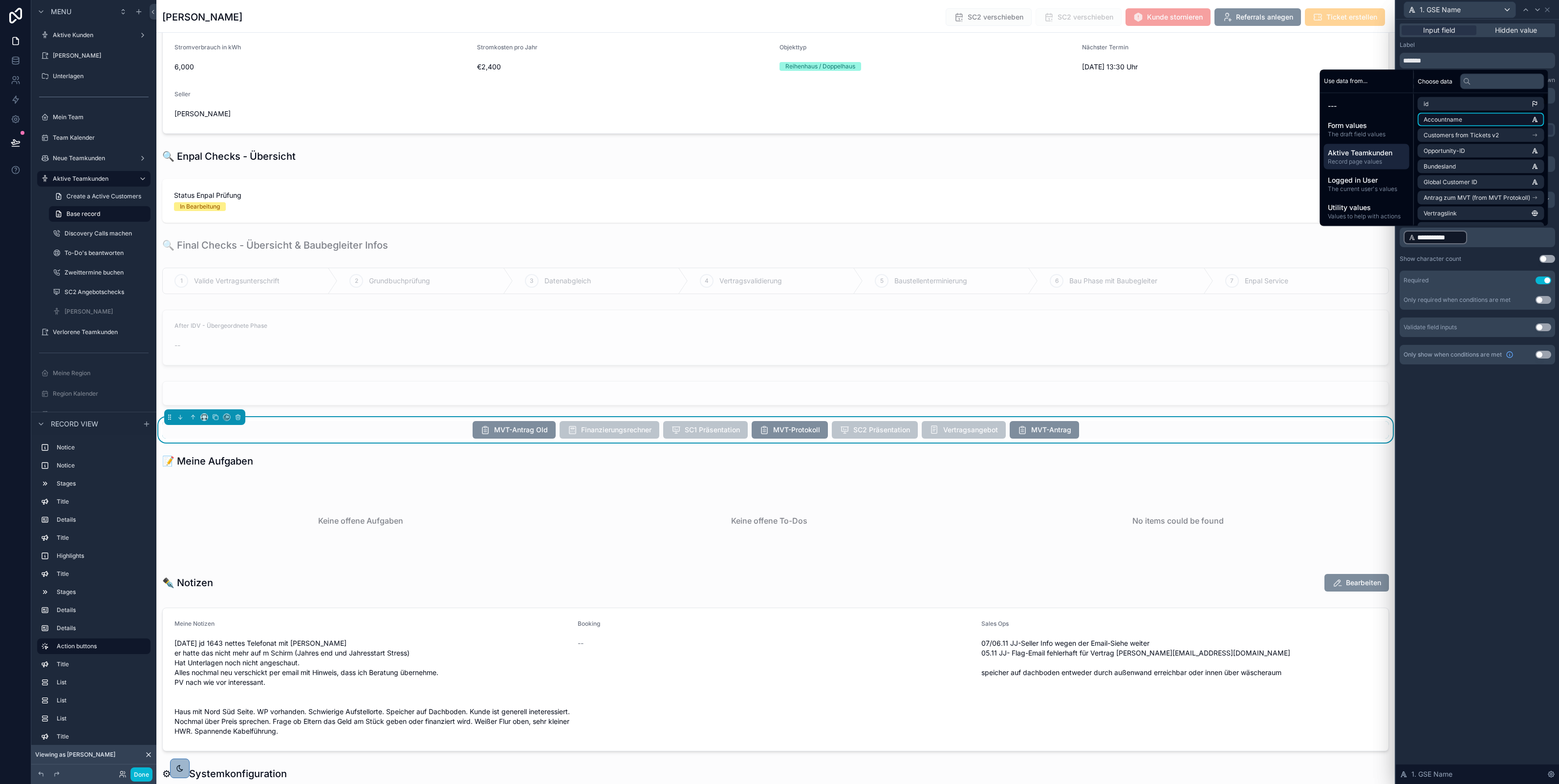
click at [1445, 116] on span "Accountname" at bounding box center [1443, 120] width 38 height 7
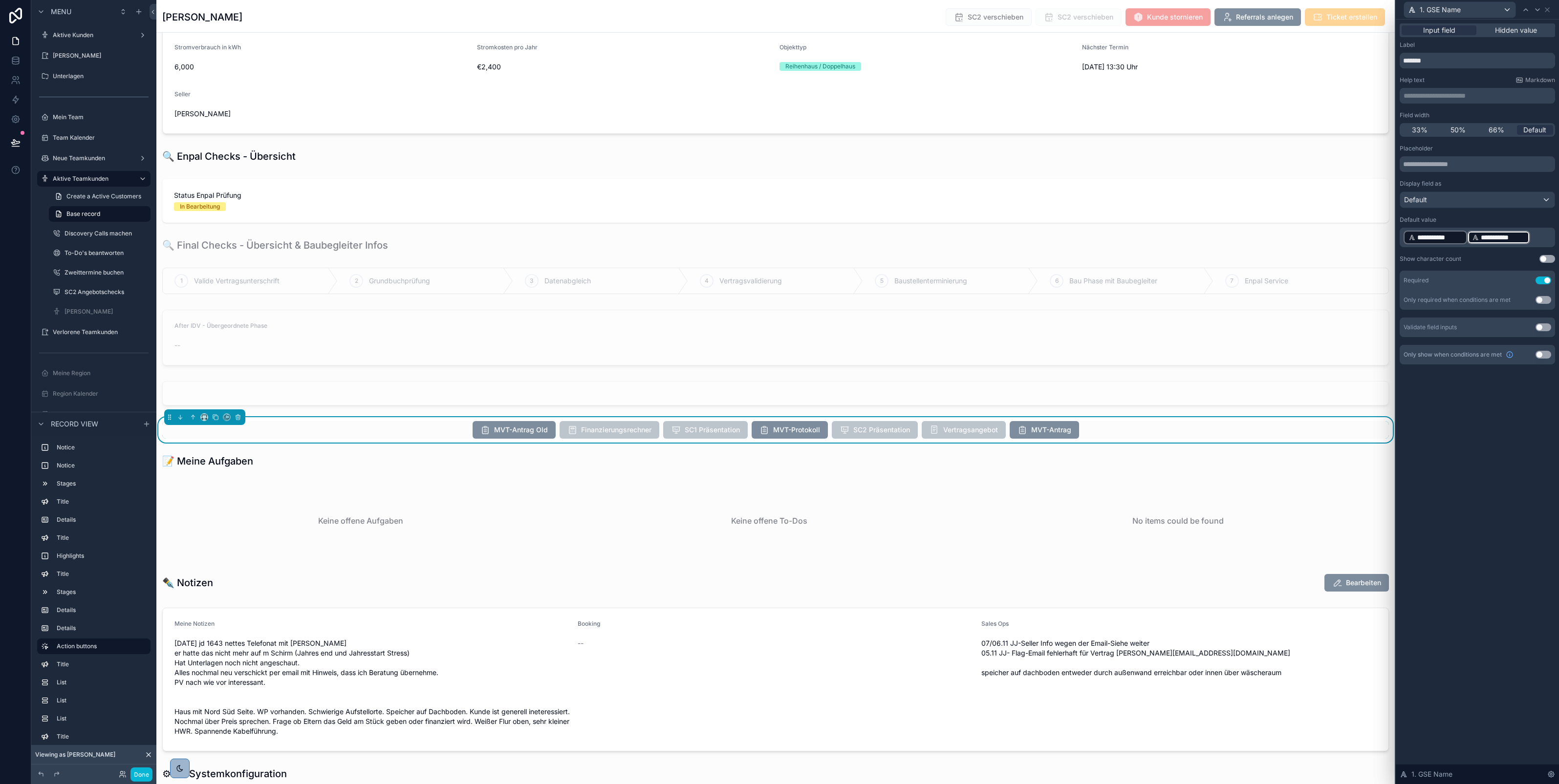
click at [1532, 237] on p "**********" at bounding box center [1479, 237] width 150 height 16
click at [1507, 235] on p "**********" at bounding box center [1479, 237] width 150 height 16
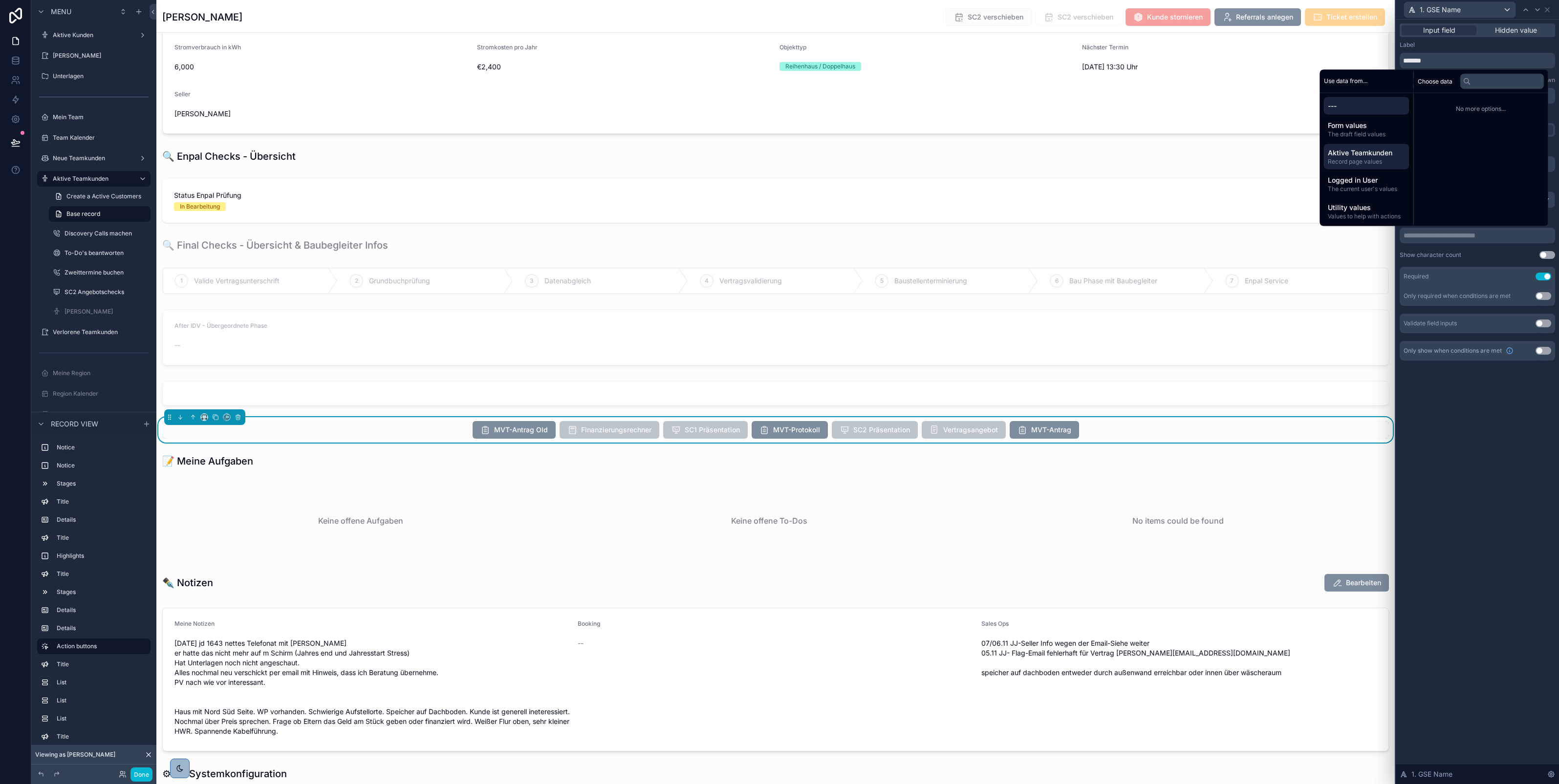
click at [1360, 157] on span "Record page values" at bounding box center [1366, 161] width 78 height 7
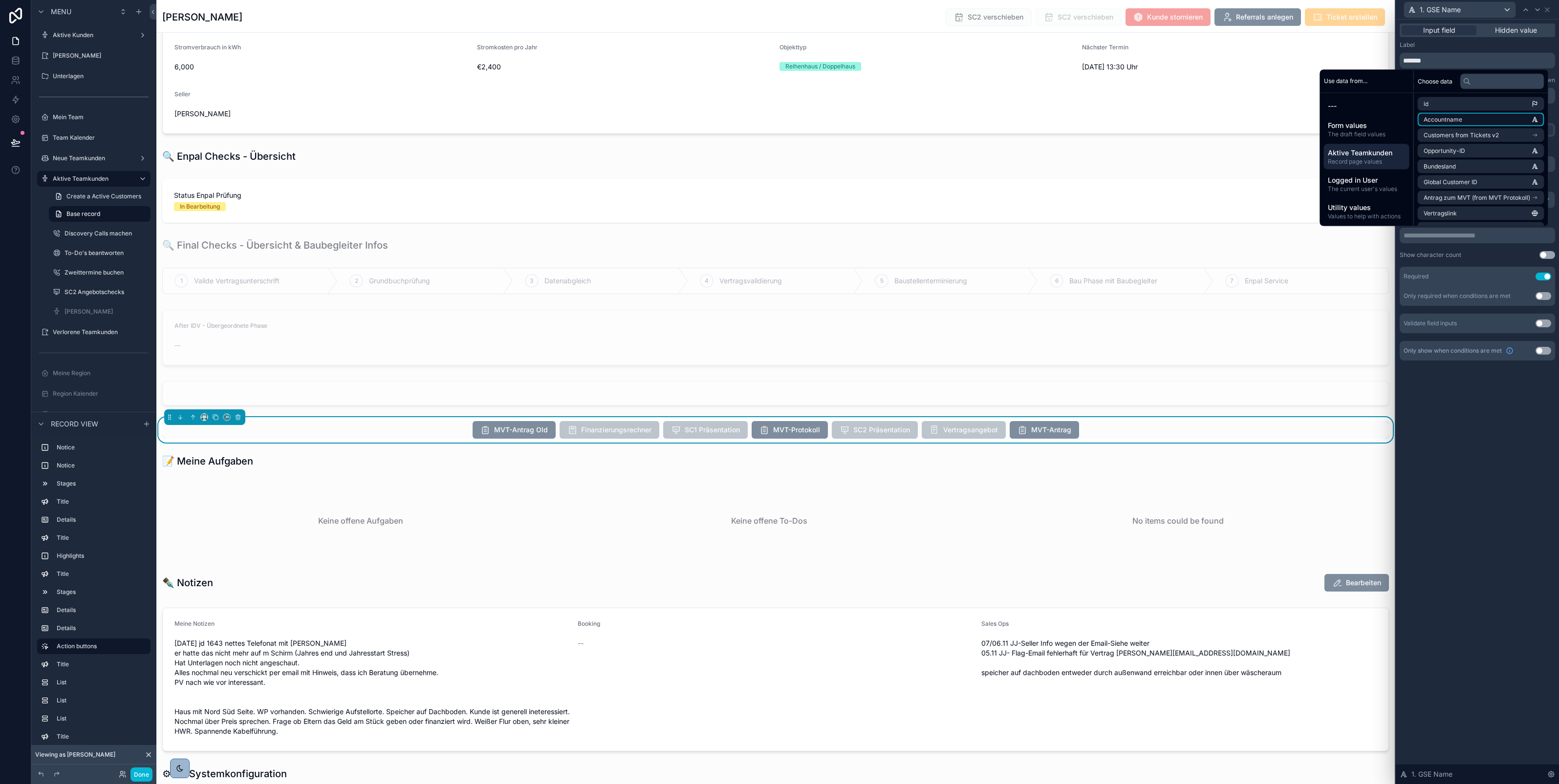
click at [1445, 121] on span "Accountname" at bounding box center [1443, 120] width 38 height 7
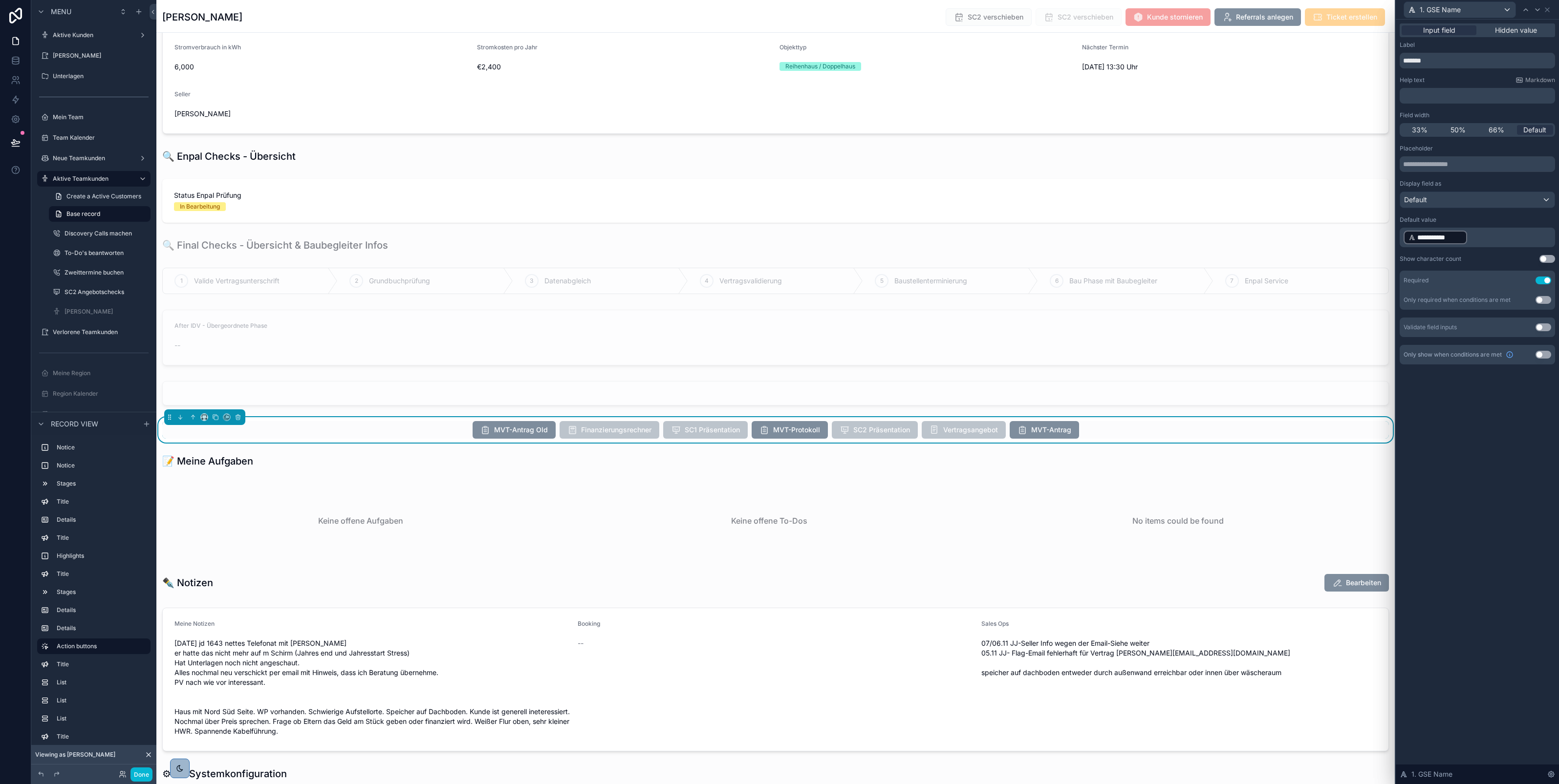
click at [1484, 443] on div "**********" at bounding box center [1478, 402] width 164 height 765
click at [1536, 13] on div at bounding box center [1538, 9] width 12 height 12
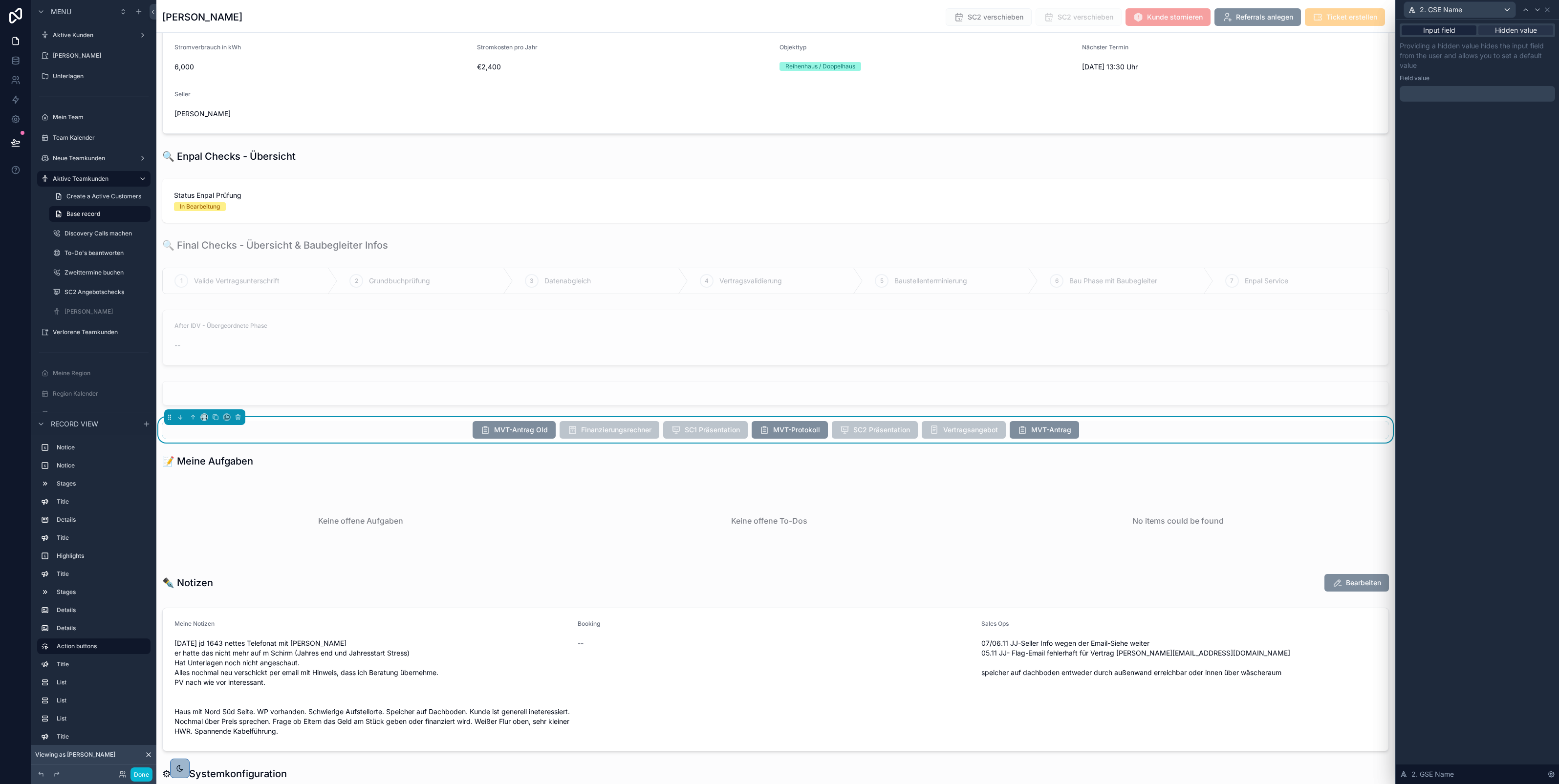
click at [1459, 30] on div "Input field" at bounding box center [1439, 30] width 75 height 9
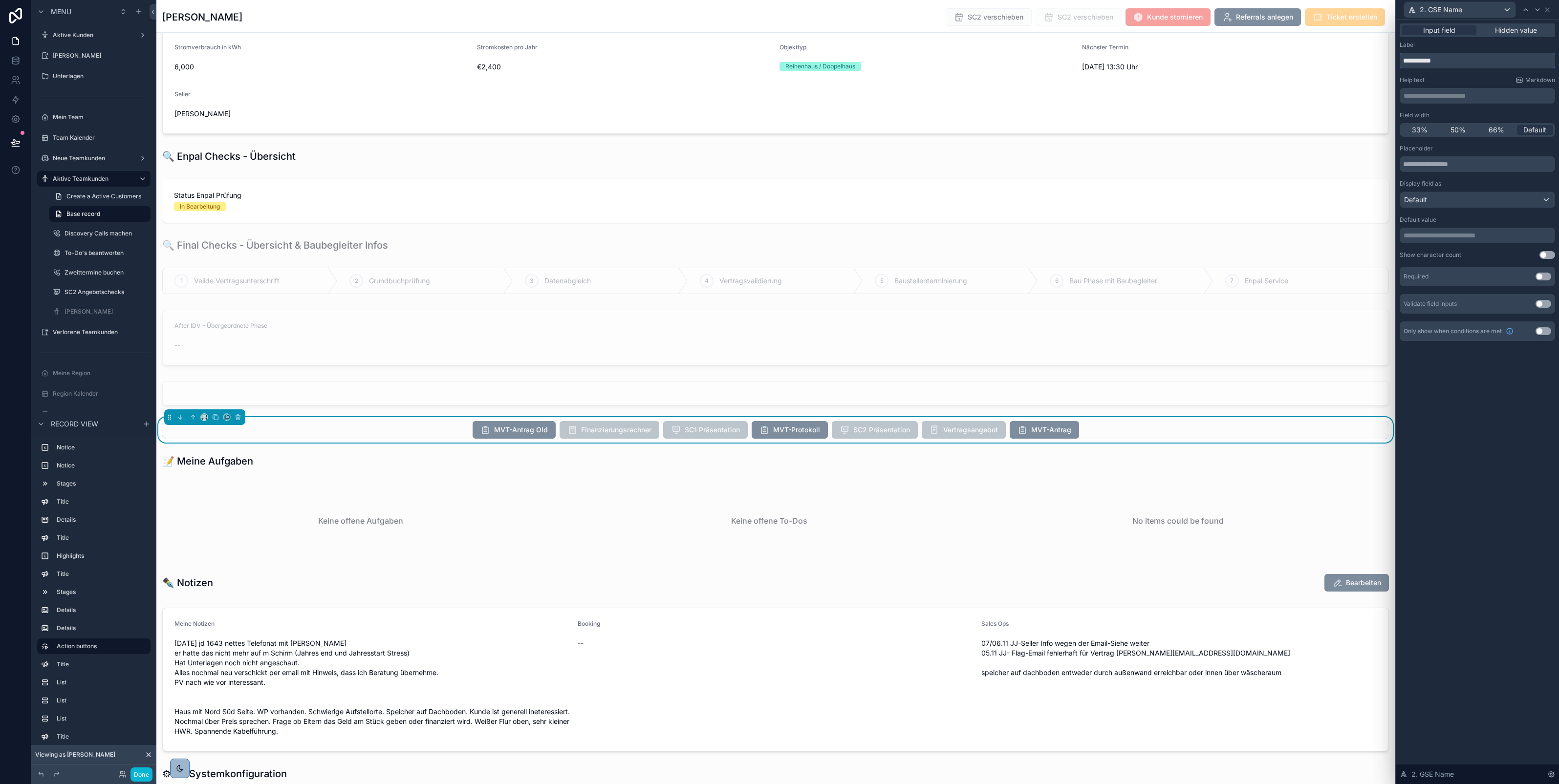
click at [1423, 63] on input "**********" at bounding box center [1478, 60] width 155 height 16
type input "*******"
click at [1546, 277] on button "Use setting" at bounding box center [1543, 277] width 16 height 7
click at [1542, 353] on button "Use setting" at bounding box center [1543, 350] width 16 height 7
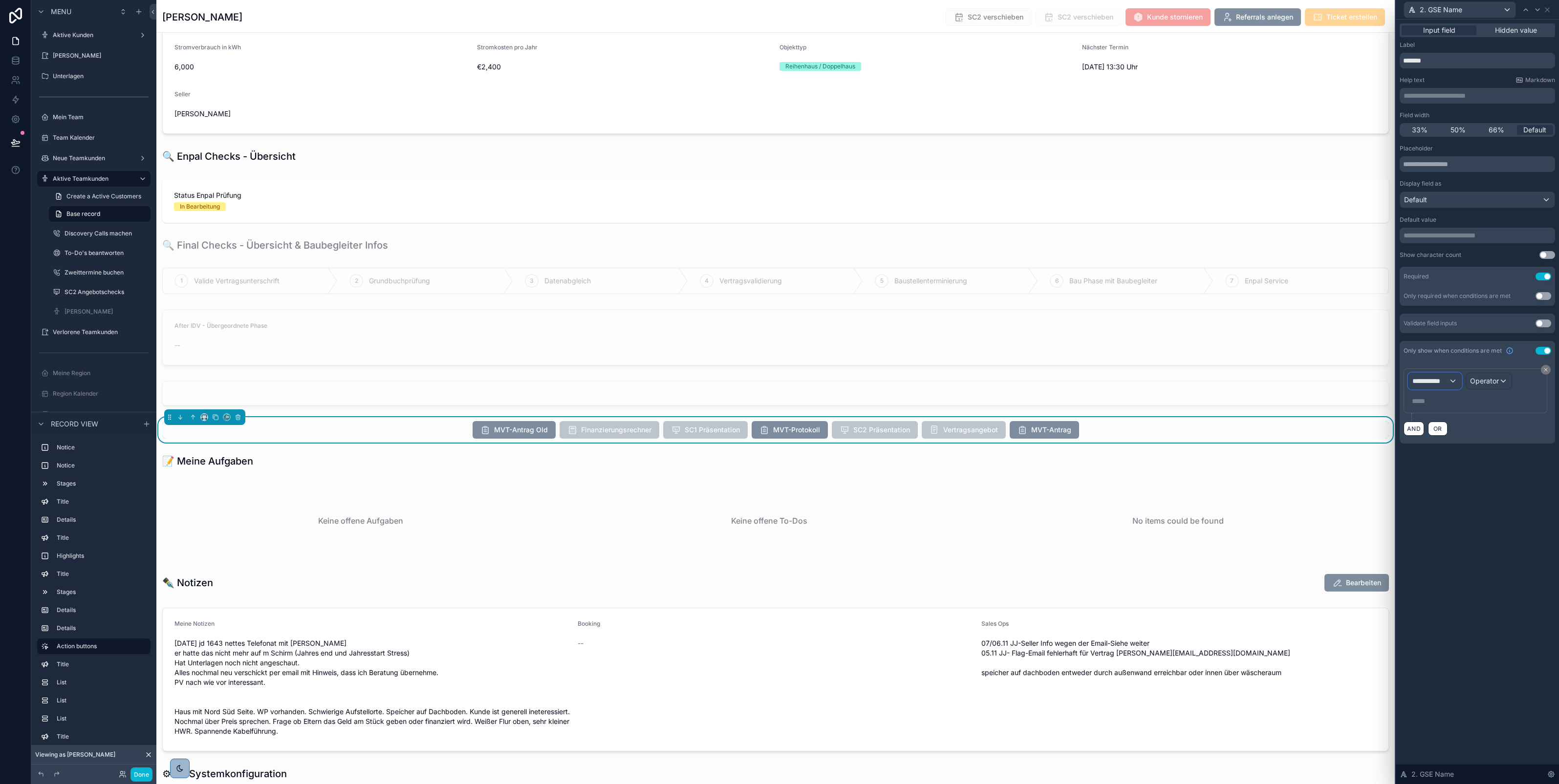
click at [1446, 379] on span "**********" at bounding box center [1431, 381] width 36 height 9
click at [1436, 453] on span "Form Values" at bounding box center [1435, 452] width 38 height 12
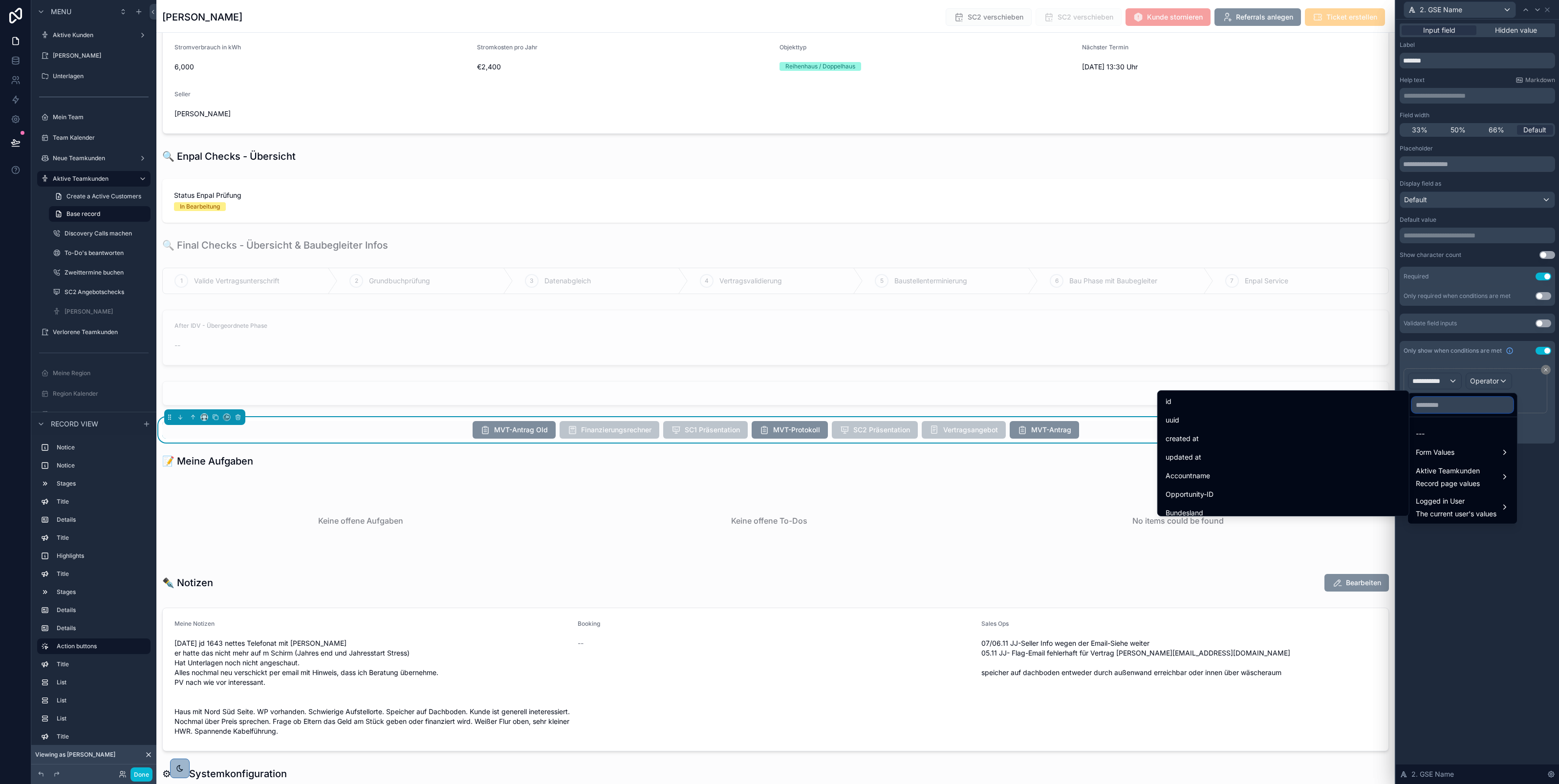
click at [1445, 405] on input "text" at bounding box center [1463, 405] width 101 height 16
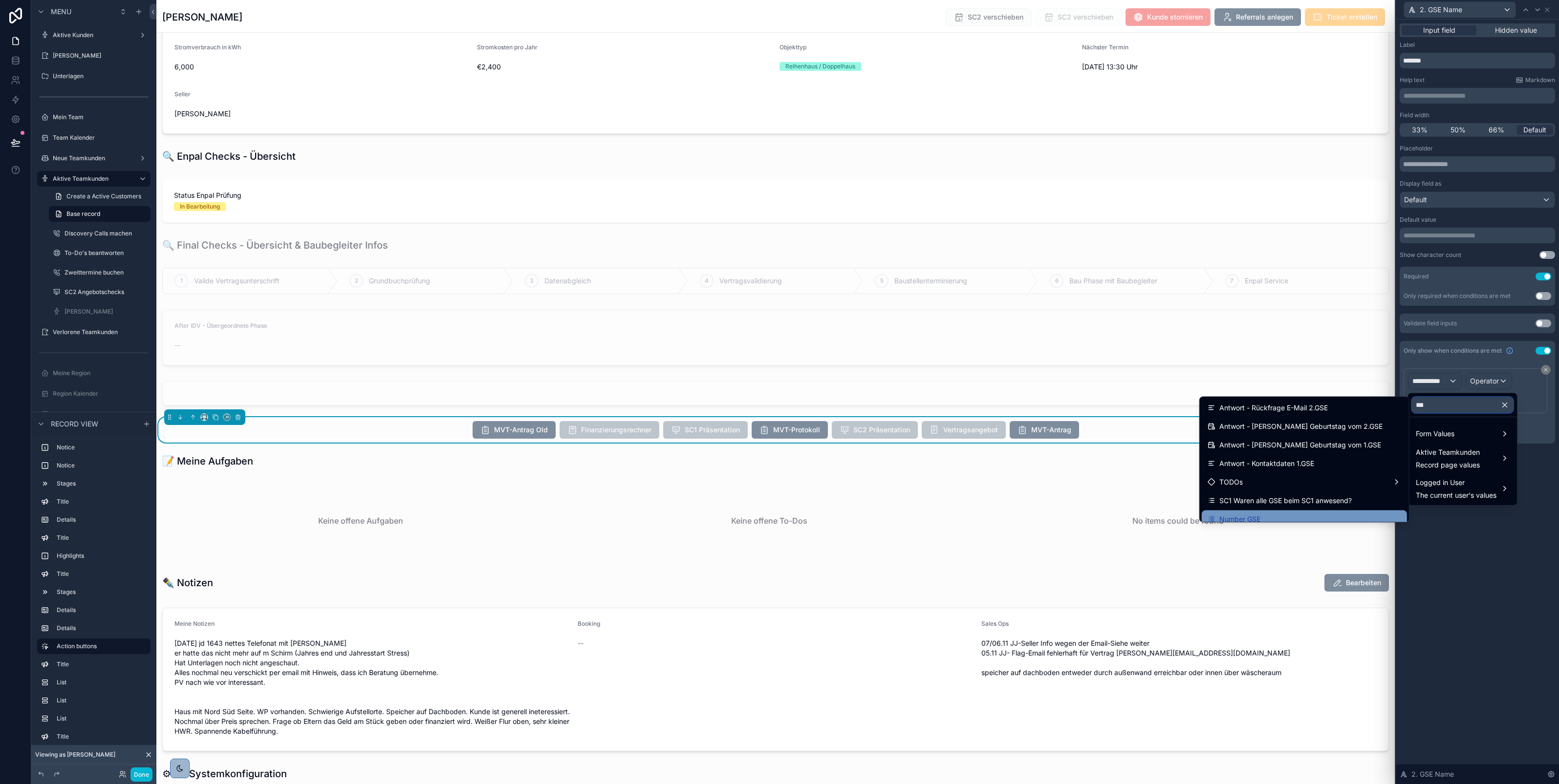
type input "***"
click at [1298, 515] on div "Number GSE" at bounding box center [1304, 520] width 193 height 12
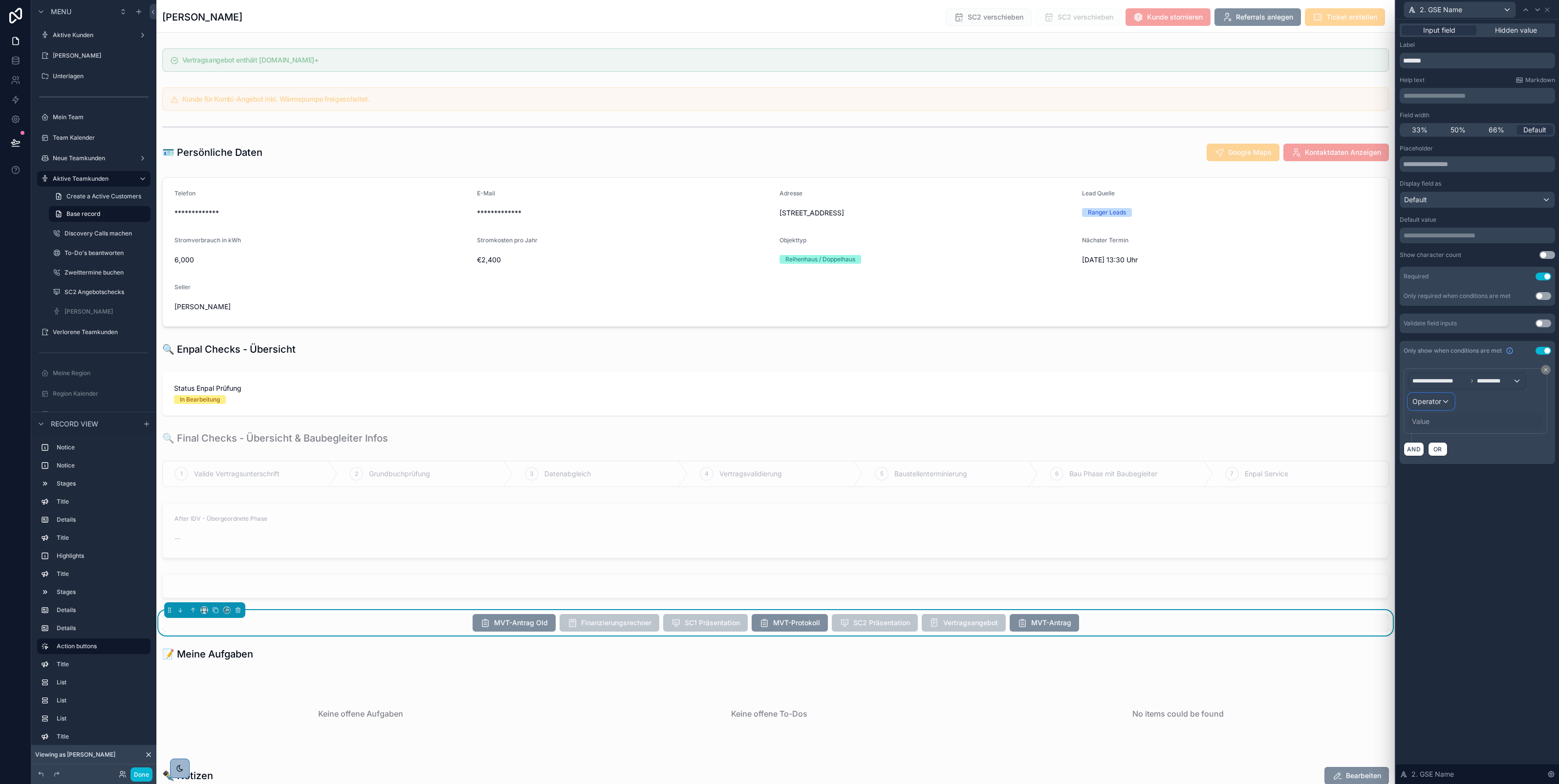
click at [1438, 402] on span "Operator" at bounding box center [1427, 401] width 29 height 8
click at [1449, 451] on span "Is equal to (=)" at bounding box center [1438, 455] width 45 height 12
click at [1426, 421] on div "Value" at bounding box center [1421, 421] width 18 height 9
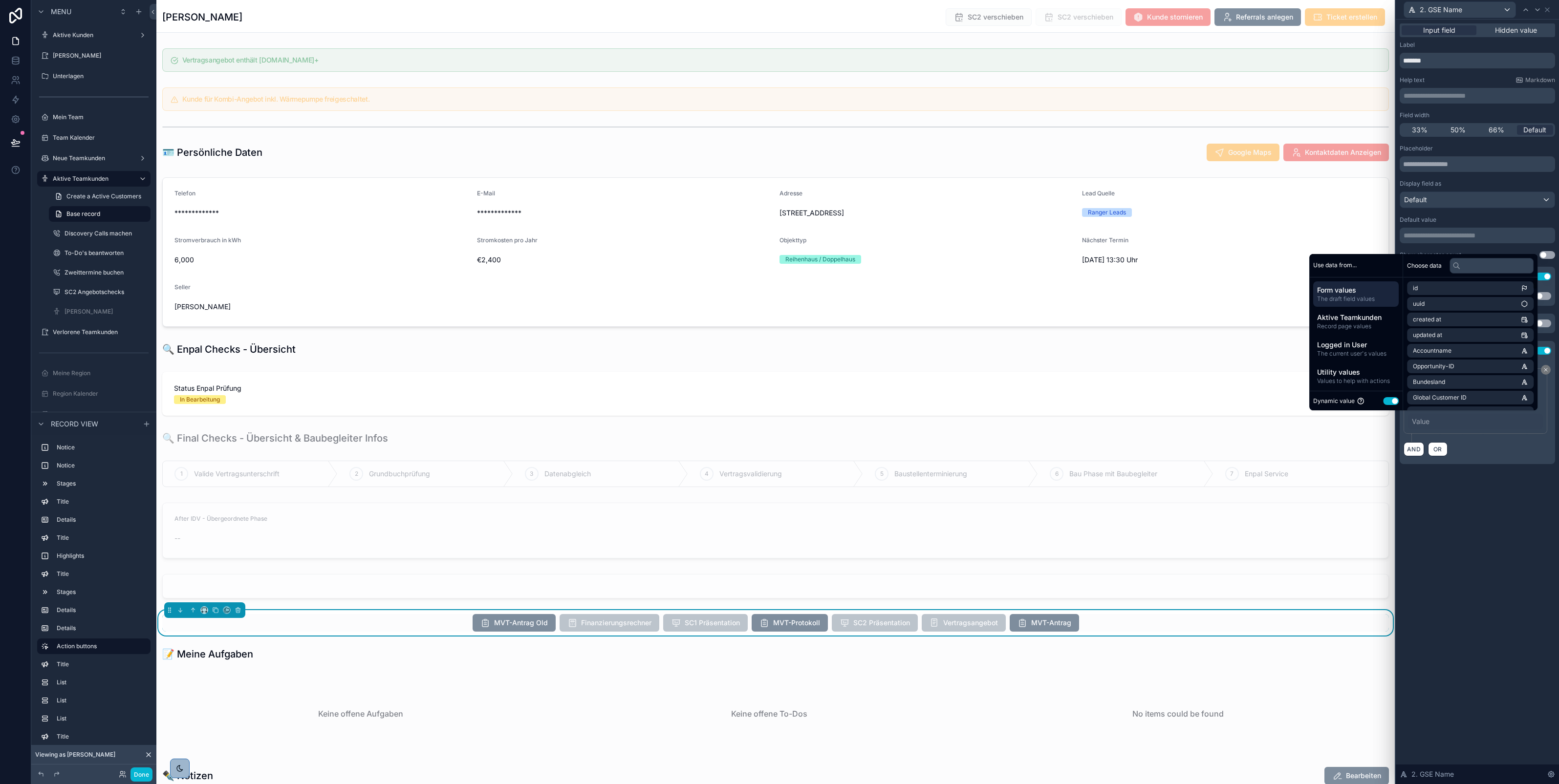
click at [1384, 401] on button "Use setting" at bounding box center [1391, 401] width 16 height 7
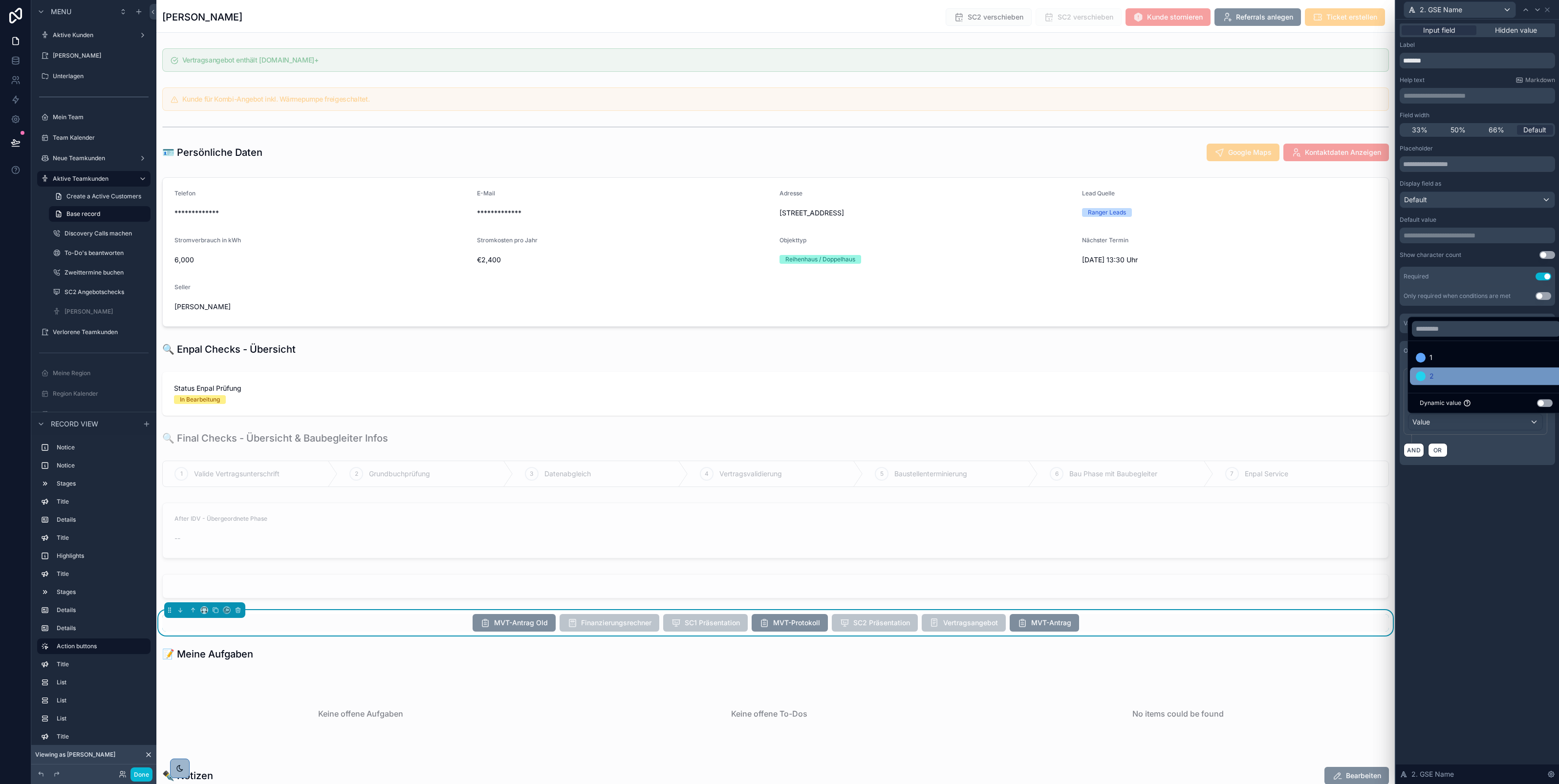
click at [1435, 380] on div "2" at bounding box center [1486, 376] width 141 height 12
click at [1482, 538] on div "**********" at bounding box center [1478, 402] width 164 height 765
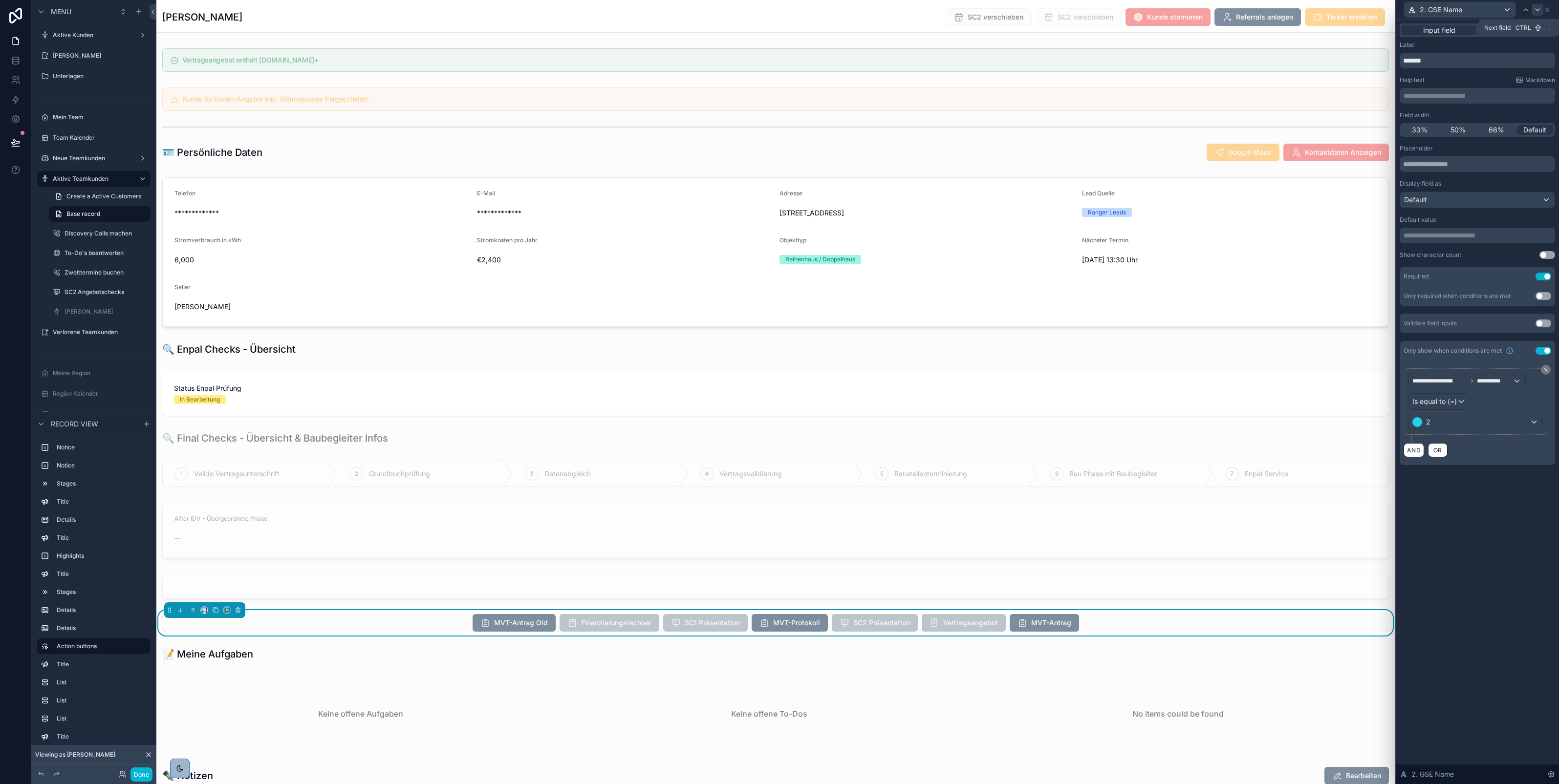
click at [1538, 11] on icon at bounding box center [1538, 9] width 7 height 7
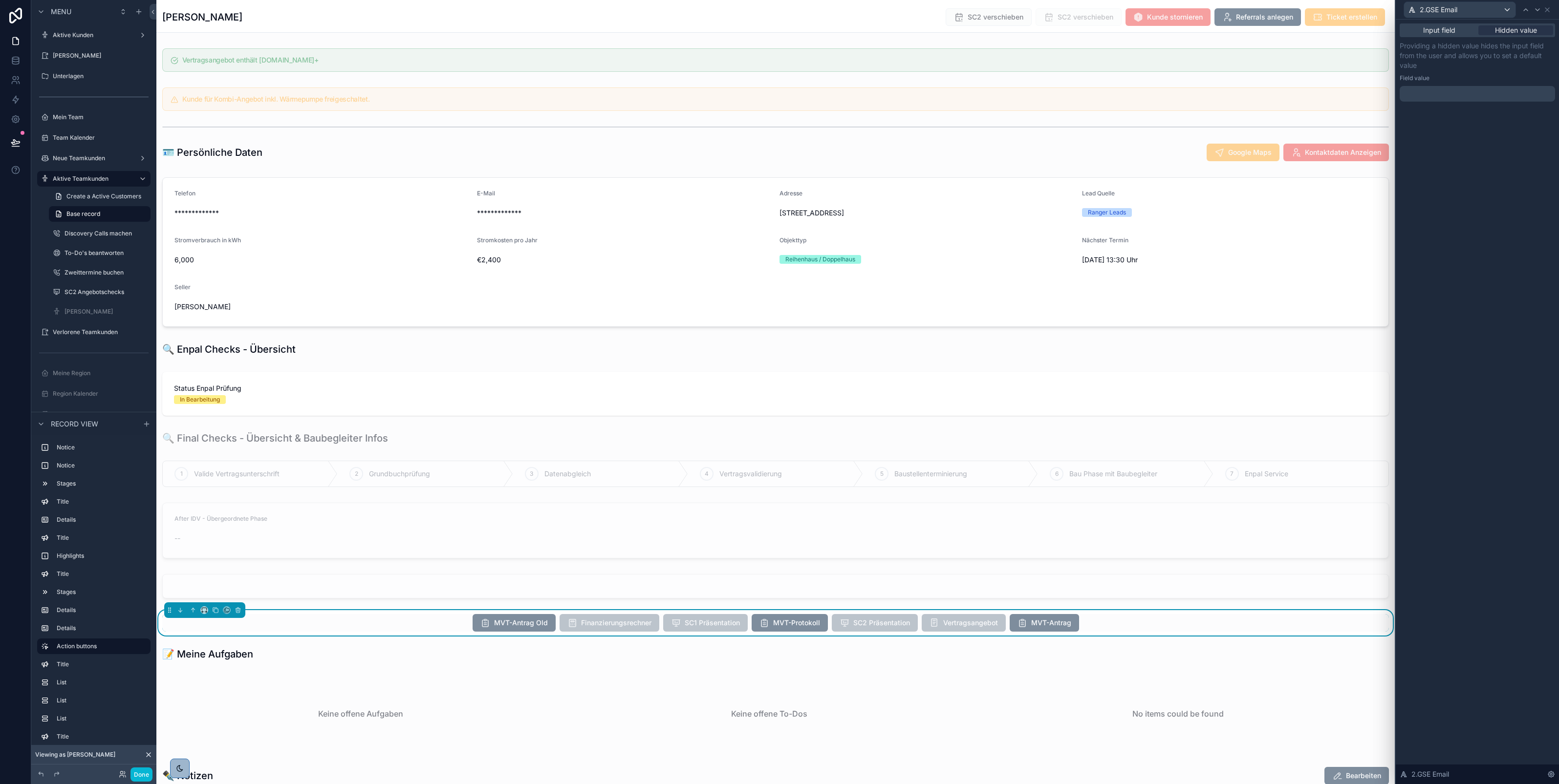
click at [1452, 36] on div "Input field Hidden value" at bounding box center [1478, 30] width 155 height 14
click at [1433, 28] on span "Input field" at bounding box center [1439, 30] width 33 height 9
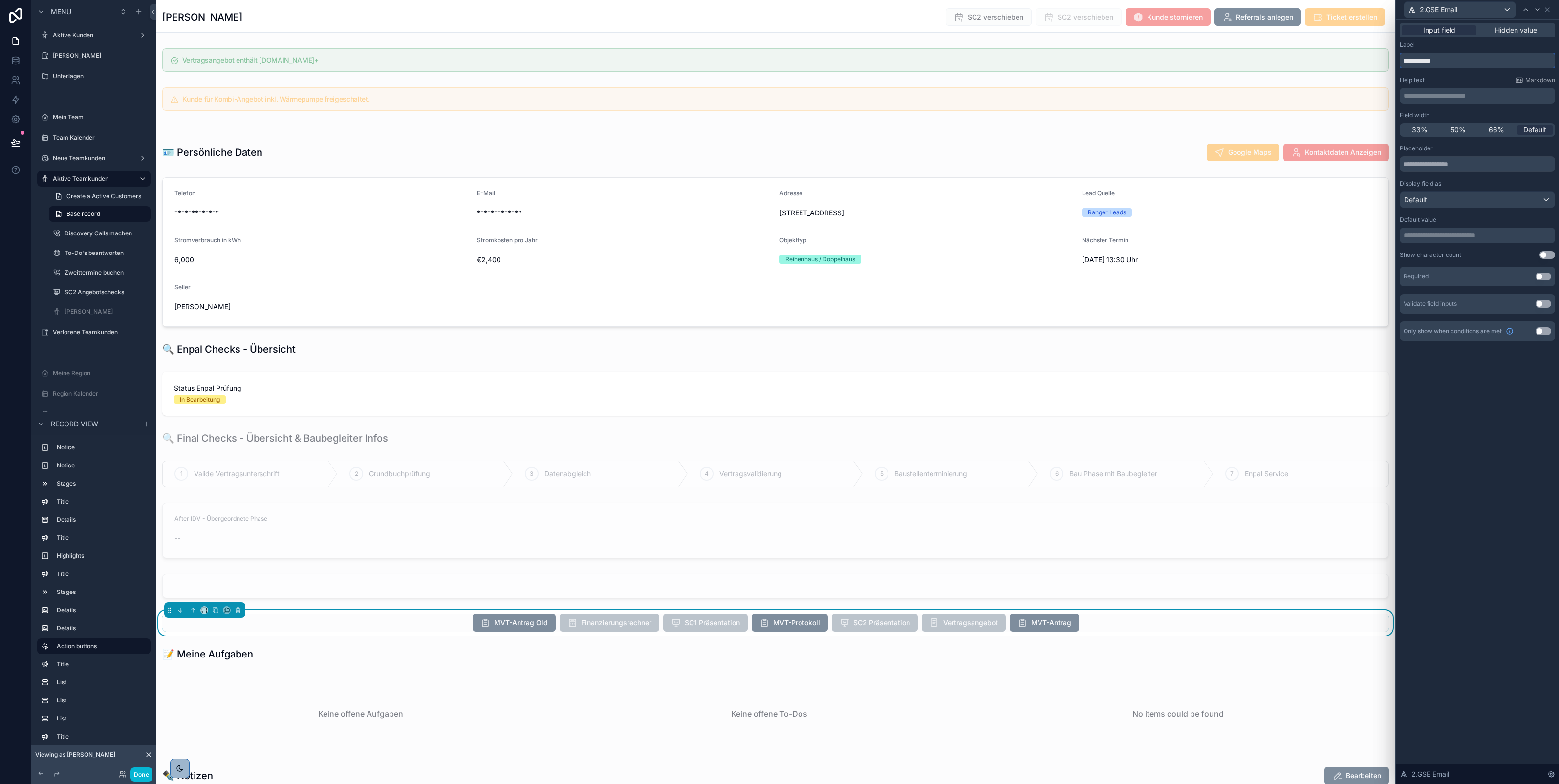
click at [1423, 59] on input "**********" at bounding box center [1478, 60] width 155 height 16
type input "********"
click at [1538, 278] on button "Use setting" at bounding box center [1543, 277] width 16 height 7
click at [1545, 349] on button "Use setting" at bounding box center [1543, 350] width 16 height 7
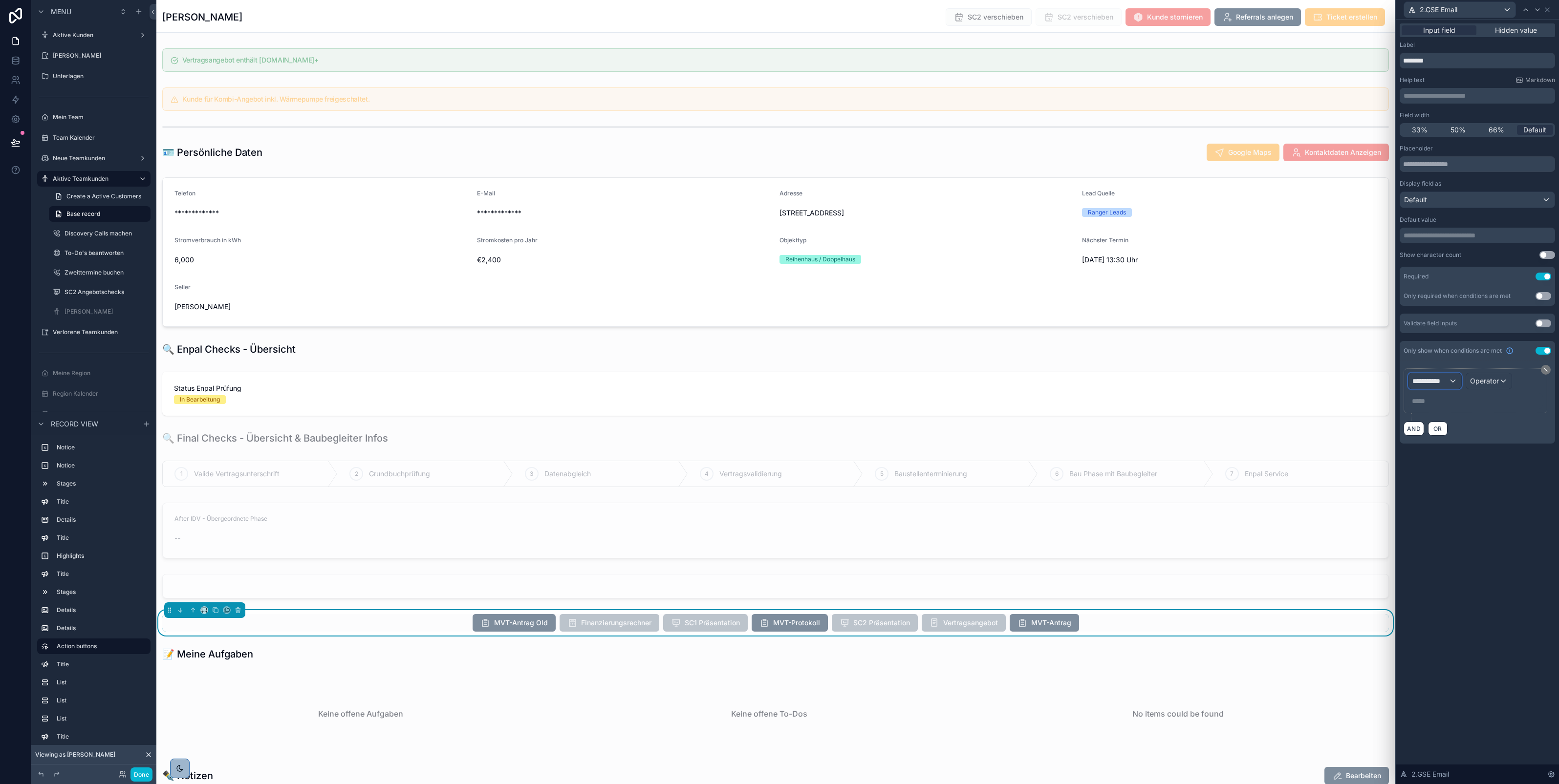
click at [1443, 381] on span "**********" at bounding box center [1431, 381] width 36 height 9
click at [1433, 455] on span "Form Values" at bounding box center [1435, 452] width 38 height 12
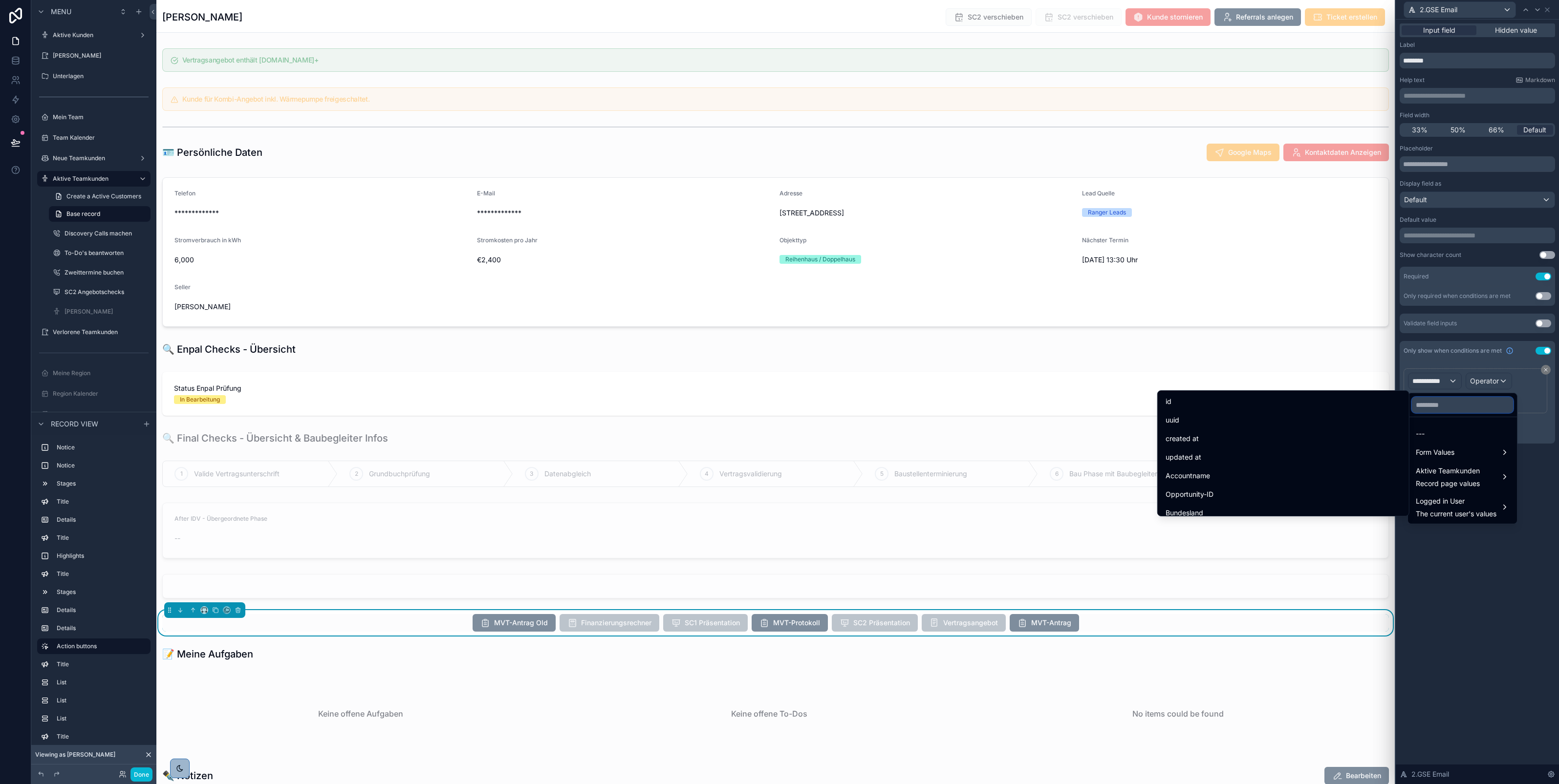
click at [1436, 408] on input "text" at bounding box center [1463, 405] width 101 height 16
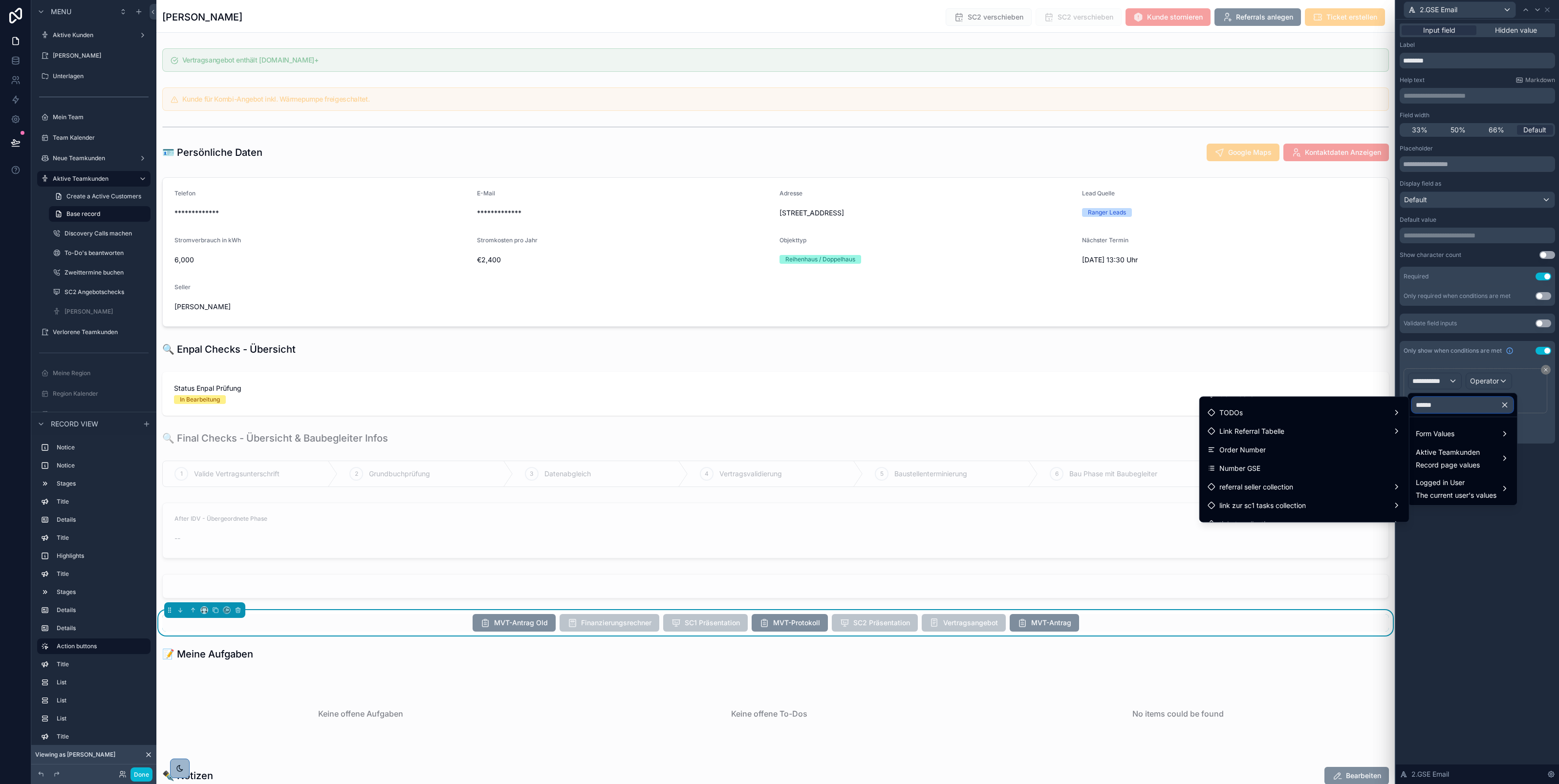
scroll to position [89, 0]
type input "******"
click at [1313, 467] on div "Number GSE" at bounding box center [1304, 468] width 193 height 12
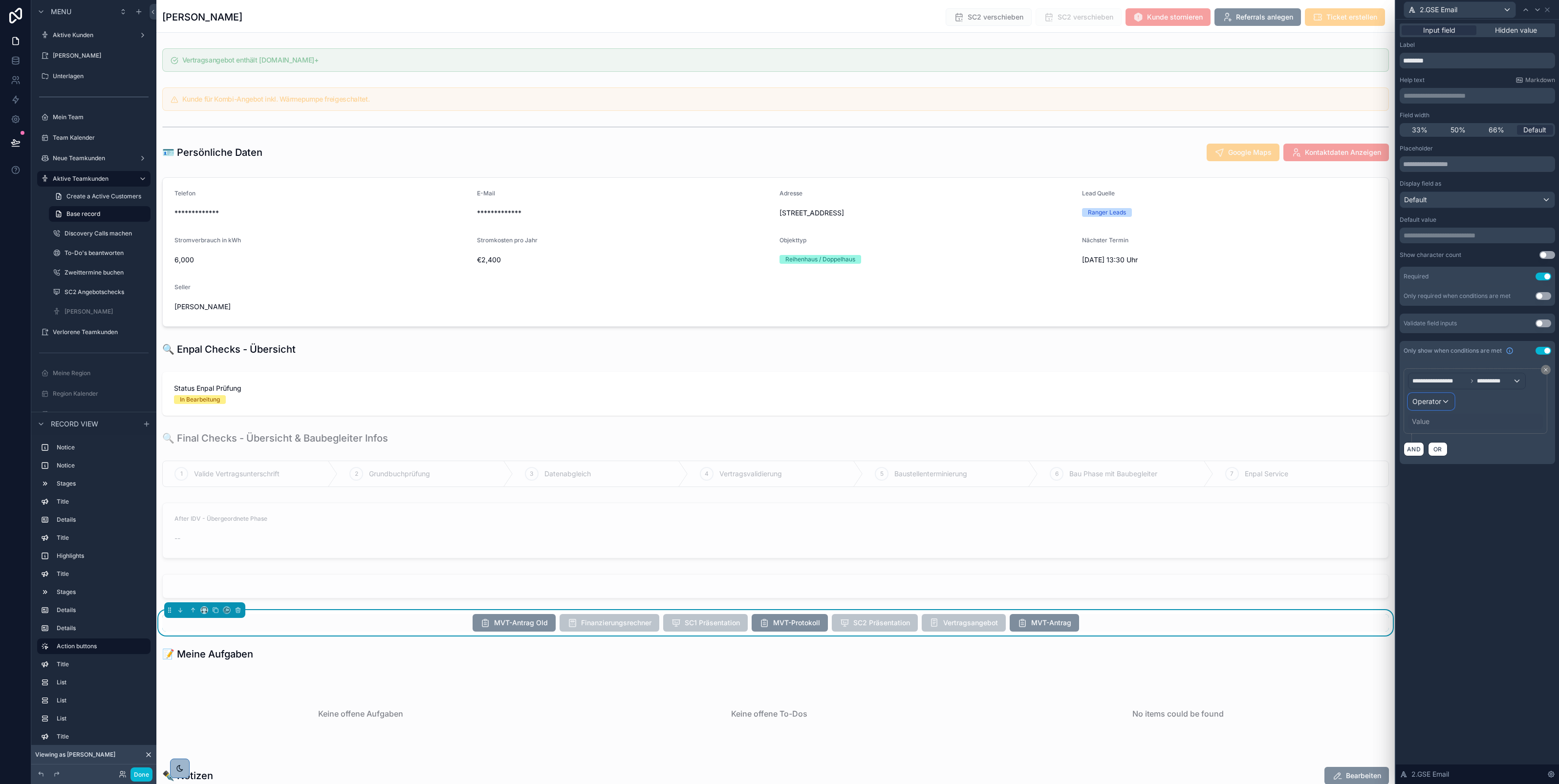
click at [1440, 405] on span "Operator" at bounding box center [1427, 401] width 29 height 8
click at [1434, 453] on span "Is equal to (=)" at bounding box center [1438, 455] width 45 height 12
click at [1423, 422] on div "Value" at bounding box center [1421, 421] width 18 height 9
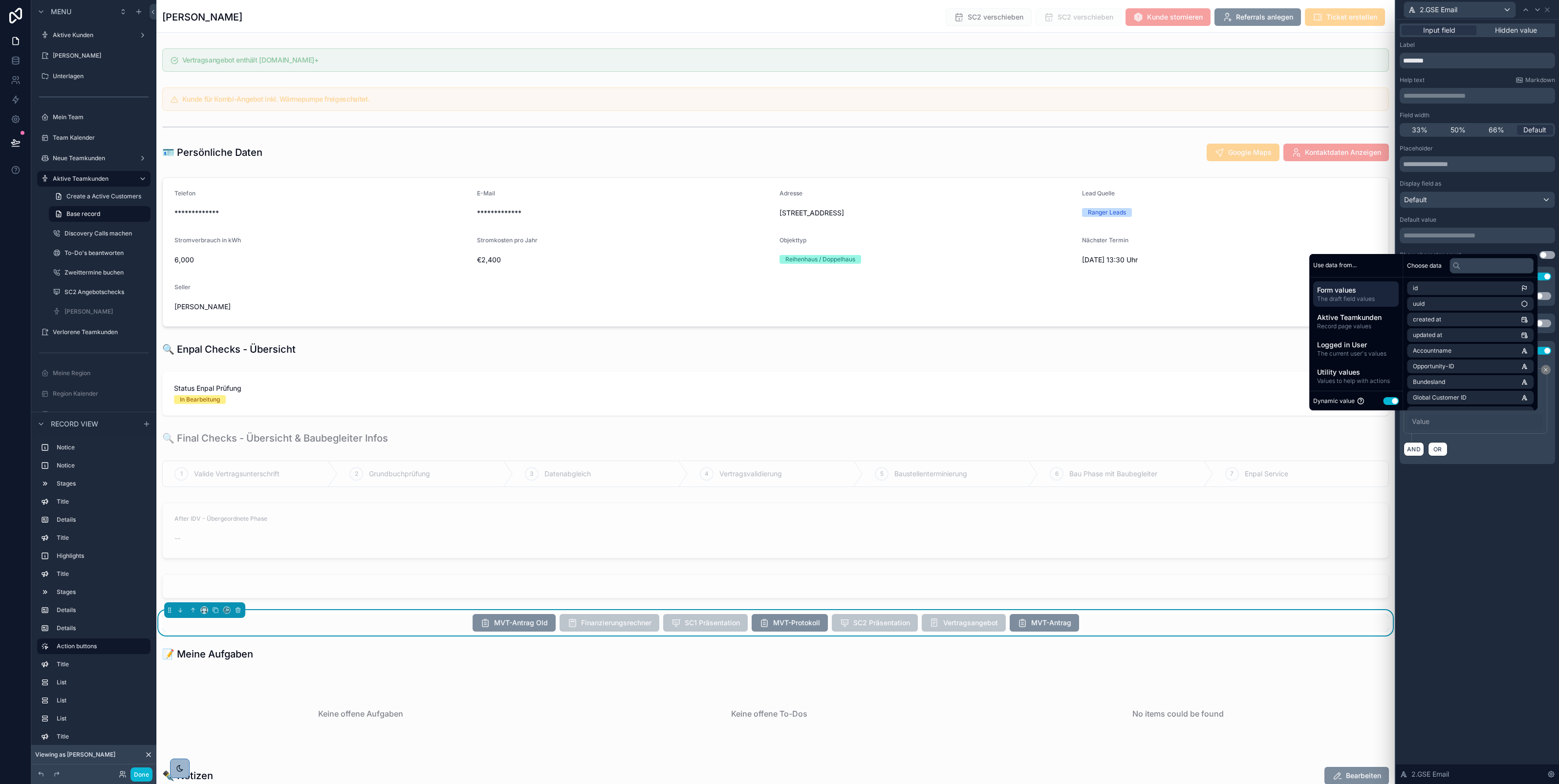
click at [1385, 401] on button "Use setting" at bounding box center [1391, 401] width 16 height 7
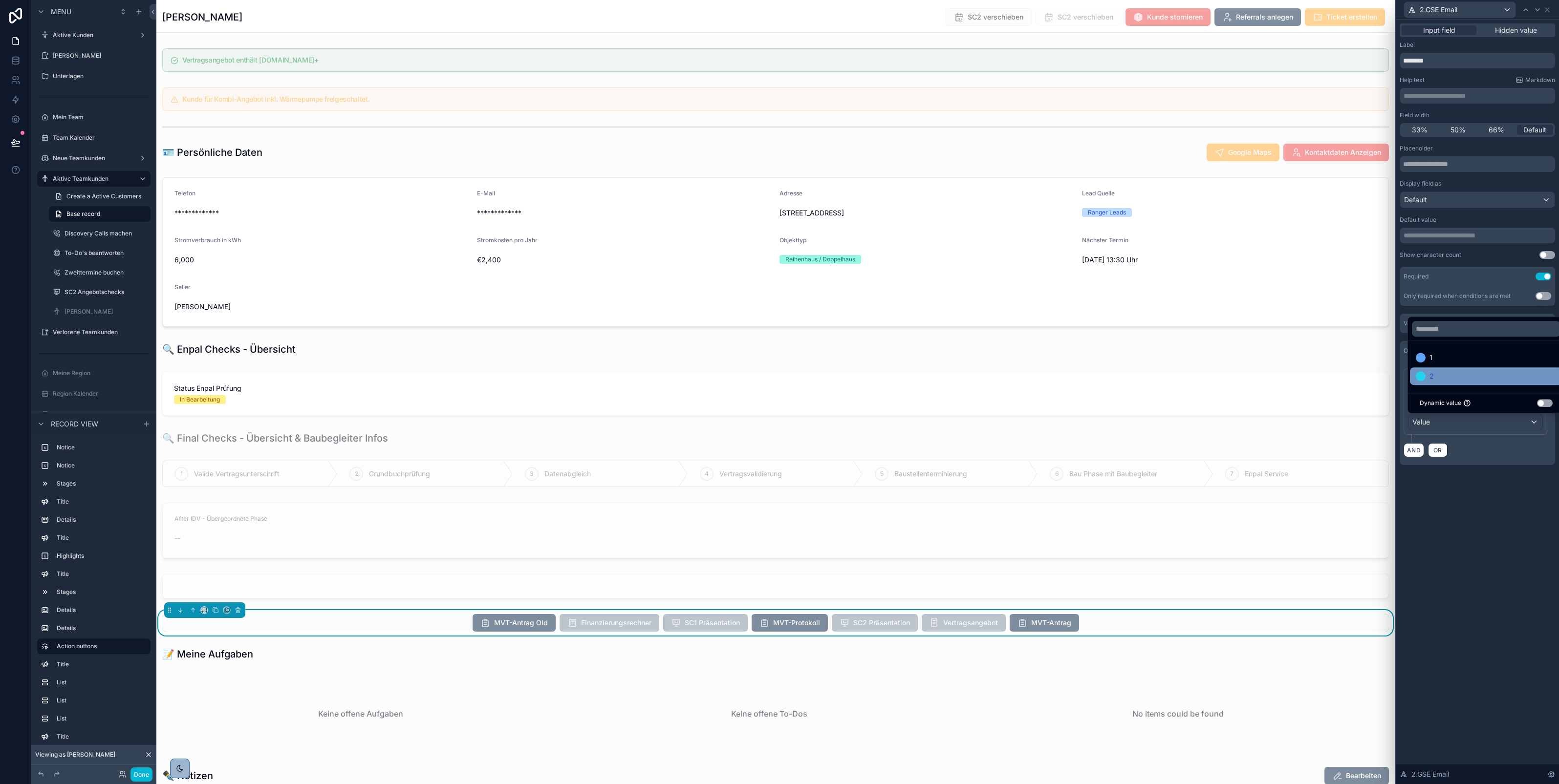
click at [1436, 373] on div "2" at bounding box center [1486, 376] width 141 height 12
click at [1436, 489] on div "**********" at bounding box center [1478, 254] width 164 height 469
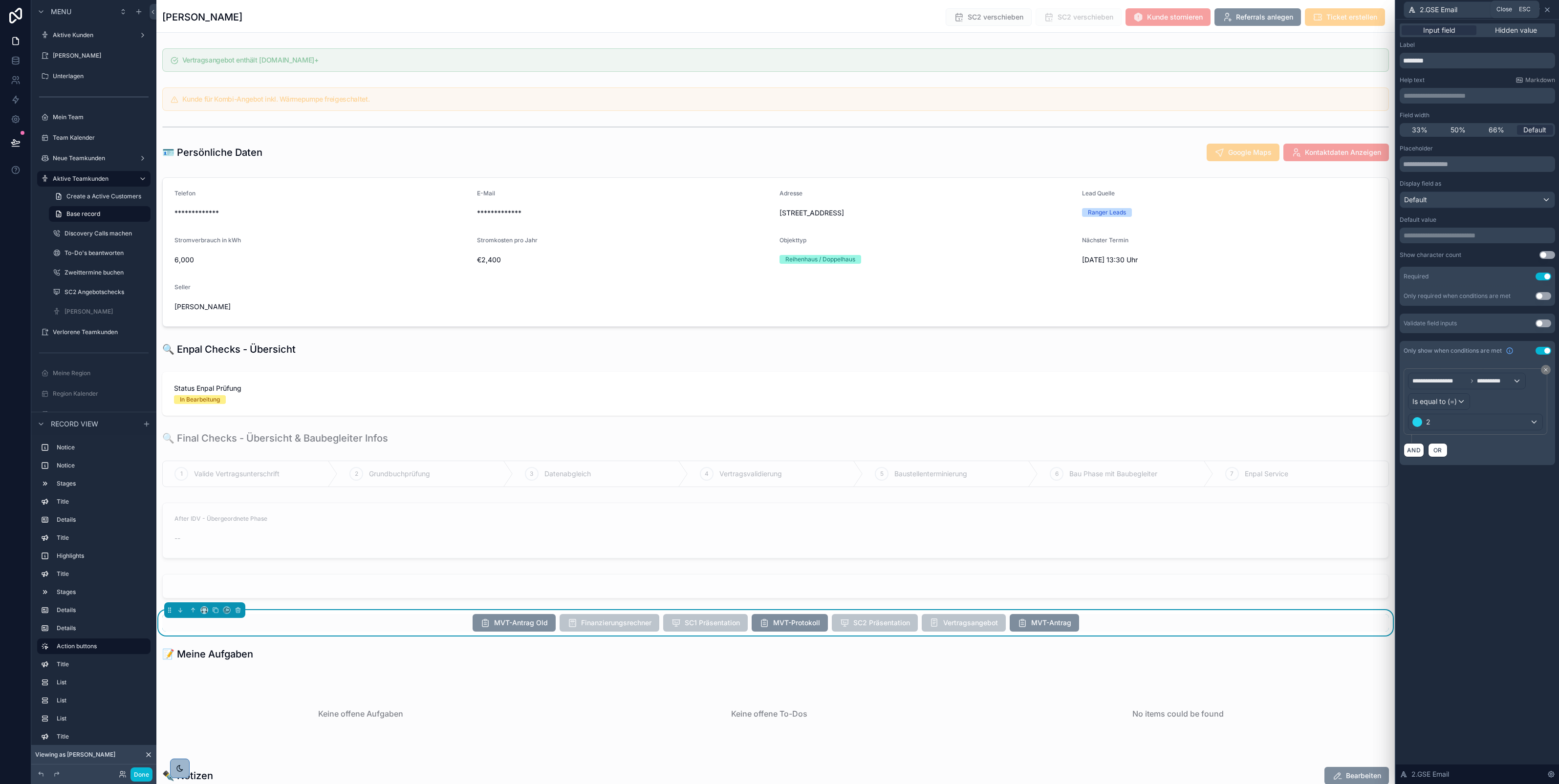
click at [1548, 10] on icon at bounding box center [1548, 9] width 7 height 7
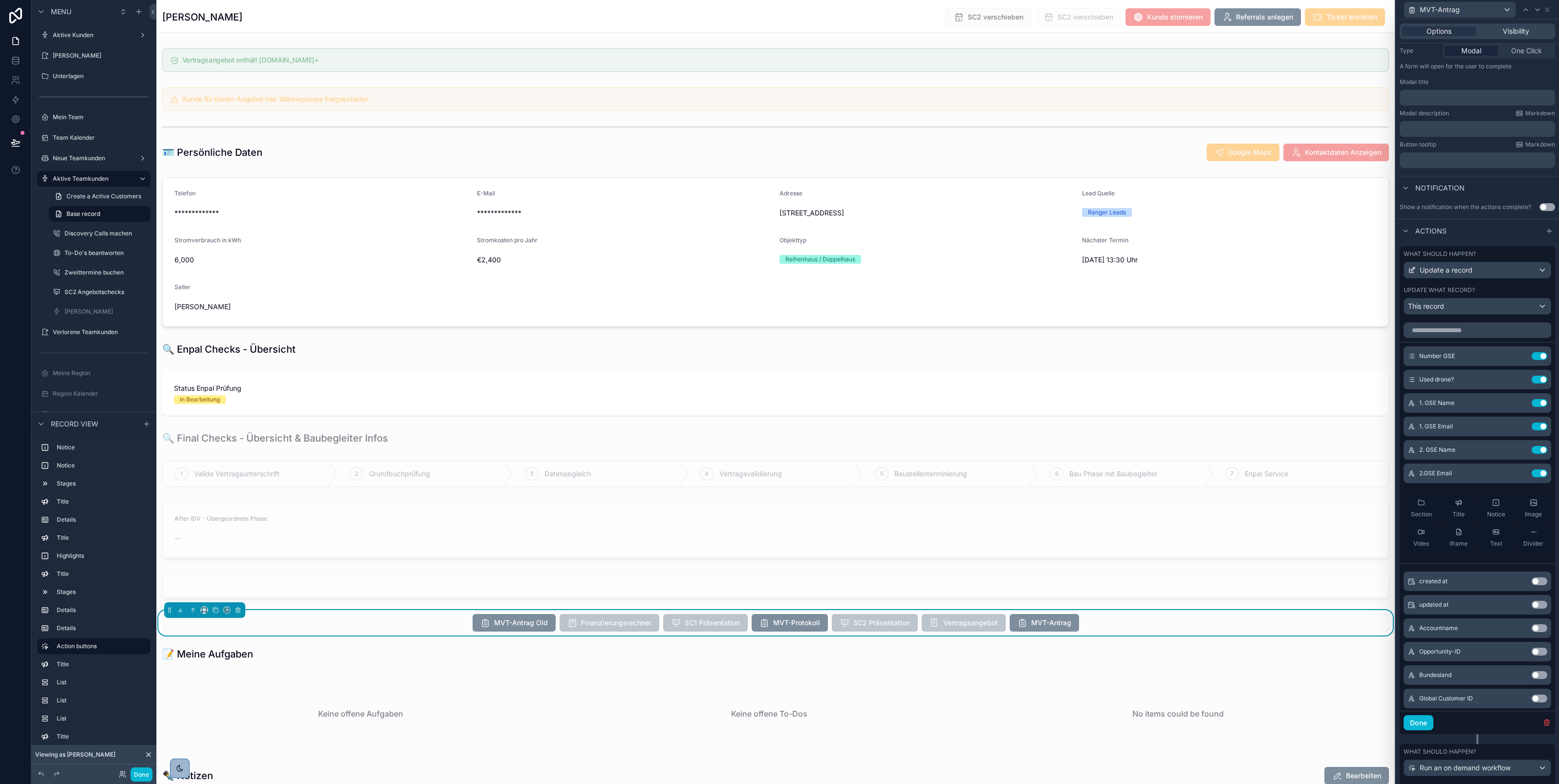
scroll to position [123, 0]
click at [1414, 731] on button "Done" at bounding box center [1419, 722] width 30 height 16
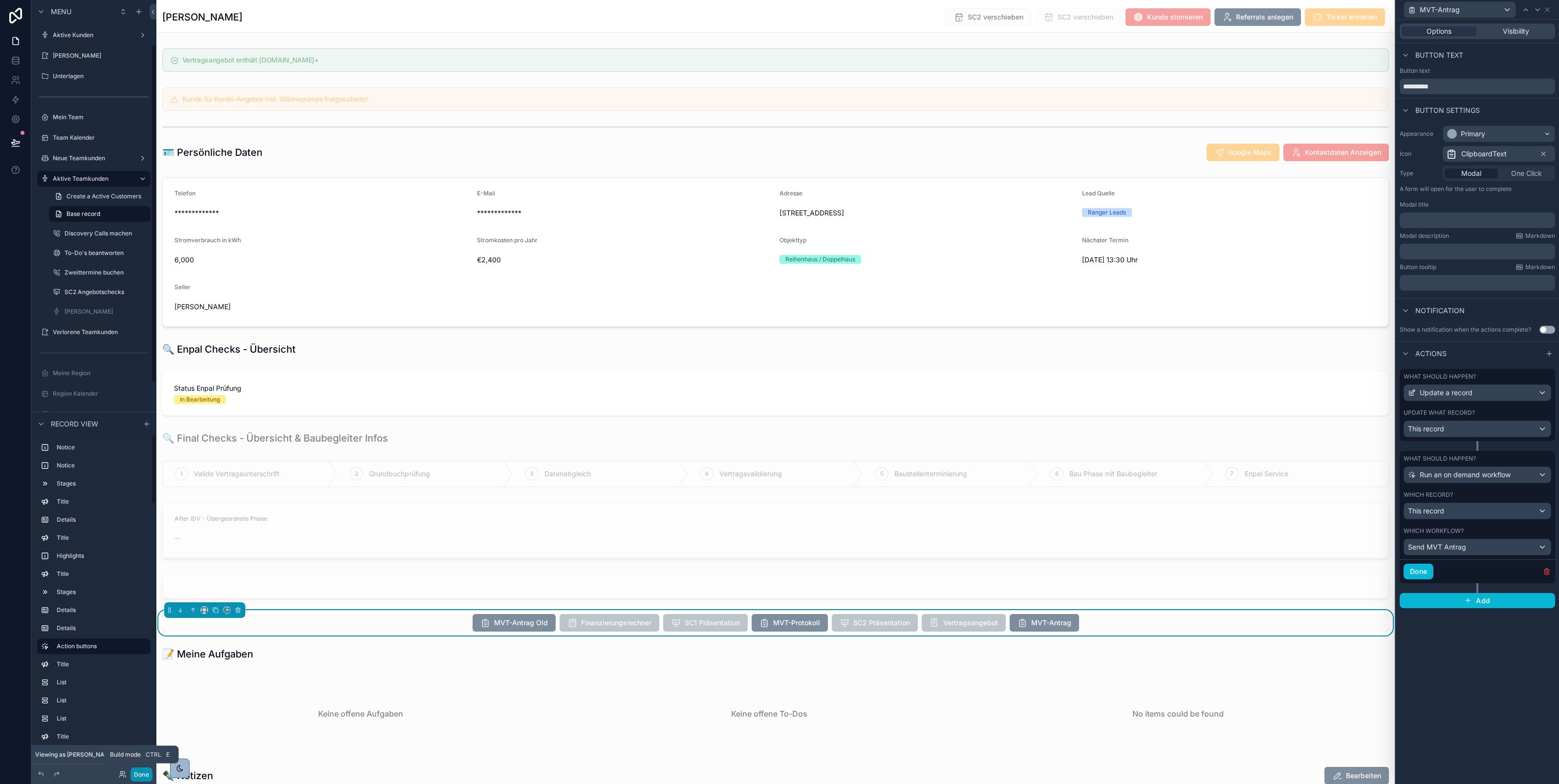
click at [136, 777] on button "Done" at bounding box center [142, 775] width 22 height 14
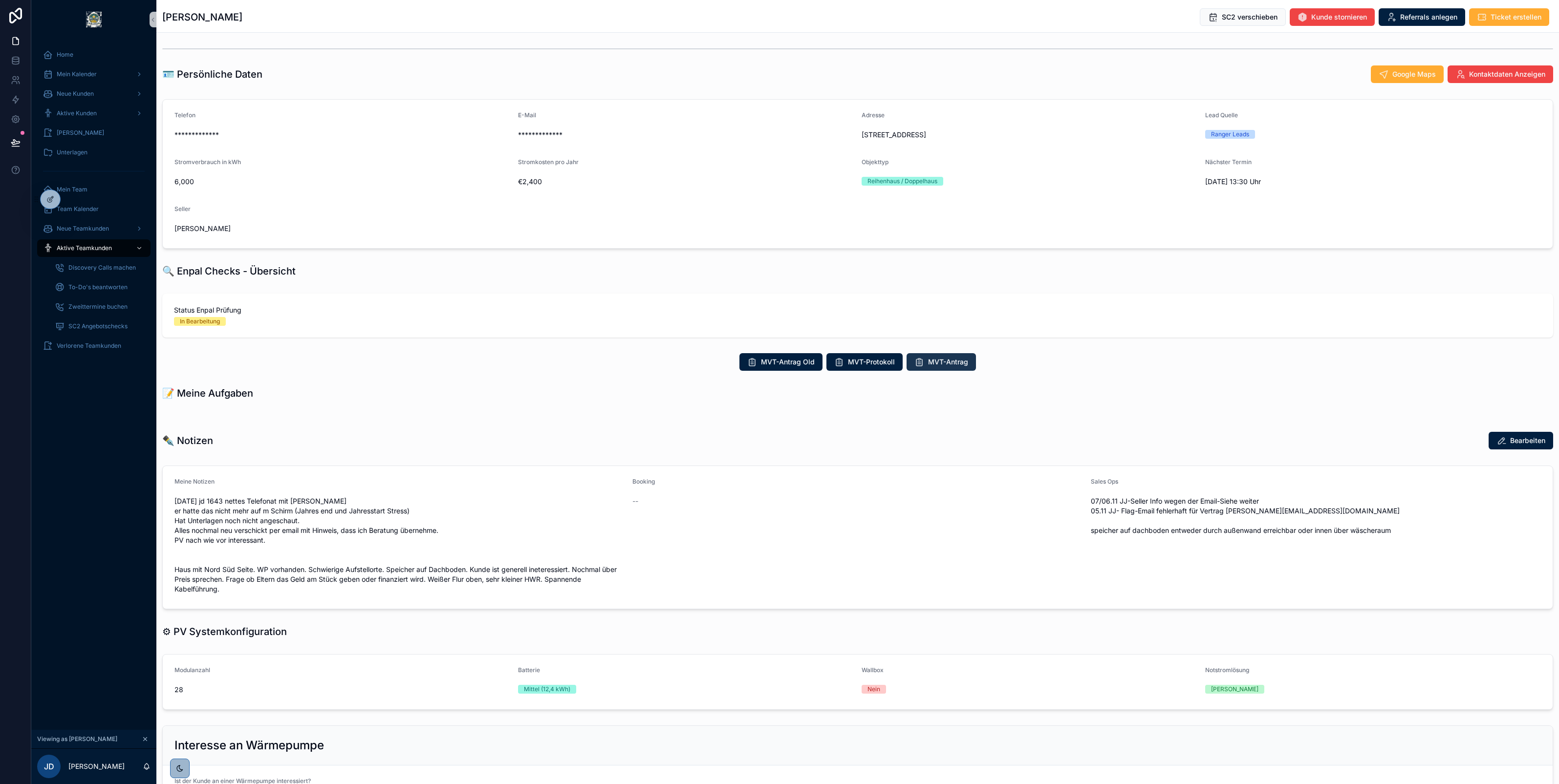
click at [938, 362] on span "MVT-Antrag" at bounding box center [948, 362] width 40 height 9
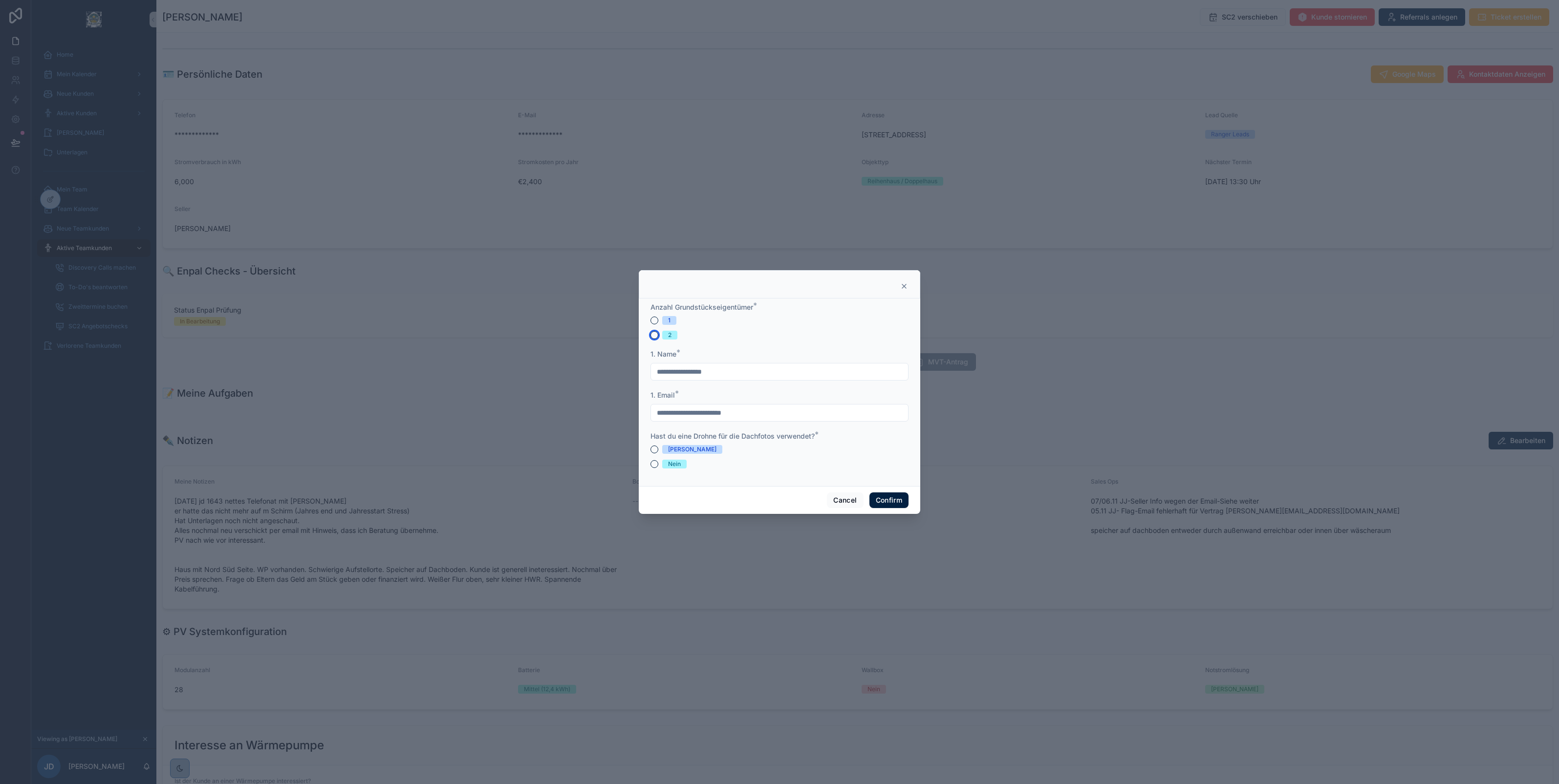
click at [653, 336] on button "2" at bounding box center [654, 335] width 7 height 7
click at [653, 321] on button "1" at bounding box center [654, 321] width 7 height 7
click at [654, 337] on button "2" at bounding box center [654, 335] width 7 height 7
click at [655, 451] on button "[PERSON_NAME]" at bounding box center [654, 449] width 7 height 7
click at [651, 464] on button "Nein" at bounding box center [654, 464] width 7 height 7
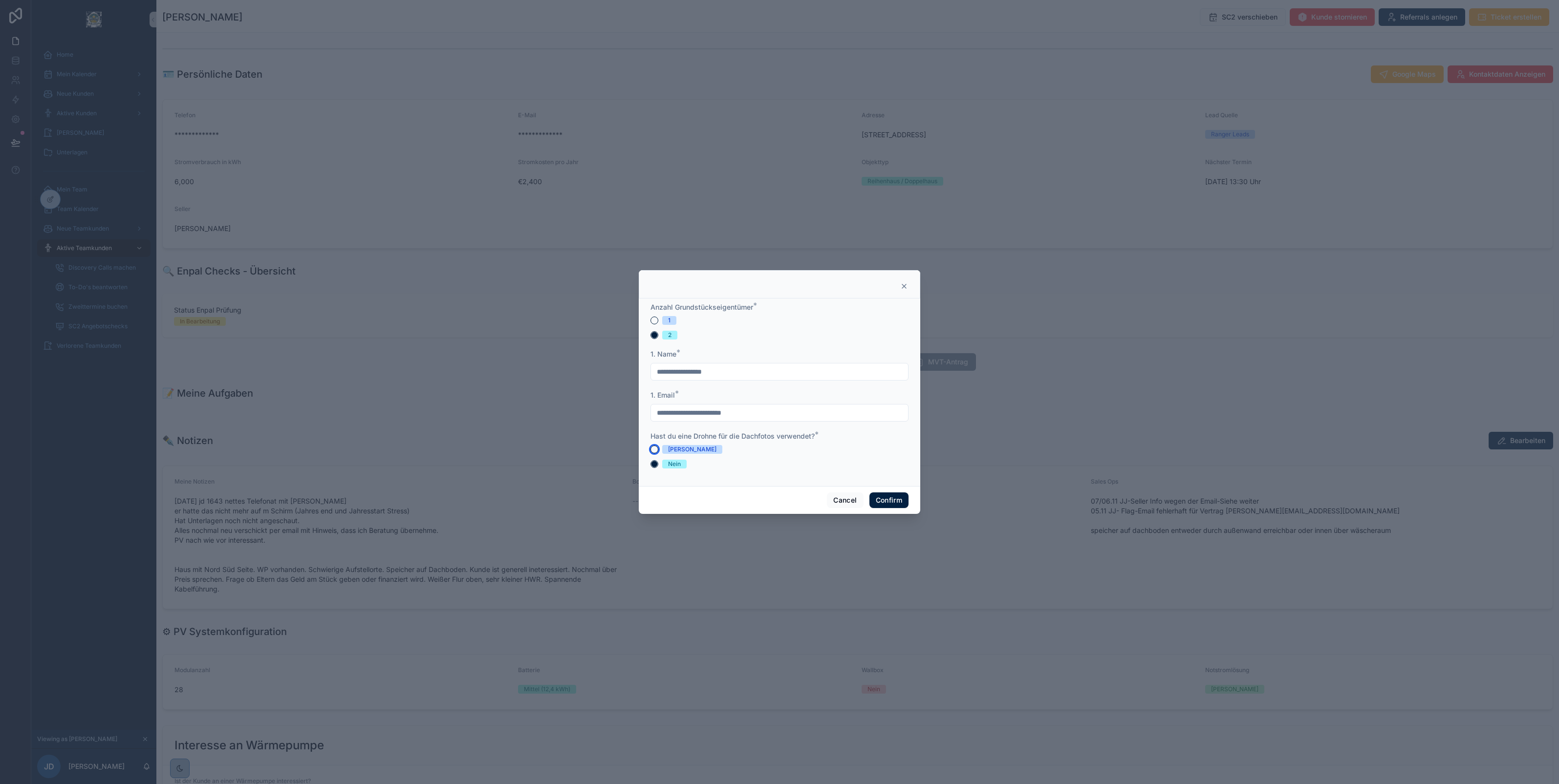
click at [653, 448] on button "[PERSON_NAME]" at bounding box center [654, 449] width 7 height 7
click at [653, 465] on button "Nein" at bounding box center [654, 464] width 7 height 7
click at [827, 500] on button "Cancel" at bounding box center [845, 500] width 36 height 16
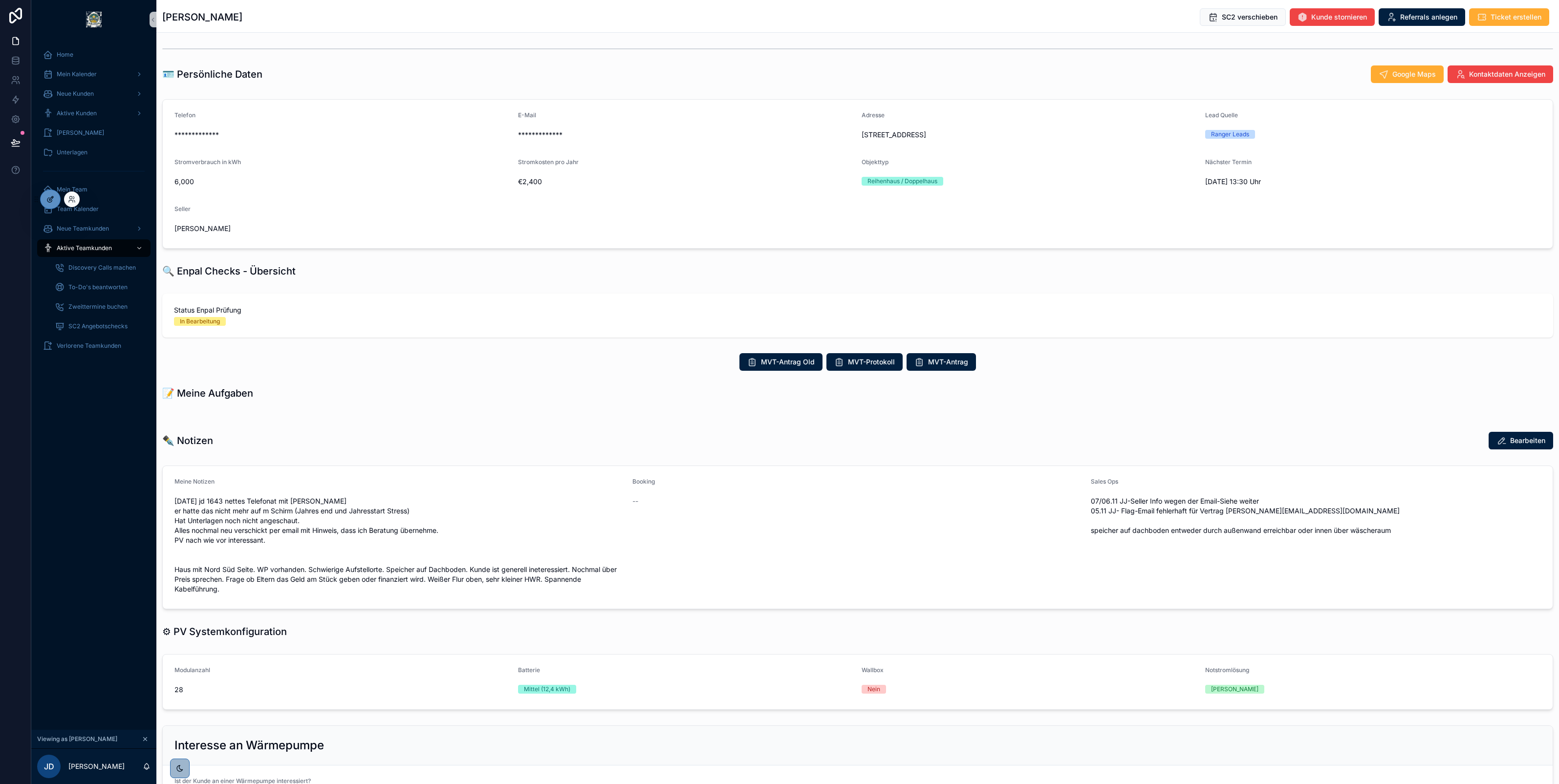
click at [51, 199] on icon at bounding box center [51, 198] width 4 height 4
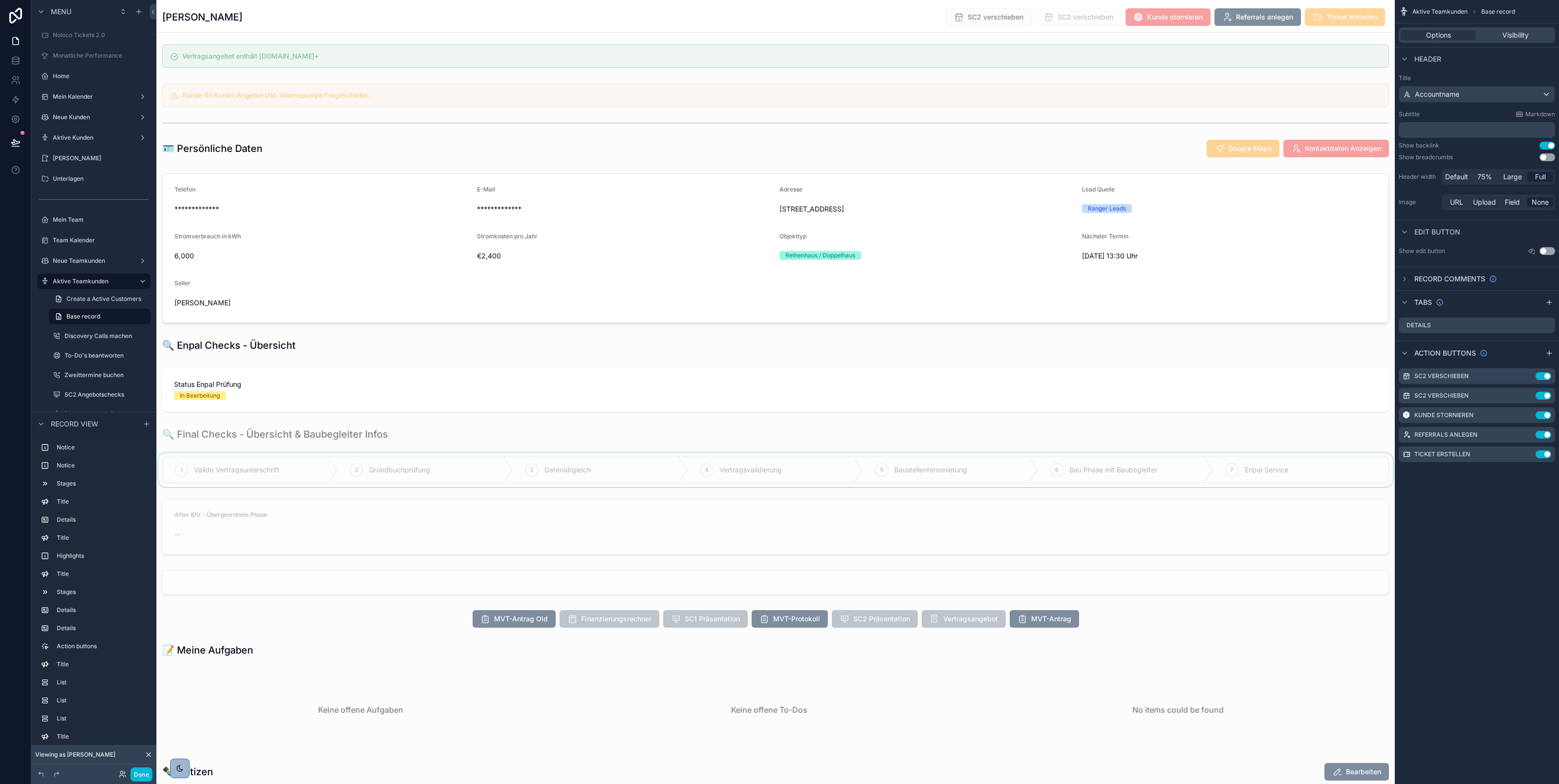
scroll to position [5, 0]
click at [865, 623] on div "scrollable content" at bounding box center [775, 618] width 1238 height 25
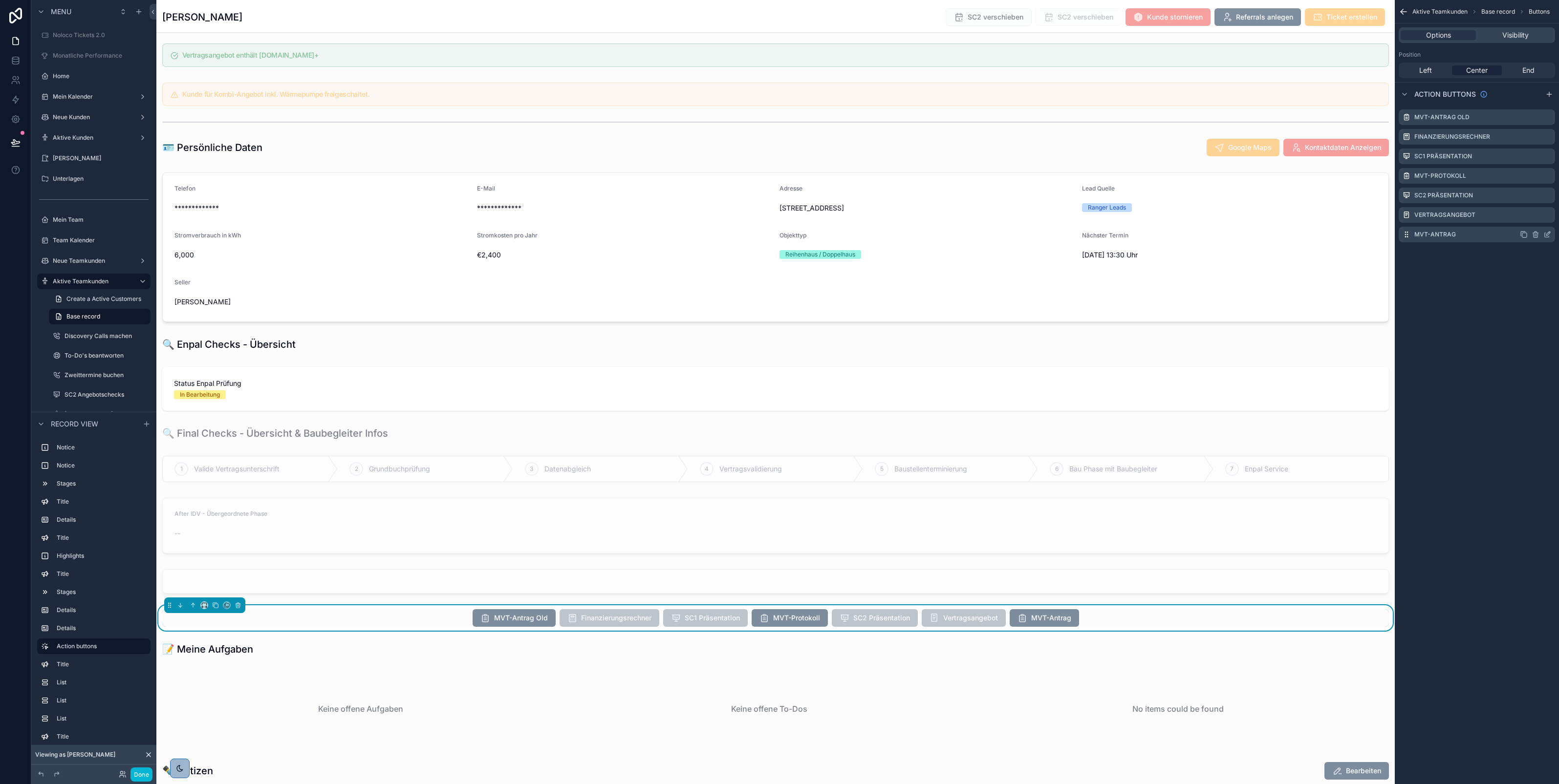
click at [1547, 232] on icon "scrollable content" at bounding box center [1548, 235] width 7 height 7
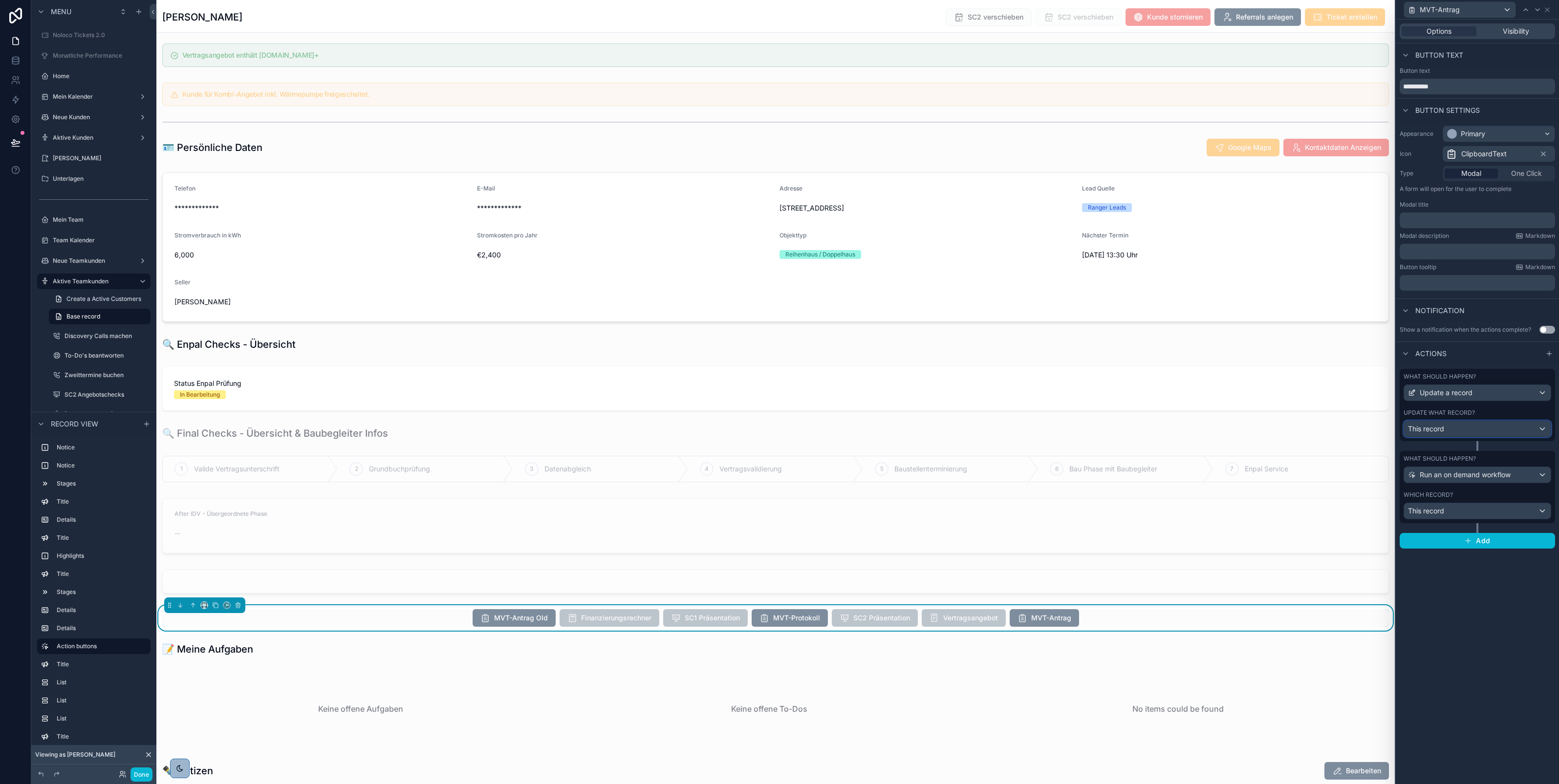
click at [1526, 424] on div "This record" at bounding box center [1478, 429] width 147 height 16
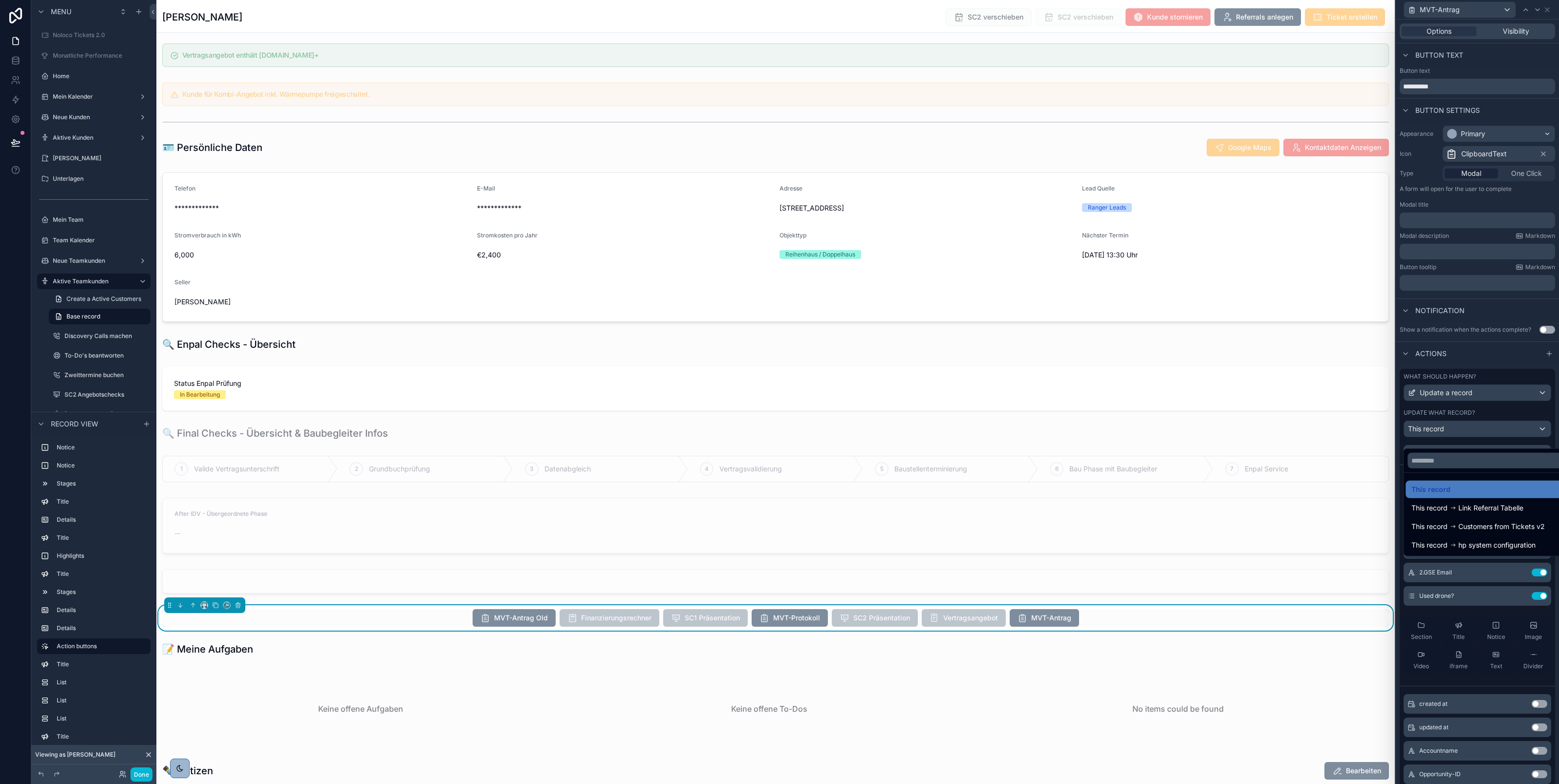
click at [1506, 370] on div at bounding box center [1478, 392] width 164 height 784
click at [1516, 553] on icon at bounding box center [1520, 549] width 7 height 7
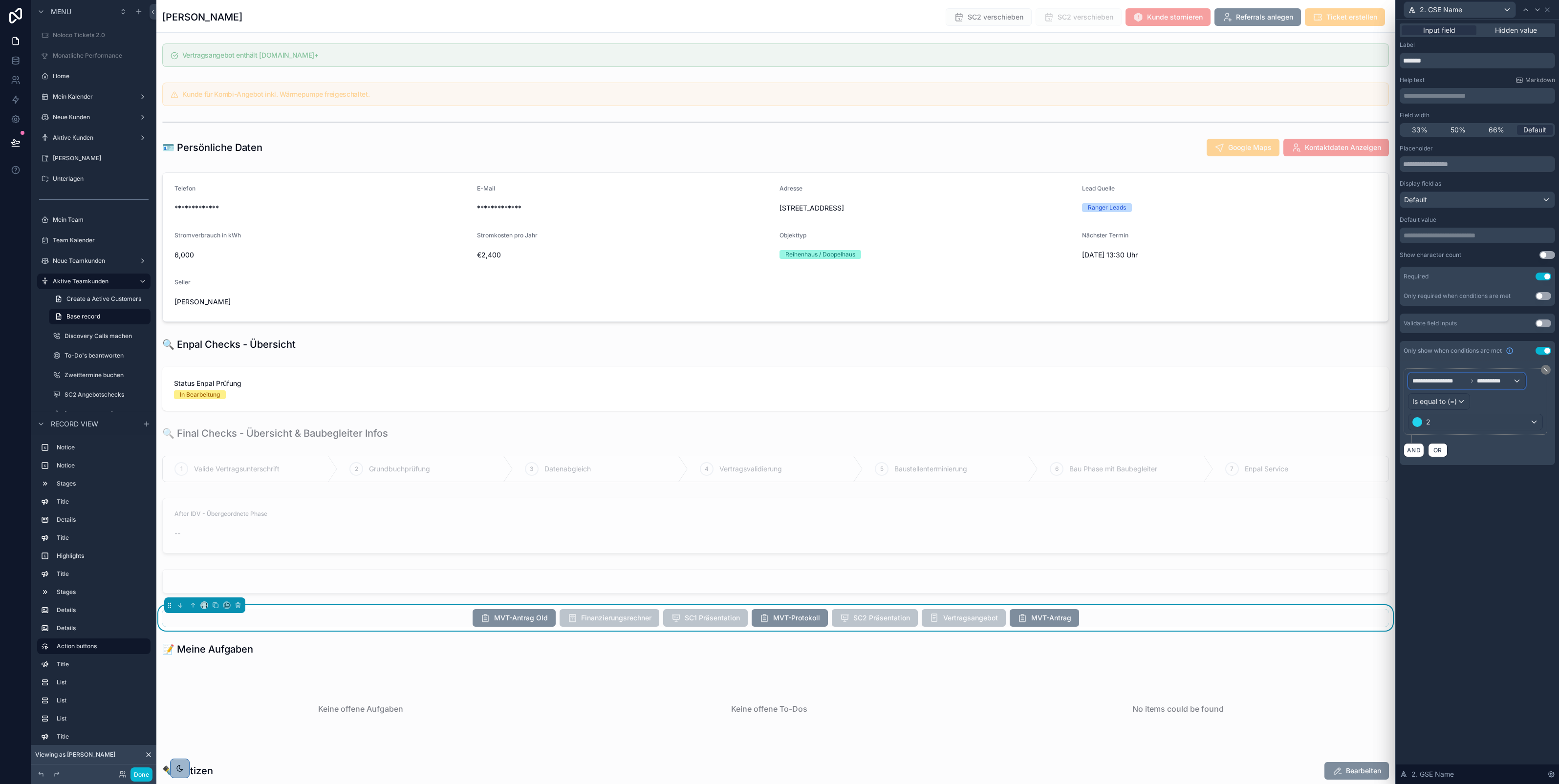
click at [1489, 382] on span "**********" at bounding box center [1495, 381] width 36 height 7
click at [1465, 452] on div "Form Values" at bounding box center [1466, 452] width 100 height 12
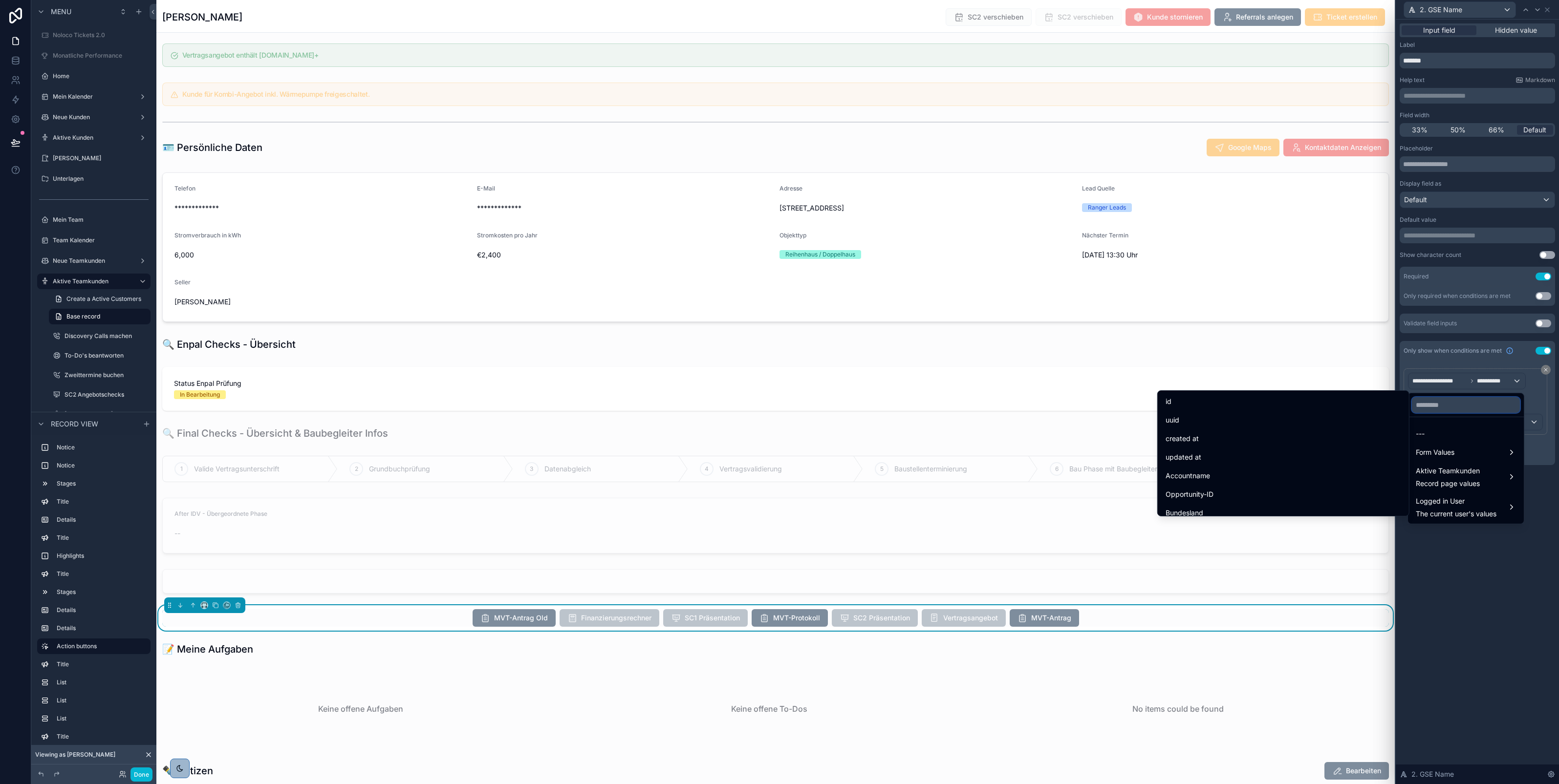
click at [1429, 411] on input "text" at bounding box center [1466, 405] width 108 height 16
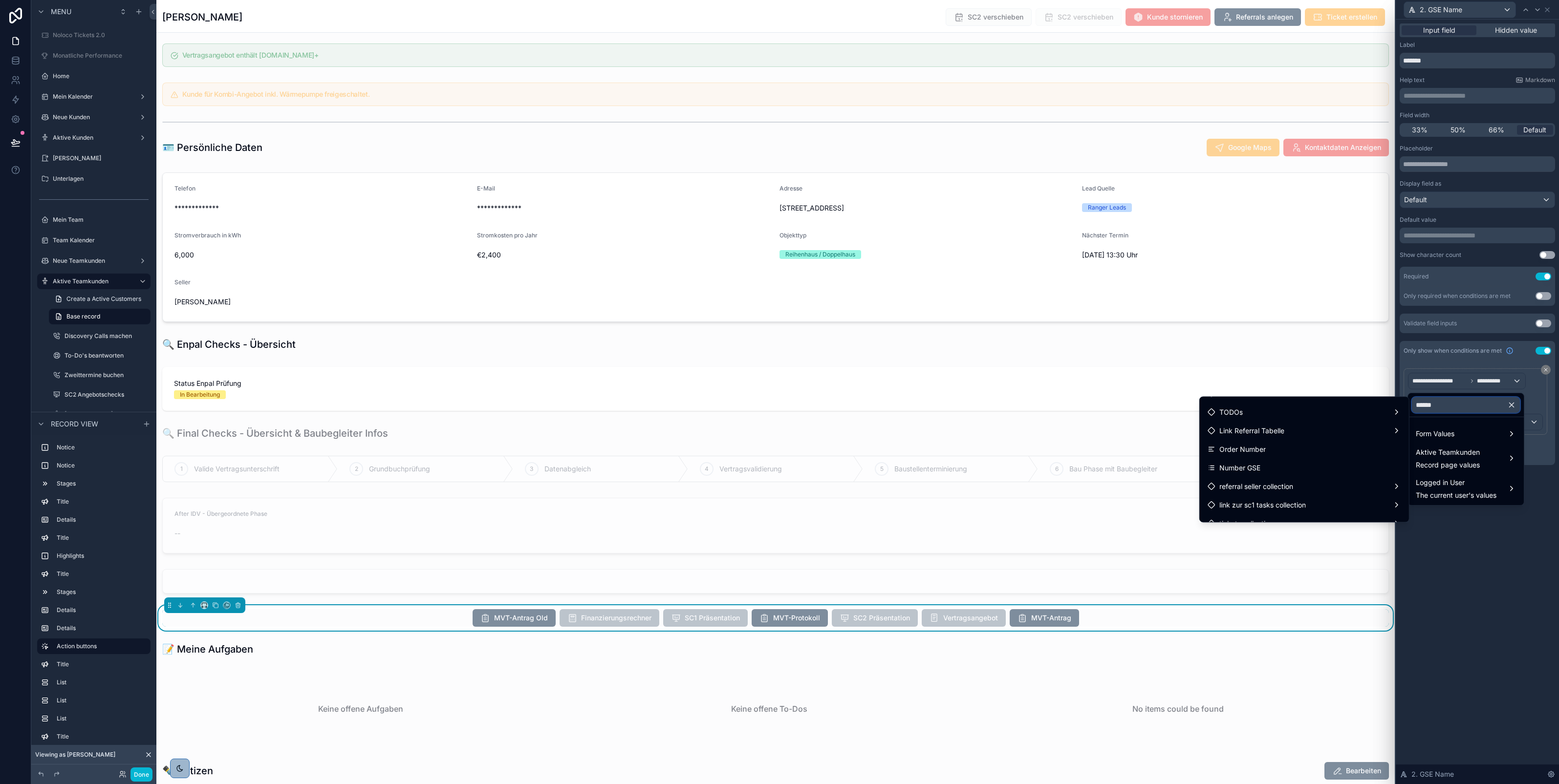
scroll to position [89, 0]
type input "******"
click at [1304, 465] on div "Number GSE" at bounding box center [1304, 467] width 193 height 12
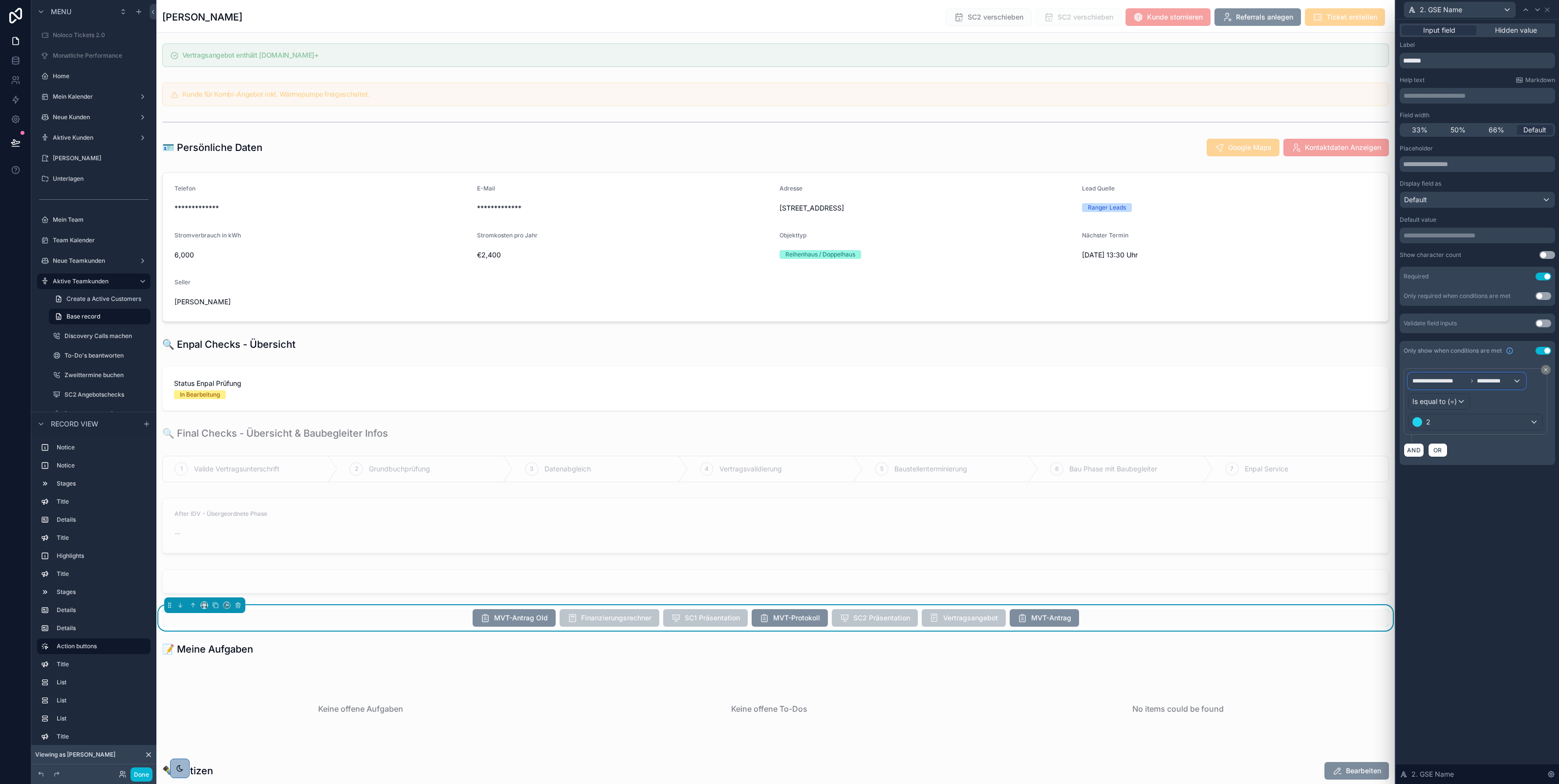
click at [1469, 384] on icon at bounding box center [1472, 381] width 6 height 6
click at [1450, 453] on span "Form Values" at bounding box center [1435, 452] width 38 height 12
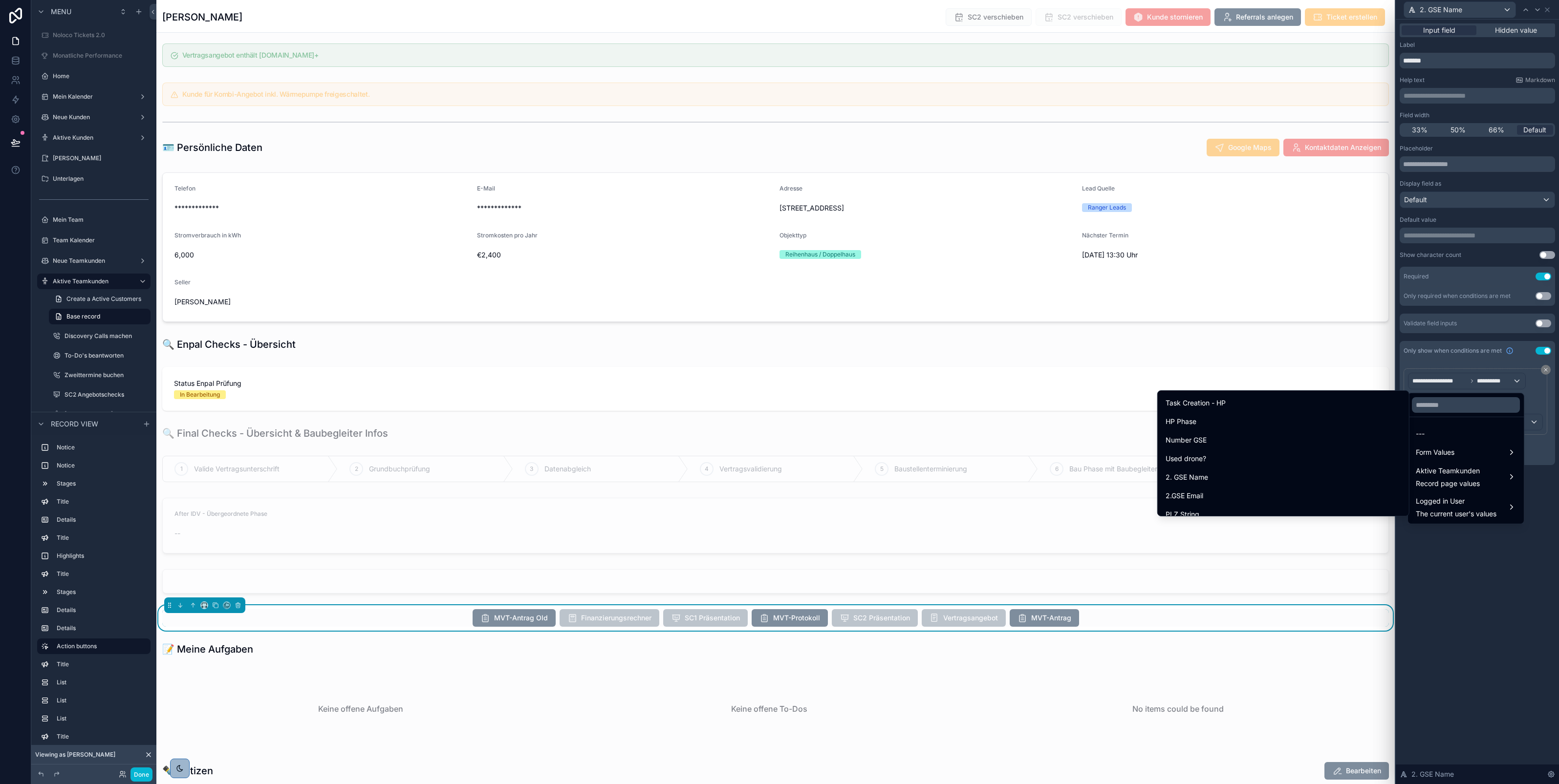
scroll to position [9229, 0]
click at [1299, 438] on div "Number GSE" at bounding box center [1283, 440] width 236 height 12
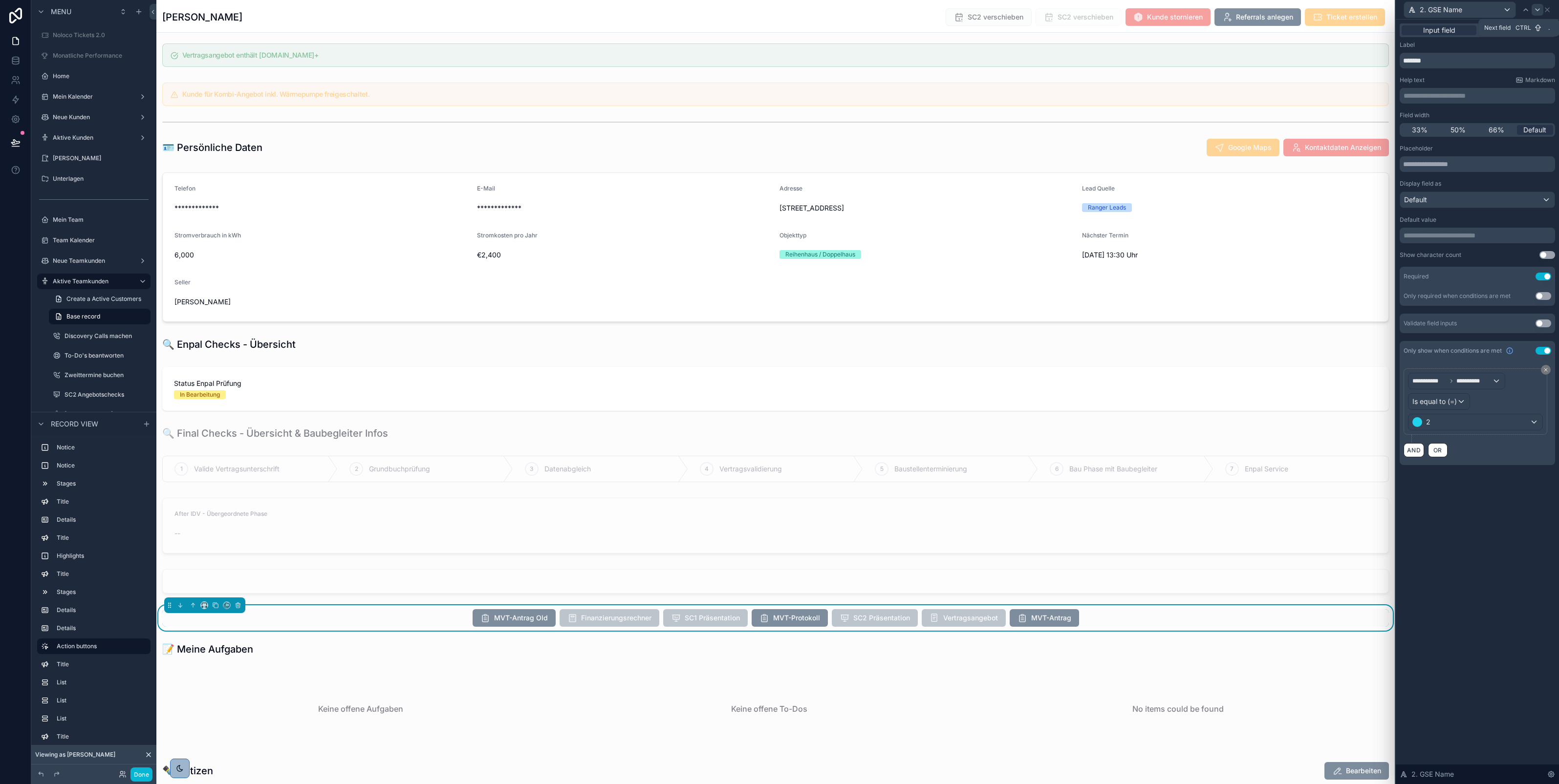
click at [1540, 11] on icon at bounding box center [1538, 9] width 7 height 7
click at [1489, 378] on span "**********" at bounding box center [1495, 381] width 36 height 7
click at [1455, 450] on span "Form Values" at bounding box center [1435, 452] width 38 height 12
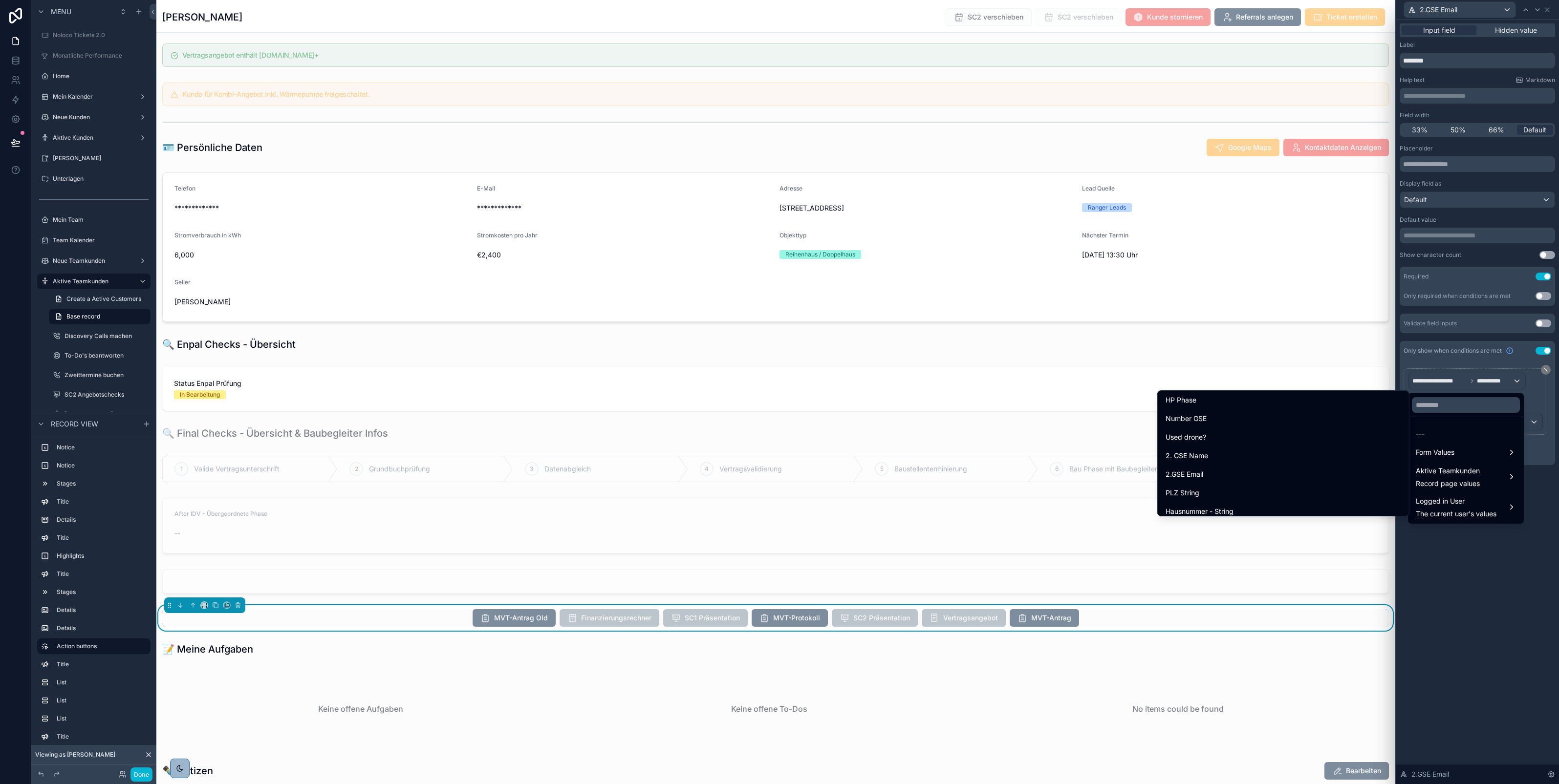
scroll to position [9250, 0]
click at [1278, 420] on div "Number GSE" at bounding box center [1283, 419] width 236 height 12
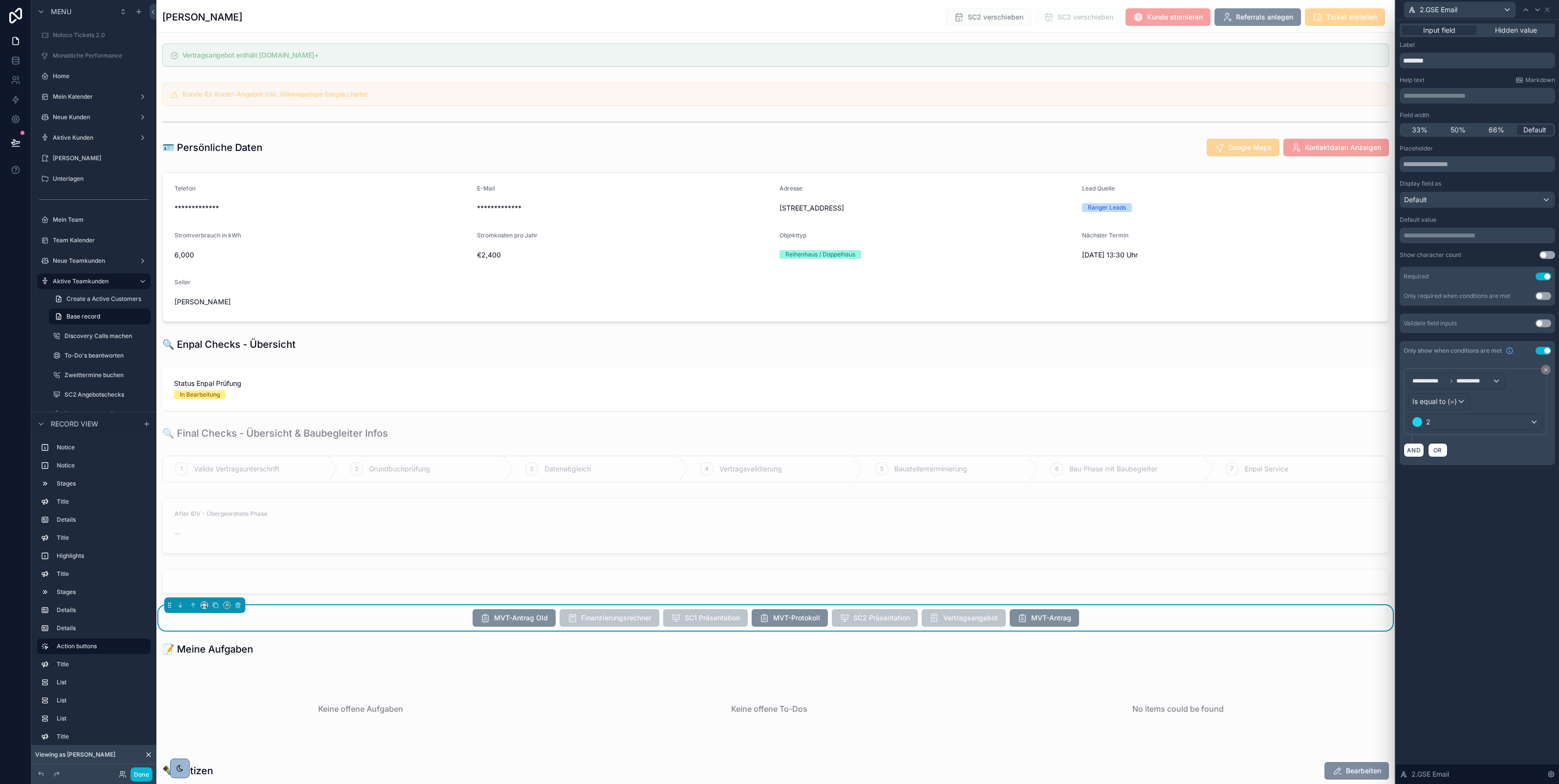
click at [1480, 521] on div "**********" at bounding box center [1478, 402] width 164 height 765
click at [1549, 7] on icon at bounding box center [1548, 9] width 7 height 7
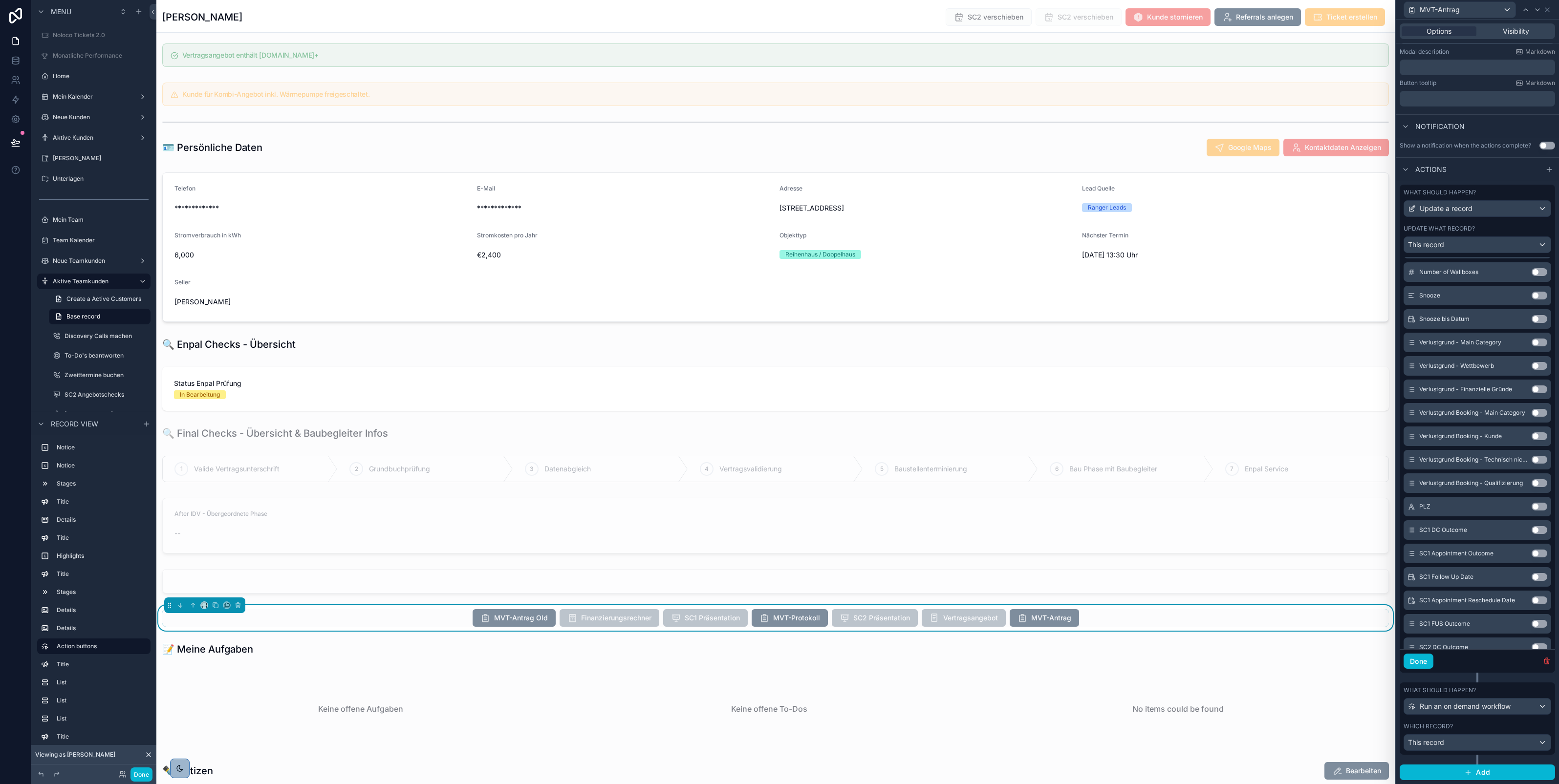
scroll to position [930, 0]
click at [1422, 659] on button "Done" at bounding box center [1419, 662] width 30 height 16
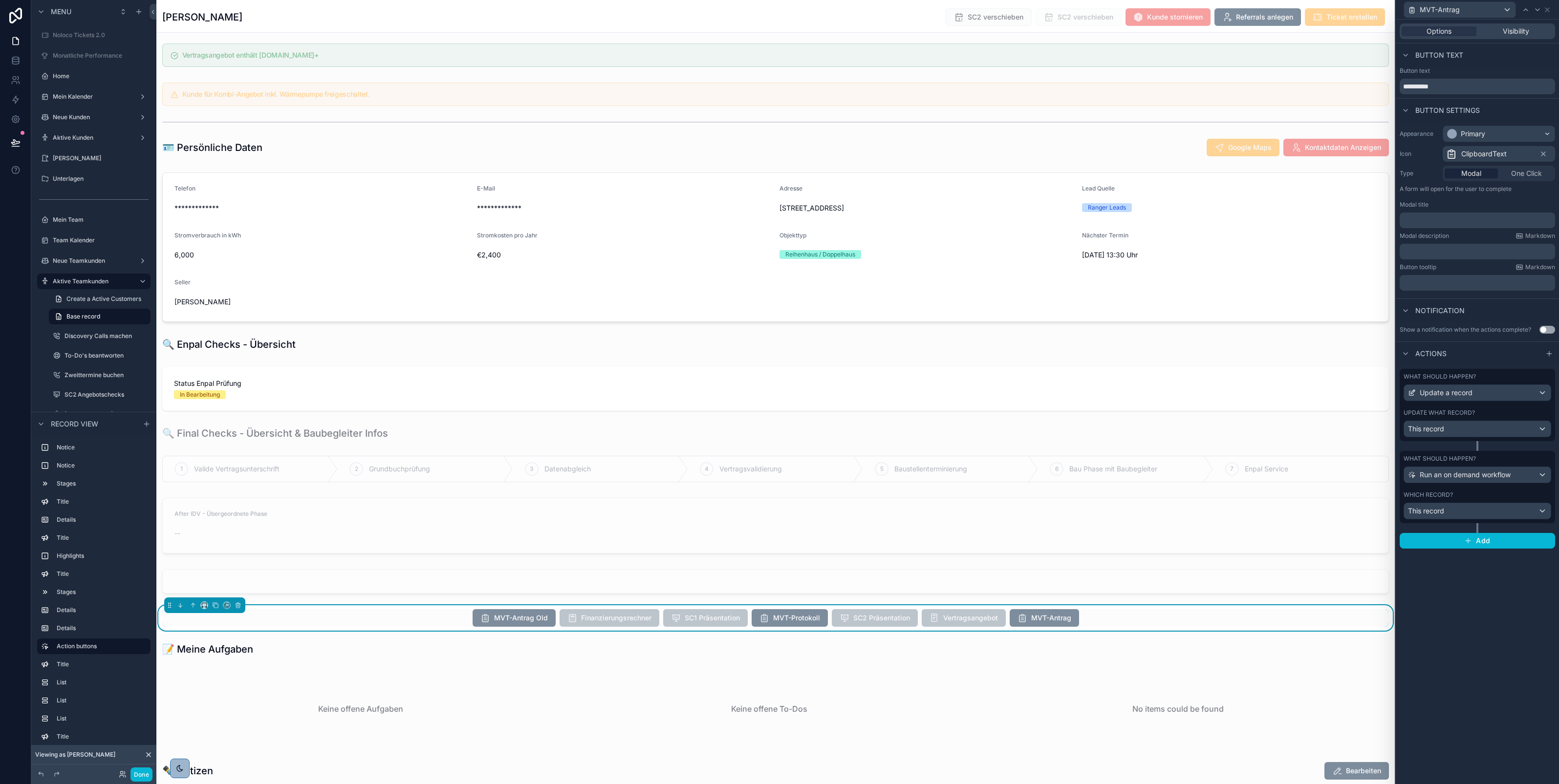
scroll to position [0, 0]
click at [1548, 7] on icon at bounding box center [1548, 9] width 7 height 7
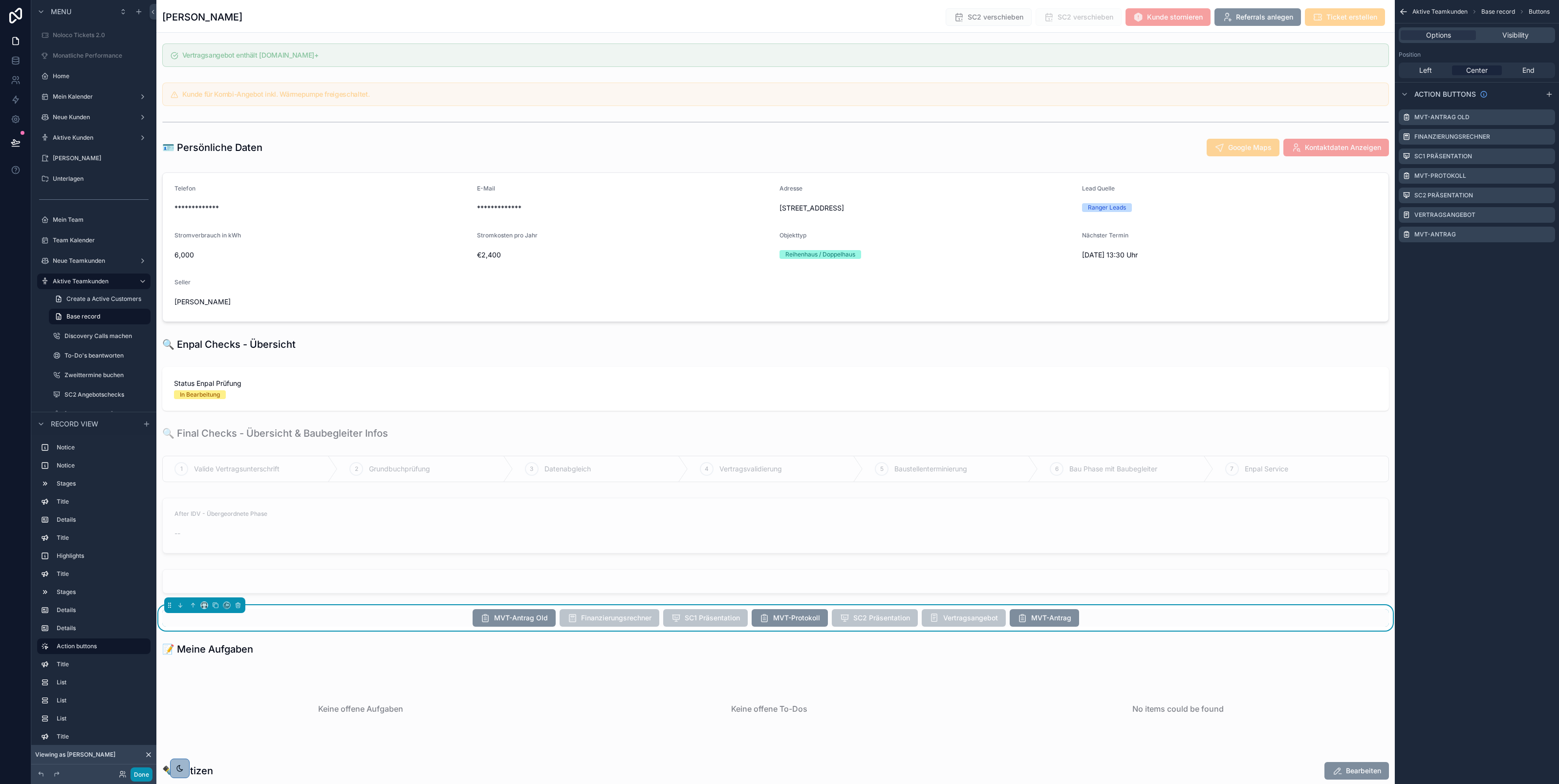
click at [140, 778] on button "Done" at bounding box center [142, 775] width 22 height 14
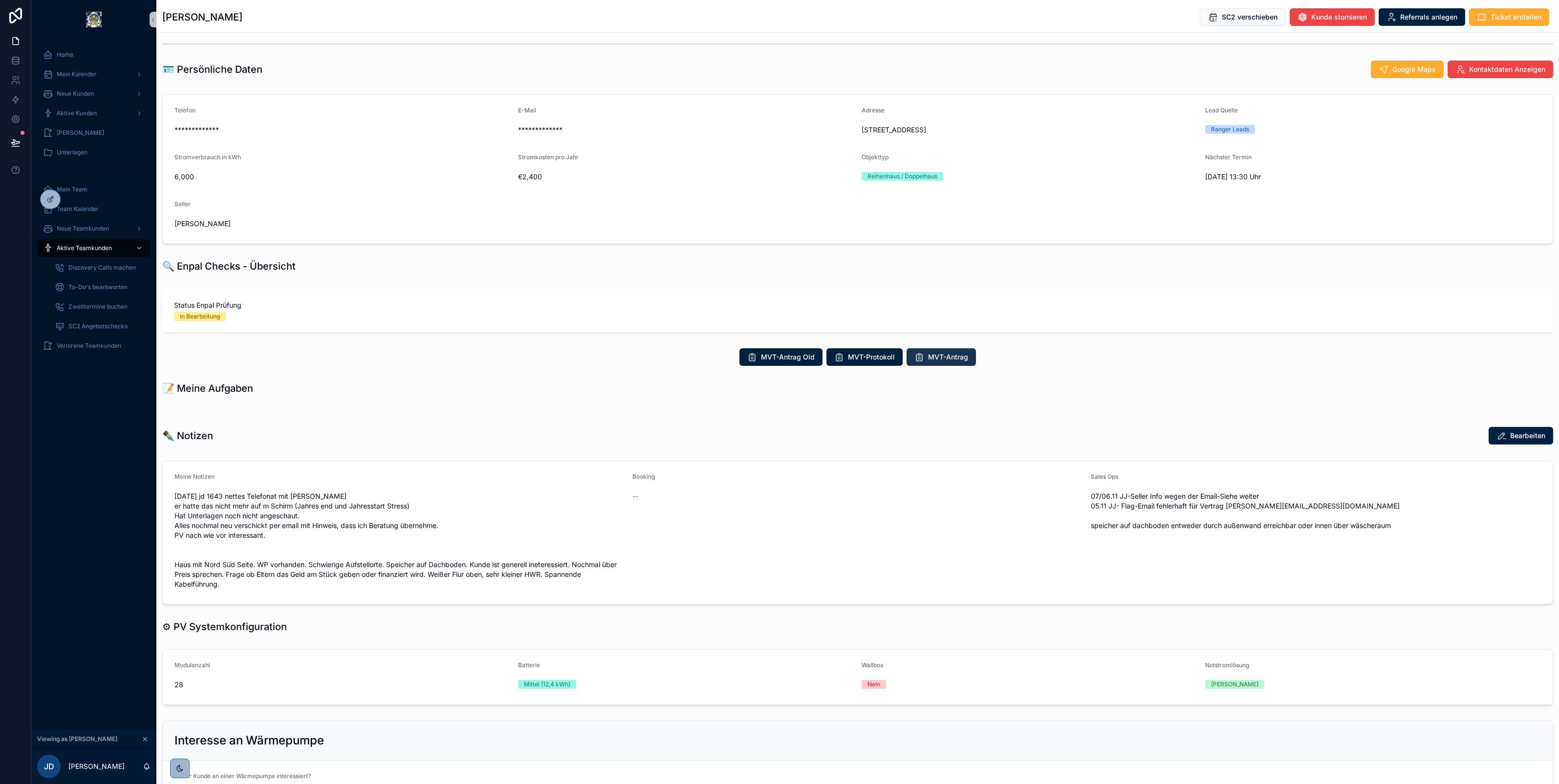
click at [940, 355] on span "MVT-Antrag" at bounding box center [948, 357] width 40 height 9
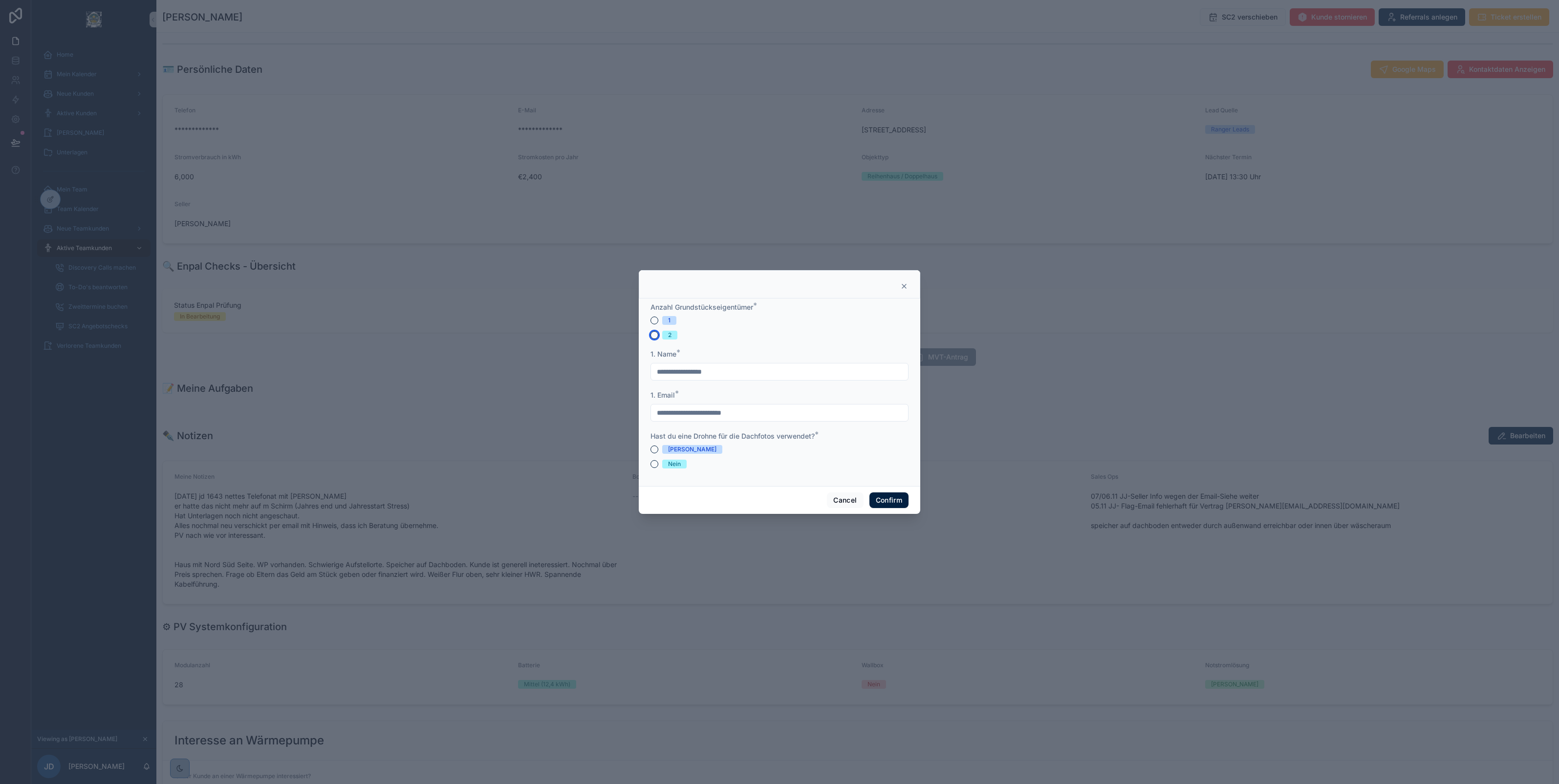
click at [655, 334] on button "2" at bounding box center [654, 335] width 7 height 7
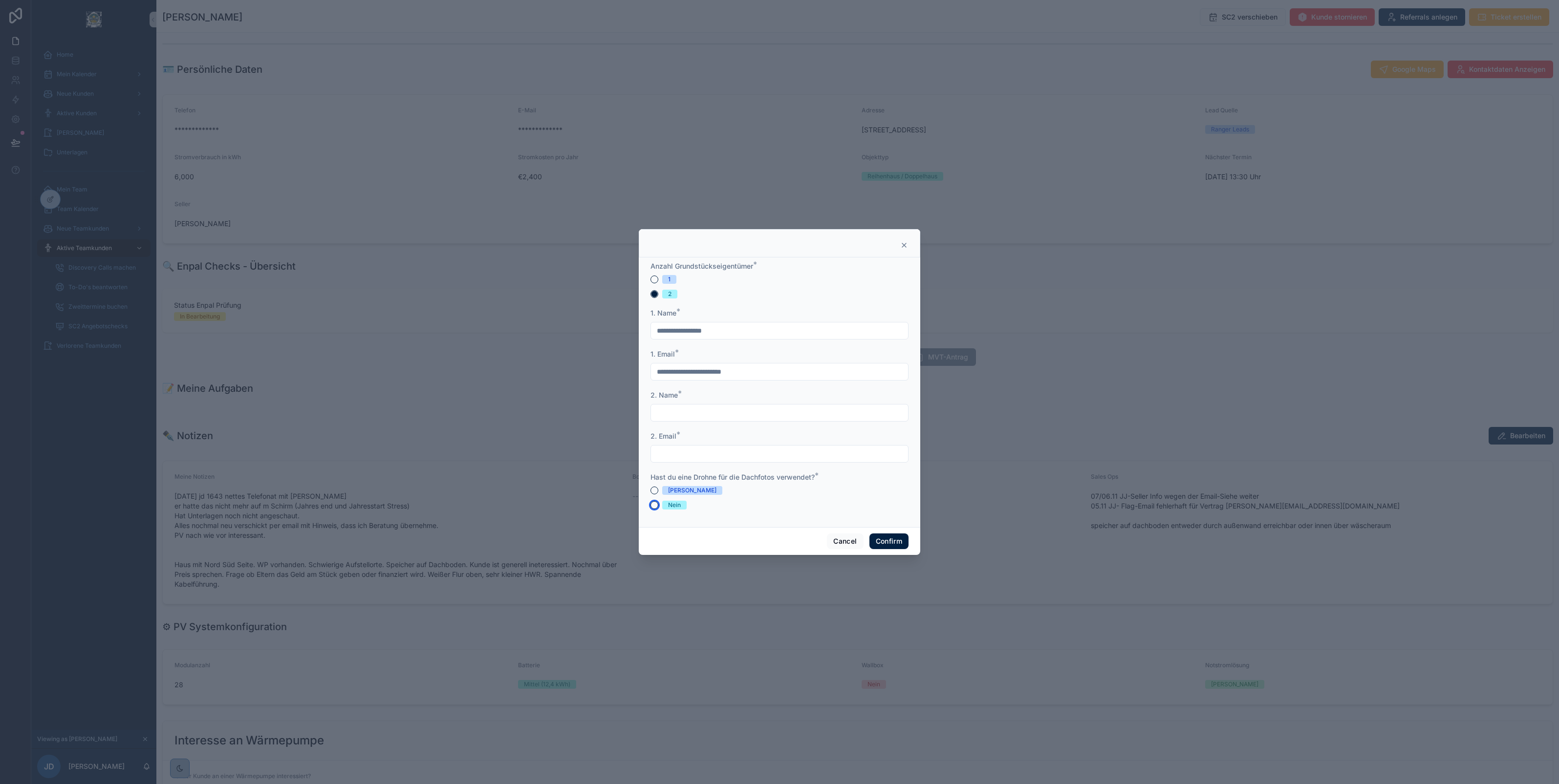
click at [654, 504] on button "Nein" at bounding box center [654, 506] width 7 height 7
click at [653, 492] on button "[PERSON_NAME]" at bounding box center [654, 491] width 7 height 7
click at [652, 510] on form "**********" at bounding box center [780, 391] width 258 height 258
click at [654, 508] on button "Nein" at bounding box center [654, 506] width 7 height 7
click at [653, 490] on button "[PERSON_NAME]" at bounding box center [654, 491] width 7 height 7
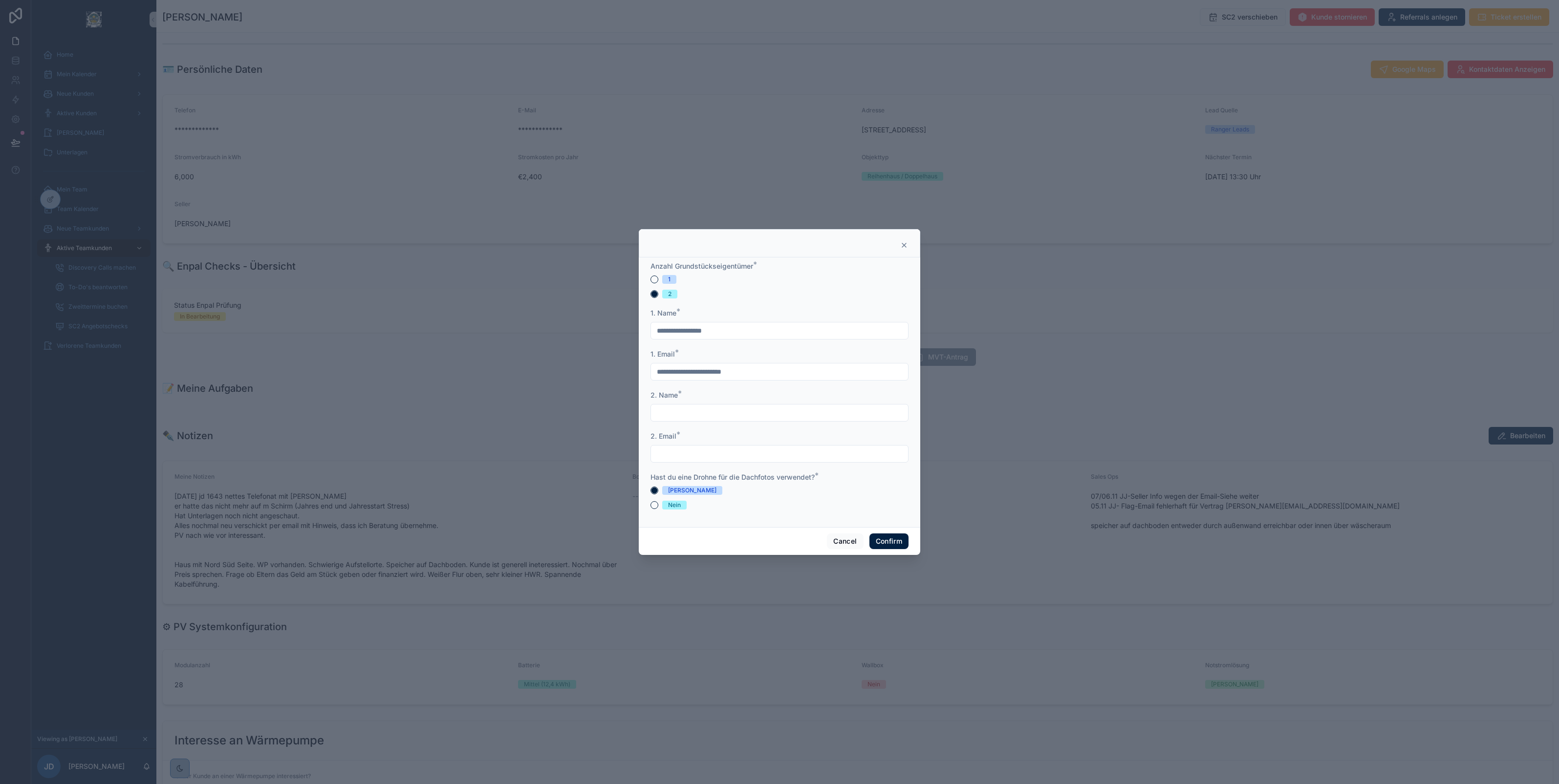
click at [653, 500] on div "Ja Nein" at bounding box center [780, 497] width 258 height 23
click at [653, 502] on button "Nein" at bounding box center [654, 506] width 7 height 7
click at [838, 546] on button "Cancel" at bounding box center [845, 541] width 36 height 16
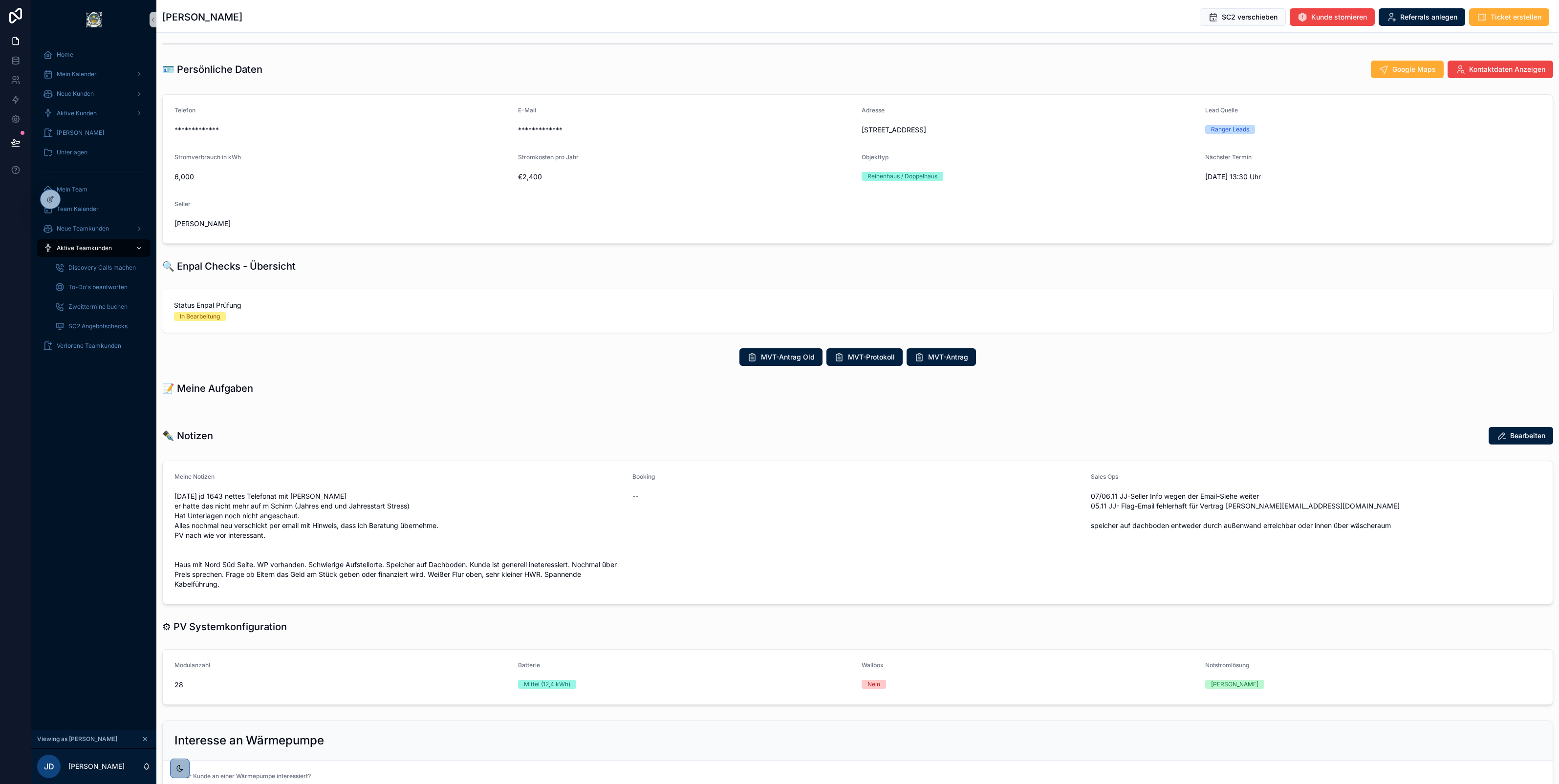
click at [87, 248] on span "Aktive Teamkunden" at bounding box center [84, 249] width 55 height 7
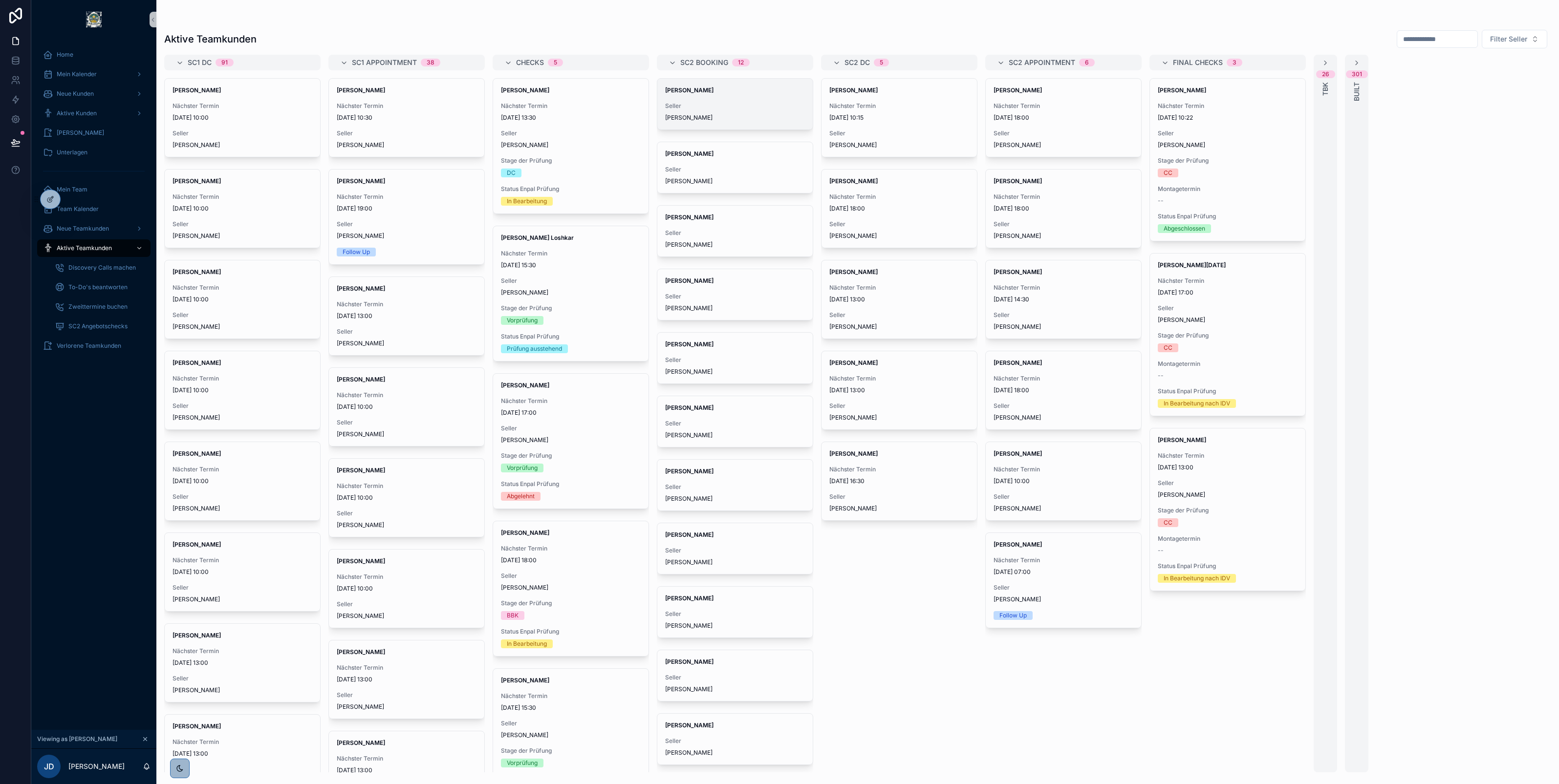
click at [717, 106] on span "Seller" at bounding box center [736, 106] width 140 height 7
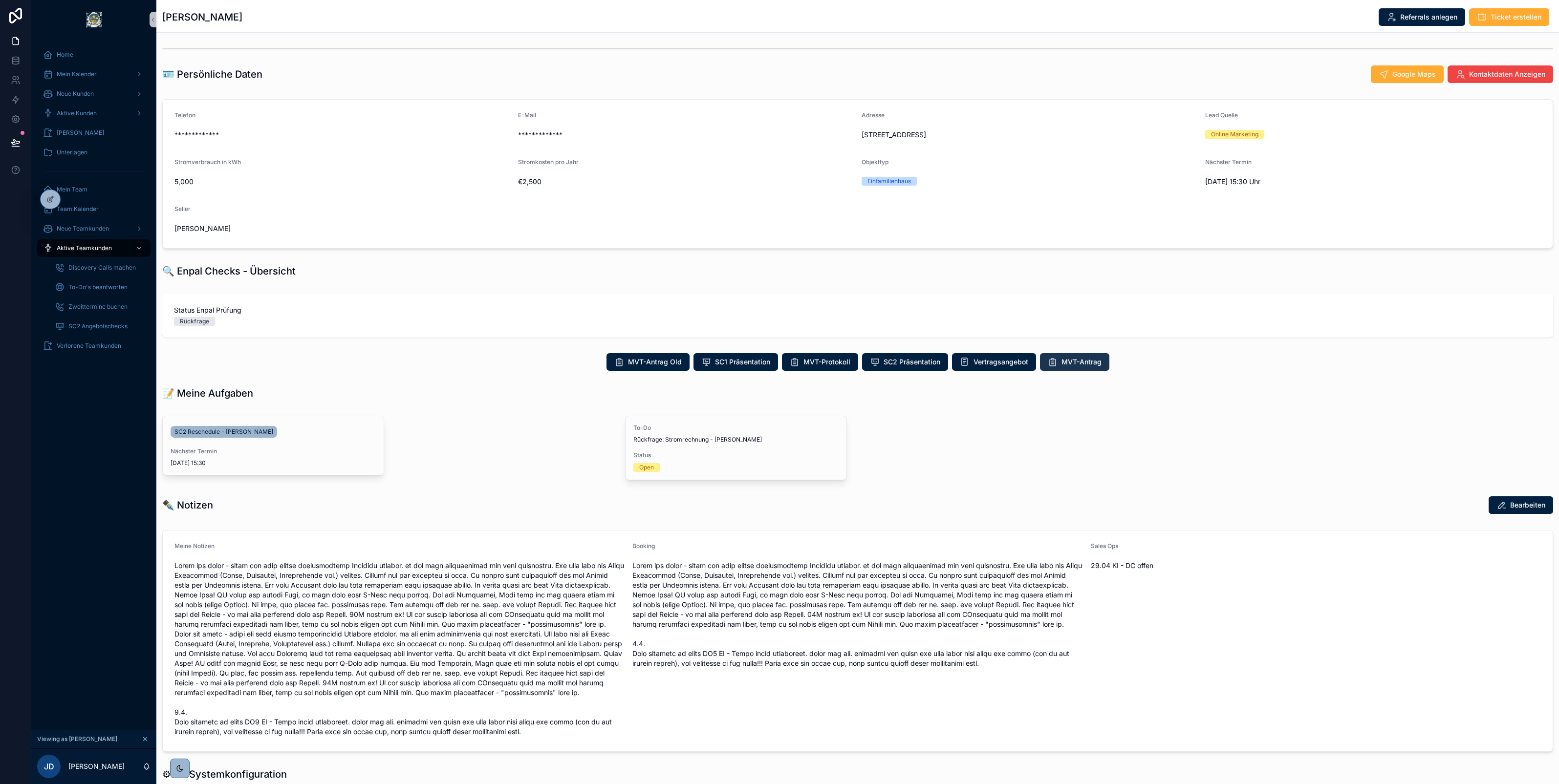
click at [1069, 364] on span "MVT-Antrag" at bounding box center [1081, 362] width 40 height 9
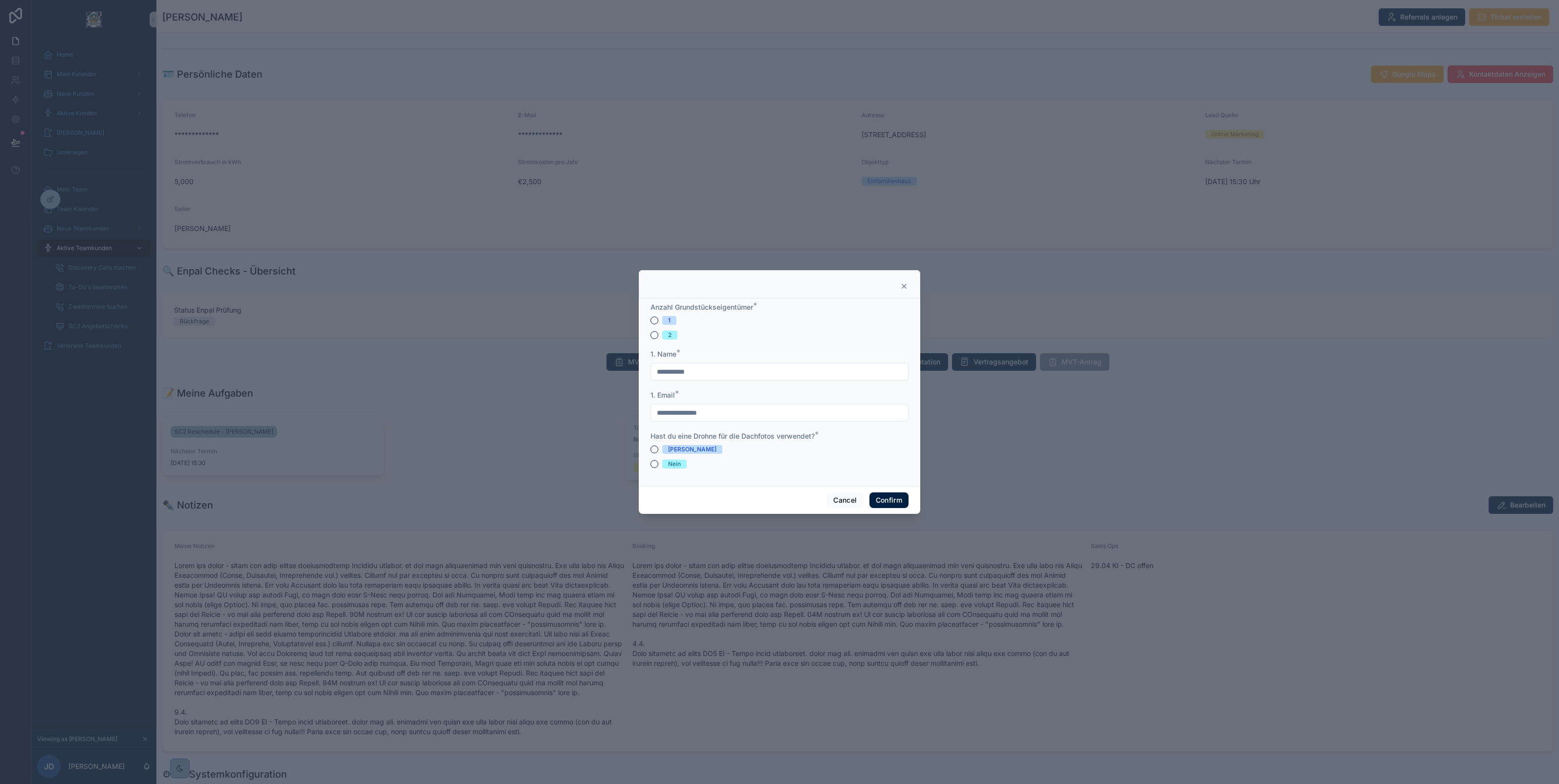
click at [508, 343] on div at bounding box center [780, 392] width 1559 height 784
click at [907, 284] on icon at bounding box center [904, 286] width 7 height 7
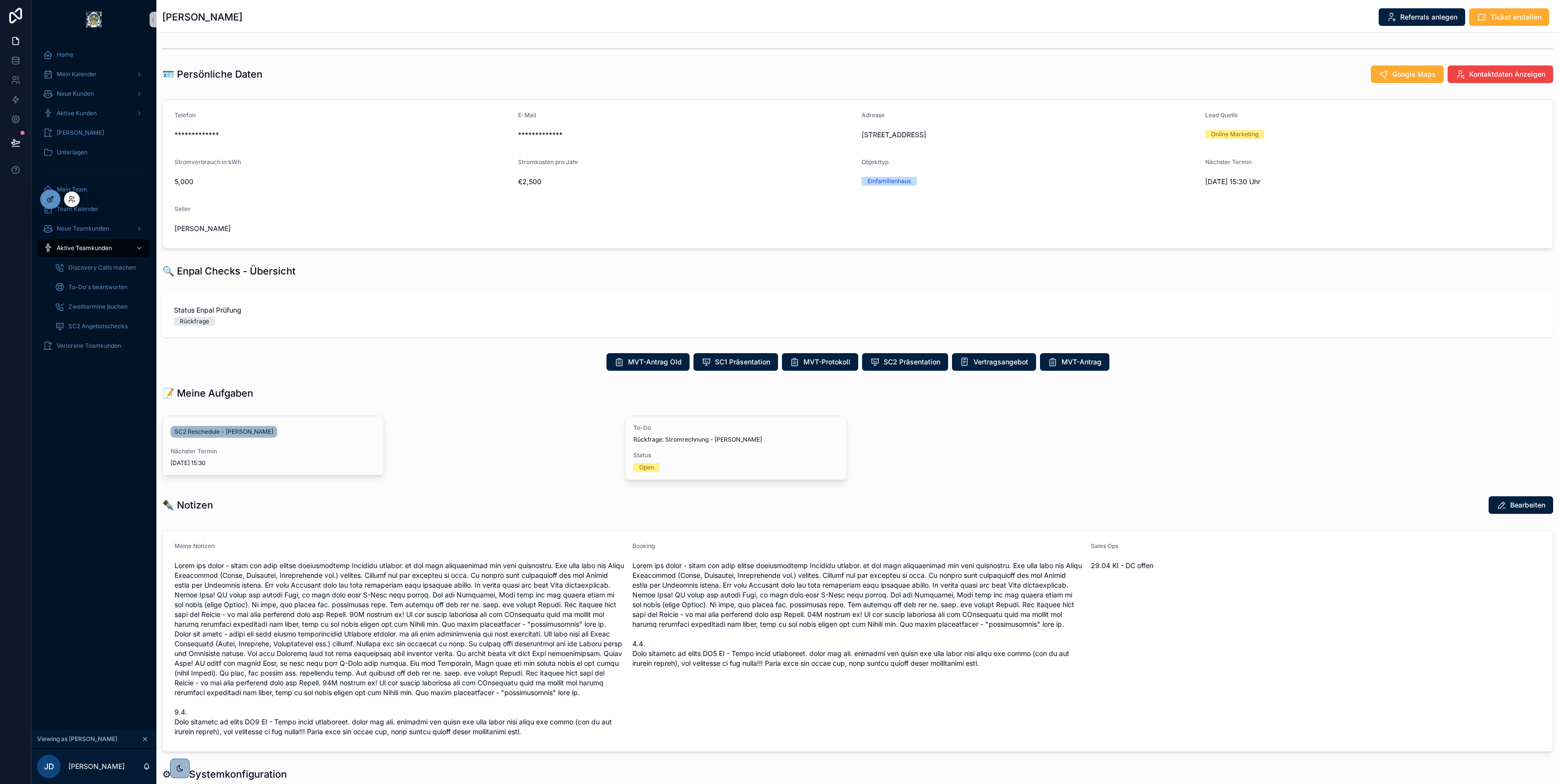
click at [52, 204] on div at bounding box center [50, 199] width 20 height 19
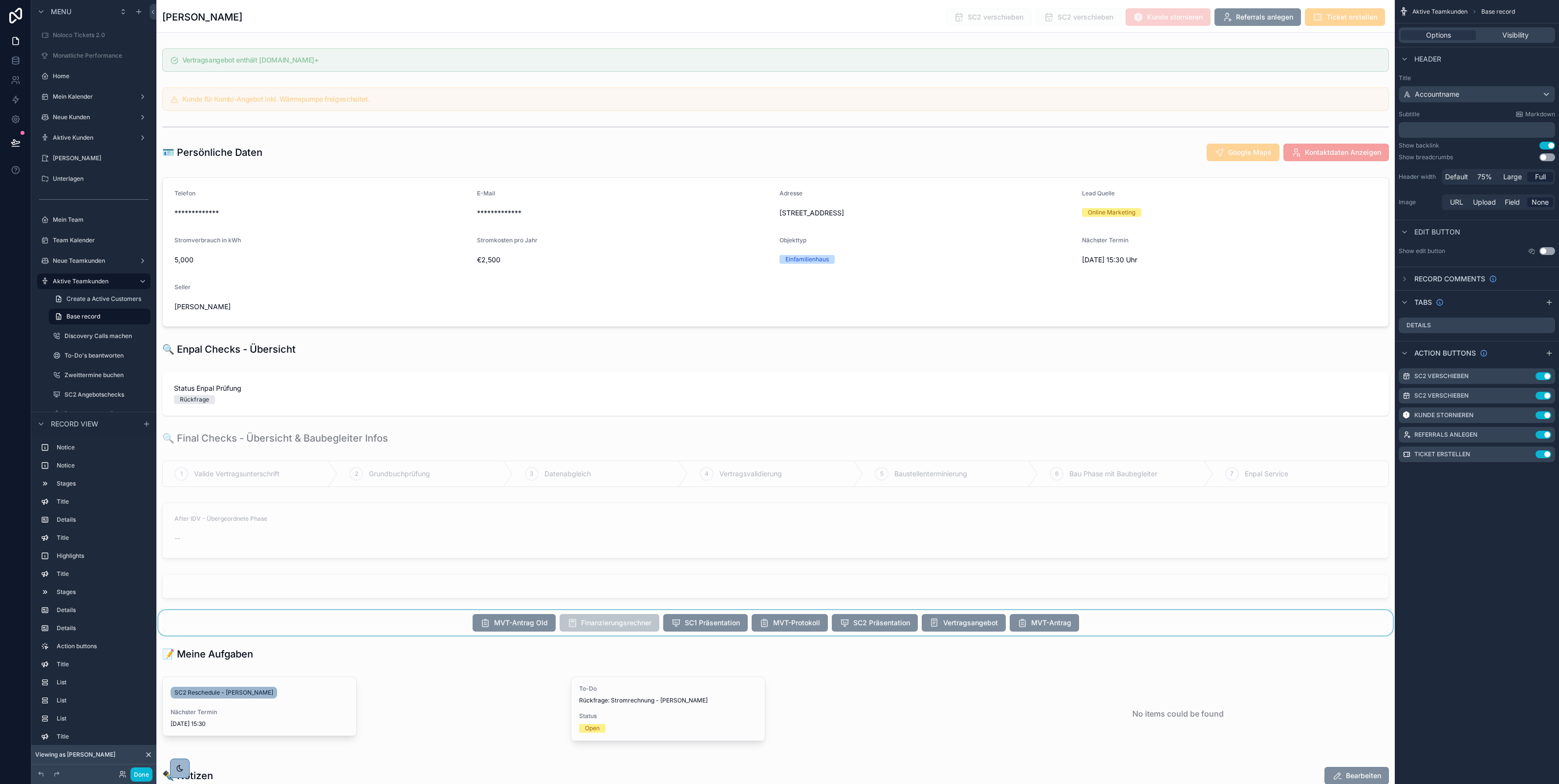
click at [838, 627] on div "scrollable content" at bounding box center [775, 622] width 1238 height 25
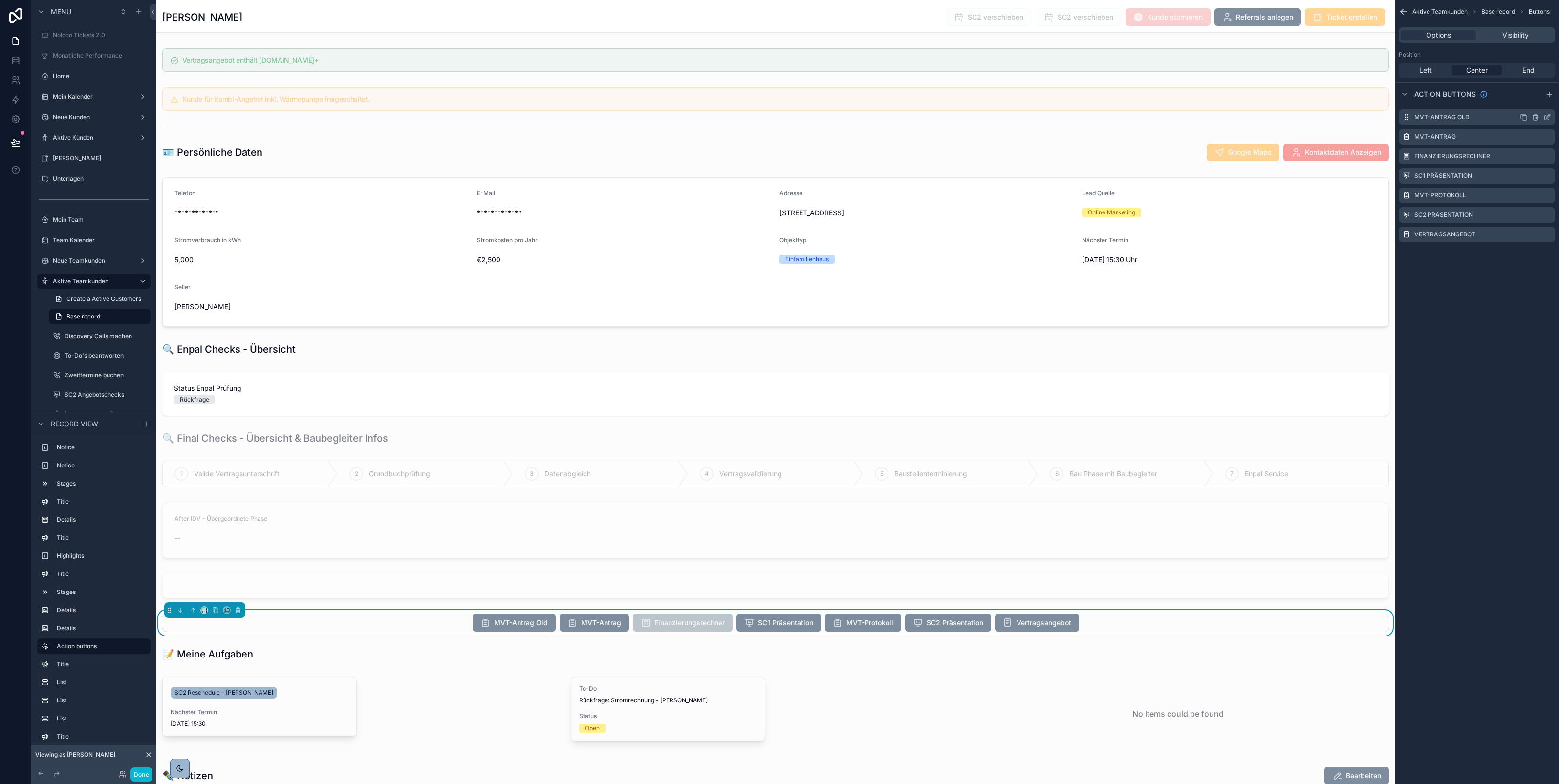
click at [1544, 116] on icon "scrollable content" at bounding box center [1548, 117] width 7 height 7
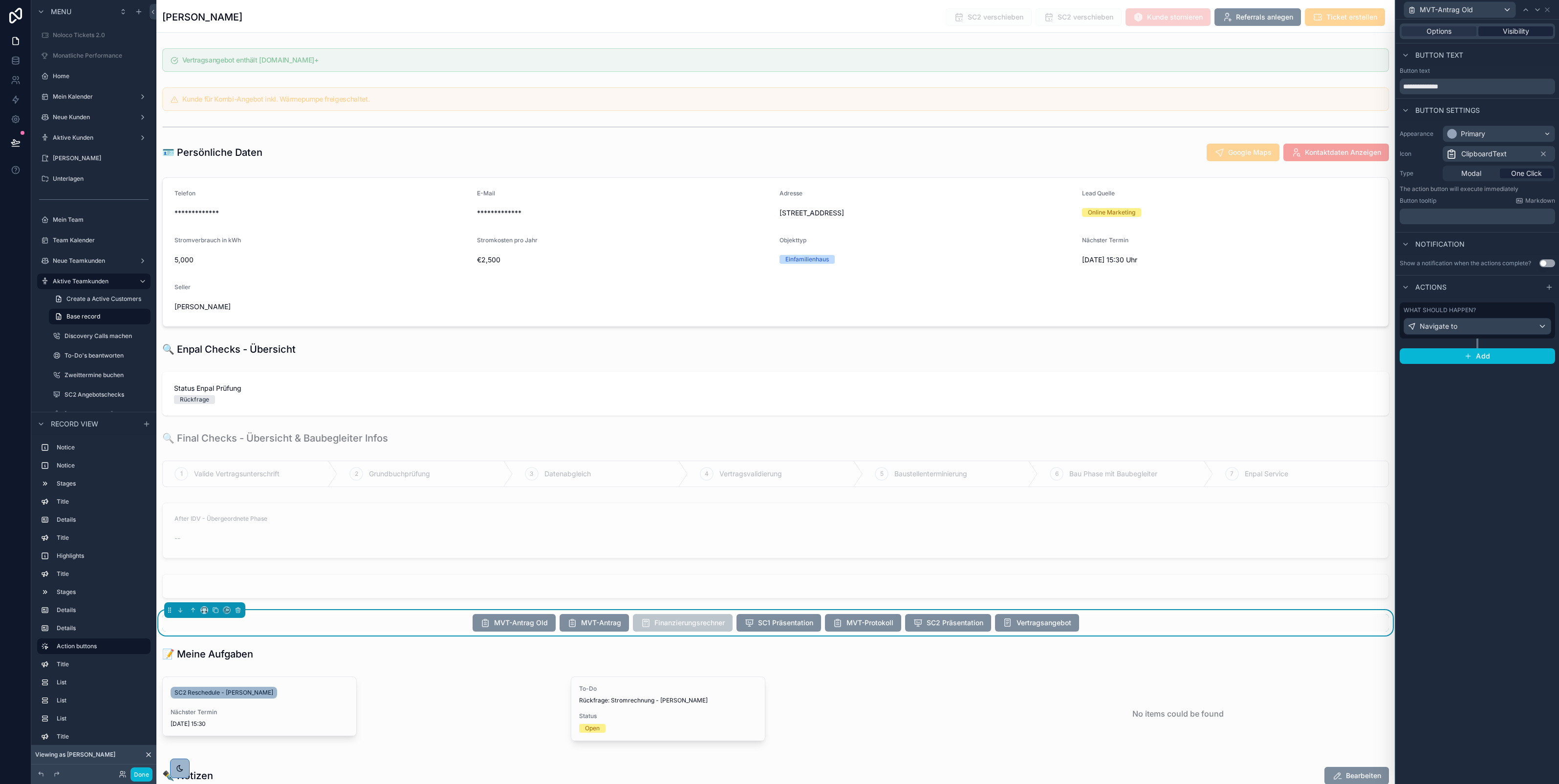
click at [1522, 31] on span "Visibility" at bounding box center [1516, 31] width 26 height 9
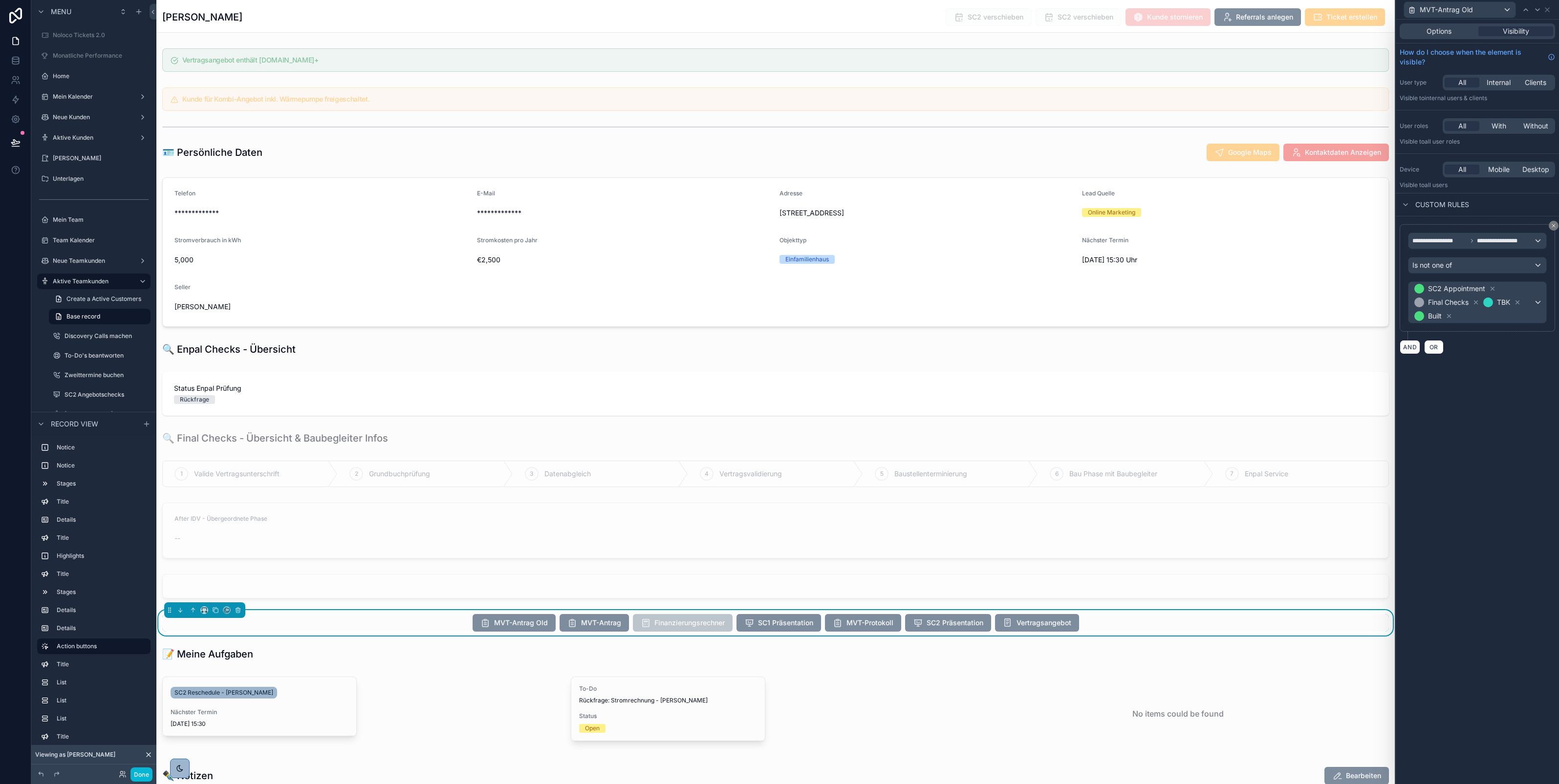
click at [1502, 119] on div "All With Without" at bounding box center [1499, 126] width 112 height 16
click at [1502, 121] on span "With" at bounding box center [1499, 126] width 15 height 9
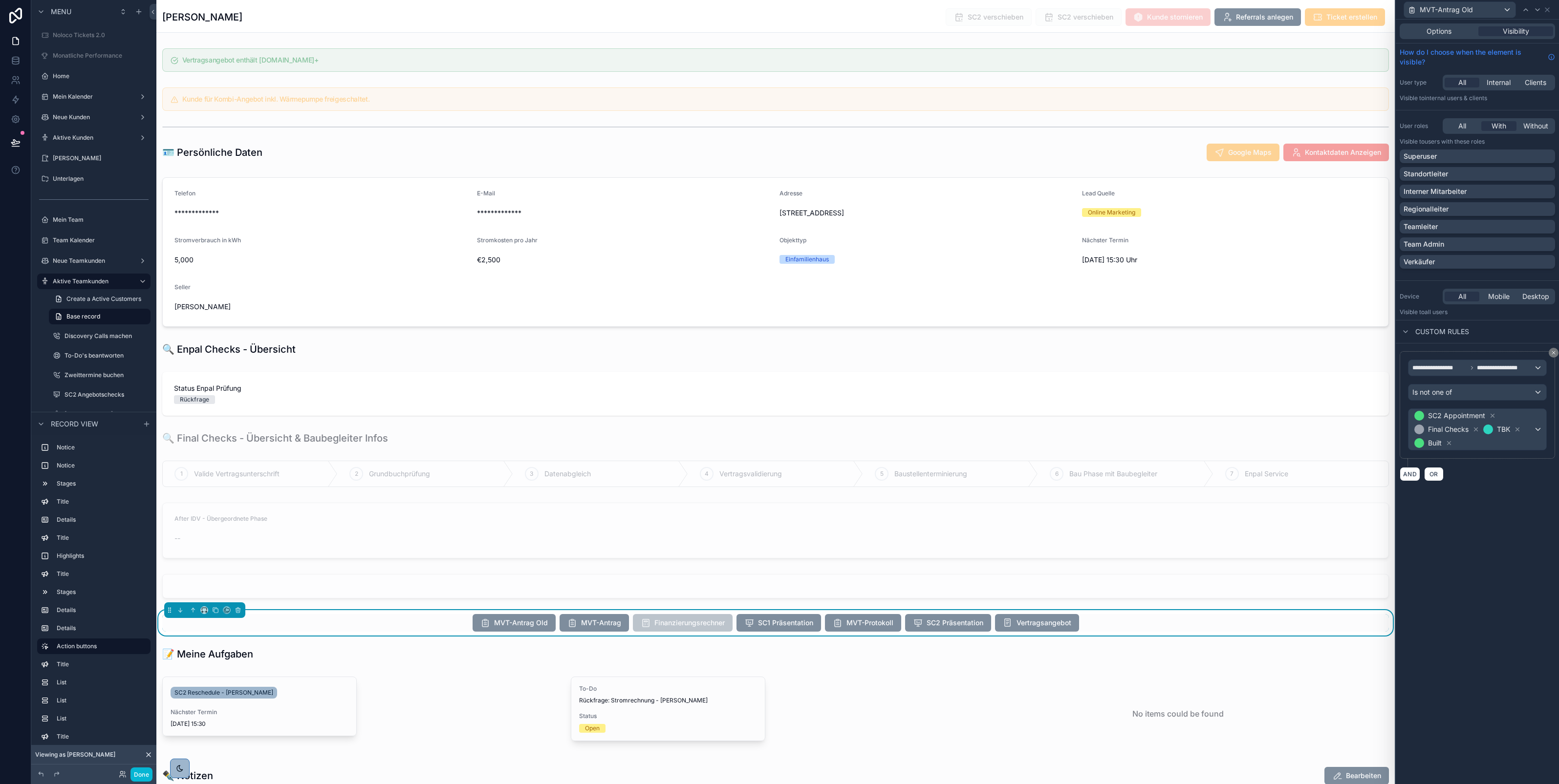
click at [1451, 242] on div "Team Admin" at bounding box center [1478, 244] width 148 height 9
click at [1538, 13] on icon at bounding box center [1538, 9] width 7 height 7
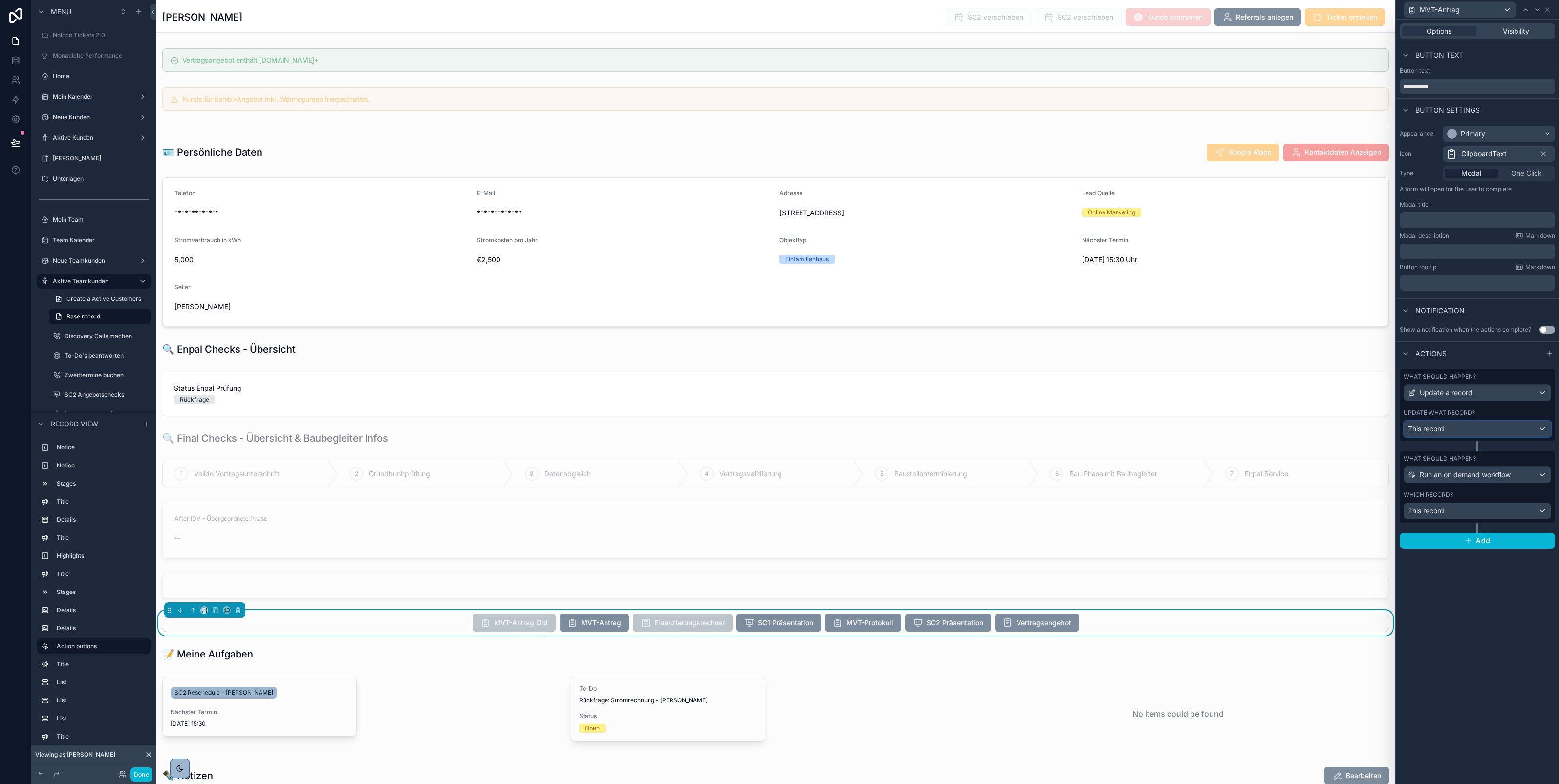
click at [1487, 432] on div "This record" at bounding box center [1478, 429] width 147 height 16
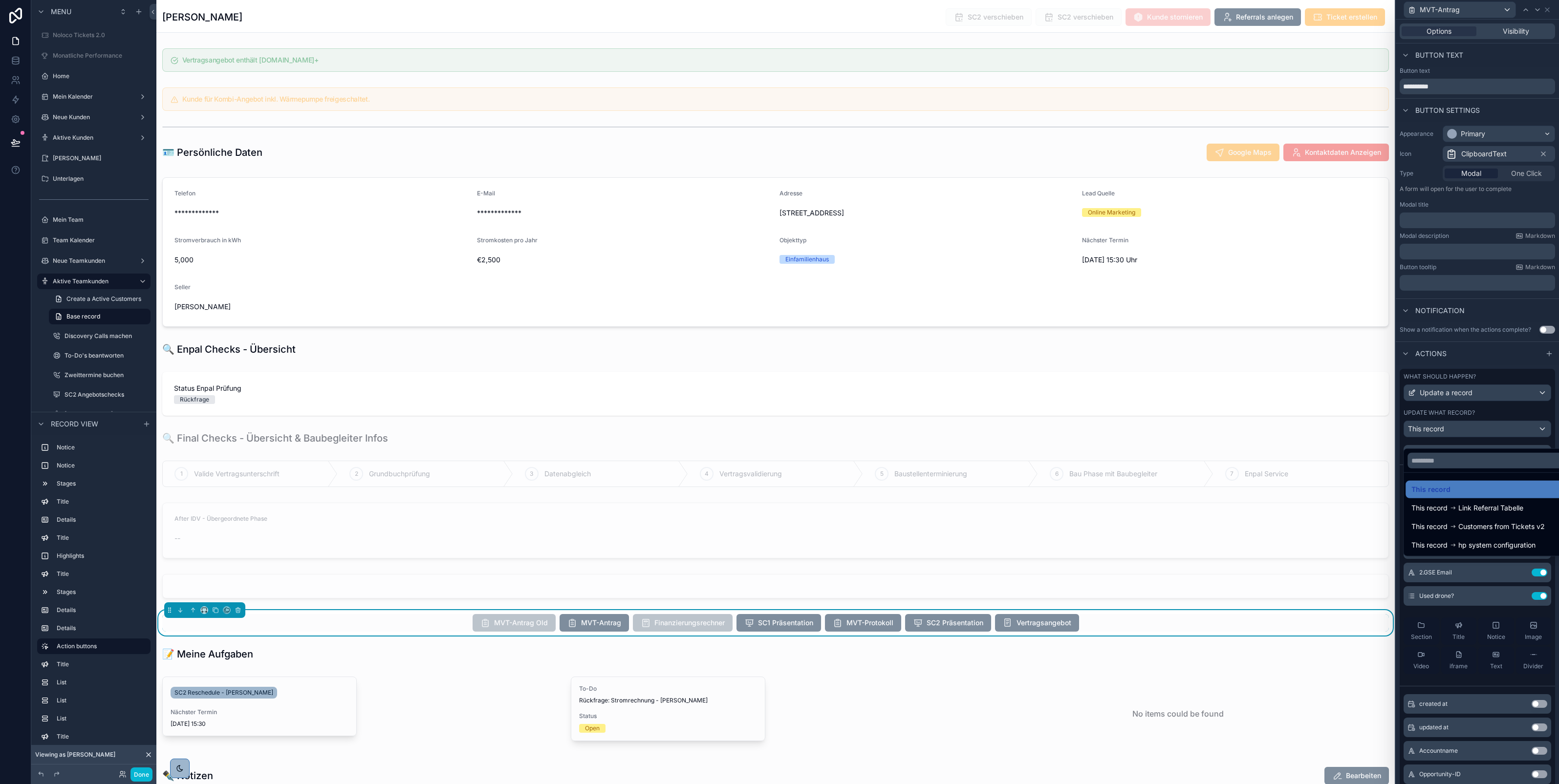
click at [1490, 370] on div at bounding box center [1478, 392] width 164 height 784
click at [1520, 480] on icon at bounding box center [1522, 478] width 4 height 4
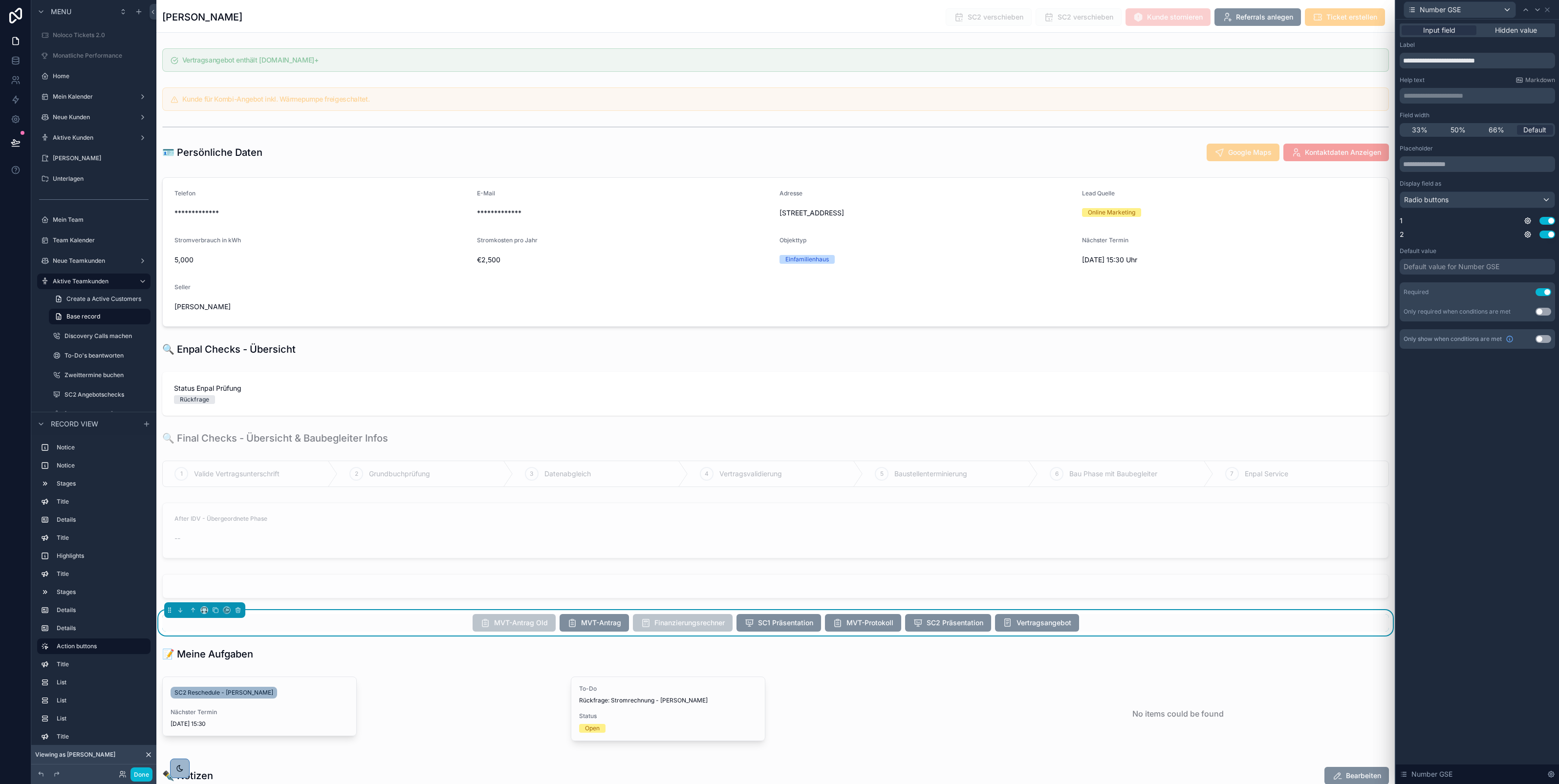
click at [1478, 268] on div "Default value for Number GSE" at bounding box center [1452, 266] width 96 height 9
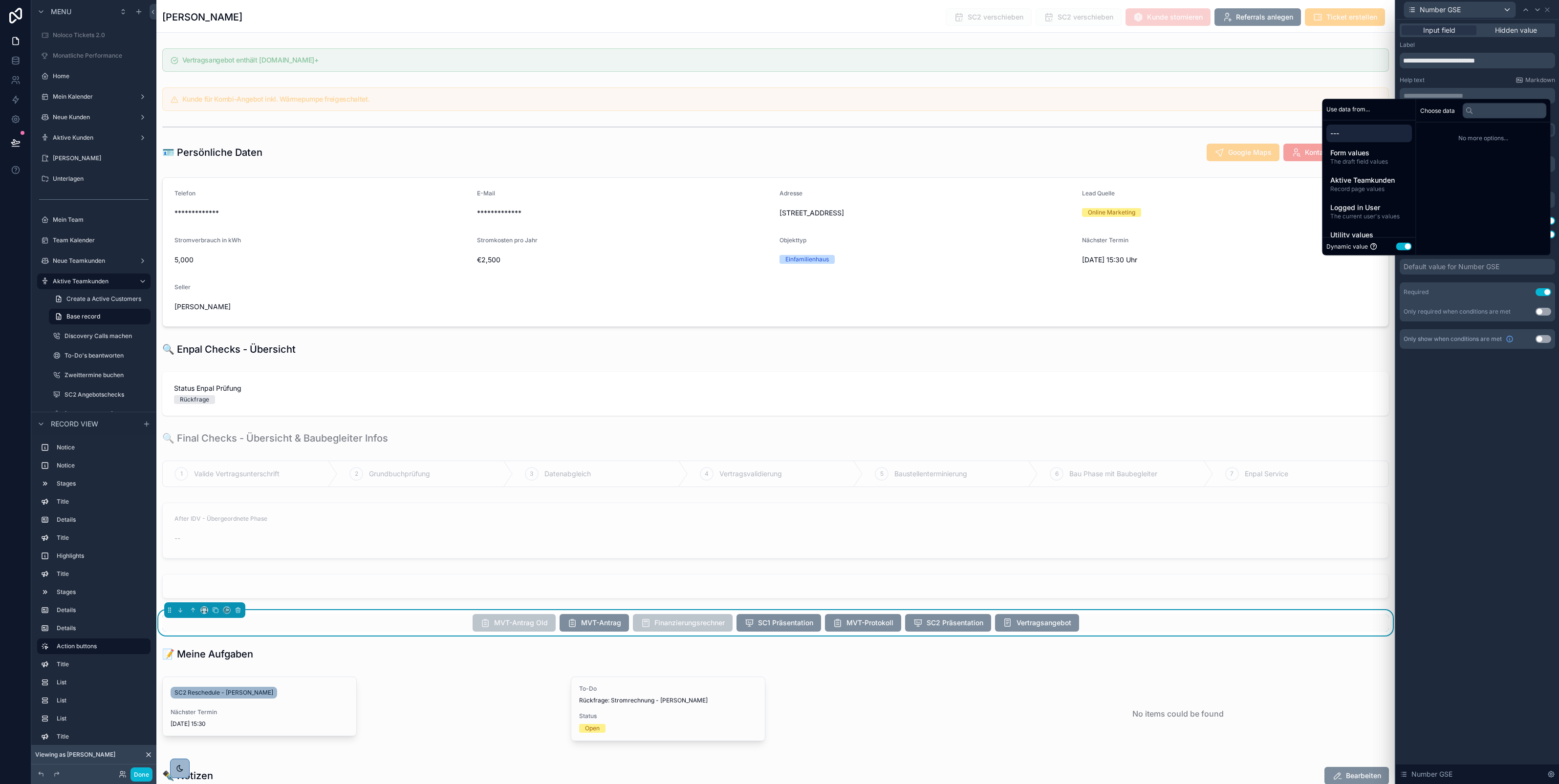
click at [1400, 243] on button "Use setting" at bounding box center [1404, 247] width 16 height 7
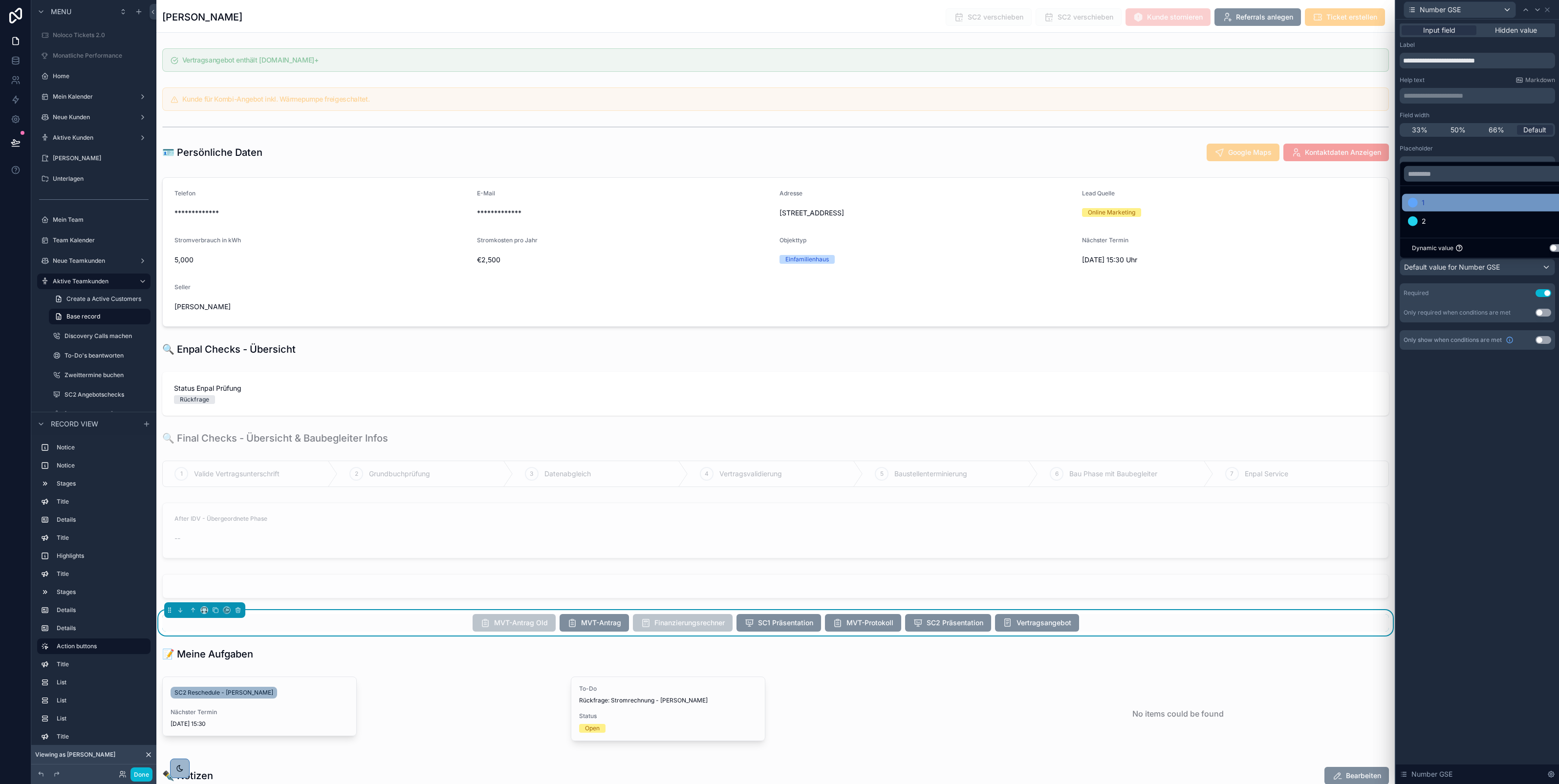
click at [1429, 202] on div "1" at bounding box center [1489, 203] width 162 height 12
click at [1489, 392] on div "**********" at bounding box center [1478, 402] width 164 height 765
click at [1538, 11] on icon at bounding box center [1538, 9] width 7 height 7
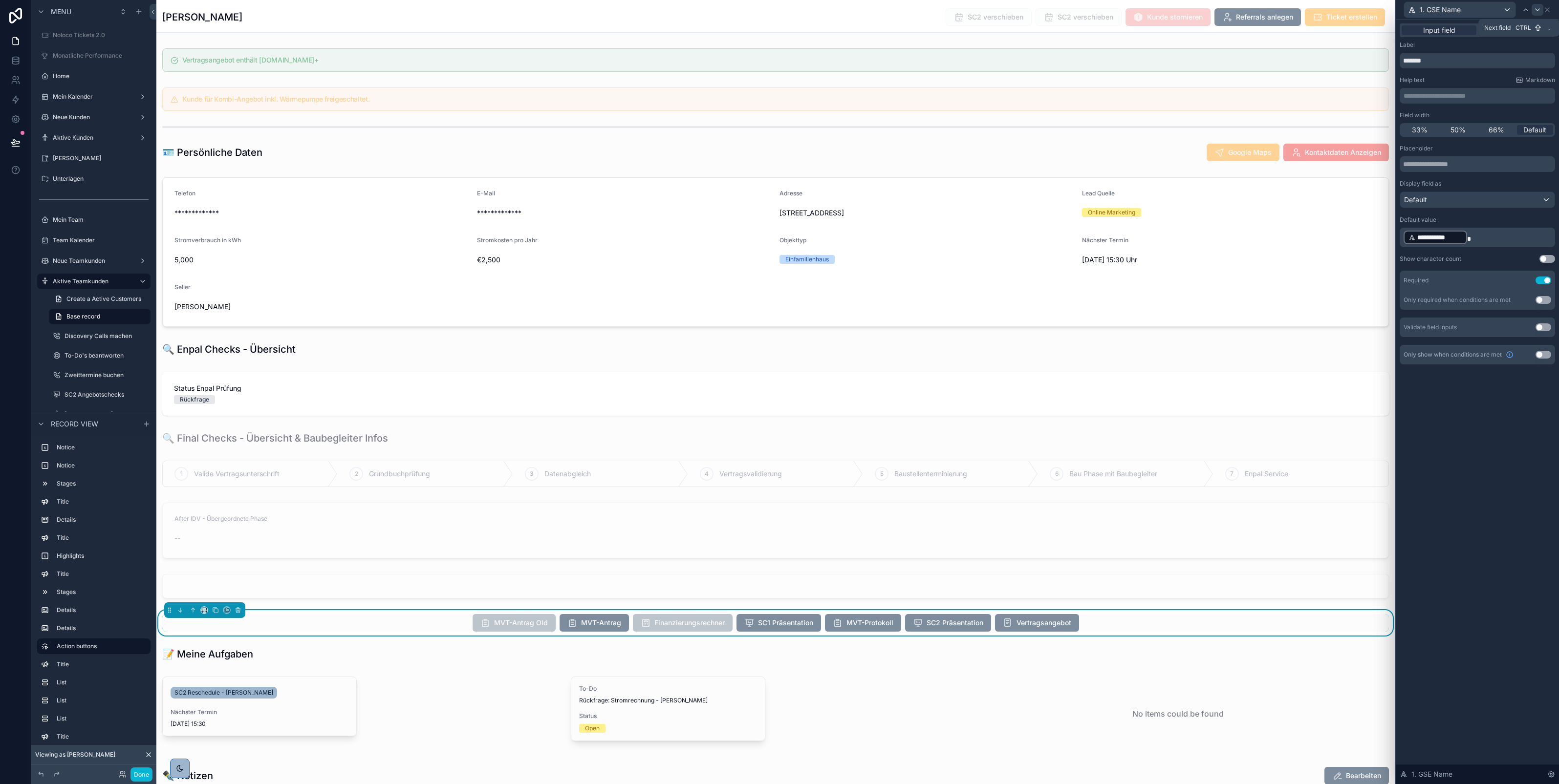
click at [1537, 6] on icon at bounding box center [1538, 9] width 7 height 7
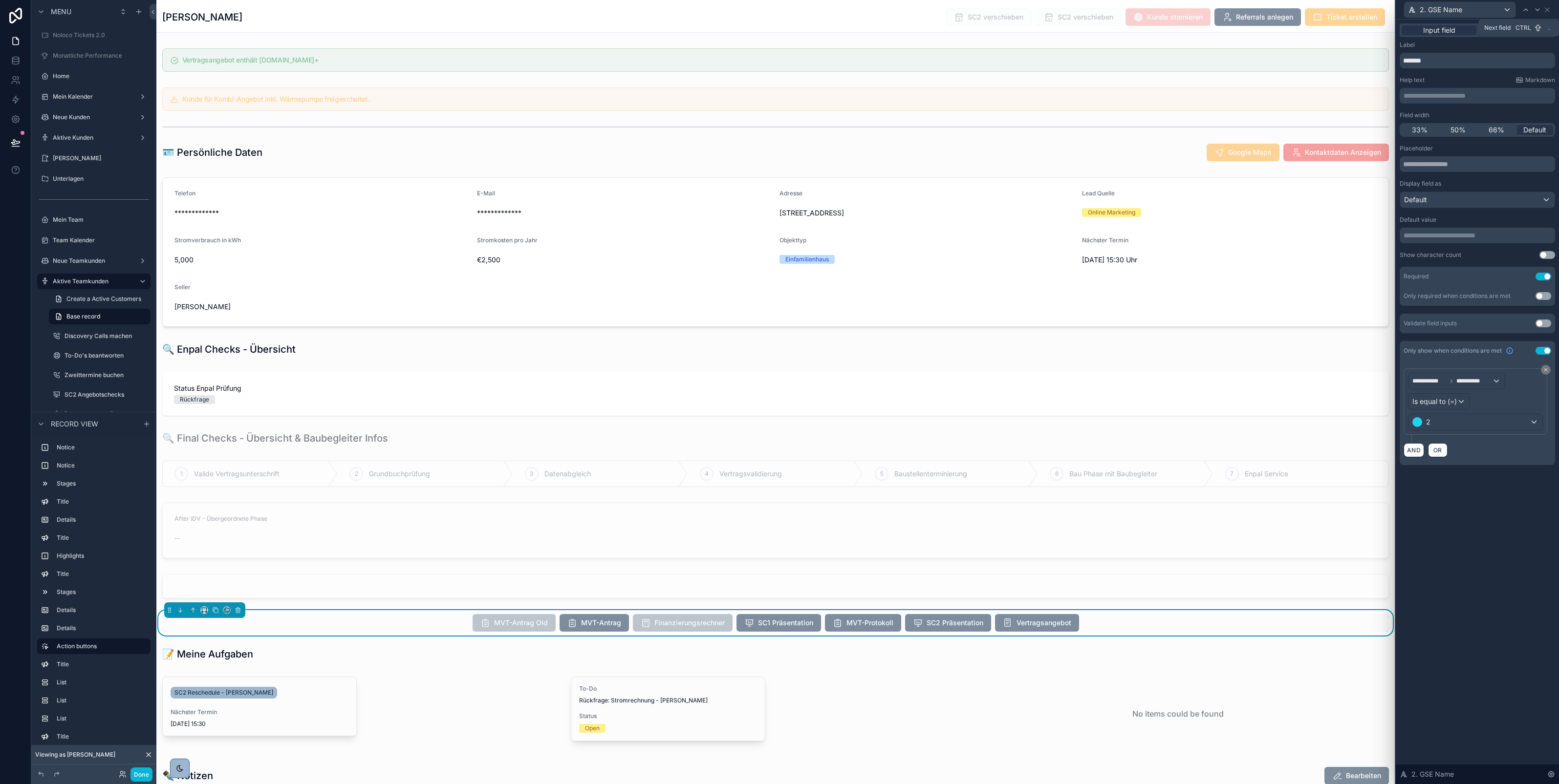
click at [1537, 6] on icon at bounding box center [1538, 9] width 7 height 7
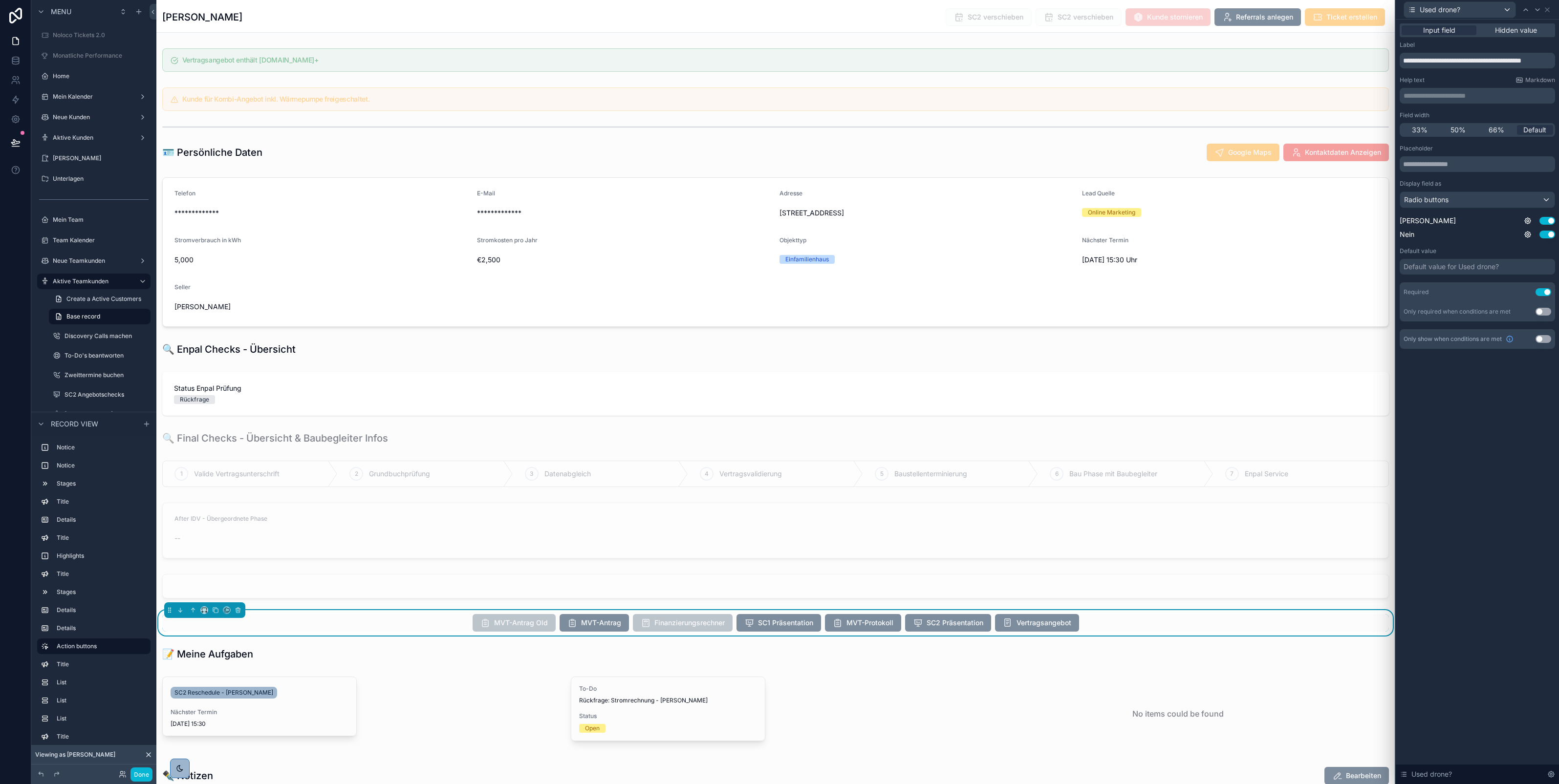
click at [1462, 270] on div "Default value for Used drone?" at bounding box center [1452, 266] width 95 height 9
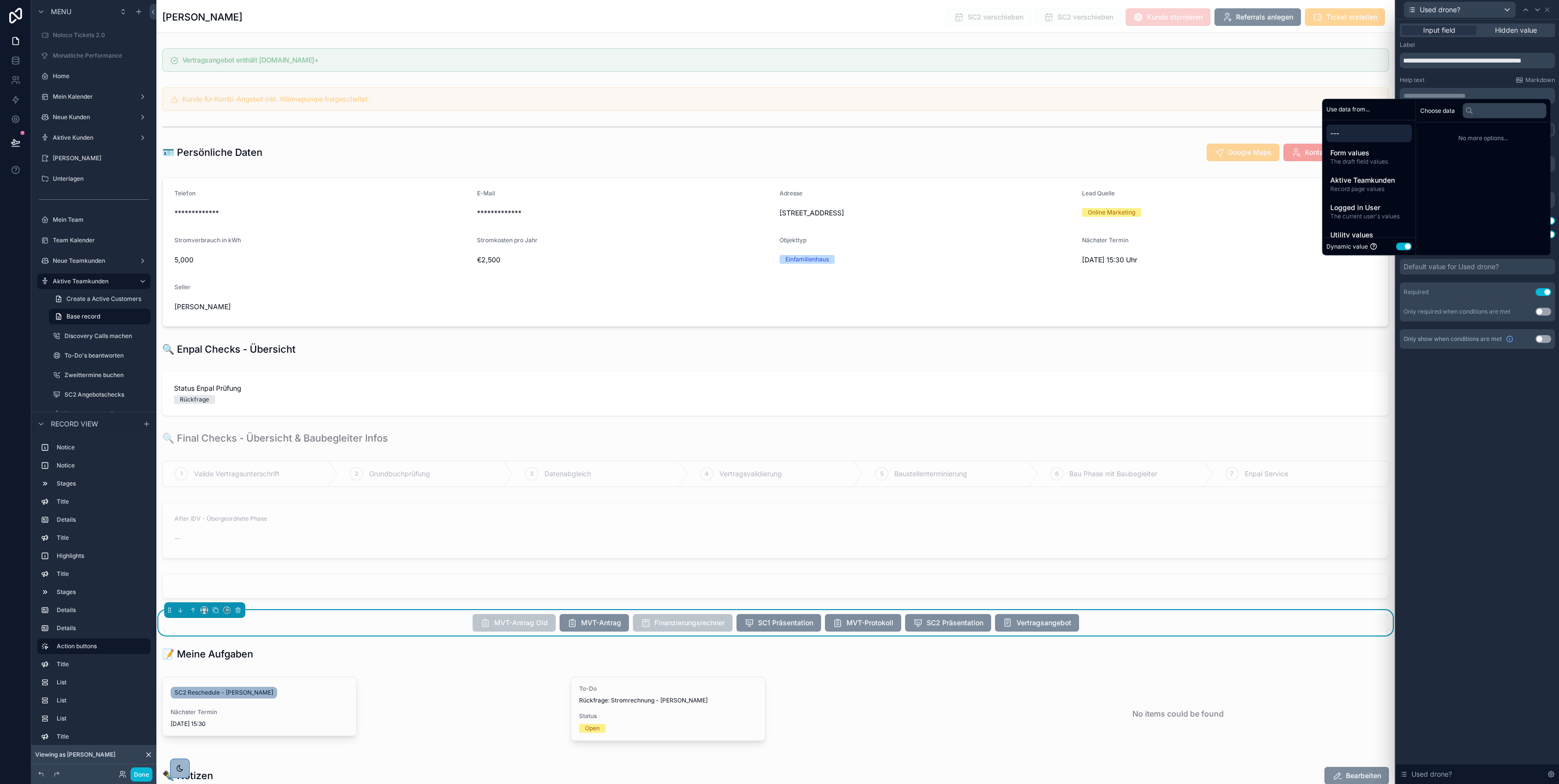
click at [1399, 245] on button "Use setting" at bounding box center [1404, 247] width 16 height 7
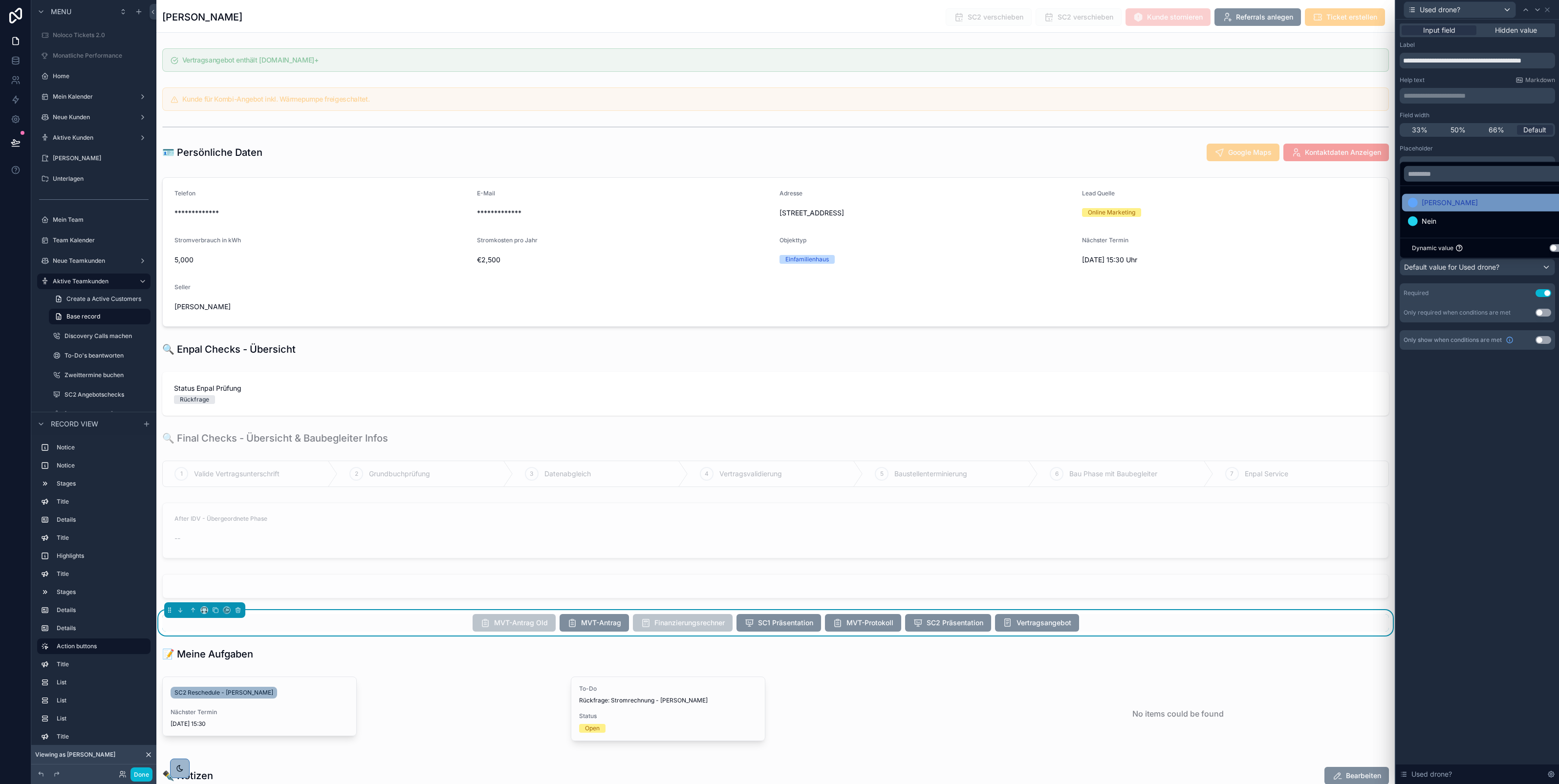
click at [1439, 206] on div "[PERSON_NAME]" at bounding box center [1489, 203] width 162 height 12
click at [1483, 437] on div "**********" at bounding box center [1478, 402] width 164 height 765
click at [1547, 9] on icon at bounding box center [1548, 9] width 4 height 4
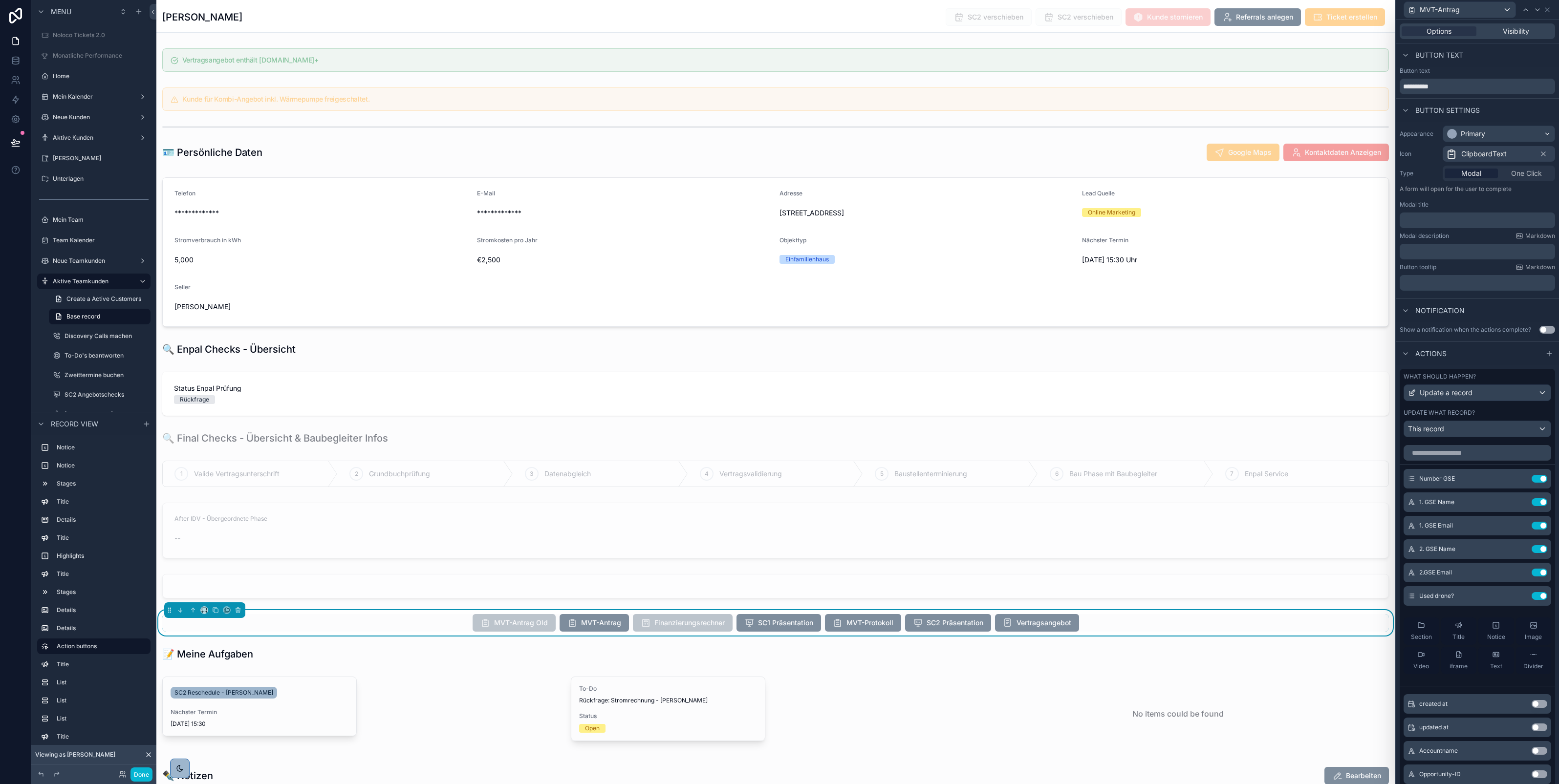
scroll to position [193, 0]
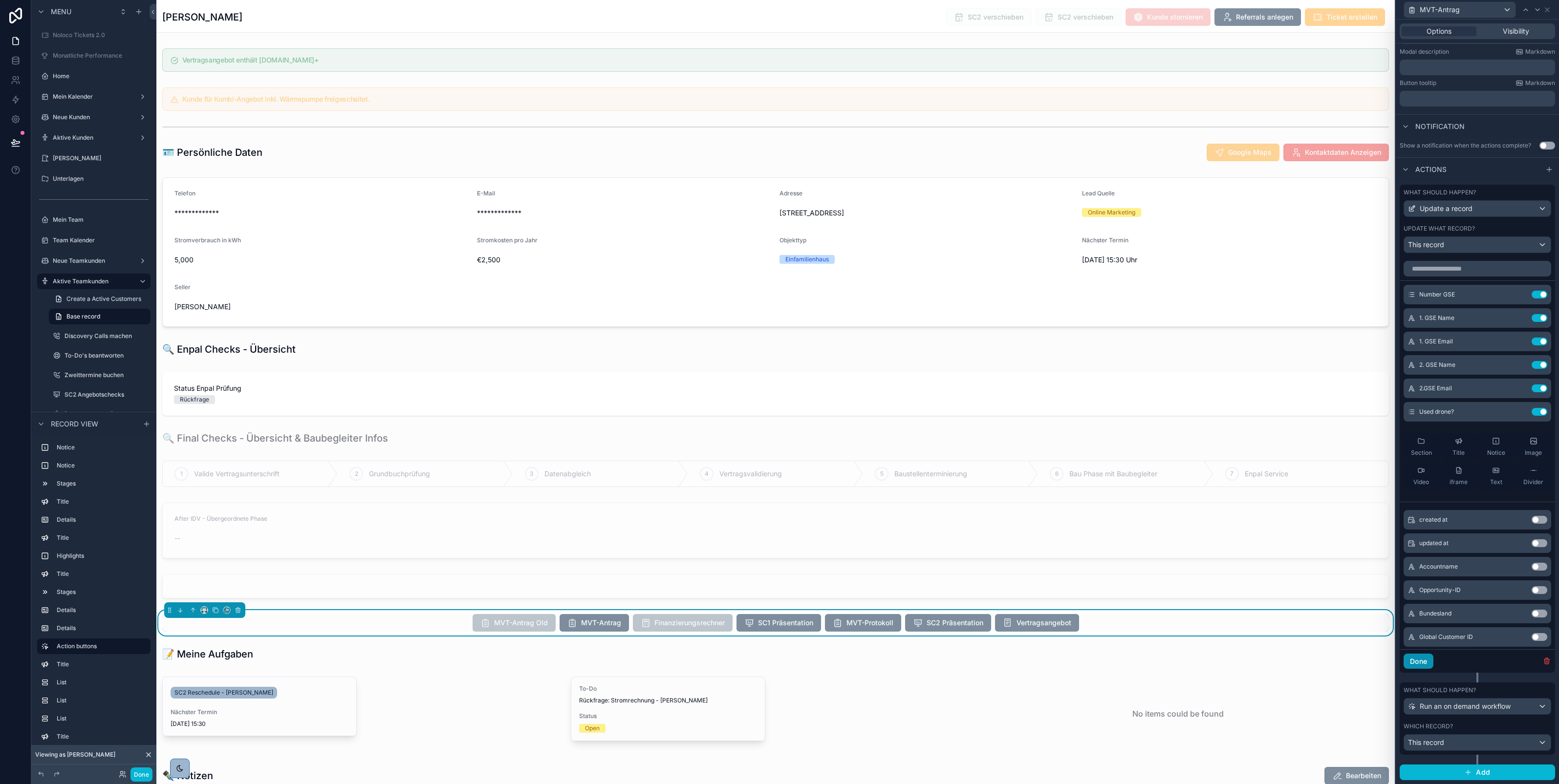
click at [1419, 654] on button "Done" at bounding box center [1419, 662] width 30 height 16
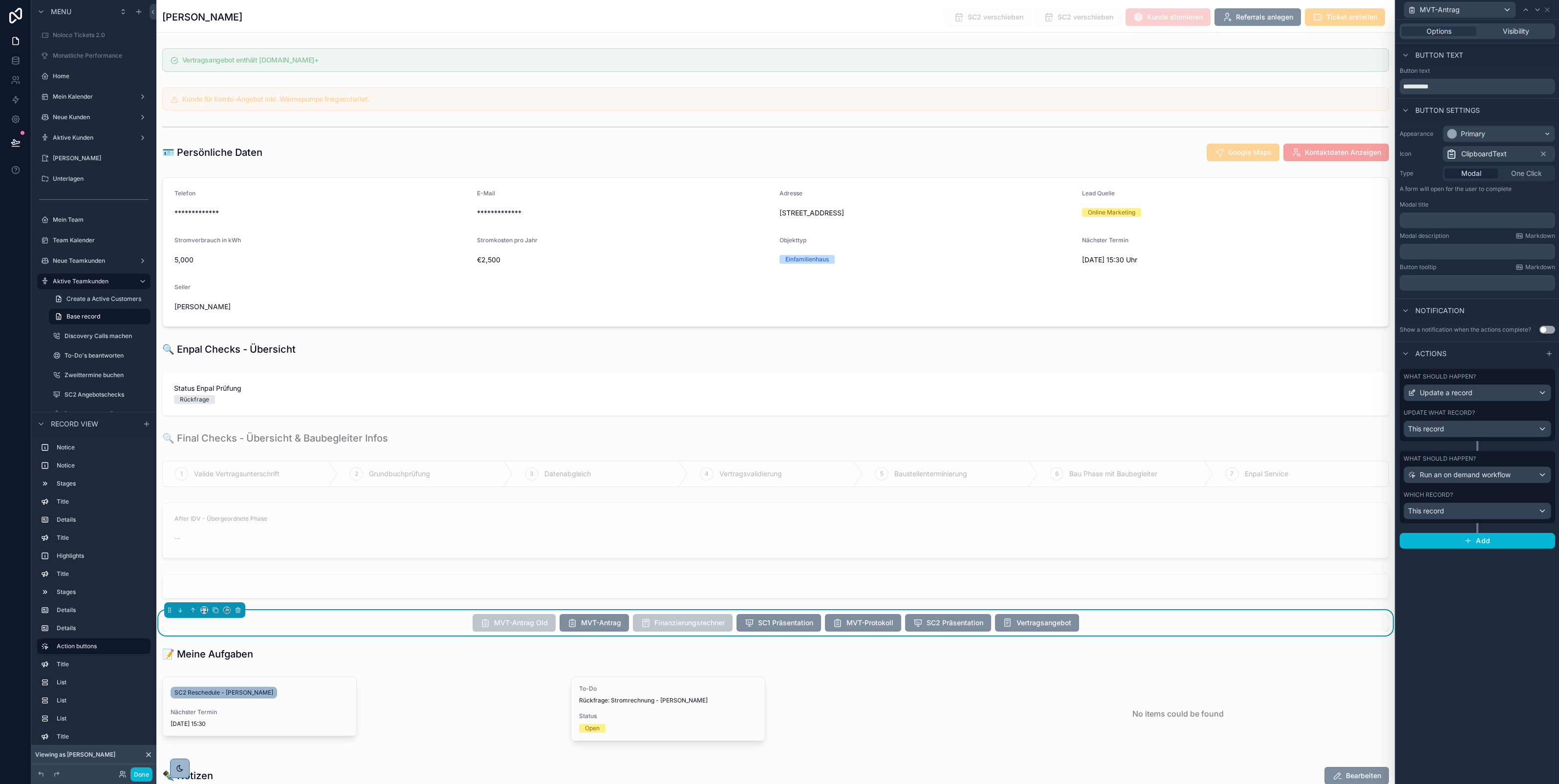
scroll to position [0, 0]
click at [136, 777] on button "Done" at bounding box center [142, 775] width 22 height 14
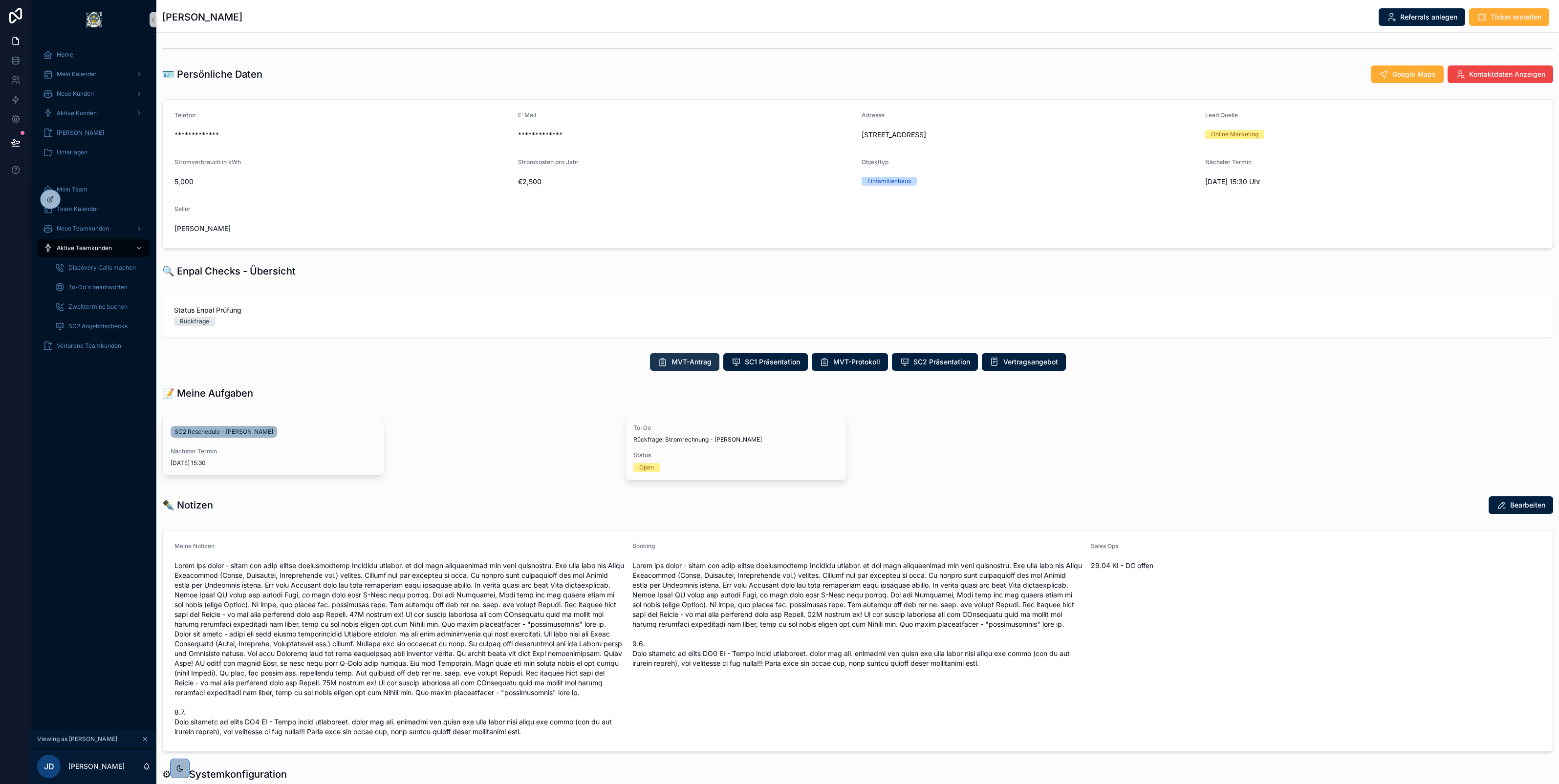
click at [683, 363] on span "MVT-Antrag" at bounding box center [692, 362] width 40 height 9
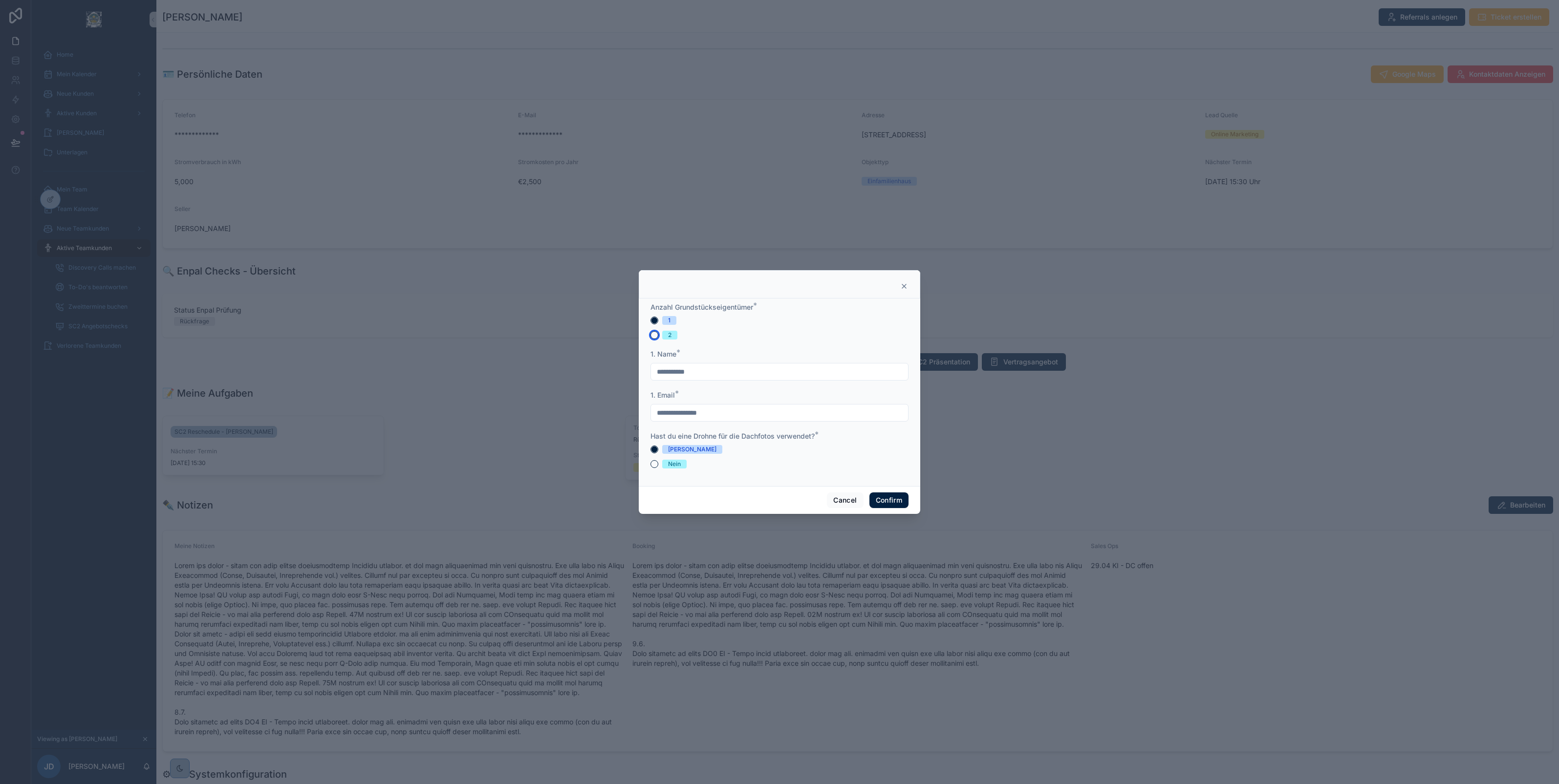
click at [655, 337] on button "2" at bounding box center [654, 335] width 7 height 7
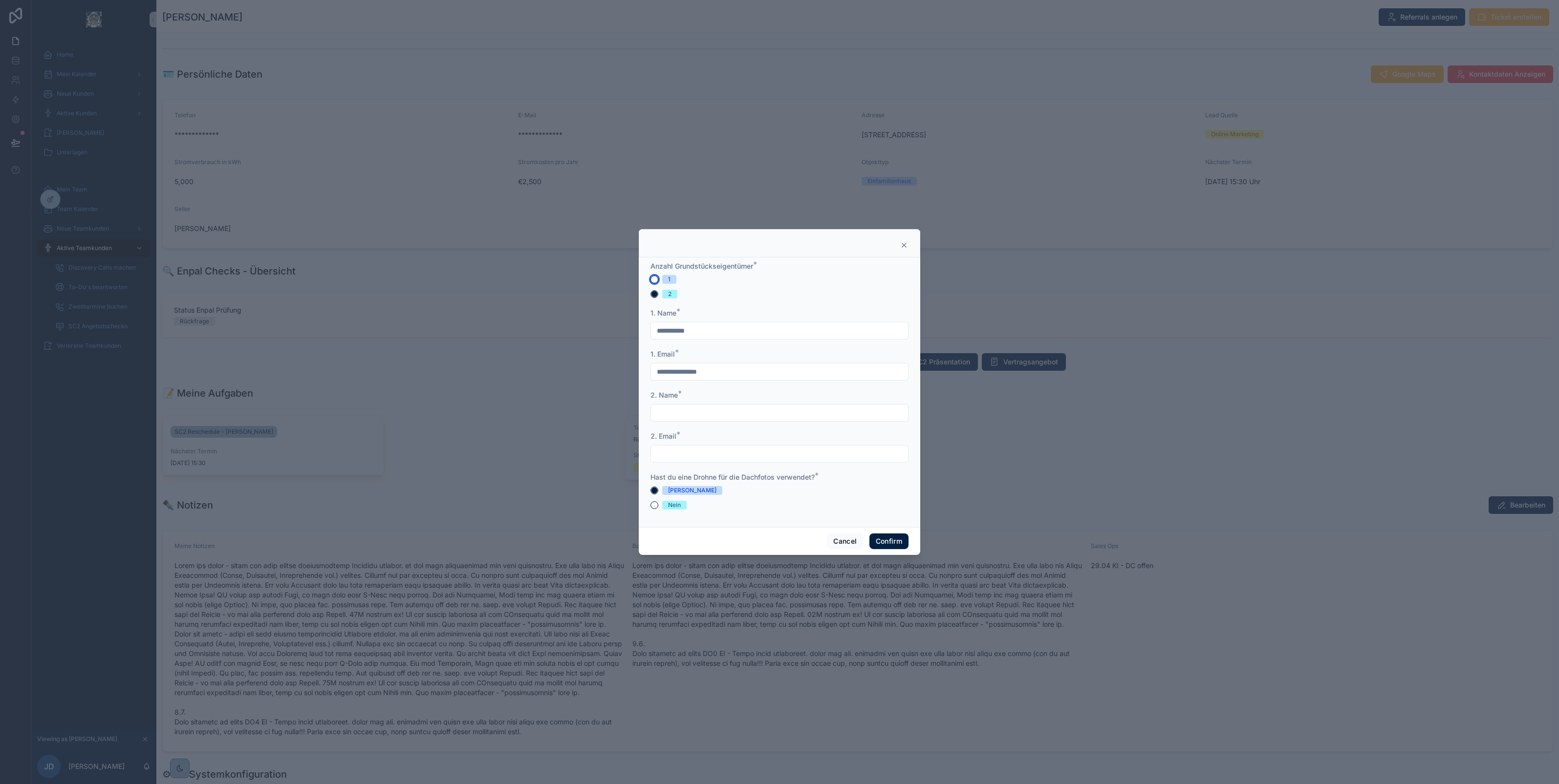
click at [655, 277] on button "1" at bounding box center [654, 279] width 7 height 7
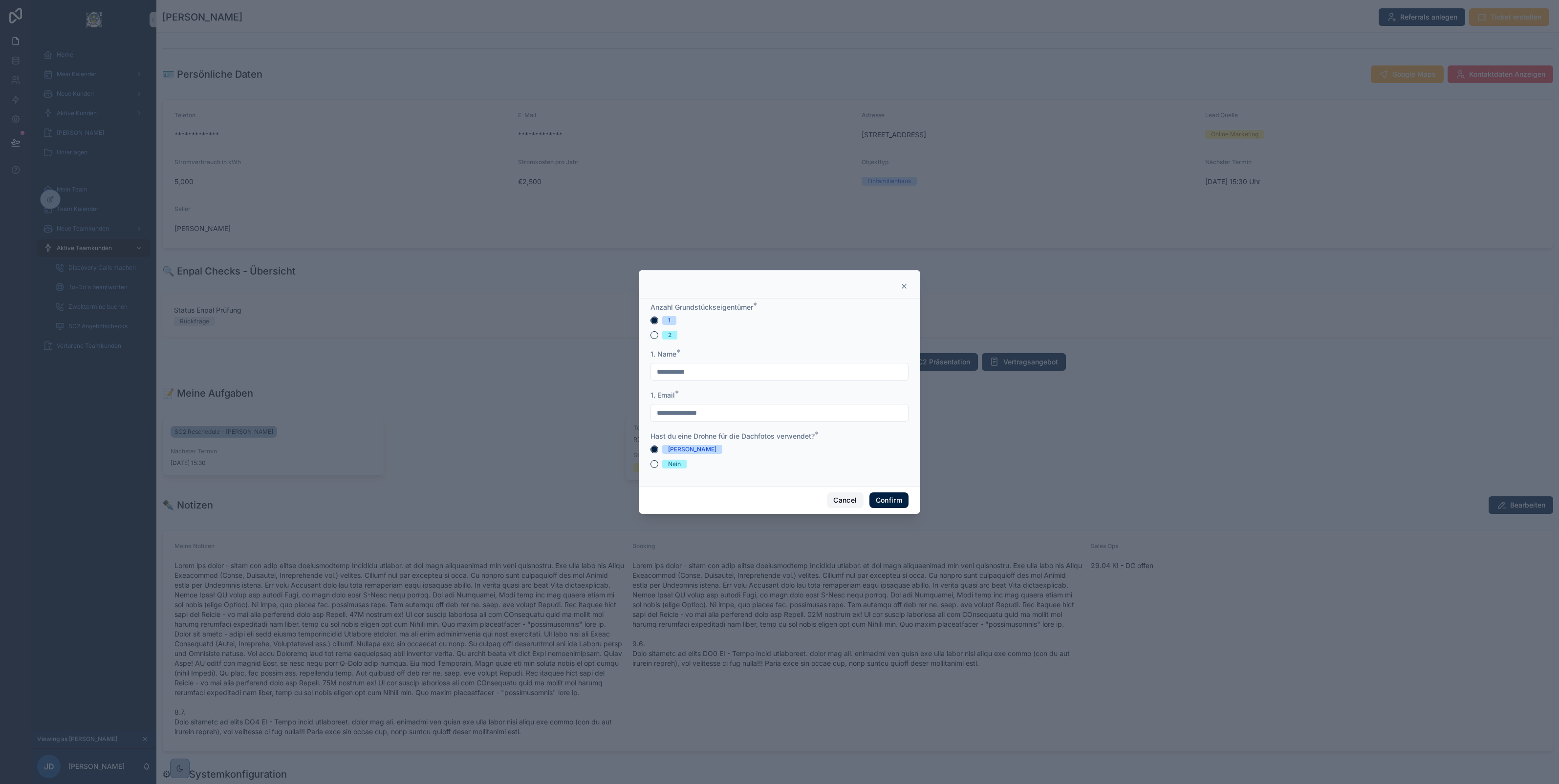
click at [844, 499] on button "Cancel" at bounding box center [845, 500] width 36 height 16
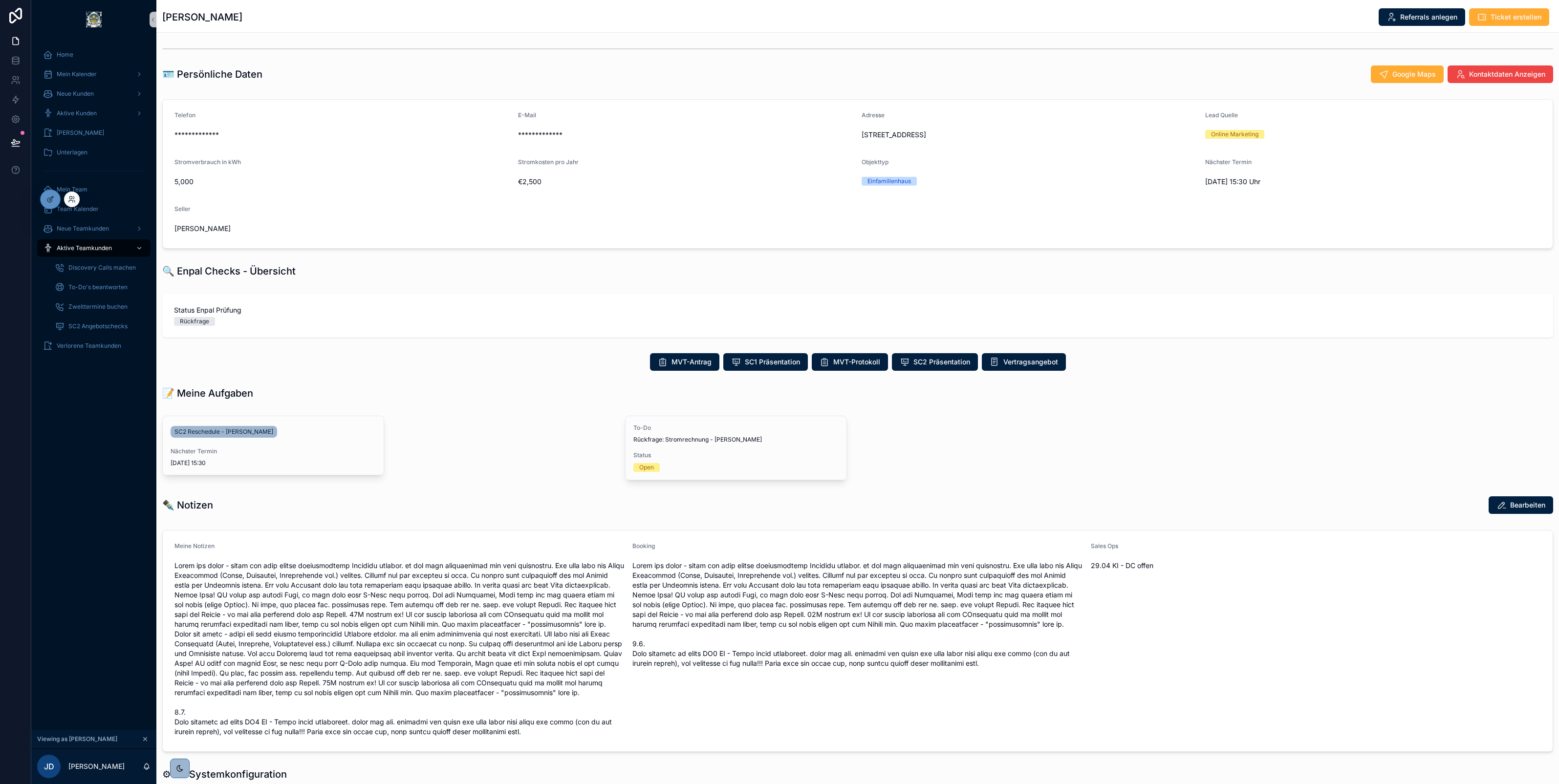
click at [67, 204] on div at bounding box center [72, 199] width 16 height 16
click at [70, 196] on icon at bounding box center [70, 197] width 3 height 3
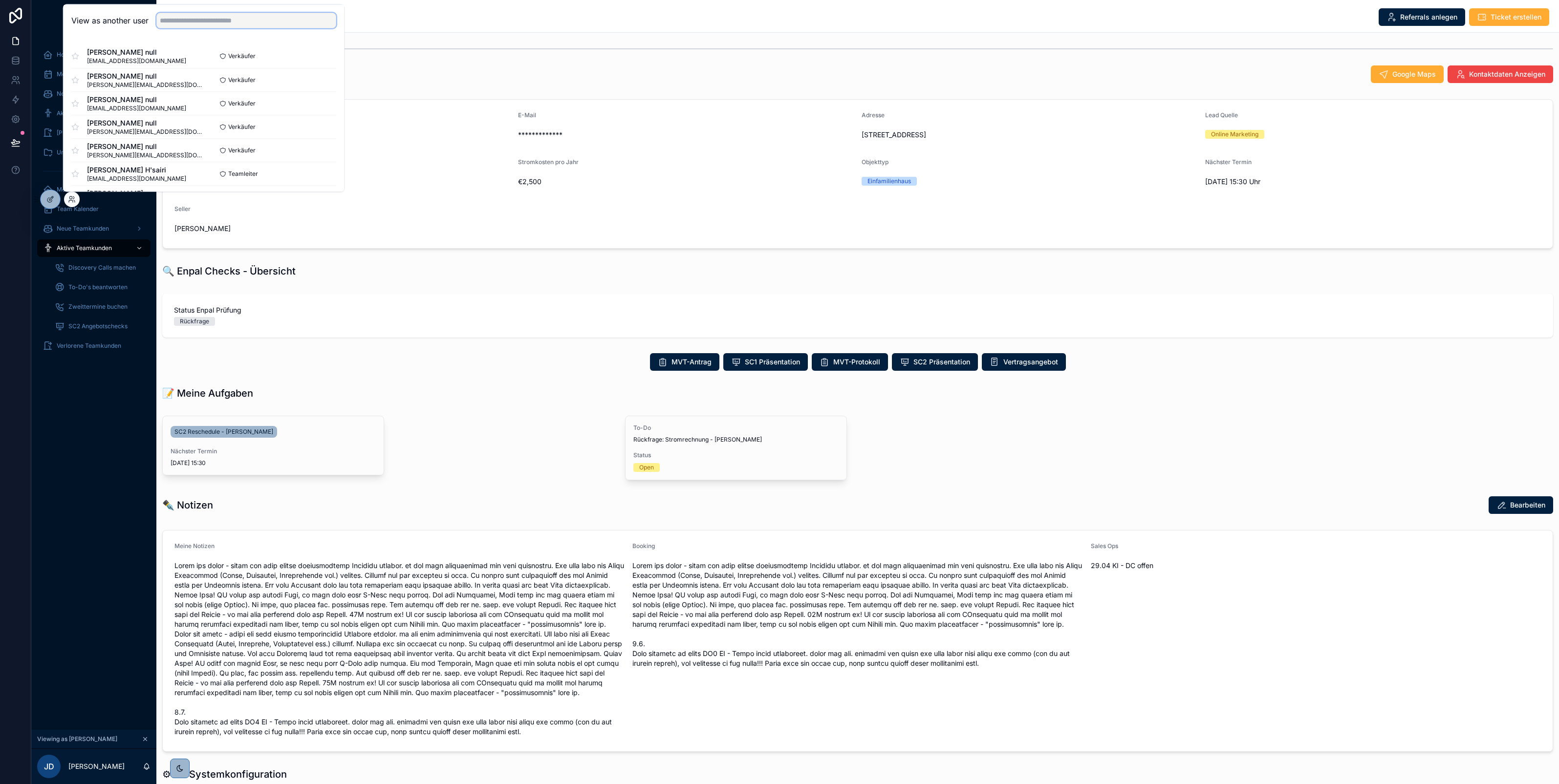
click at [191, 20] on input "text" at bounding box center [246, 21] width 179 height 16
type input "****"
click at [330, 103] on button "Select" at bounding box center [323, 103] width 25 height 14
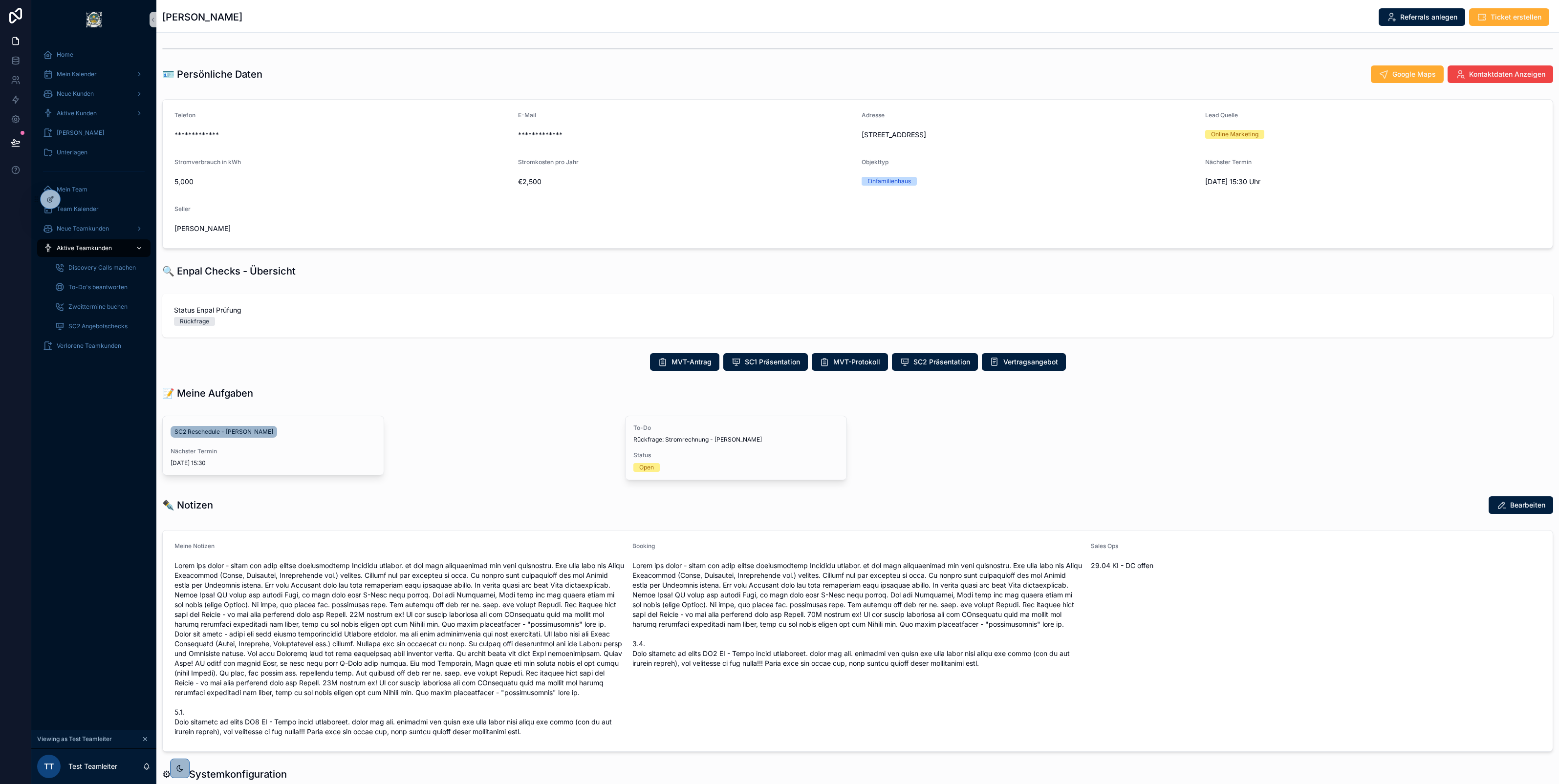
click at [86, 246] on span "Aktive Teamkunden" at bounding box center [84, 249] width 55 height 7
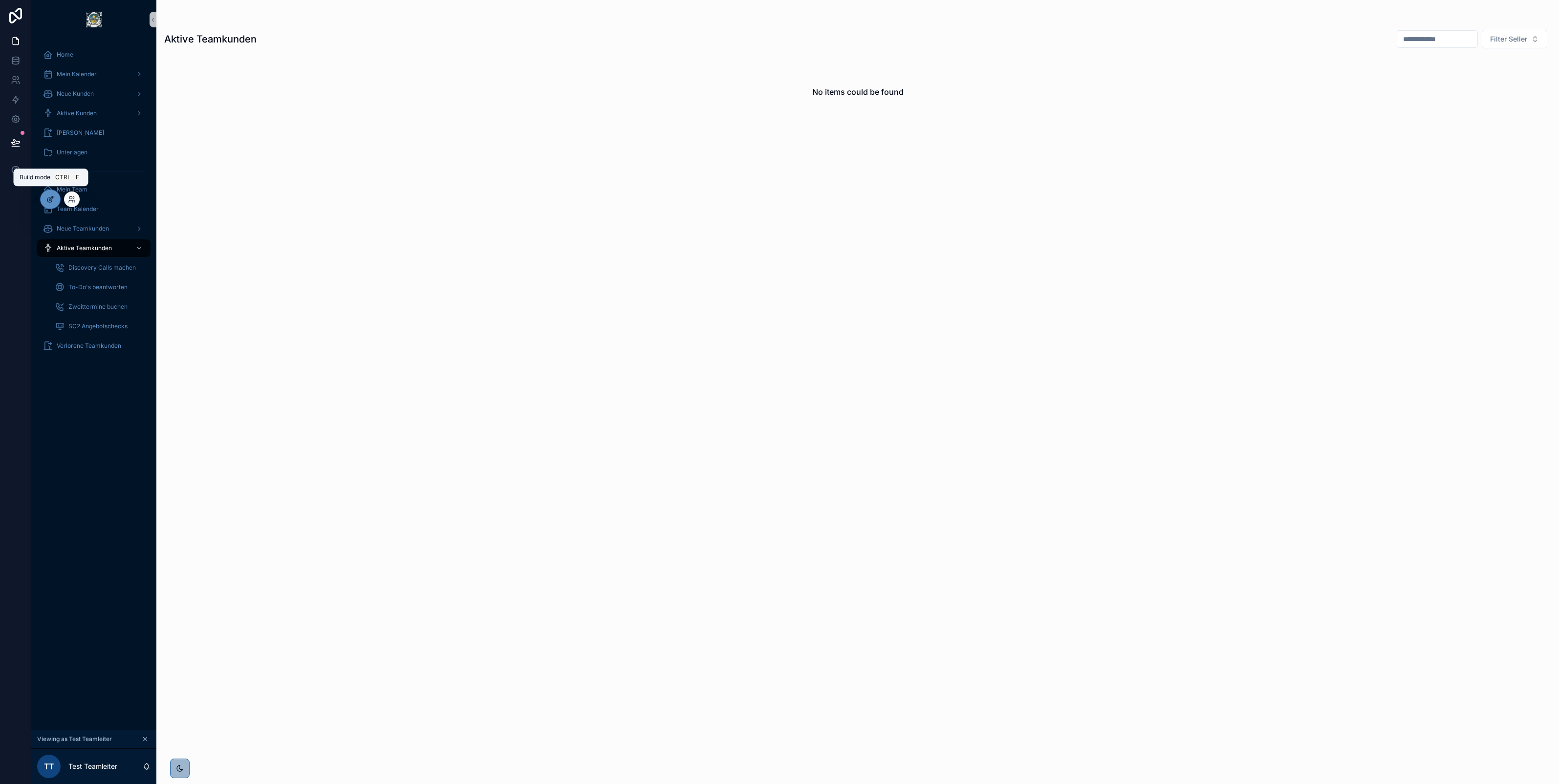
click at [55, 206] on div at bounding box center [50, 199] width 20 height 19
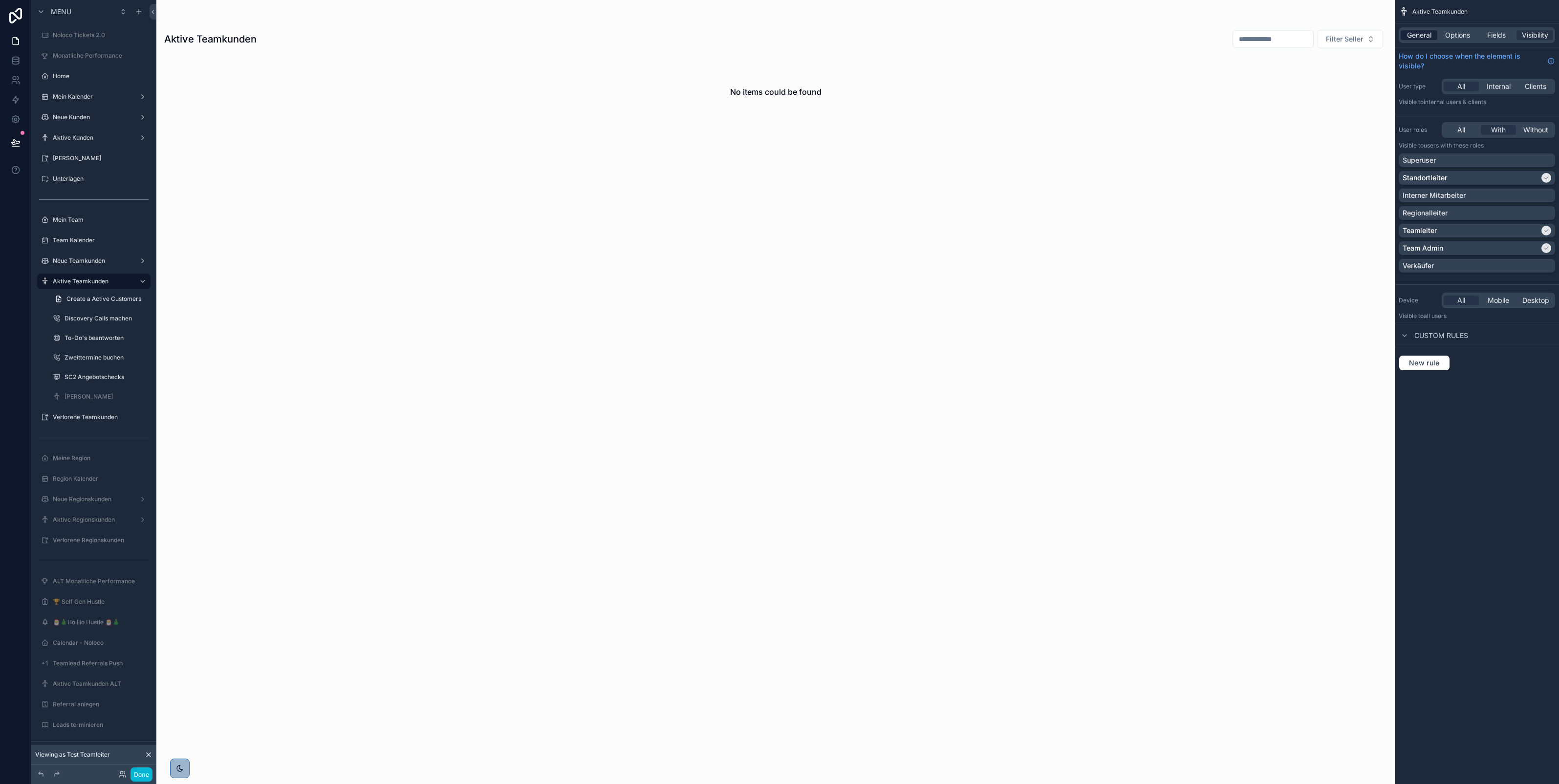
click at [1418, 35] on span "General" at bounding box center [1420, 35] width 24 height 9
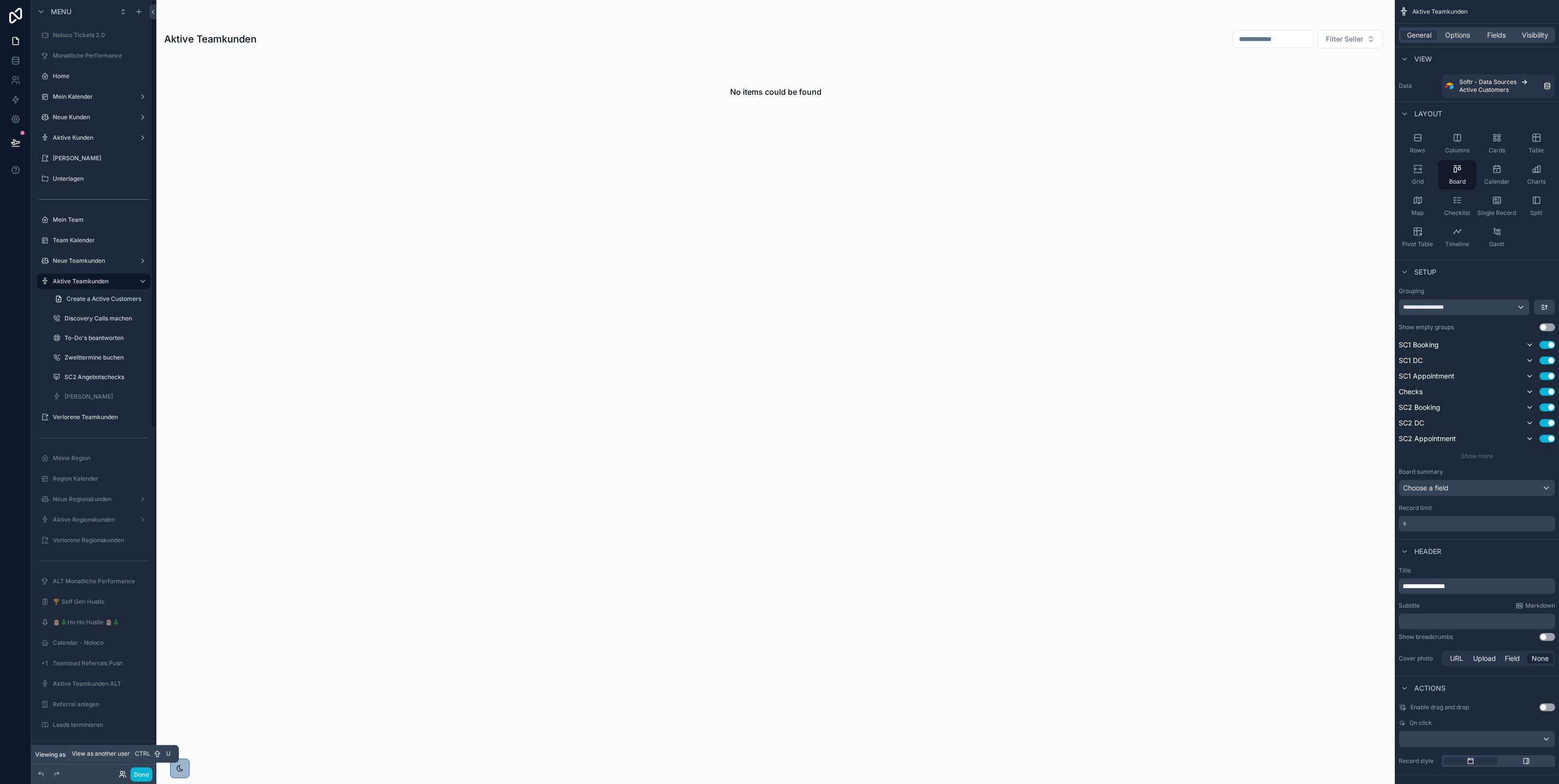
click at [122, 775] on icon at bounding box center [122, 775] width 7 height 7
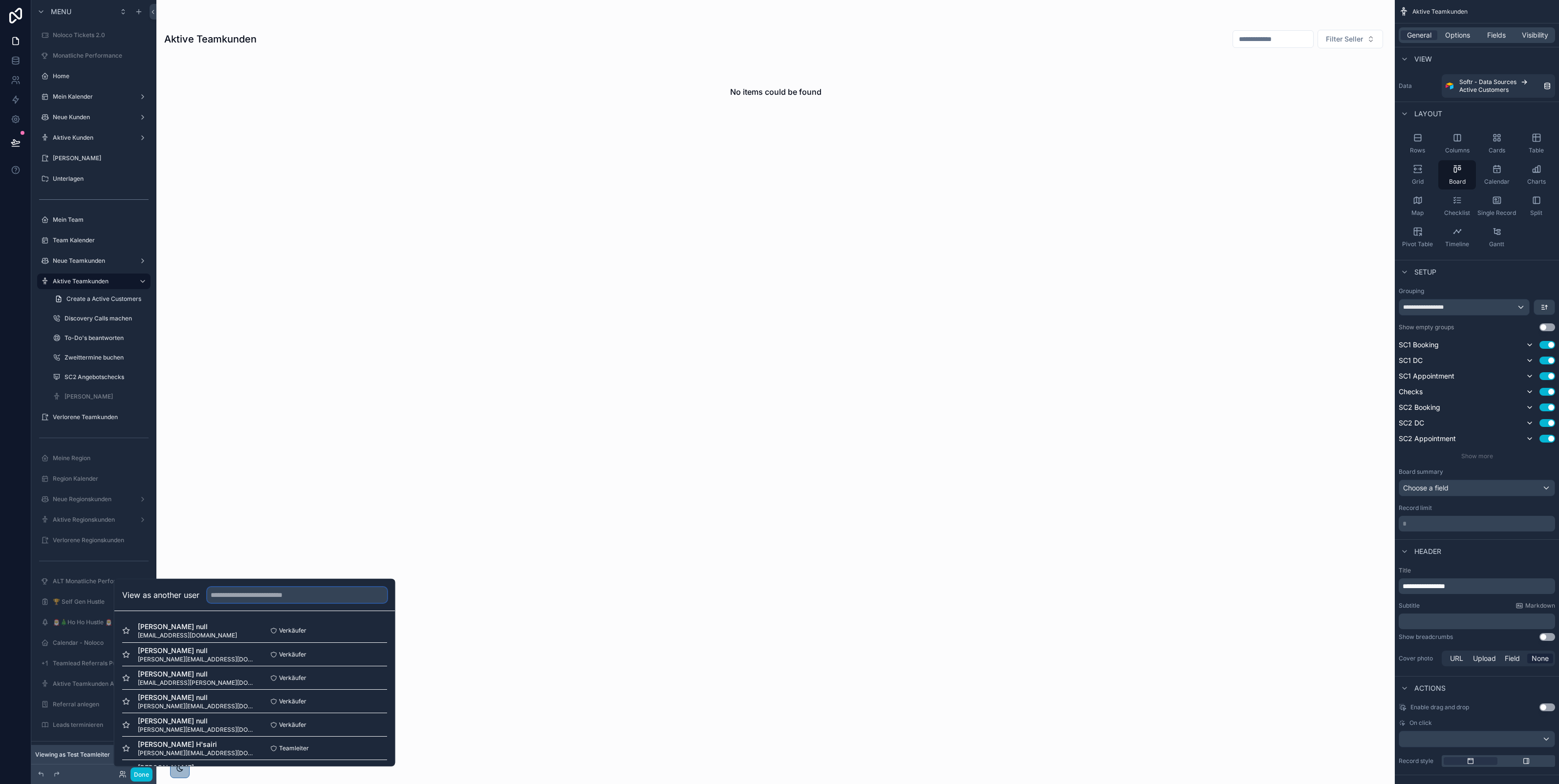
click at [231, 593] on input "text" at bounding box center [297, 595] width 179 height 16
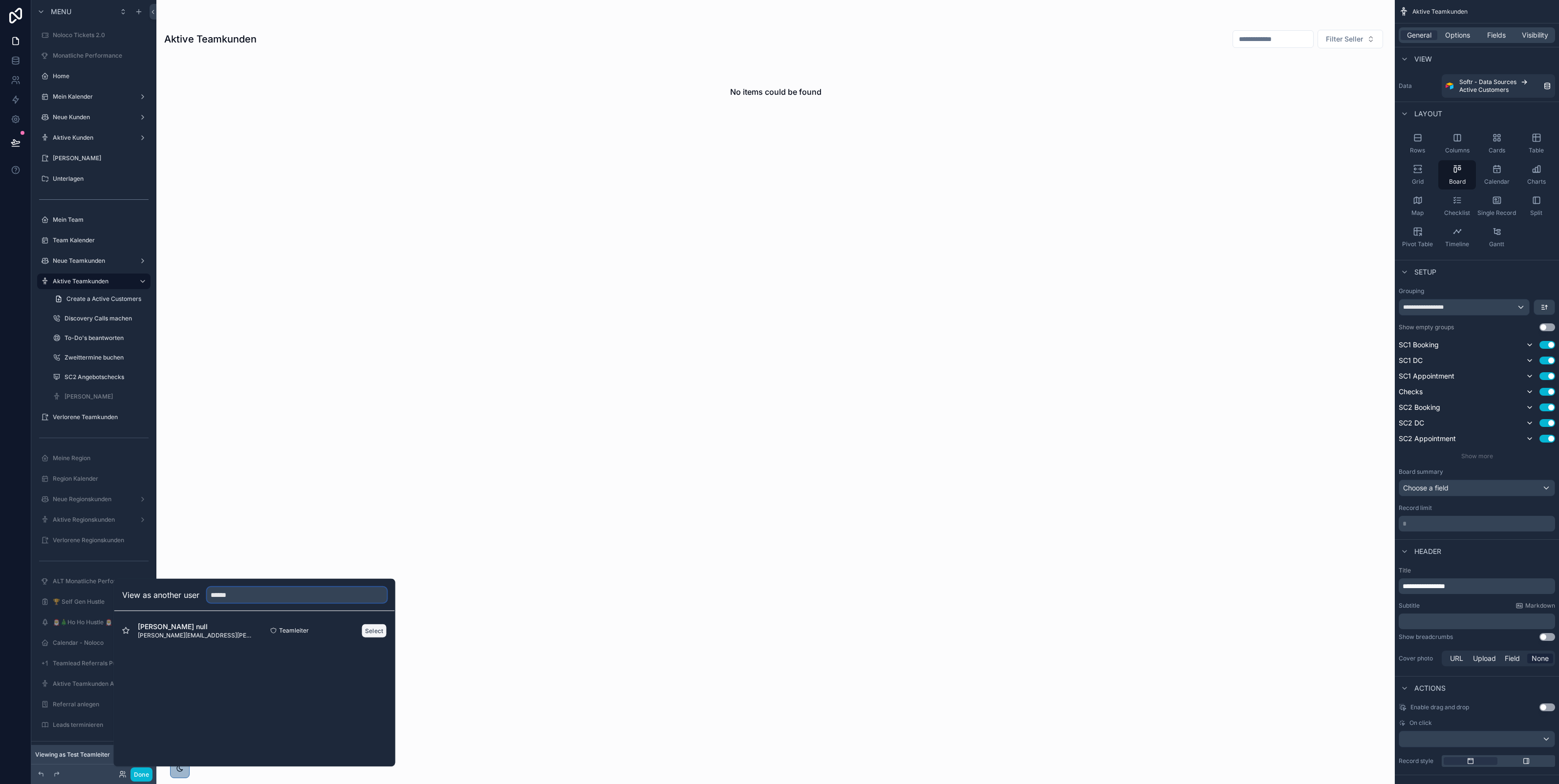
type input "******"
click at [372, 625] on button "Select" at bounding box center [374, 630] width 25 height 14
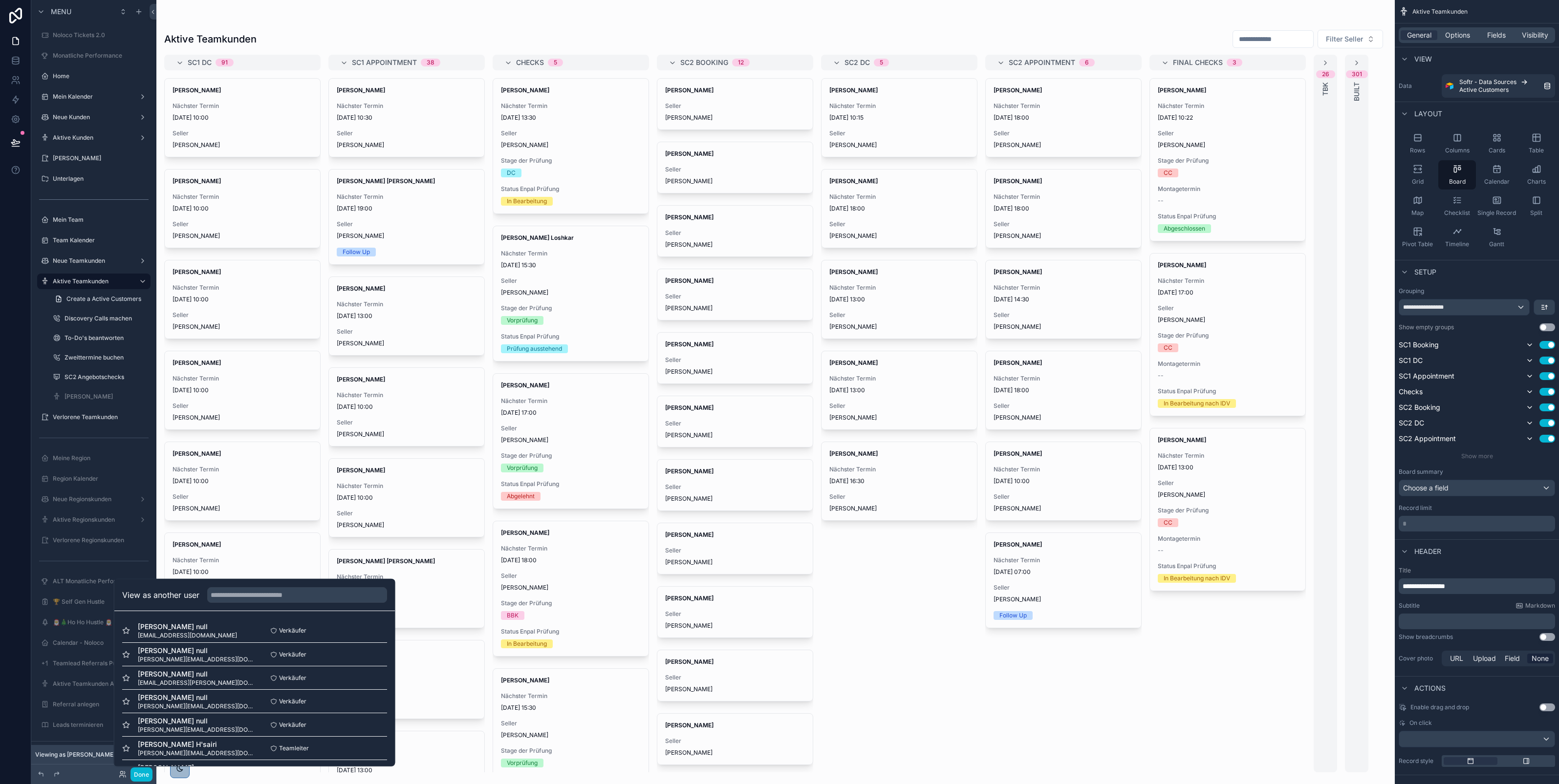
click at [872, 702] on div "scrollable content" at bounding box center [775, 392] width 1238 height 784
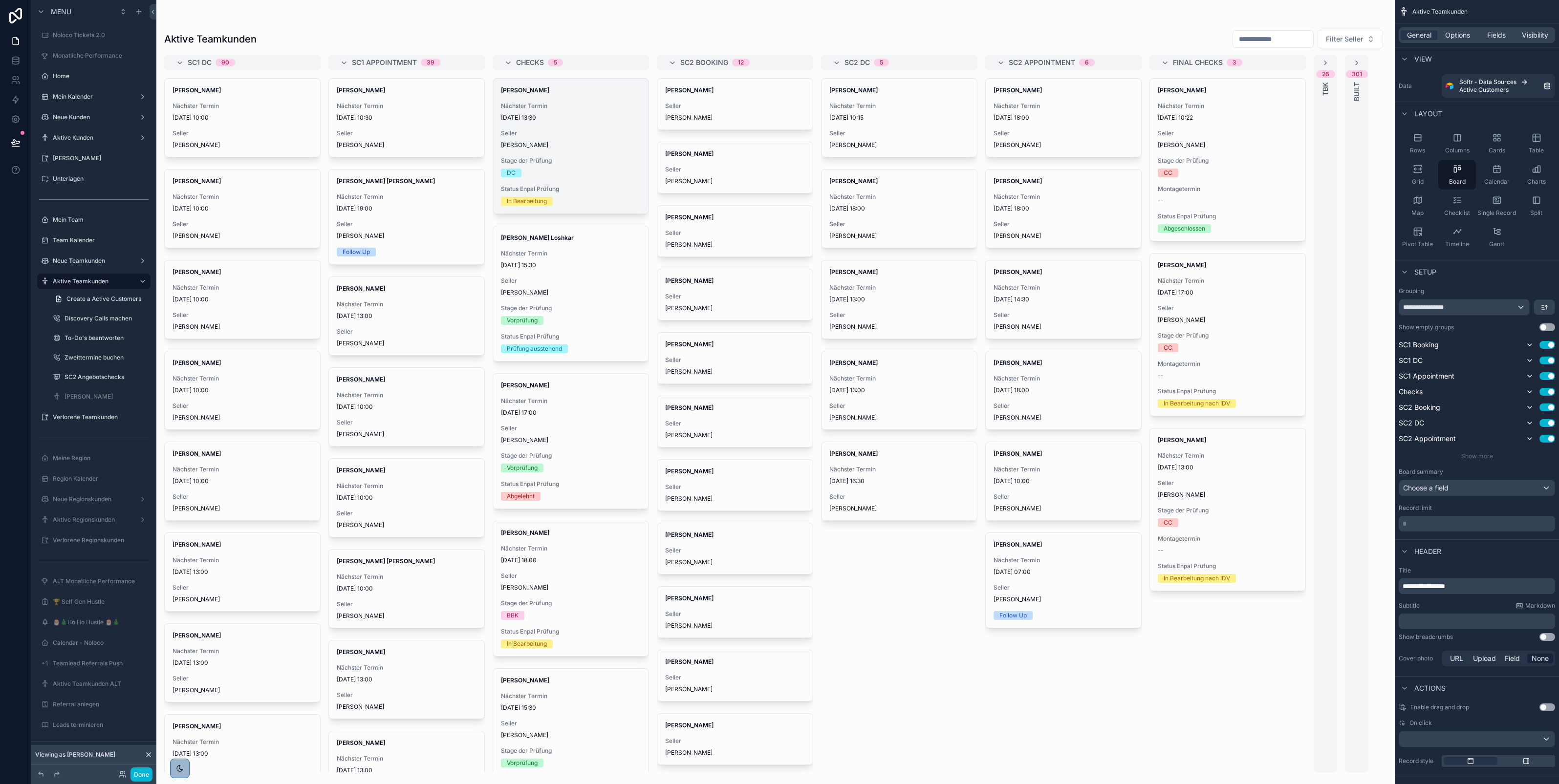
click at [578, 165] on div "Stage der Prüfung DC" at bounding box center [571, 167] width 140 height 21
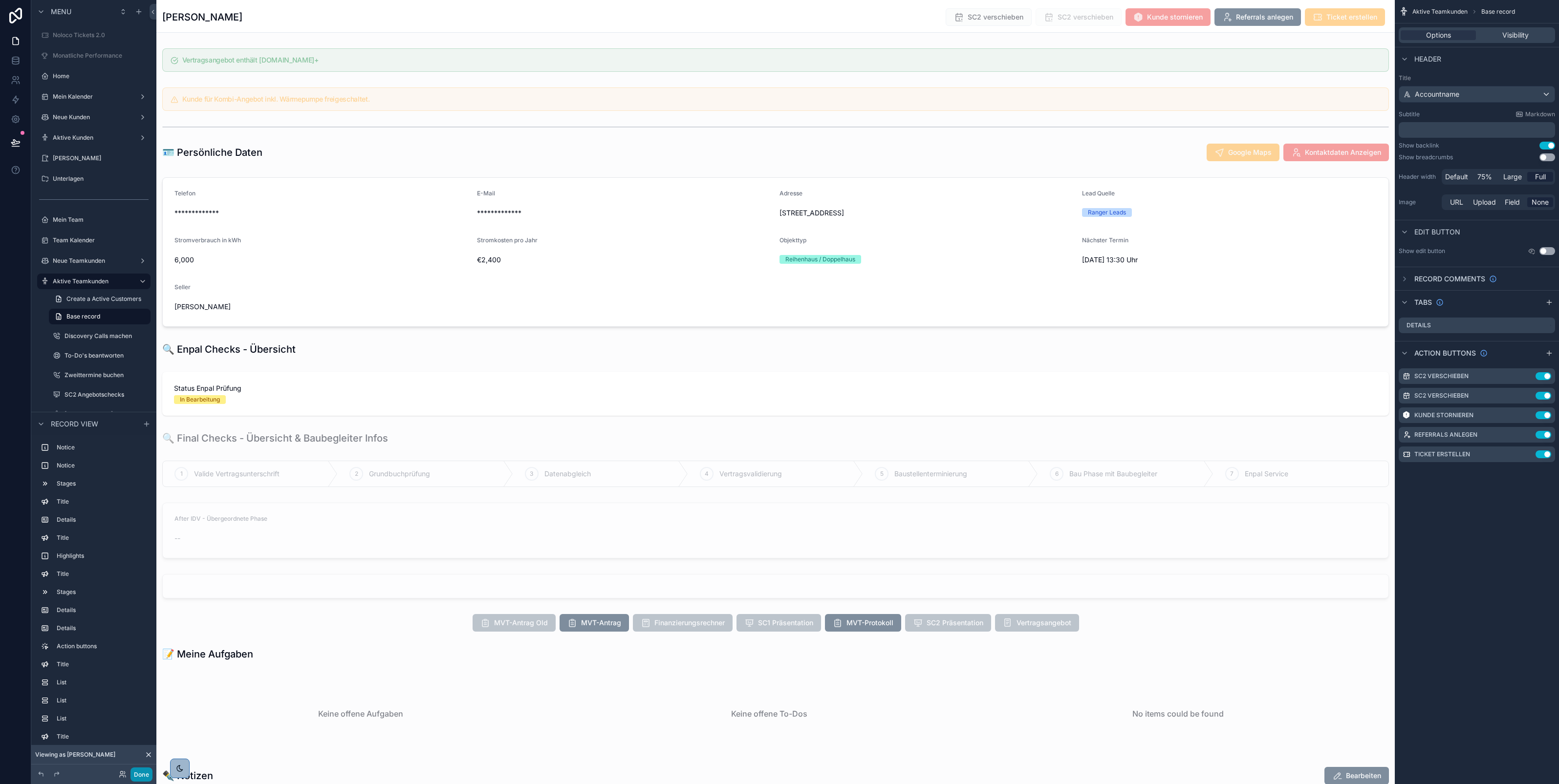
click at [140, 770] on button "Done" at bounding box center [142, 775] width 22 height 14
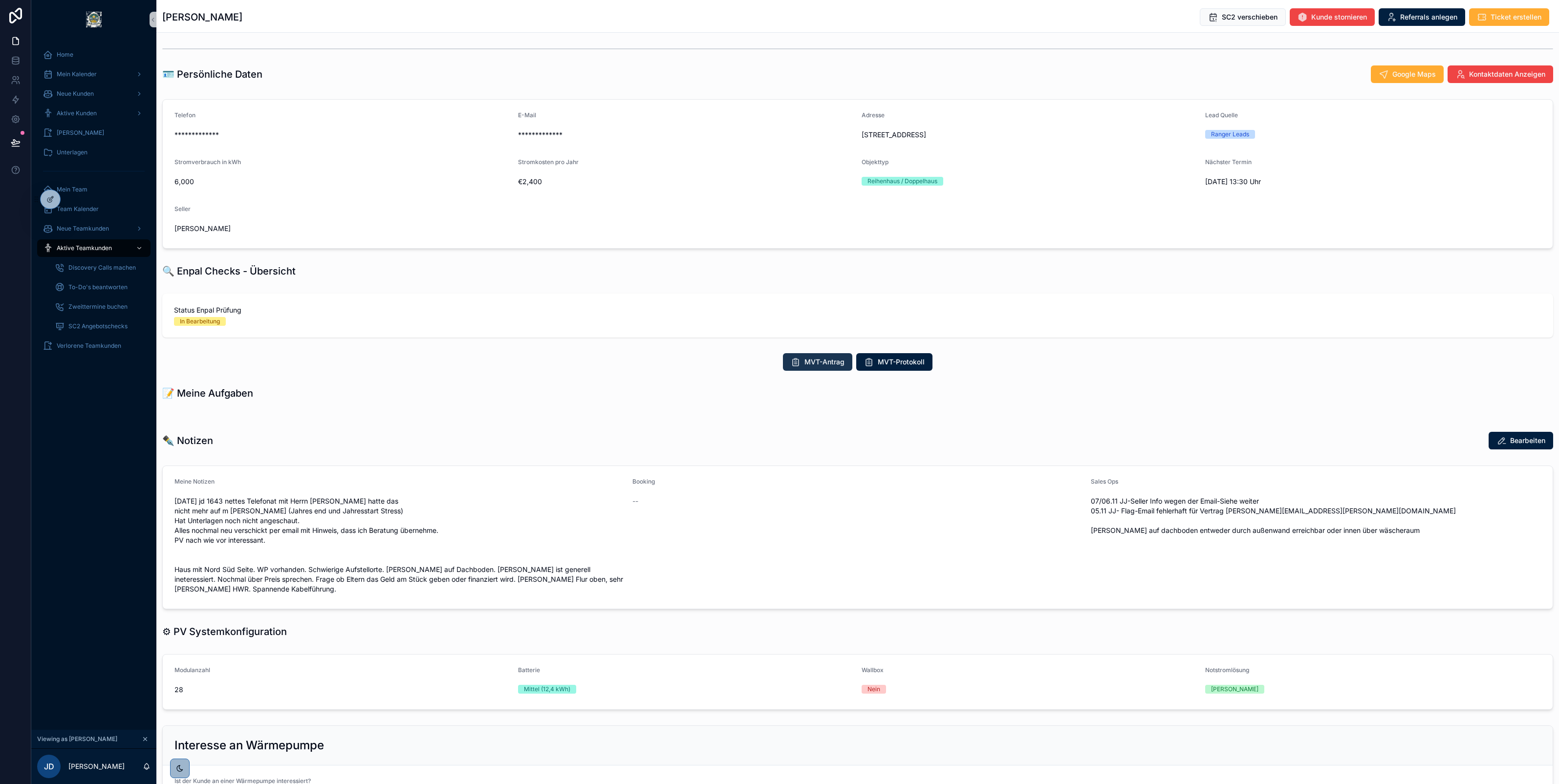
click at [805, 364] on span "MVT-Antrag" at bounding box center [824, 362] width 40 height 9
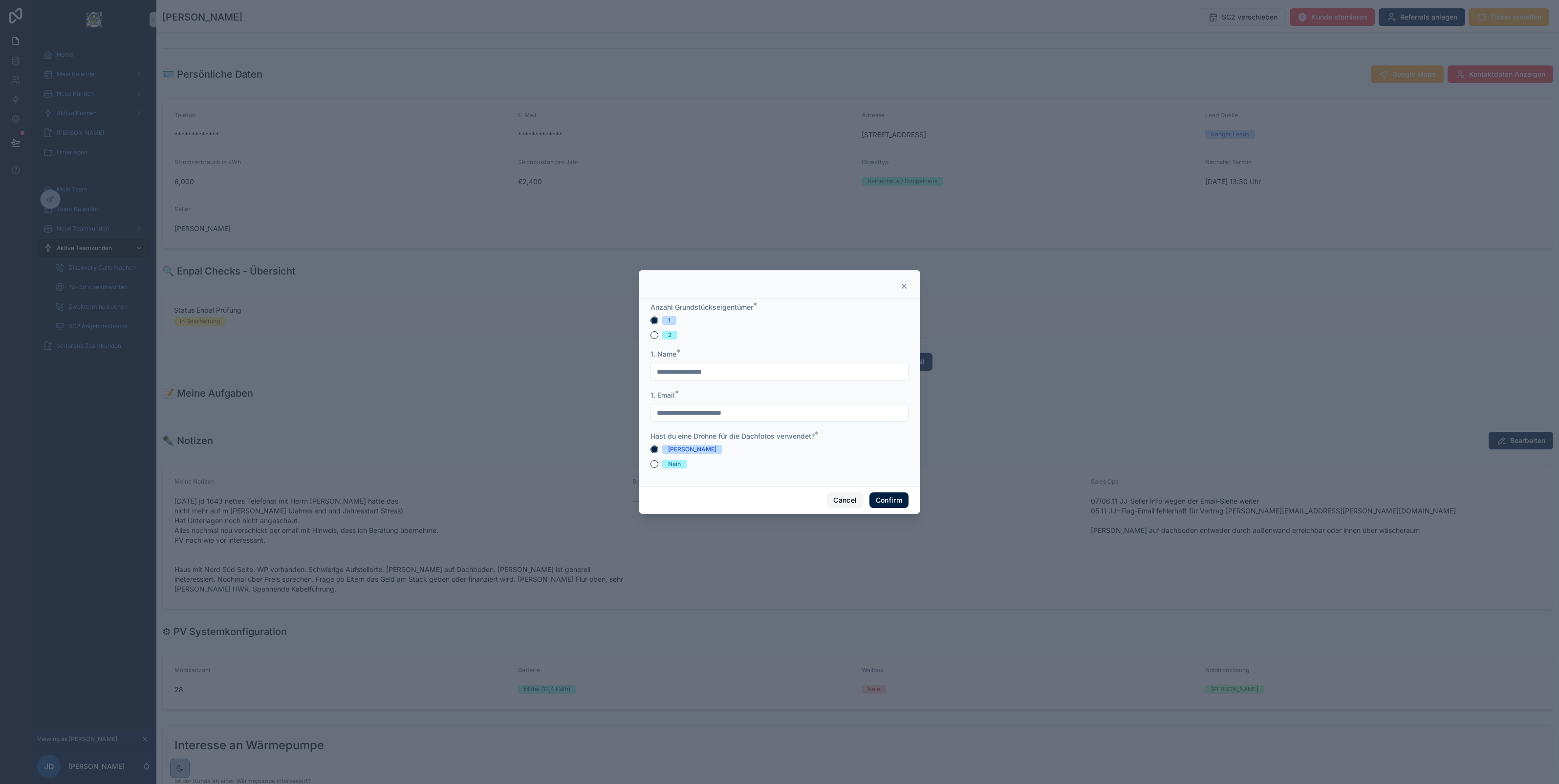
click at [837, 499] on button "Cancel" at bounding box center [845, 500] width 36 height 16
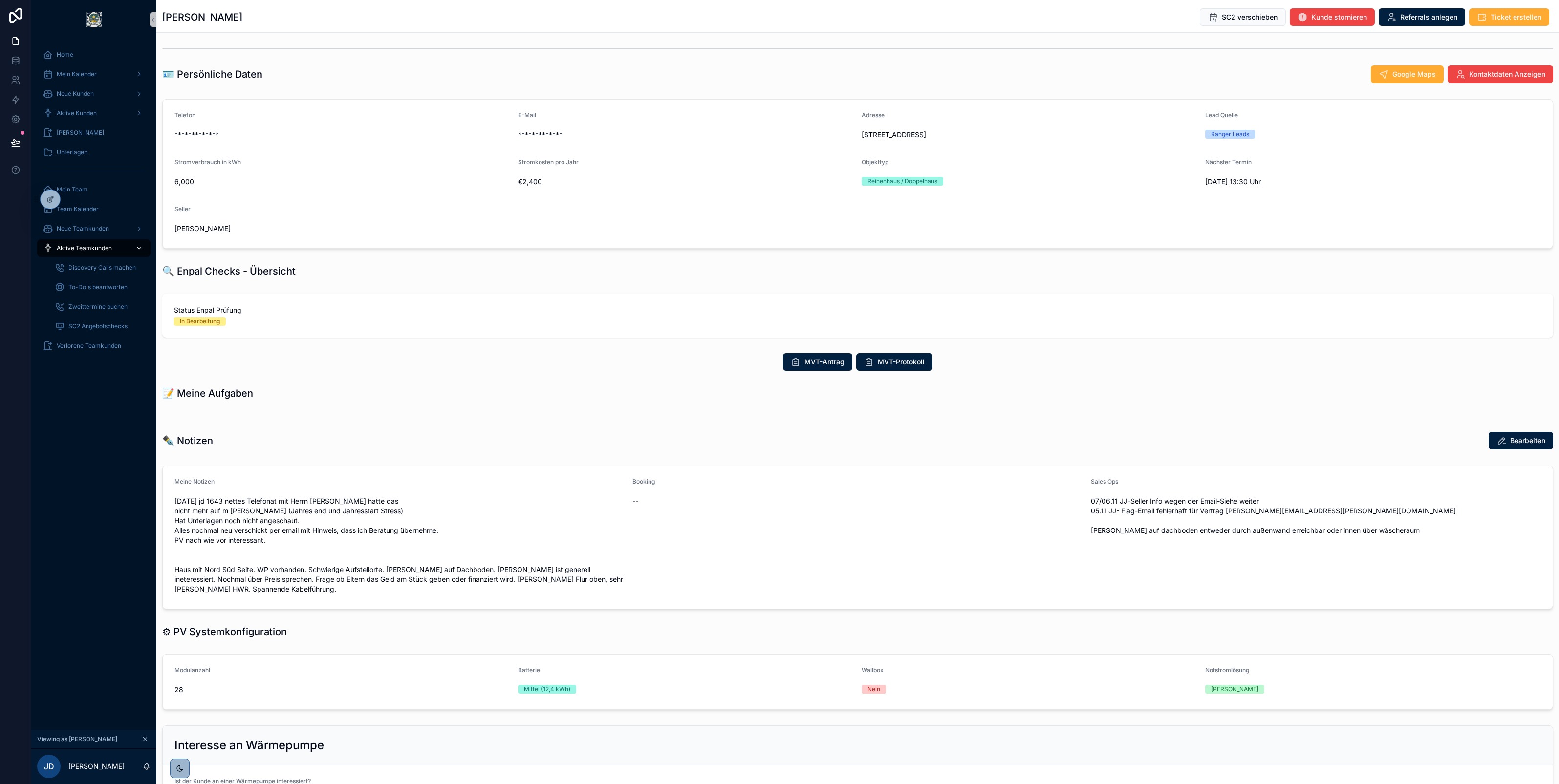
click at [89, 248] on span "Aktive Teamkunden" at bounding box center [84, 249] width 55 height 7
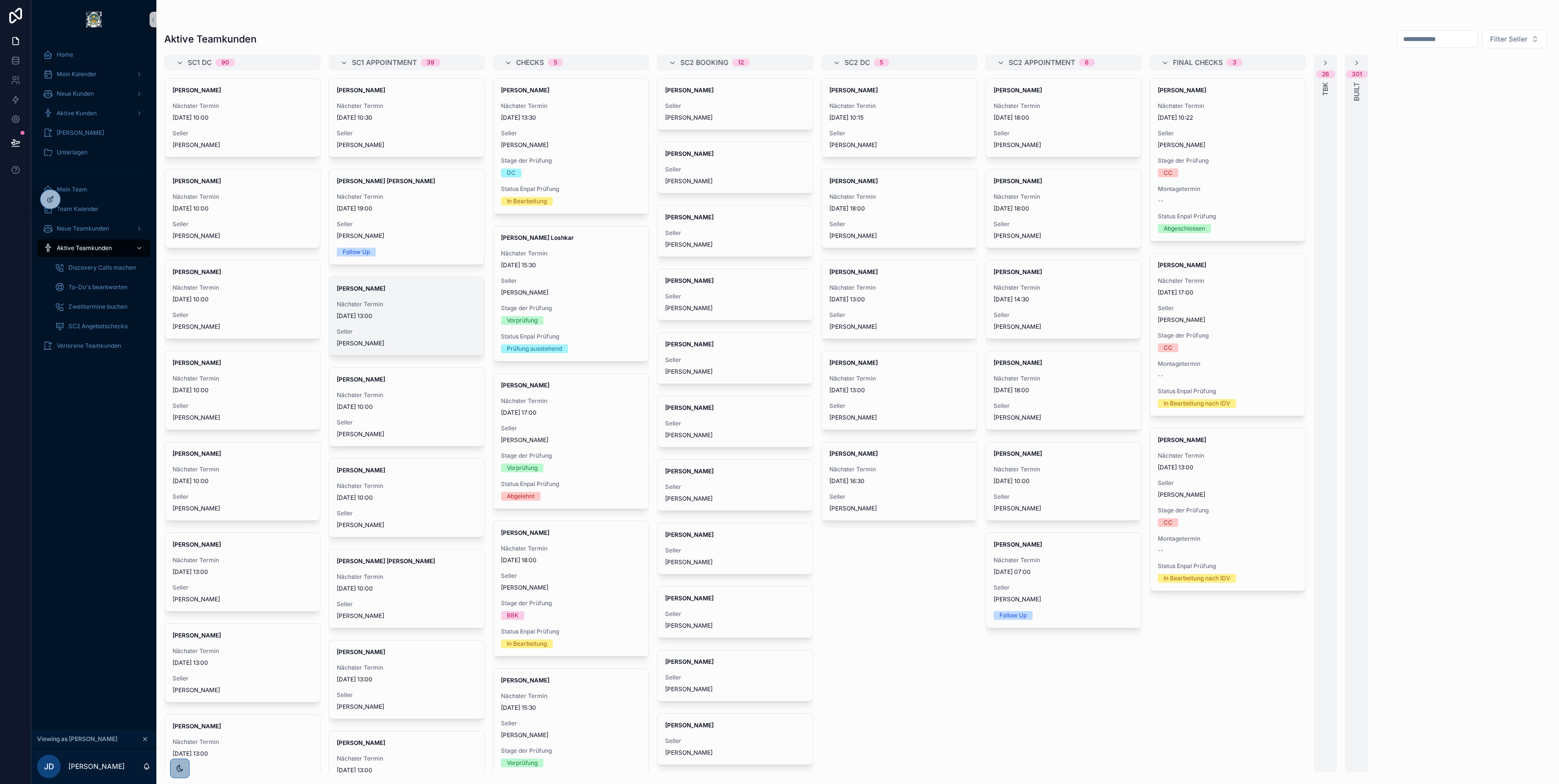
click at [417, 308] on span "Nächster Termin" at bounding box center [407, 305] width 140 height 7
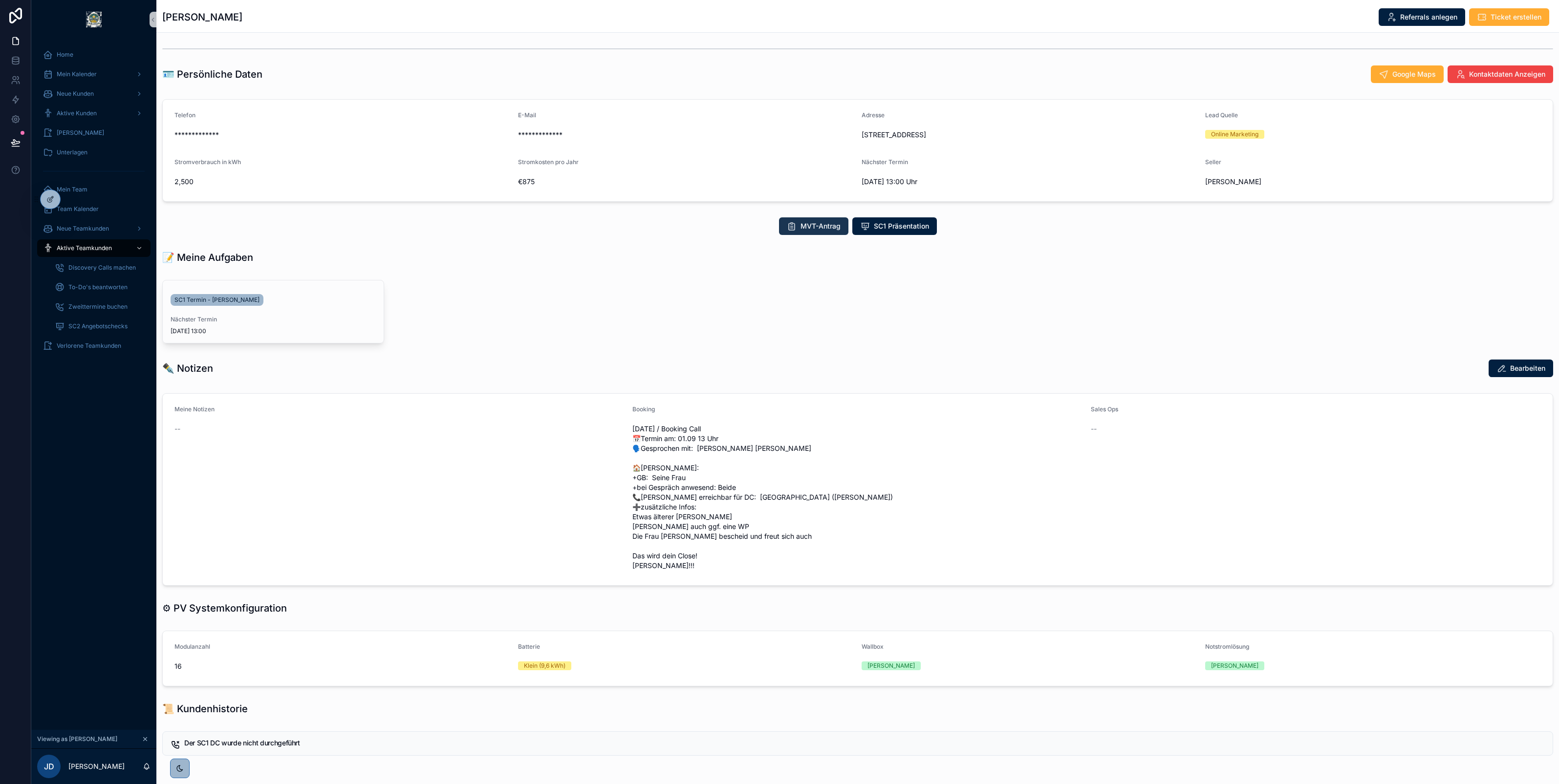
click at [787, 231] on icon "scrollable content" at bounding box center [792, 226] width 9 height 9
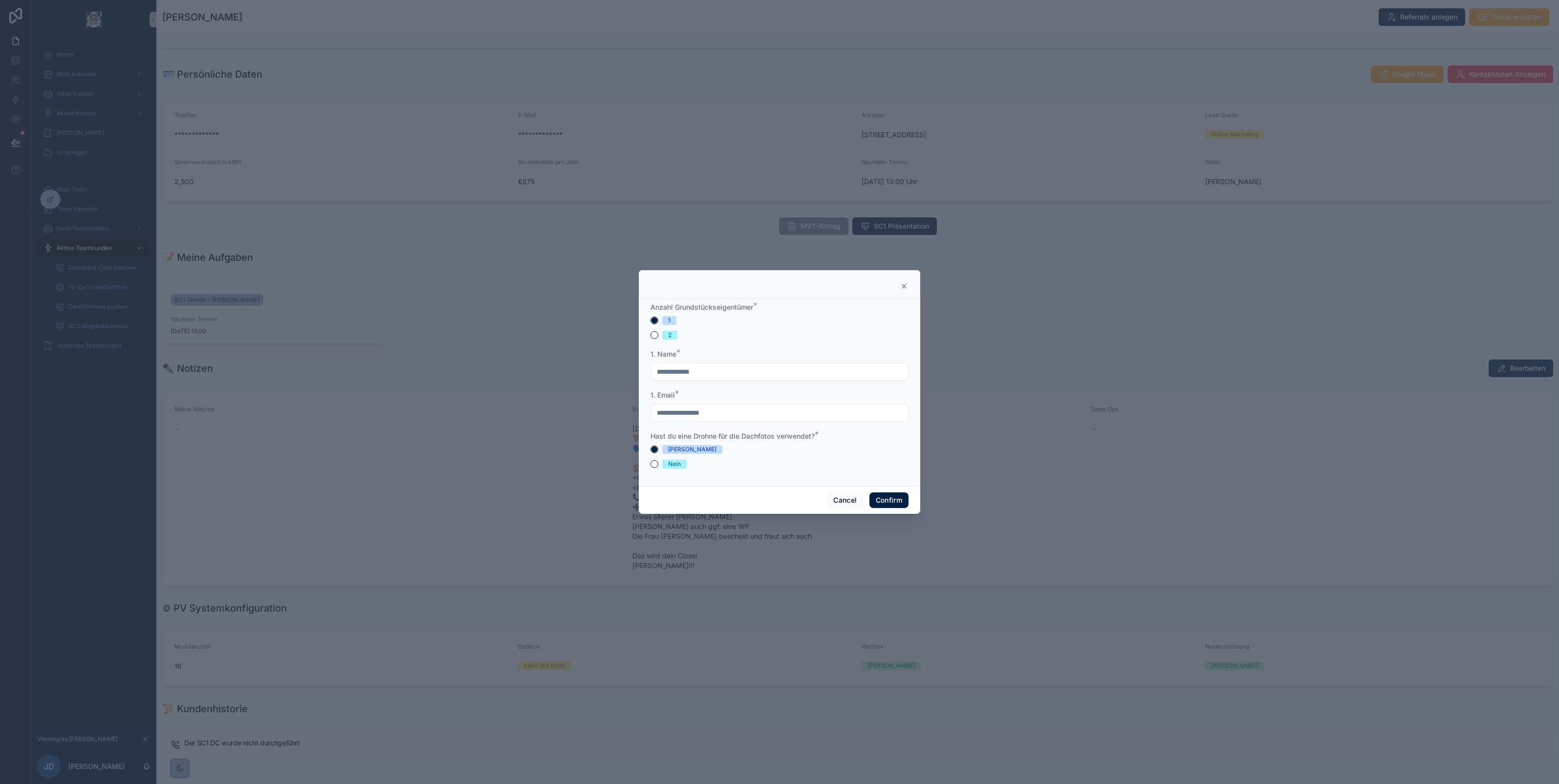
click at [562, 353] on div at bounding box center [780, 392] width 1559 height 784
click at [903, 286] on icon at bounding box center [904, 286] width 7 height 7
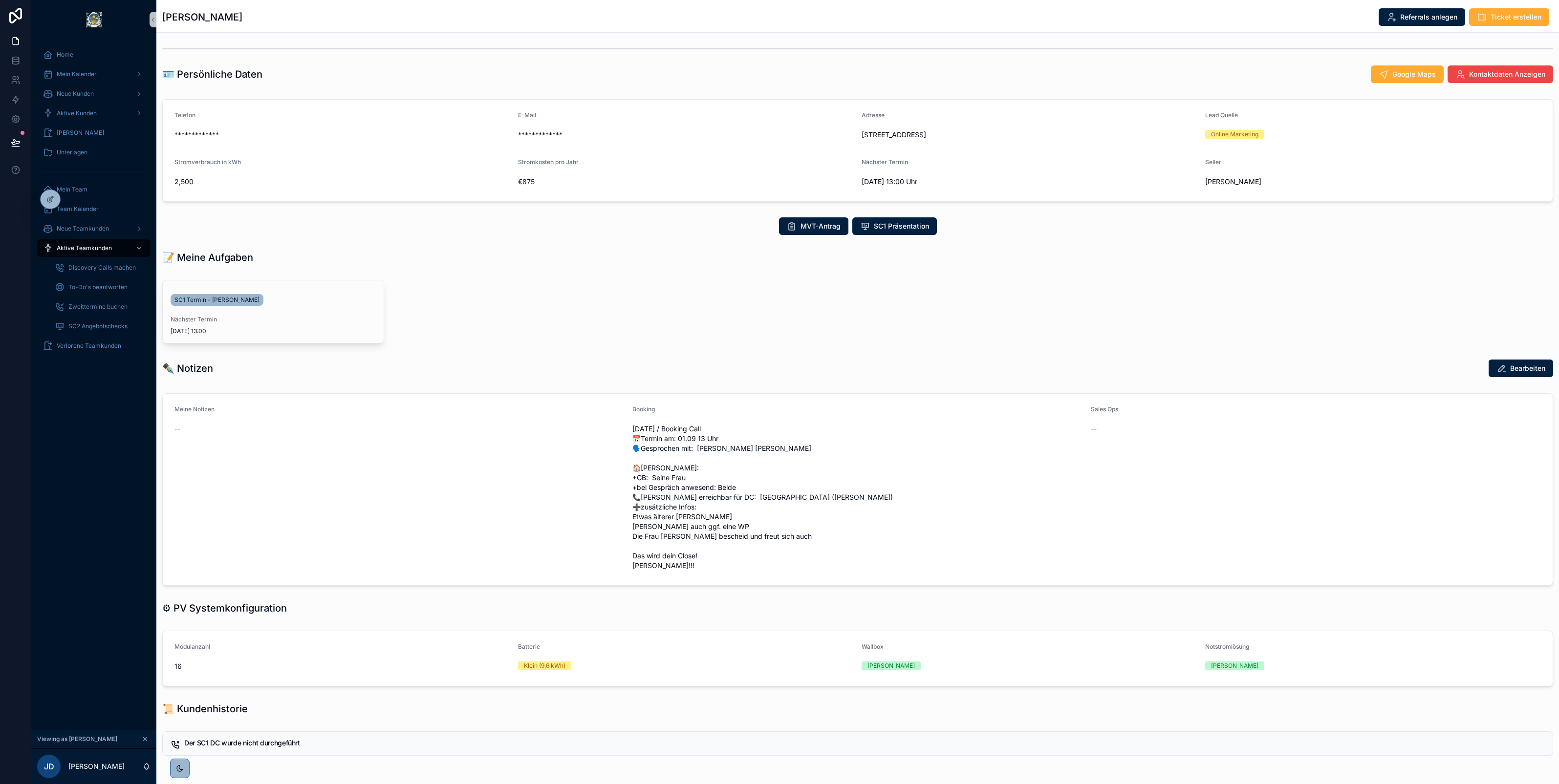
scroll to position [39, 0]
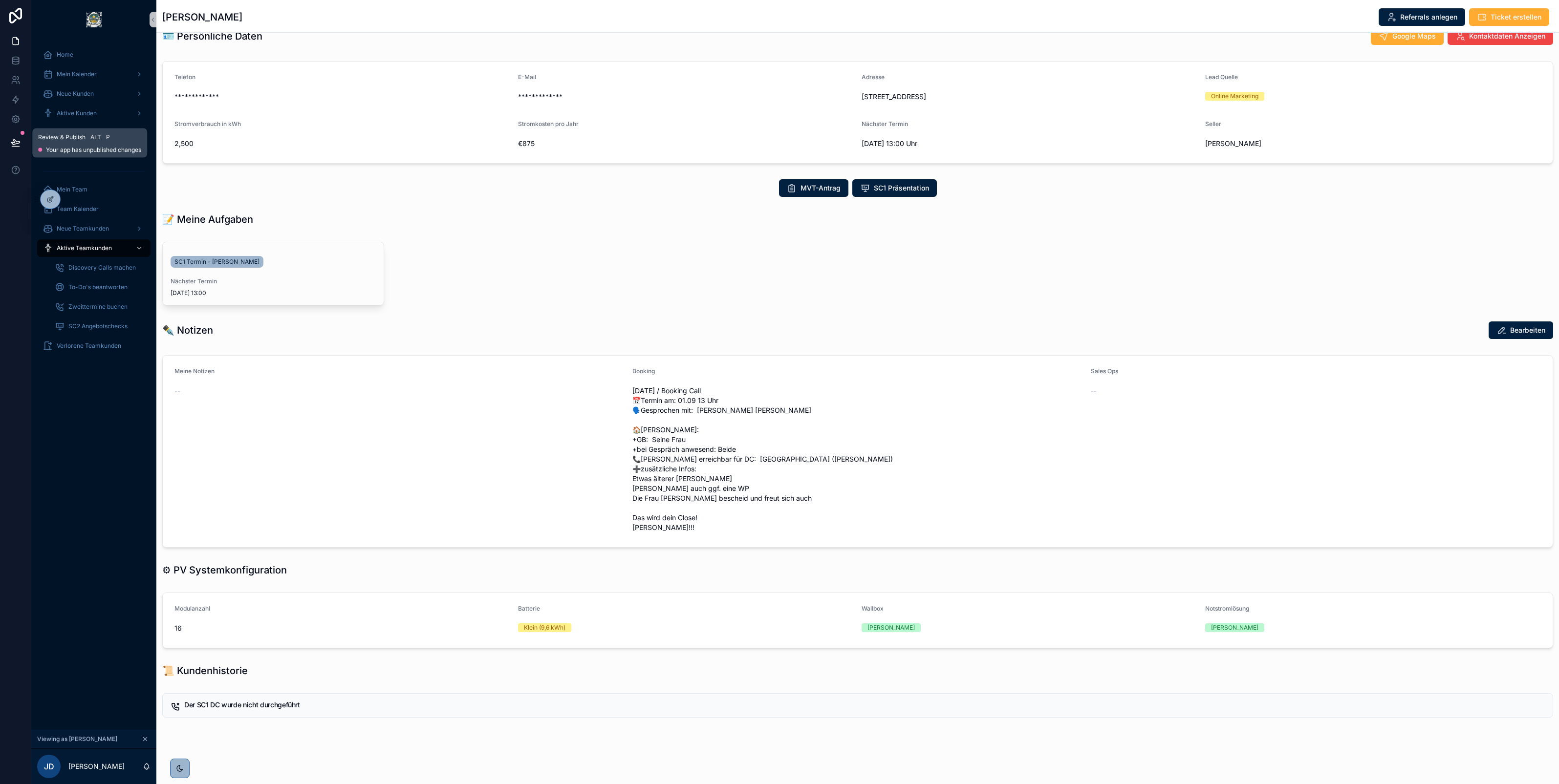
click at [13, 145] on icon at bounding box center [16, 142] width 9 height 9
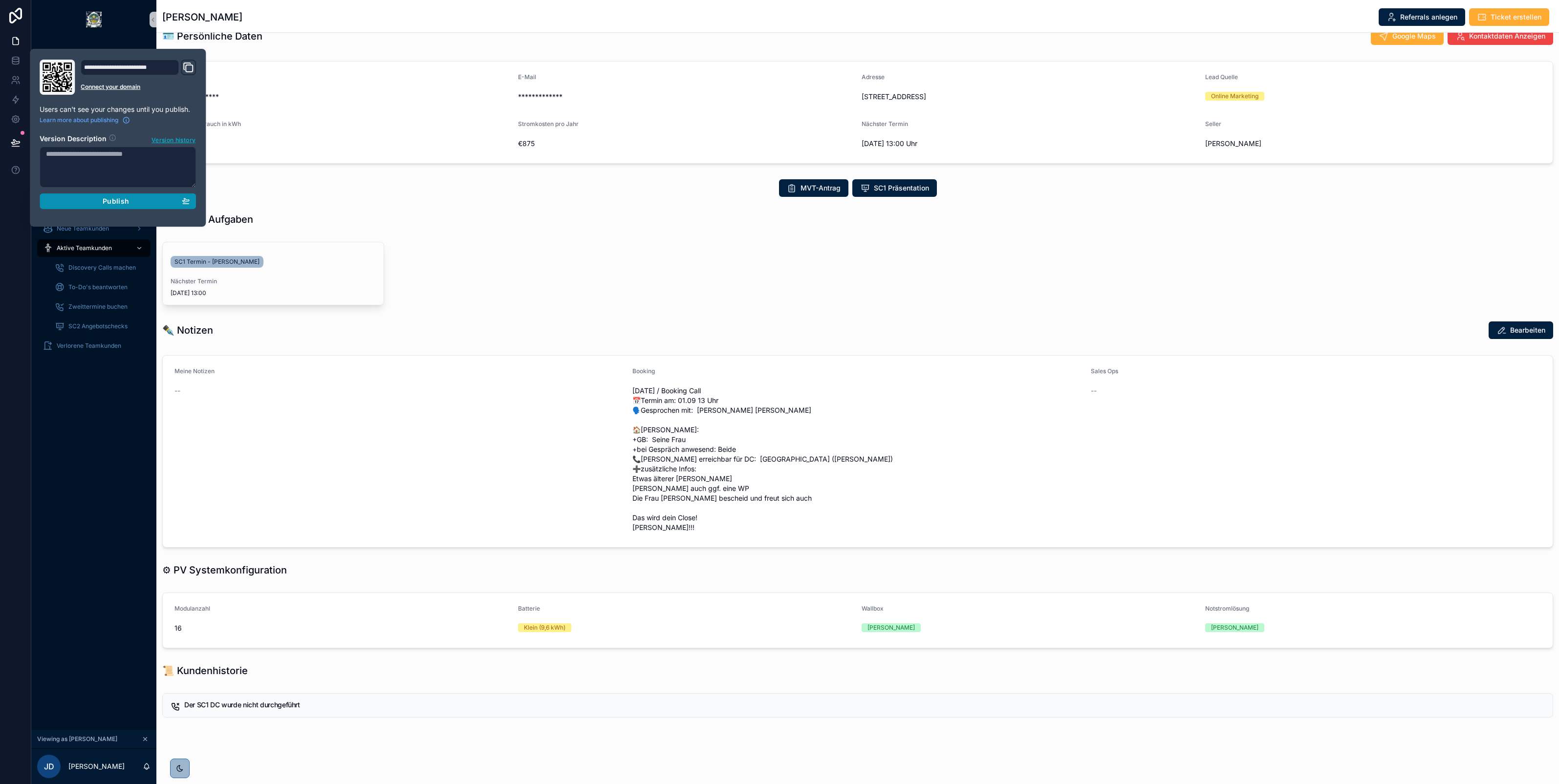
click at [93, 205] on div "Publish" at bounding box center [118, 201] width 144 height 8
